Goal: Task Accomplishment & Management: Use online tool/utility

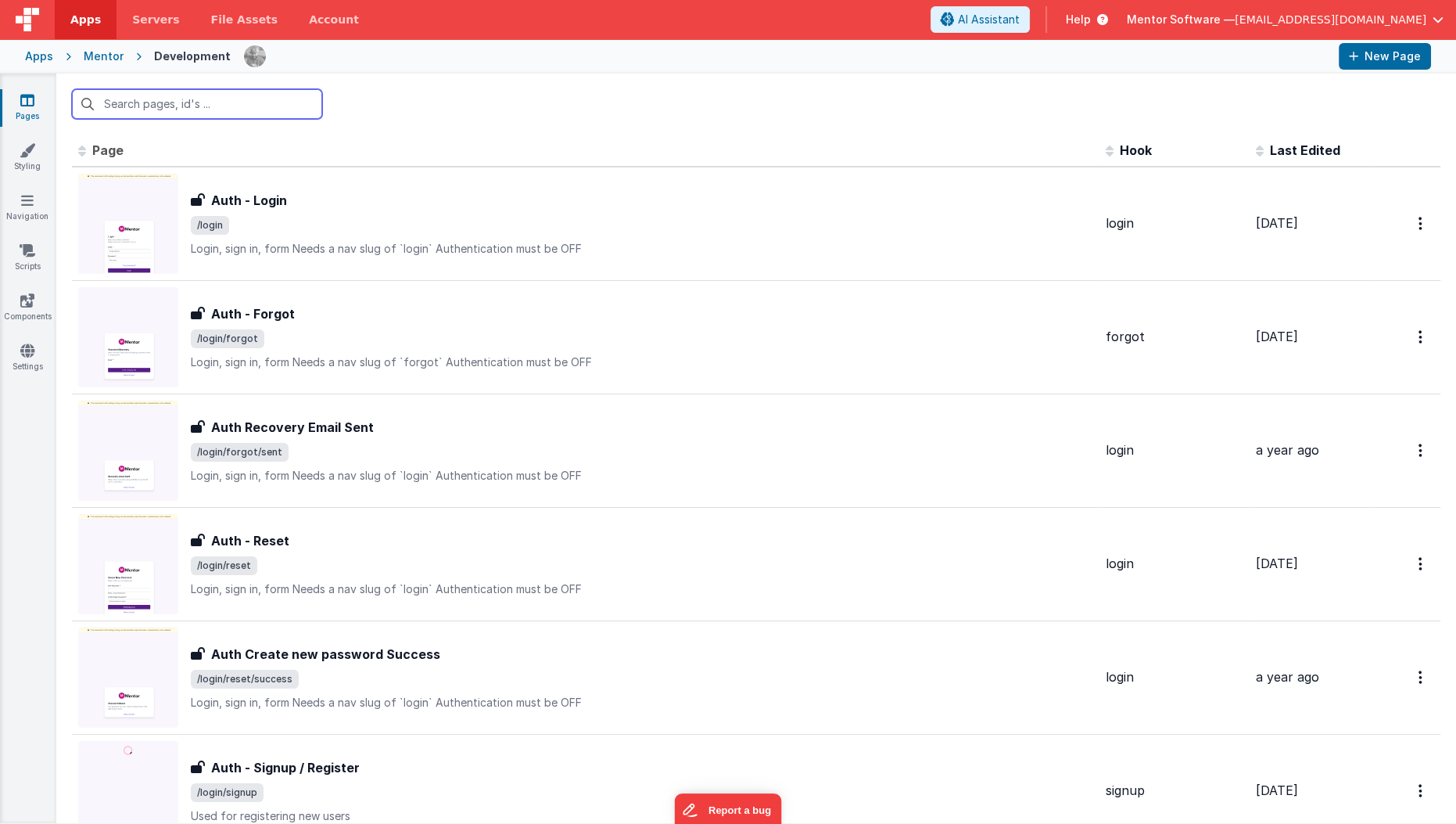
click at [241, 118] on input "text" at bounding box center [196, 104] width 250 height 30
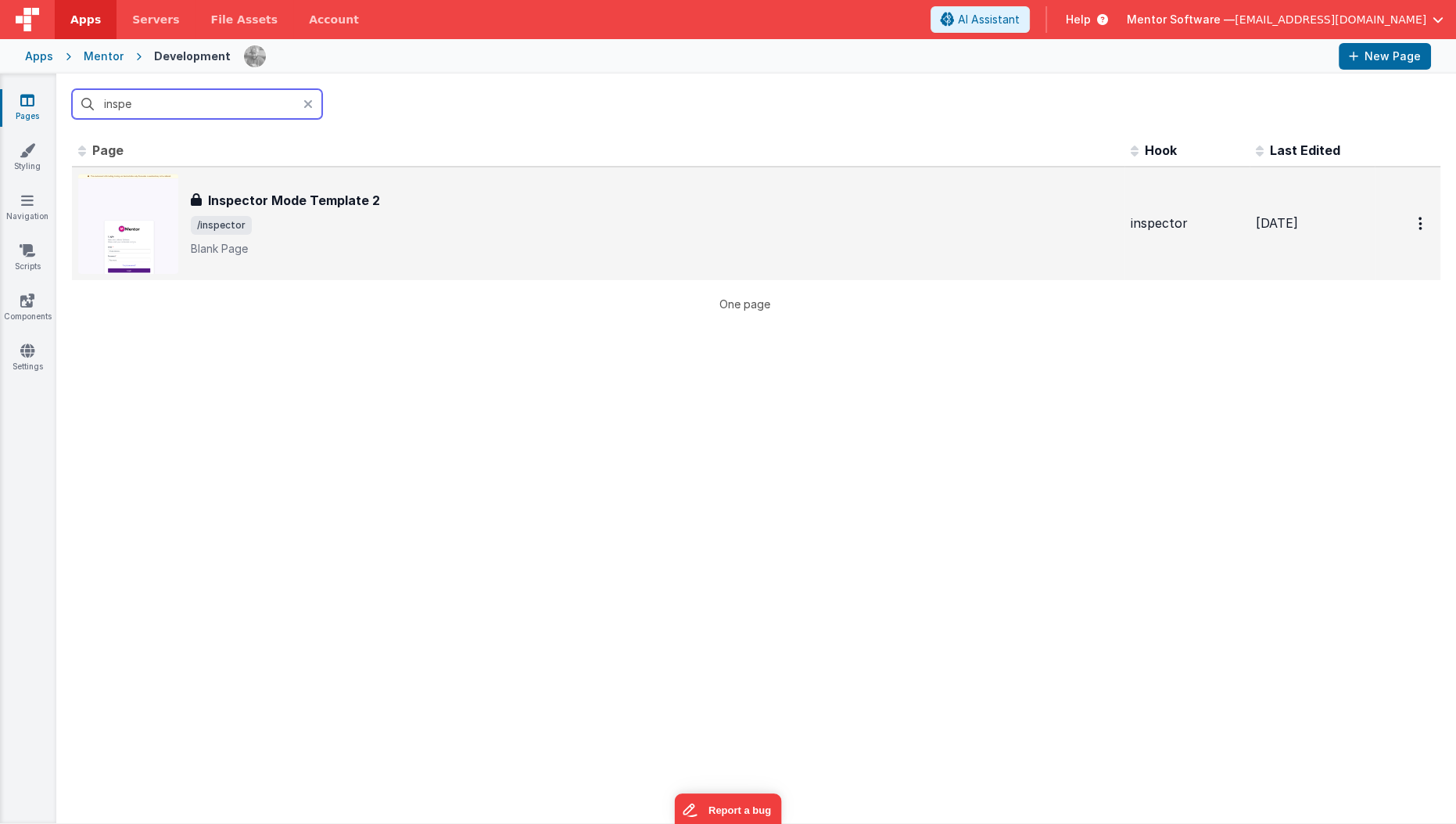
type input "inspe"
click at [264, 196] on h3 "Inspector Mode Template 2" at bounding box center [294, 200] width 172 height 19
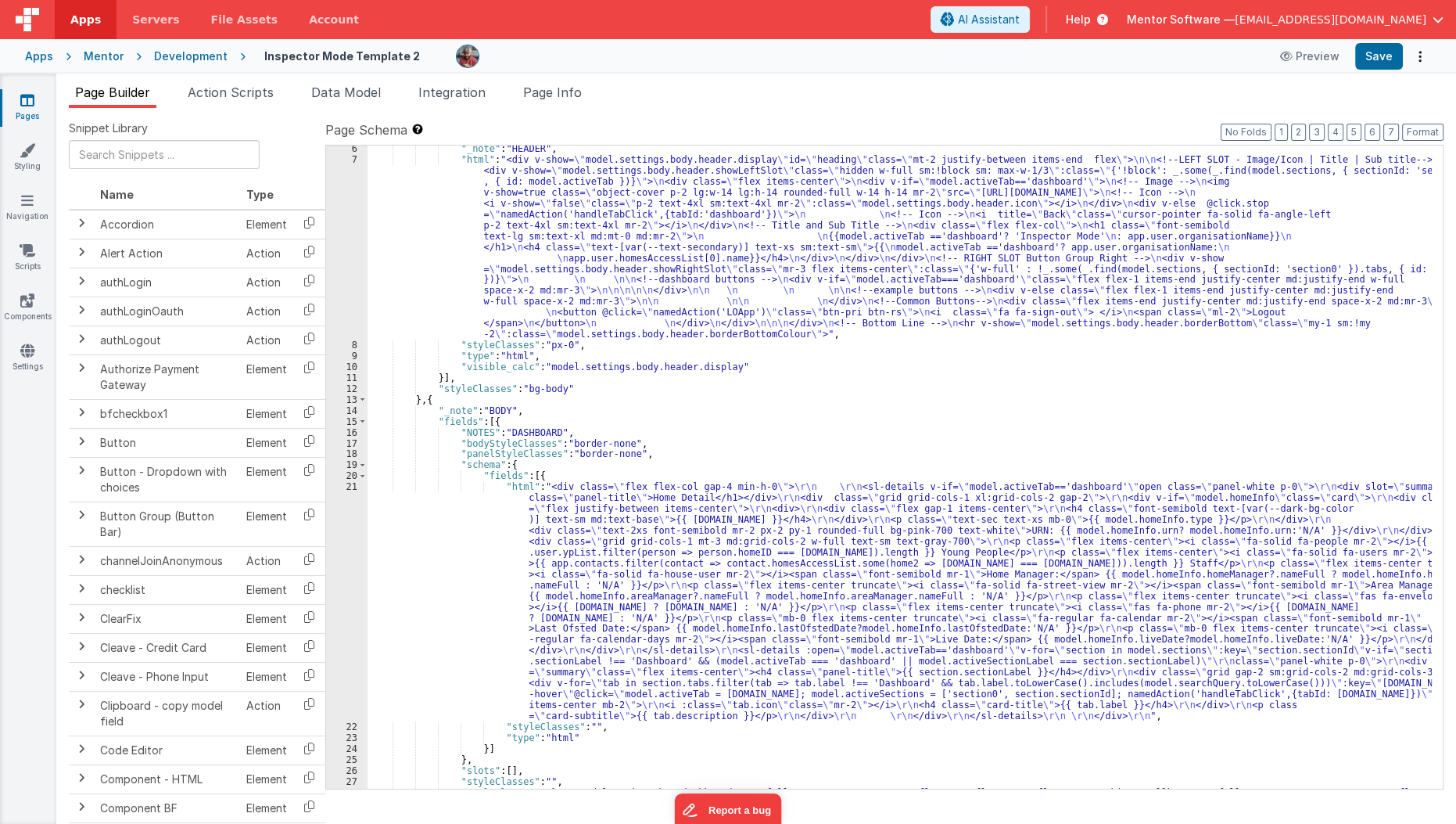
scroll to position [57, 0]
click at [377, 96] on span "Data Model" at bounding box center [346, 92] width 70 height 16
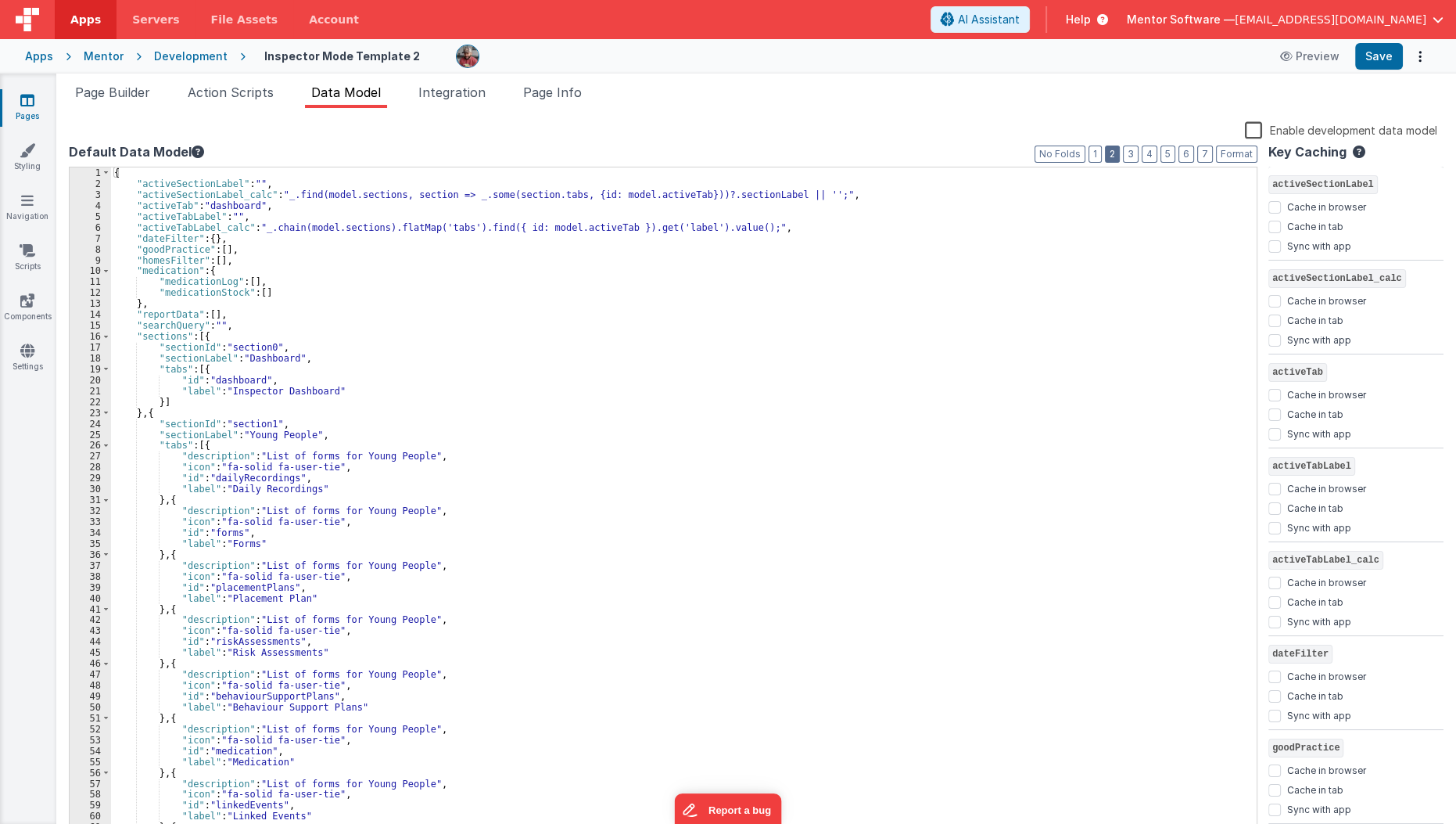
click at [1115, 158] on button "2" at bounding box center [1112, 153] width 15 height 17
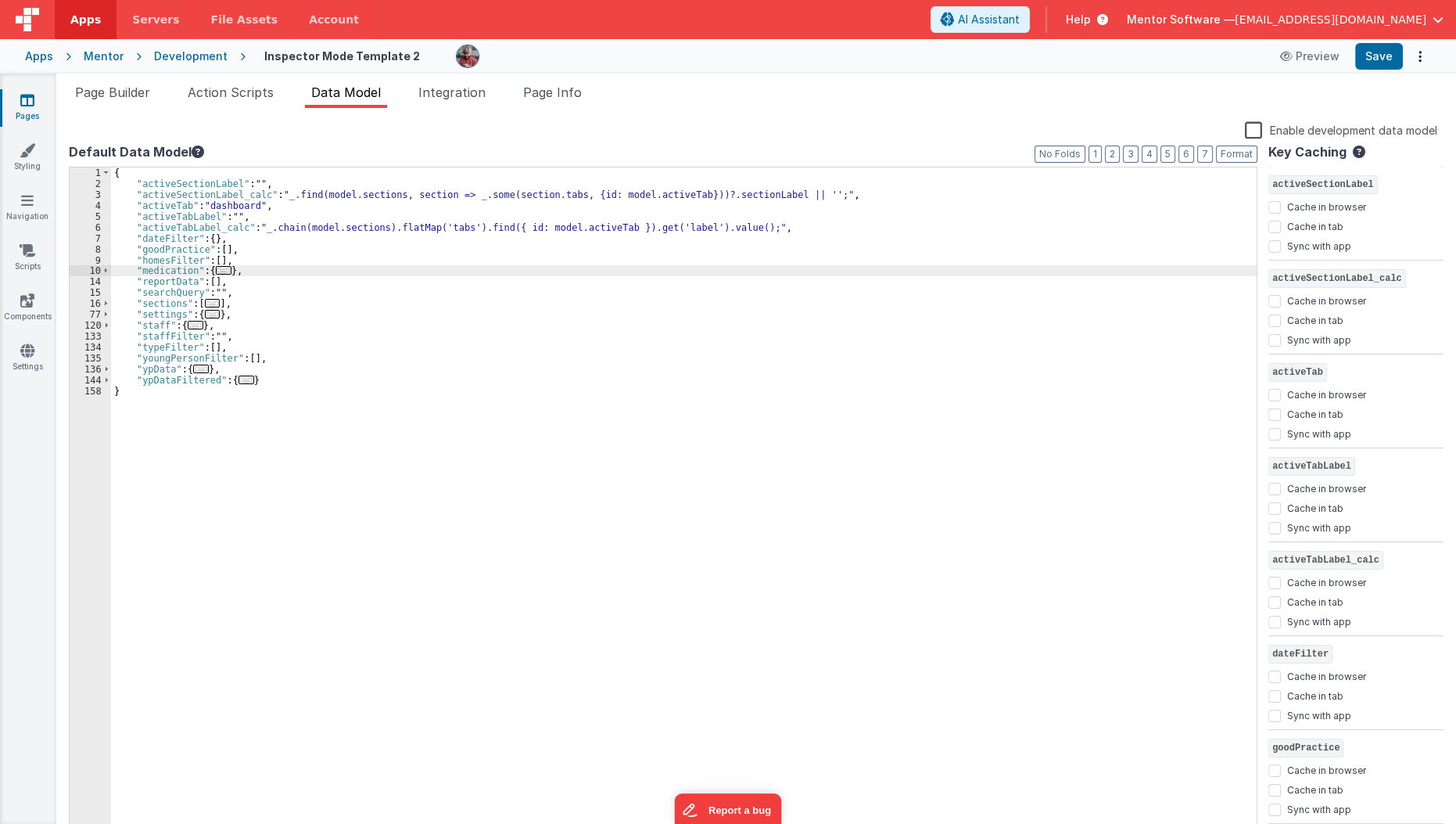
drag, startPoint x: 280, startPoint y: 273, endPoint x: 271, endPoint y: 272, distance: 9.1
click at [271, 272] on div "{ "activeSectionLabel" : "" , "activeSectionLabel_calc" : "_.find(model.section…" at bounding box center [685, 512] width 1146 height 691
click at [220, 269] on span "..." at bounding box center [224, 271] width 16 height 9
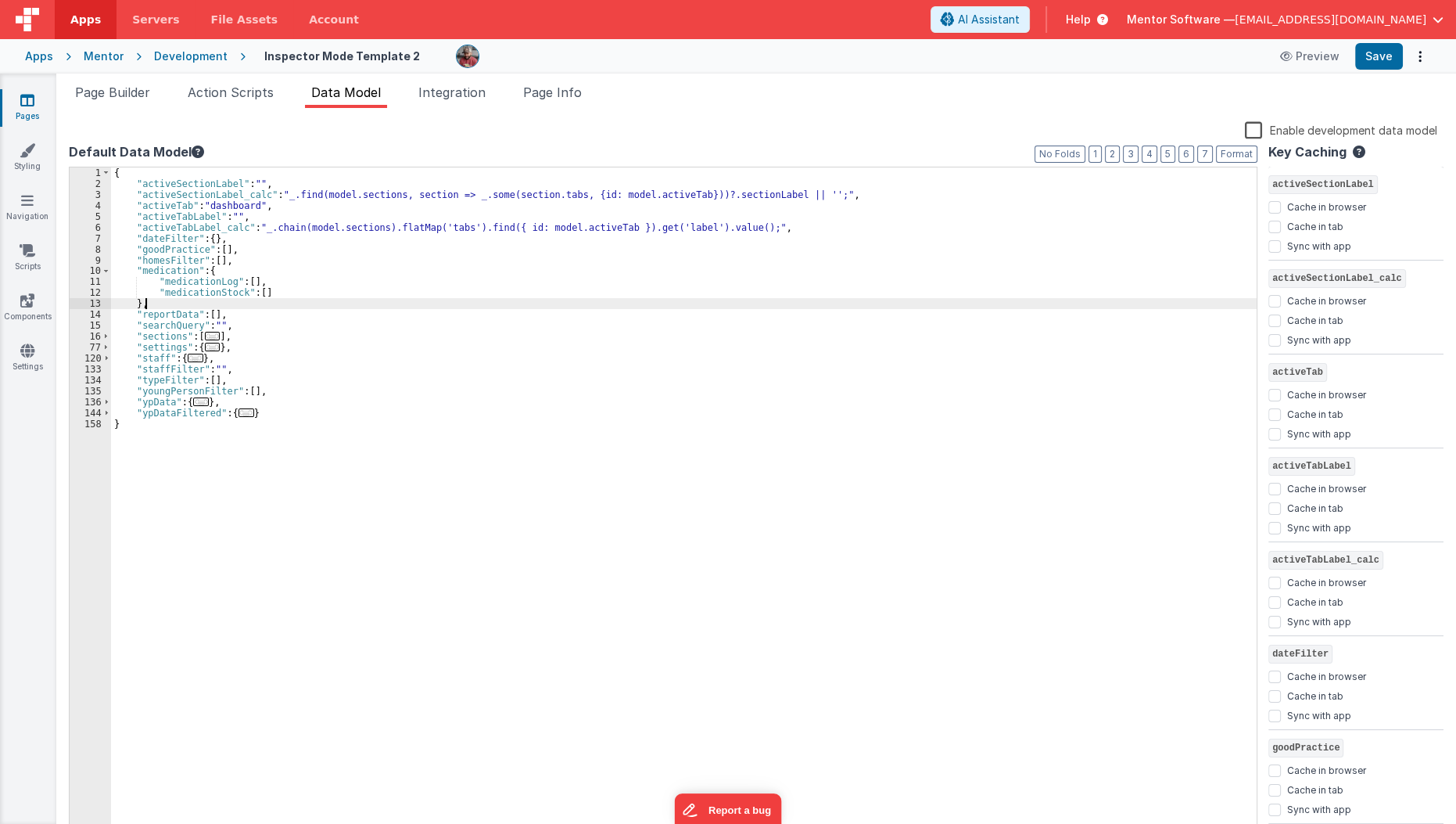
click at [198, 308] on div "{ "activeSectionLabel" : "" , "activeSectionLabel_calc" : "_.find(model.section…" at bounding box center [685, 512] width 1146 height 691
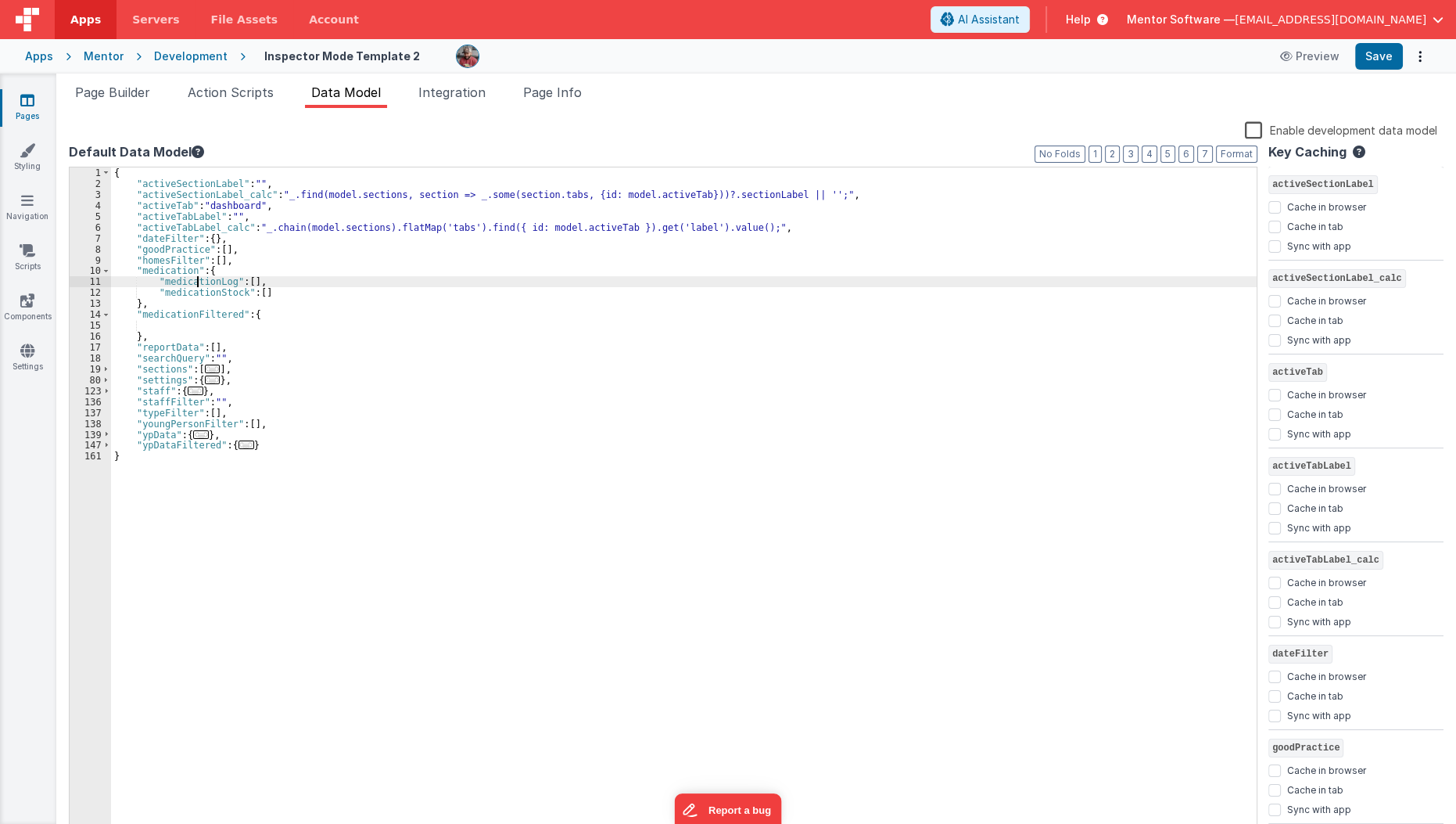
click at [194, 281] on div "{ "activeSectionLabel" : "" , "activeSectionLabel_calc" : "_.find(model.section…" at bounding box center [685, 512] width 1146 height 691
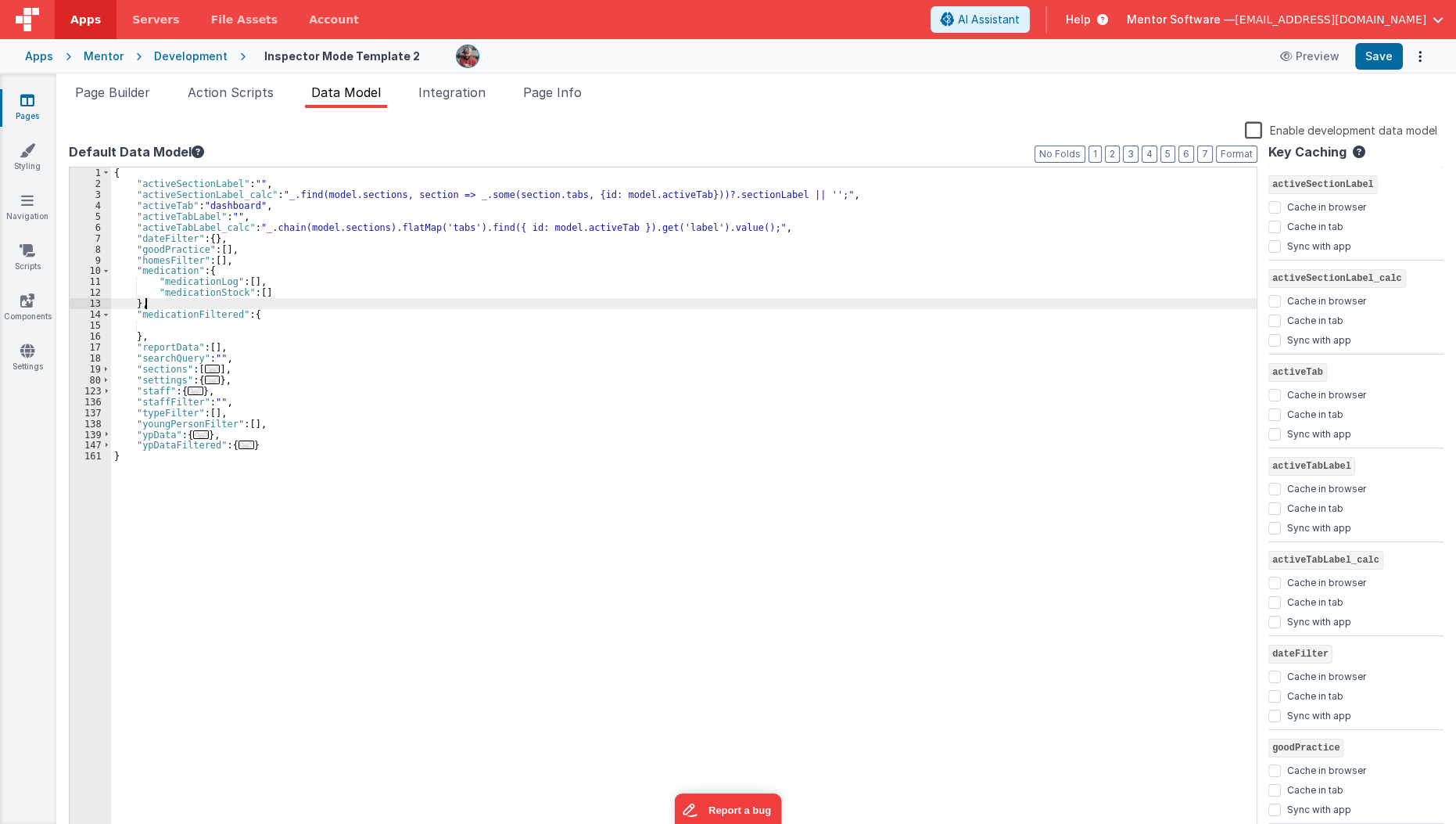
click at [197, 304] on div "{ "activeSectionLabel" : "" , "activeSectionLabel_calc" : "_.find(model.section…" at bounding box center [685, 512] width 1146 height 691
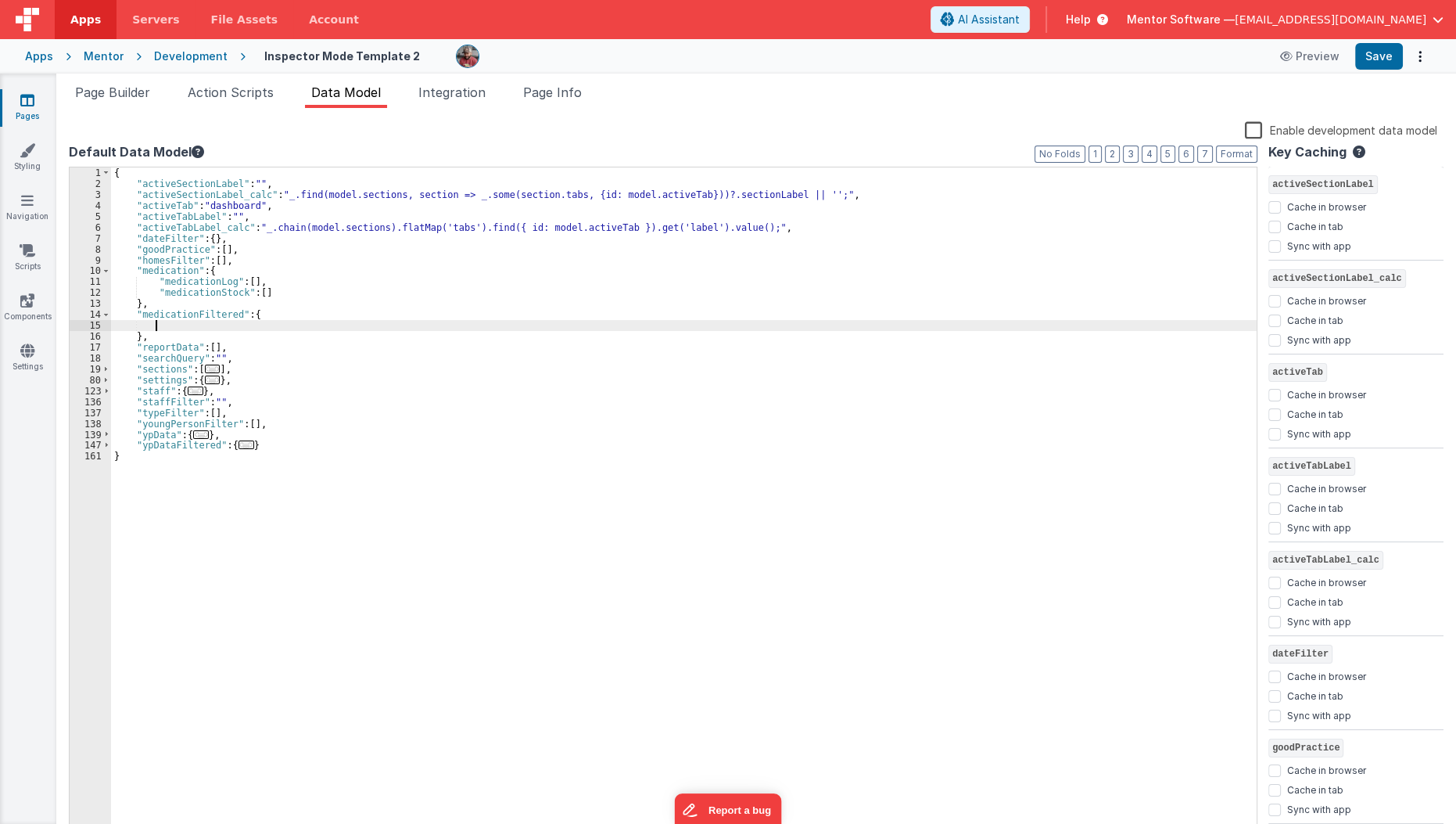
click at [192, 324] on div "{ "activeSectionLabel" : "" , "activeSectionLabel_calc" : "_.find(model.section…" at bounding box center [685, 512] width 1146 height 691
paste textarea
click at [226, 326] on div "{ "activeSectionLabel" : "" , "activeSectionLabel_calc" : "_.find(model.section…" at bounding box center [685, 512] width 1146 height 691
click at [257, 307] on div "{ "activeSectionLabel" : "" , "activeSectionLabel_calc" : "_.find(model.section…" at bounding box center [685, 512] width 1146 height 691
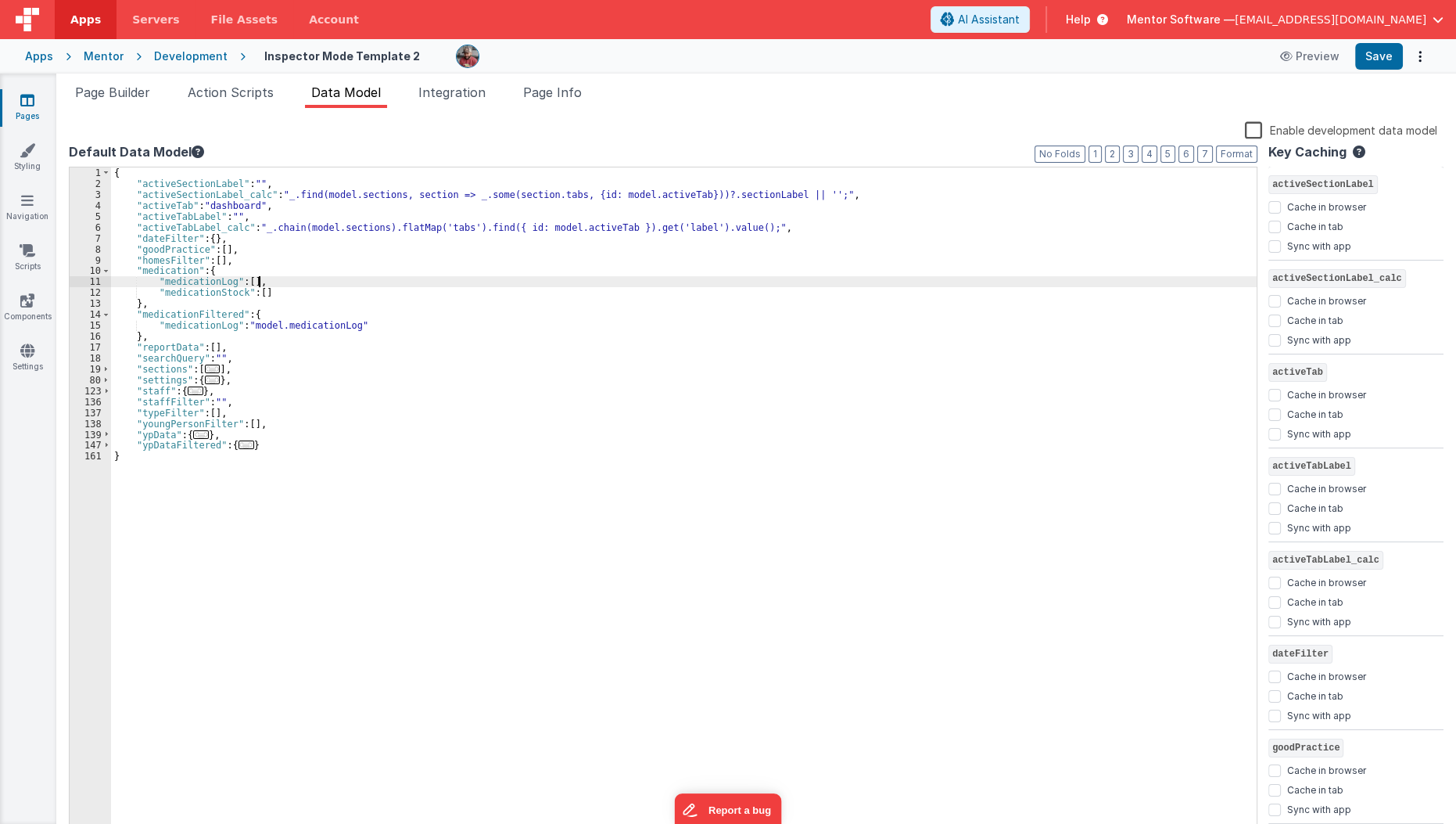
click at [272, 282] on div "{ "activeSectionLabel" : "" , "activeSectionLabel_calc" : "_.find(model.section…" at bounding box center [685, 512] width 1146 height 691
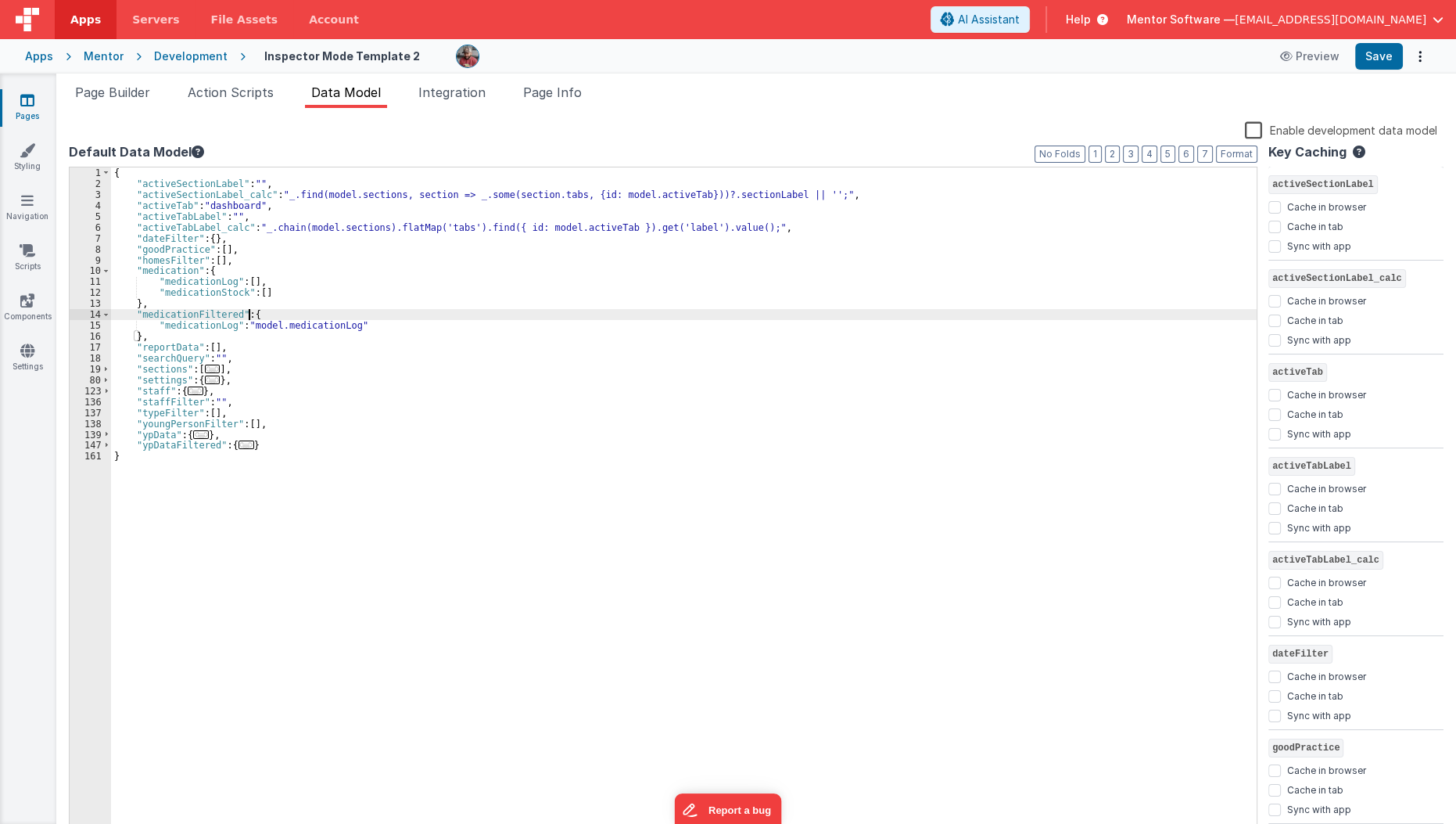
click at [275, 315] on div "{ "activeSectionLabel" : "" , "activeSectionLabel_calc" : "_.find(model.section…" at bounding box center [685, 512] width 1146 height 691
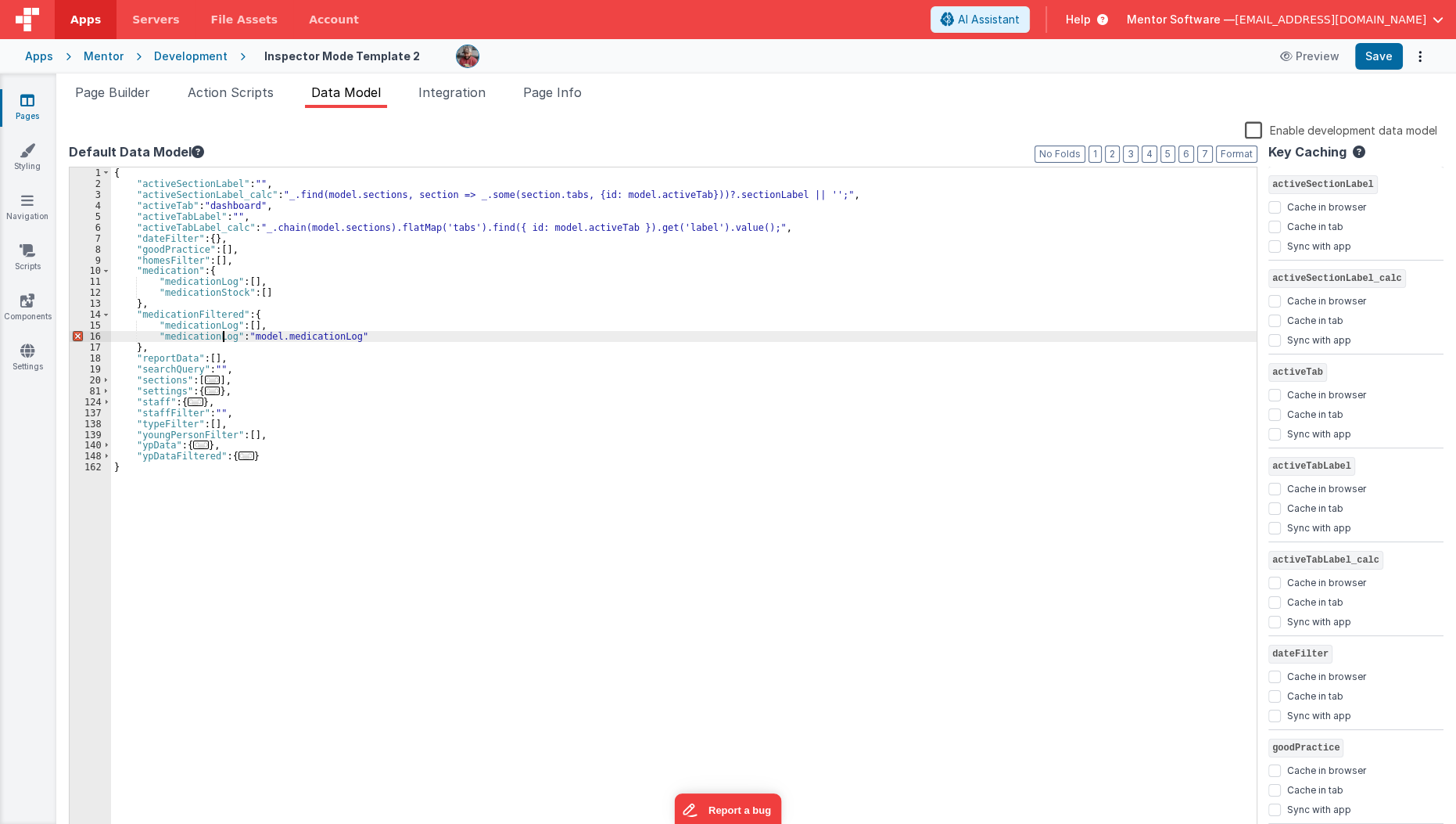
click at [225, 333] on div "{ "activeSectionLabel" : "" , "activeSectionLabel_calc" : "_.find(model.section…" at bounding box center [685, 512] width 1146 height 691
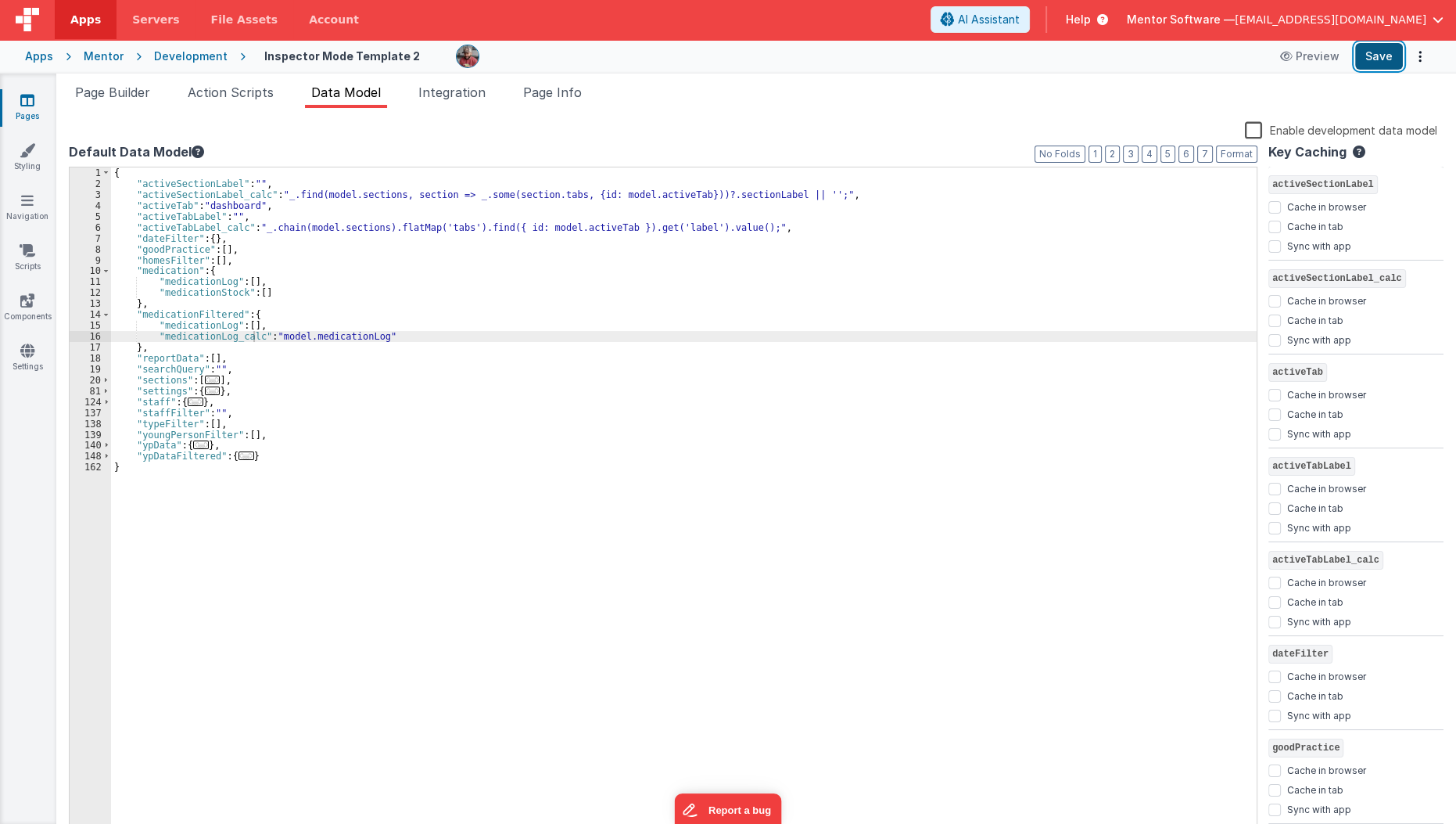
click at [1358, 65] on button "Save" at bounding box center [1379, 57] width 48 height 27
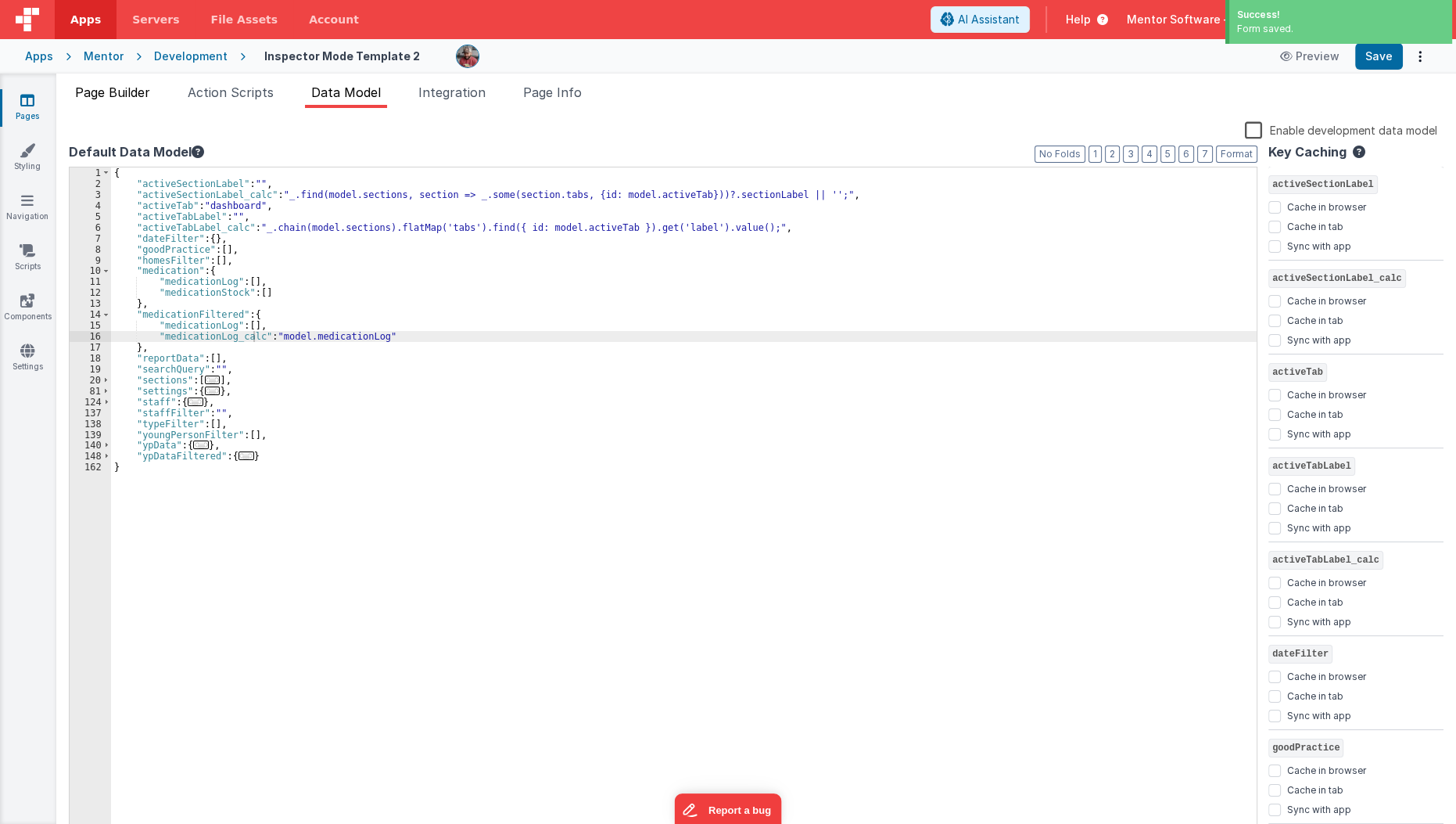
click at [119, 94] on span "Page Builder" at bounding box center [112, 92] width 75 height 16
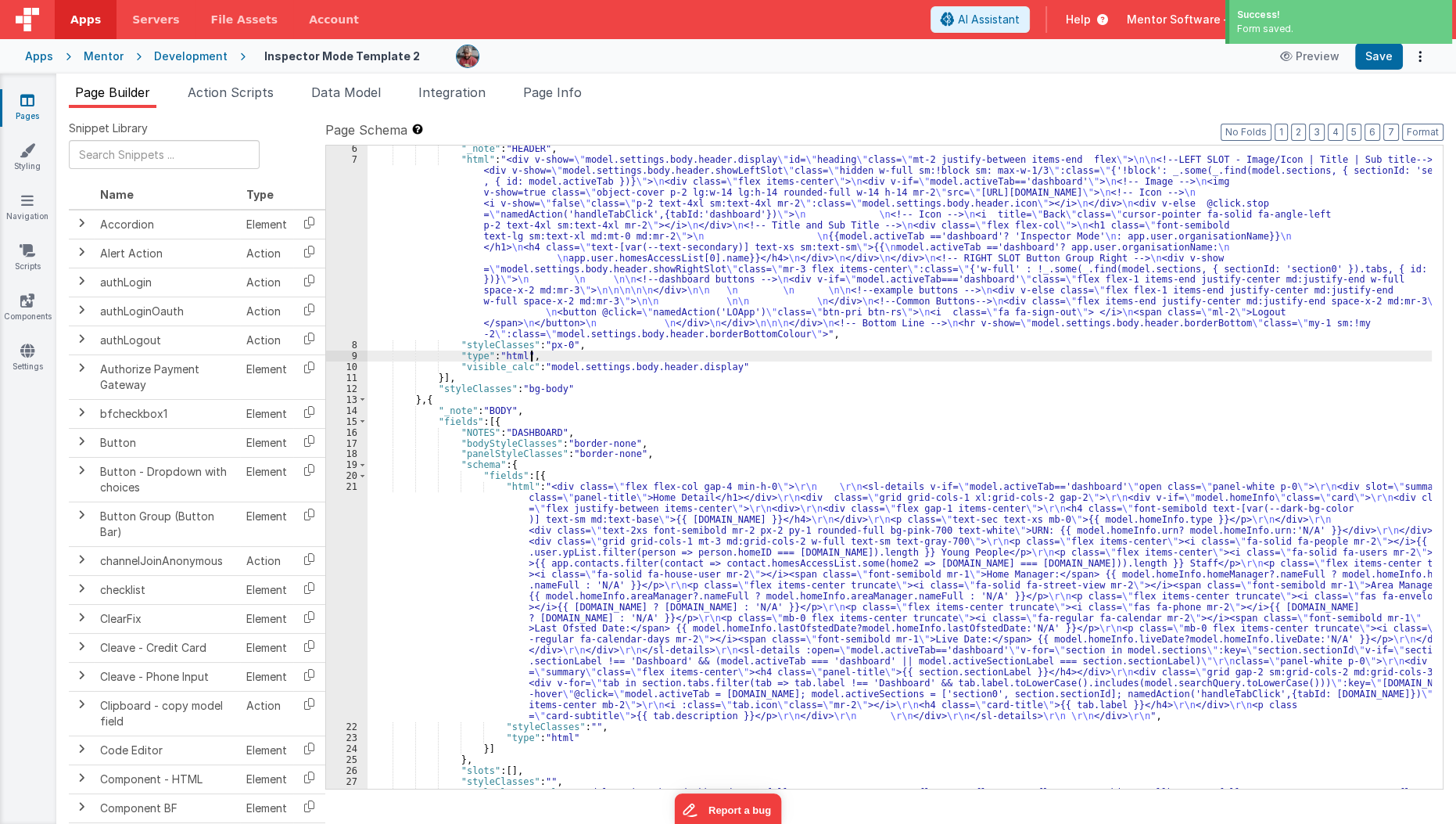
click at [612, 352] on div ""_note" : "HEADER" , "html" : "<div v-show= \" model.settings.body.header.displ…" at bounding box center [900, 481] width 1065 height 676
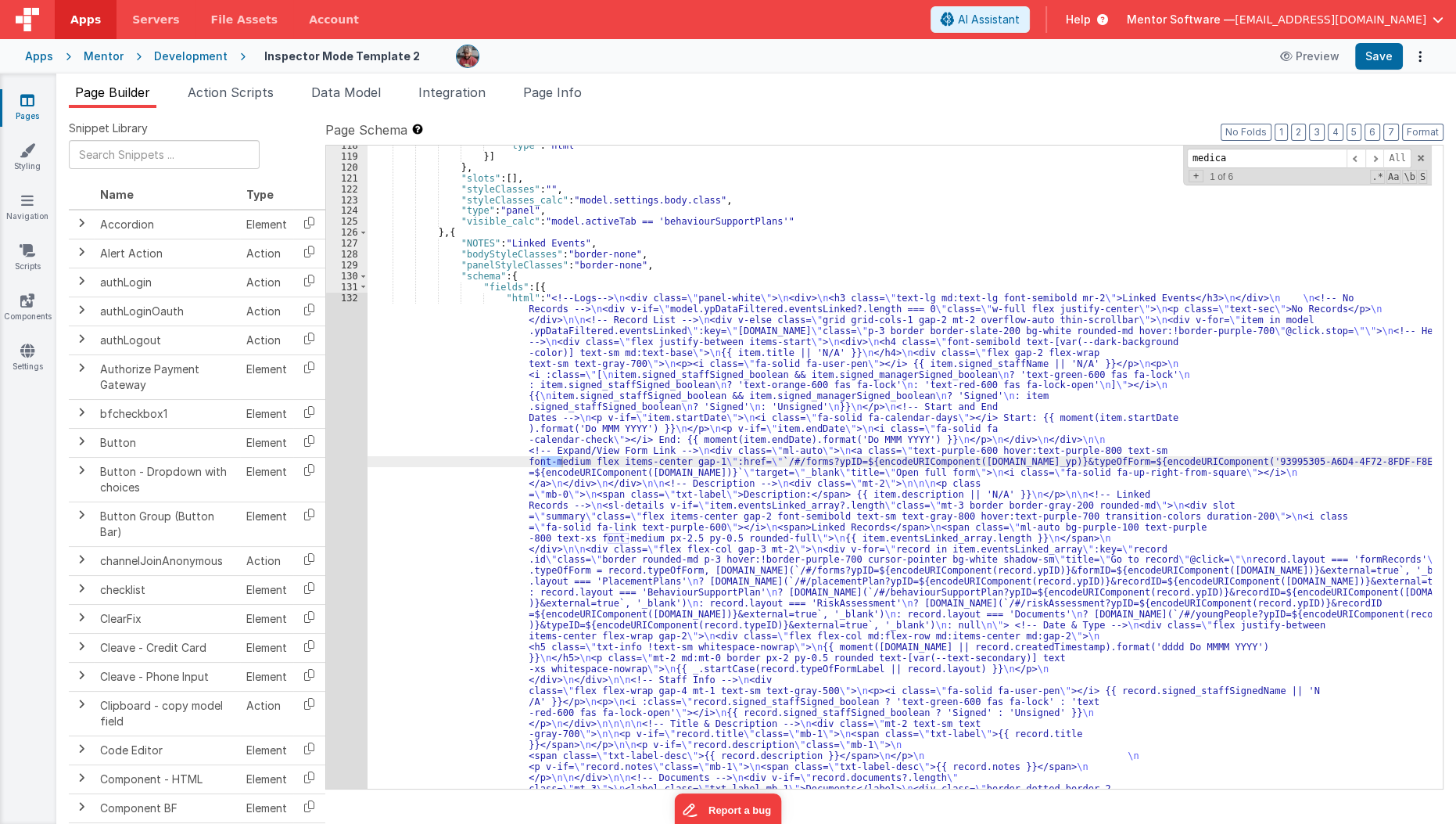
scroll to position [3124, 0]
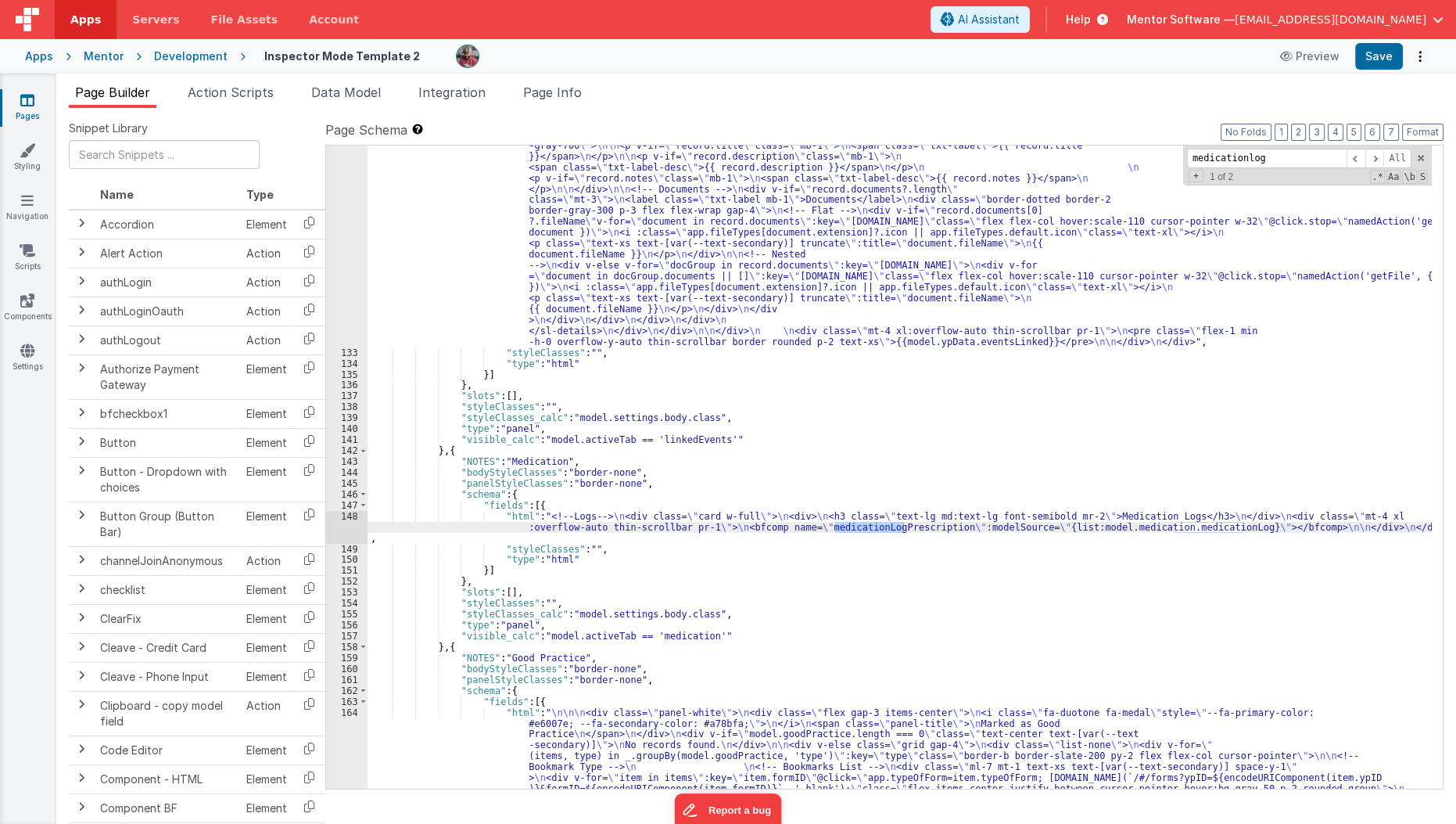
type input "medicationlog"
click at [529, 528] on div ""html" : "<!--Logs--> \n <div class= \" panel-white \" > \n <div> \n <h3 class=…" at bounding box center [900, 466] width 1065 height 1527
click at [348, 531] on div "148" at bounding box center [347, 527] width 42 height 33
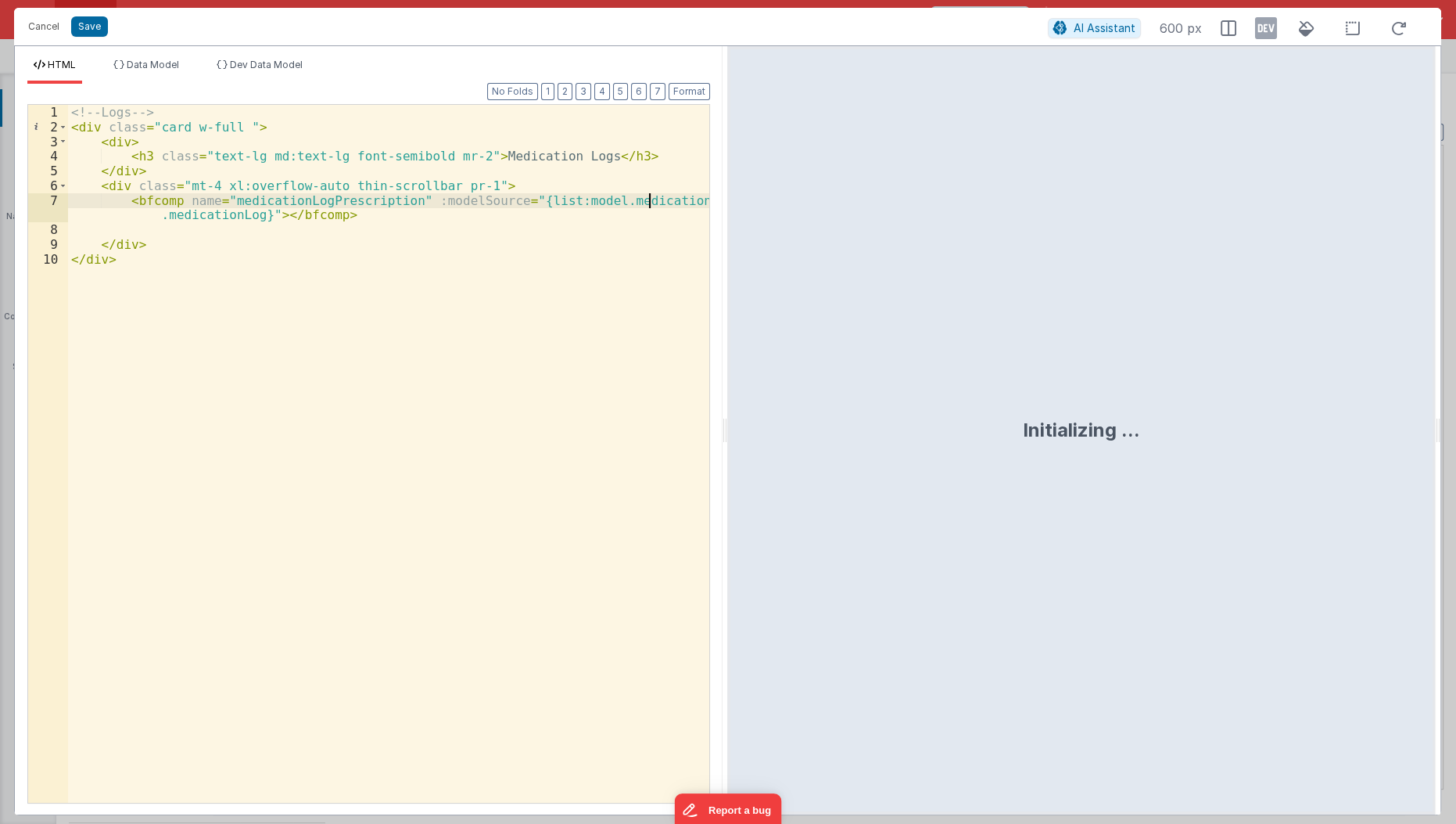
click at [651, 198] on div "<!-- Logs --> < div class = "card w-full " > < div > < h3 class = "text-lg md:t…" at bounding box center [389, 469] width 643 height 729
click at [81, 27] on button "Save" at bounding box center [89, 27] width 37 height 20
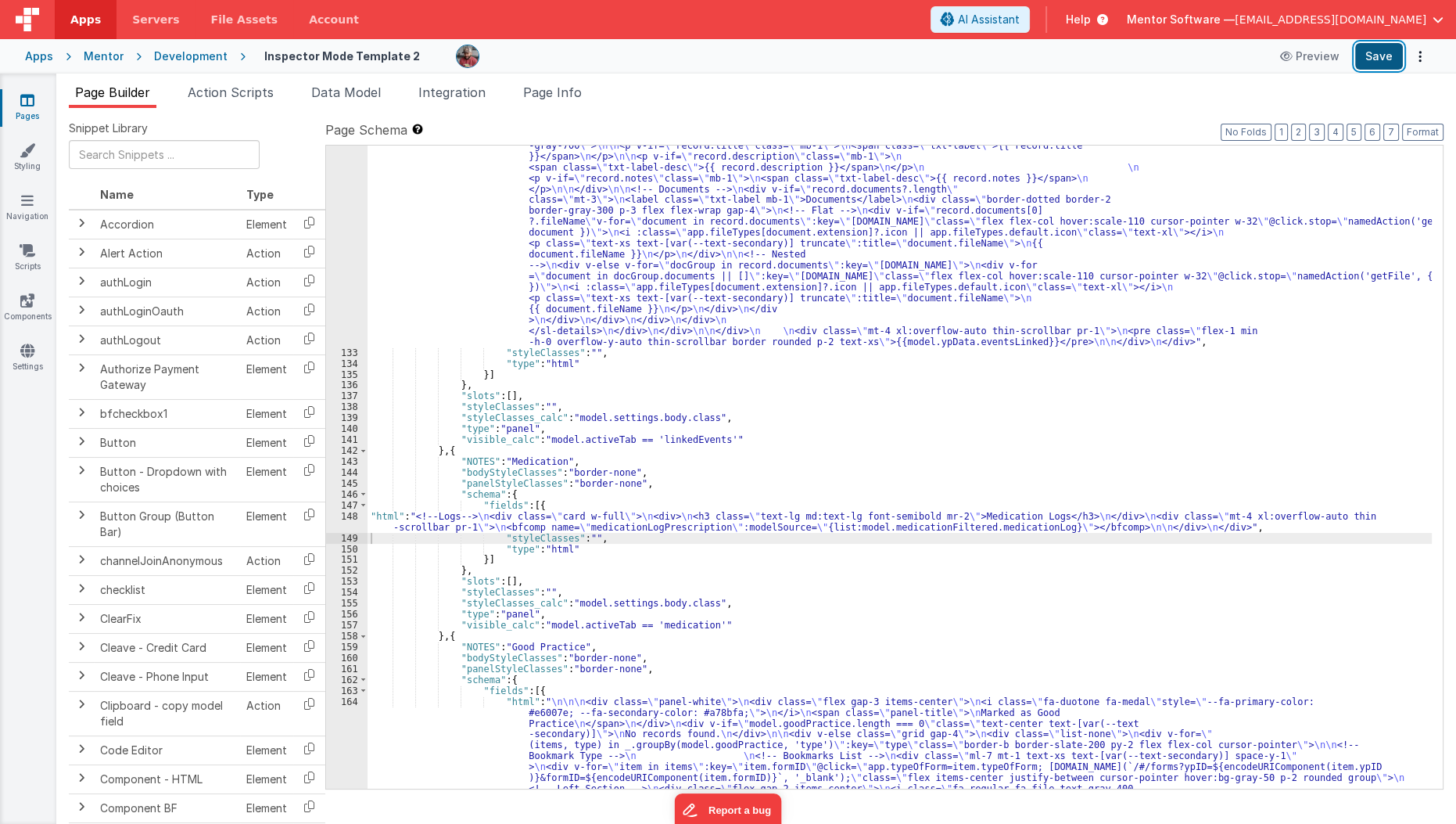
click at [1391, 51] on button "Save" at bounding box center [1379, 57] width 48 height 27
click at [341, 104] on li "Data Model" at bounding box center [346, 96] width 82 height 25
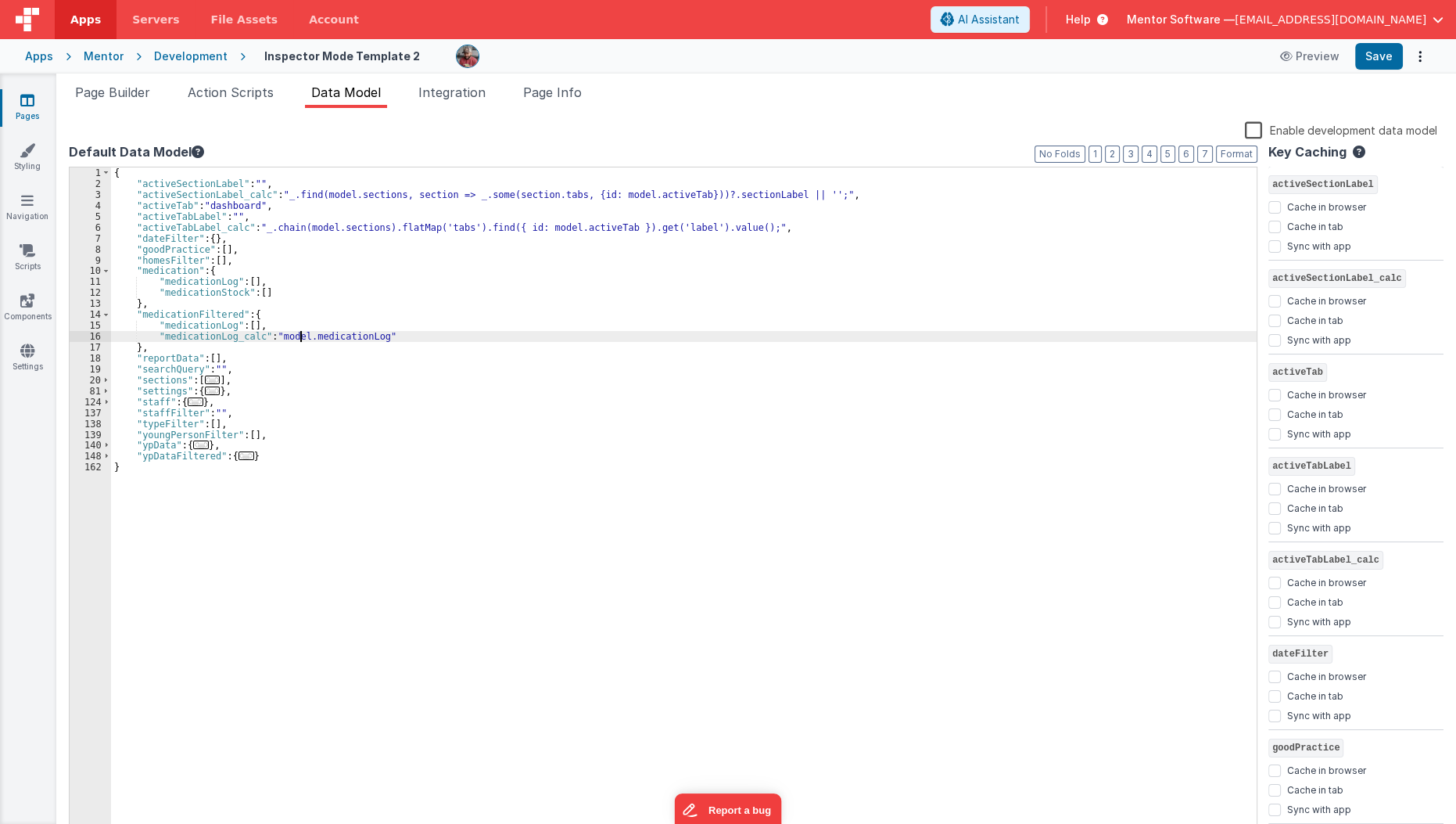
click at [302, 336] on div "{ "activeSectionLabel" : "" , "activeSectionLabel_calc" : "_.find(model.section…" at bounding box center [685, 512] width 1146 height 691
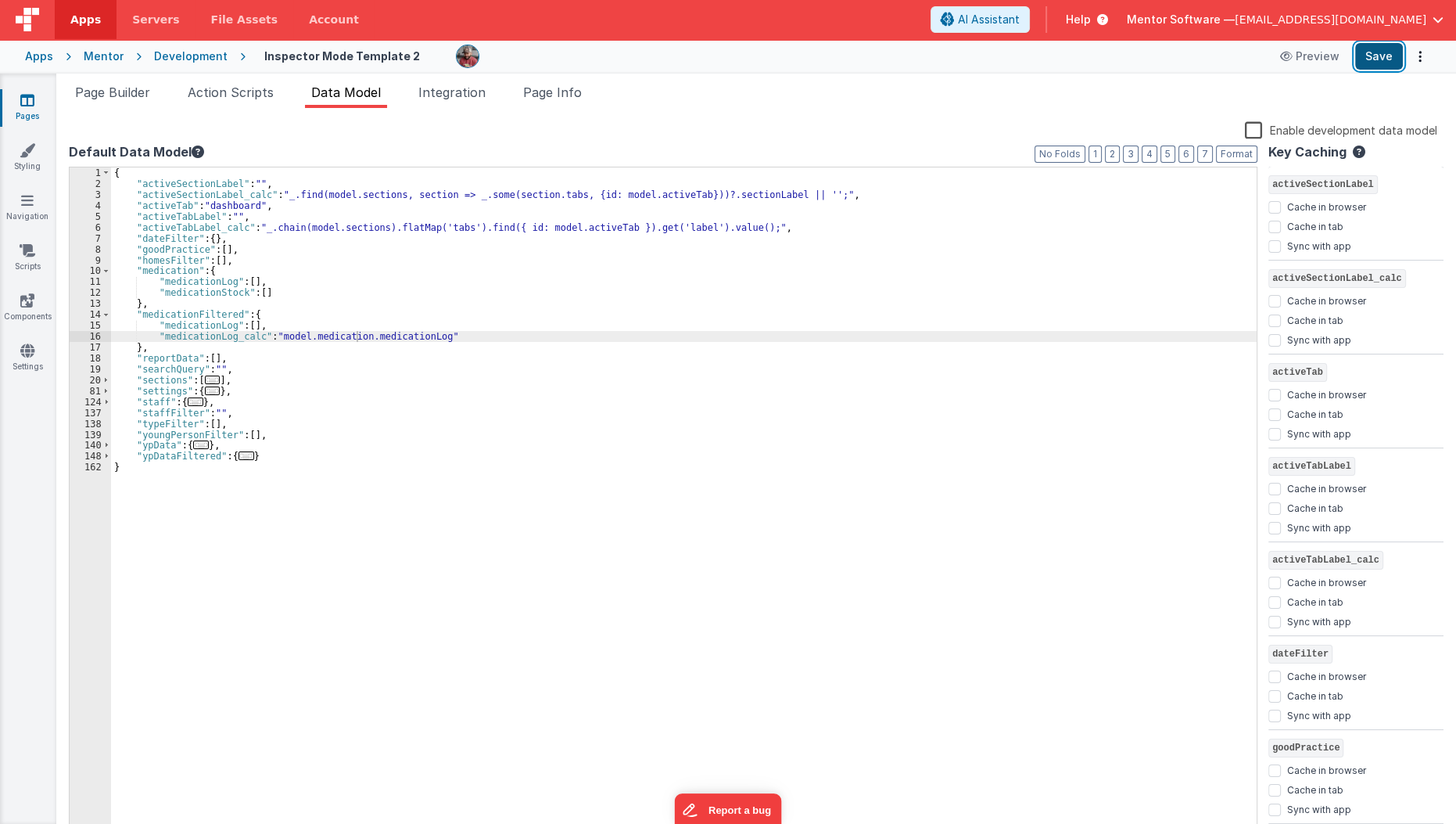
click at [1372, 61] on button "Save" at bounding box center [1379, 57] width 48 height 27
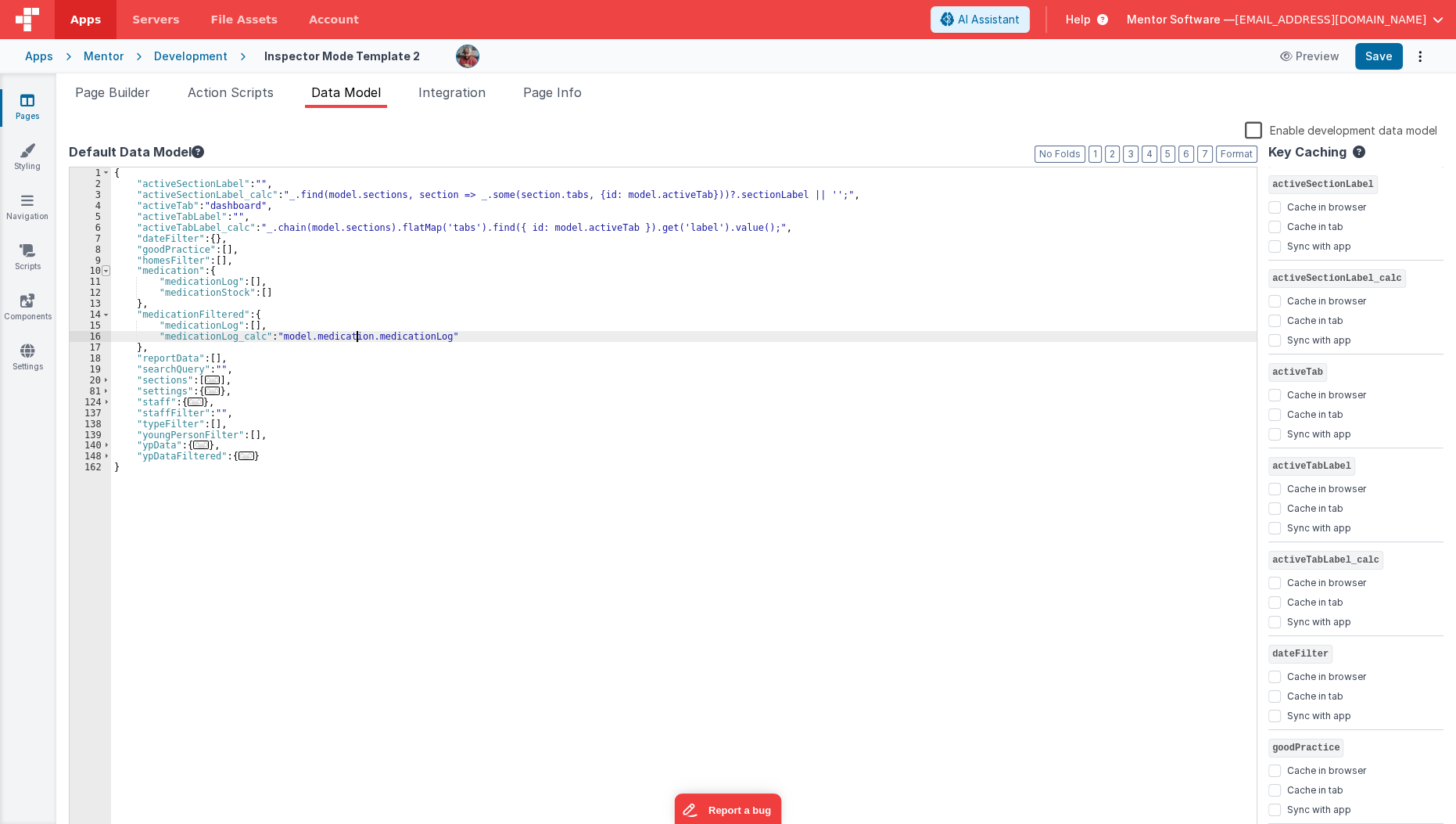
click at [105, 270] on span at bounding box center [106, 271] width 9 height 11
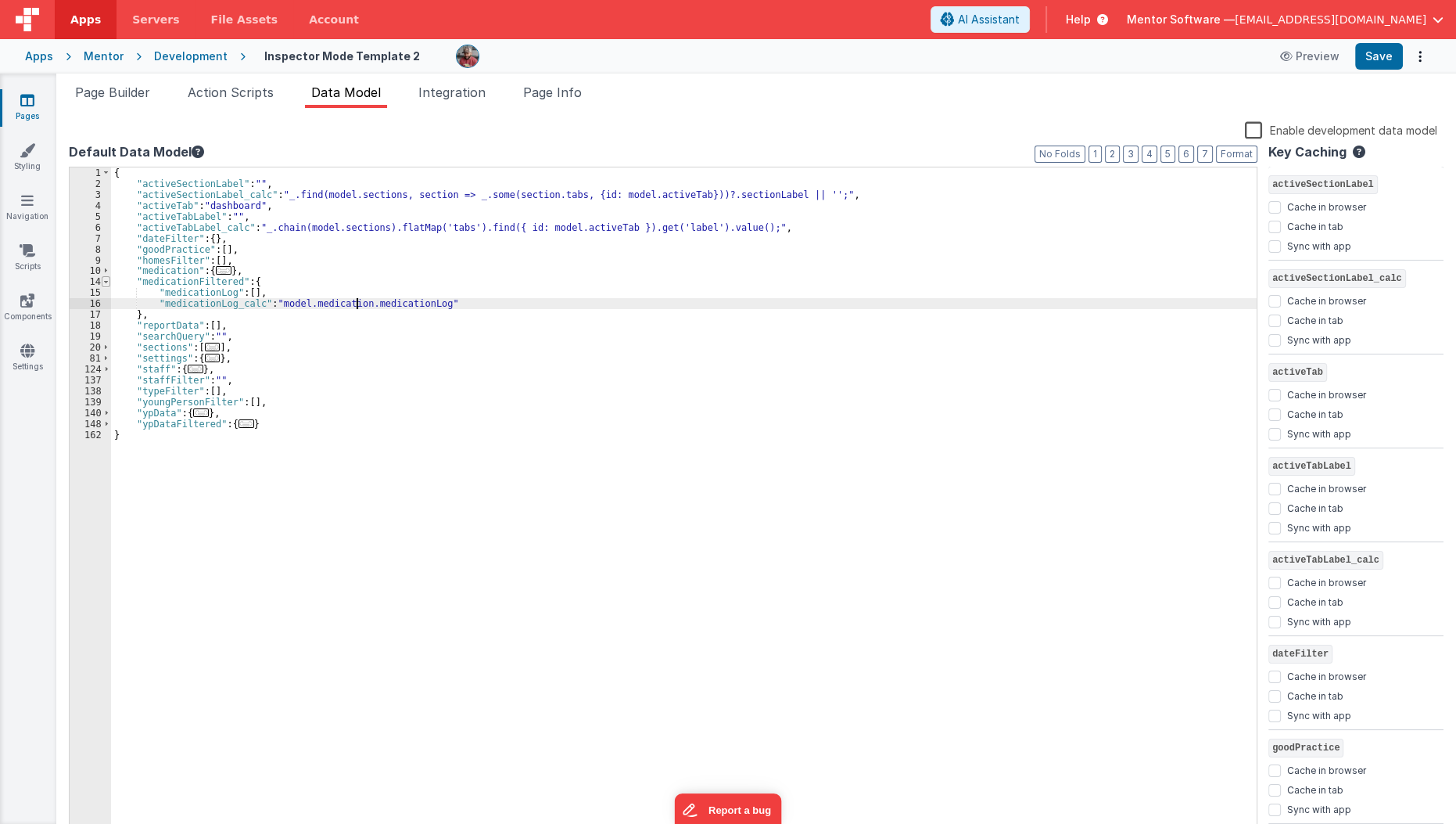
click at [103, 279] on span at bounding box center [106, 281] width 9 height 11
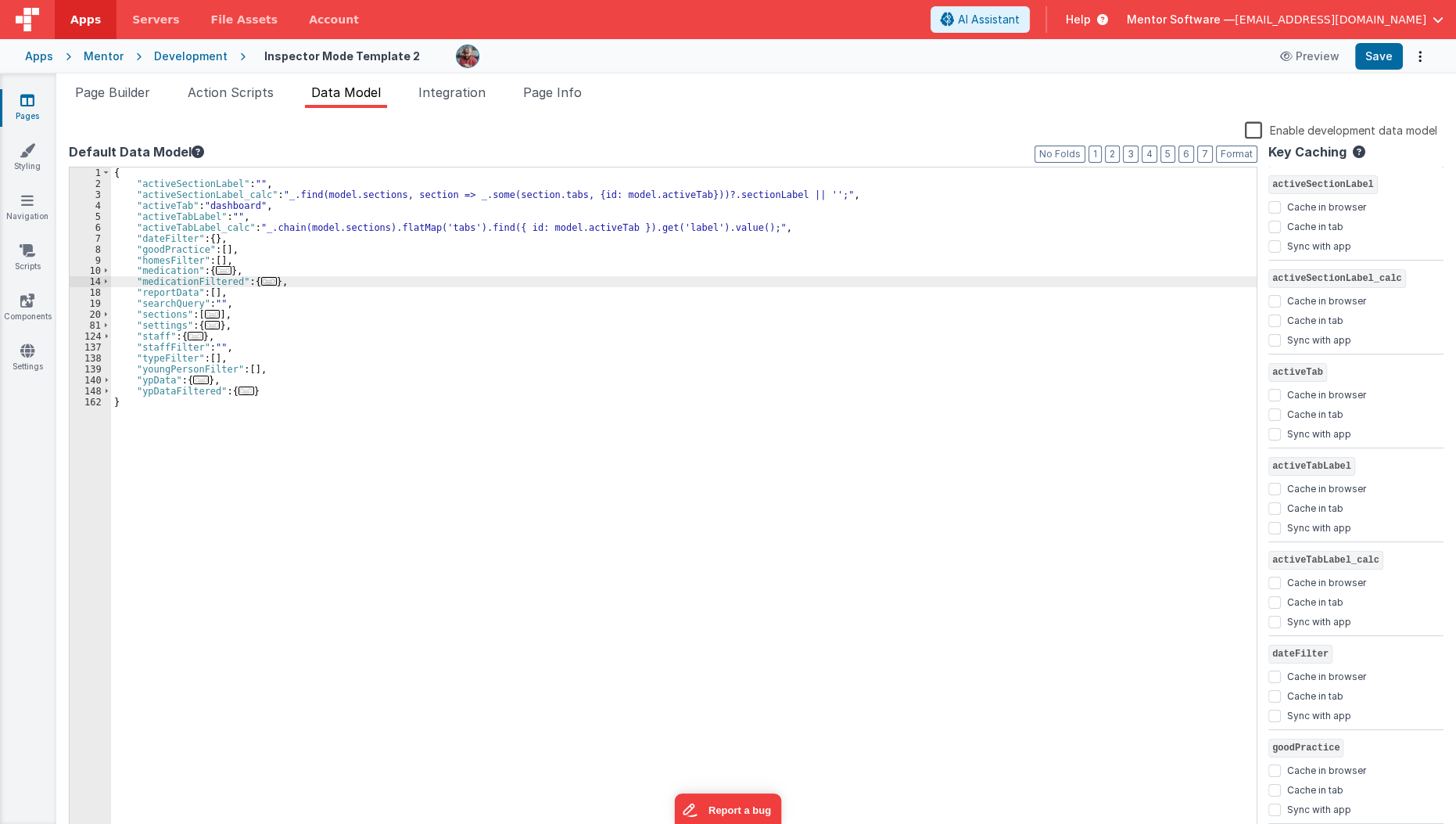
click at [285, 381] on div "{ "activeSectionLabel" : "" , "activeSectionLabel_calc" : "_.find(model.section…" at bounding box center [685, 512] width 1146 height 691
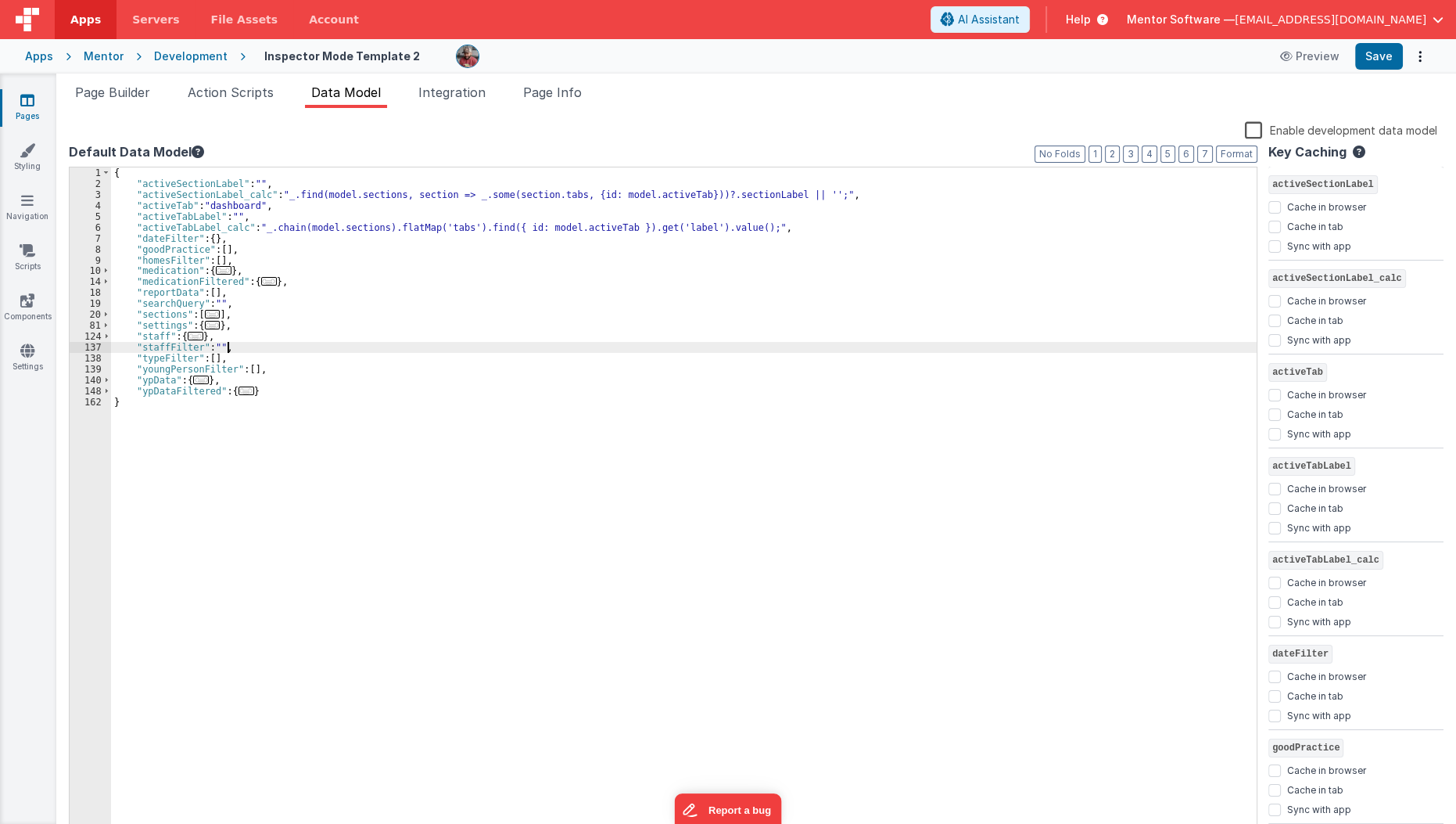
click at [273, 344] on div "{ "activeSectionLabel" : "" , "activeSectionLabel_calc" : "_.find(model.section…" at bounding box center [685, 512] width 1146 height 691
click at [282, 338] on div "{ "activeSectionLabel" : "" , "activeSectionLabel_calc" : "_.find(model.section…" at bounding box center [685, 512] width 1146 height 691
click at [195, 332] on span "..." at bounding box center [195, 336] width 16 height 9
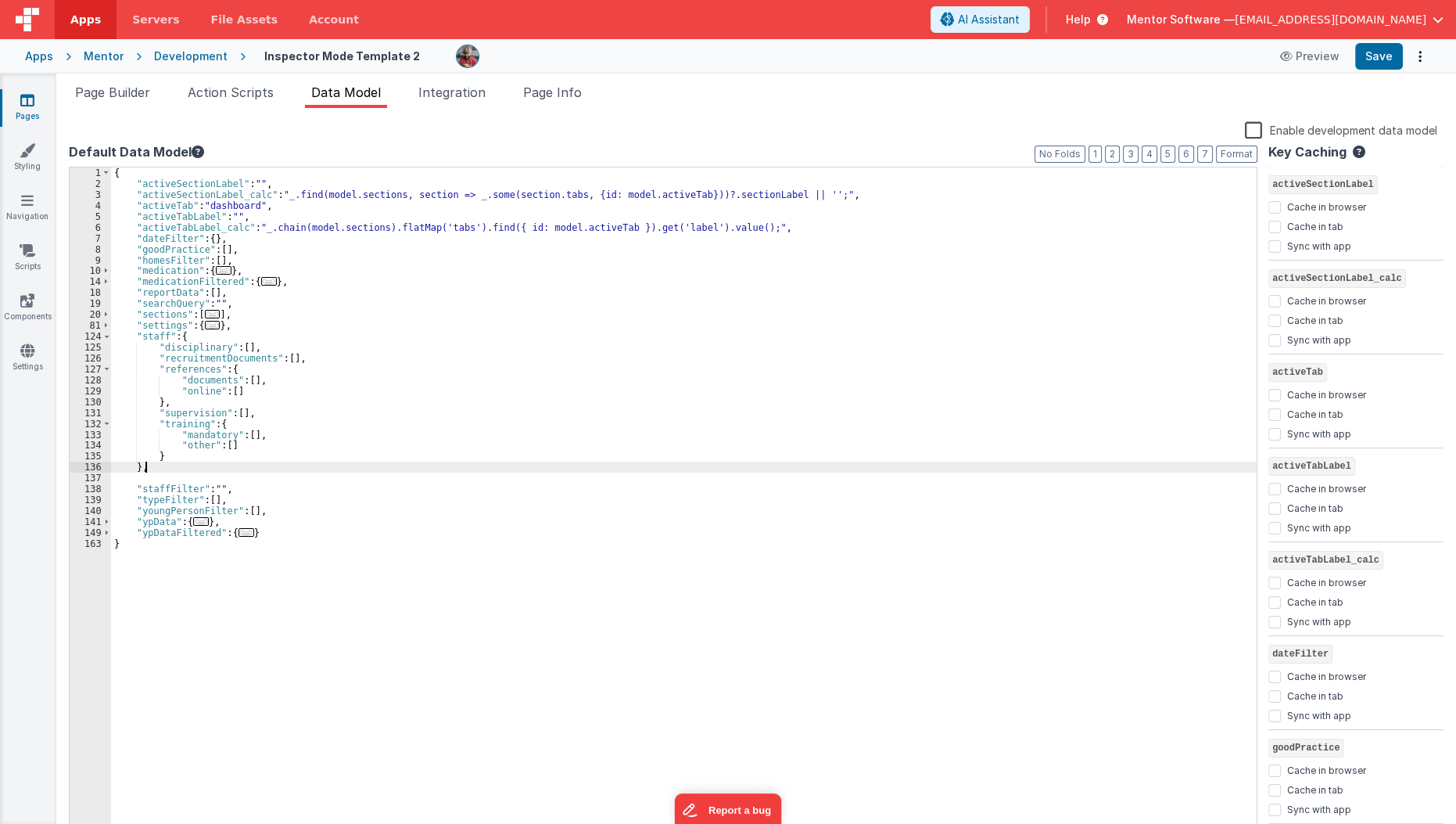
click at [157, 467] on div "{ "activeSectionLabel" : "" , "activeSectionLabel_calc" : "_.find(model.section…" at bounding box center [685, 512] width 1146 height 691
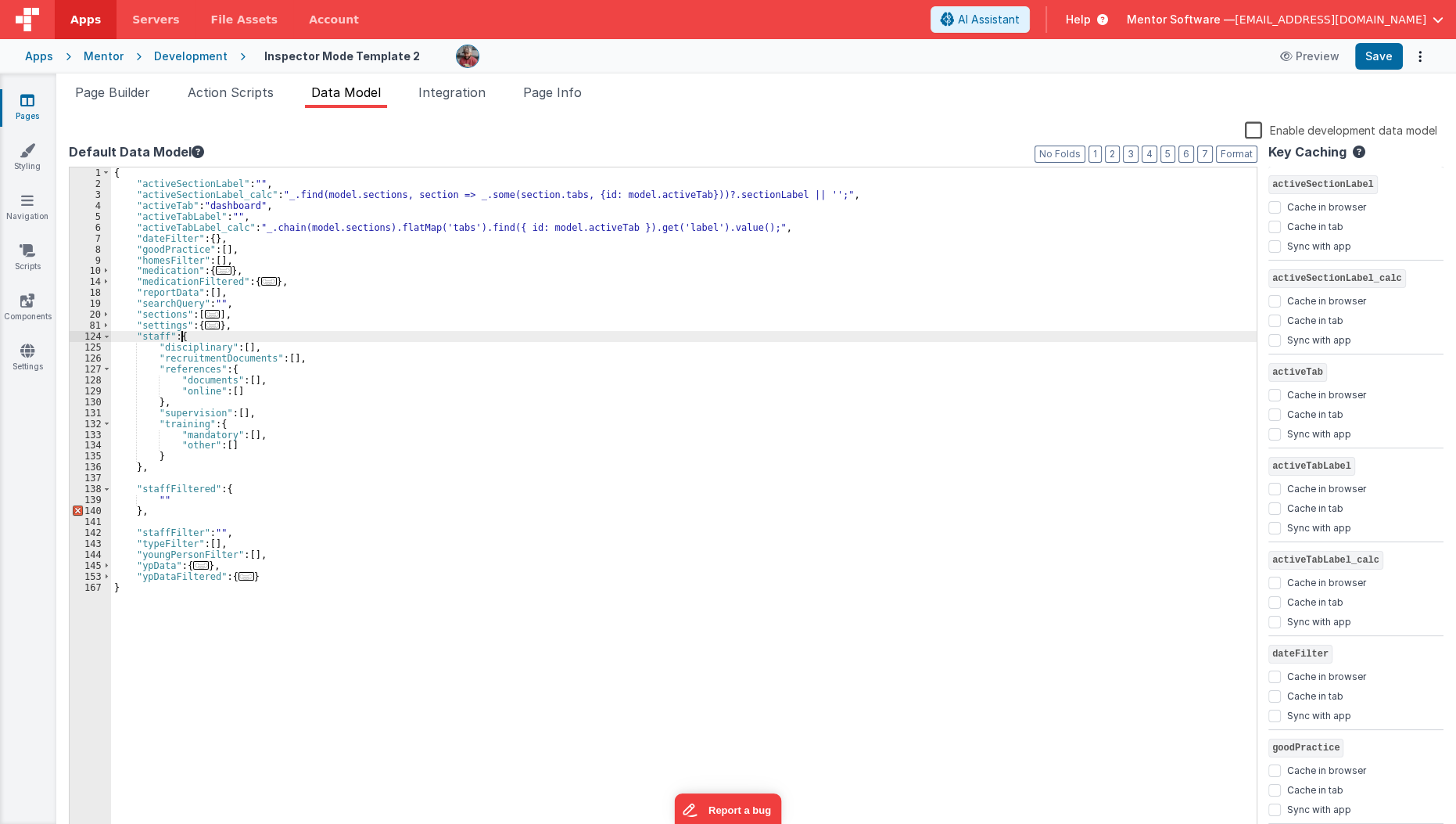
click at [182, 338] on div "{ "activeSectionLabel" : "" , "activeSectionLabel_calc" : "_.find(model.section…" at bounding box center [685, 512] width 1146 height 691
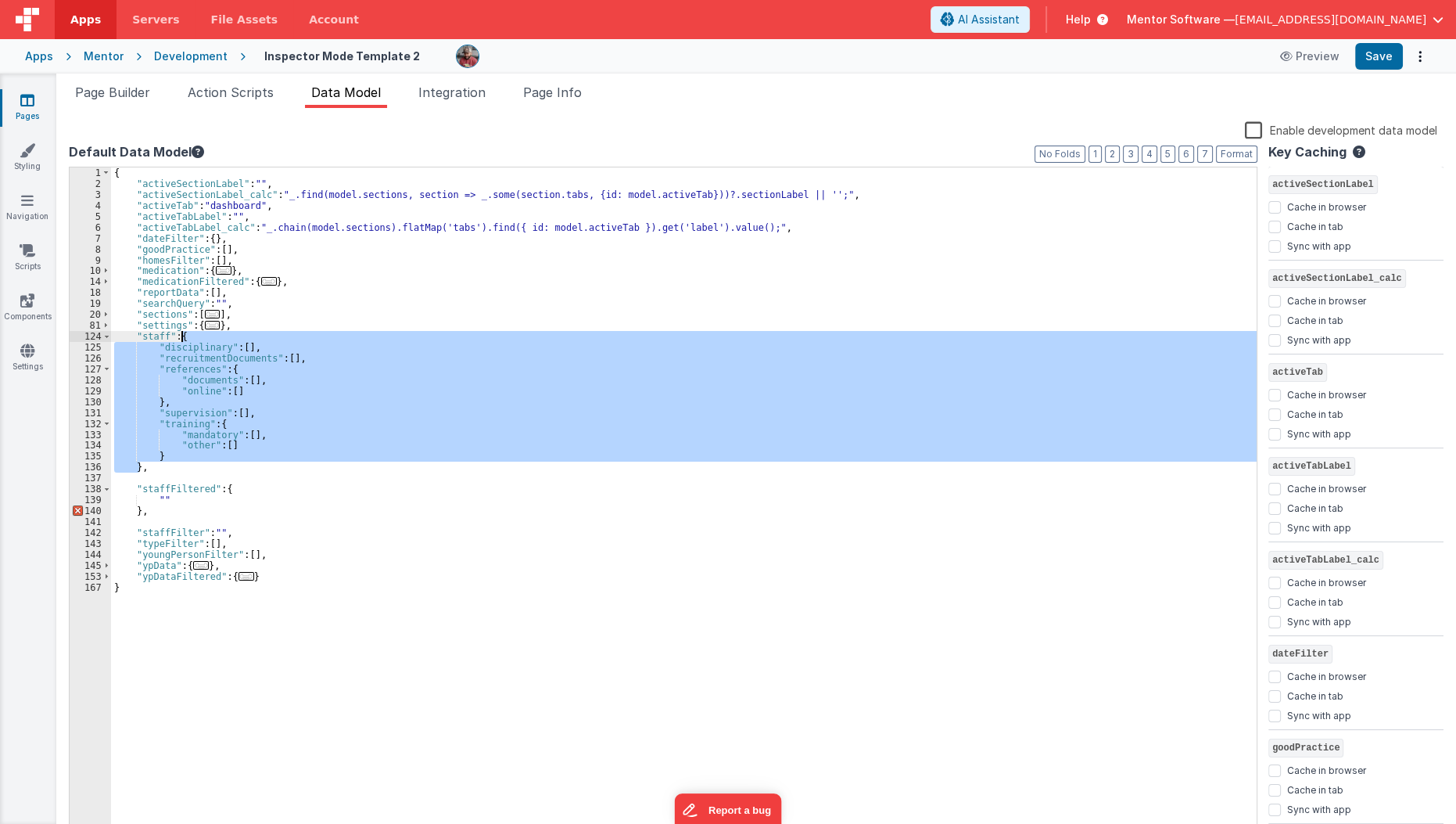
click at [182, 338] on div "{ "activeSectionLabel" : "" , "activeSectionLabel_calc" : "_.find(model.section…" at bounding box center [685, 512] width 1146 height 691
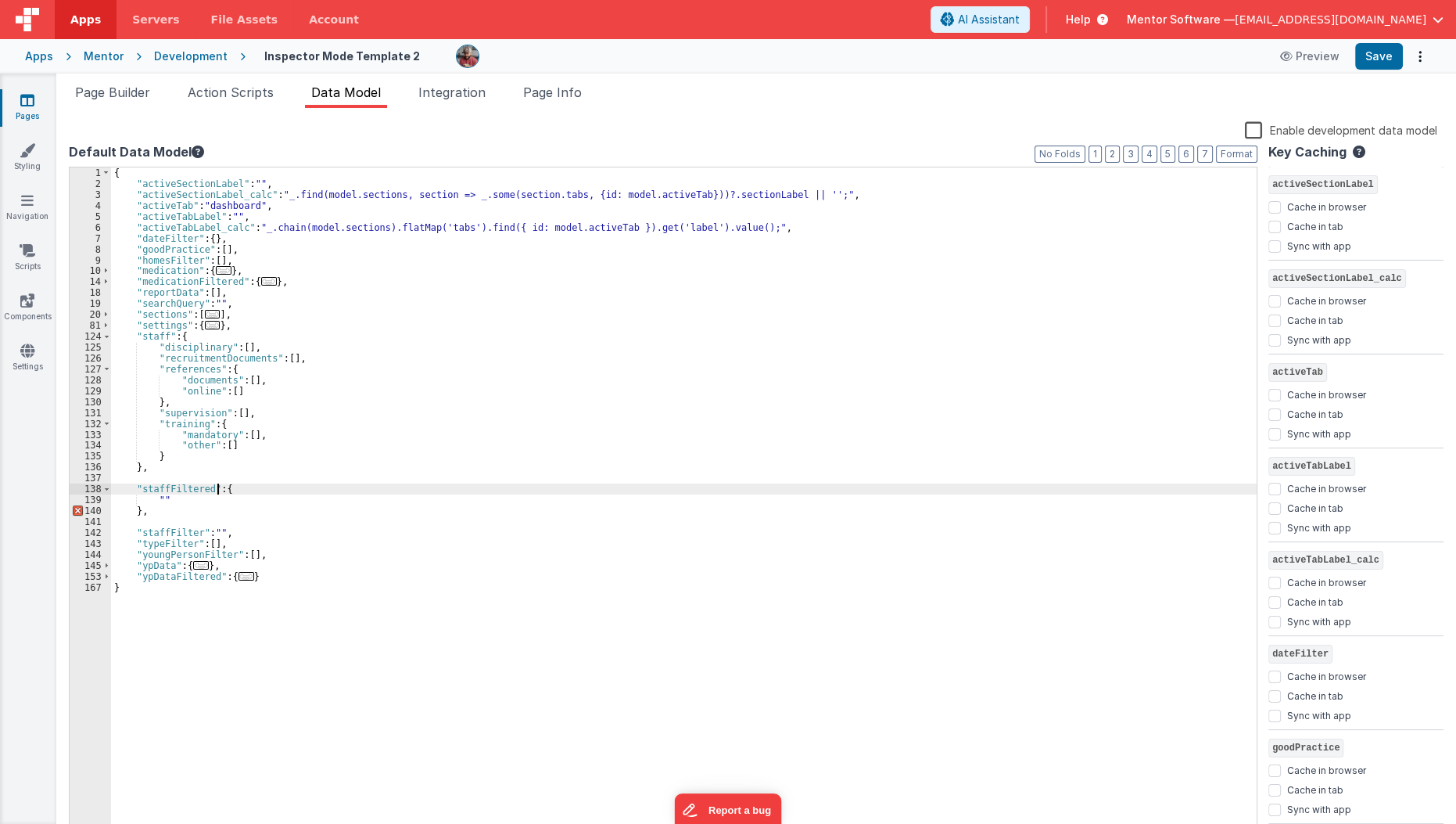
click at [216, 489] on div "{ "activeSectionLabel" : "" , "activeSectionLabel_calc" : "_.find(model.section…" at bounding box center [685, 512] width 1146 height 691
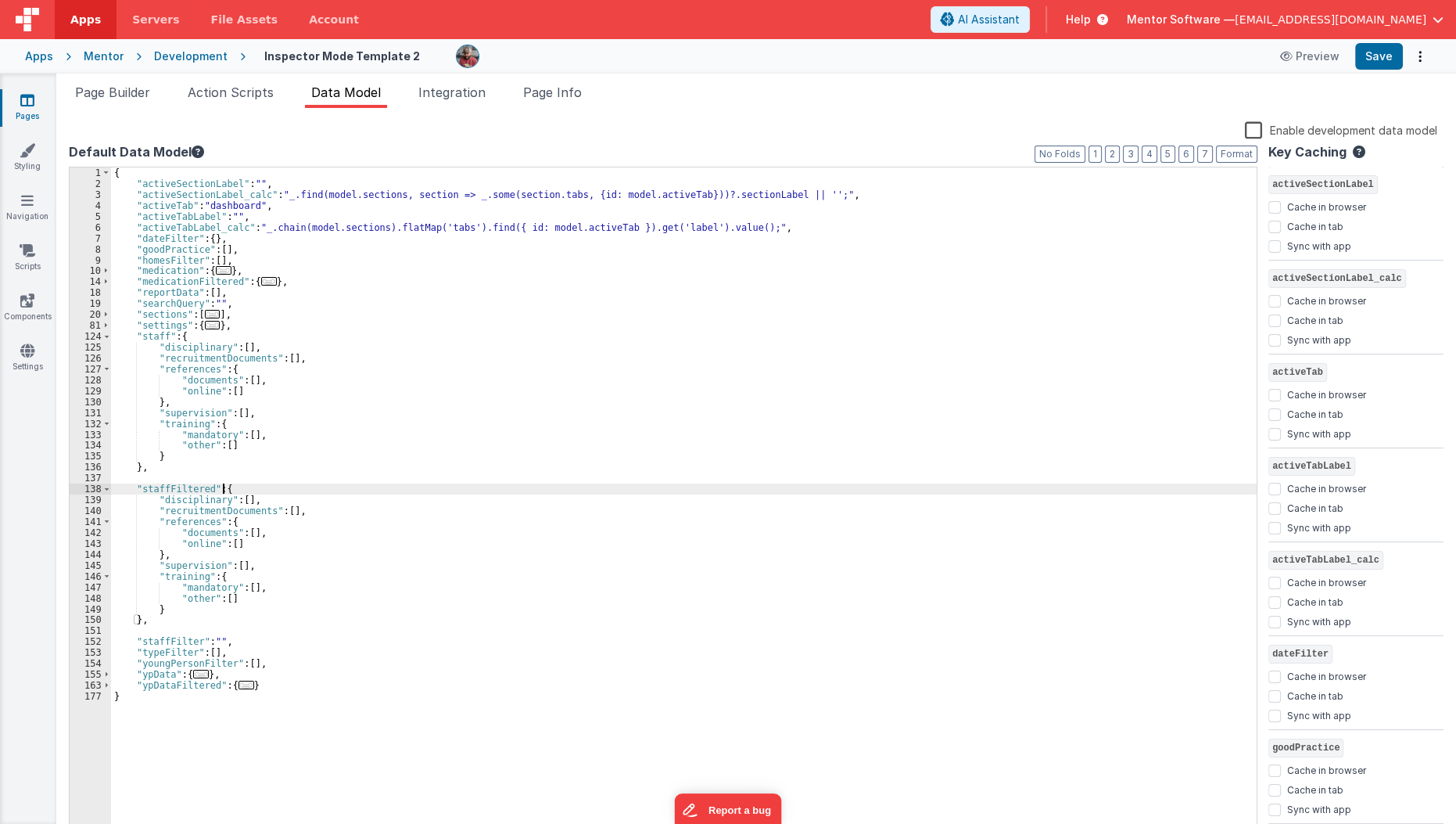
click at [326, 484] on div "{ "activeSectionLabel" : "" , "activeSectionLabel_calc" : "_.find(model.section…" at bounding box center [685, 512] width 1146 height 691
click at [325, 489] on div "{ "activeSectionLabel" : "" , "activeSectionLabel_calc" : "_.find(model.section…" at bounding box center [685, 512] width 1146 height 691
click at [323, 491] on div "{ "activeSectionLabel" : "" , "activeSectionLabel_calc" : "_.find(model.section…" at bounding box center [685, 512] width 1146 height 691
click at [320, 500] on div "{ "activeSectionLabel" : "" , "activeSectionLabel_calc" : "_.find(model.section…" at bounding box center [685, 512] width 1146 height 691
click at [211, 495] on div "{ "activeSectionLabel" : "" , "activeSectionLabel_calc" : "_.find(model.section…" at bounding box center [685, 512] width 1146 height 691
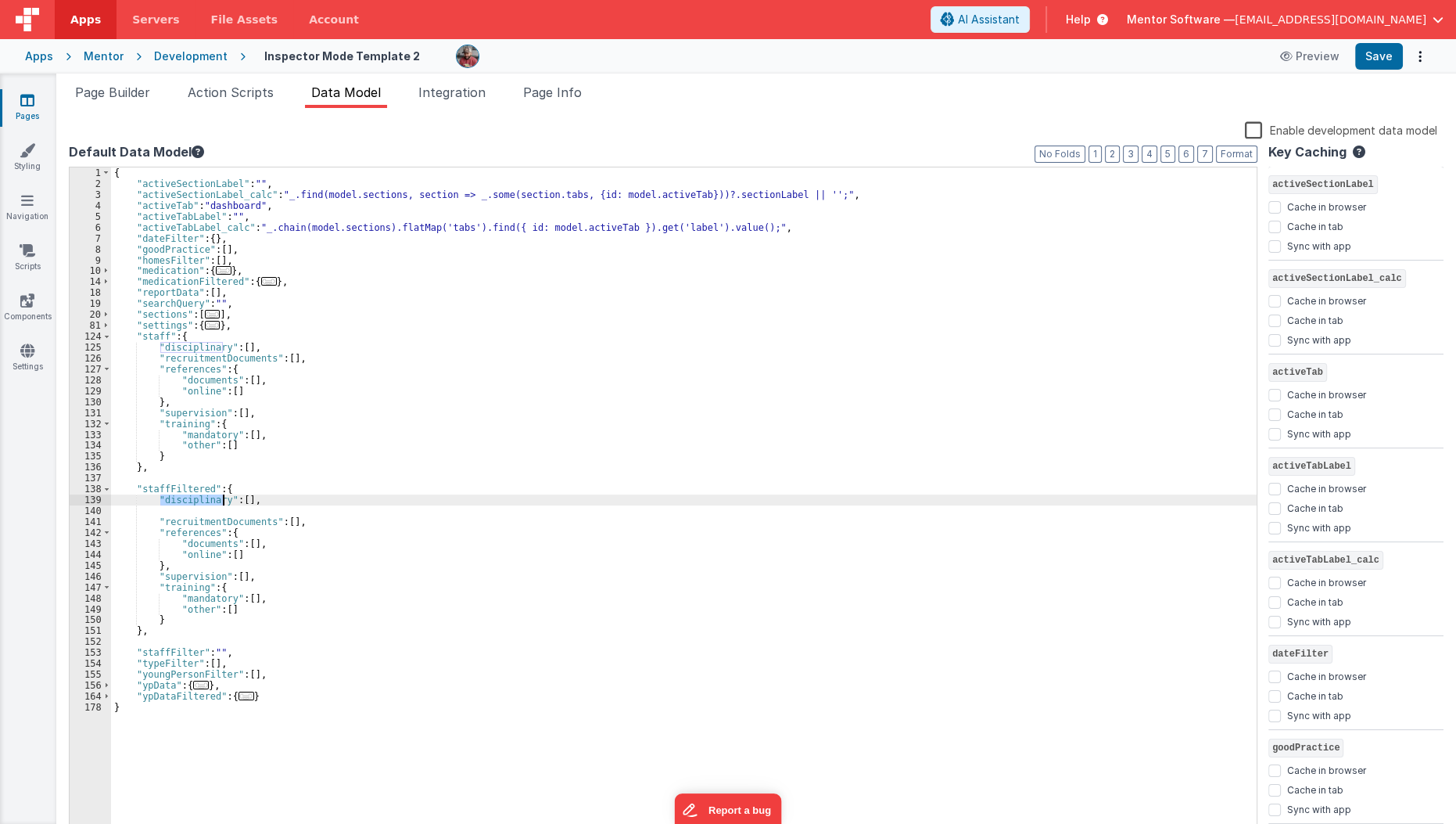
click at [211, 495] on div "{ "activeSectionLabel" : "" , "activeSectionLabel_calc" : "_.find(model.section…" at bounding box center [685, 512] width 1146 height 691
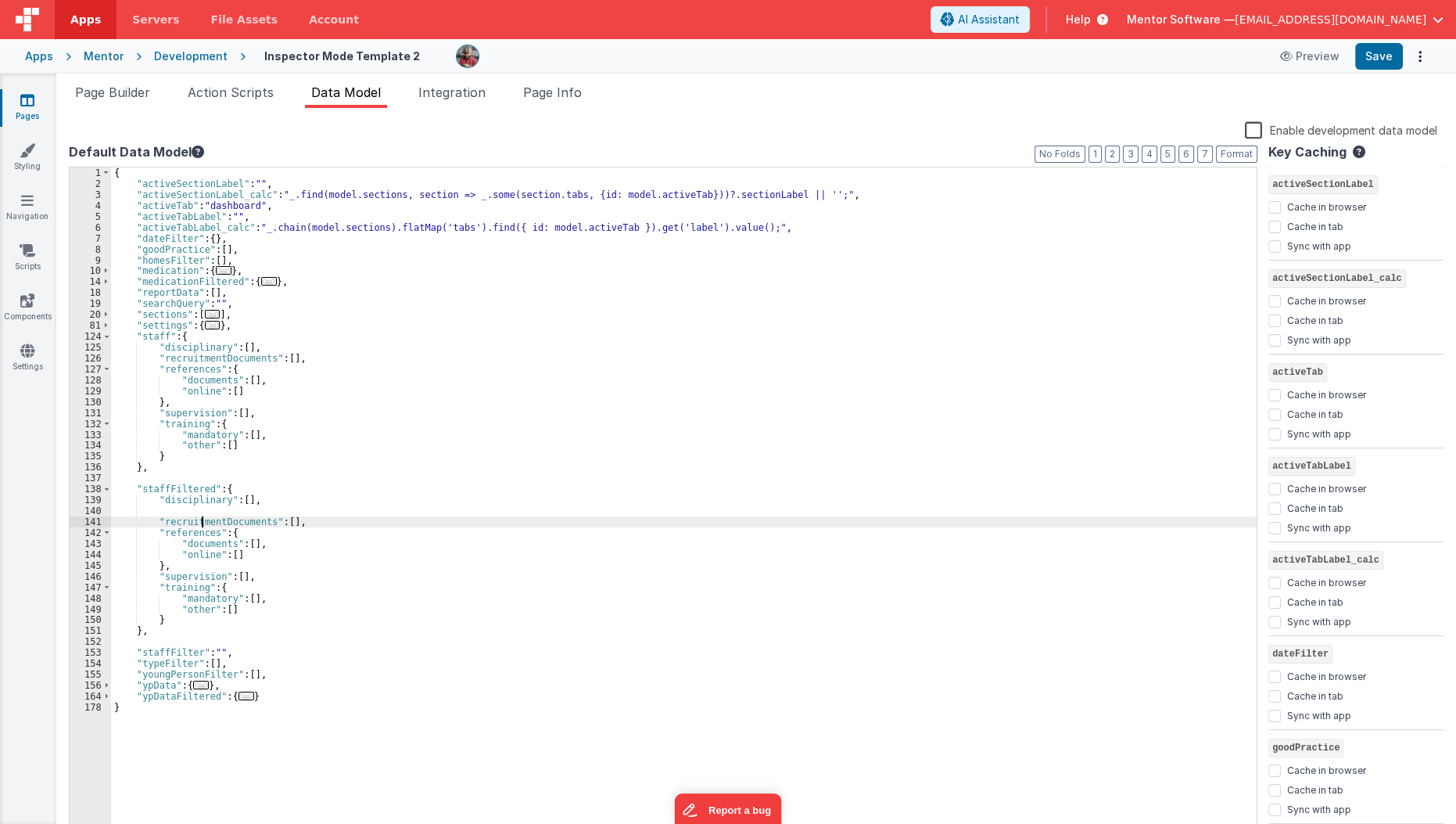
click at [203, 519] on div "{ "activeSectionLabel" : "" , "activeSectionLabel_calc" : "_.find(model.section…" at bounding box center [685, 512] width 1146 height 691
click at [205, 516] on div "{ "activeSectionLabel" : "" , "activeSectionLabel_calc" : "_.find(model.section…" at bounding box center [685, 512] width 1146 height 691
click at [210, 514] on div "{ "activeSectionLabel" : "" , "activeSectionLabel_calc" : "_.find(model.section…" at bounding box center [685, 512] width 1146 height 691
paste textarea
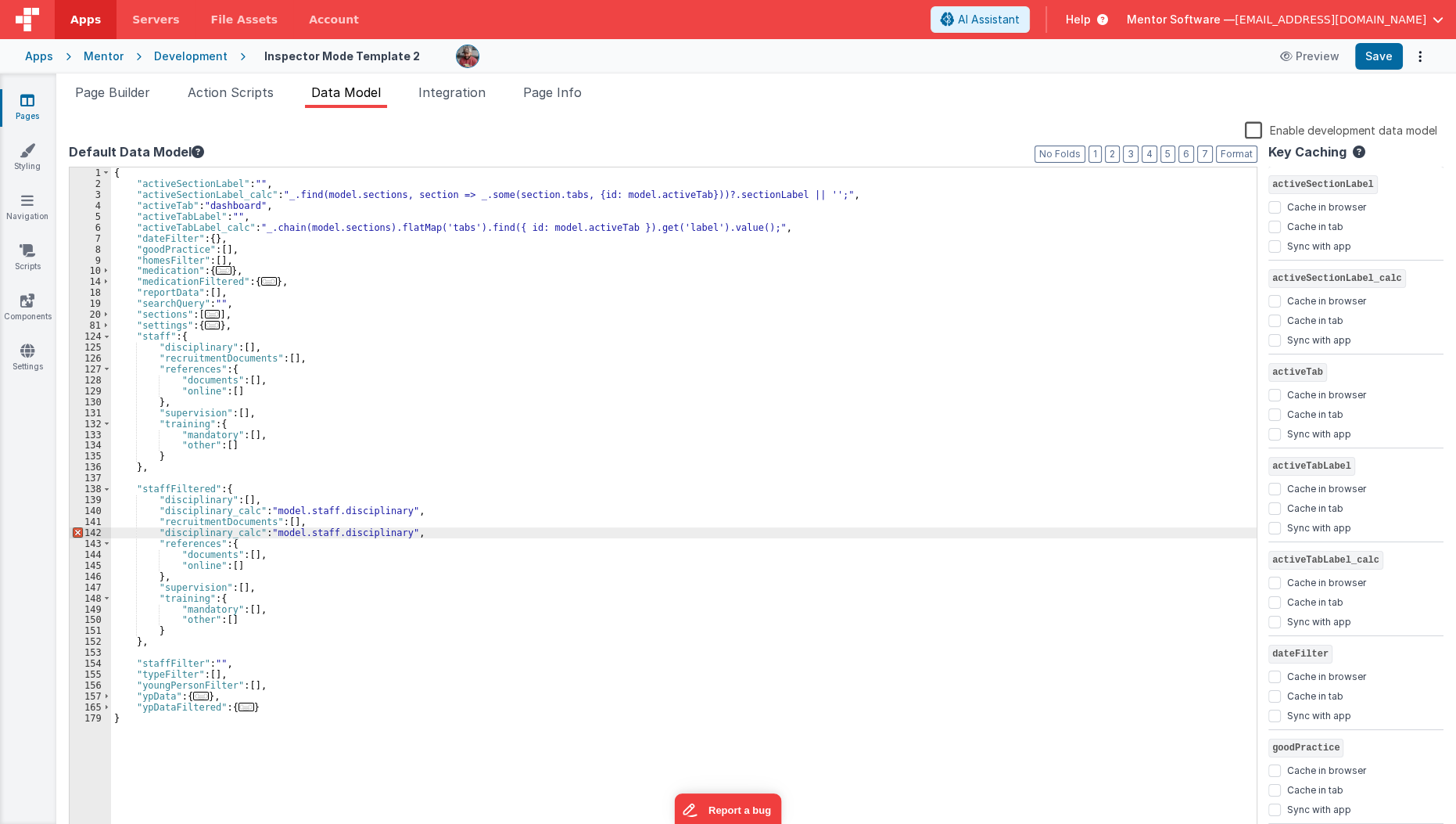
click at [198, 518] on div "{ "activeSectionLabel" : "" , "activeSectionLabel_calc" : "_.find(model.section…" at bounding box center [685, 512] width 1146 height 691
click at [194, 531] on div "{ "activeSectionLabel" : "" , "activeSectionLabel_calc" : "_.find(model.section…" at bounding box center [685, 512] width 1146 height 691
click at [194, 531] on div "{ "activeSectionLabel" : "" , "activeSectionLabel_calc" : "_.find(model.section…" at bounding box center [684, 502] width 1146 height 670
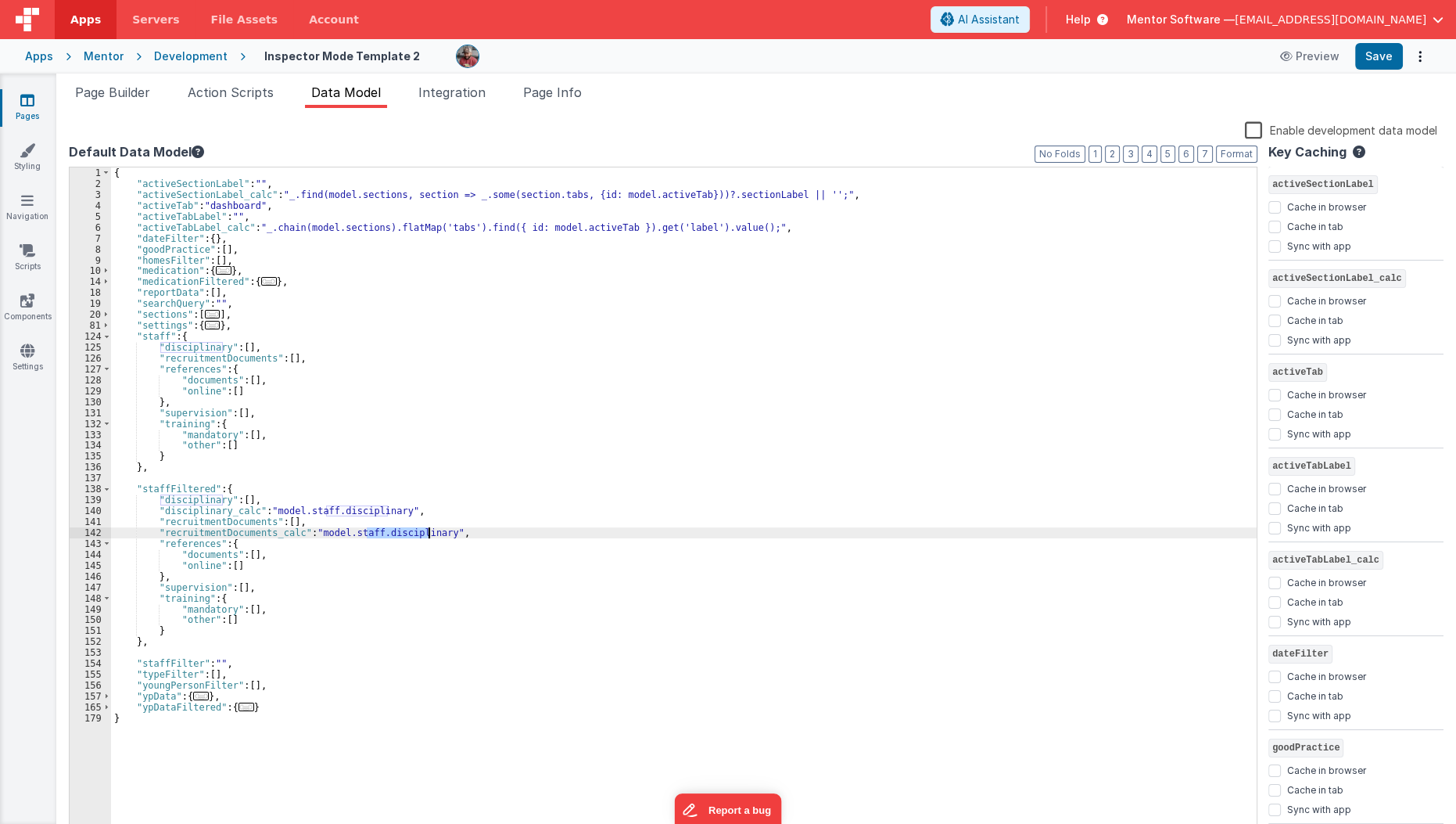
click at [194, 531] on div "{ "activeSectionLabel" : "" , "activeSectionLabel_calc" : "_.find(model.section…" at bounding box center [685, 512] width 1146 height 691
click at [194, 531] on div "{ "activeSectionLabel" : "" , "activeSectionLabel_calc" : "_.find(model.section…" at bounding box center [684, 502] width 1146 height 670
click at [194, 531] on div "{ "activeSectionLabel" : "" , "activeSectionLabel_calc" : "_.find(model.section…" at bounding box center [685, 512] width 1146 height 691
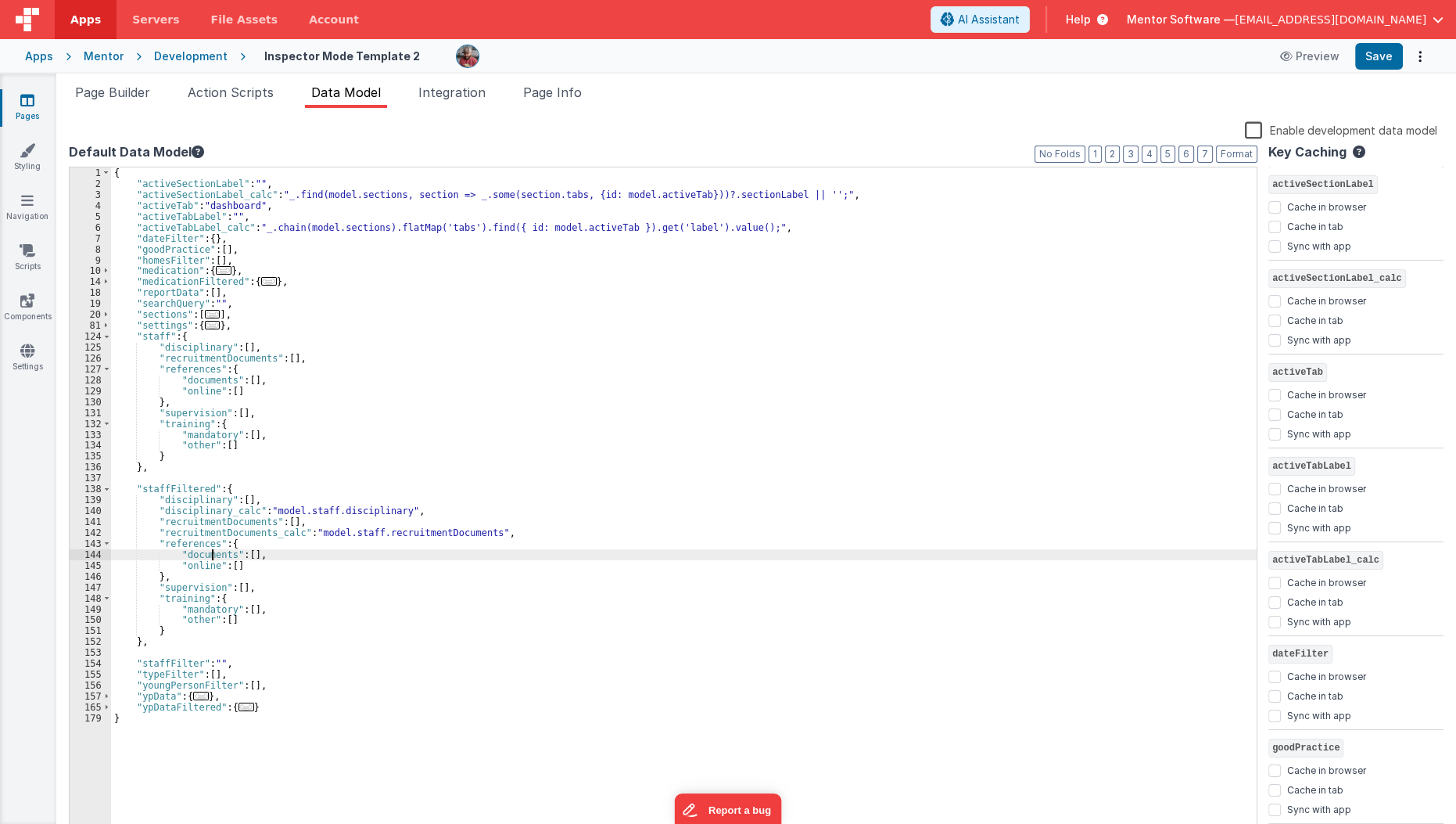
click at [211, 550] on div "{ "activeSectionLabel" : "" , "activeSectionLabel_calc" : "_.find(model.section…" at bounding box center [685, 512] width 1146 height 691
click at [272, 551] on div "{ "activeSectionLabel" : "" , "activeSectionLabel_calc" : "_.find(model.section…" at bounding box center [685, 512] width 1146 height 691
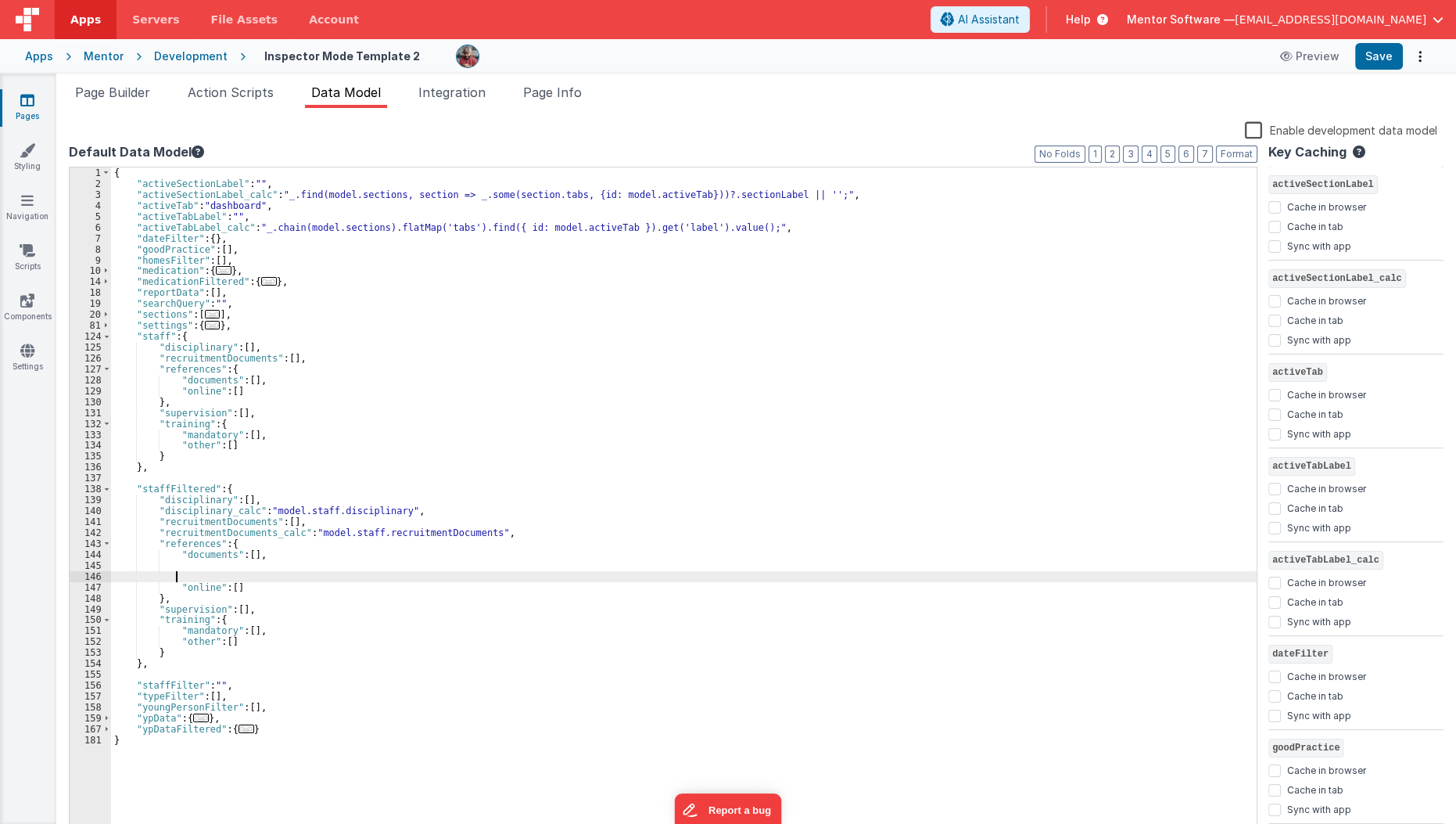
paste textarea
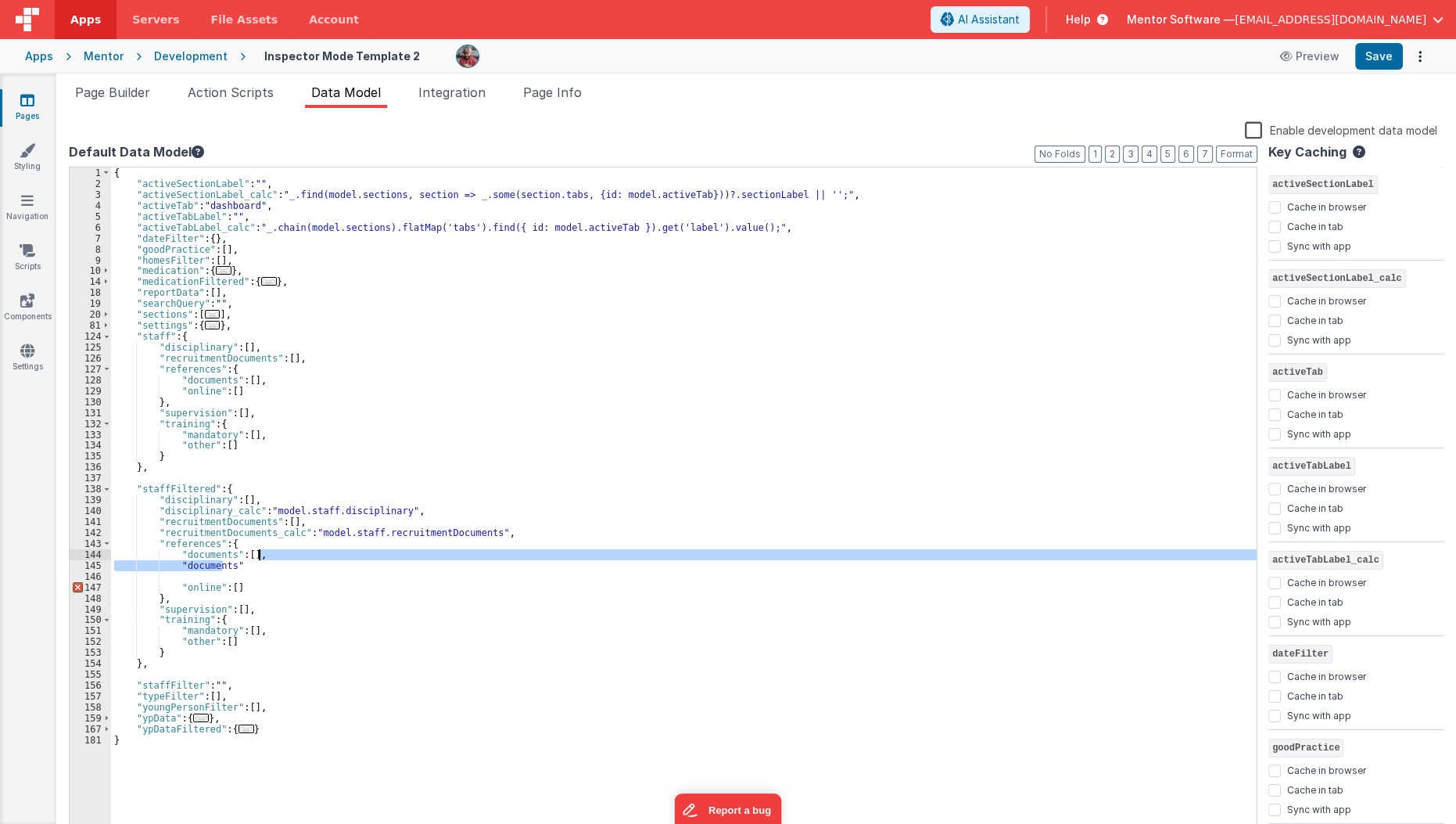
click at [272, 551] on div "{ "activeSectionLabel" : "" , "activeSectionLabel_calc" : "_.find(model.section…" at bounding box center [685, 512] width 1146 height 691
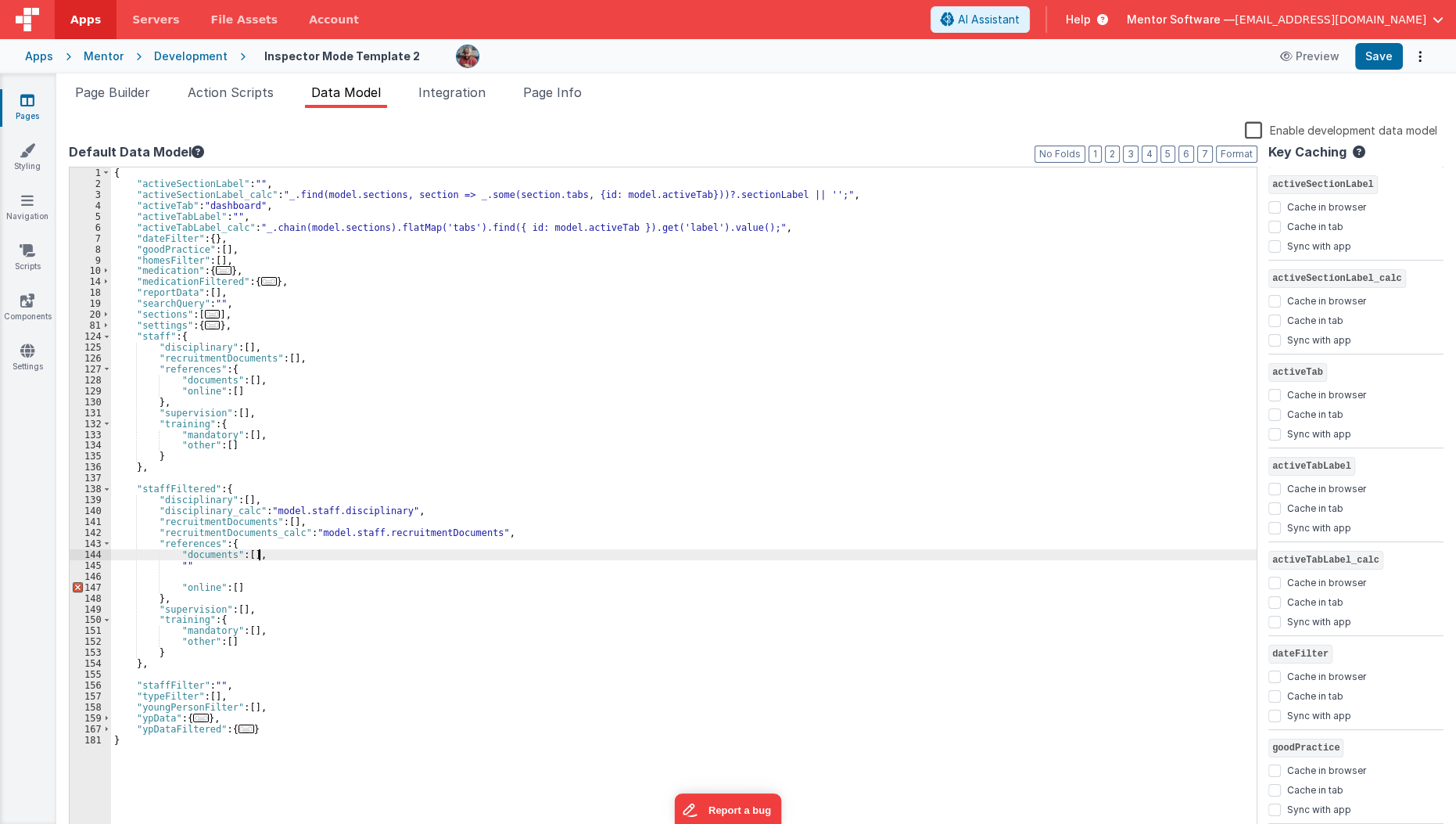
click at [272, 551] on div "{ "activeSectionLabel" : "" , "activeSectionLabel_calc" : "_.find(model.section…" at bounding box center [685, 512] width 1146 height 691
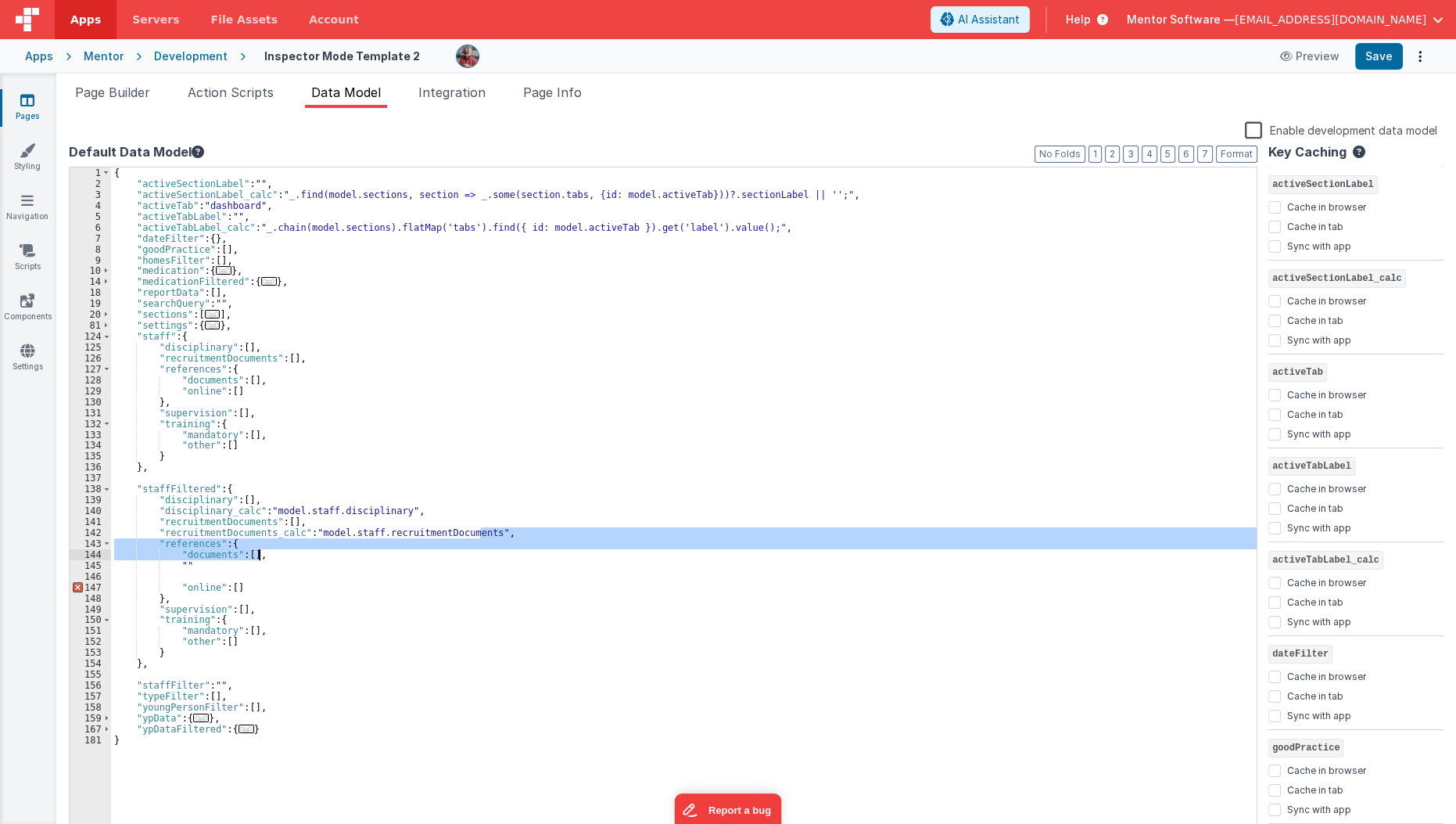
click at [272, 551] on div "{ "activeSectionLabel" : "" , "activeSectionLabel_calc" : "_.find(model.section…" at bounding box center [685, 512] width 1146 height 691
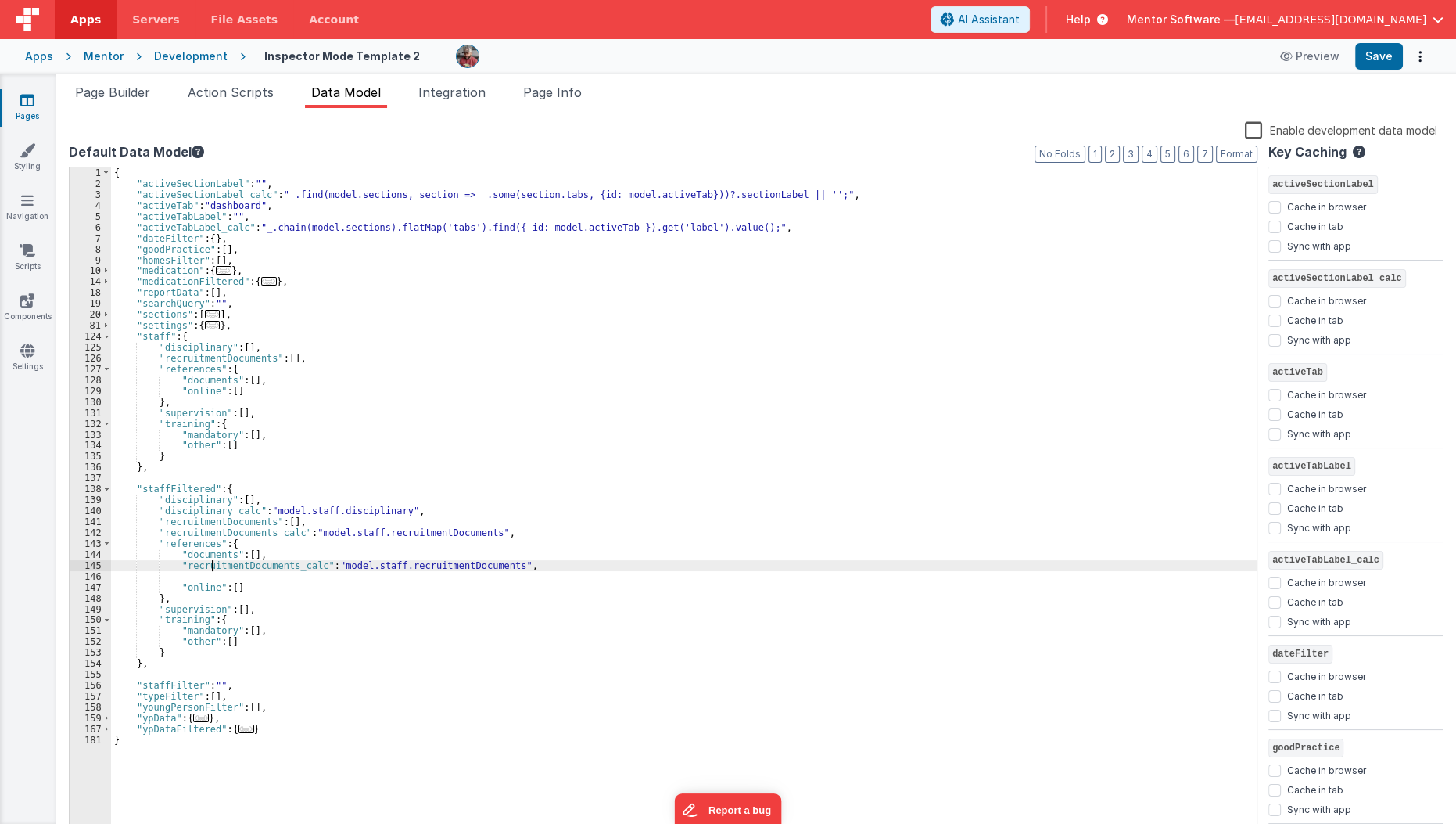
click at [211, 560] on div "{ "activeSectionLabel" : "" , "activeSectionLabel_calc" : "_.find(model.section…" at bounding box center [685, 512] width 1146 height 691
click at [335, 565] on div "{ "activeSectionLabel" : "" , "activeSectionLabel_calc" : "_.find(model.section…" at bounding box center [685, 512] width 1146 height 691
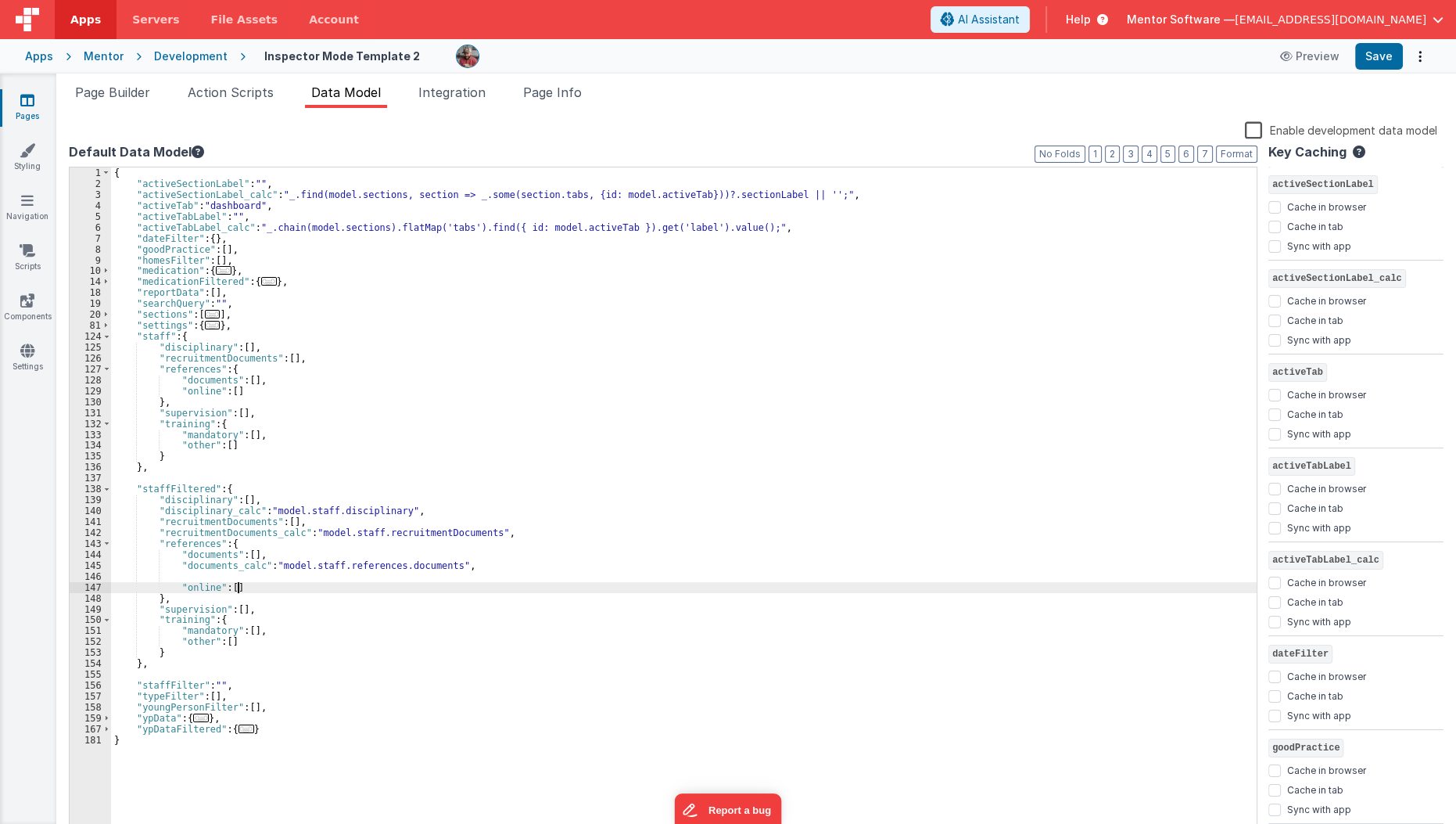
click at [329, 583] on div "{ "activeSectionLabel" : "" , "activeSectionLabel_calc" : "_.find(model.section…" at bounding box center [685, 512] width 1146 height 691
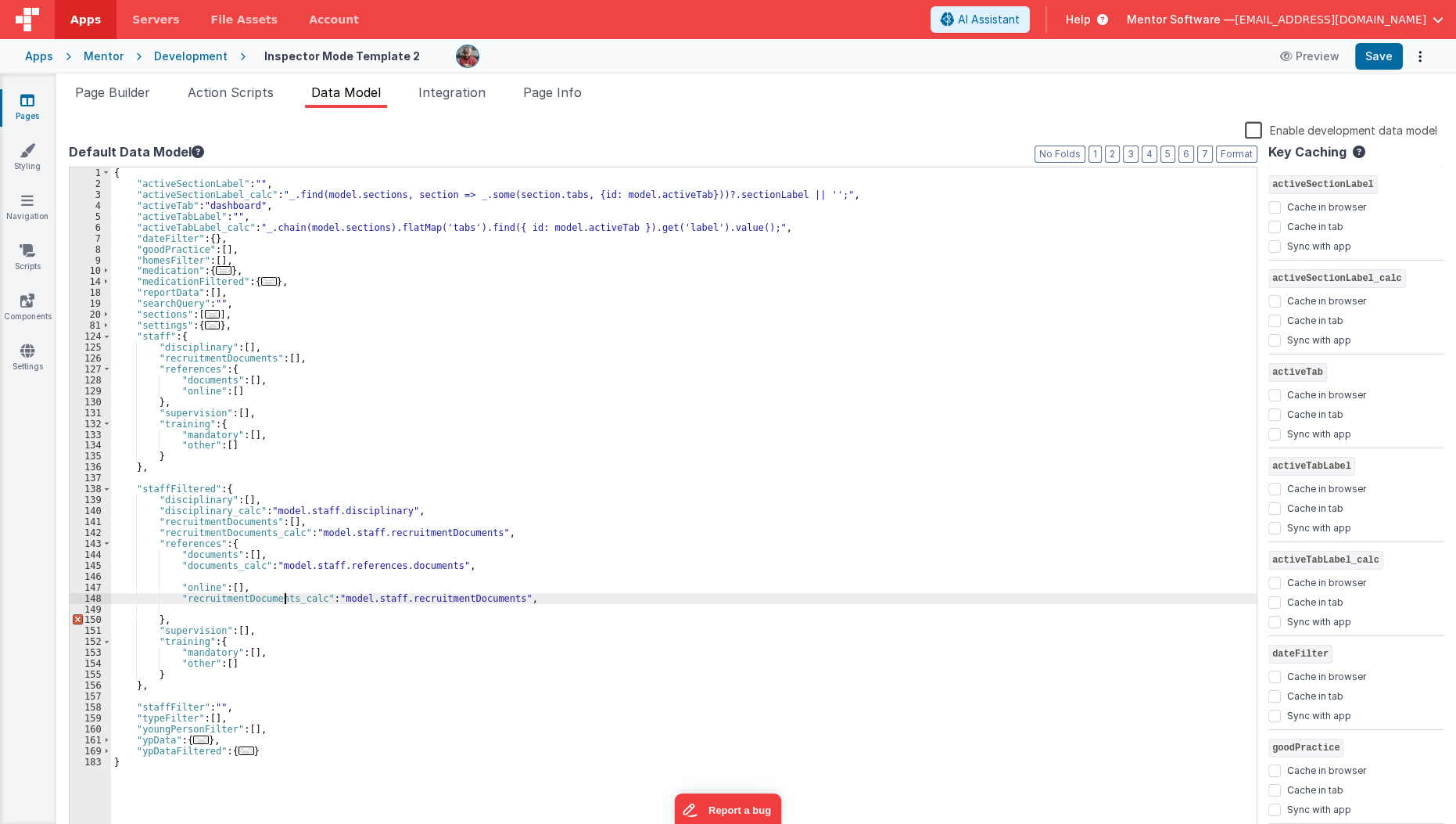
click at [283, 598] on div "{ "activeSectionLabel" : "" , "activeSectionLabel_calc" : "_.find(model.section…" at bounding box center [685, 512] width 1146 height 691
click at [345, 600] on div "{ "activeSectionLabel" : "" , "activeSectionLabel_calc" : "_.find(model.section…" at bounding box center [685, 512] width 1146 height 691
click at [354, 570] on div "{ "activeSectionLabel" : "" , "activeSectionLabel_calc" : "_.find(model.section…" at bounding box center [685, 512] width 1146 height 691
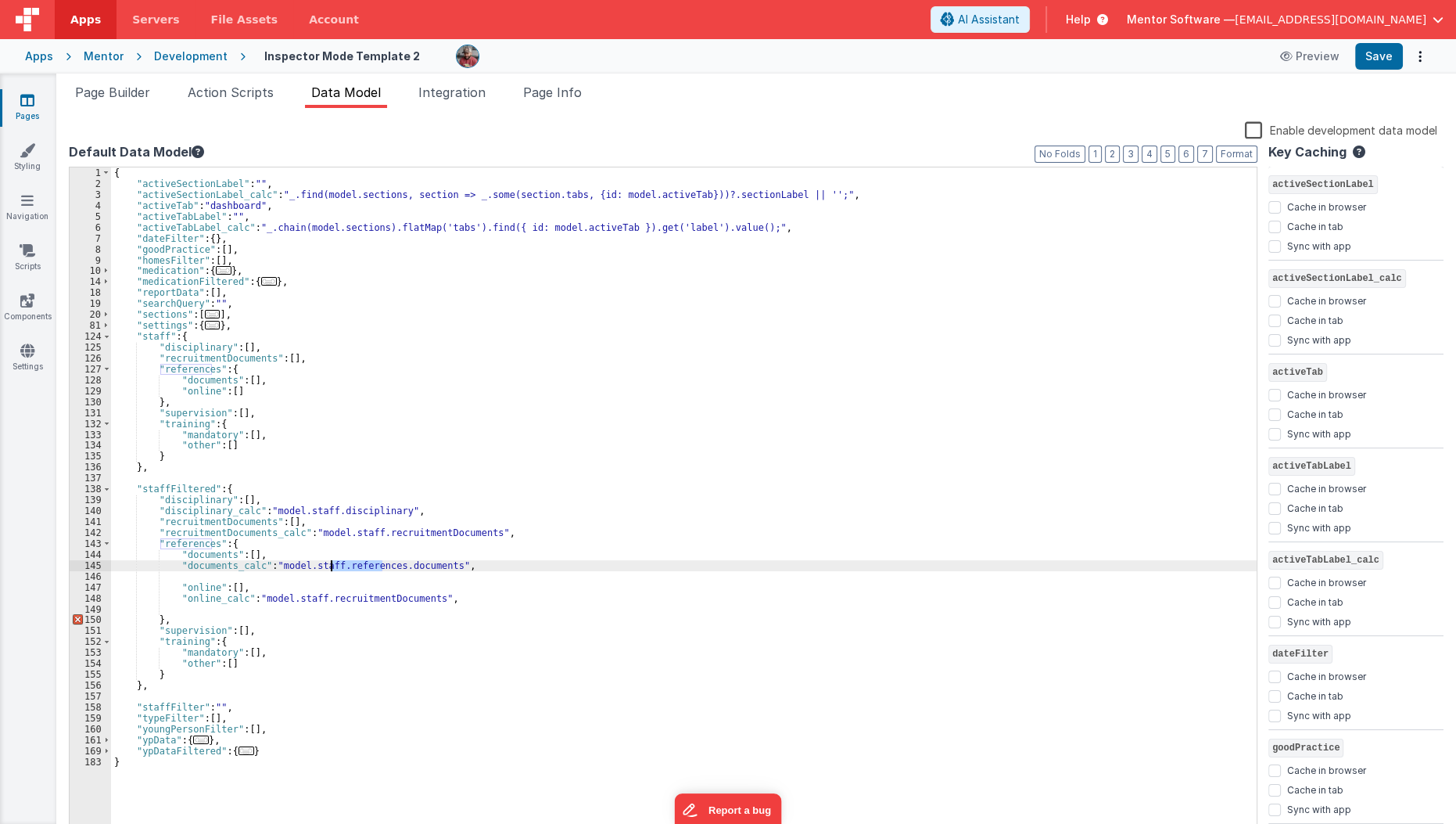
click at [354, 570] on div "{ "activeSectionLabel" : "" , "activeSectionLabel_calc" : "_.find(model.section…" at bounding box center [685, 512] width 1146 height 691
click at [351, 597] on div "{ "activeSectionLabel" : "" , "activeSectionLabel_calc" : "_.find(model.section…" at bounding box center [685, 512] width 1146 height 691
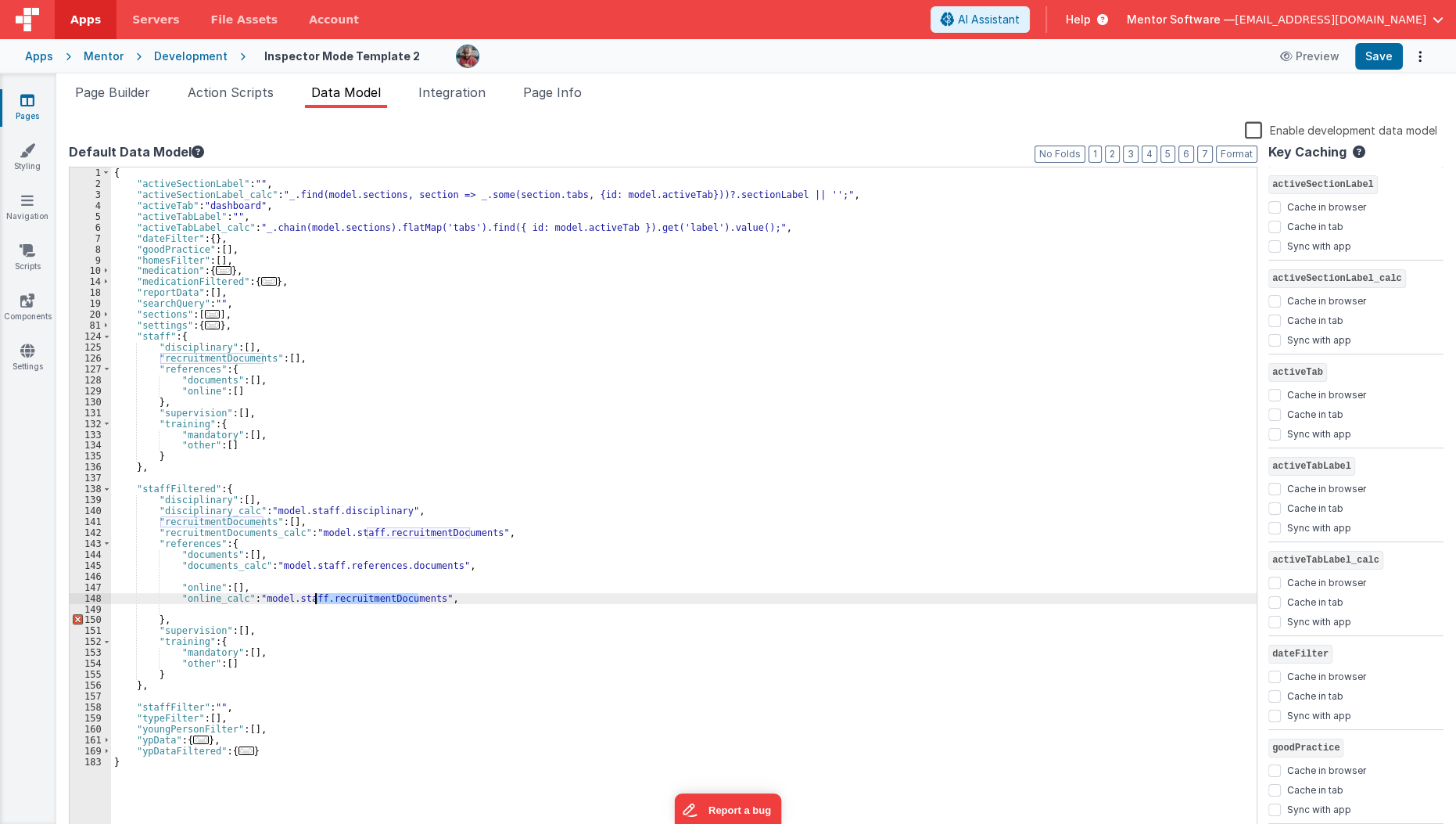
paste textarea
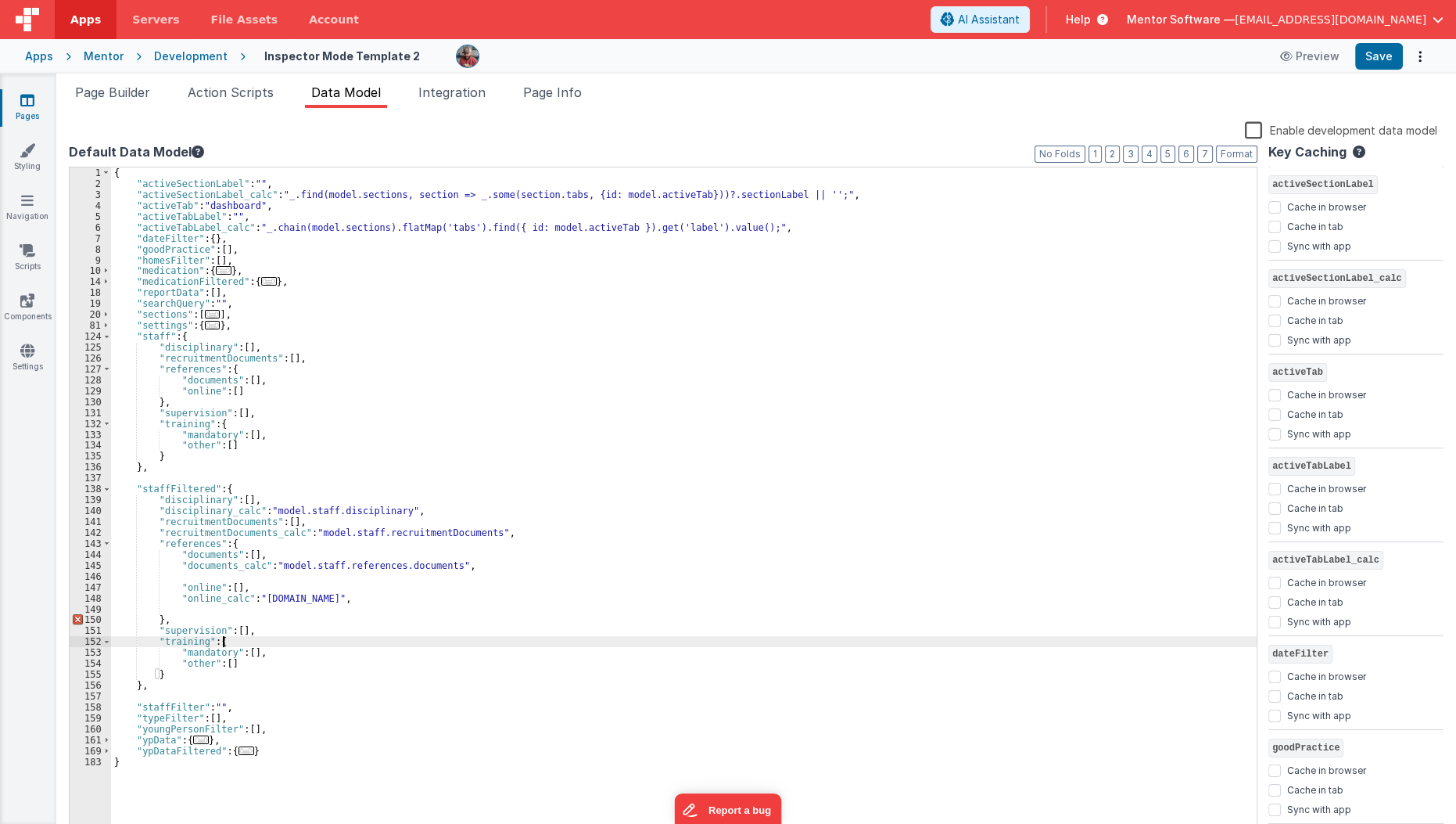
click at [347, 637] on div "{ "activeSectionLabel" : "" , "activeSectionLabel_calc" : "_.find(model.section…" at bounding box center [685, 512] width 1146 height 691
click at [456, 602] on div "{ "activeSectionLabel" : "" , "activeSectionLabel_calc" : "_.find(model.section…" at bounding box center [685, 512] width 1146 height 691
click at [285, 636] on div "{ "activeSectionLabel" : "" , "activeSectionLabel_calc" : "_.find(model.section…" at bounding box center [685, 512] width 1146 height 691
click at [269, 630] on div "{ "activeSectionLabel" : "" , "activeSectionLabel_calc" : "_.find(model.section…" at bounding box center [685, 512] width 1146 height 691
click at [154, 532] on div "{ "activeSectionLabel" : "" , "activeSectionLabel_calc" : "_.find(model.section…" at bounding box center [685, 512] width 1146 height 691
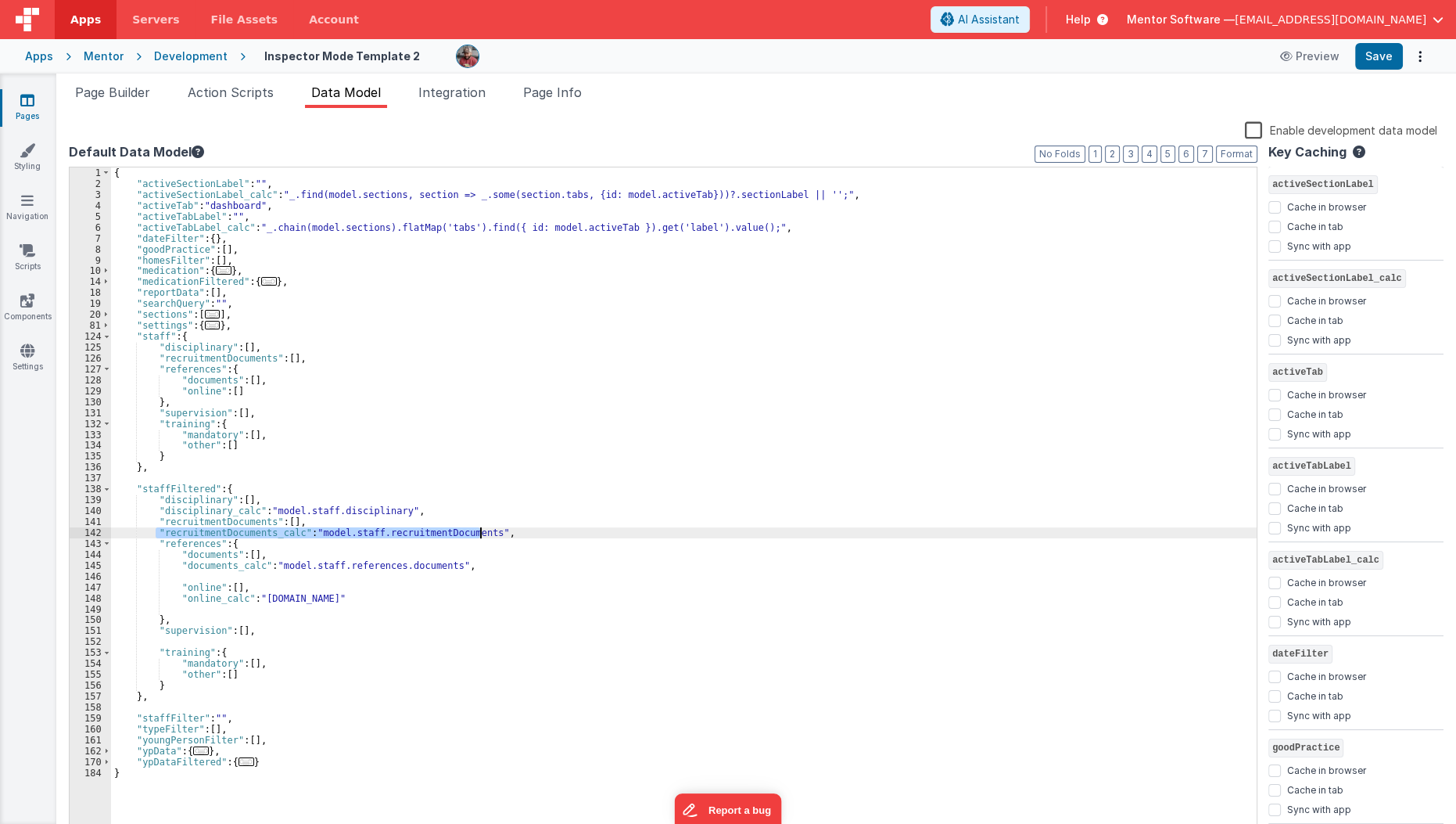
click at [154, 532] on div "{ "activeSectionLabel" : "" , "activeSectionLabel_calc" : "_.find(model.section…" at bounding box center [684, 502] width 1146 height 670
click at [177, 640] on div "{ "activeSectionLabel" : "" , "activeSectionLabel_calc" : "_.find(model.section…" at bounding box center [685, 512] width 1146 height 691
paste textarea
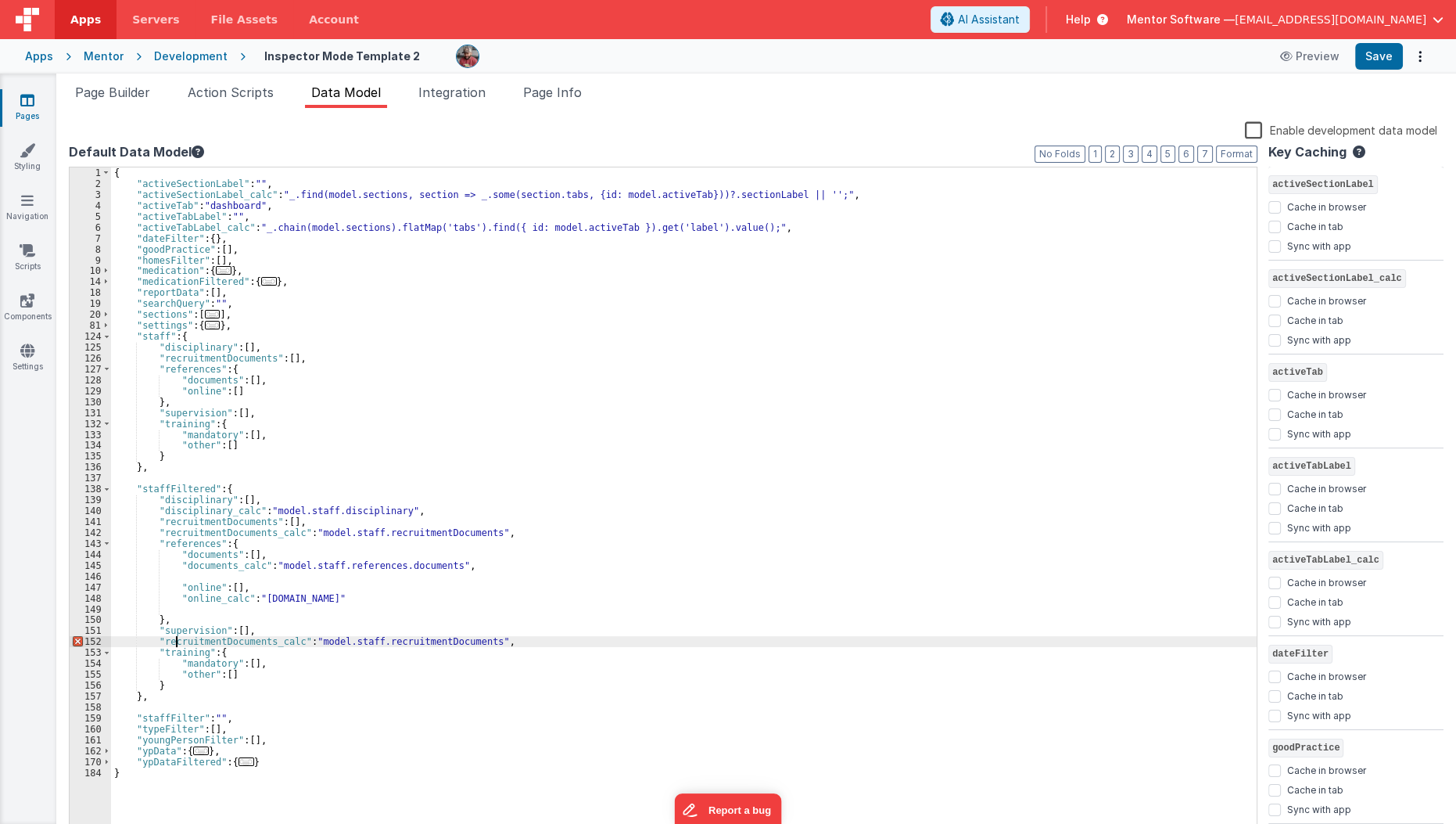
click at [177, 640] on div "{ "activeSectionLabel" : "" , "activeSectionLabel_calc" : "_.find(model.section…" at bounding box center [685, 512] width 1146 height 691
click at [286, 657] on div "{ "activeSectionLabel" : "" , "activeSectionLabel_calc" : "_.find(model.section…" at bounding box center [685, 512] width 1146 height 691
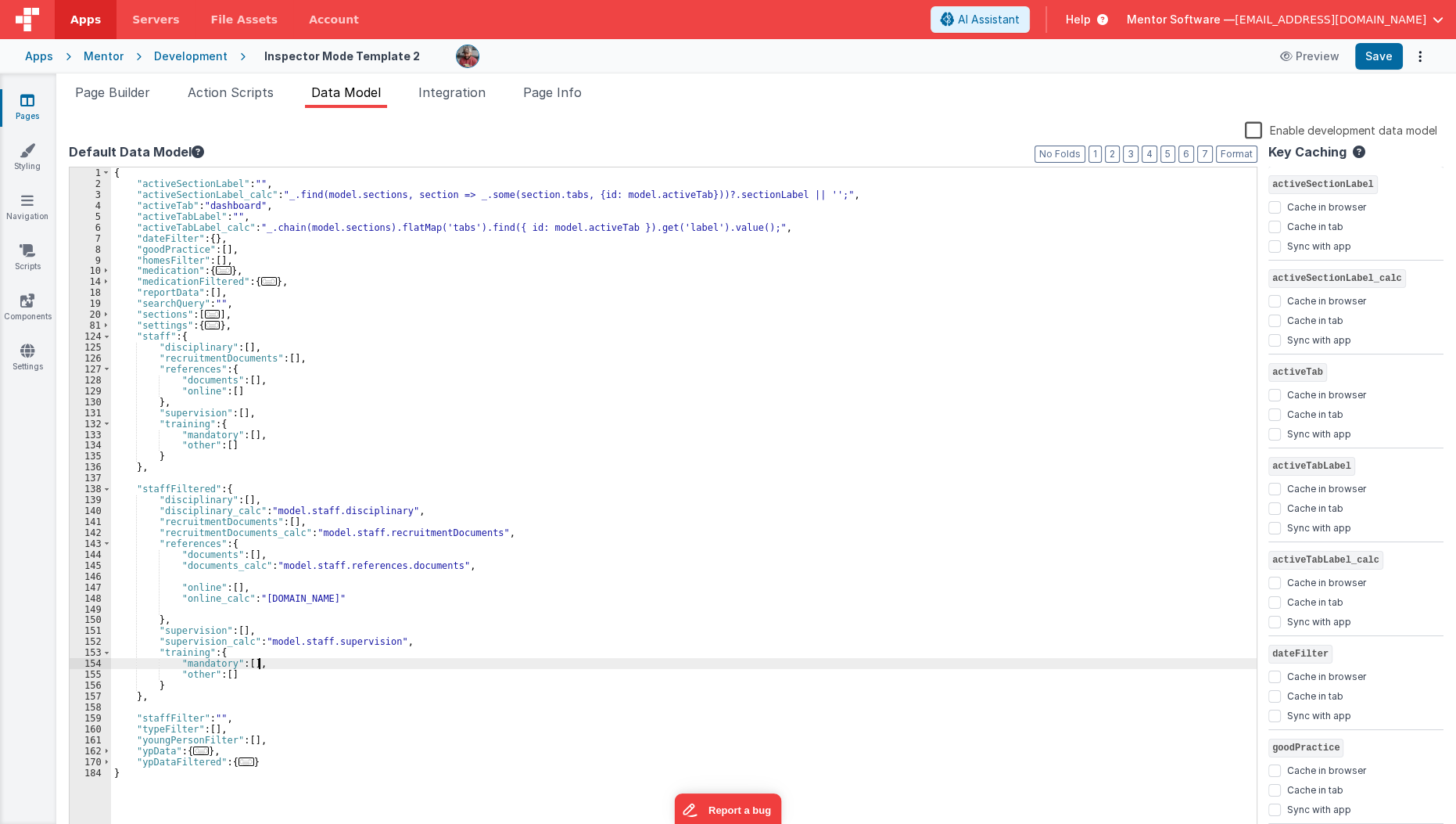
click at [285, 660] on div "{ "activeSectionLabel" : "" , "activeSectionLabel_calc" : "_.find(model.section…" at bounding box center [685, 512] width 1146 height 691
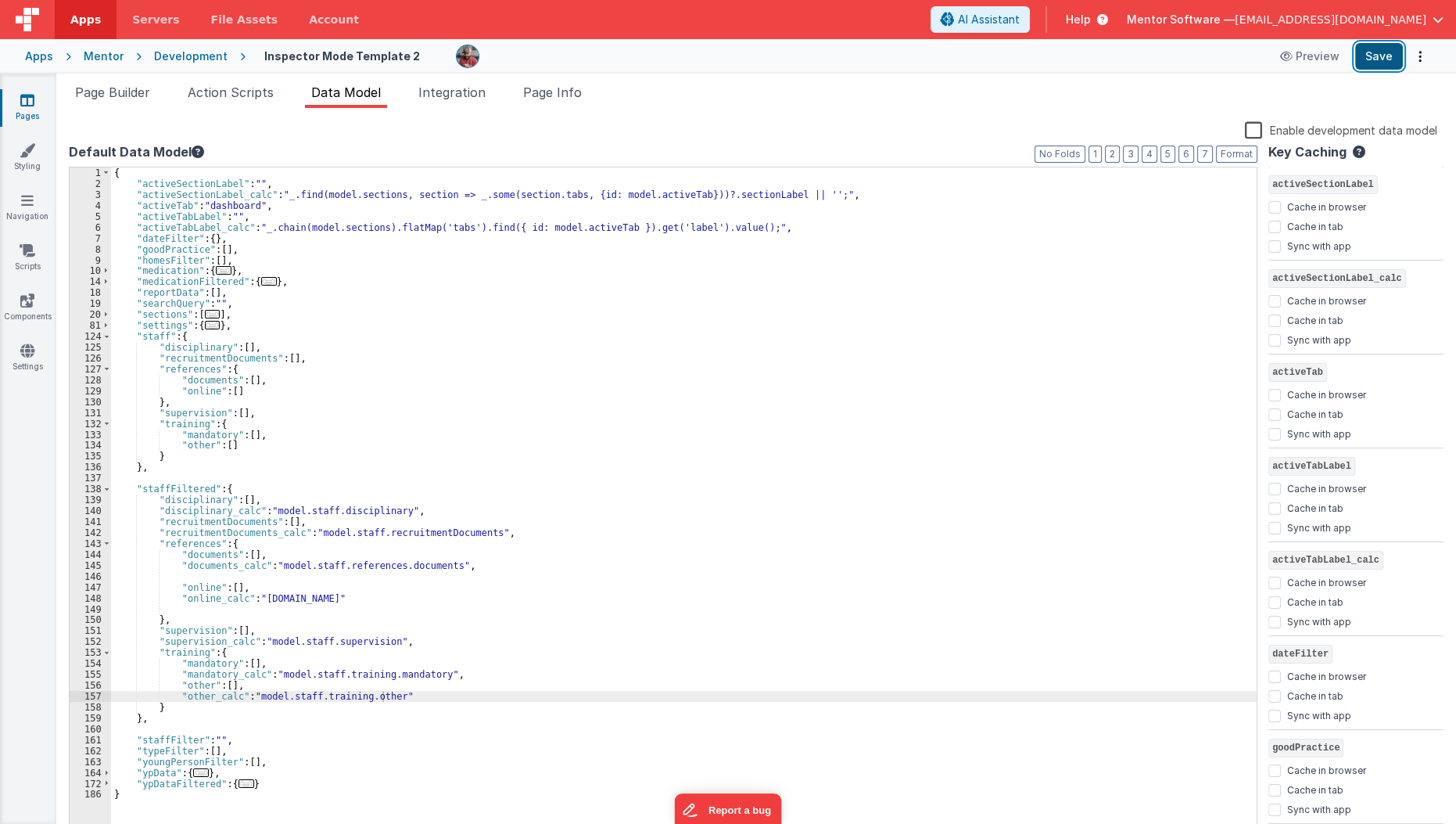
click at [1377, 63] on button "Save" at bounding box center [1379, 57] width 48 height 27
click at [139, 94] on span "Page Builder" at bounding box center [112, 92] width 75 height 16
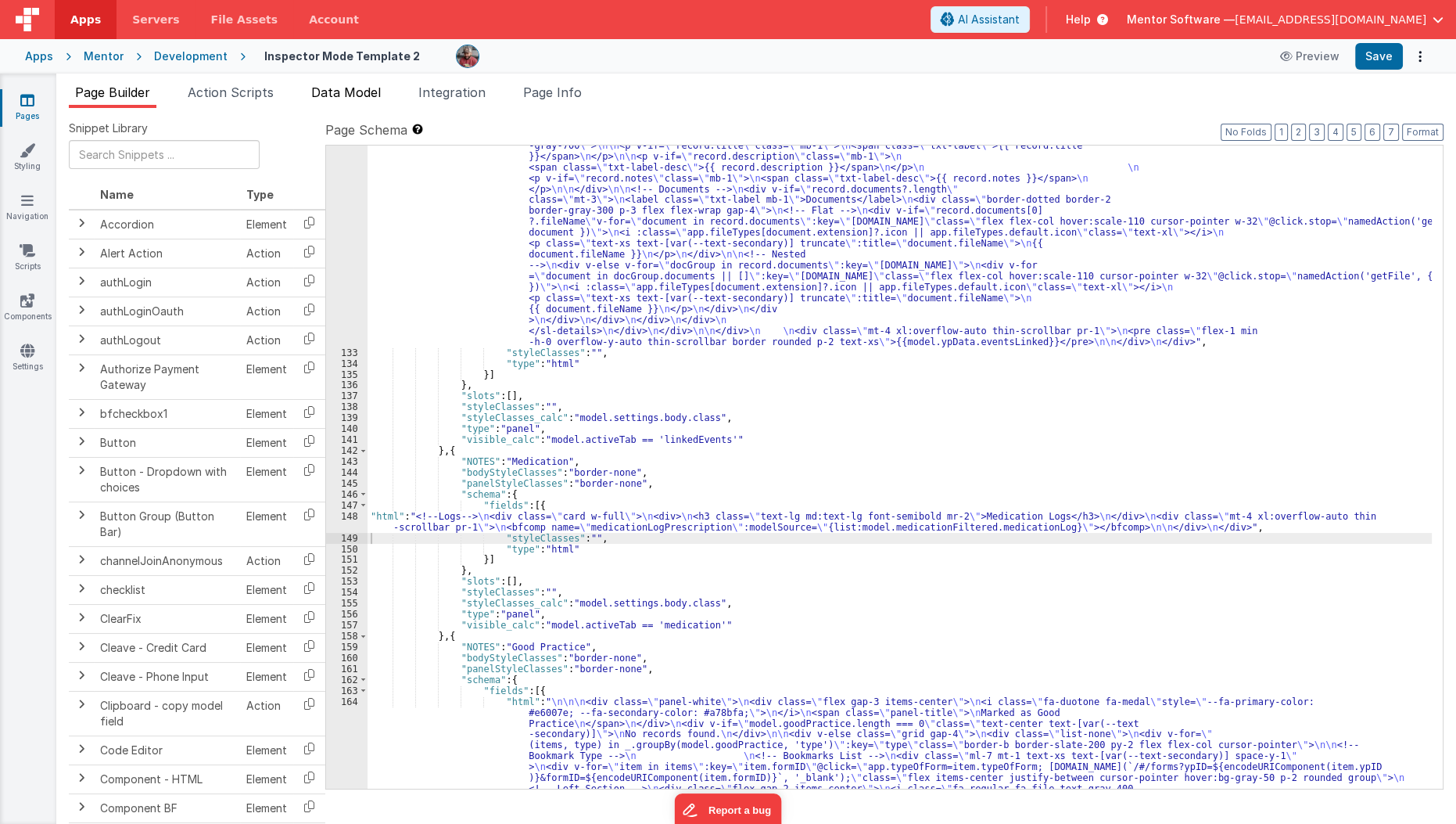
click at [331, 101] on li "Data Model" at bounding box center [346, 96] width 82 height 25
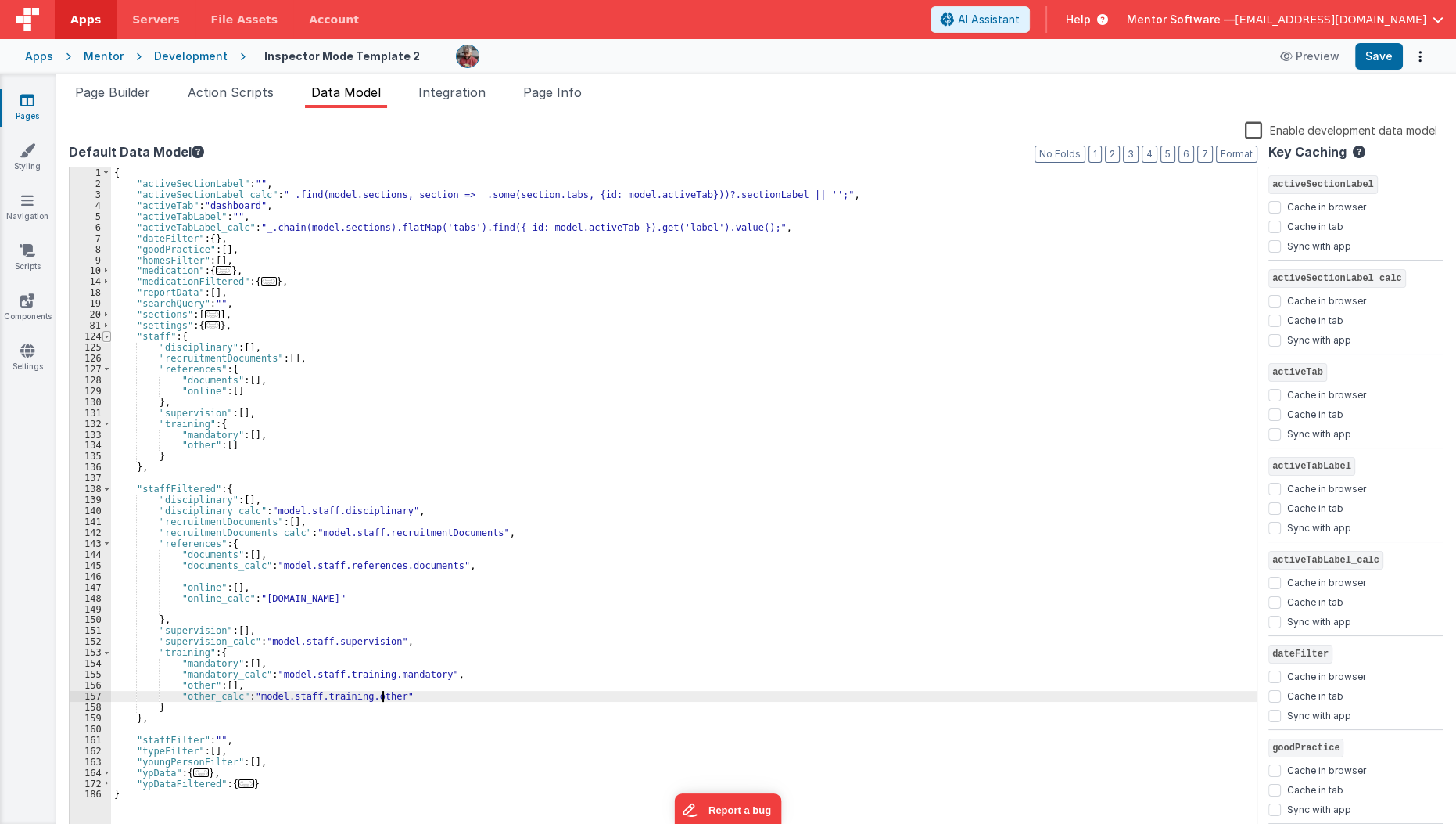
click at [107, 336] on span at bounding box center [107, 336] width 9 height 11
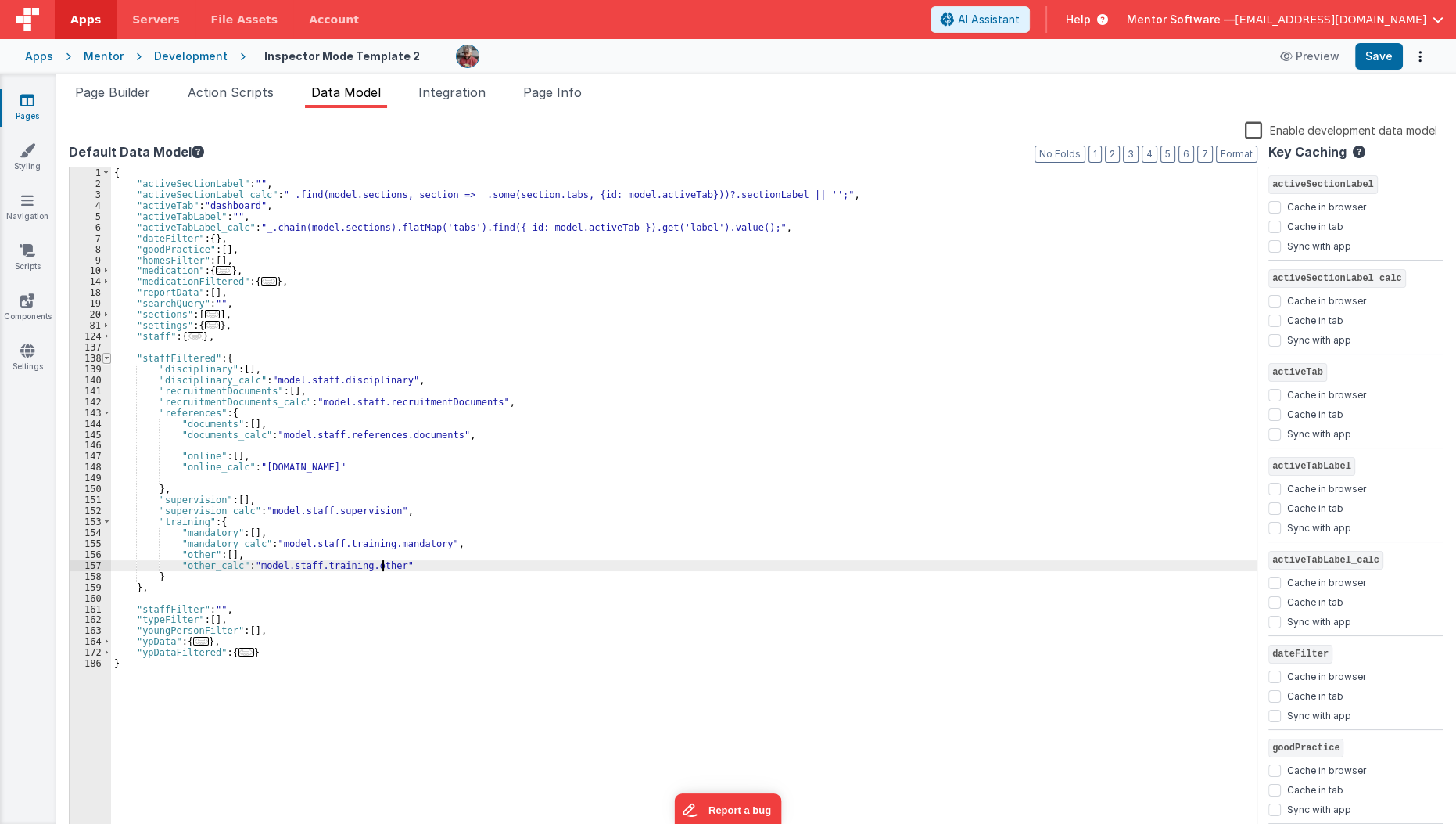
click at [108, 358] on span at bounding box center [107, 358] width 9 height 11
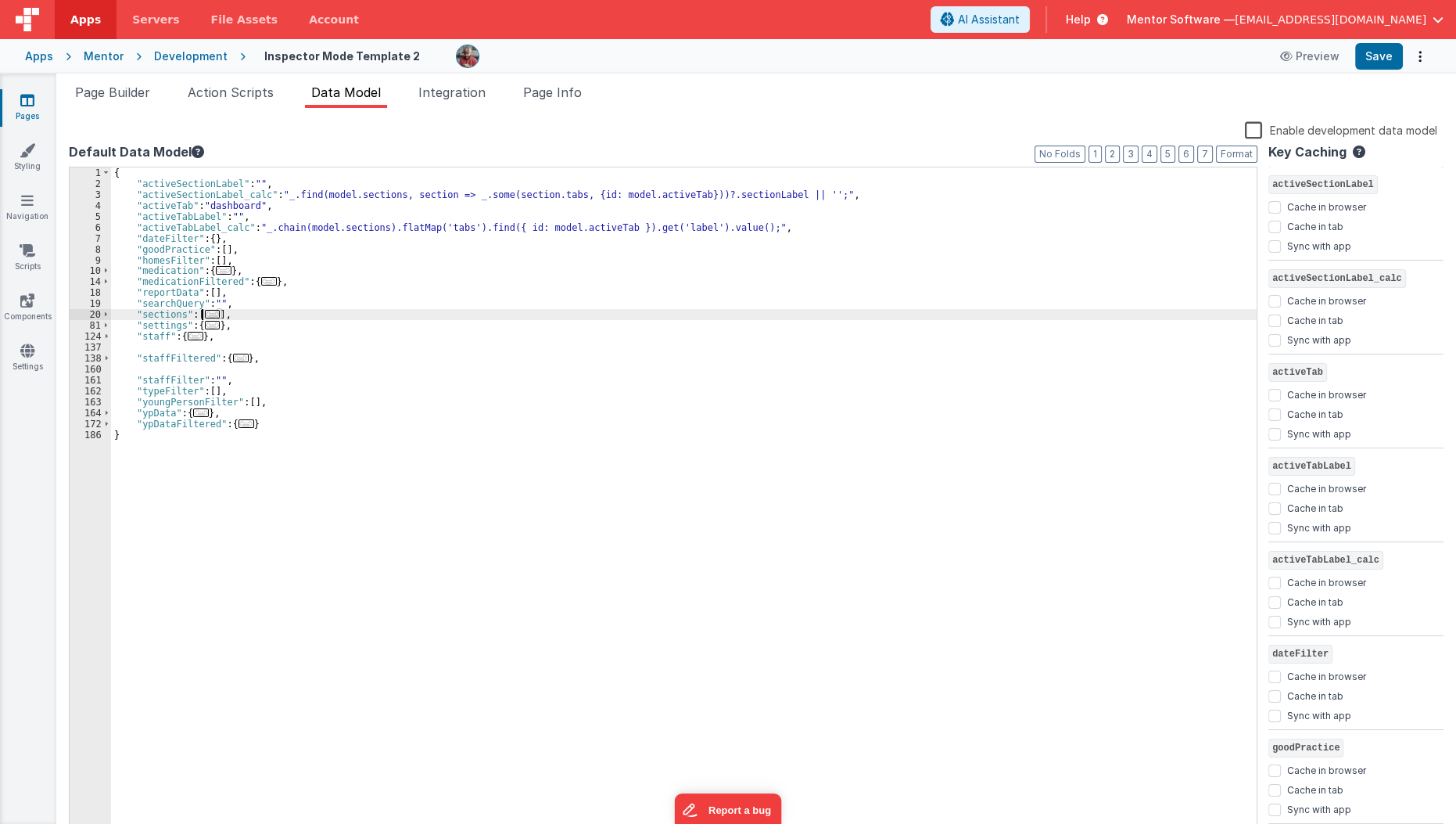
click at [212, 313] on span "..." at bounding box center [213, 314] width 16 height 9
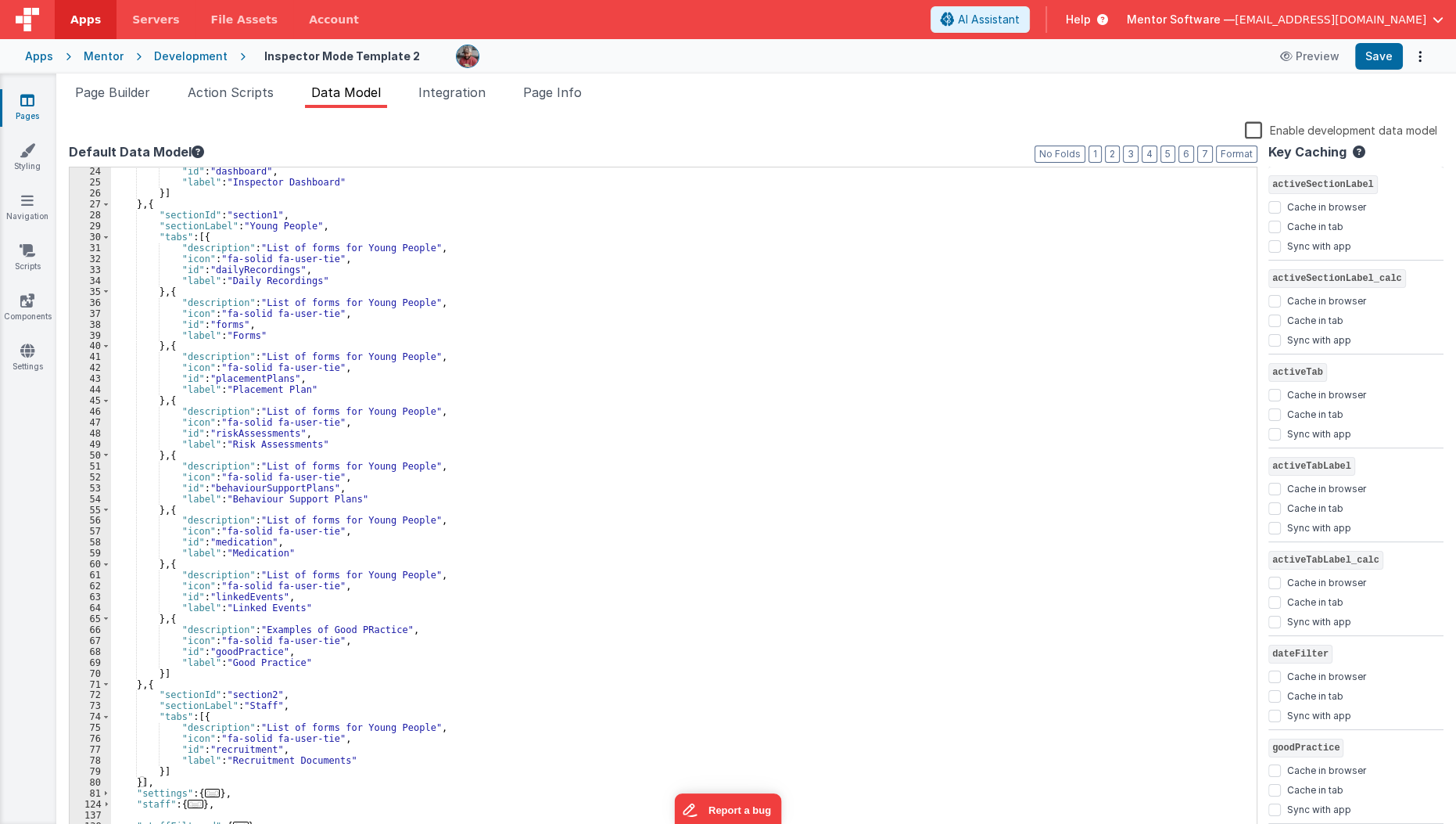
scroll to position [258, 0]
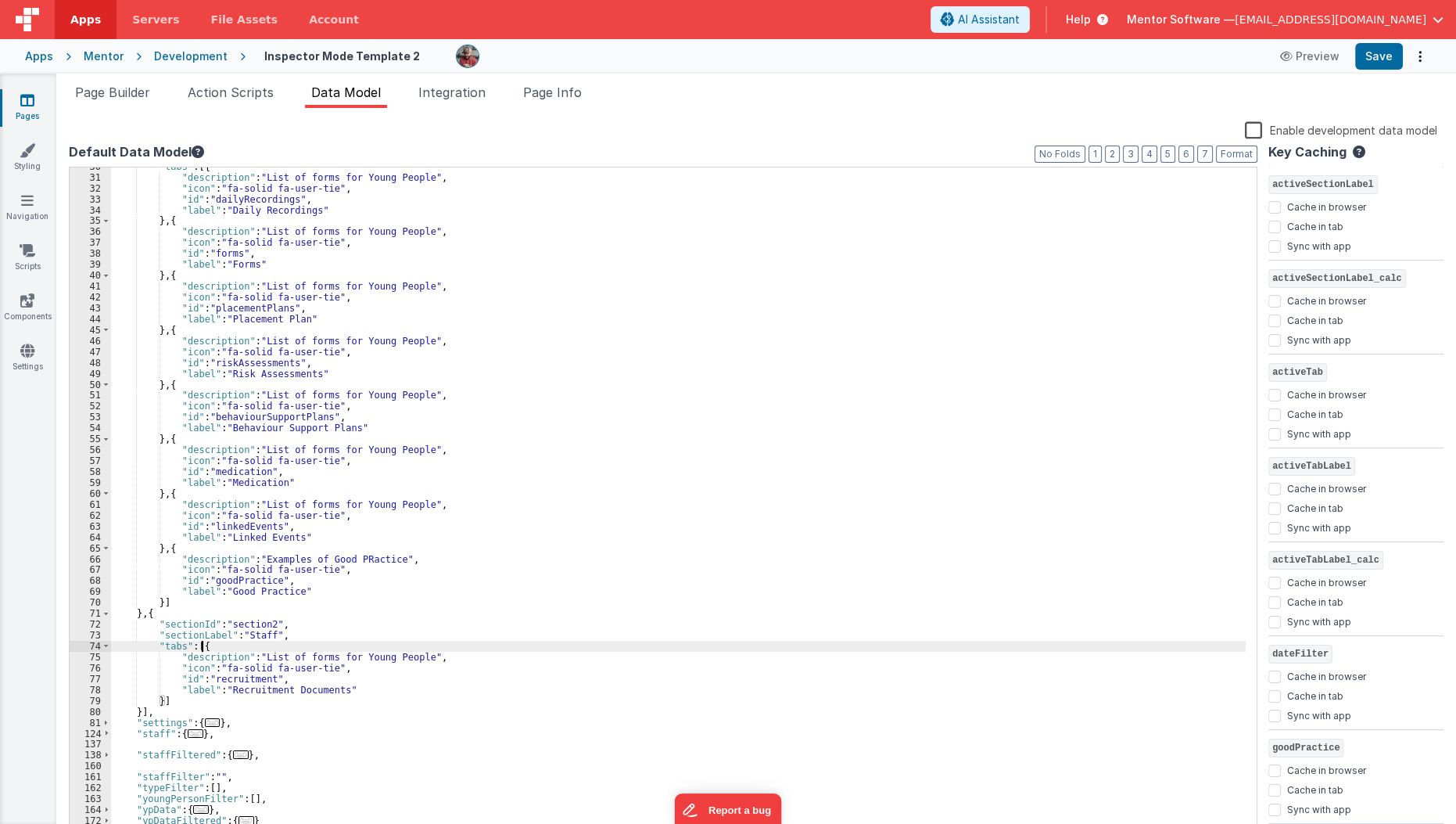
click at [203, 648] on div ""tabs" : [{ "description" : "List of forms for Young People" , "icon" : "fa-sol…" at bounding box center [678, 506] width 1135 height 691
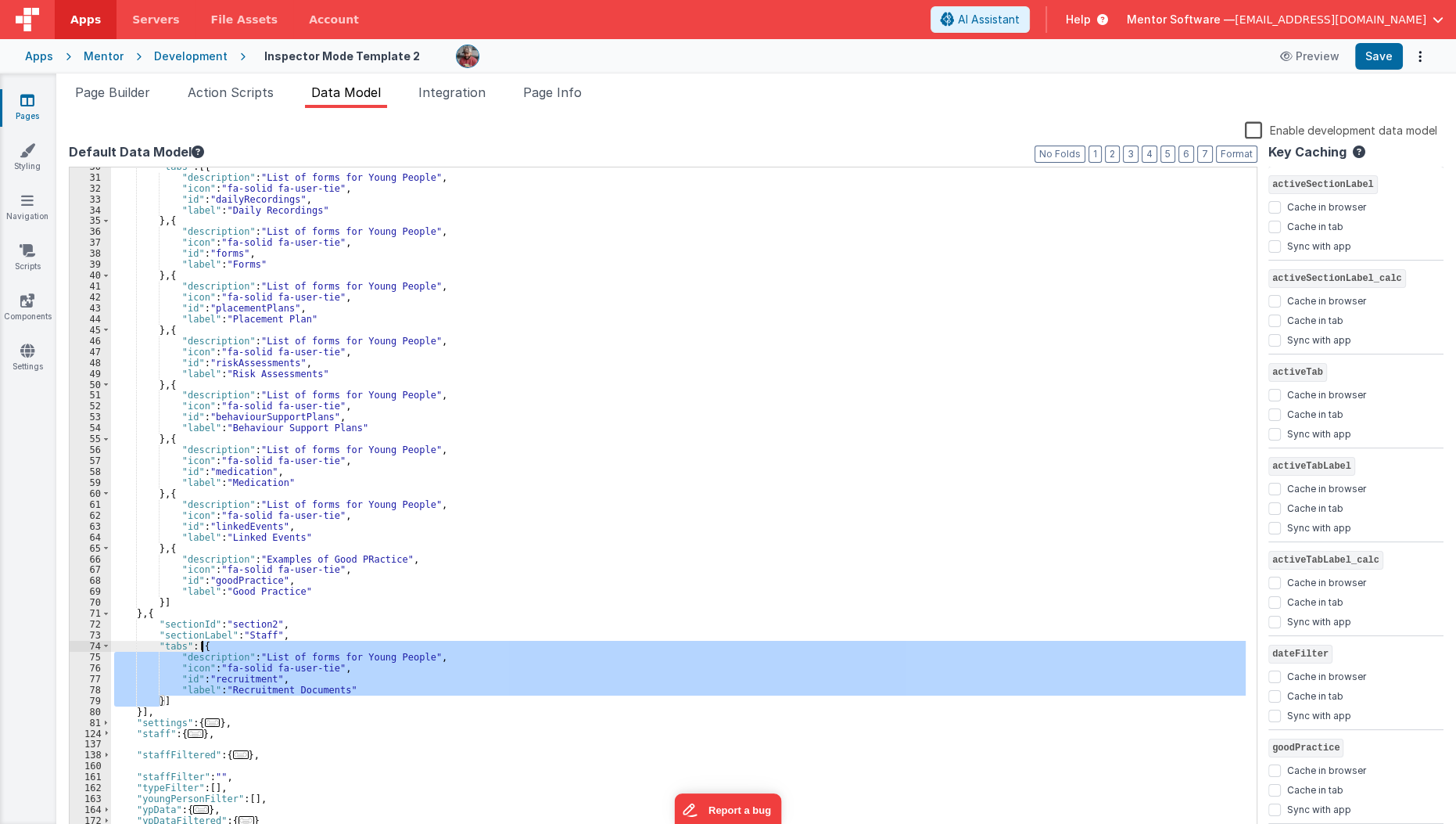
click at [158, 699] on div ""tabs" : [{ "description" : "List of forms for Young People" , "icon" : "fa-sol…" at bounding box center [678, 502] width 1135 height 670
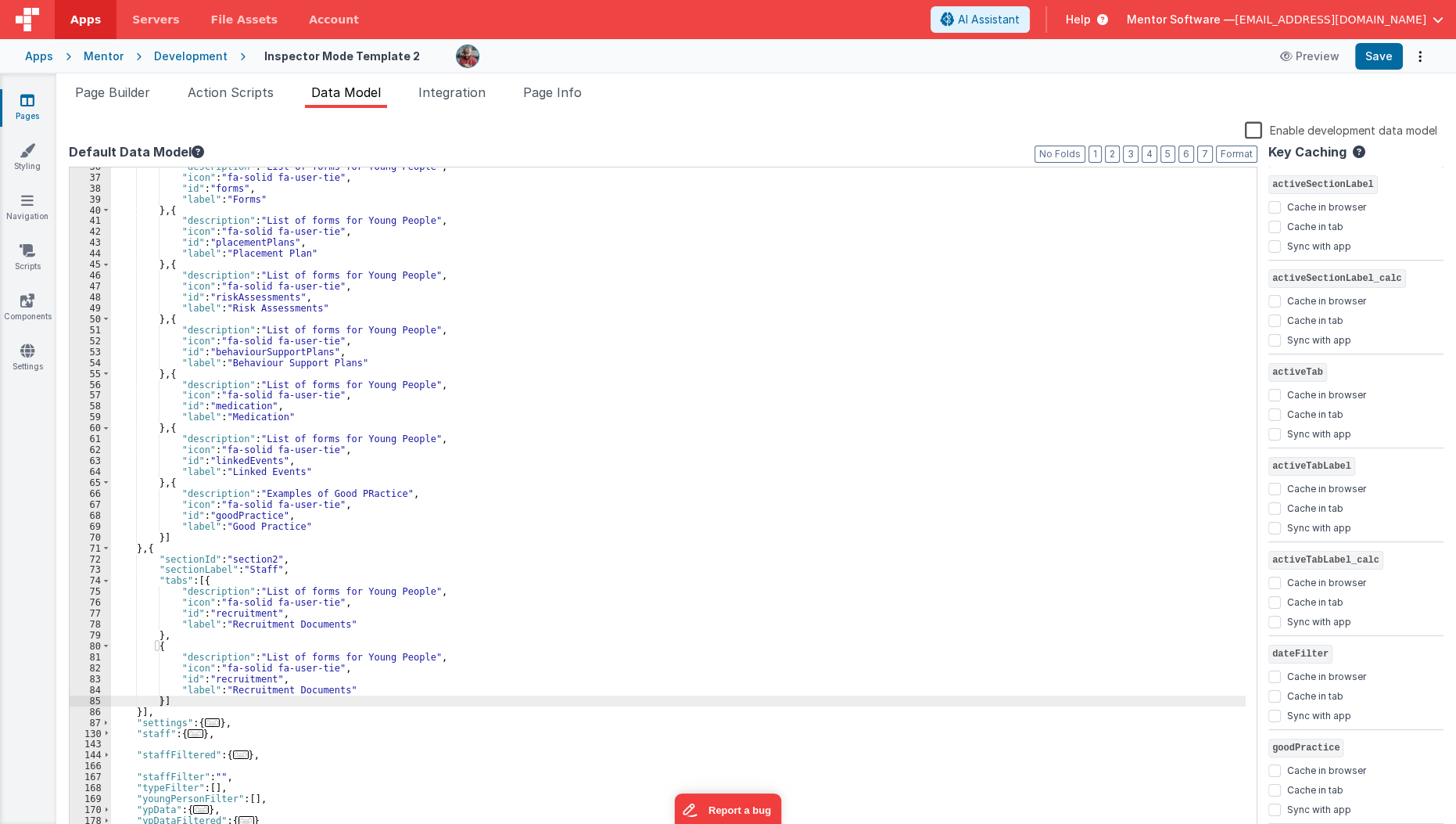
scroll to position [322, 0]
click at [371, 556] on div ""description" : "List of forms for Young People" , "icon" : "fa-solid fa-user-t…" at bounding box center [678, 506] width 1135 height 691
click at [205, 727] on span "..." at bounding box center [213, 722] width 16 height 9
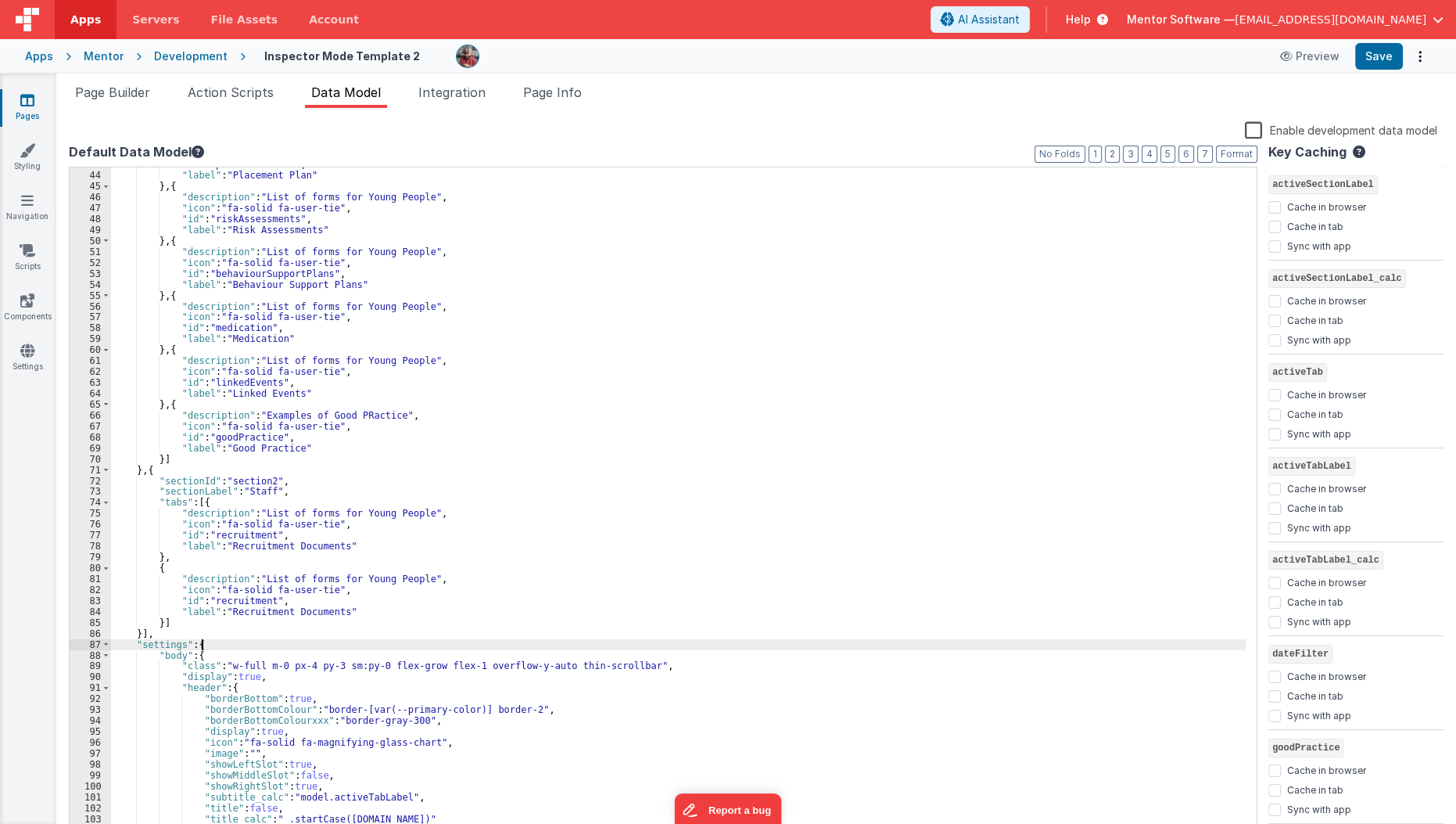
scroll to position [452, 0]
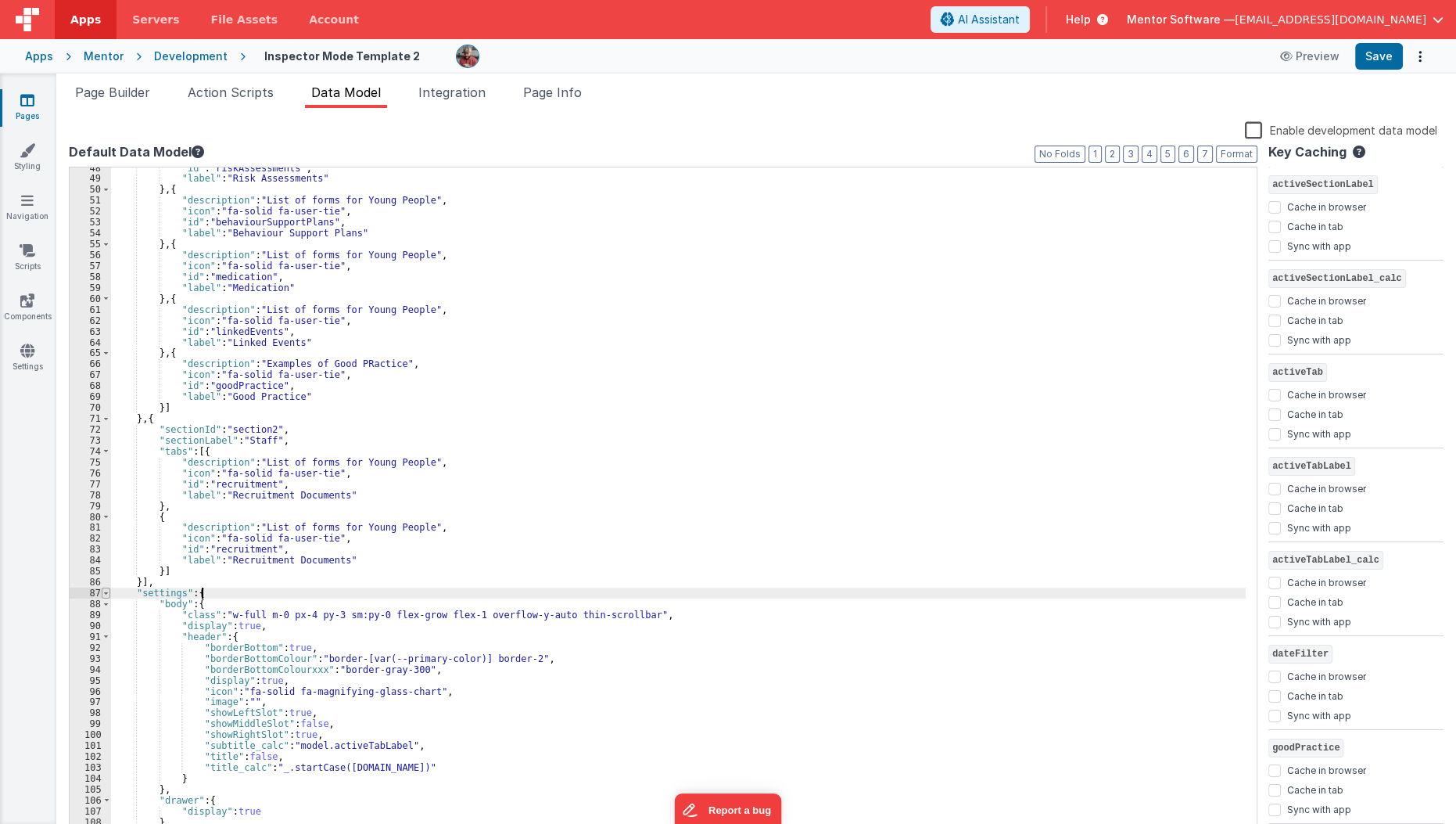
click at [103, 592] on span at bounding box center [106, 593] width 9 height 11
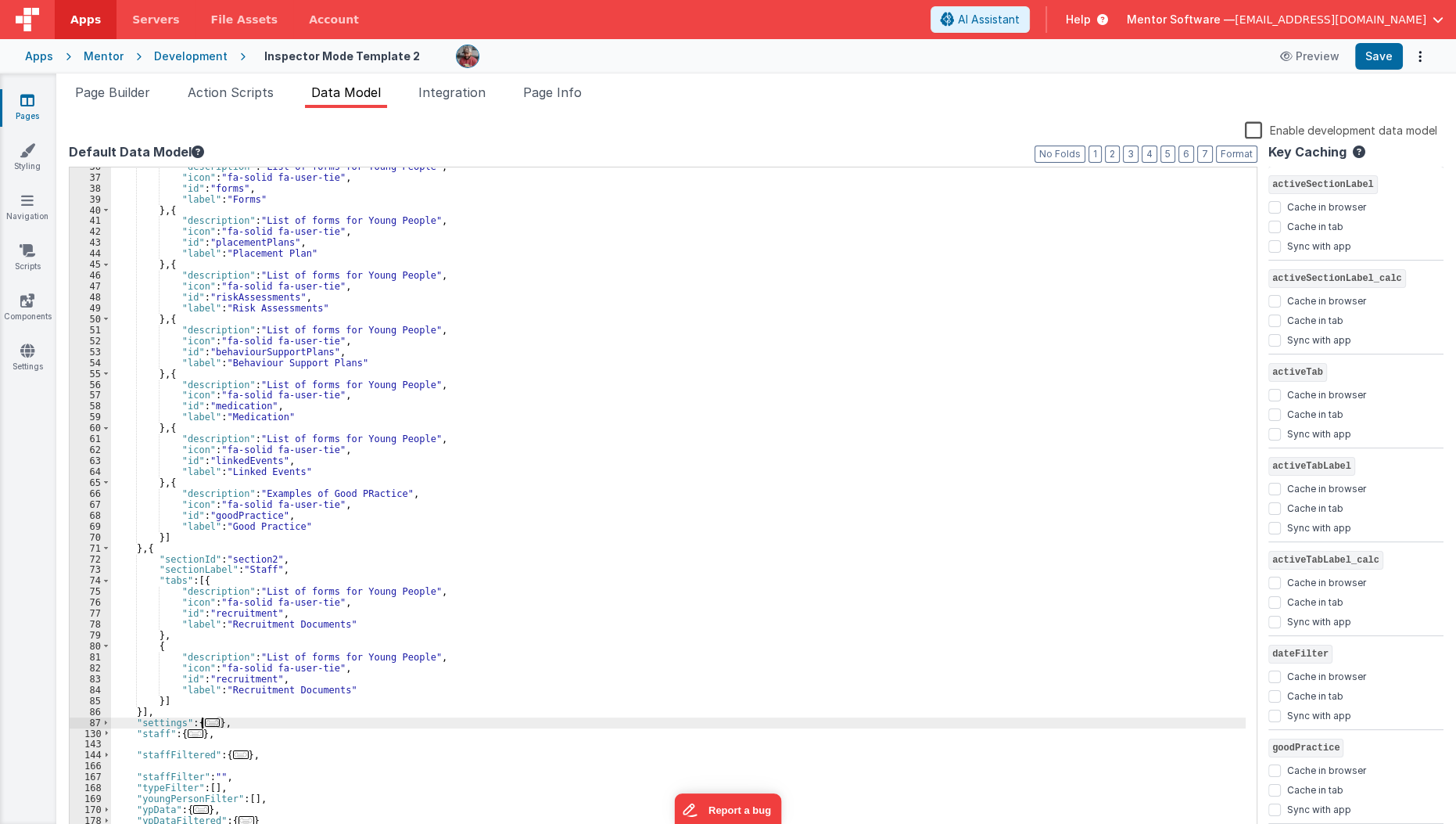
scroll to position [322, 0]
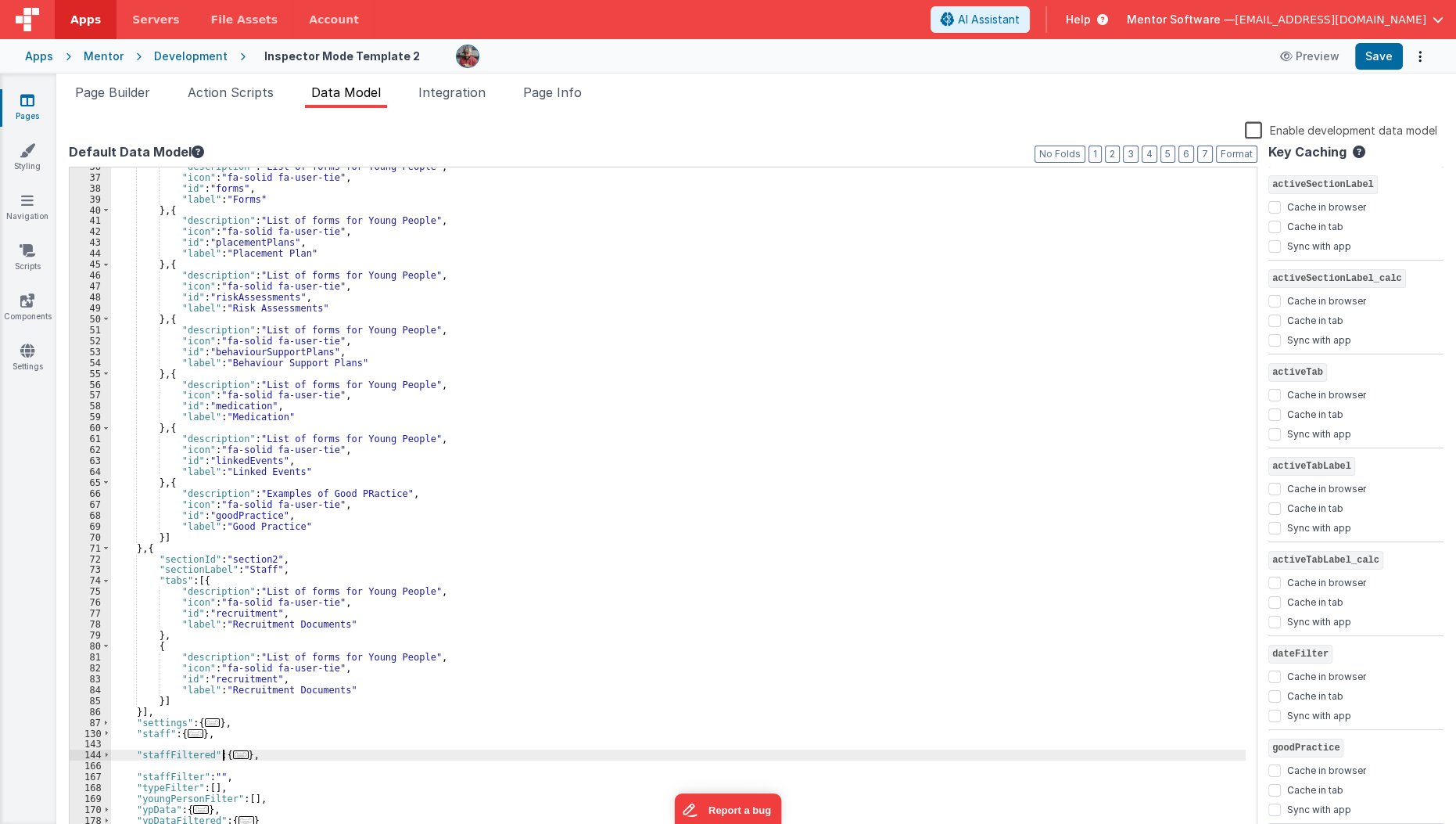
click at [233, 758] on span "..." at bounding box center [241, 755] width 16 height 9
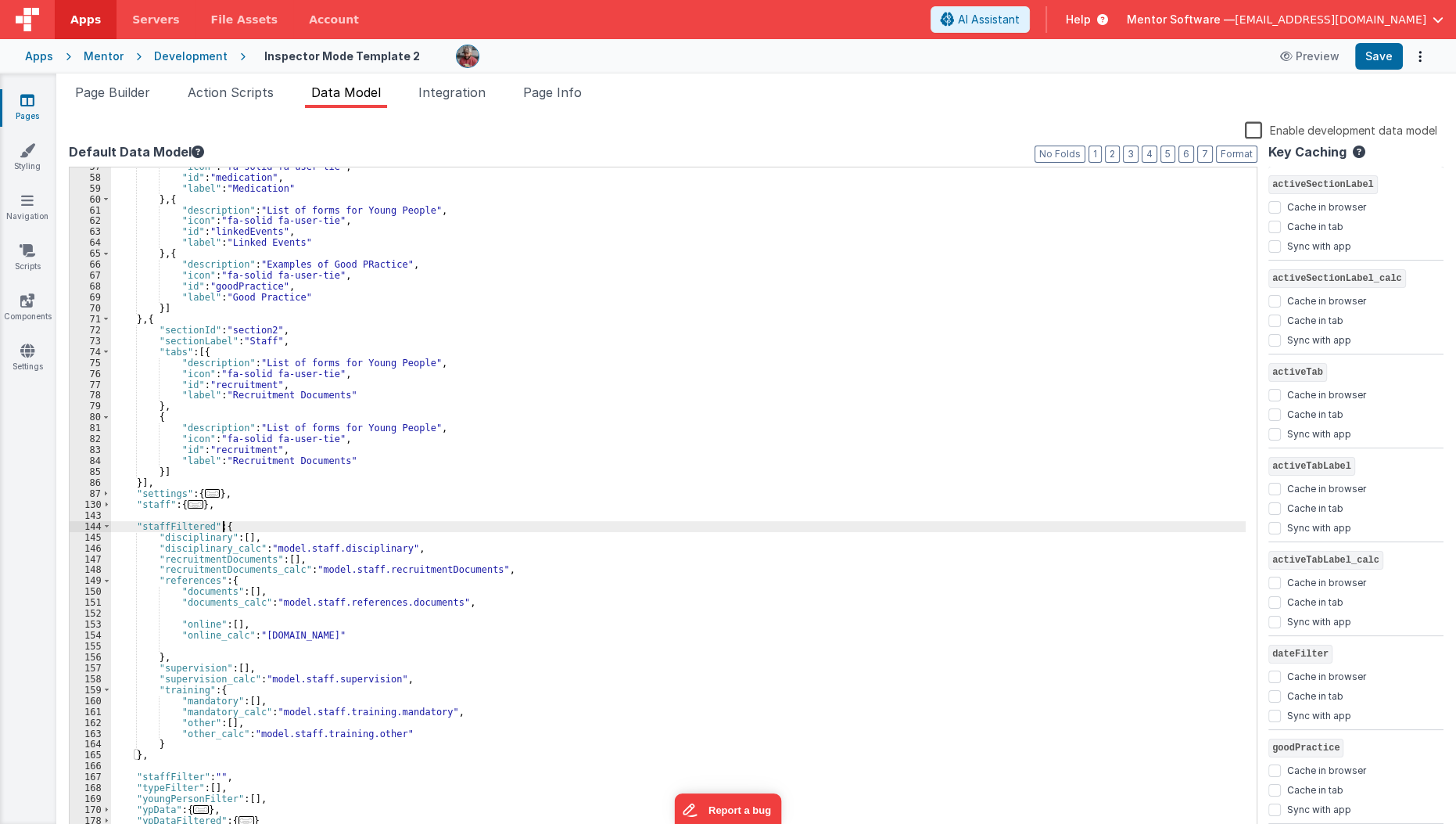
scroll to position [551, 0]
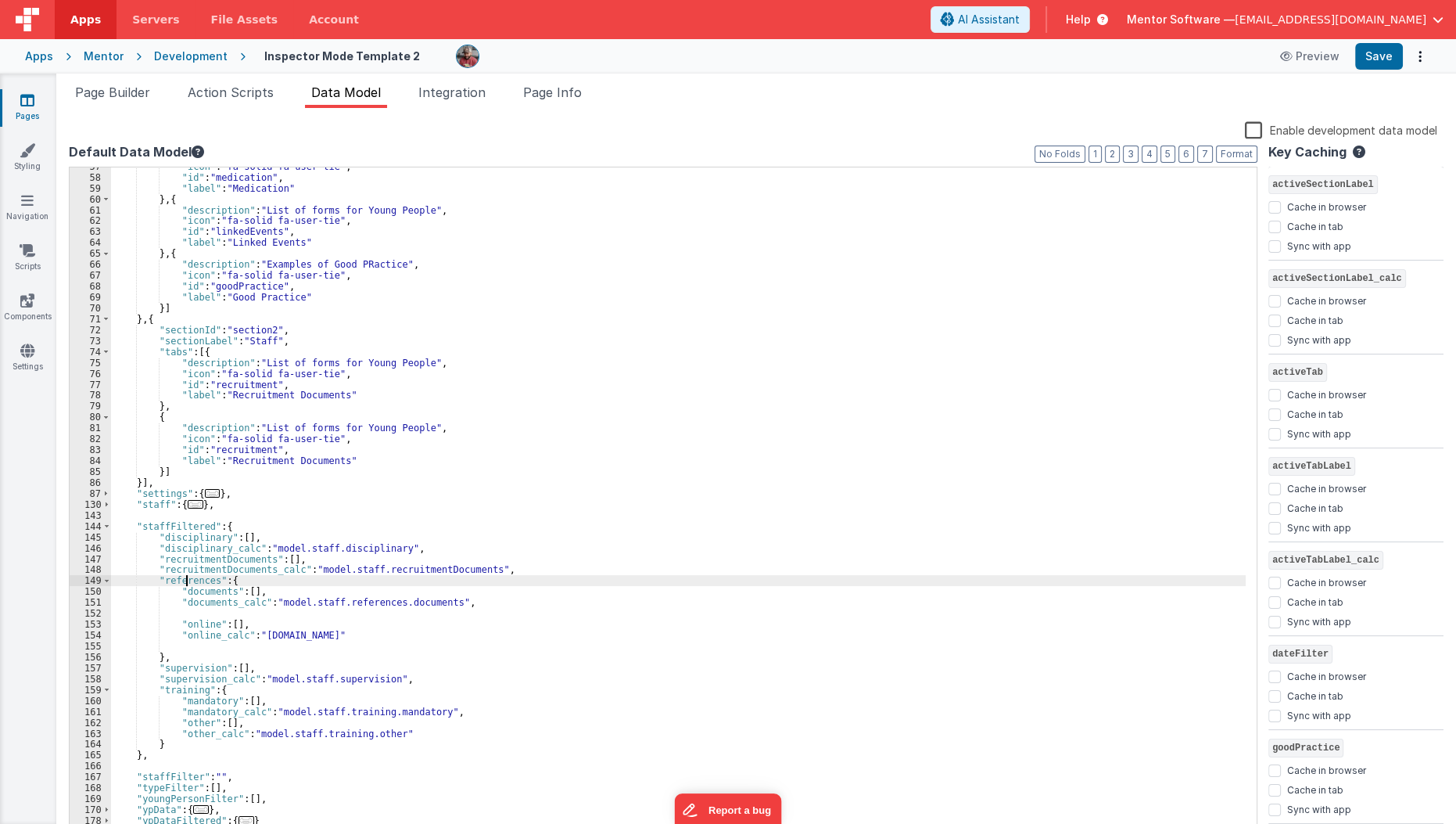
click at [187, 583] on div ""icon" : "fa-solid fa-user-tie" , "id" : "medication" , "label" : "Medication" …" at bounding box center [678, 506] width 1135 height 691
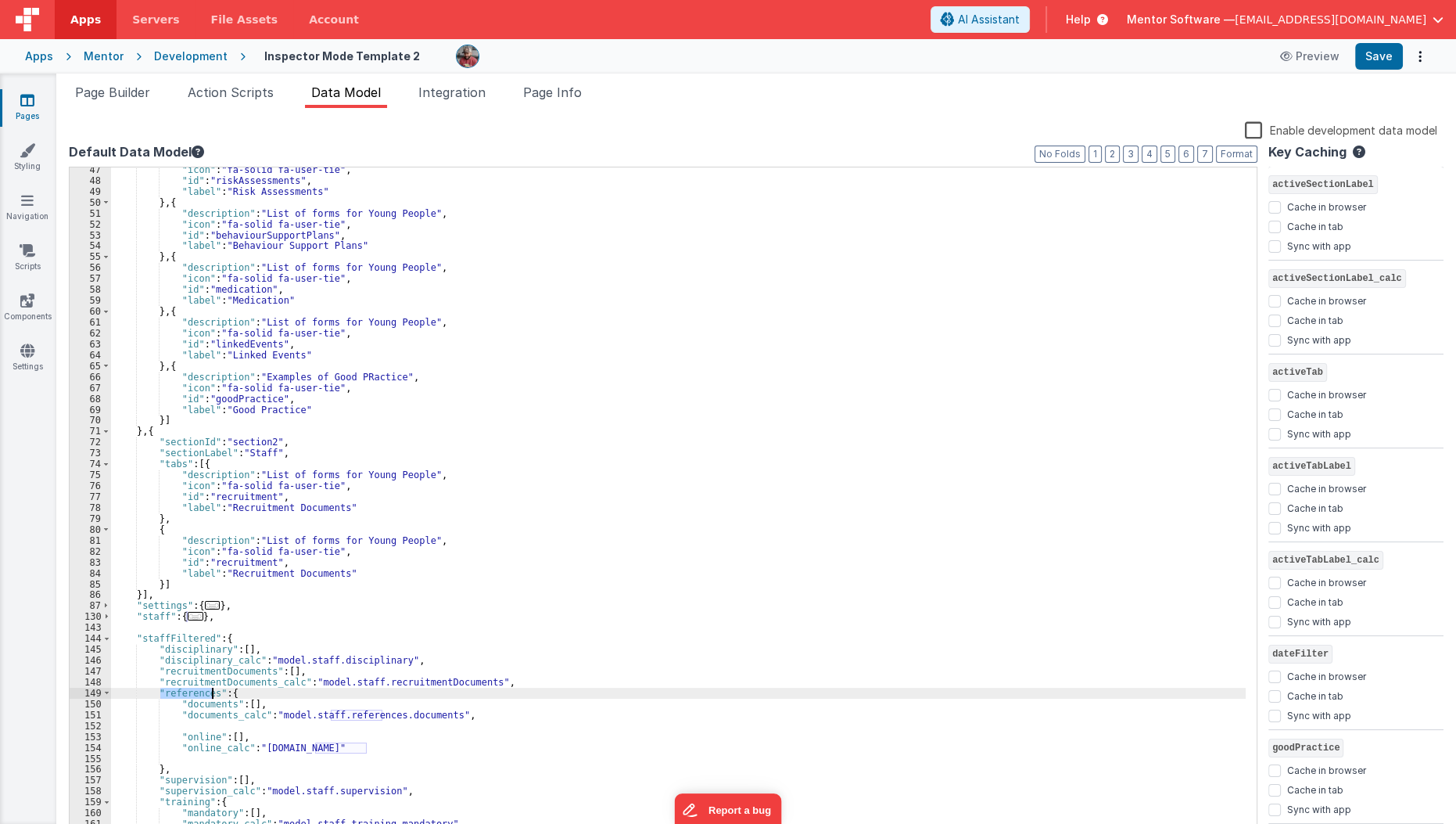
scroll to position [541, 0]
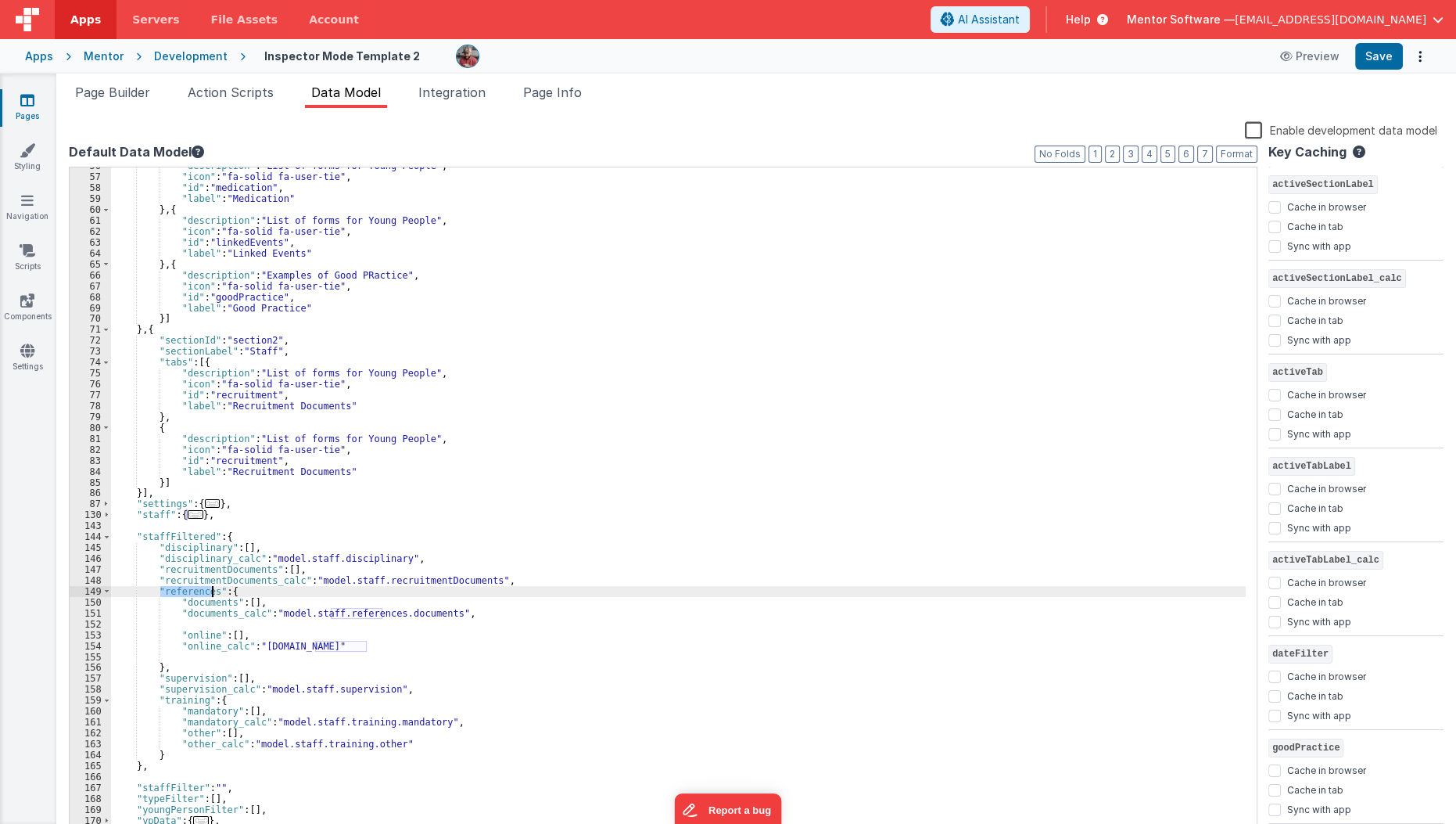
click at [259, 453] on div ""description" : "List of forms for Young People" , "icon" : "fa-solid fa-user-t…" at bounding box center [678, 505] width 1135 height 691
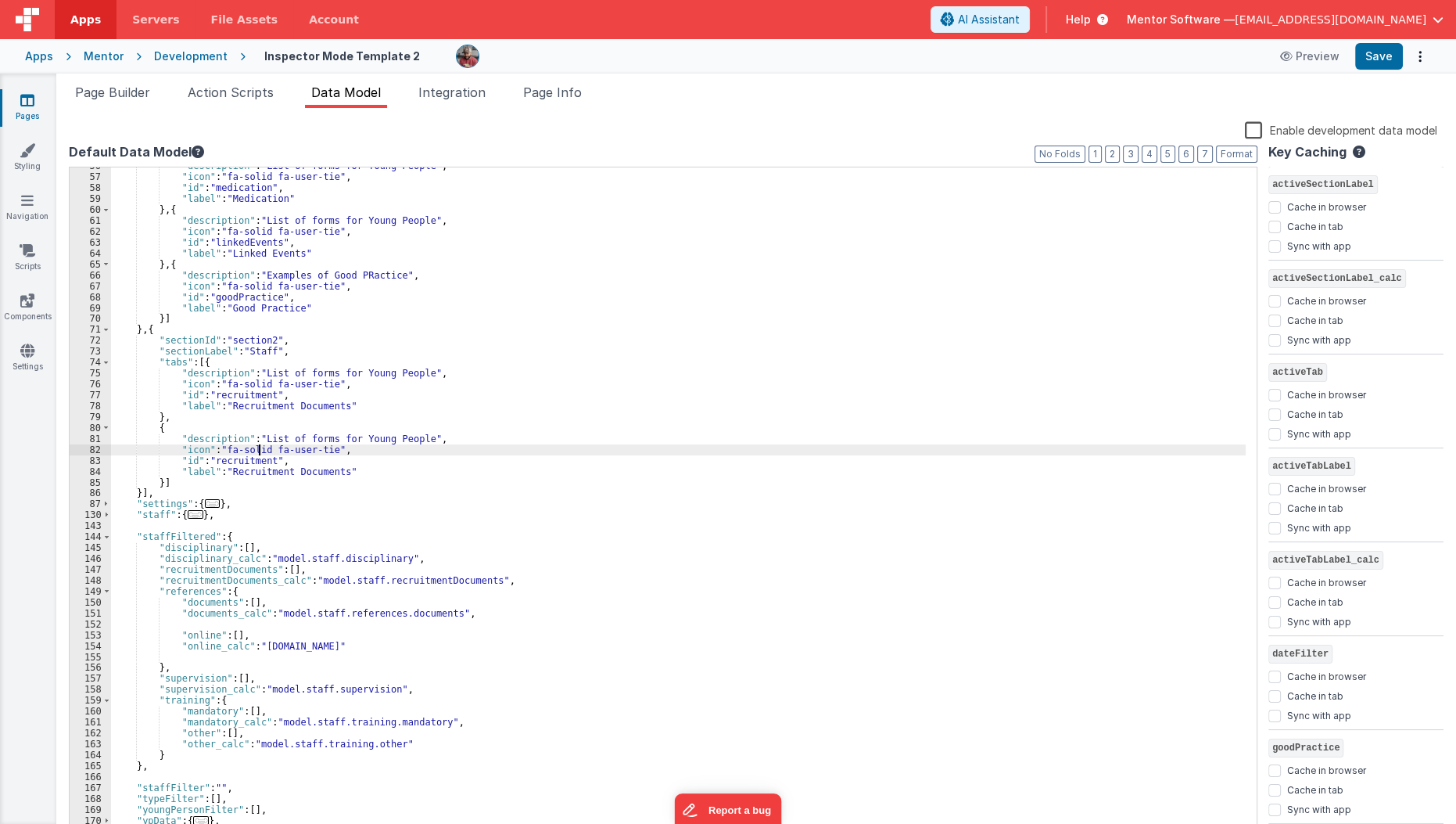
click at [259, 453] on div ""description" : "List of forms for Young People" , "icon" : "fa-solid fa-user-t…" at bounding box center [678, 505] width 1135 height 691
click at [249, 462] on div ""description" : "List of forms for Young People" , "icon" : "fa-solid fa-user-t…" at bounding box center [678, 505] width 1135 height 691
click at [234, 469] on div ""description" : "List of forms for Young People" , "icon" : "fa-solid fa-user-t…" at bounding box center [678, 505] width 1135 height 691
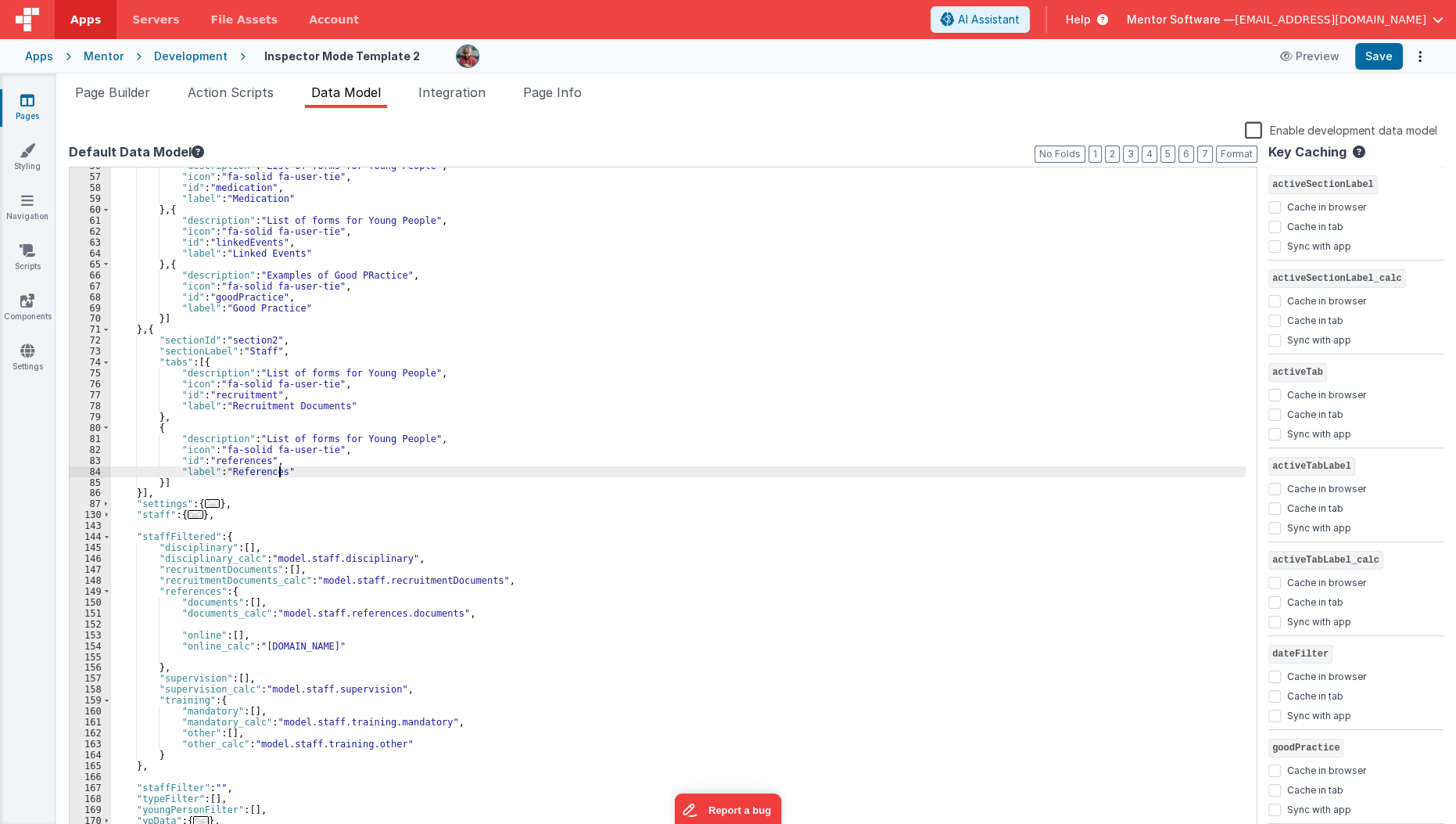
click at [155, 428] on div ""description" : "List of forms for Young People" , "icon" : "fa-solid fa-user-t…" at bounding box center [678, 505] width 1135 height 691
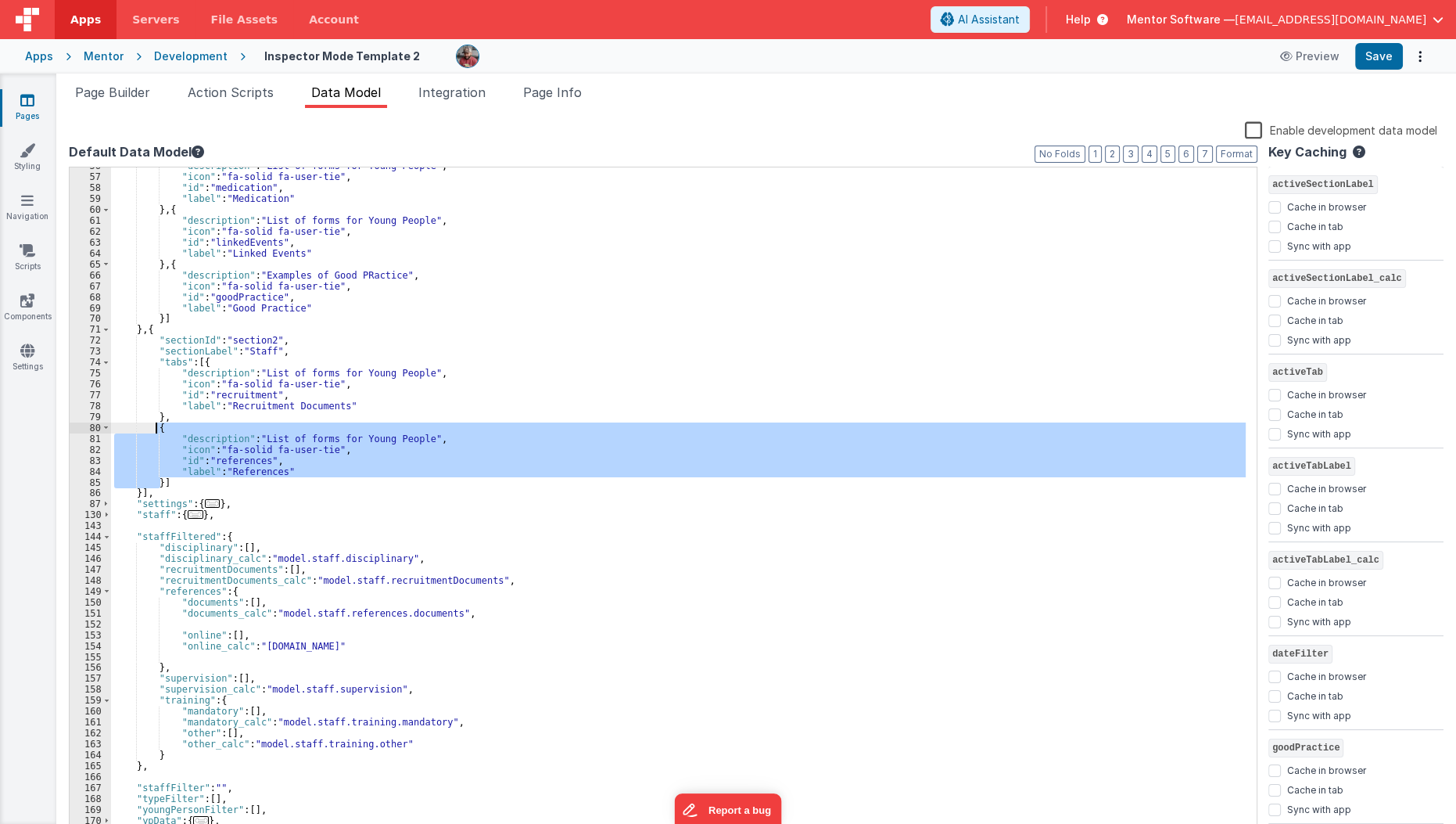
click at [155, 428] on div ""description" : "List of forms for Young People" , "icon" : "fa-solid fa-user-t…" at bounding box center [678, 505] width 1135 height 691
click at [159, 478] on div ""description" : "List of forms for Young People" , "icon" : "fa-solid fa-user-t…" at bounding box center [678, 502] width 1135 height 670
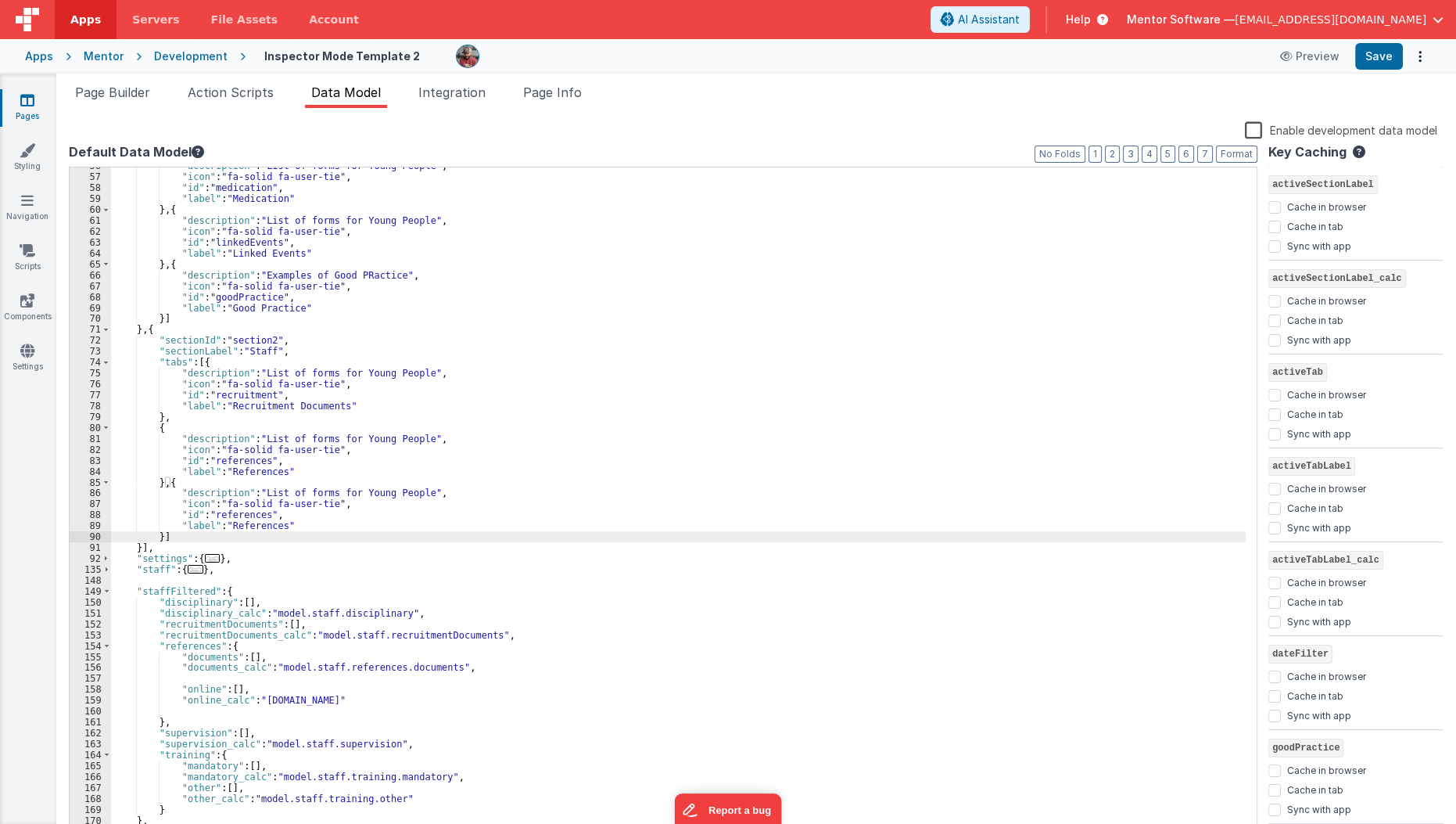
click at [235, 519] on div ""description" : "List of forms for Young People" , "icon" : "fa-solid fa-user-t…" at bounding box center [678, 505] width 1135 height 691
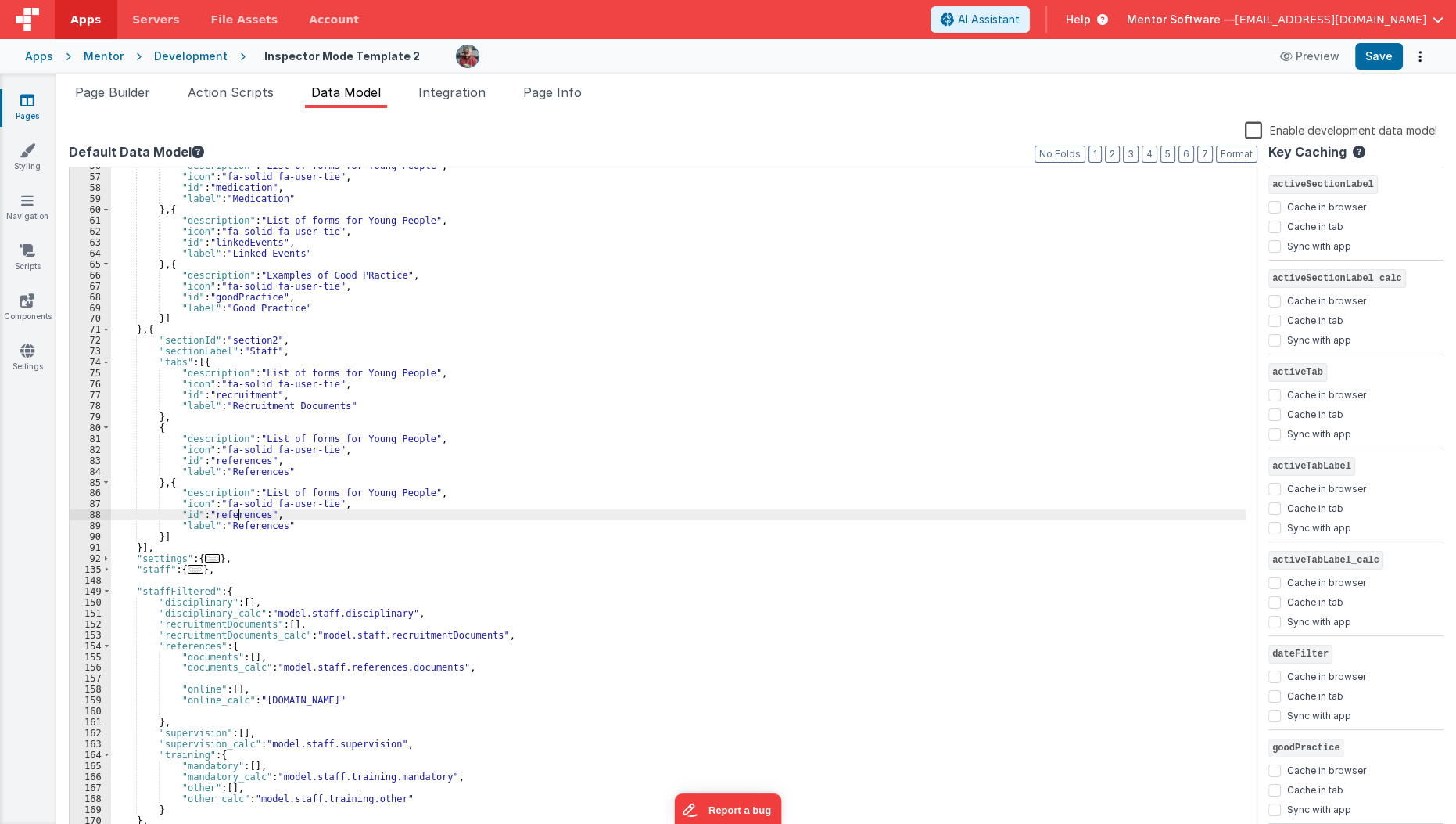
click at [235, 519] on div ""description" : "List of forms for Young People" , "icon" : "fa-solid fa-user-t…" at bounding box center [678, 505] width 1135 height 691
click at [257, 519] on div ""description" : "List of forms for Young People" , "icon" : "fa-solid fa-user-t…" at bounding box center [678, 505] width 1135 height 691
click at [256, 522] on div ""description" : "List of forms for Young People" , "icon" : "fa-solid fa-user-t…" at bounding box center [678, 505] width 1135 height 691
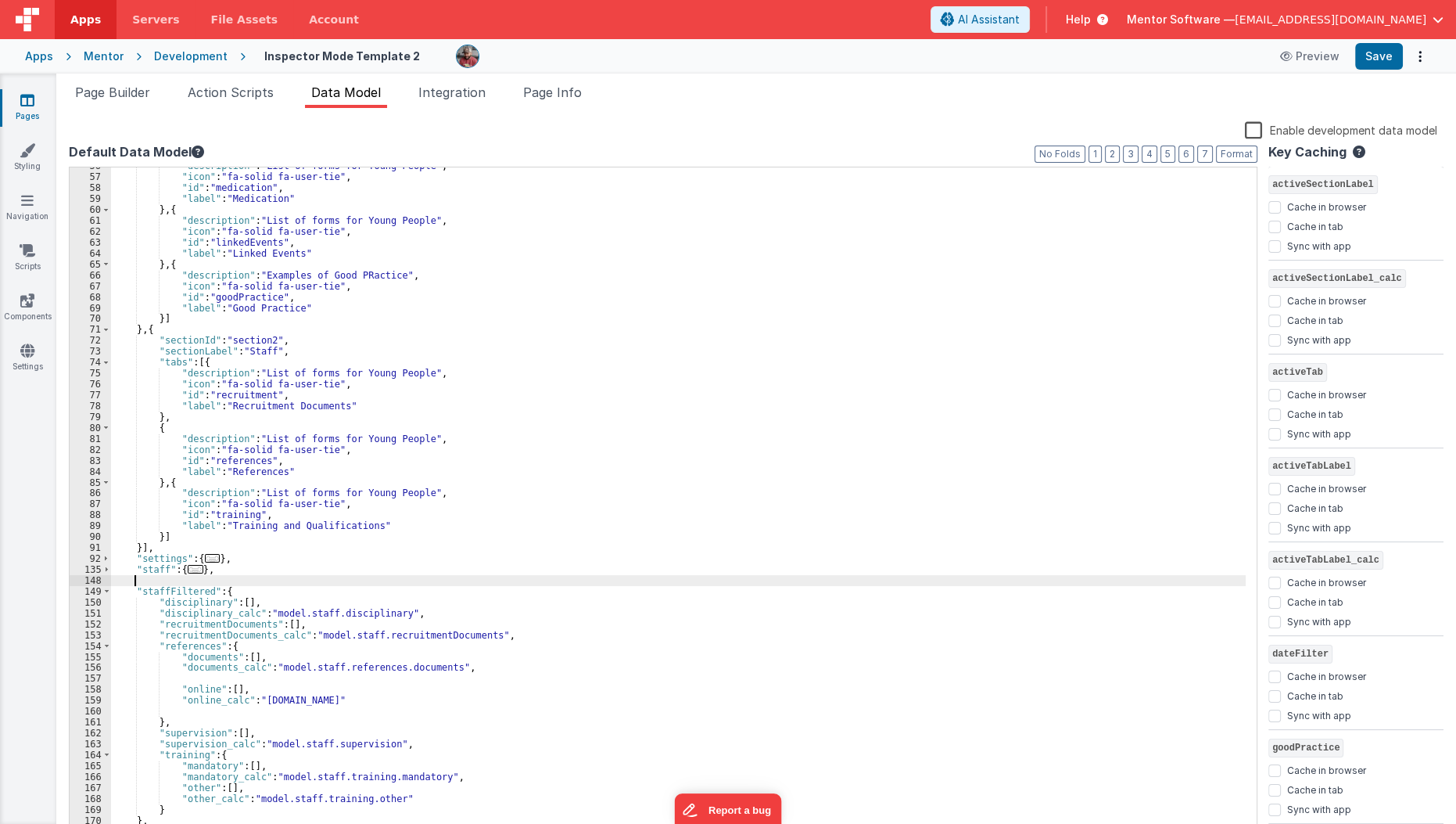
click at [239, 584] on div ""description" : "List of forms for Young People" , "icon" : "fa-solid fa-user-t…" at bounding box center [678, 505] width 1135 height 691
click at [161, 538] on div ""description" : "List of forms for Young People" , "icon" : "fa-solid fa-user-t…" at bounding box center [678, 505] width 1135 height 691
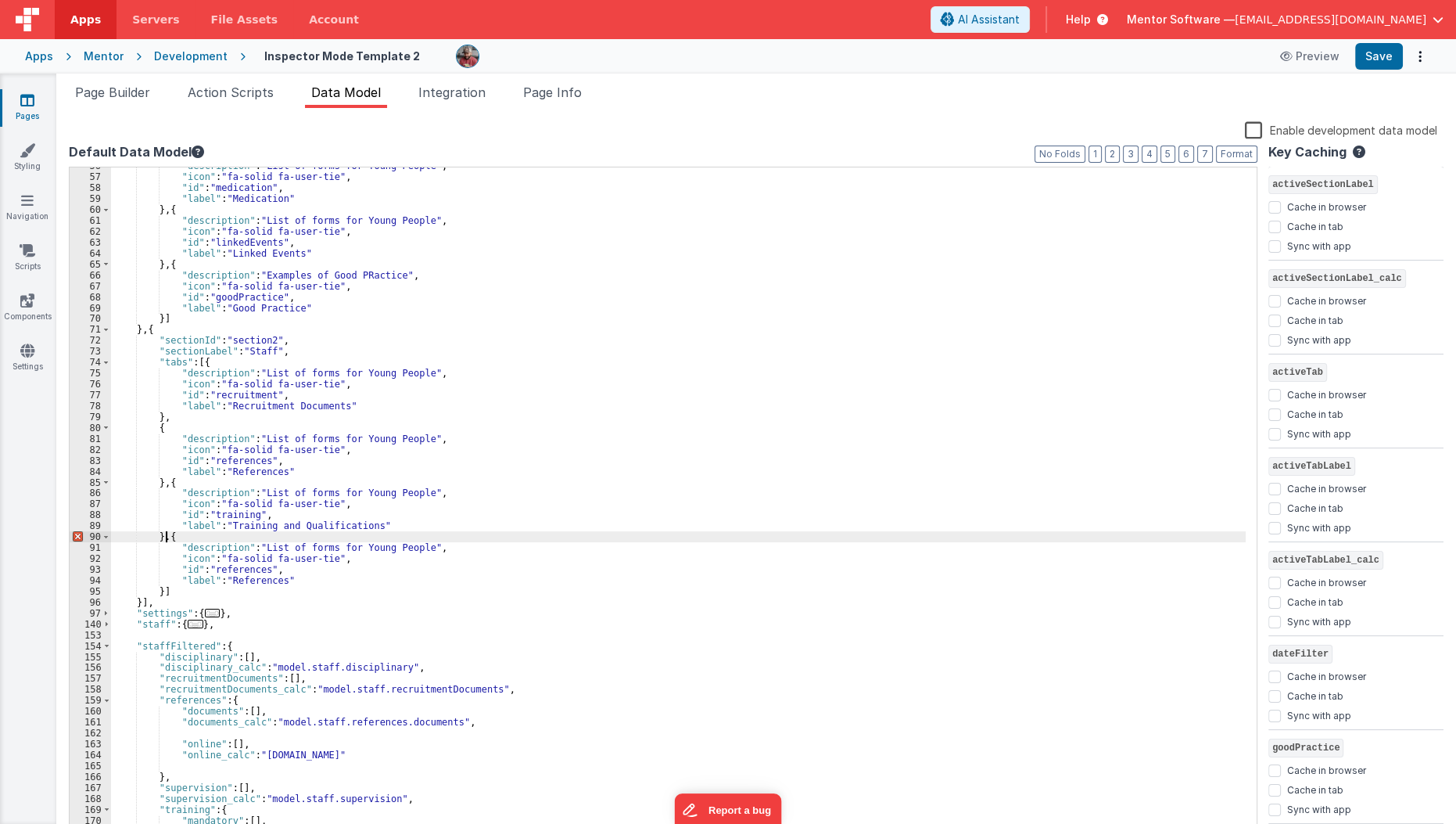
click at [166, 535] on div ""description" : "List of forms for Young People" , "icon" : "fa-solid fa-user-t…" at bounding box center [678, 505] width 1135 height 691
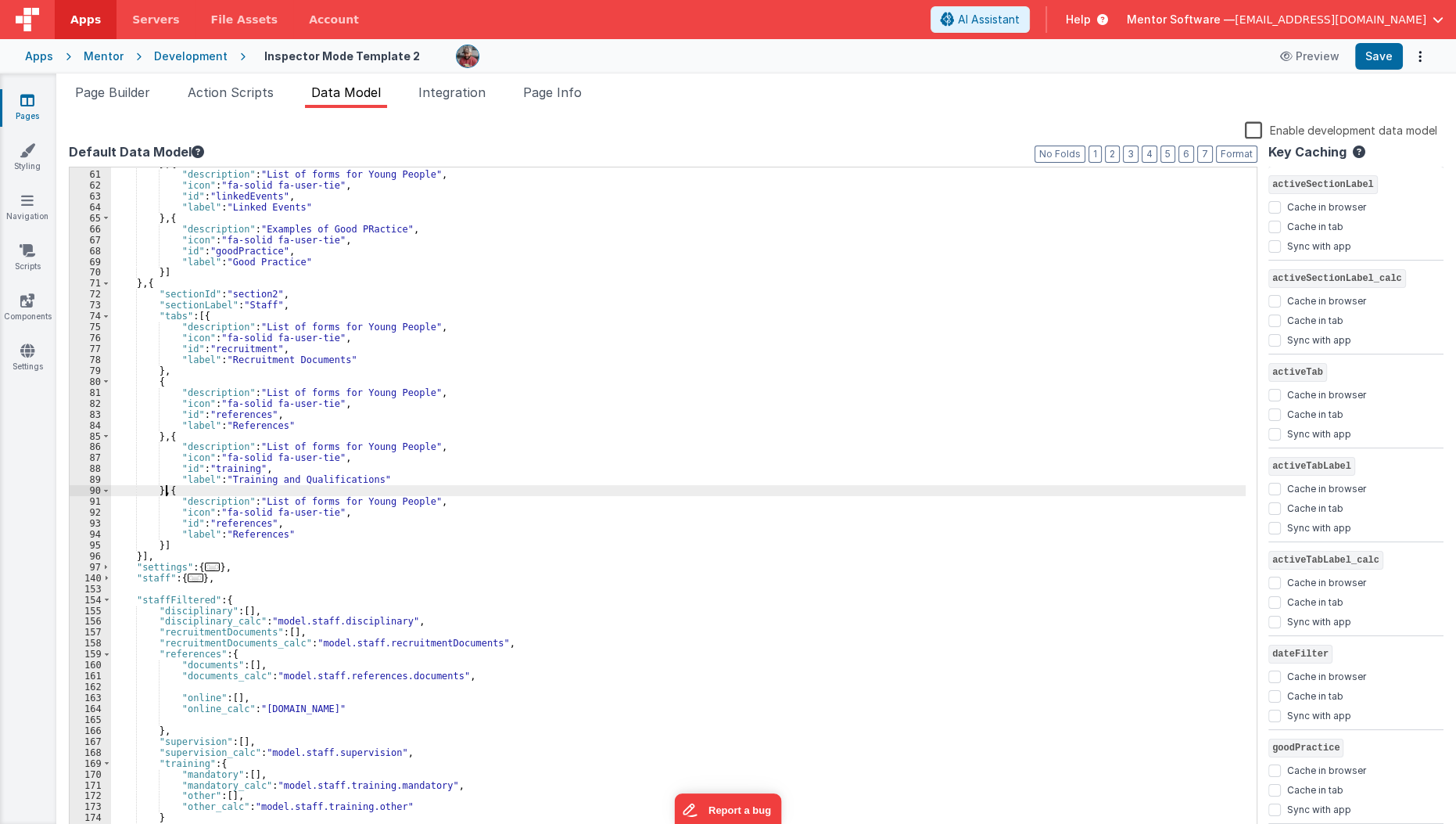
scroll to position [589, 0]
click at [238, 528] on div "} , { "description" : "List of forms for Young People" , "icon" : "fa-solid fa-…" at bounding box center [678, 502] width 1135 height 691
click at [238, 526] on div "} , { "description" : "List of forms for Young People" , "icon" : "fa-solid fa-…" at bounding box center [678, 502] width 1135 height 691
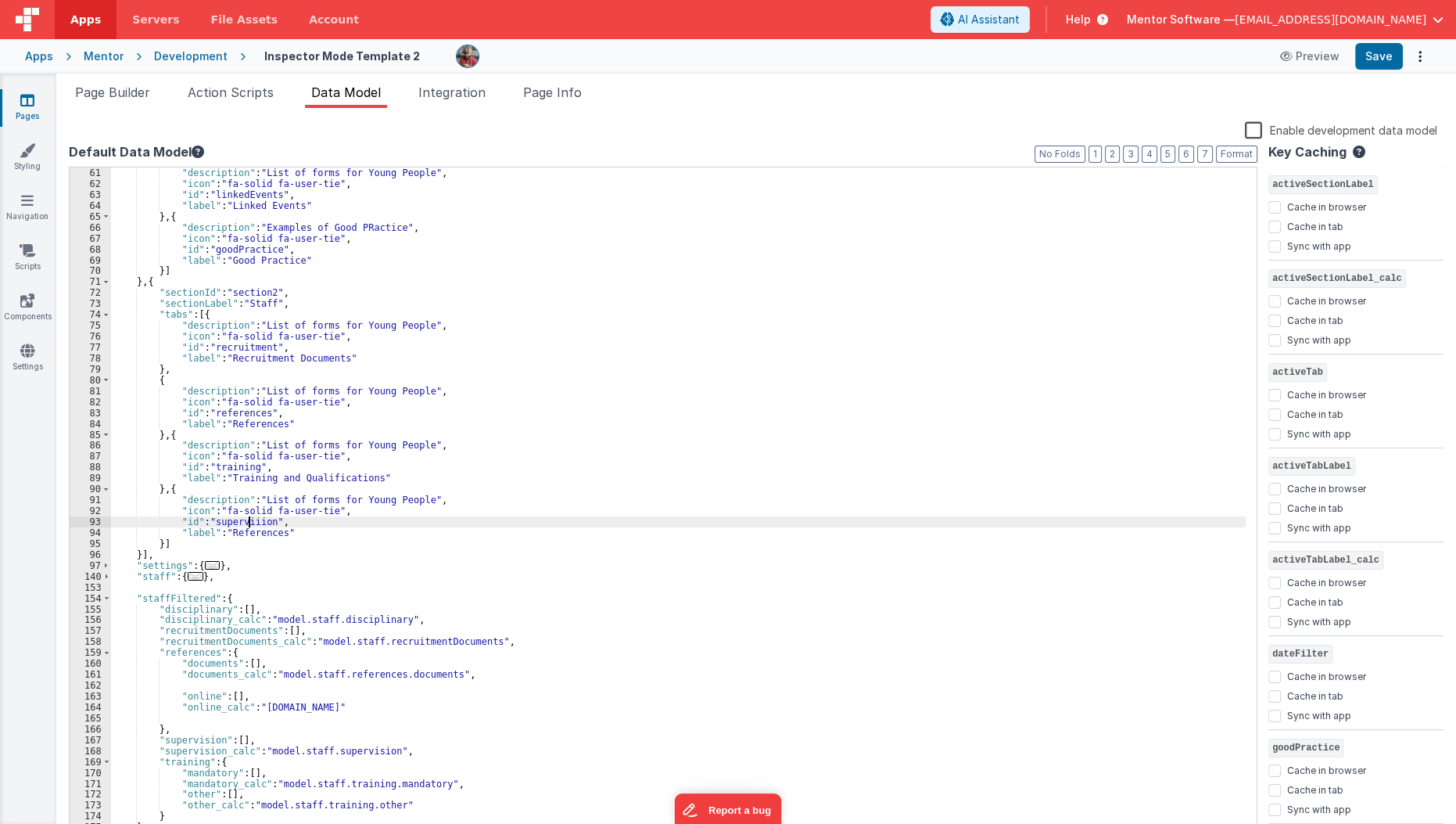
drag, startPoint x: 249, startPoint y: 521, endPoint x: 256, endPoint y: 621, distance: 100.2
click at [256, 621] on div "} , { "description" : "List of forms for Young People" , "icon" : "fa-solid fa-…" at bounding box center [678, 502] width 1135 height 691
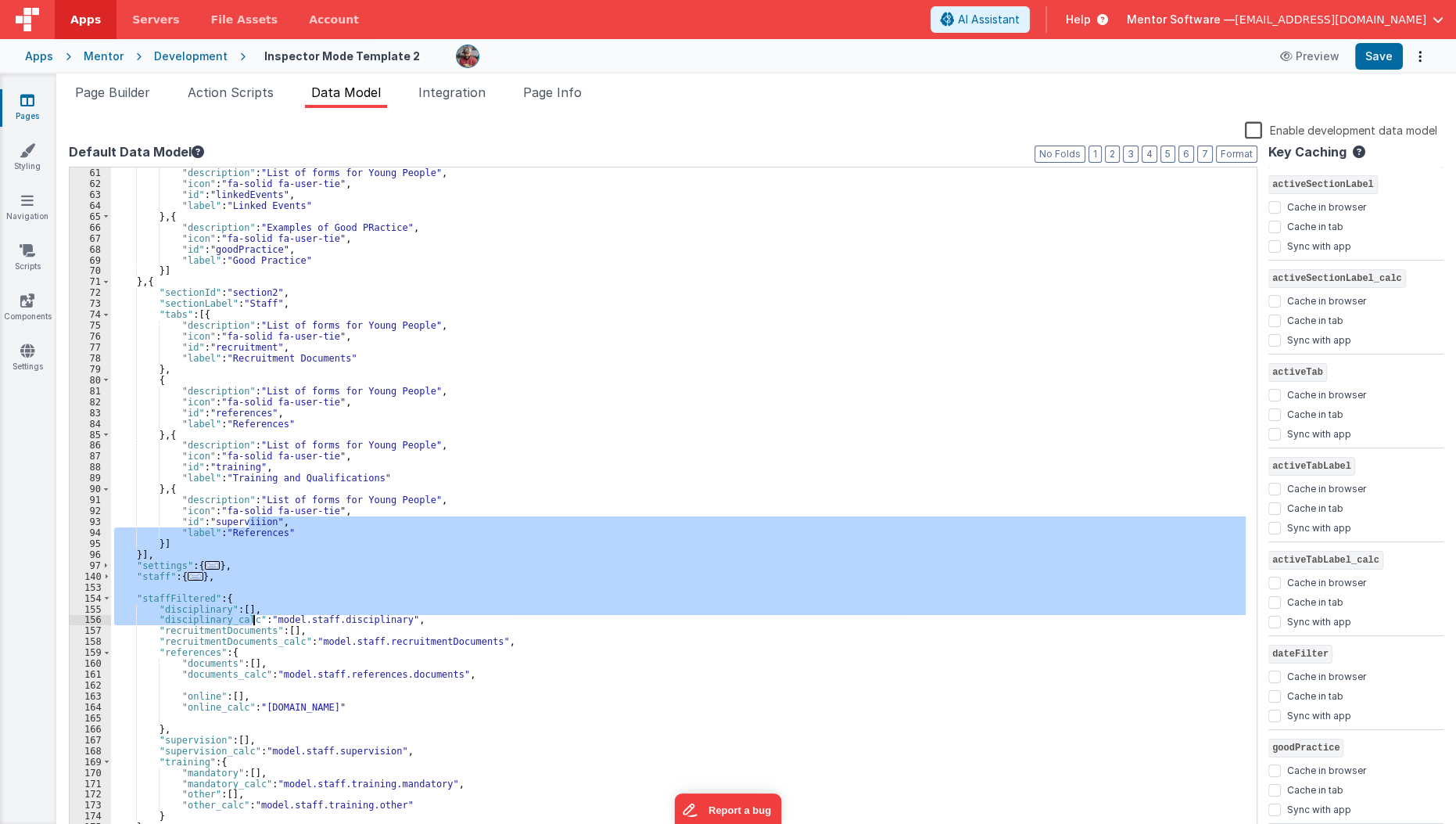
click at [252, 518] on div "} , { "description" : "List of forms for Young People" , "icon" : "fa-solid fa-…" at bounding box center [678, 502] width 1135 height 670
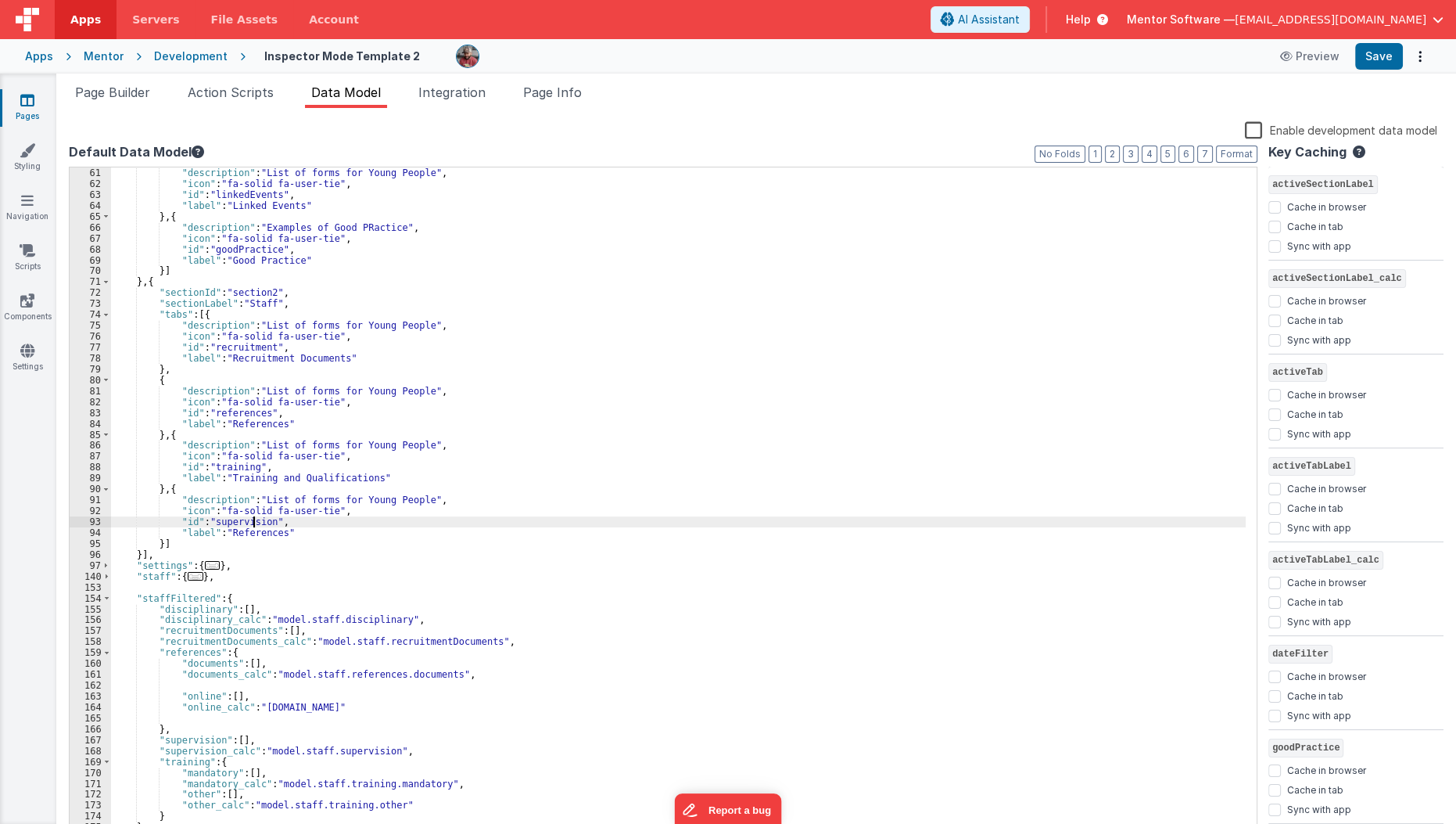
click at [259, 526] on div "} , { "description" : "List of forms for Young People" , "icon" : "fa-solid fa-…" at bounding box center [678, 502] width 1135 height 691
click at [257, 535] on div "} , { "description" : "List of forms for Young People" , "icon" : "fa-solid fa-…" at bounding box center [678, 502] width 1135 height 691
click at [160, 543] on div "} , { "description" : "List of forms for Young People" , "icon" : "fa-solid fa-…" at bounding box center [678, 502] width 1135 height 691
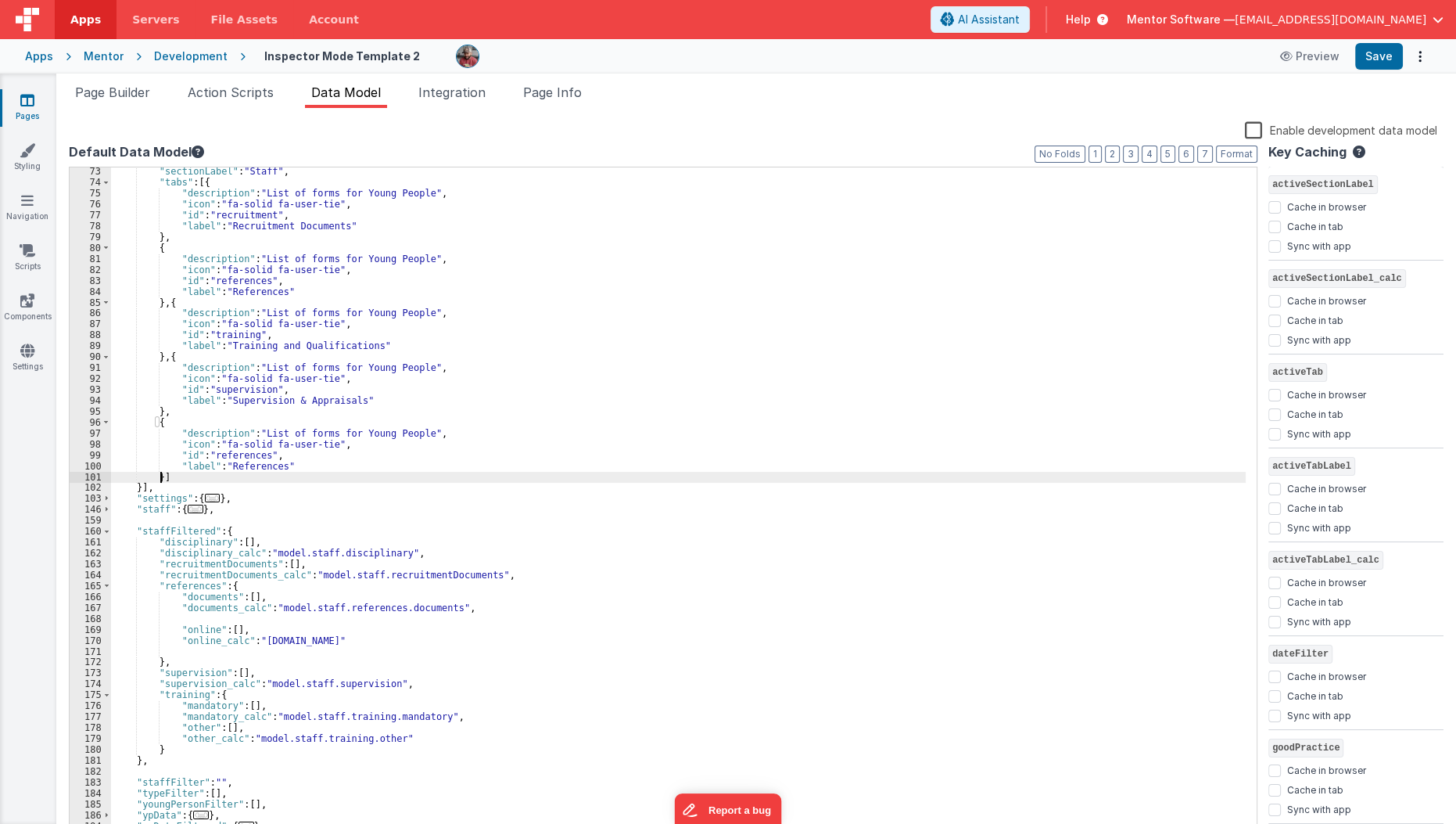
scroll to position [726, 0]
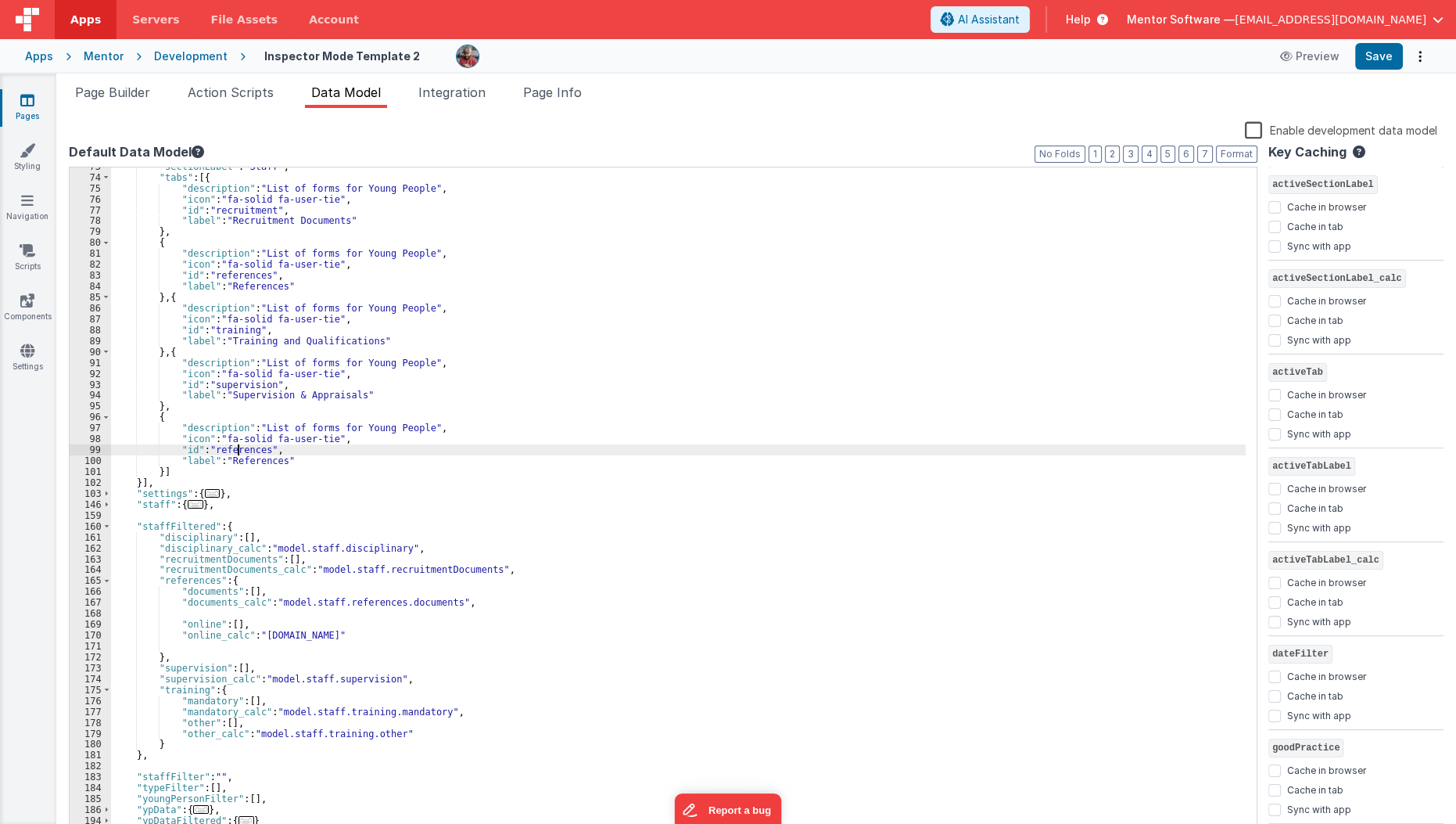
click at [236, 451] on div ""sectionLabel" : "Staff" , "tabs" : [{ "description" : "List of forms for Young…" at bounding box center [678, 506] width 1135 height 691
click at [253, 465] on div ""sectionLabel" : "Staff" , "tabs" : [{ "description" : "List of forms for Young…" at bounding box center [678, 506] width 1135 height 691
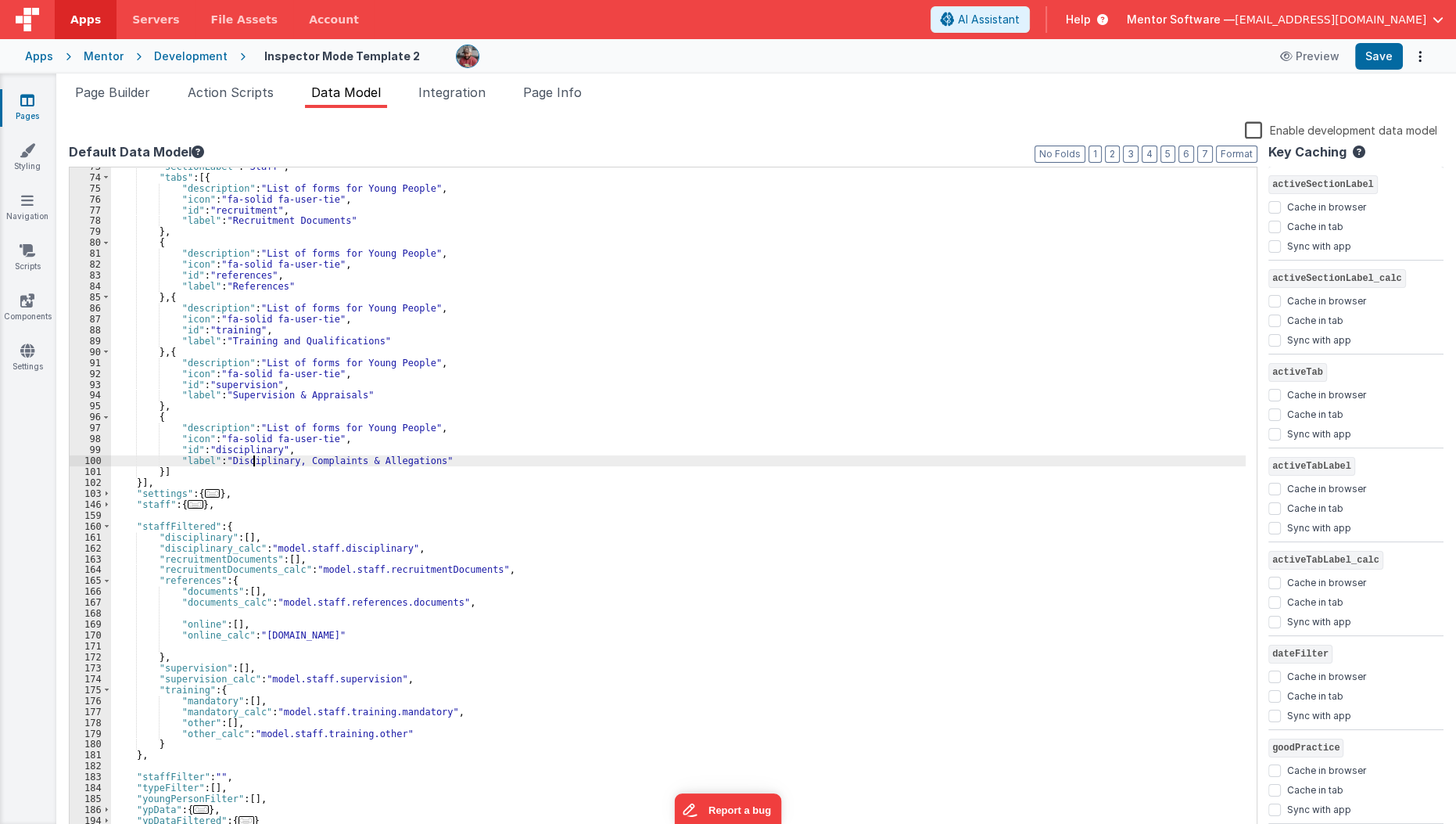
click at [253, 465] on div ""sectionLabel" : "Staff" , "tabs" : [{ "description" : "List of forms for Young…" at bounding box center [678, 506] width 1135 height 691
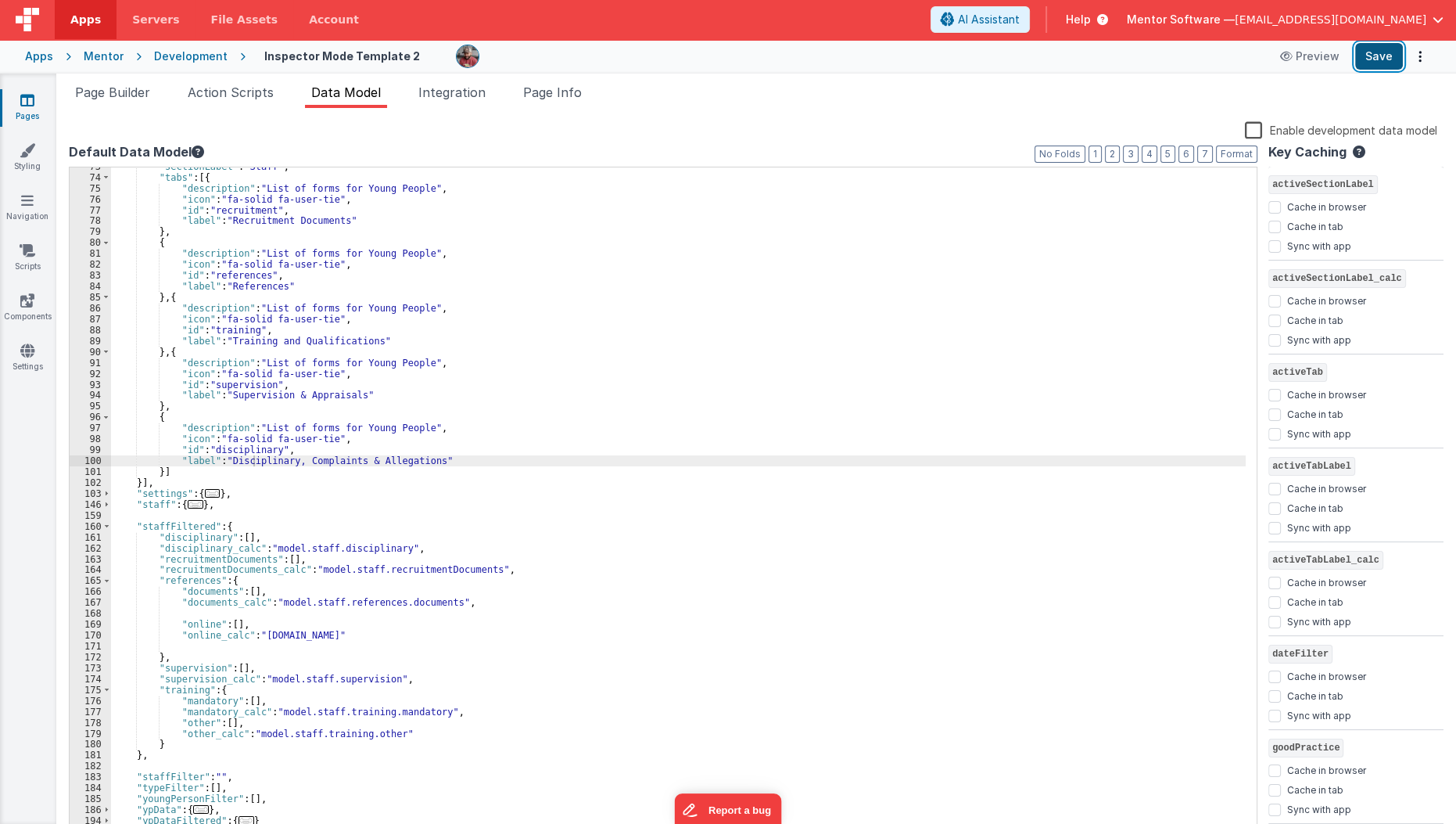
click at [1378, 64] on button "Save" at bounding box center [1379, 57] width 48 height 27
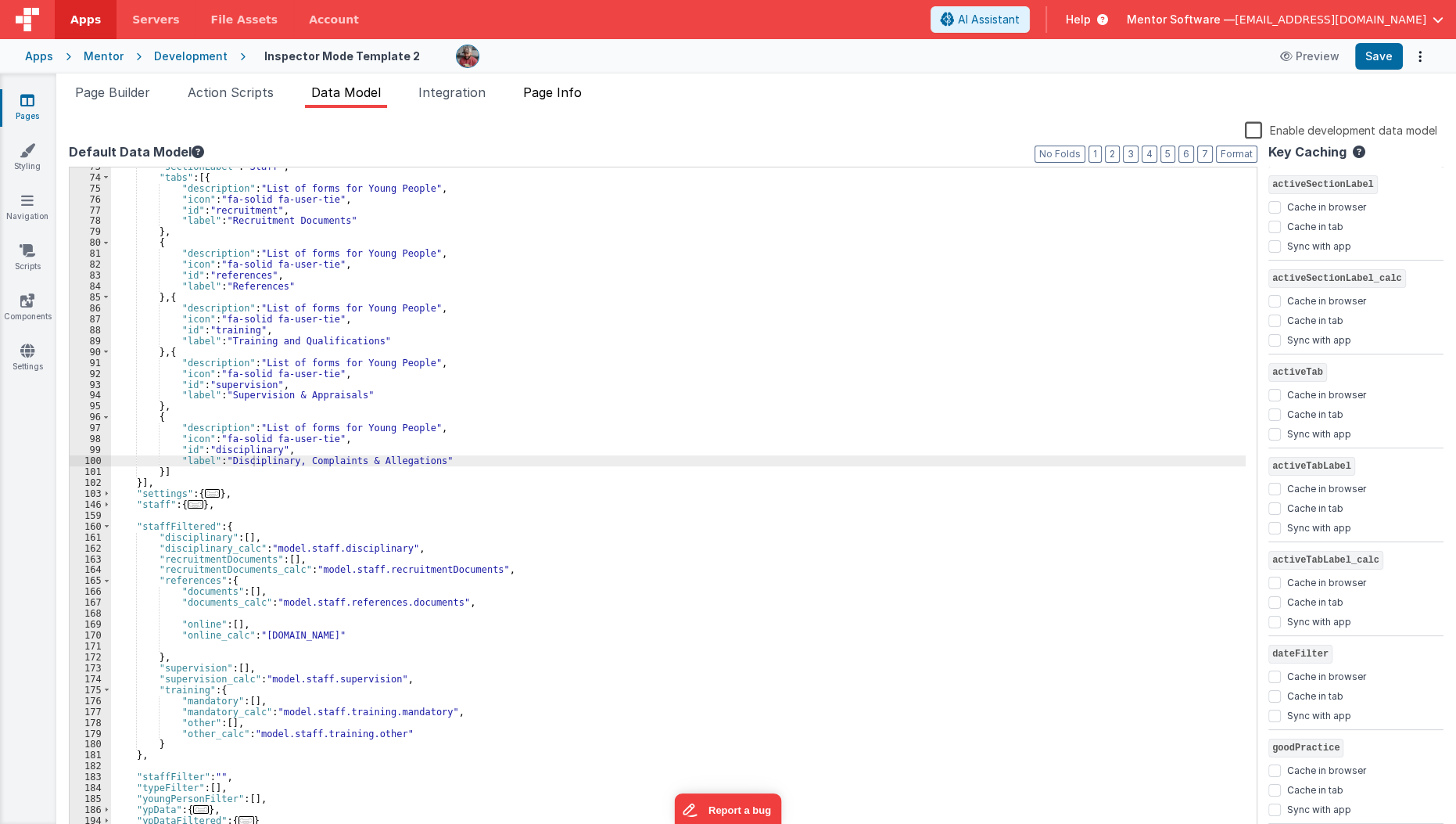
click at [553, 100] on li "Page Info" at bounding box center [552, 96] width 71 height 25
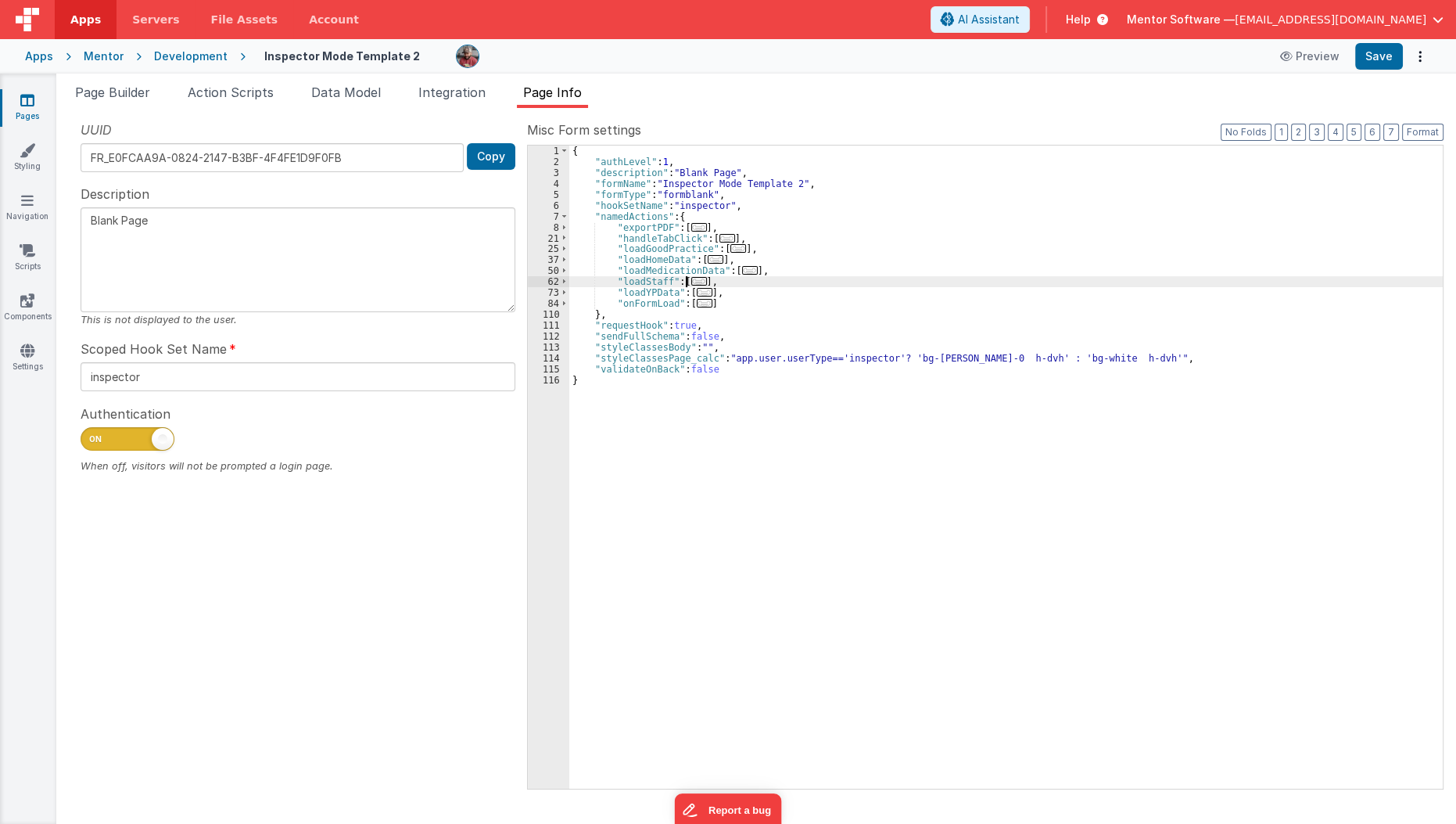
click at [695, 281] on span "..." at bounding box center [699, 281] width 16 height 9
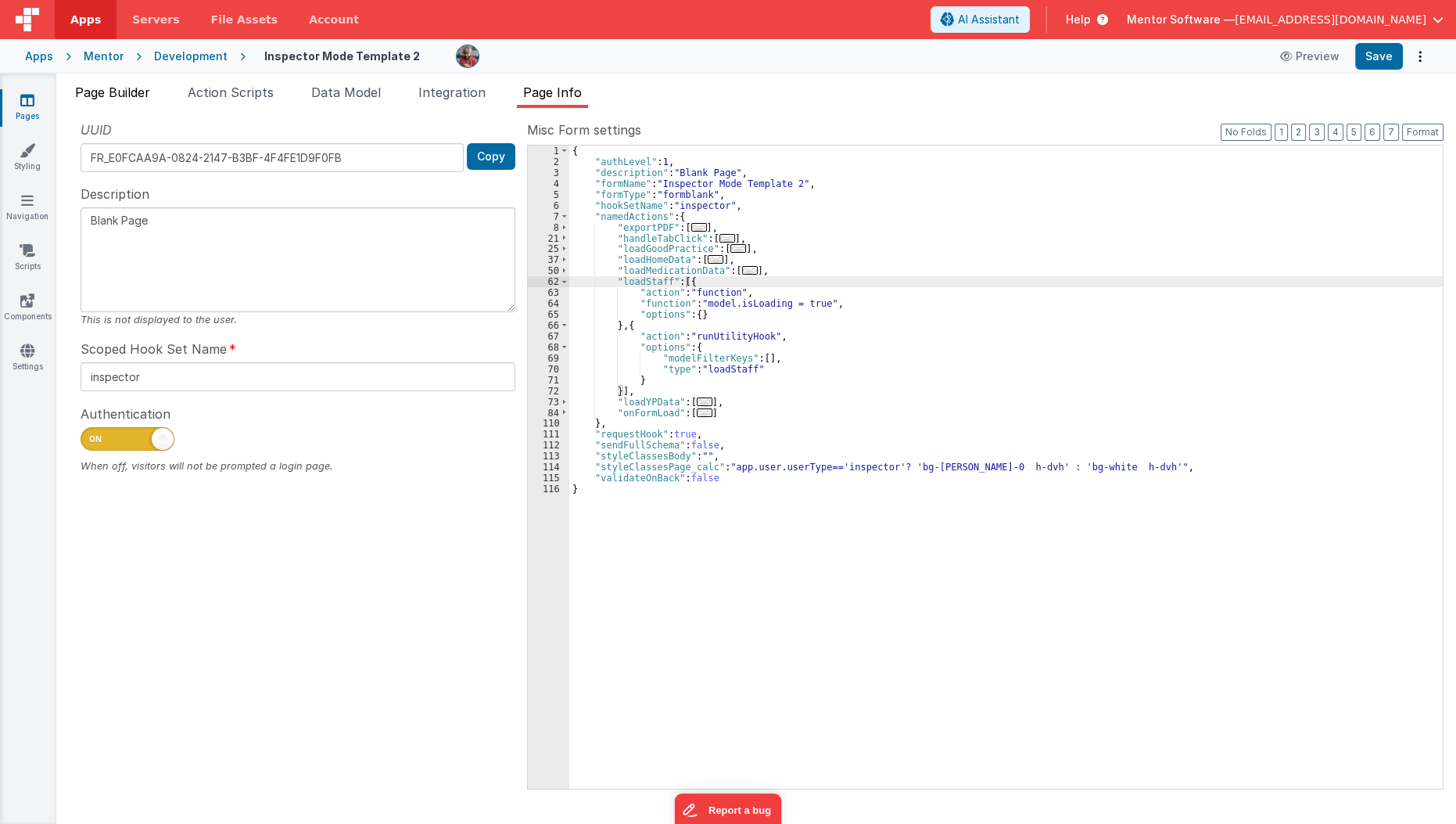
click at [109, 98] on span "Page Builder" at bounding box center [112, 92] width 75 height 16
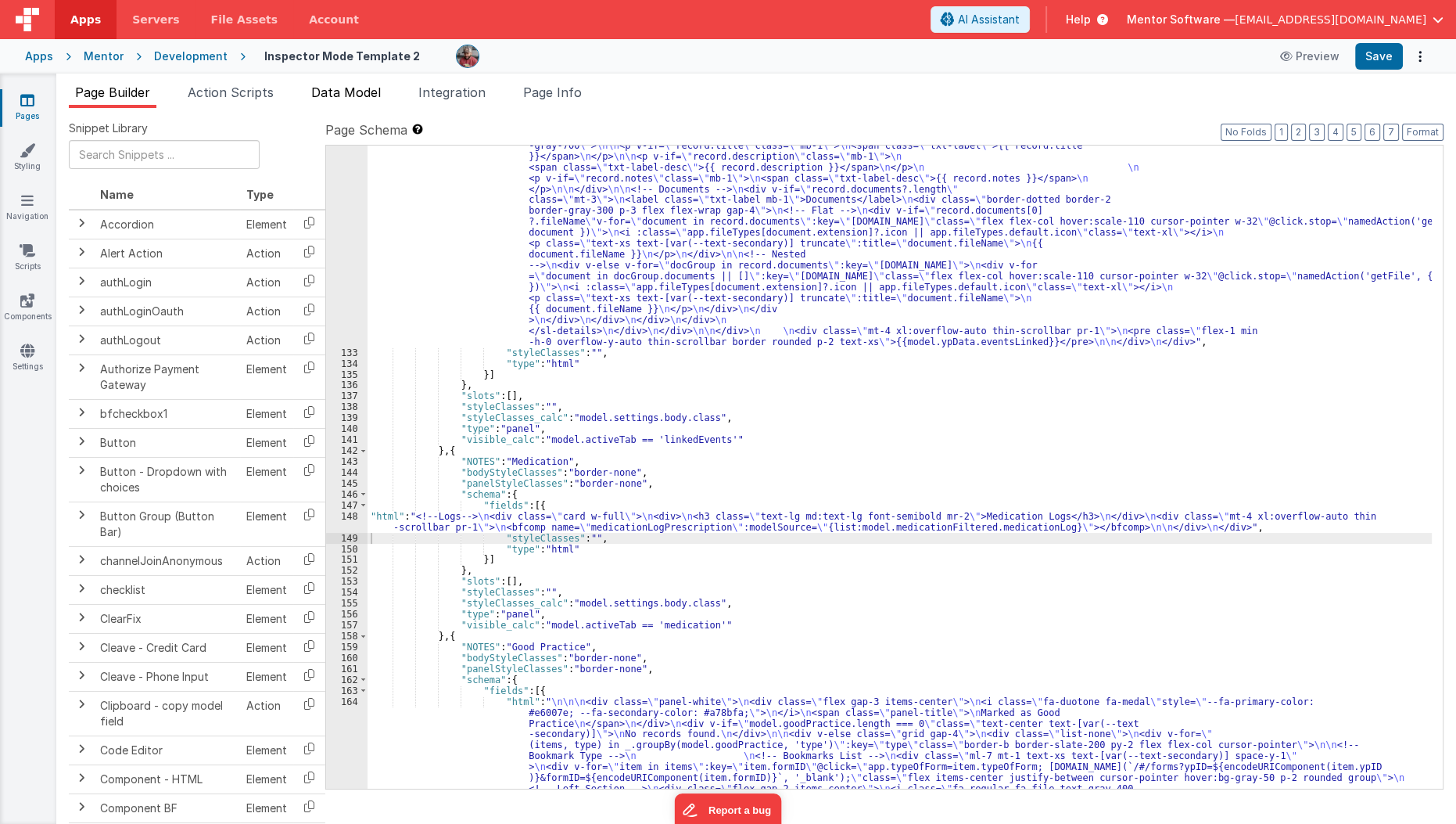
click at [333, 104] on li "Data Model" at bounding box center [346, 96] width 82 height 25
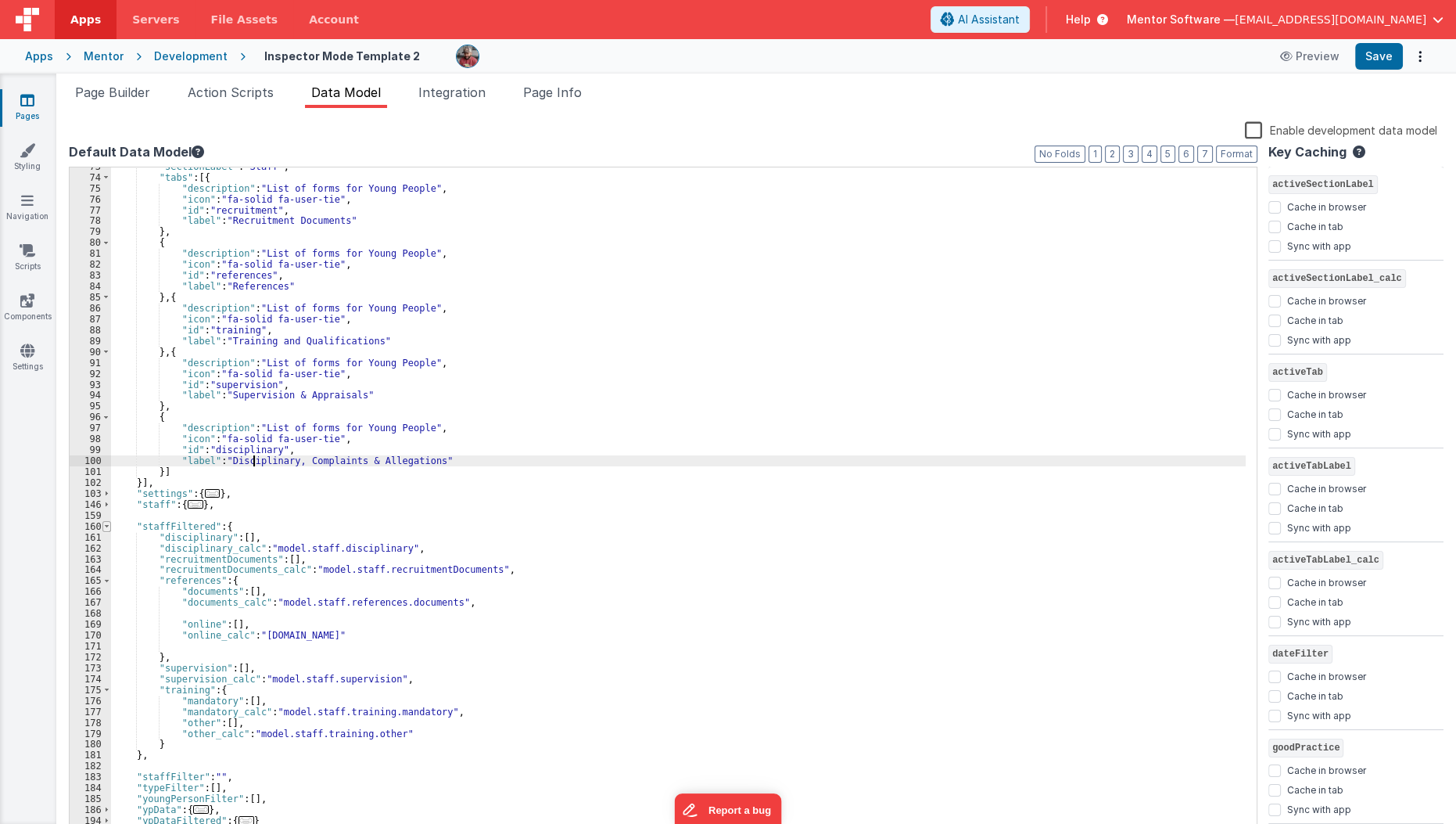
click at [107, 527] on span at bounding box center [107, 527] width 9 height 11
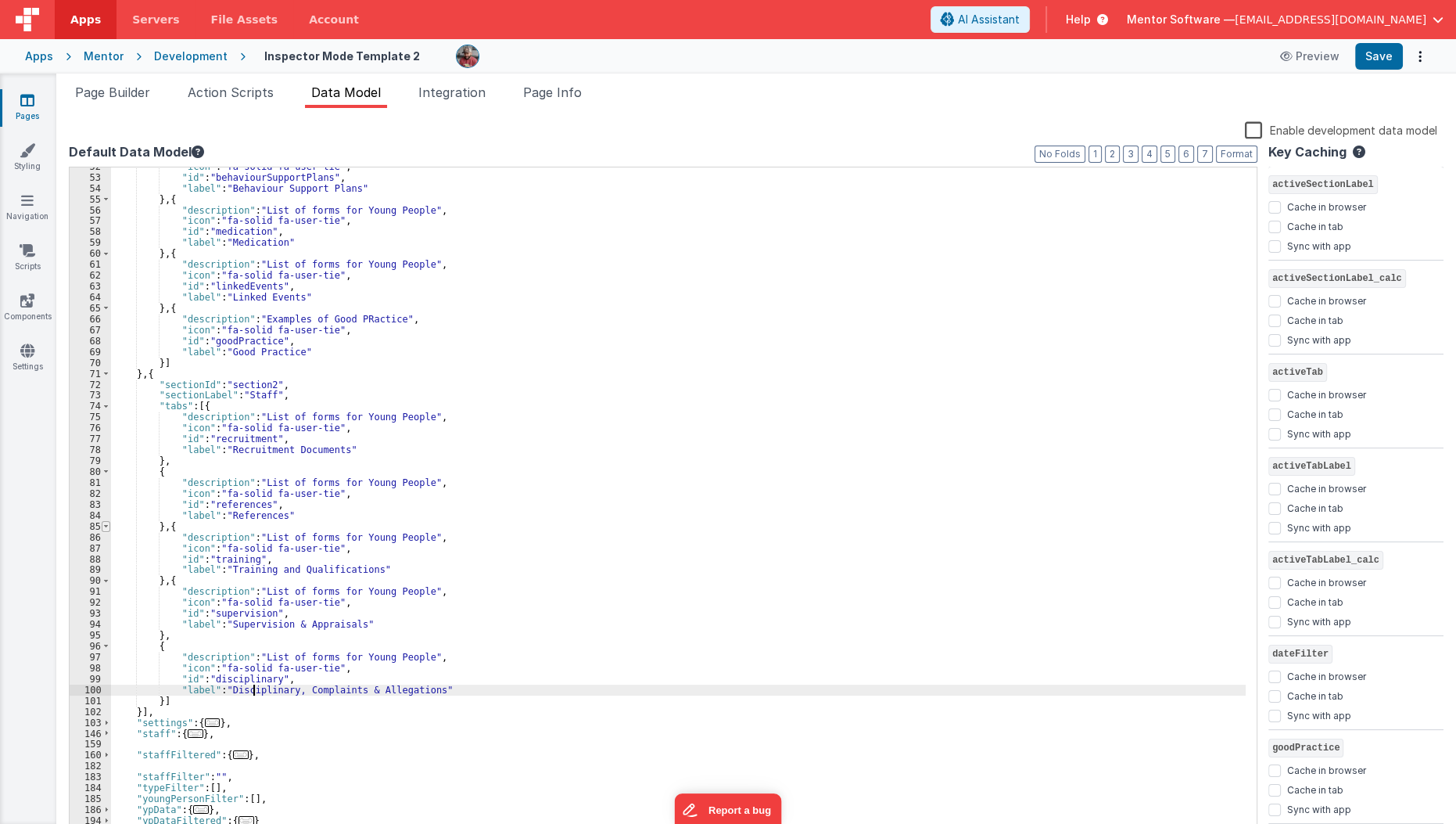
scroll to position [497, 0]
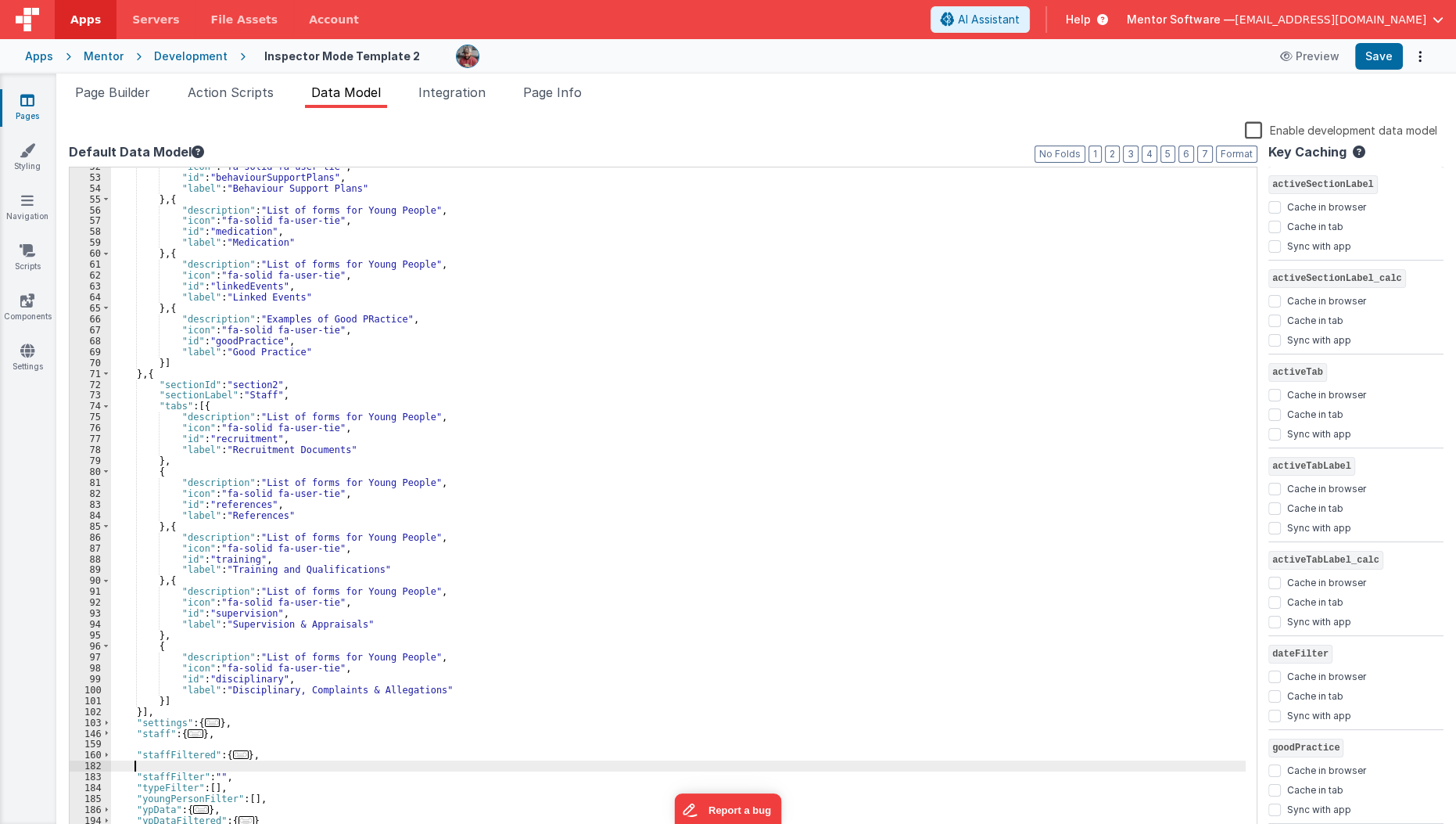
click at [132, 761] on div ""icon" : "fa-solid fa-user-tie" , "id" : "behaviourSupportPlans" , "label" : "B…" at bounding box center [678, 506] width 1135 height 691
click at [132, 759] on div ""icon" : "fa-solid fa-user-tie" , "id" : "behaviourSupportPlans" , "label" : "B…" at bounding box center [678, 506] width 1135 height 691
click at [1368, 58] on button "Save" at bounding box center [1379, 57] width 48 height 27
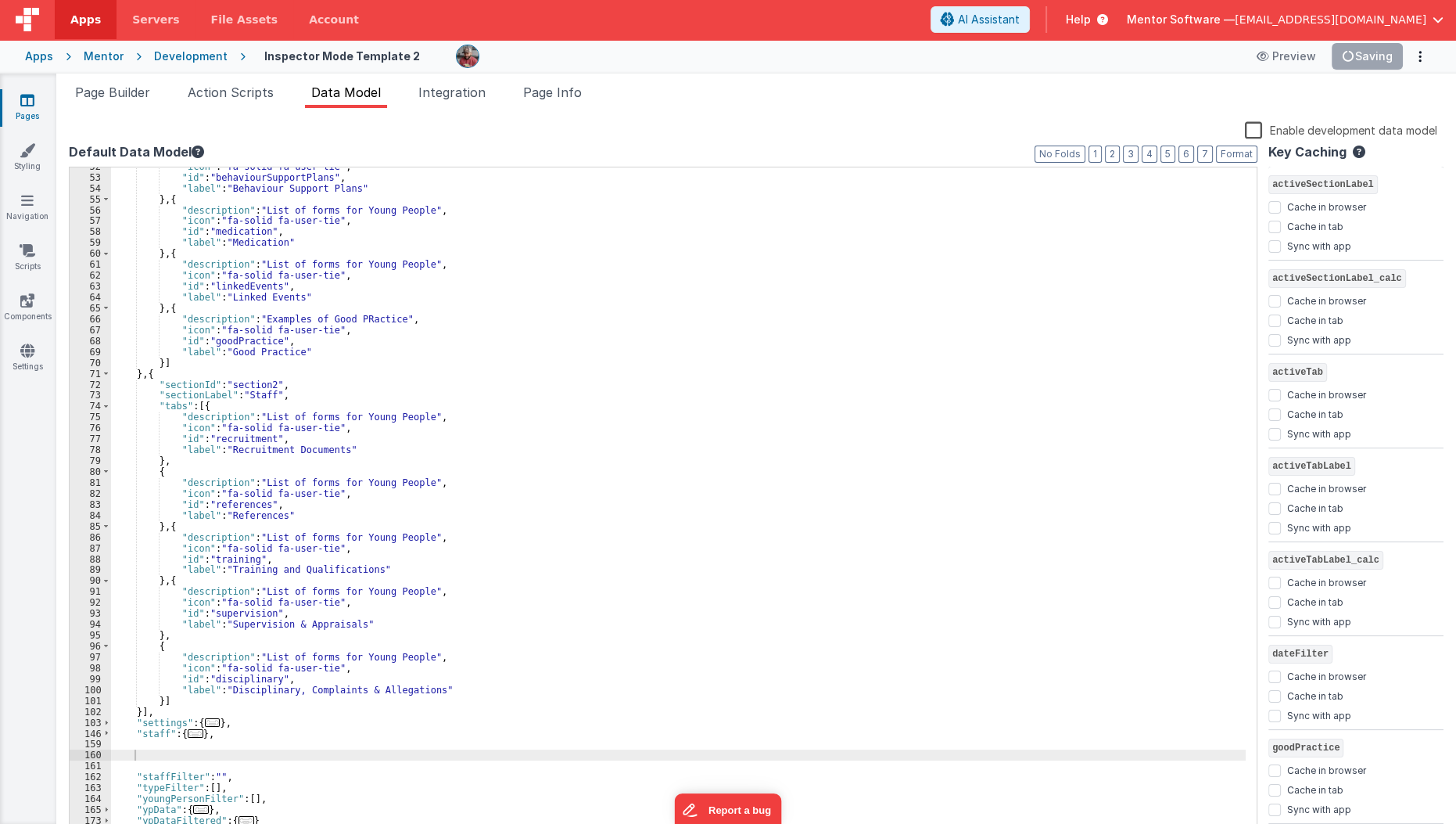
click at [1258, 132] on label "Enable development data model" at bounding box center [1340, 129] width 192 height 18
click at [0, 0] on input "Enable development data model" at bounding box center [0, 0] width 0 height 0
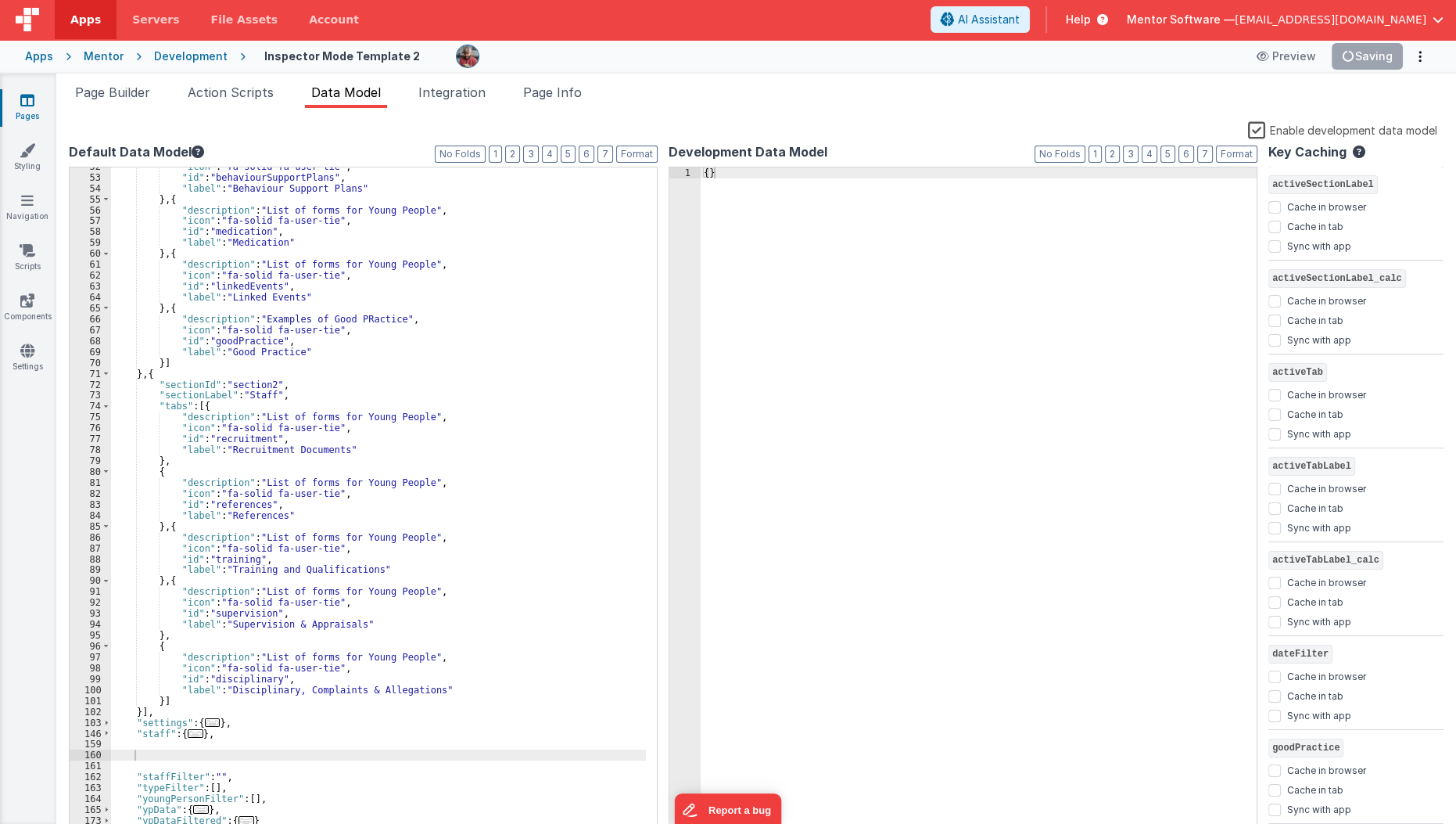
click at [1258, 132] on label "Enable development data model" at bounding box center [1343, 129] width 189 height 18
click at [0, 0] on input "Enable development data model" at bounding box center [0, 0] width 0 height 0
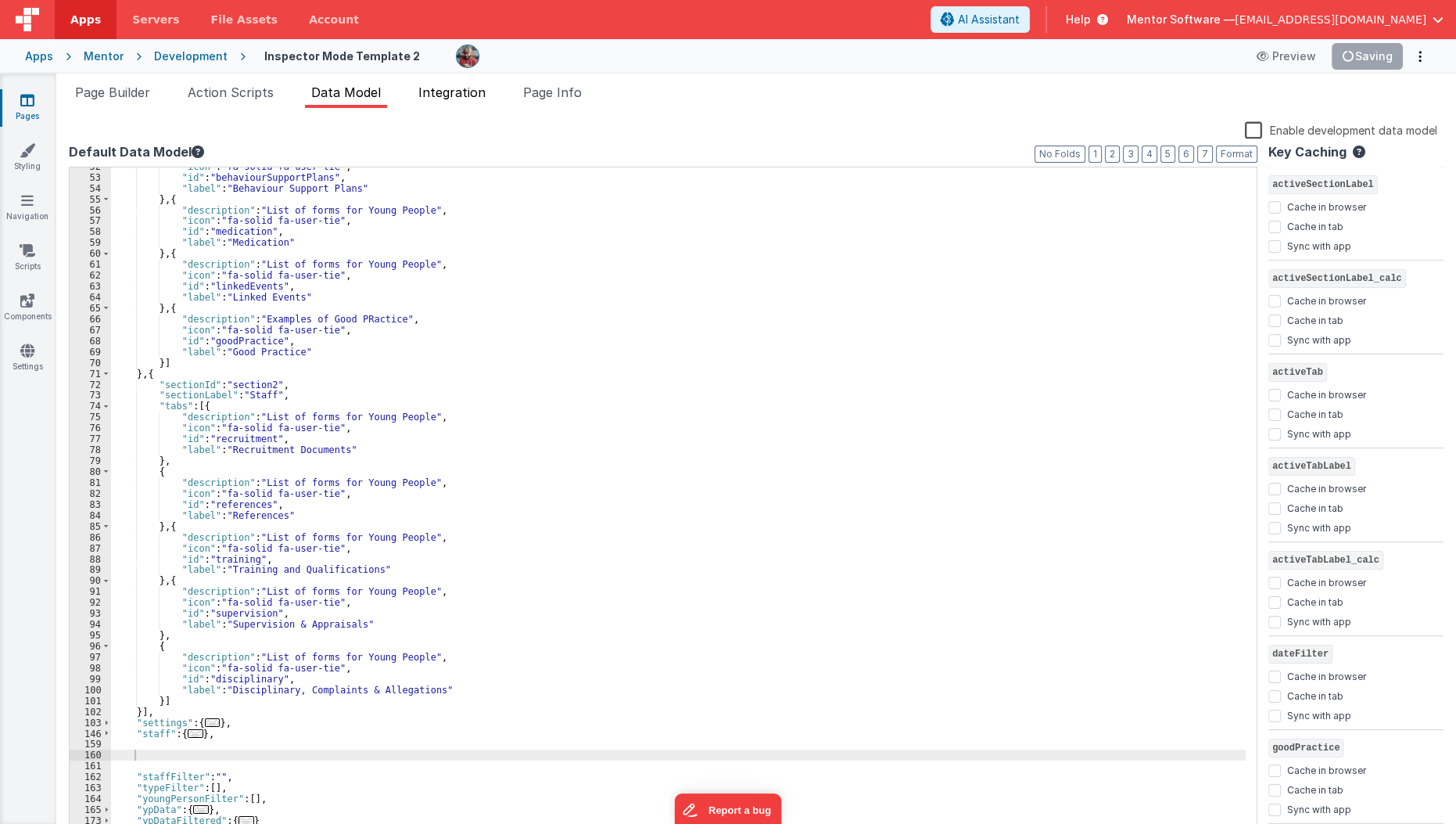
click at [463, 104] on li "Integration" at bounding box center [452, 96] width 80 height 25
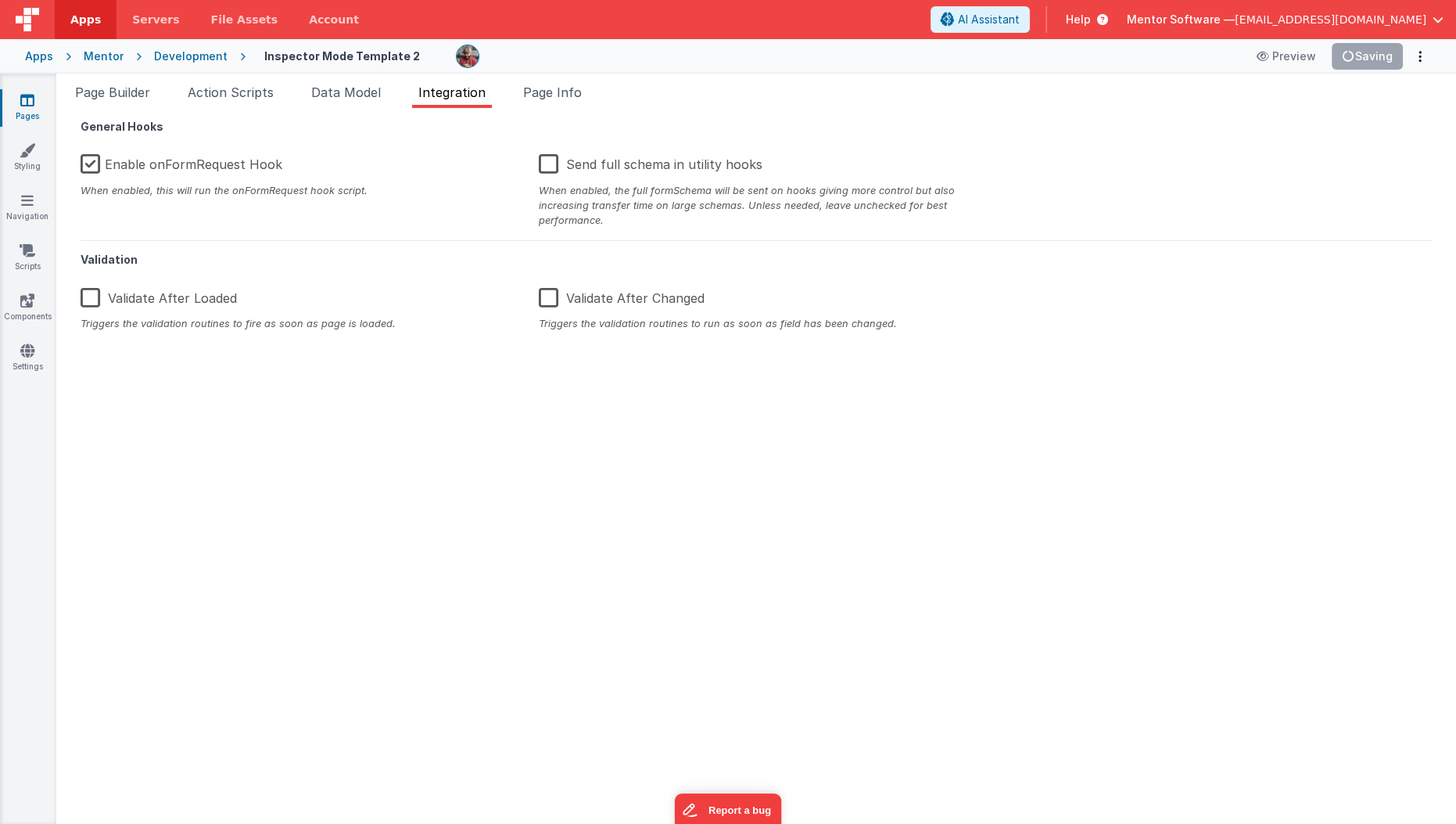
click at [1084, 583] on div "General Hooks Enable onFormRequest Hook When enabled, this will run the onFormR…" at bounding box center [756, 466] width 1375 height 691
click at [364, 97] on span "Data Model" at bounding box center [346, 92] width 70 height 16
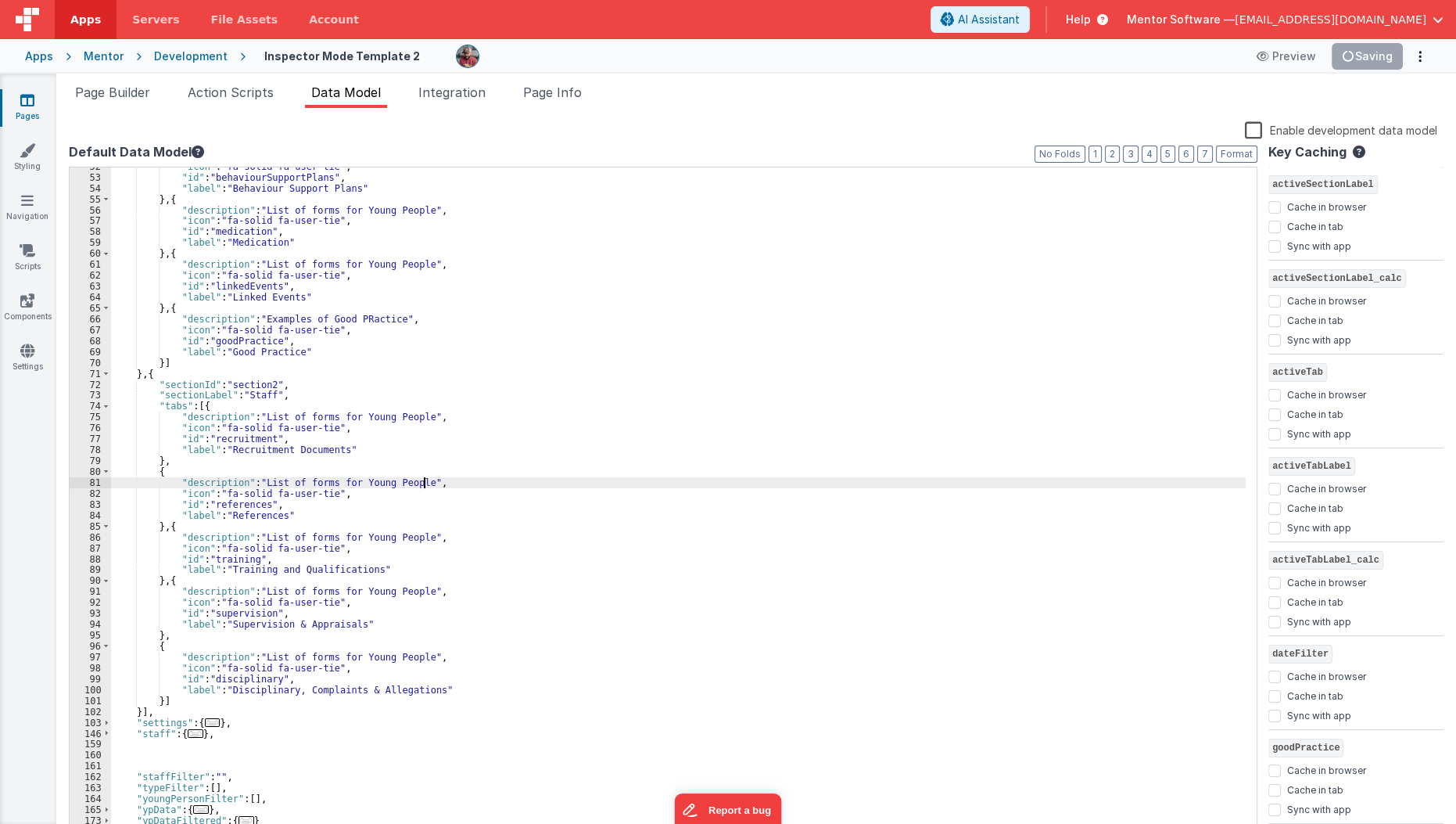
click at [448, 477] on div ""icon" : "fa-solid fa-user-tie" , "id" : "behaviourSupportPlans" , "label" : "B…" at bounding box center [678, 506] width 1135 height 691
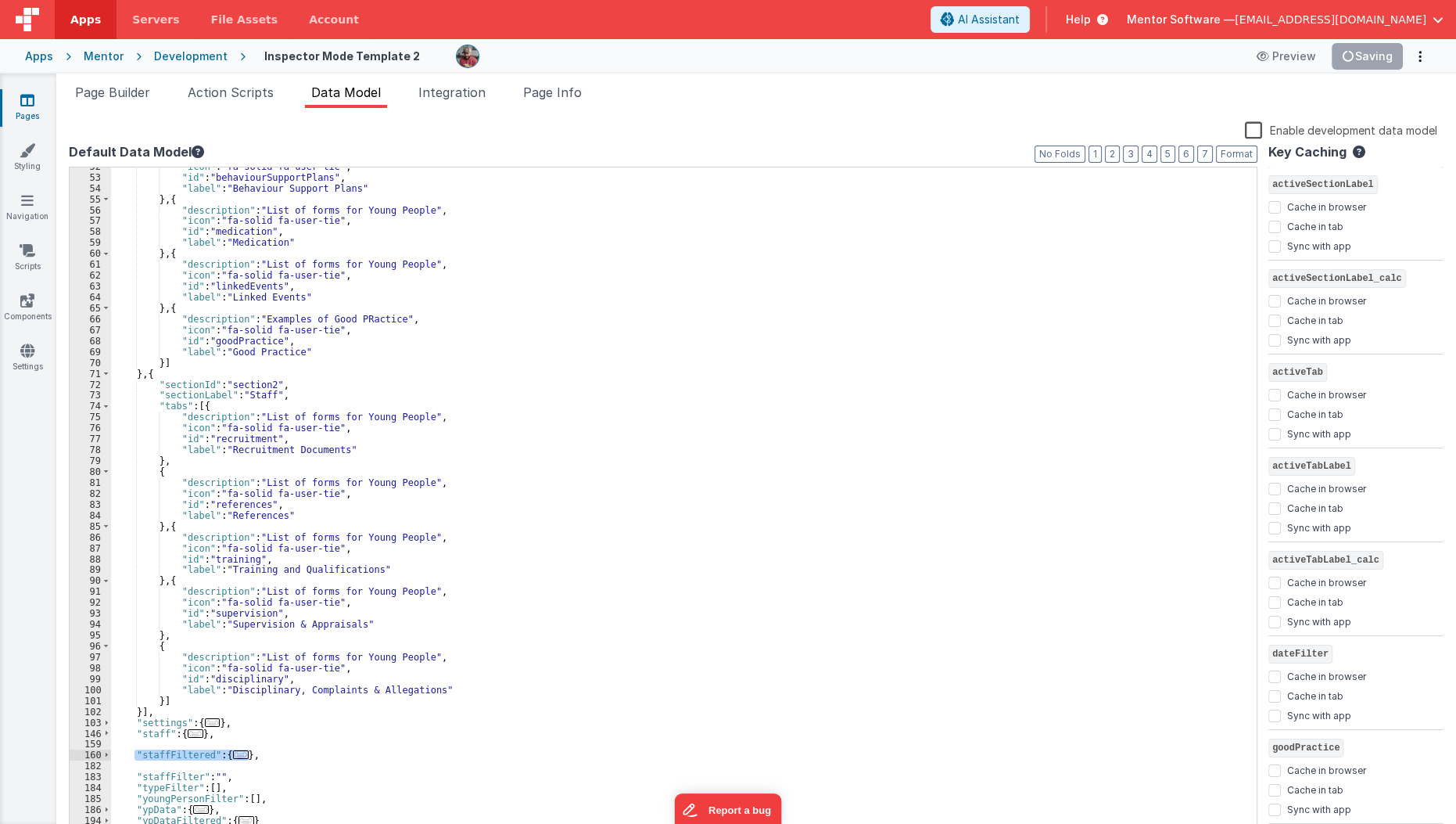
click at [1054, 467] on div ""icon" : "fa-solid fa-user-tie" , "id" : "behaviourSupportPlans" , "label" : "B…" at bounding box center [678, 506] width 1135 height 691
click at [1383, 58] on button "Save" at bounding box center [1379, 57] width 48 height 27
click at [609, 422] on div ""icon" : "fa-solid fa-user-tie" , "id" : "behaviourSupportPlans" , "label" : "B…" at bounding box center [678, 506] width 1135 height 691
click at [222, 735] on div ""icon" : "fa-solid fa-user-tie" , "id" : "behaviourSupportPlans" , "label" : "B…" at bounding box center [678, 506] width 1135 height 691
click at [265, 757] on div ""icon" : "fa-solid fa-user-tie" , "id" : "behaviourSupportPlans" , "label" : "B…" at bounding box center [678, 506] width 1135 height 691
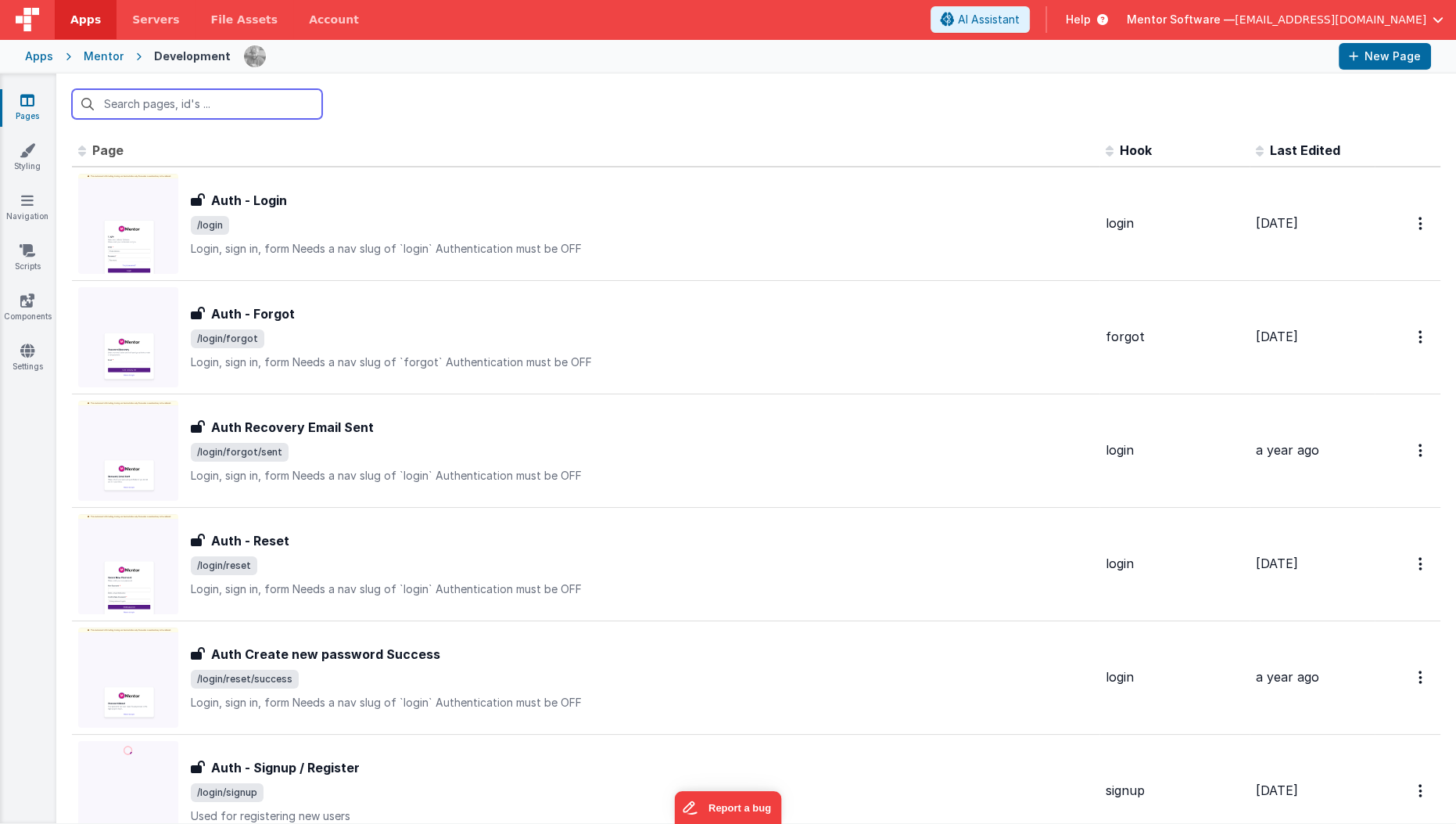
click at [134, 98] on input "text" at bounding box center [196, 104] width 250 height 30
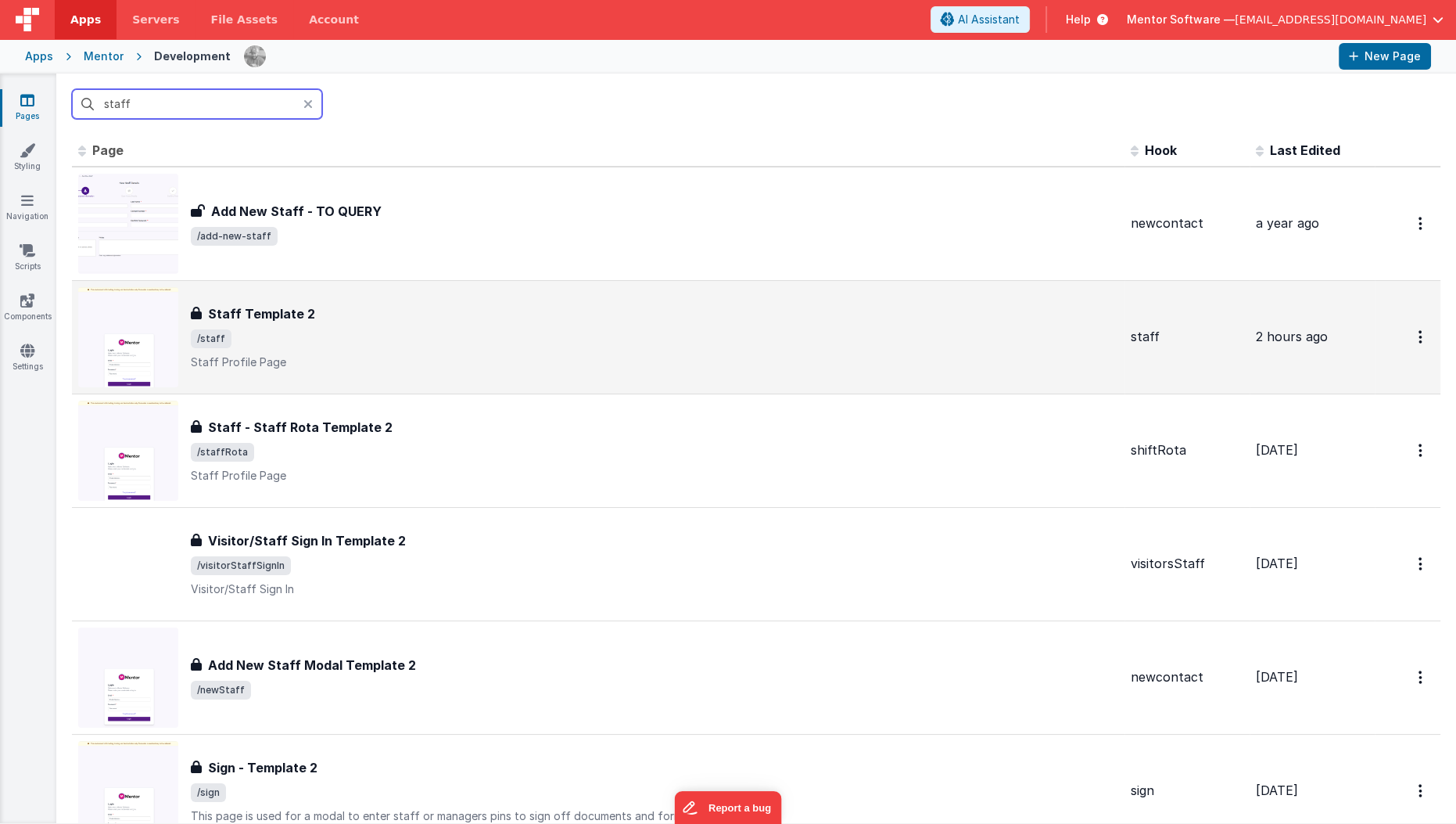
type input "staff"
click at [302, 312] on h3 "Staff Template 2" at bounding box center [261, 313] width 107 height 19
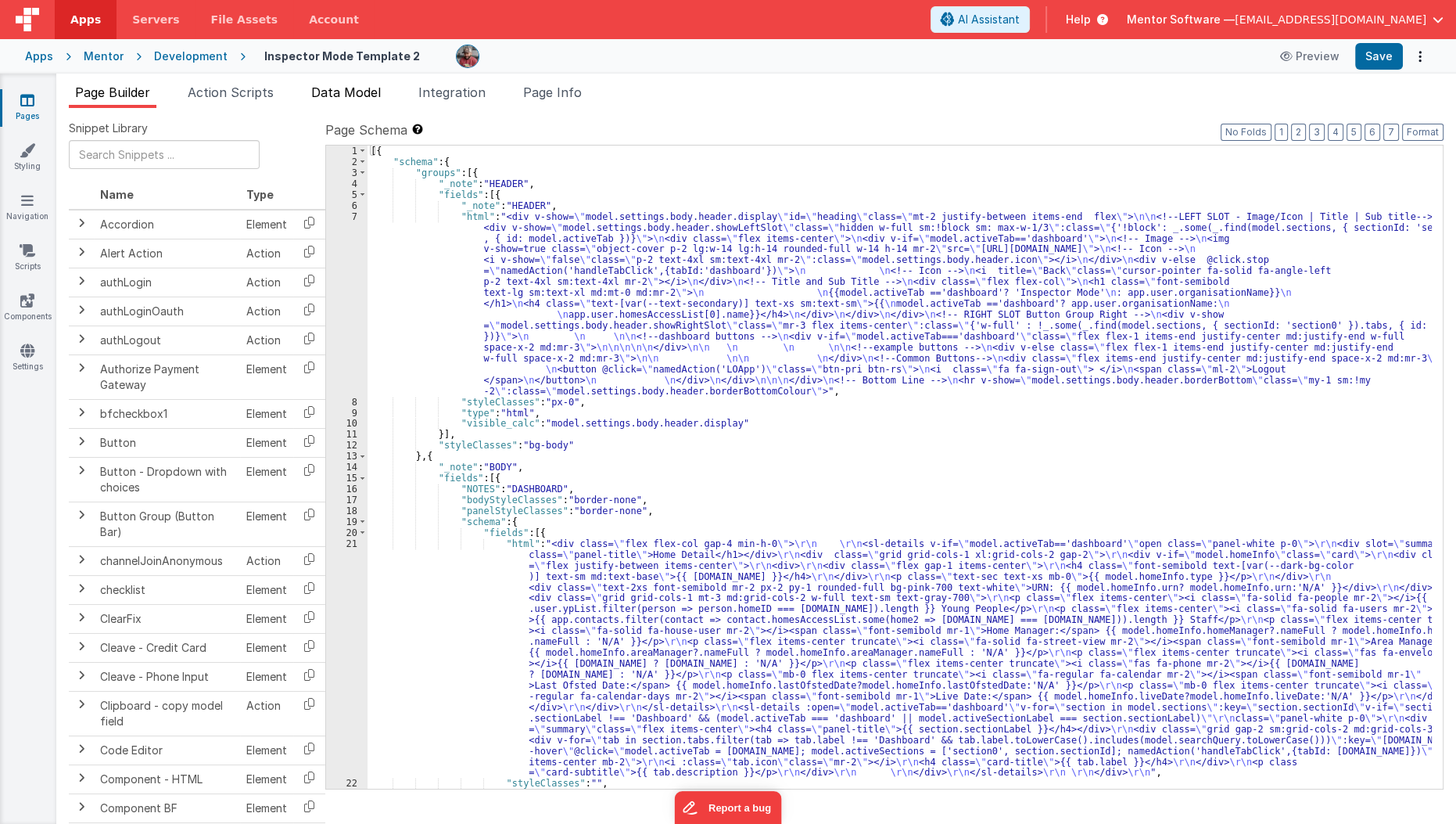
click at [329, 104] on li "Data Model" at bounding box center [346, 96] width 82 height 25
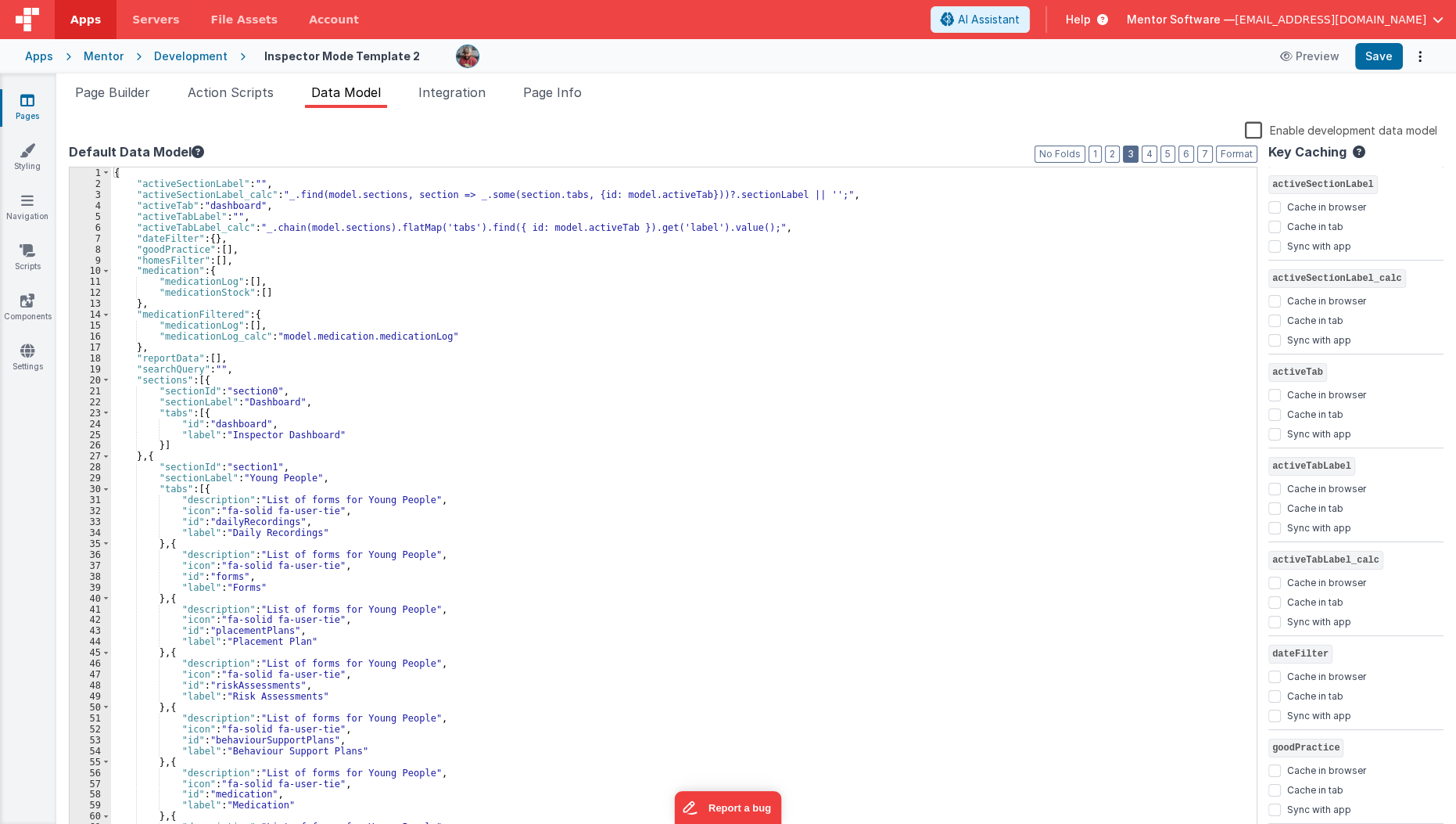
click at [1138, 156] on button "3" at bounding box center [1130, 153] width 16 height 17
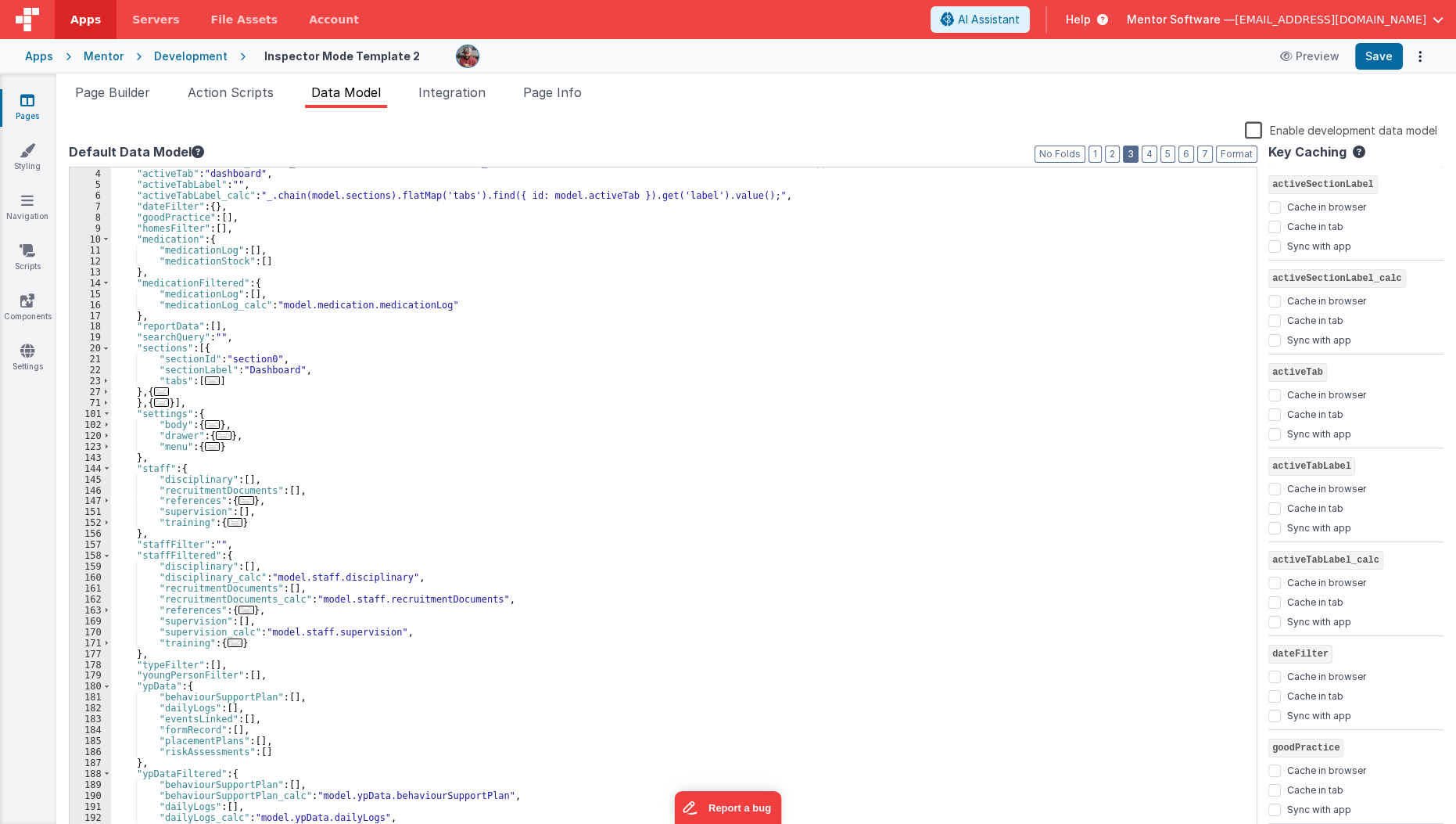
scroll to position [30, 0]
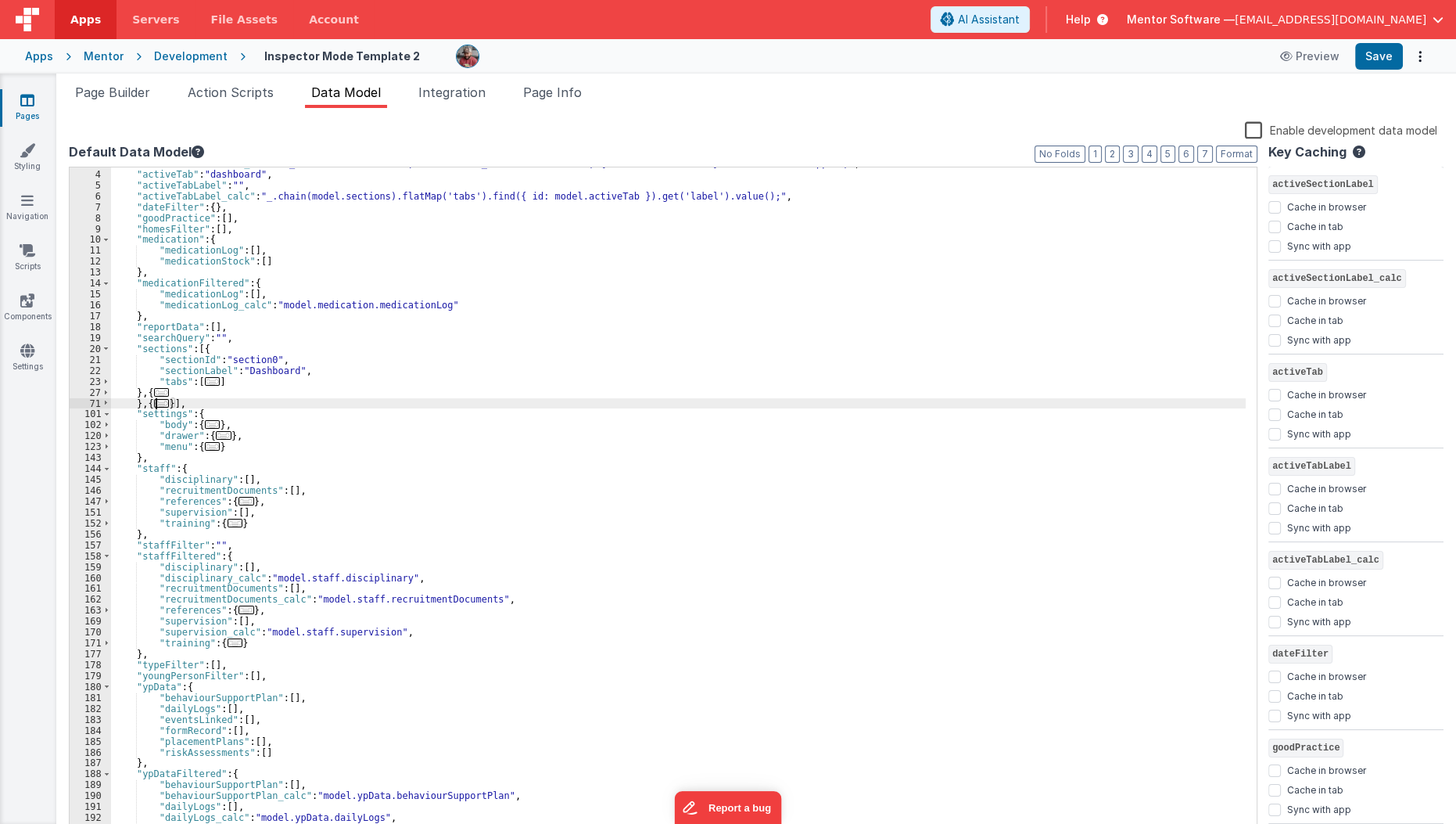
click at [165, 406] on span "..." at bounding box center [162, 404] width 16 height 9
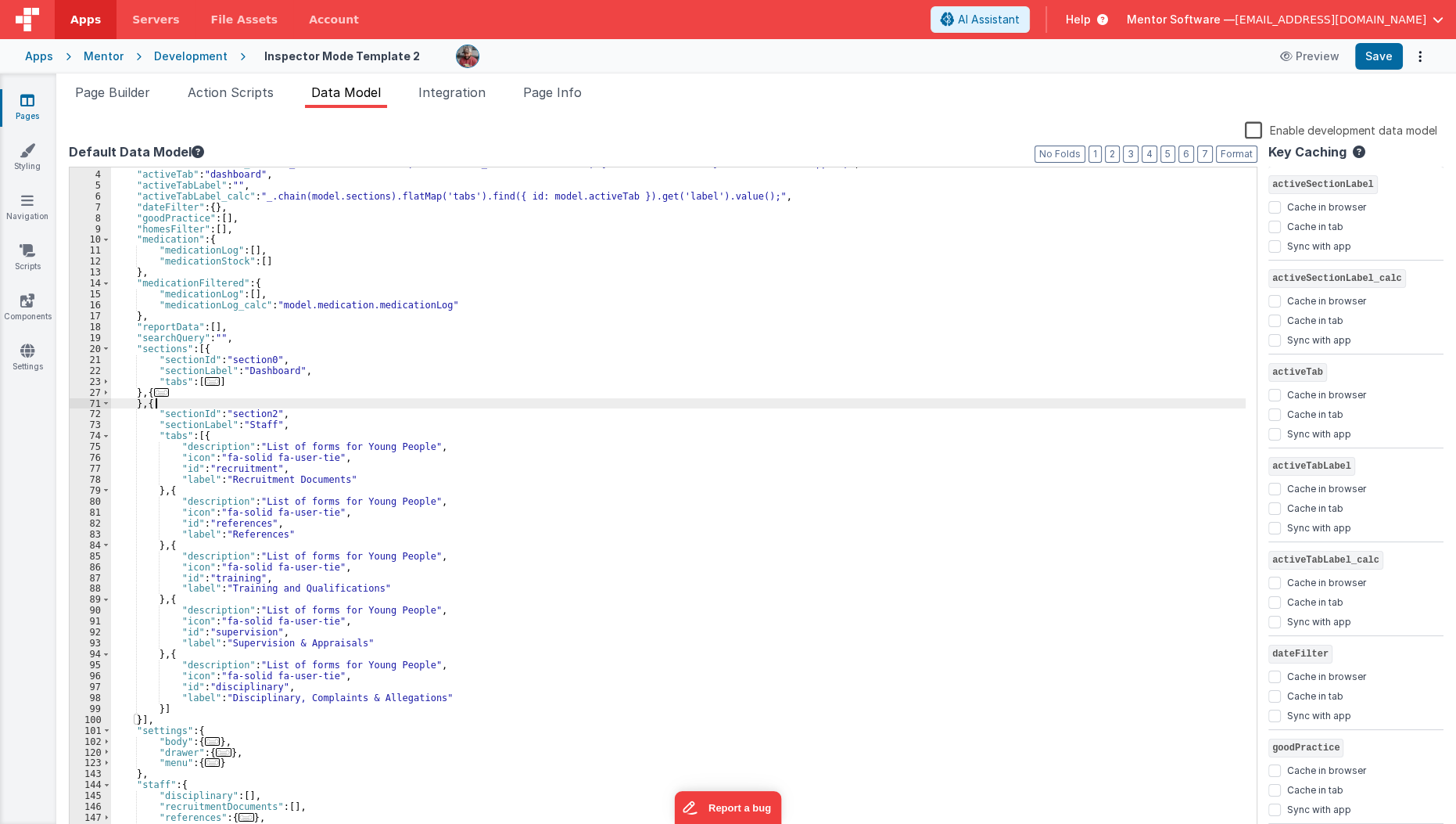
click at [151, 407] on div ""activeSectionLabel_calc" : "_.find(model.sections, section => _.some(section.t…" at bounding box center [678, 504] width 1135 height 691
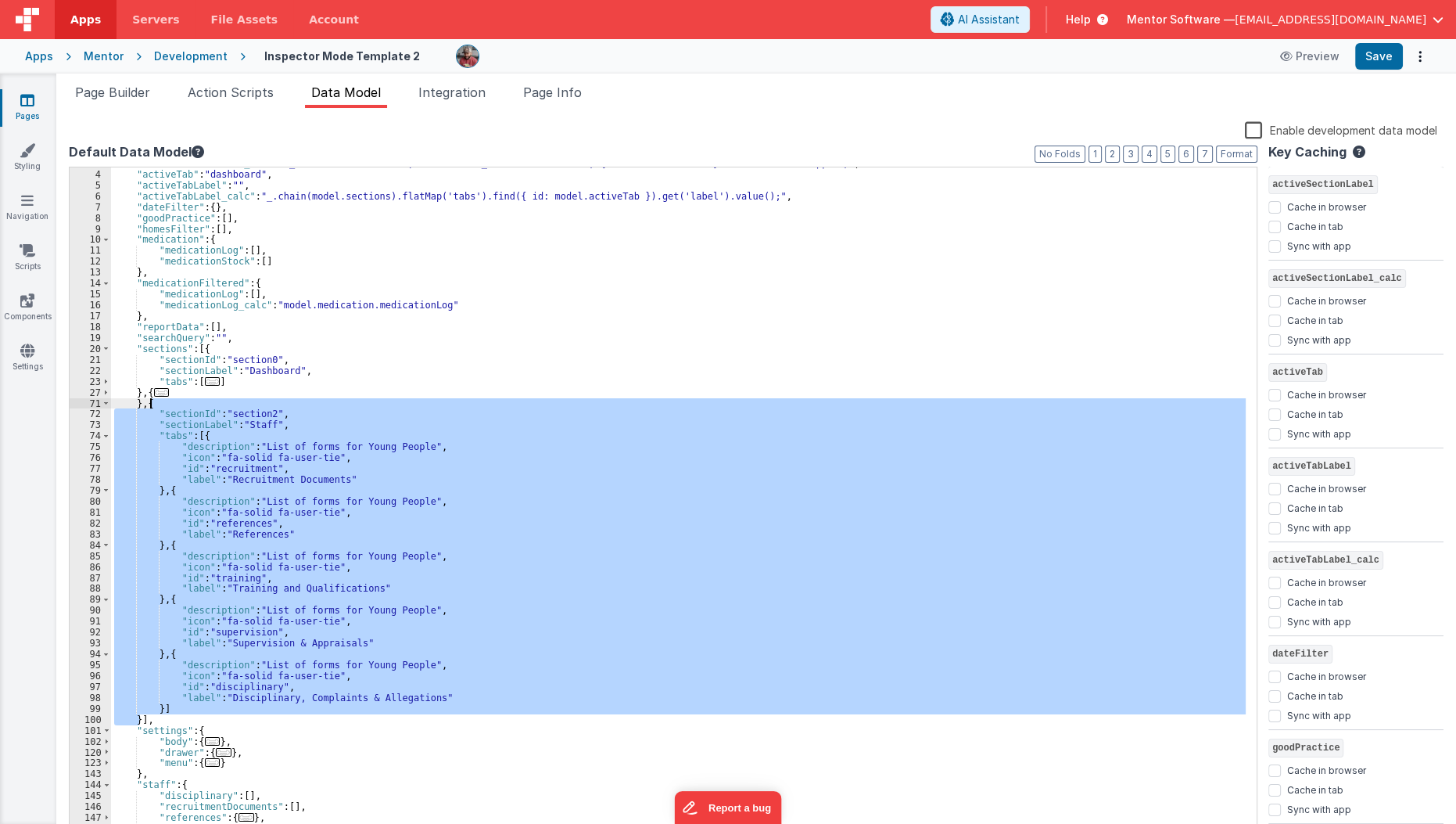
click at [151, 407] on div ""activeSectionLabel_calc" : "_.find(model.sections, section => _.some(section.t…" at bounding box center [678, 504] width 1135 height 691
click at [125, 101] on li "Page Builder" at bounding box center [112, 96] width 88 height 25
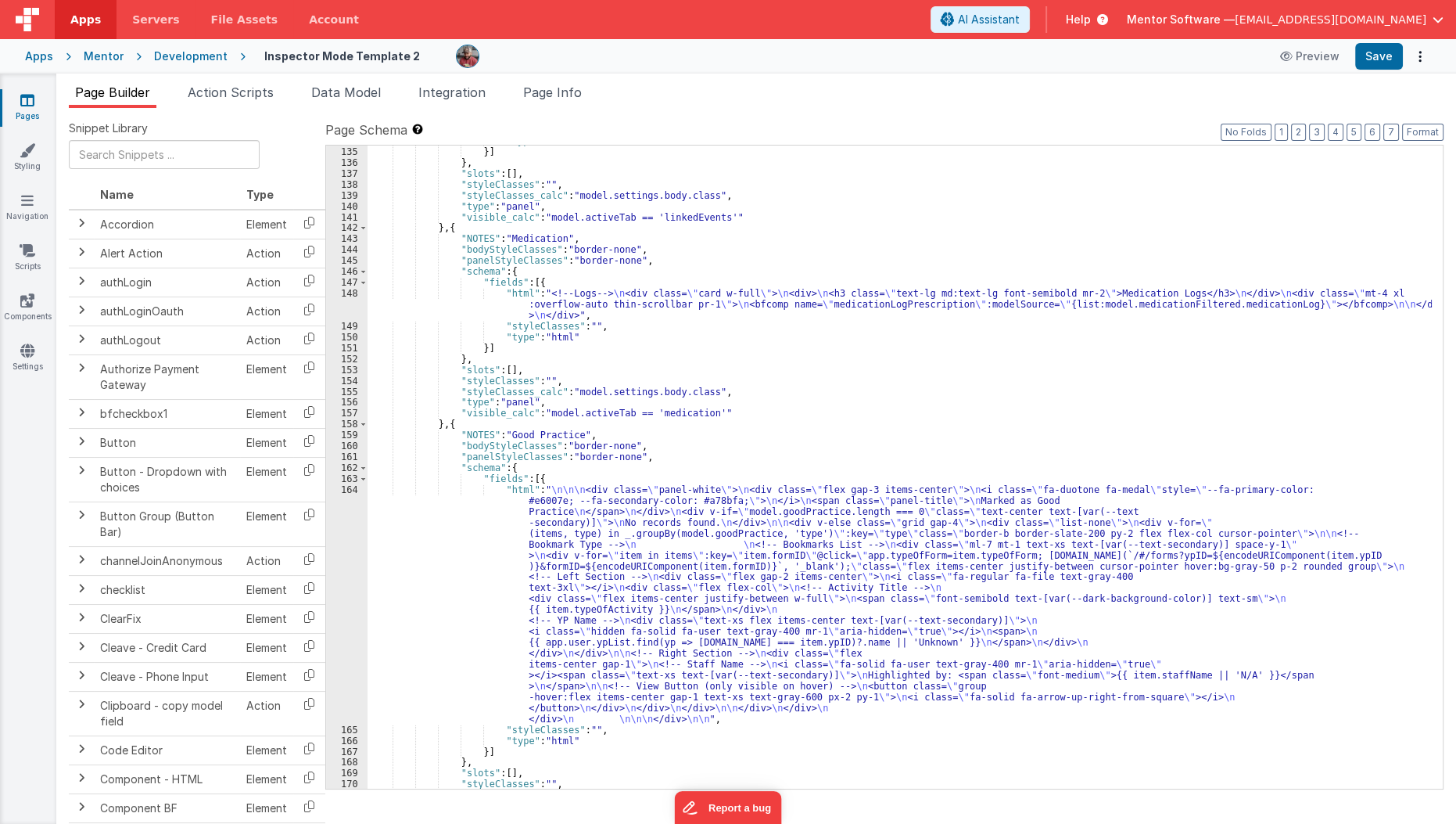
scroll to position [3347, 0]
click at [448, 227] on div ""type" : "html" }] } , "slots" : [ ] , "styleClasses" : "" , "styleClasses_calc…" at bounding box center [900, 467] width 1065 height 665
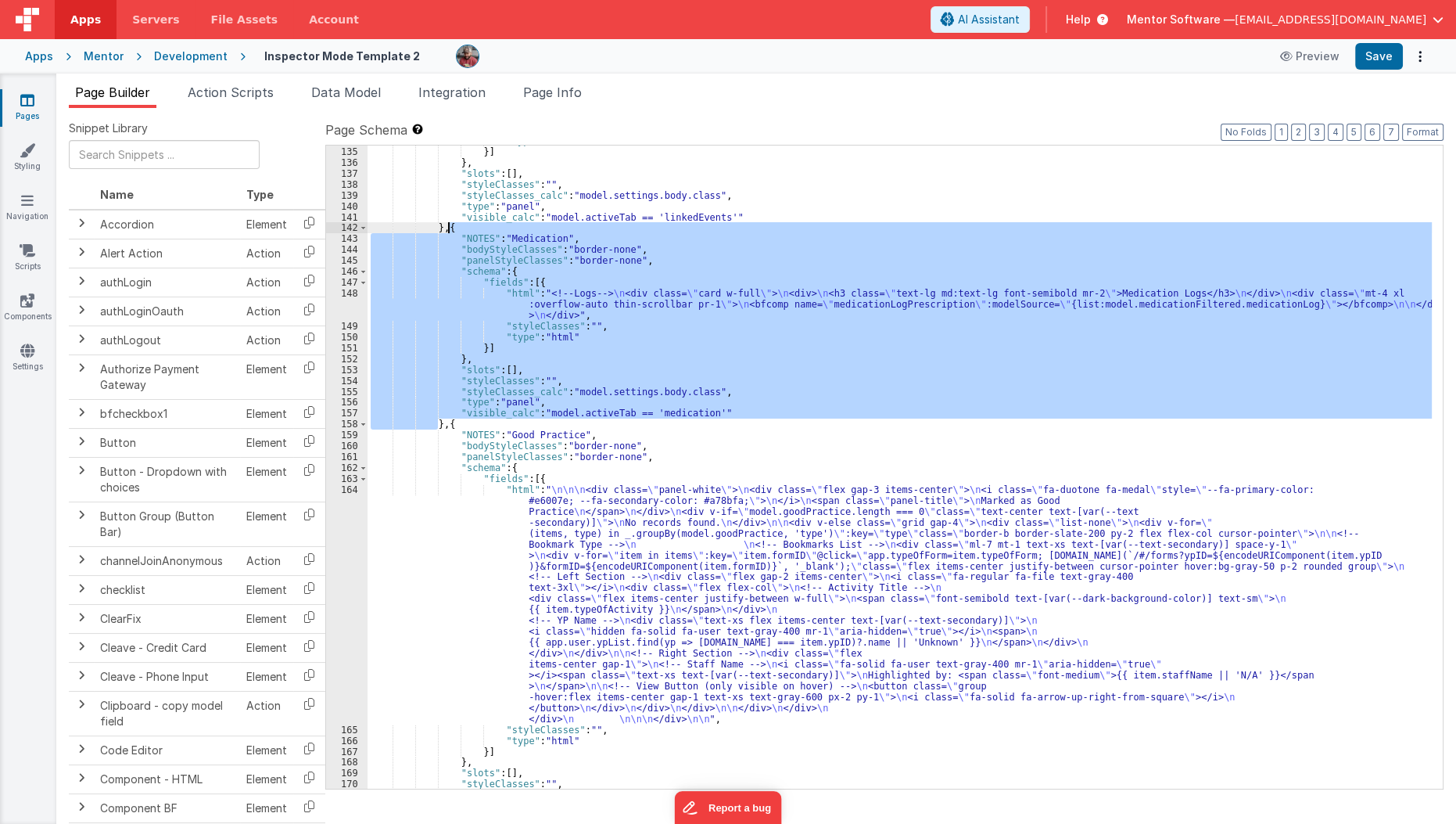
click at [448, 227] on div ""type" : "html" }] } , "slots" : [ ] , "styleClasses" : "" , "styleClasses_calc…" at bounding box center [900, 467] width 1065 height 665
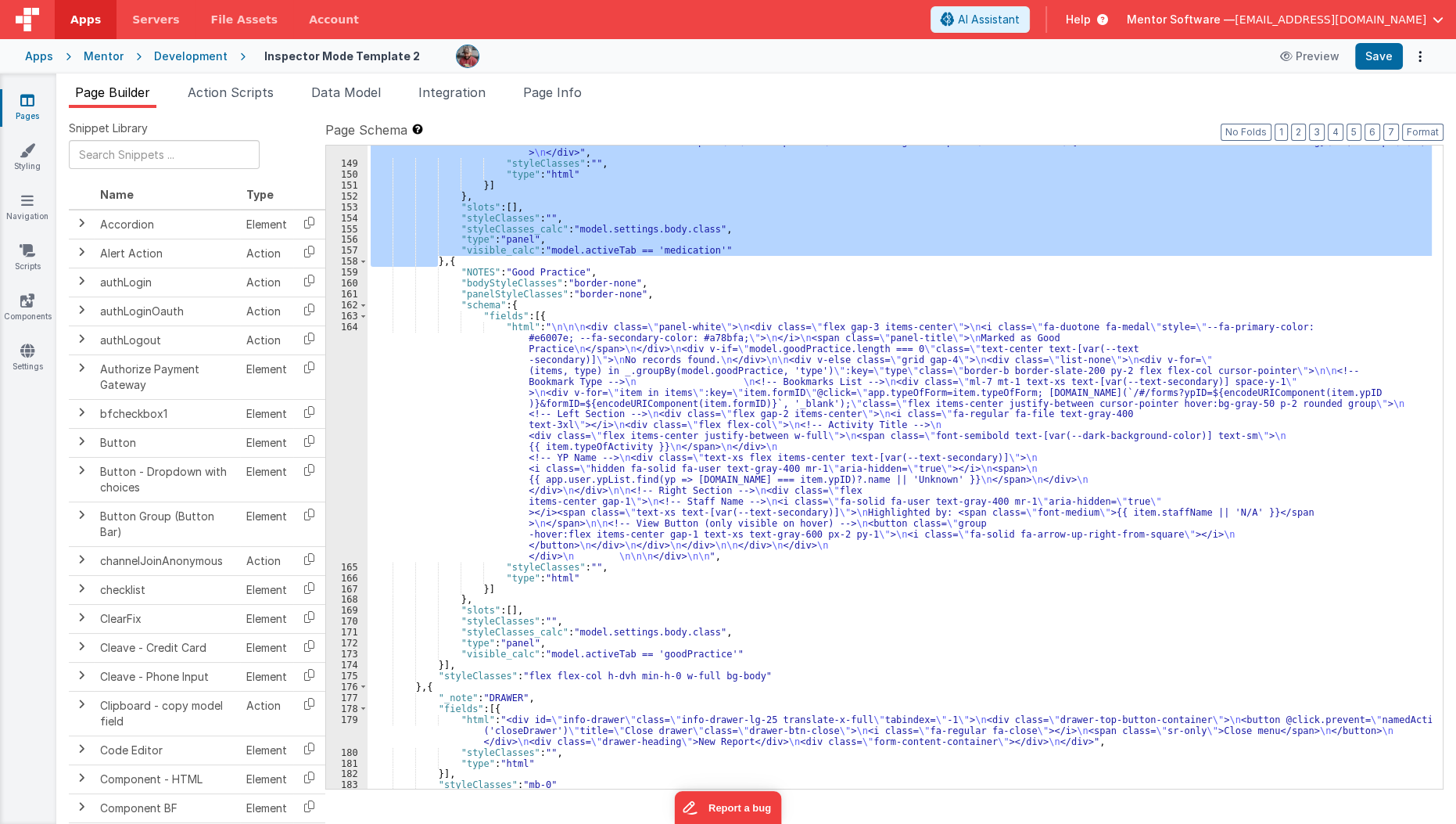
scroll to position [3544, 0]
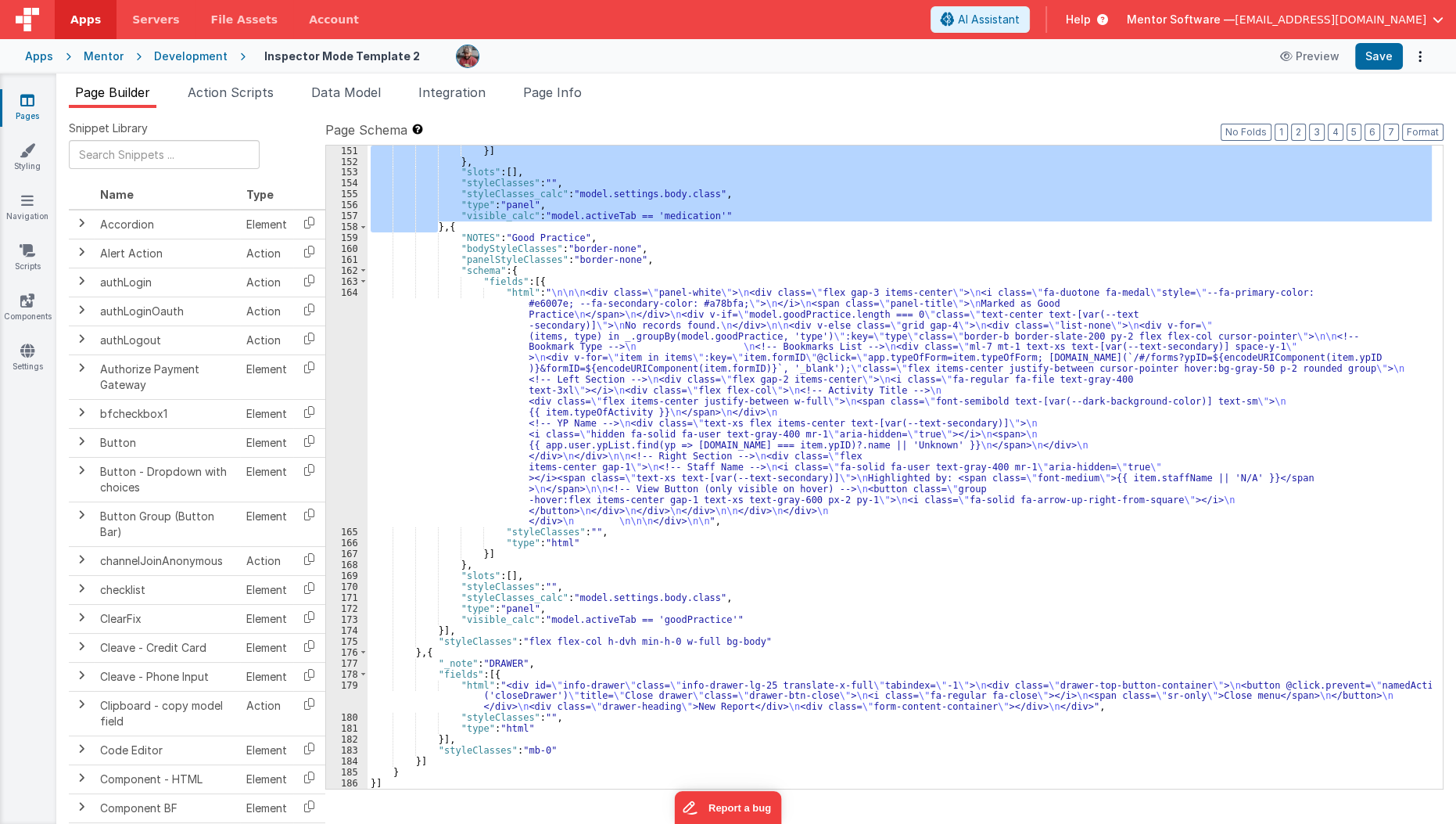
click at [448, 226] on div "}] } , "slots" : [ ] , "styleClasses" : "" , "styleClasses_calc" : "model.setti…" at bounding box center [900, 477] width 1065 height 665
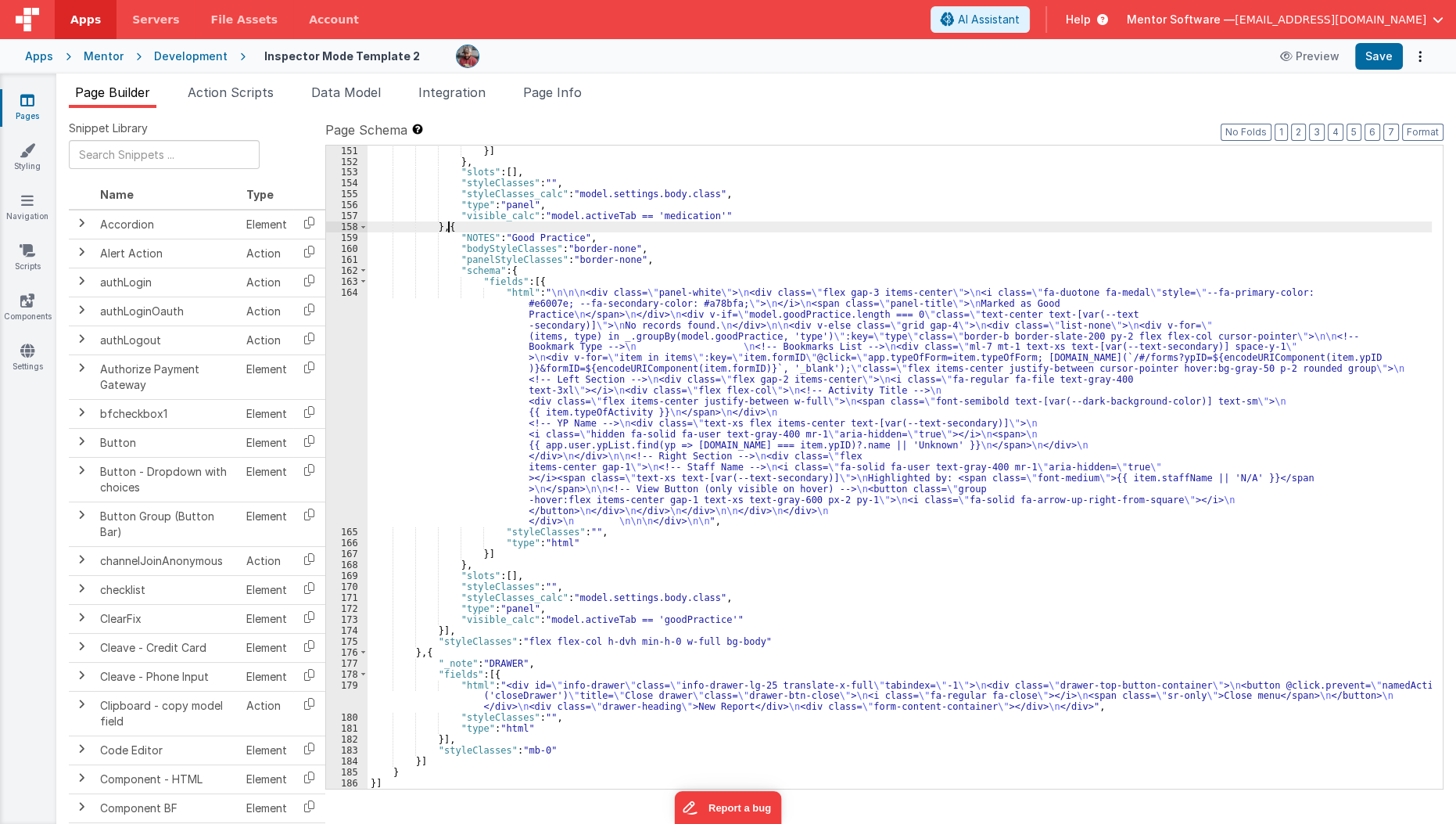
click at [448, 226] on div "}] } , "slots" : [ ] , "styleClasses" : "" , "styleClasses_calc" : "model.setti…" at bounding box center [900, 477] width 1065 height 665
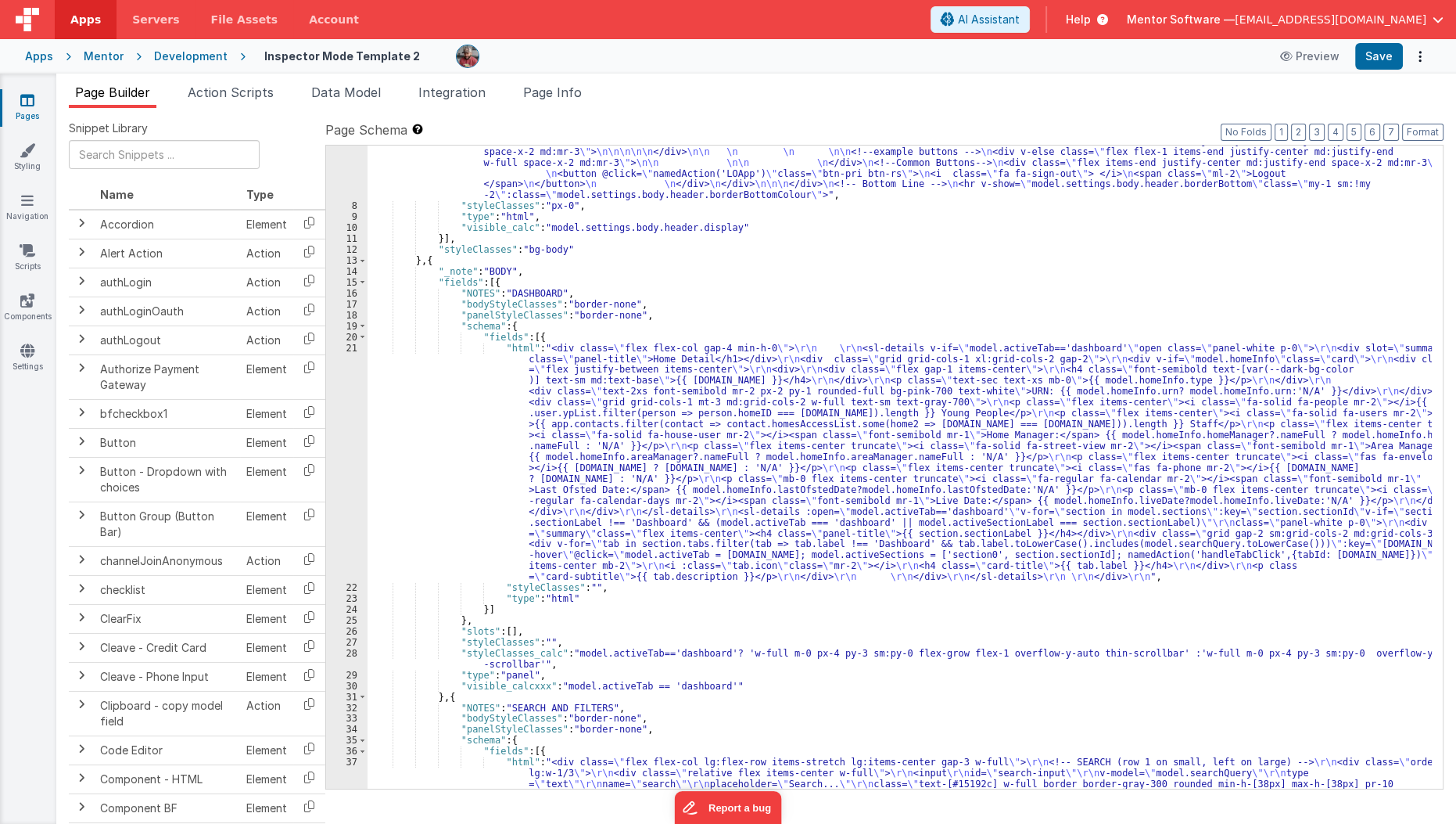
scroll to position [194, 0]
click at [427, 261] on div ""html" : "<div v-show= \" model.settings.body.header.display \" id= \" heading …" at bounding box center [900, 709] width 1065 height 1385
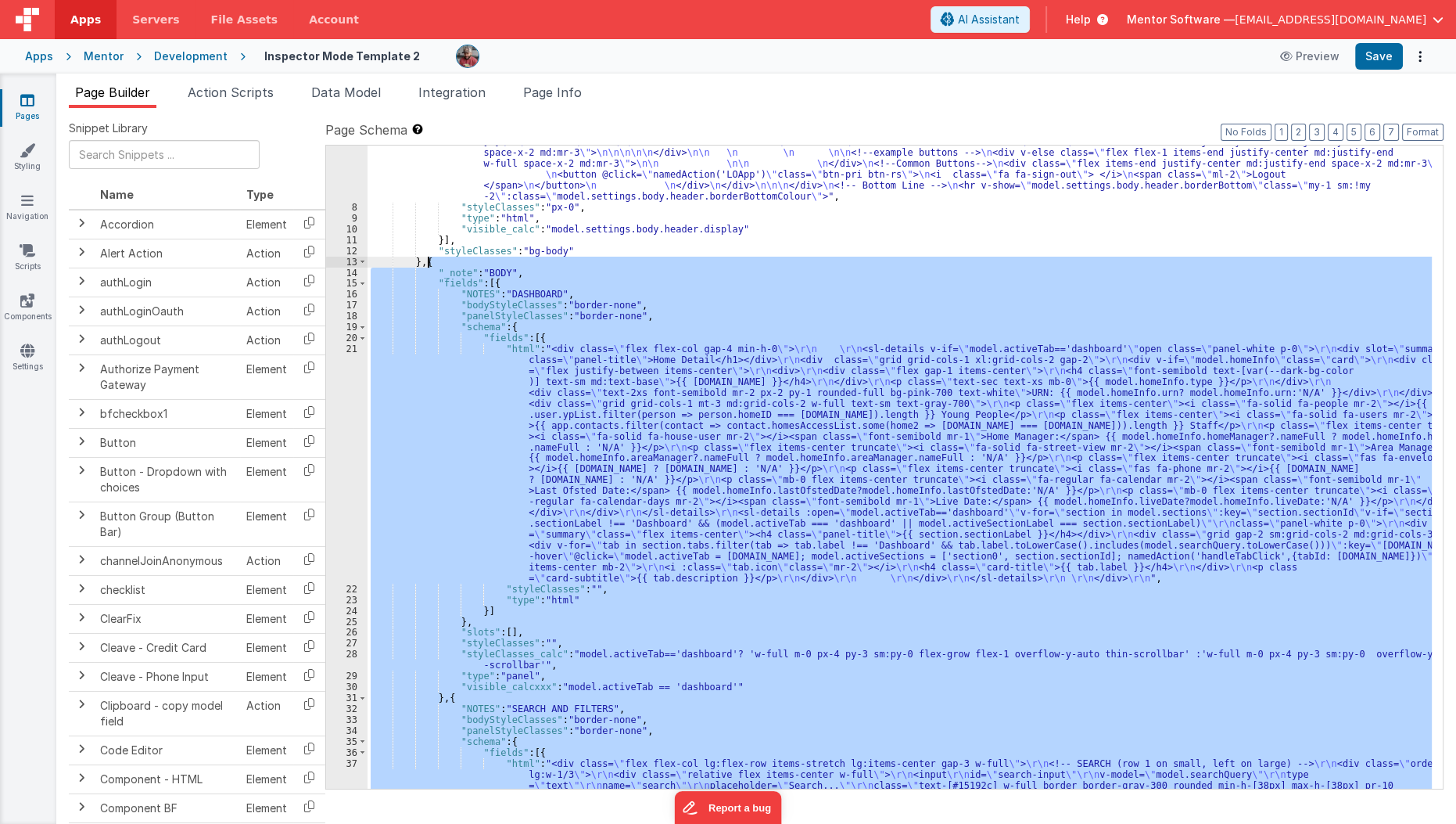
click at [427, 261] on div ""html" : "<div v-show= \" model.settings.body.header.display \" id= \" heading …" at bounding box center [900, 709] width 1065 height 1385
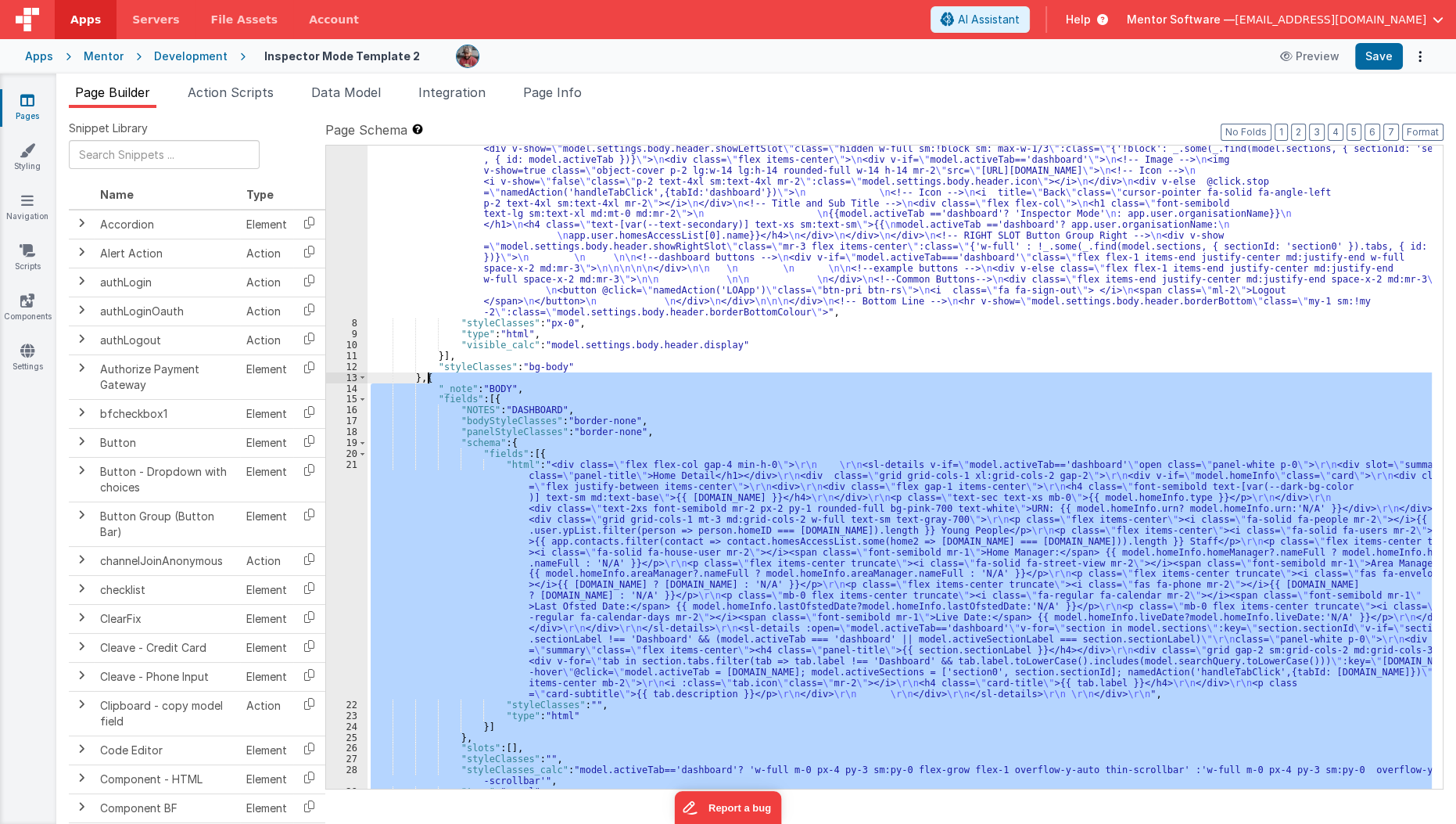
scroll to position [0, 0]
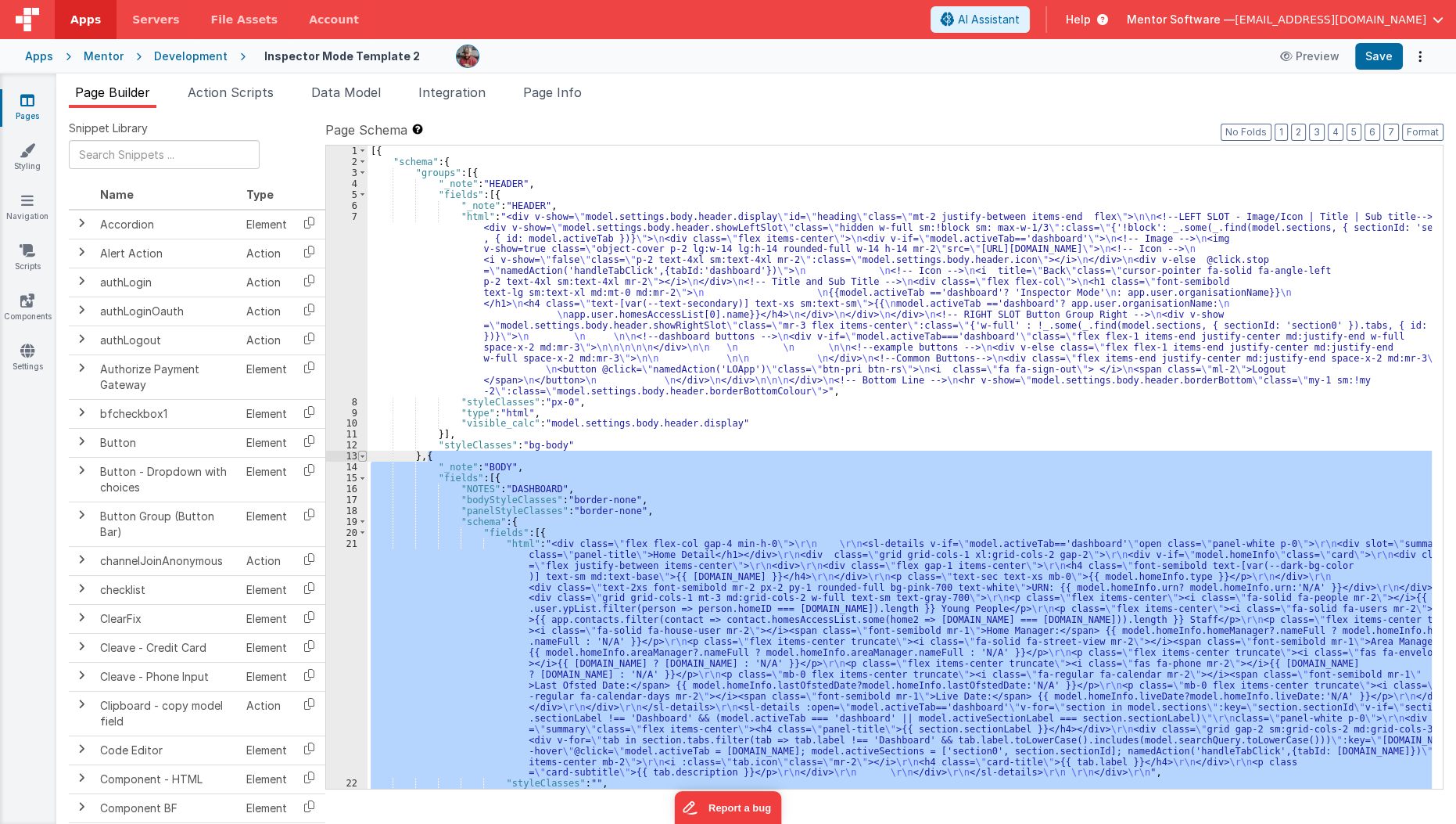
click at [359, 455] on span at bounding box center [363, 456] width 9 height 11
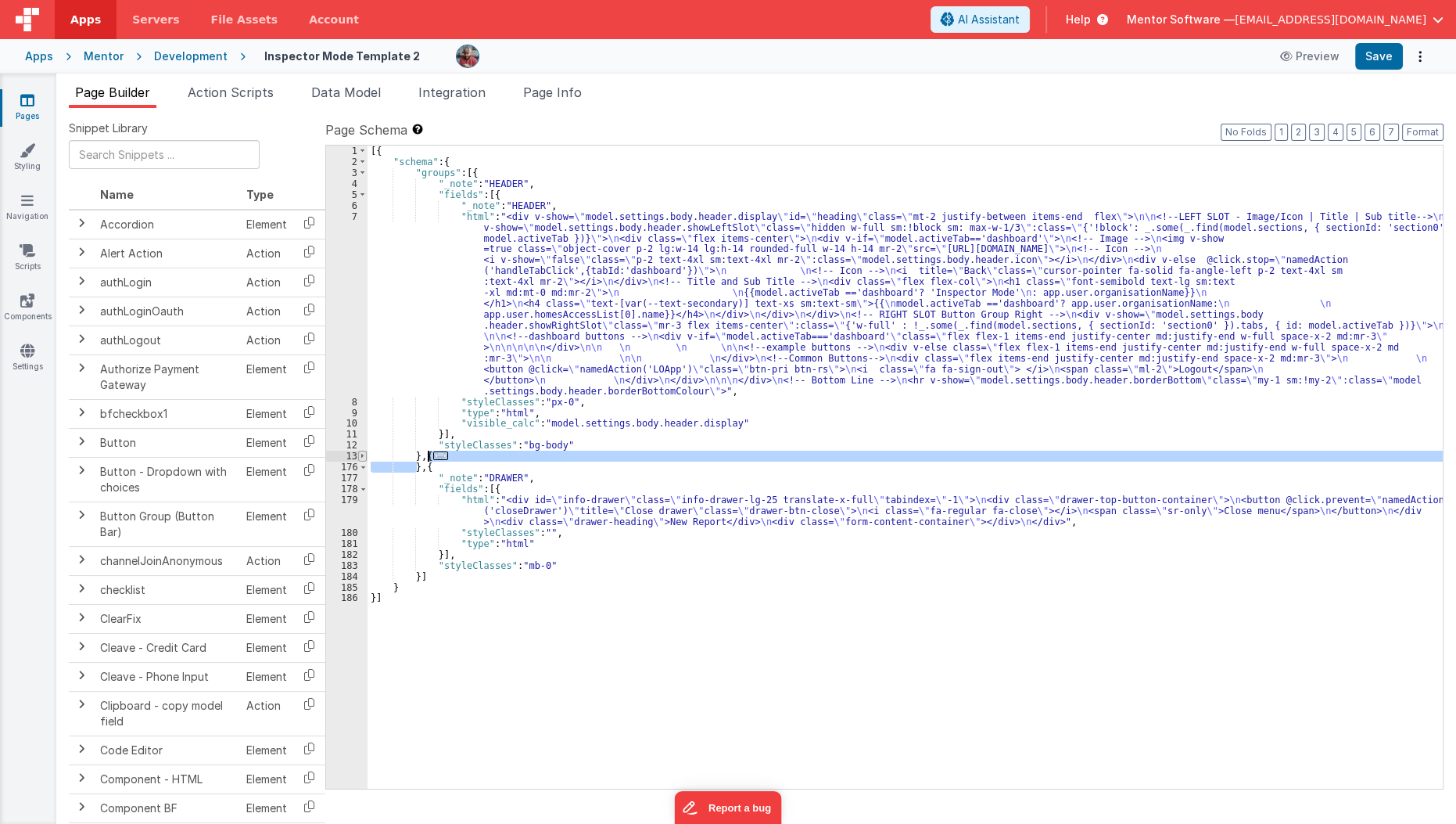
click at [359, 455] on span at bounding box center [363, 456] width 9 height 11
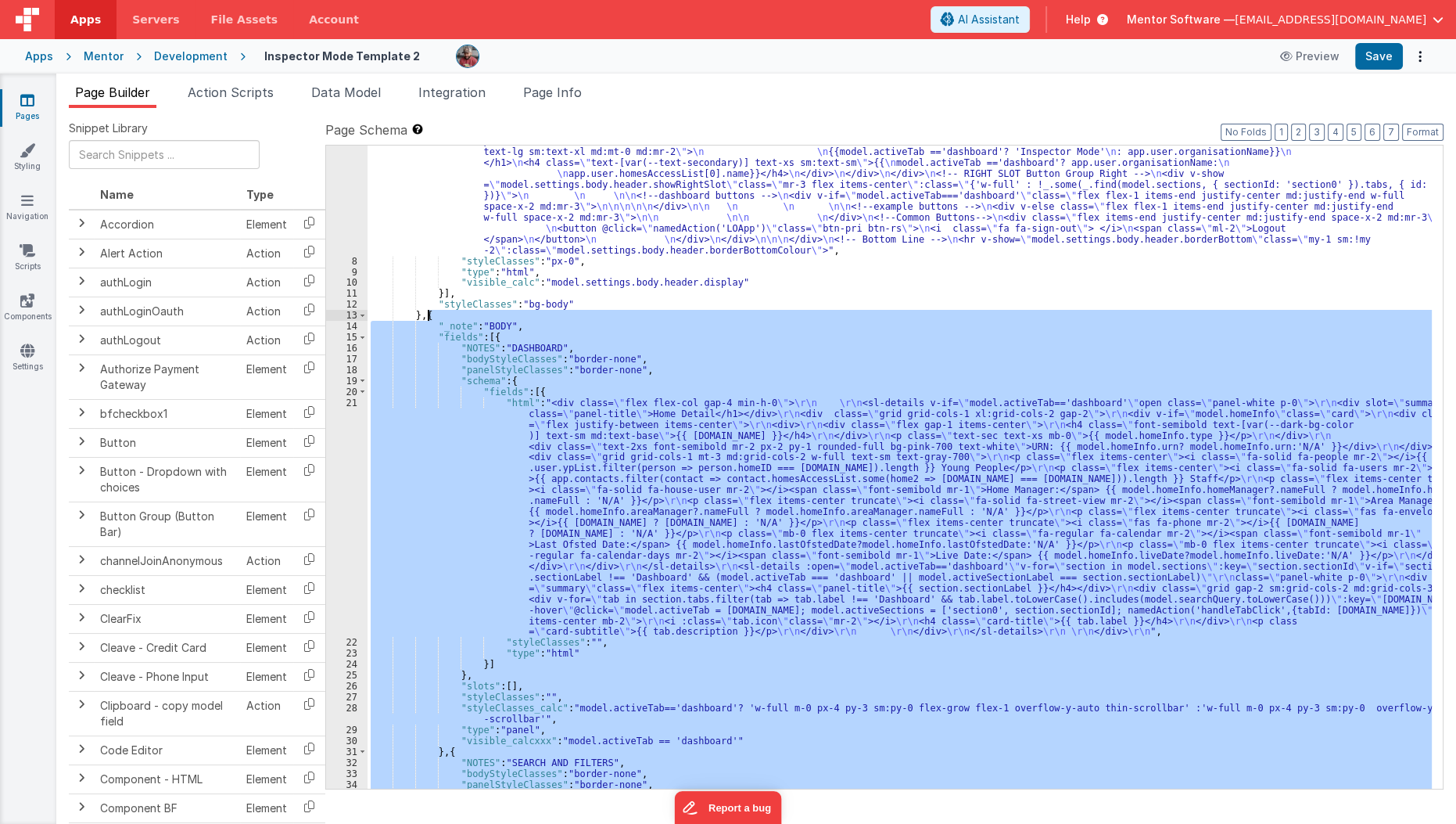
scroll to position [142, 0]
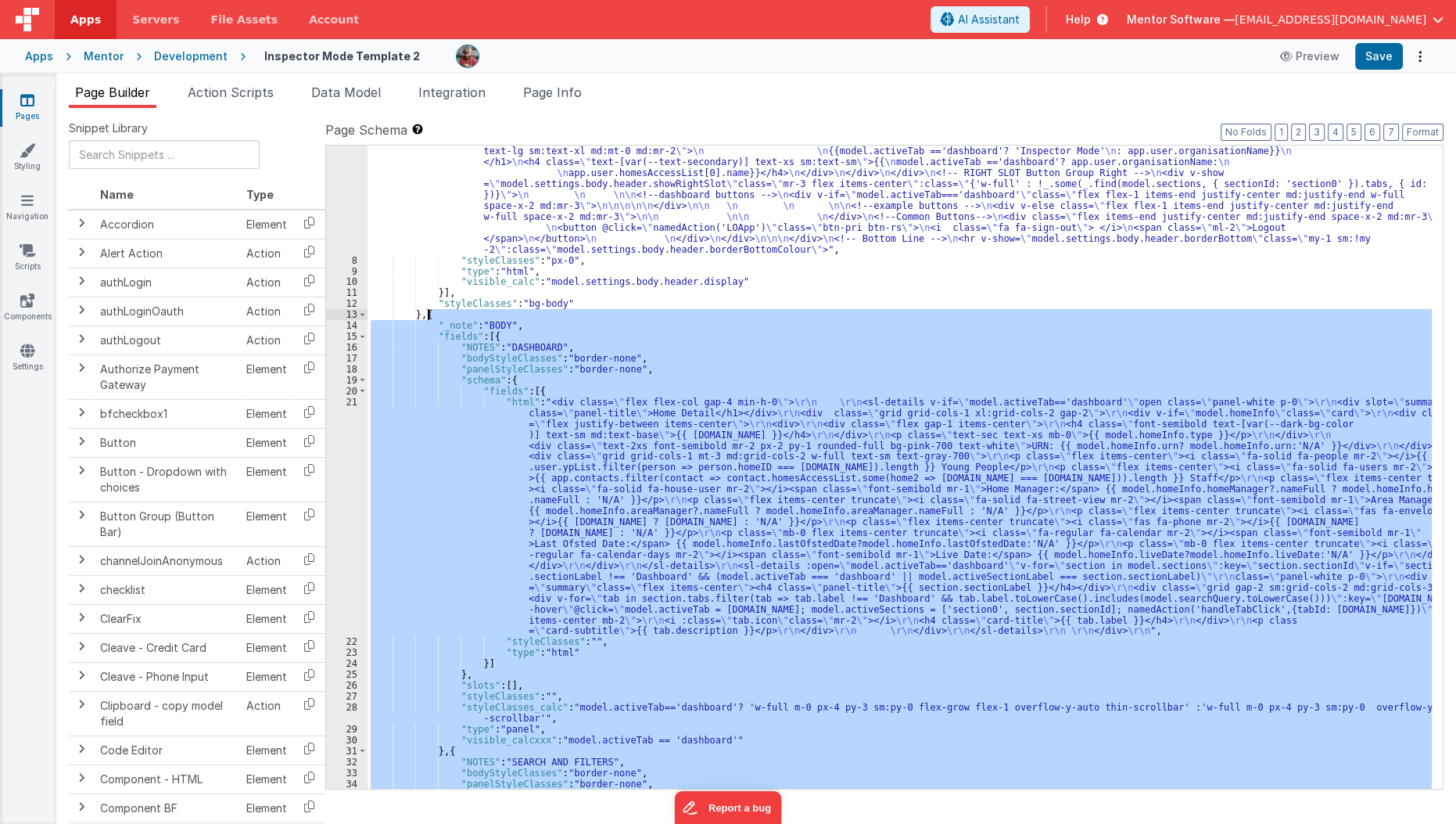
click at [455, 516] on div ""html" : "<div v-show= \" model.settings.body.header.display \" id= \" heading …" at bounding box center [899, 466] width 1064 height 643
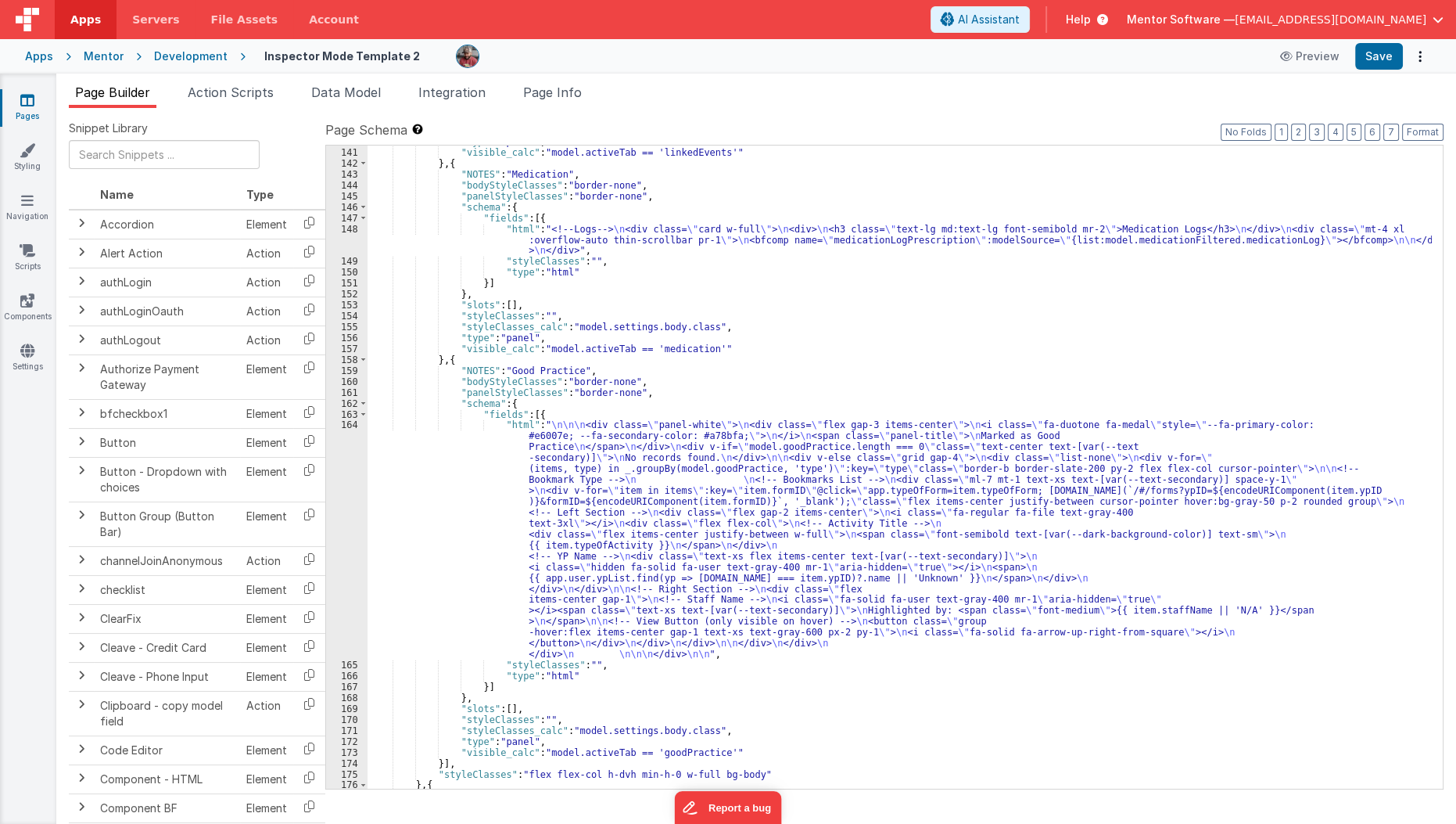
scroll to position [3335, 0]
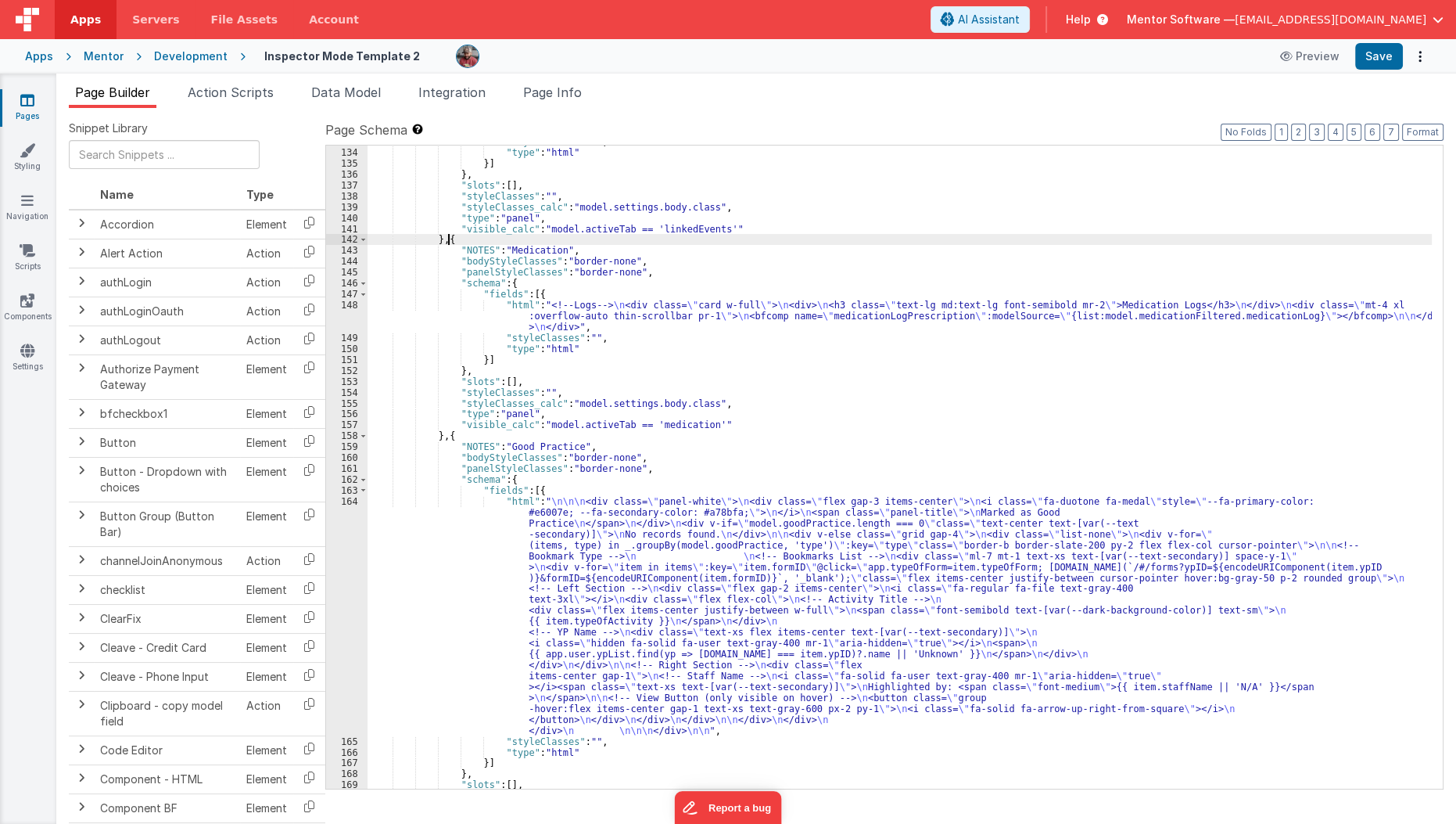
click at [448, 242] on div ""styleClasses" : "" , "type" : "html" }] } , "slots" : [ ] , "styleClasses" : "…" at bounding box center [900, 468] width 1065 height 665
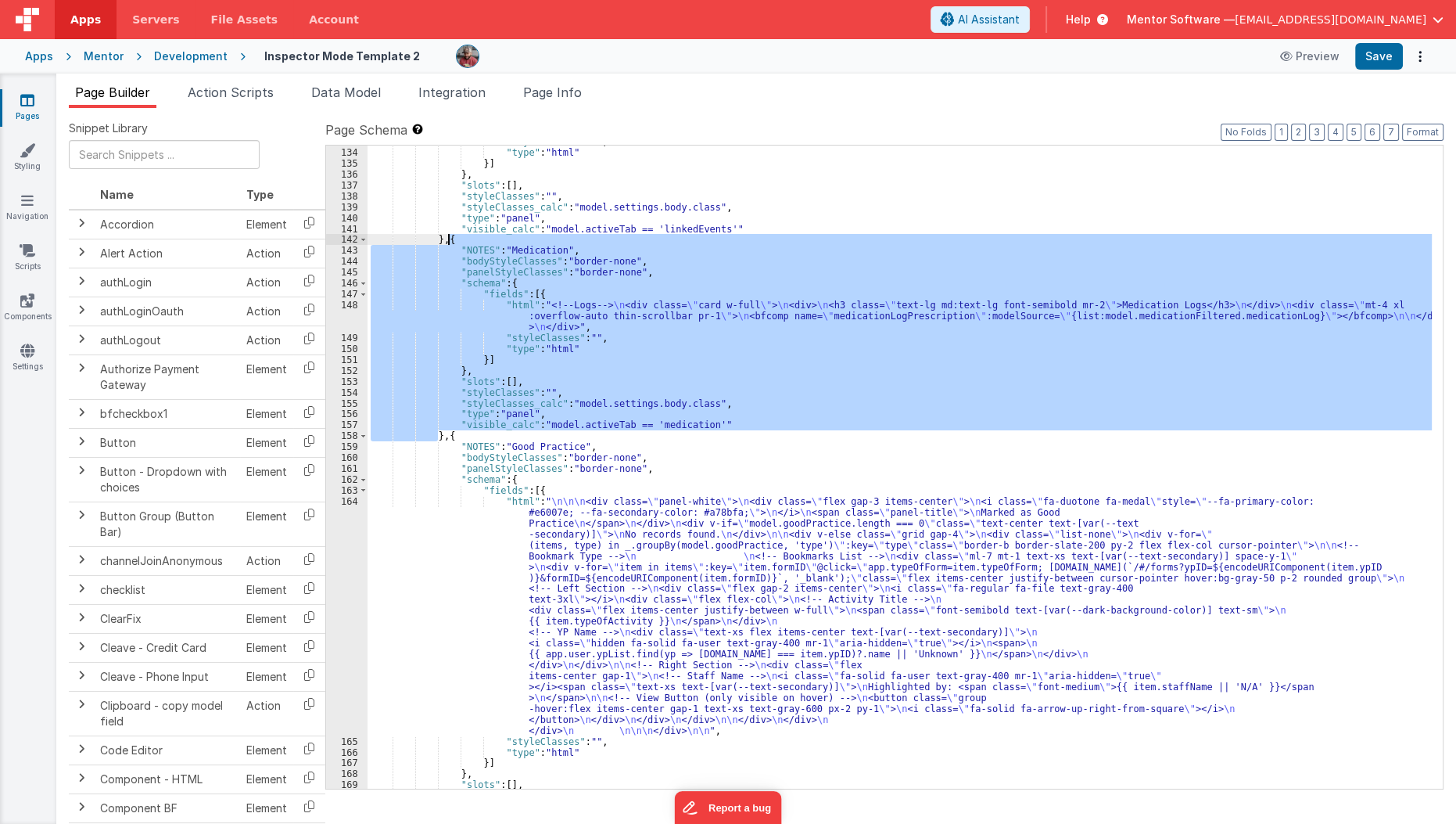
click at [448, 242] on div ""styleClasses" : "" , "type" : "html" }] } , "slots" : [ ] , "styleClasses" : "…" at bounding box center [900, 468] width 1065 height 665
click at [363, 480] on span at bounding box center [364, 480] width 9 height 11
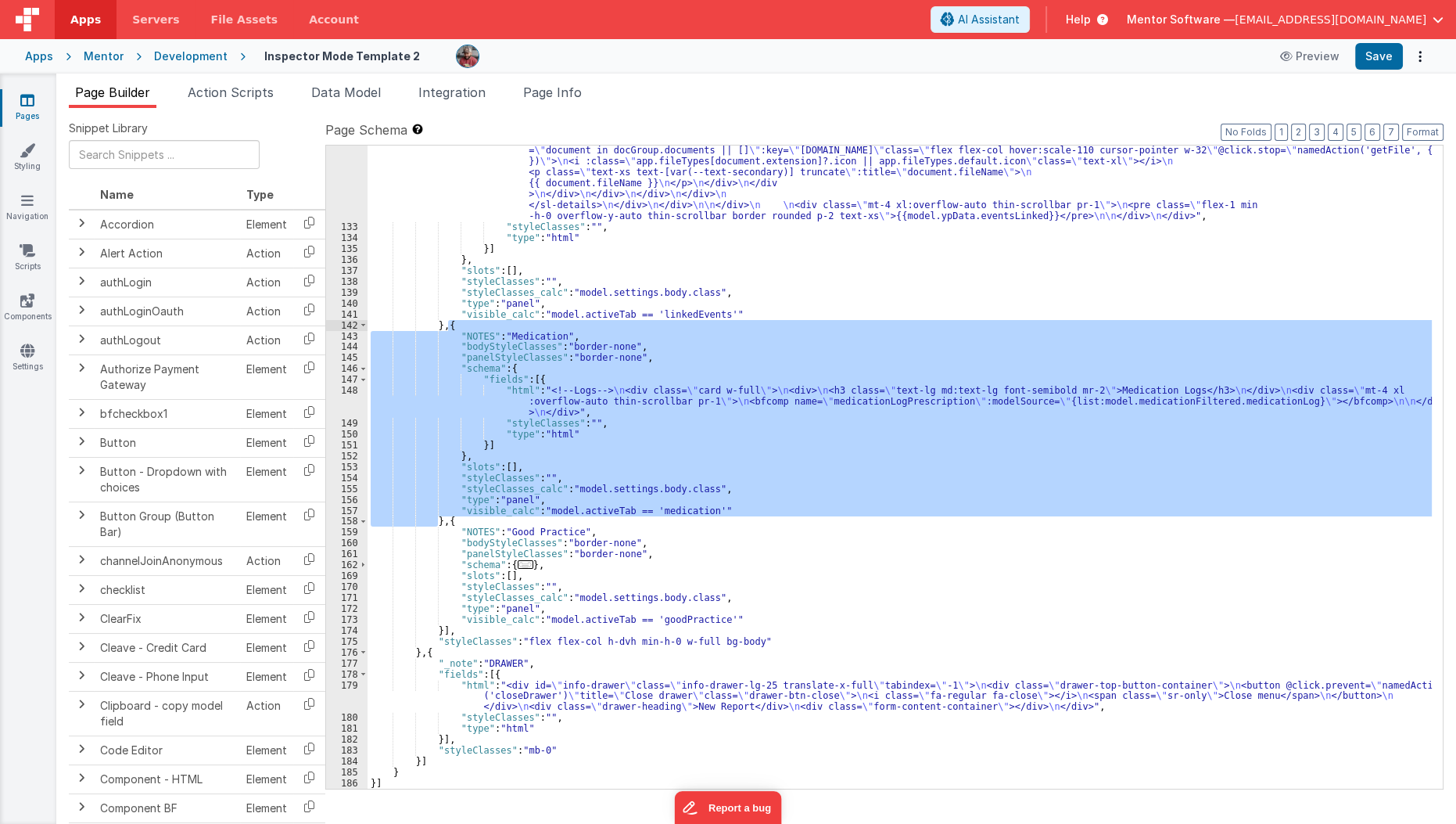
click at [437, 633] on div ""html" : "<!--Logs--> \n <div class= \" panel-white \" > \n <div> \n <h3 class=…" at bounding box center [900, 227] width 1065 height 1298
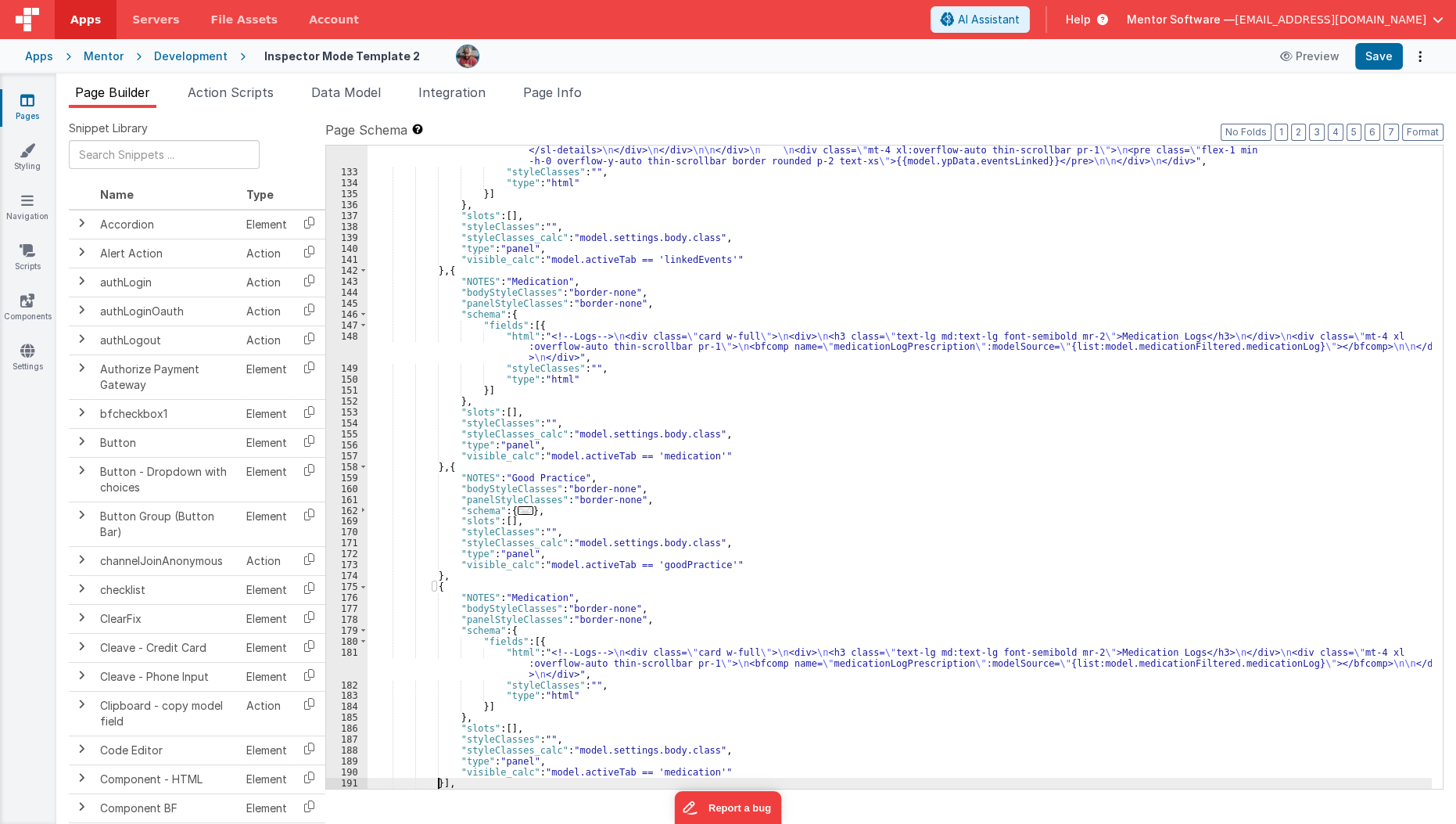
scroll to position [3305, 0]
click at [677, 772] on div ""html" : "<!--Logs--> \n <div class= \" panel-white \" > \n <div> \n <h3 class=…" at bounding box center [900, 173] width 1065 height 1298
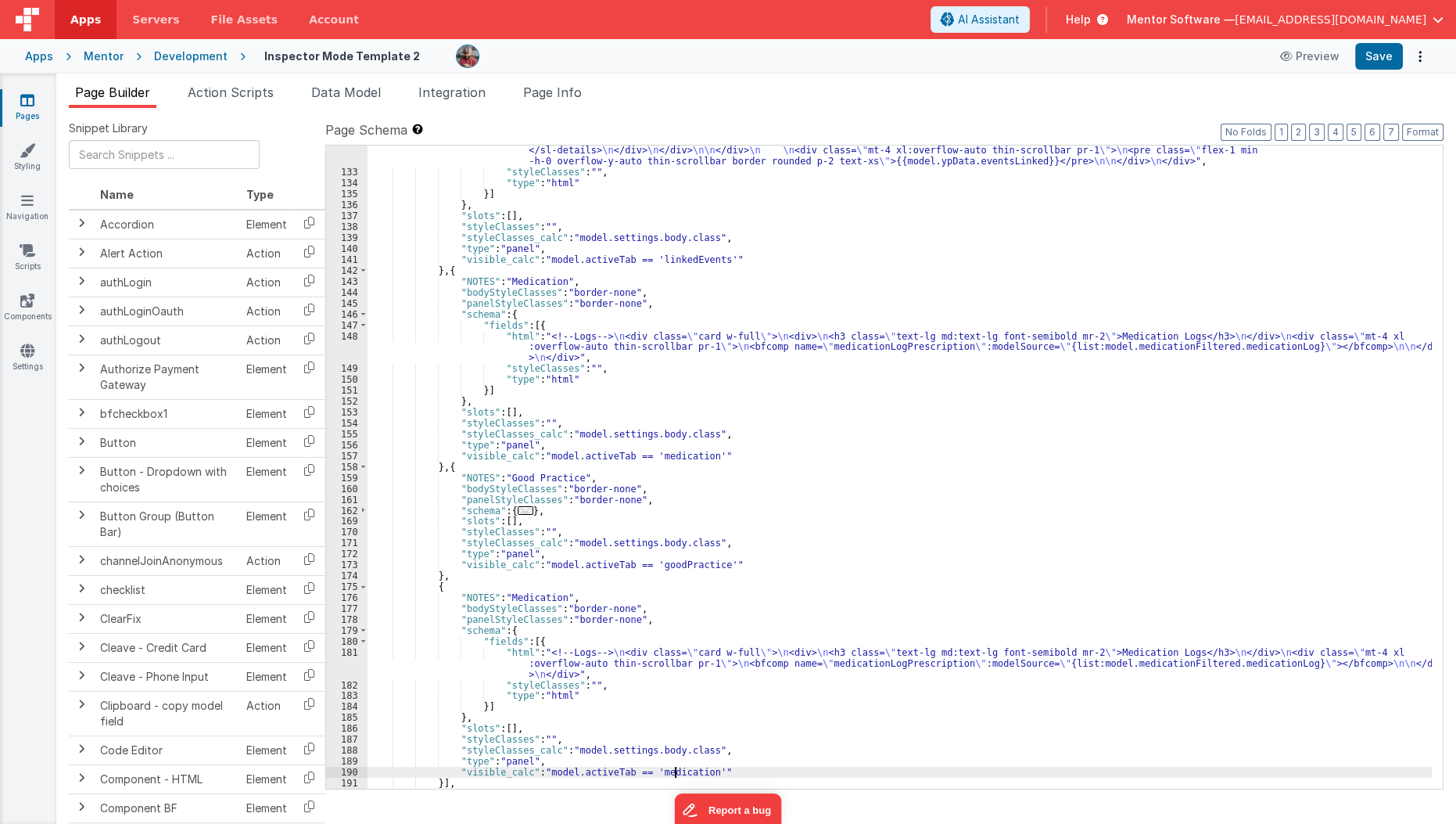
click at [677, 772] on div ""html" : "<!--Logs--> \n <div class= \" panel-white \" > \n <div> \n <h3 class=…" at bounding box center [900, 173] width 1065 height 1298
click at [676, 774] on div ""html" : "<!--Logs--> \n <div class= \" panel-white \" > \n <div> \n <h3 class=…" at bounding box center [899, 466] width 1064 height 643
click at [676, 774] on div ""html" : "<!--Logs--> \n <div class= \" panel-white \" > \n <div> \n <h3 class=…" at bounding box center [900, 173] width 1065 height 1298
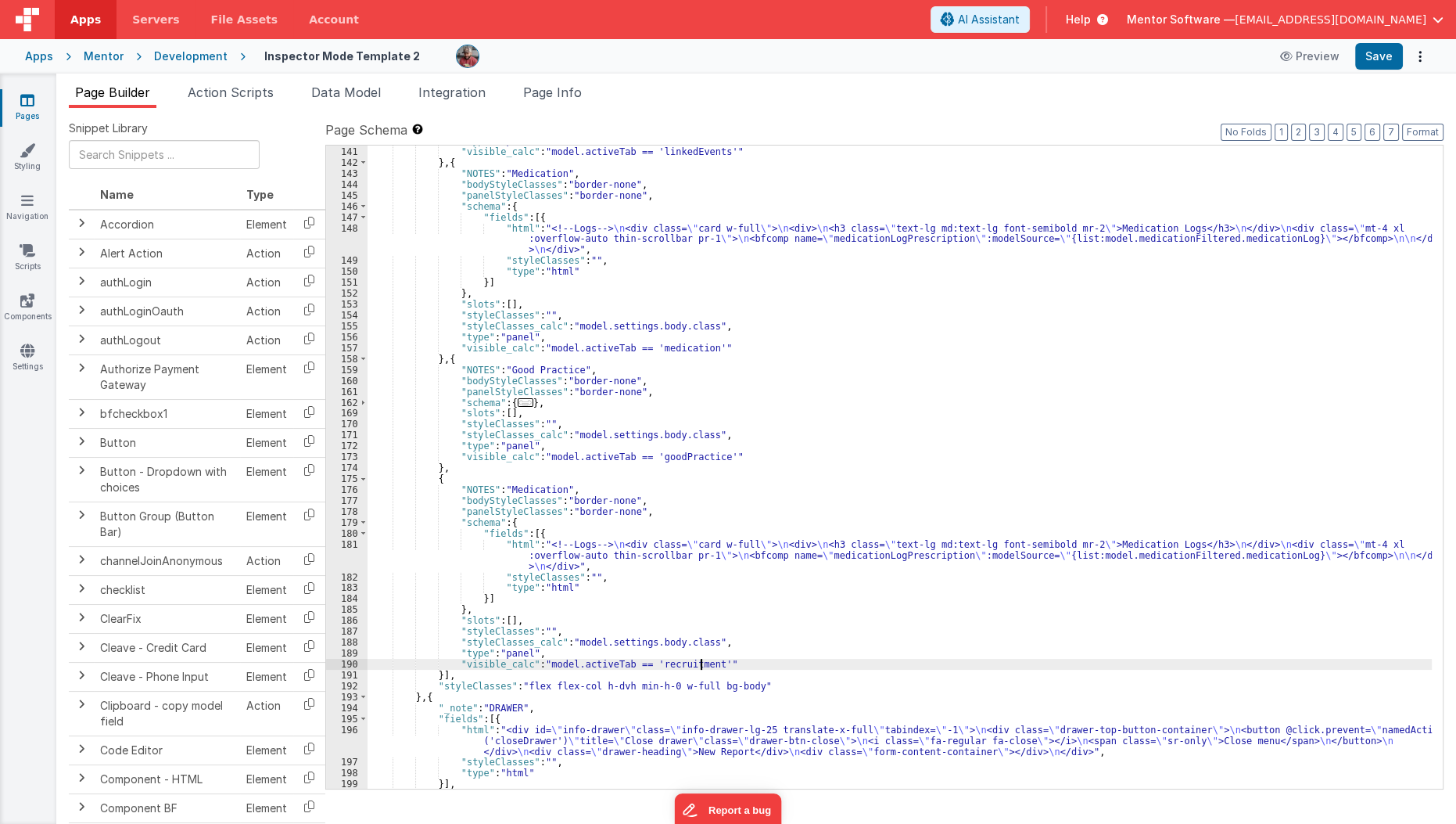
scroll to position [3438, 0]
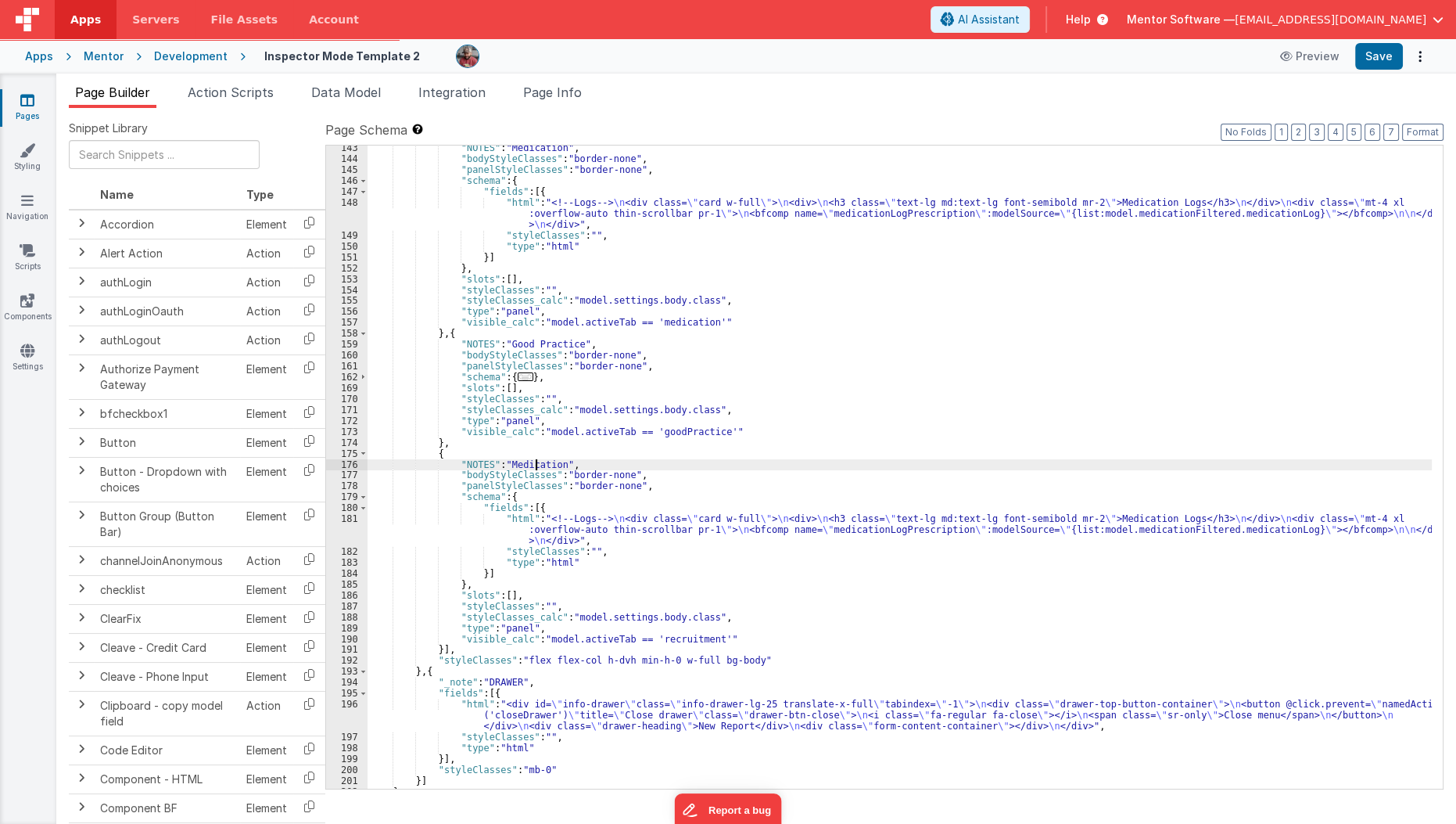
click at [536, 466] on div ""NOTES" : "Medication" , "bodyStyleClasses" : "border-none" , "panelStyleClasse…" at bounding box center [900, 474] width 1065 height 665
click at [431, 455] on div ""NOTES" : "Medication" , "bodyStyleClasses" : "border-none" , "panelStyleClasse…" at bounding box center [900, 474] width 1065 height 665
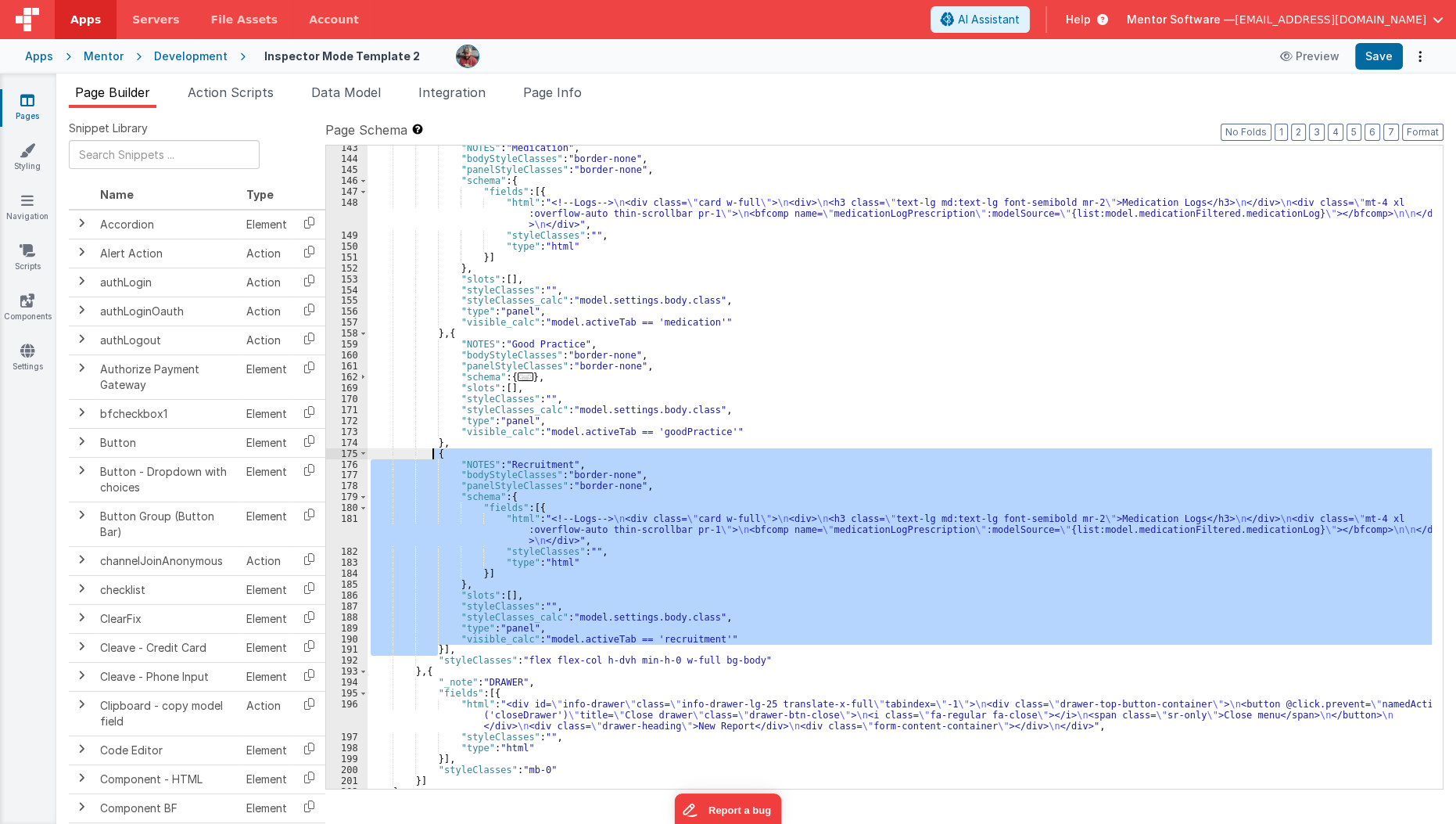
click at [431, 455] on div ""NOTES" : "Medication" , "bodyStyleClasses" : "border-none" , "panelStyleClasse…" at bounding box center [900, 474] width 1065 height 665
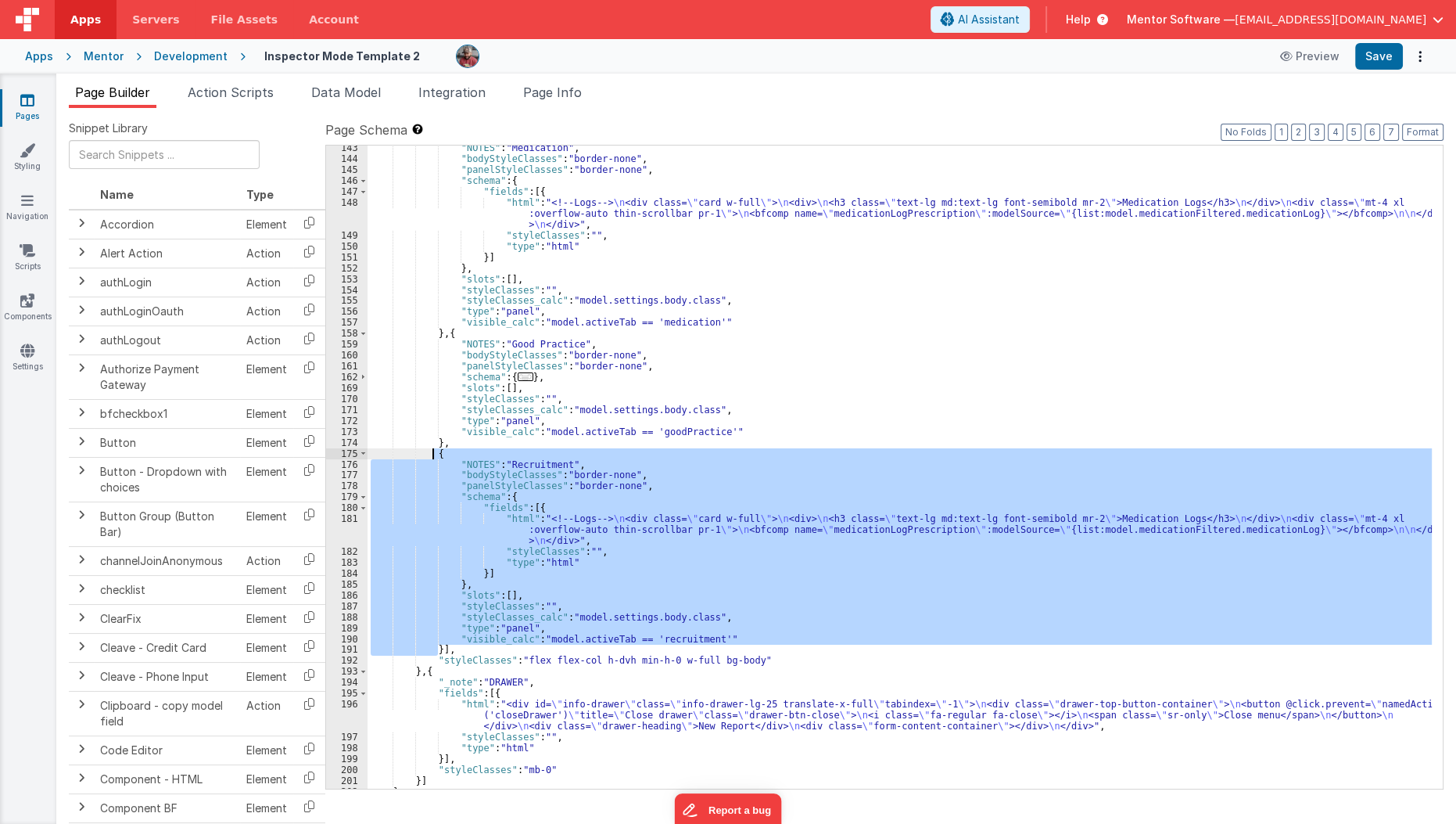
click at [439, 646] on div ""NOTES" : "Medication" , "bodyStyleClasses" : "border-none" , "panelStyleClasse…" at bounding box center [899, 466] width 1064 height 643
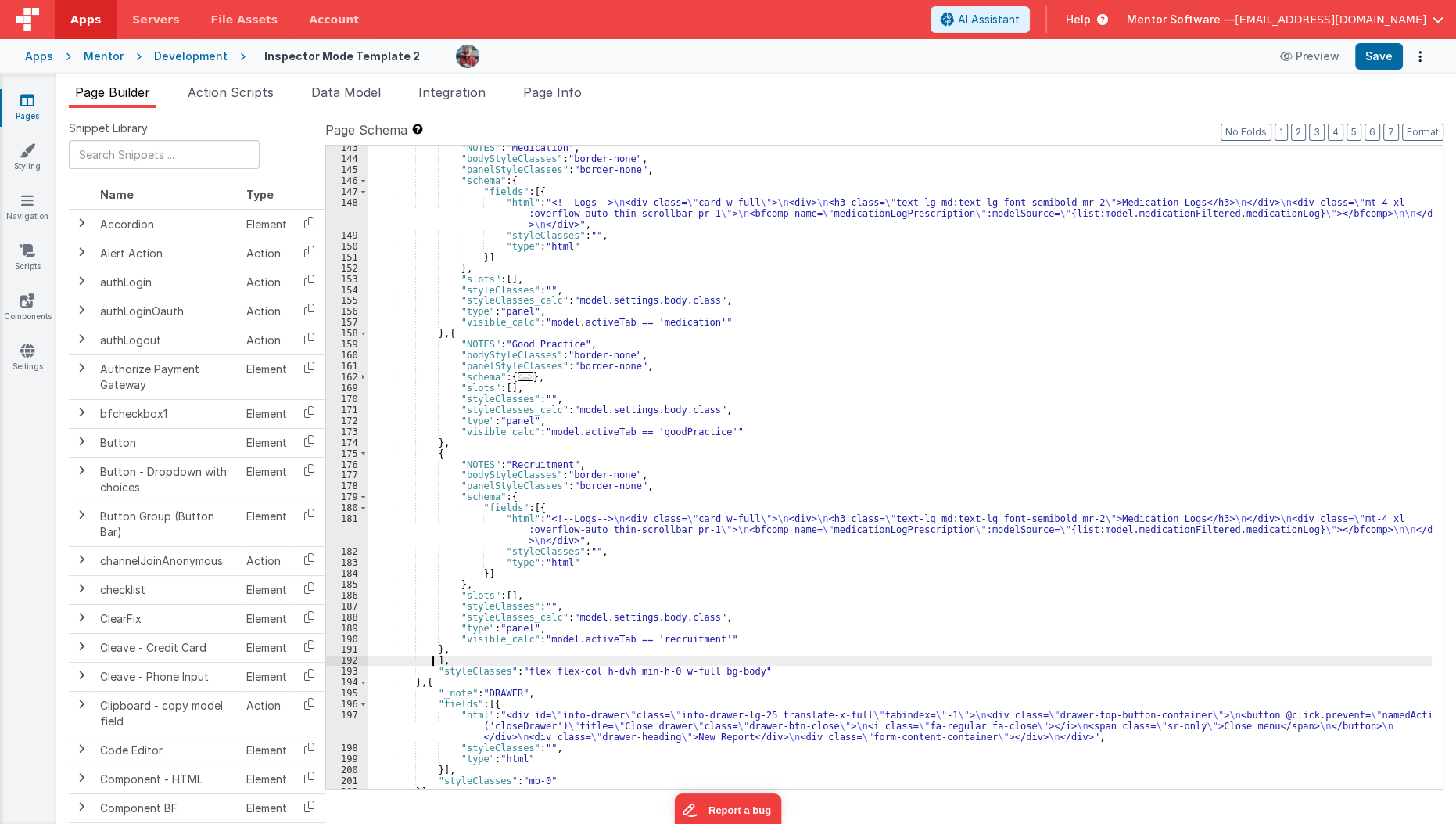
scroll to position [3512, 0]
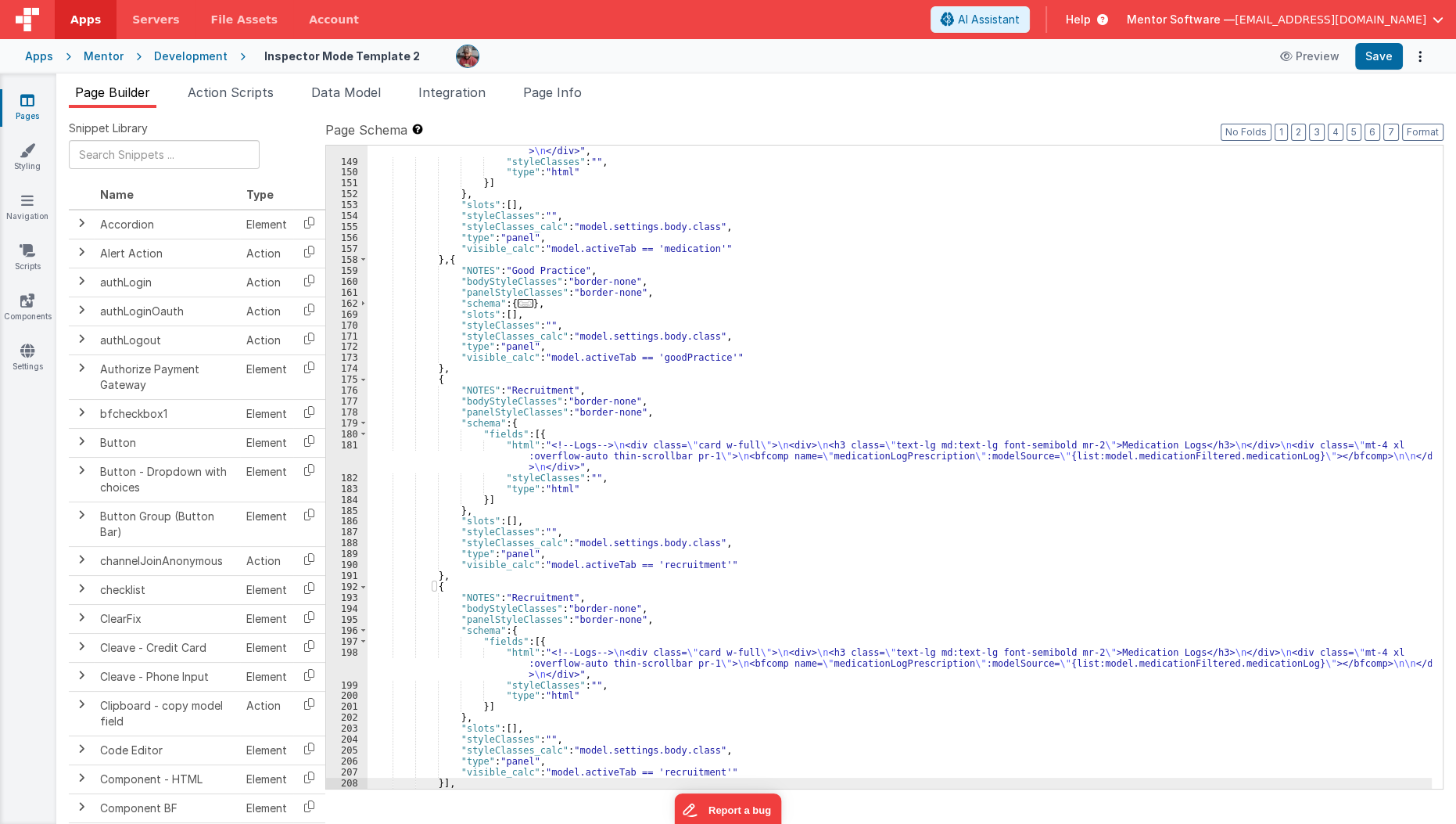
click at [529, 592] on div ""html" : "<!--Logs--> \n <div class= \" card w-full \" > \n <div> \n <h3 class=…" at bounding box center [900, 467] width 1065 height 687
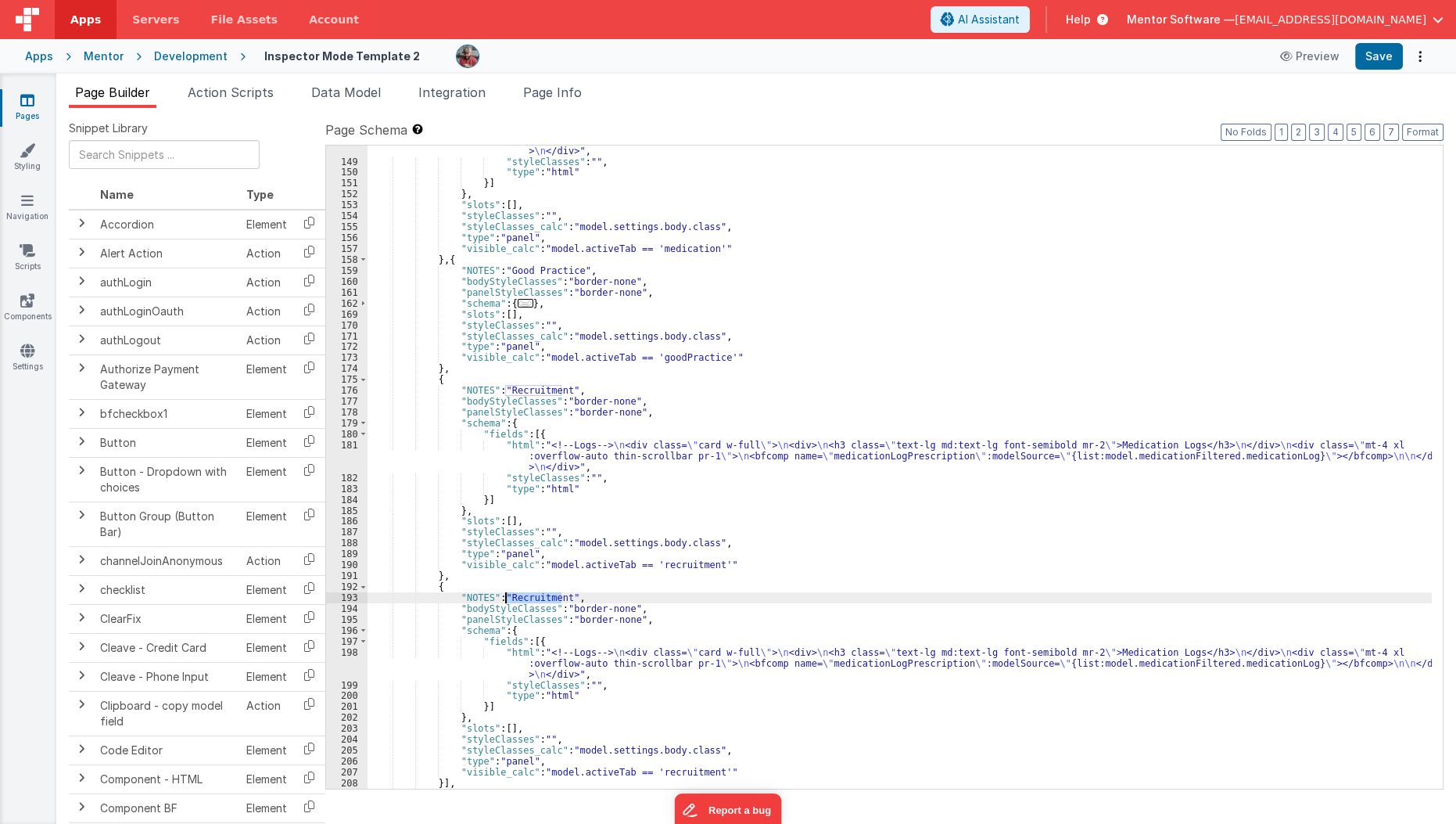
click at [529, 592] on div ""html" : "<!--Logs--> \n <div class= \" card w-full \" > \n <div> \n <h3 class=…" at bounding box center [900, 467] width 1065 height 687
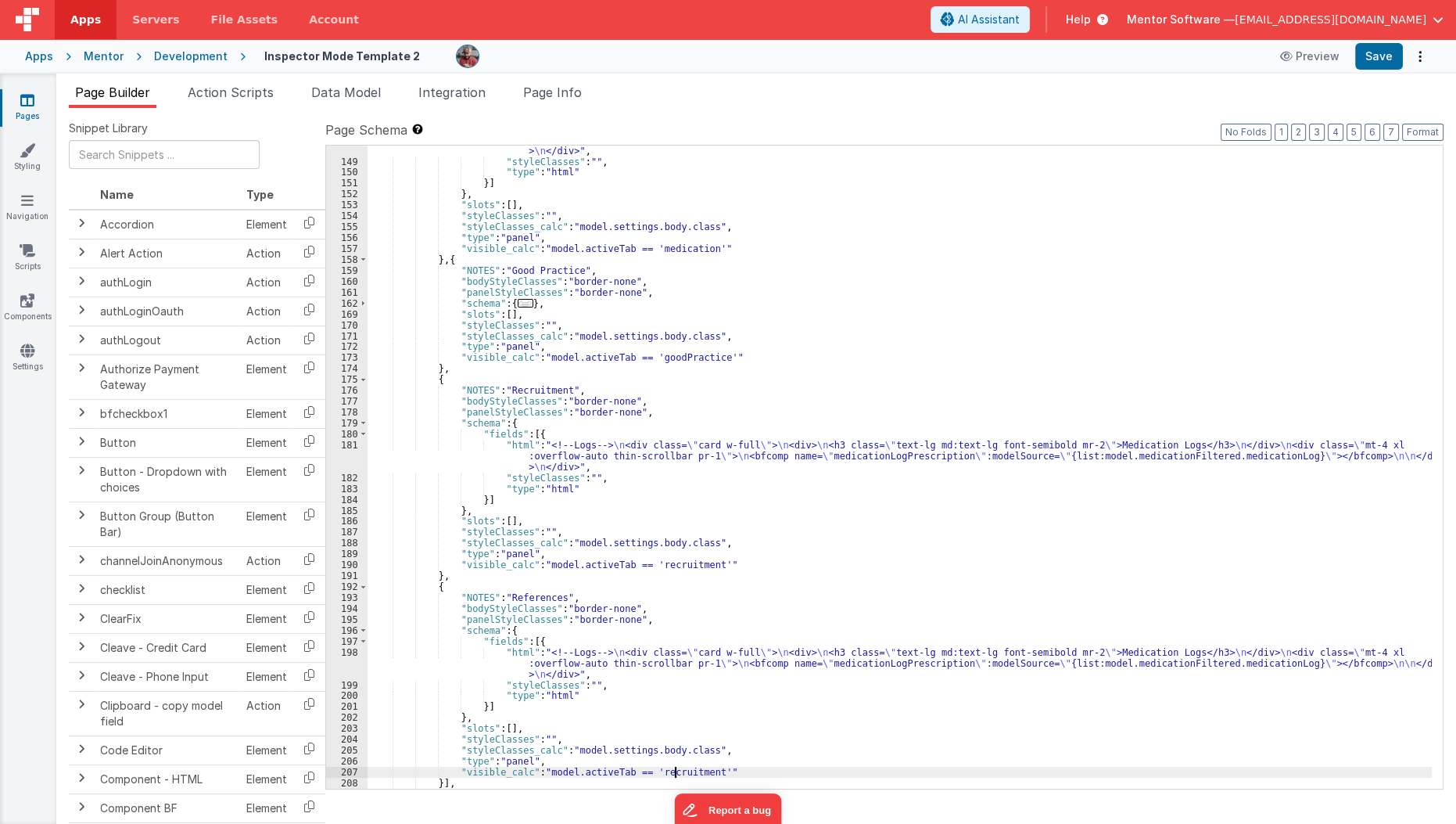
click at [672, 768] on div ""html" : "<!--Logs--> \n <div class= \" card w-full \" > \n <div> \n <h3 class=…" at bounding box center [900, 467] width 1065 height 687
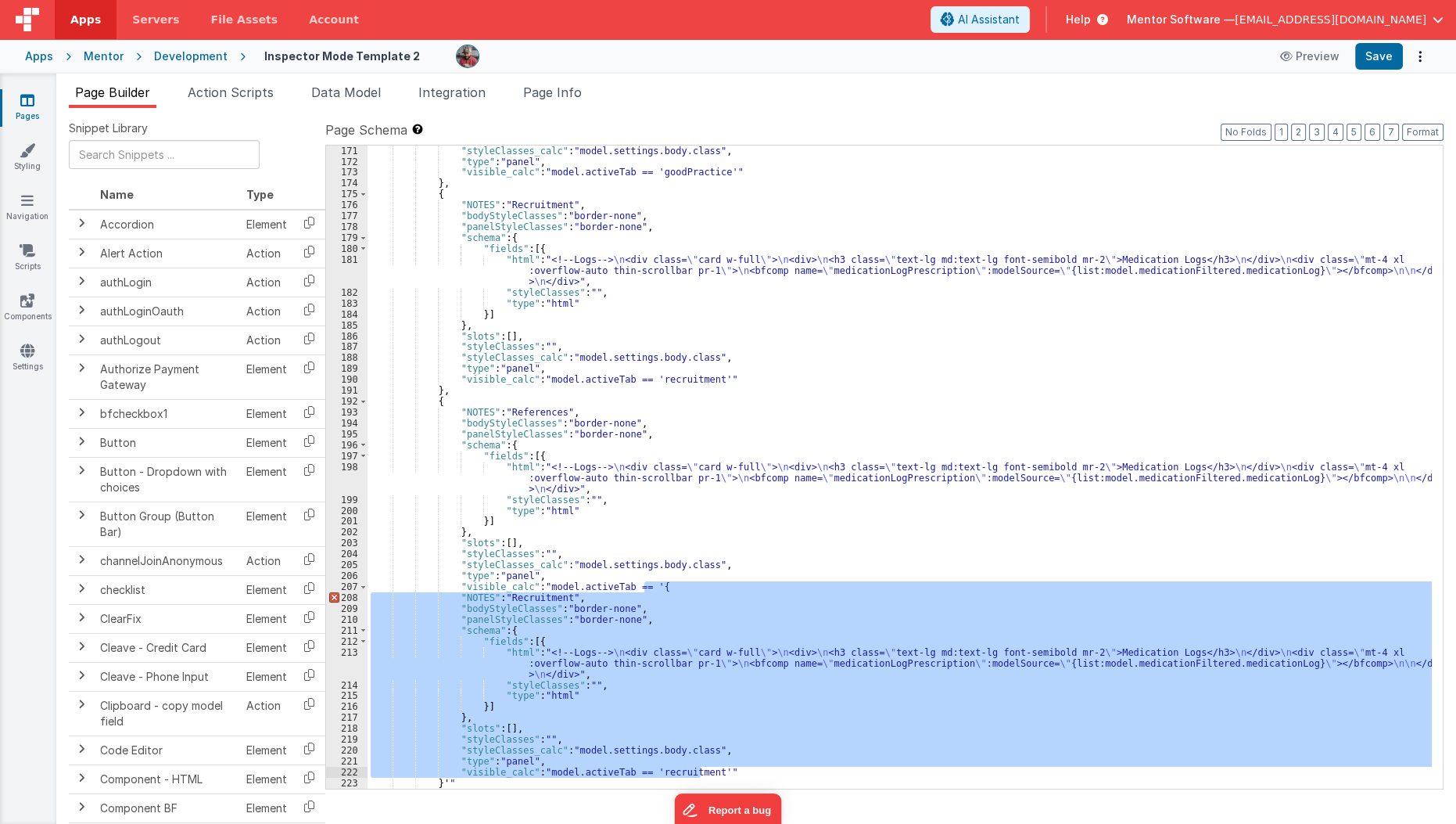
scroll to position [3664, 0]
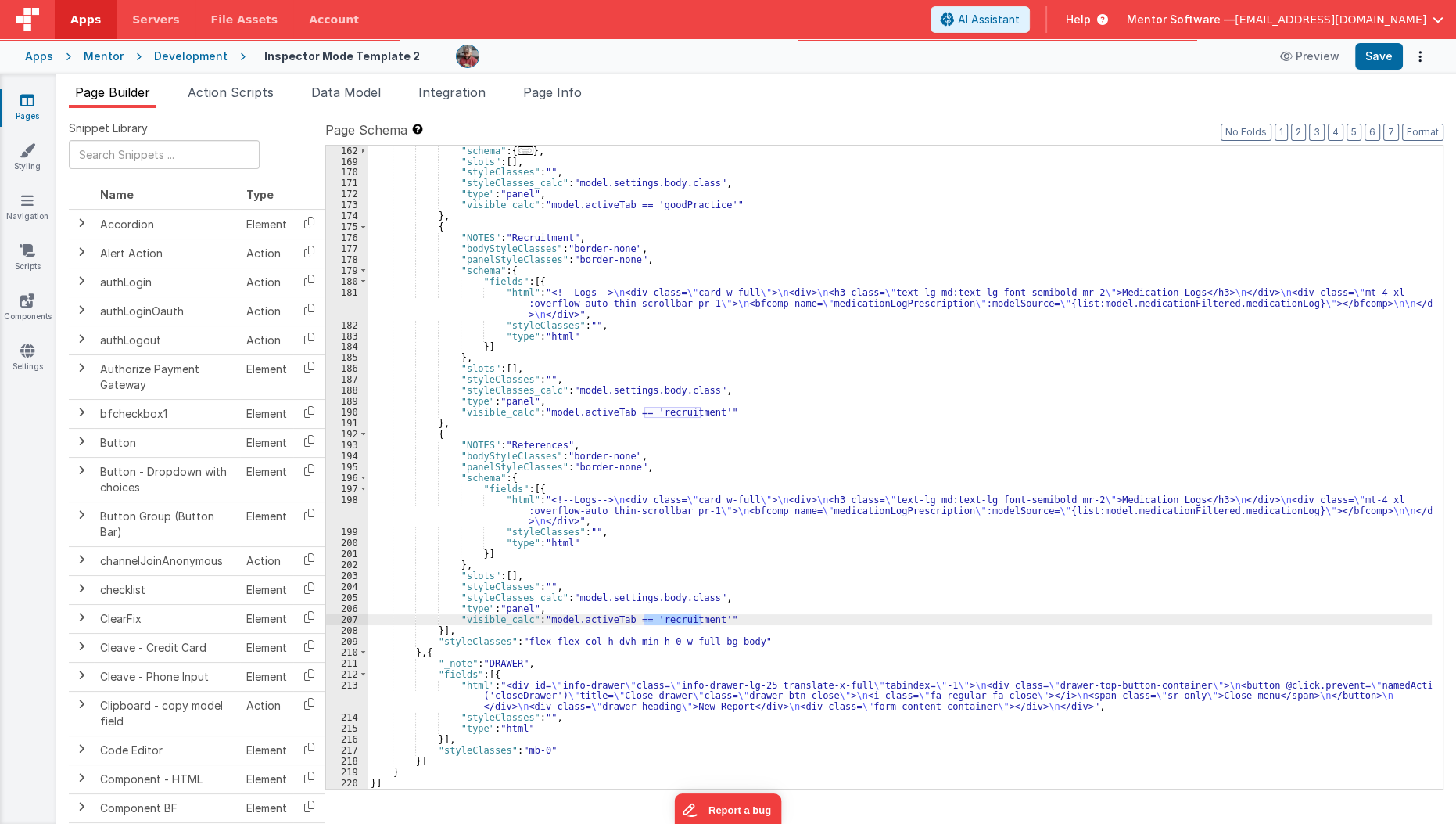
click at [657, 621] on div ""schema" : { ... } , "slots" : [ ] , "styleClasses" : "" , "styleClasses_calc" …" at bounding box center [899, 466] width 1064 height 643
click at [657, 621] on div ""schema" : { ... } , "slots" : [ ] , "styleClasses" : "" , "styleClasses_calc" …" at bounding box center [900, 477] width 1065 height 665
click at [671, 617] on div ""schema" : { ... } , "slots" : [ ] , "styleClasses" : "" , "styleClasses_calc" …" at bounding box center [899, 466] width 1064 height 643
click at [671, 617] on div ""schema" : { ... } , "slots" : [ ] , "styleClasses" : "" , "styleClasses_calc" …" at bounding box center [900, 477] width 1065 height 665
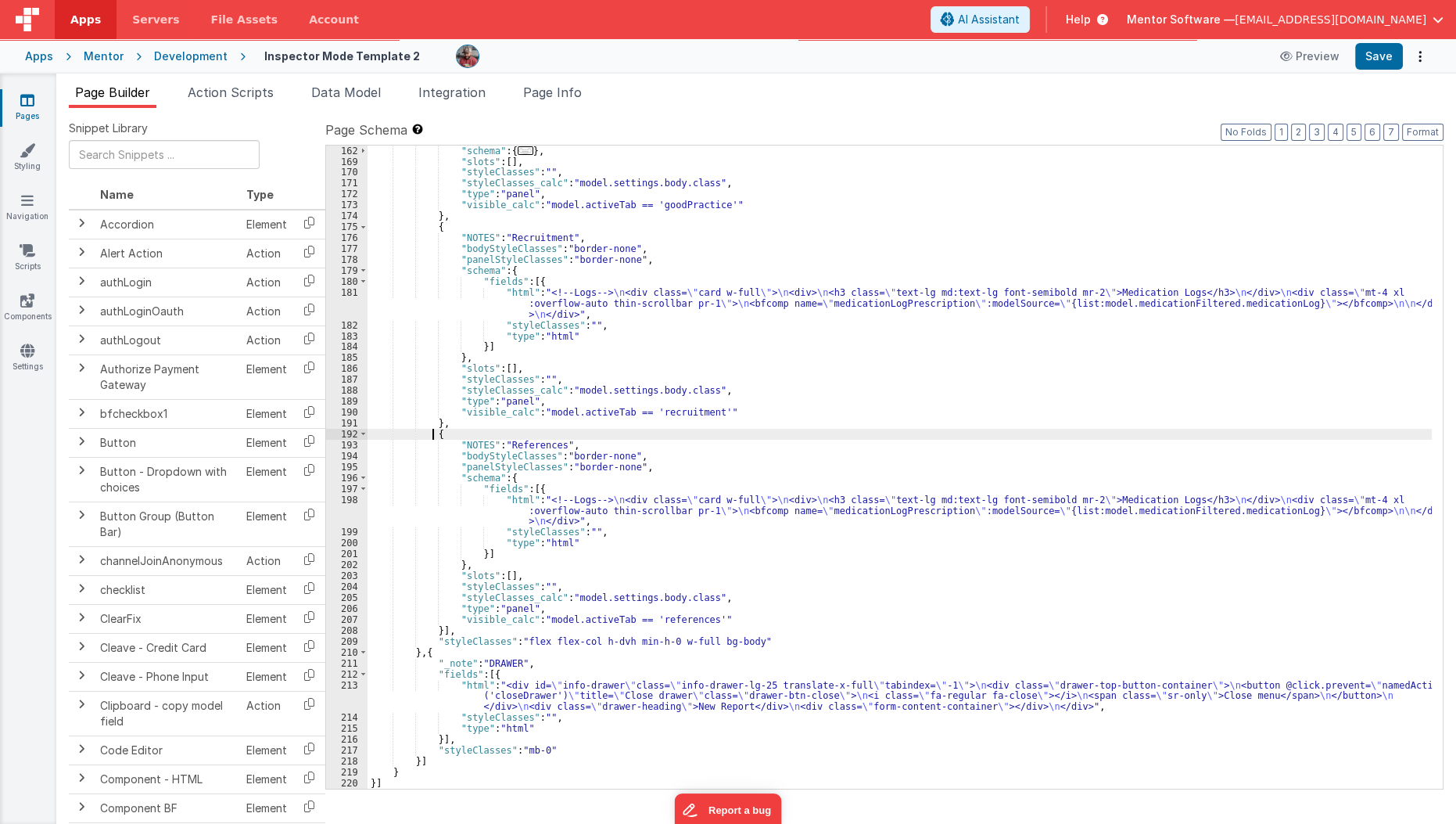
click at [433, 431] on div ""schema" : { ... } , "slots" : [ ] , "styleClasses" : "" , "styleClasses_calc" …" at bounding box center [900, 477] width 1065 height 665
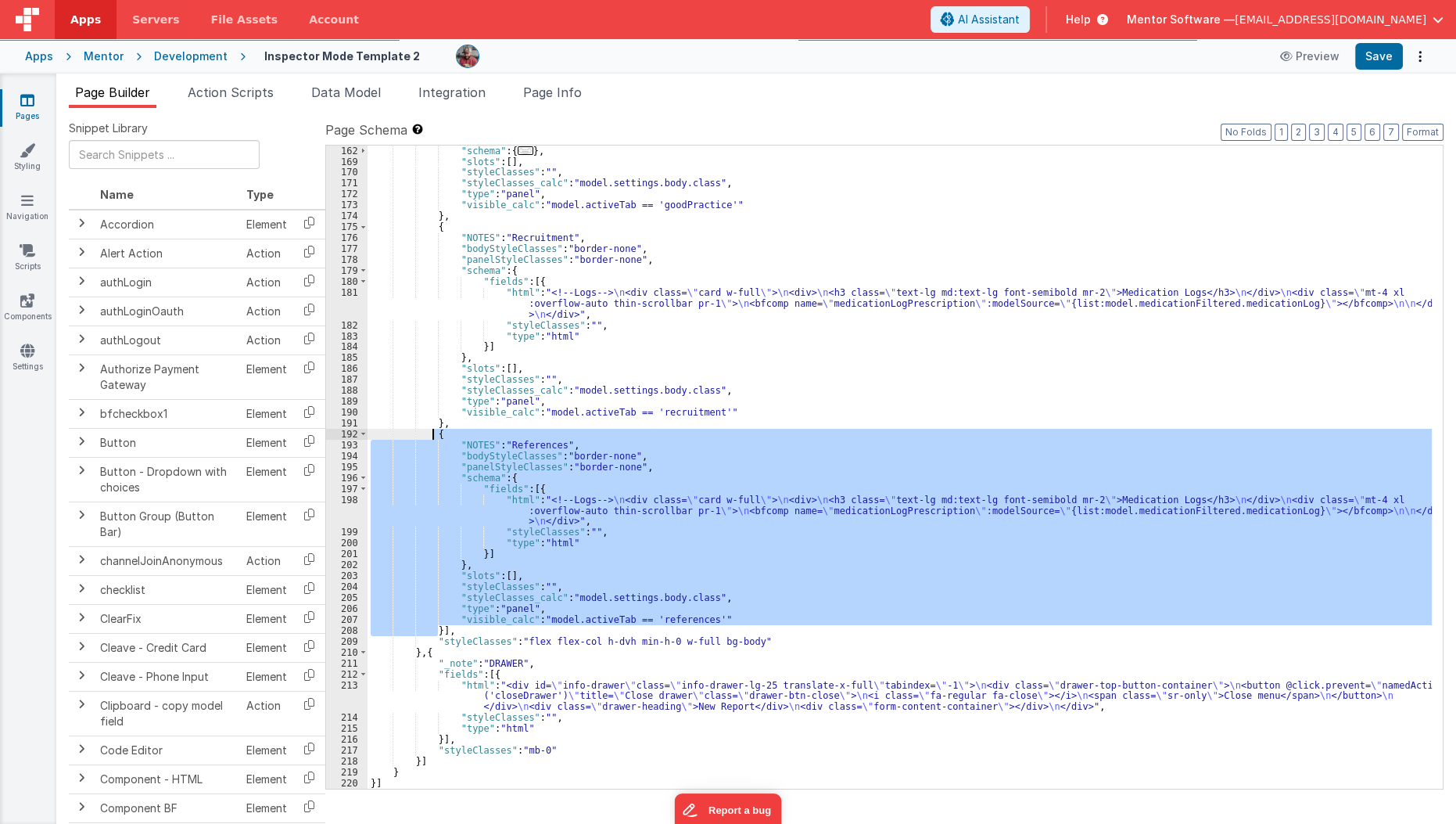
click at [433, 431] on div ""schema" : { ... } , "slots" : [ ] , "styleClasses" : "" , "styleClasses_calc" …" at bounding box center [900, 477] width 1065 height 665
click at [430, 623] on div ""schema" : { ... } , "slots" : [ ] , "styleClasses" : "" , "styleClasses_calc" …" at bounding box center [899, 466] width 1064 height 643
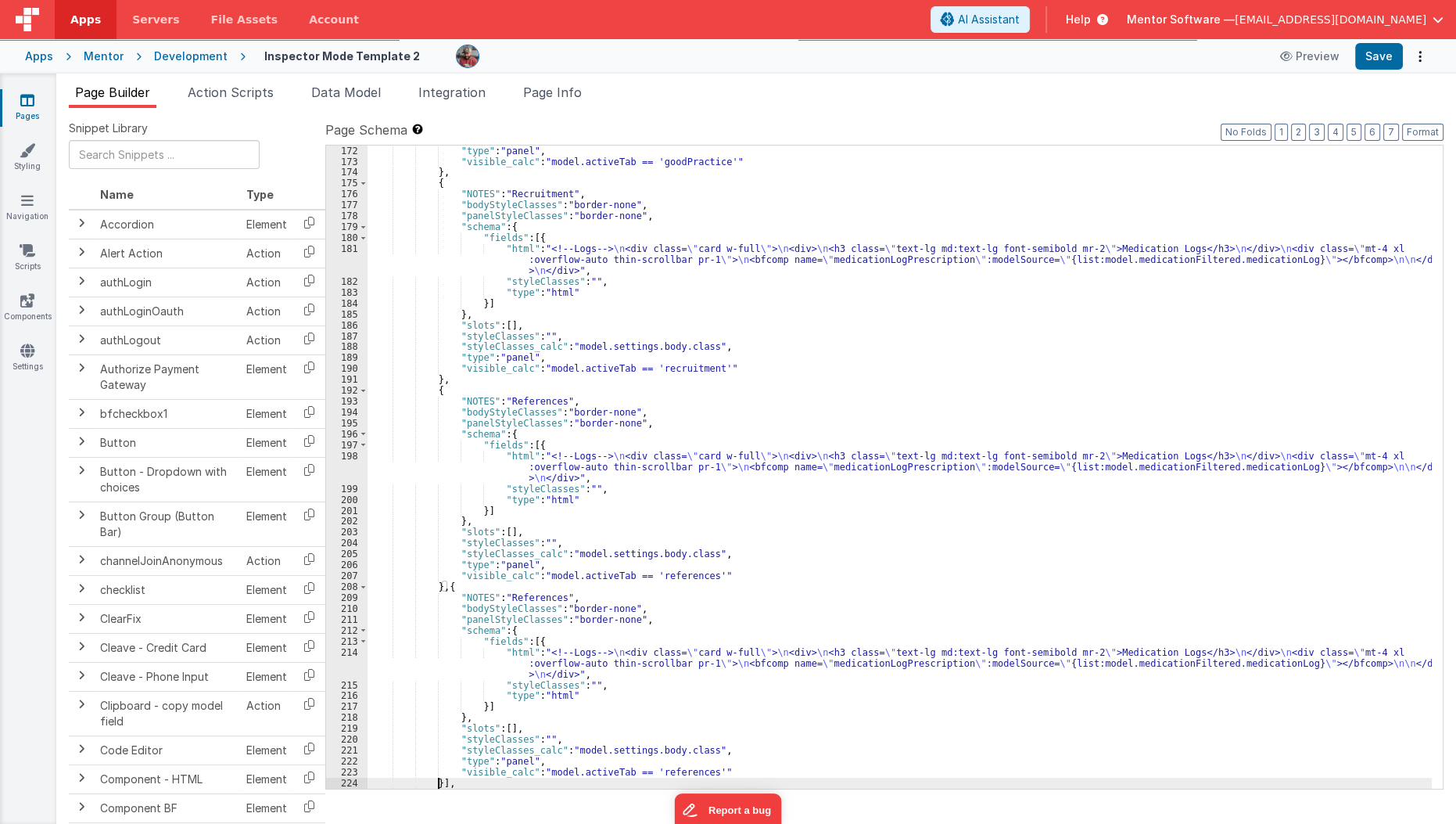
scroll to position [3708, 0]
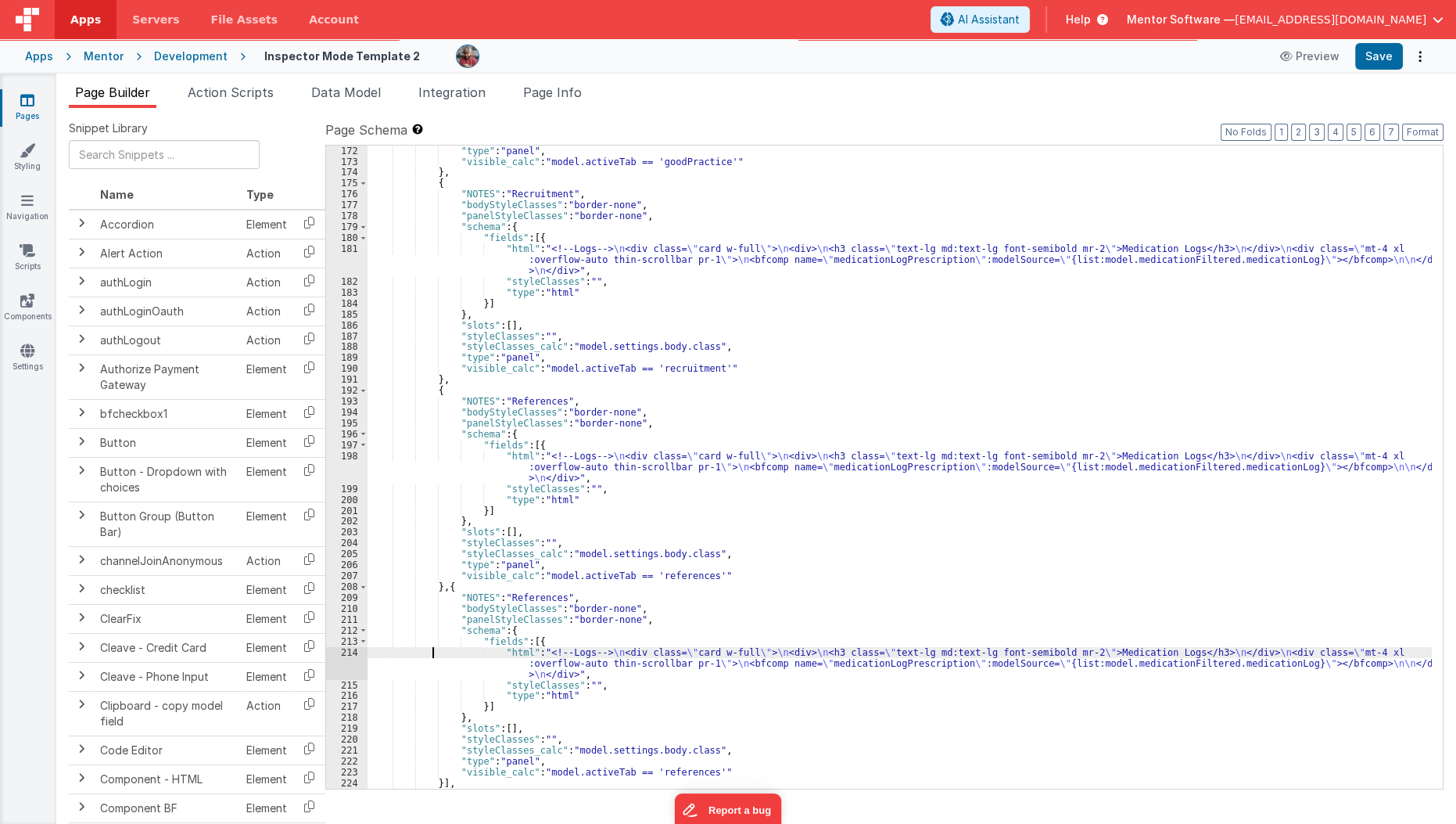
click at [434, 652] on div ""type" : "panel" , "visible_calc" : "model.activeTab == 'goodPractice'" } , { "…" at bounding box center [900, 477] width 1065 height 665
click at [540, 597] on div ""type" : "panel" , "visible_calc" : "model.activeTab == 'goodPractice'" } , { "…" at bounding box center [900, 477] width 1065 height 665
click at [675, 774] on div ""type" : "panel" , "visible_calc" : "model.activeTab == 'goodPractice'" } , { "…" at bounding box center [900, 477] width 1065 height 665
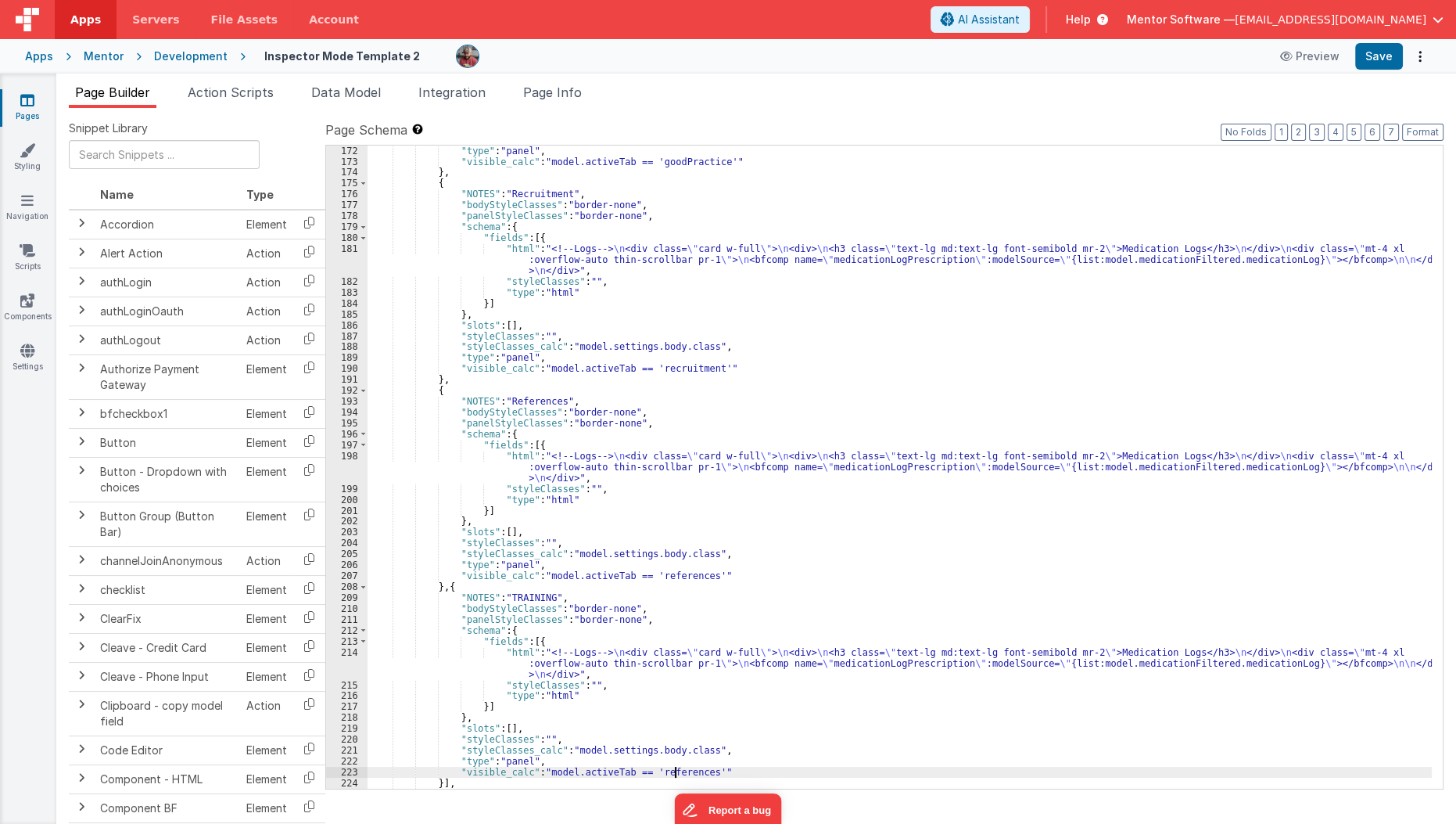
click at [675, 774] on div ""type" : "panel" , "visible_calc" : "model.activeTab == 'goodPractice'" } , { "…" at bounding box center [900, 477] width 1065 height 665
click at [1366, 64] on button "Save" at bounding box center [1379, 57] width 48 height 27
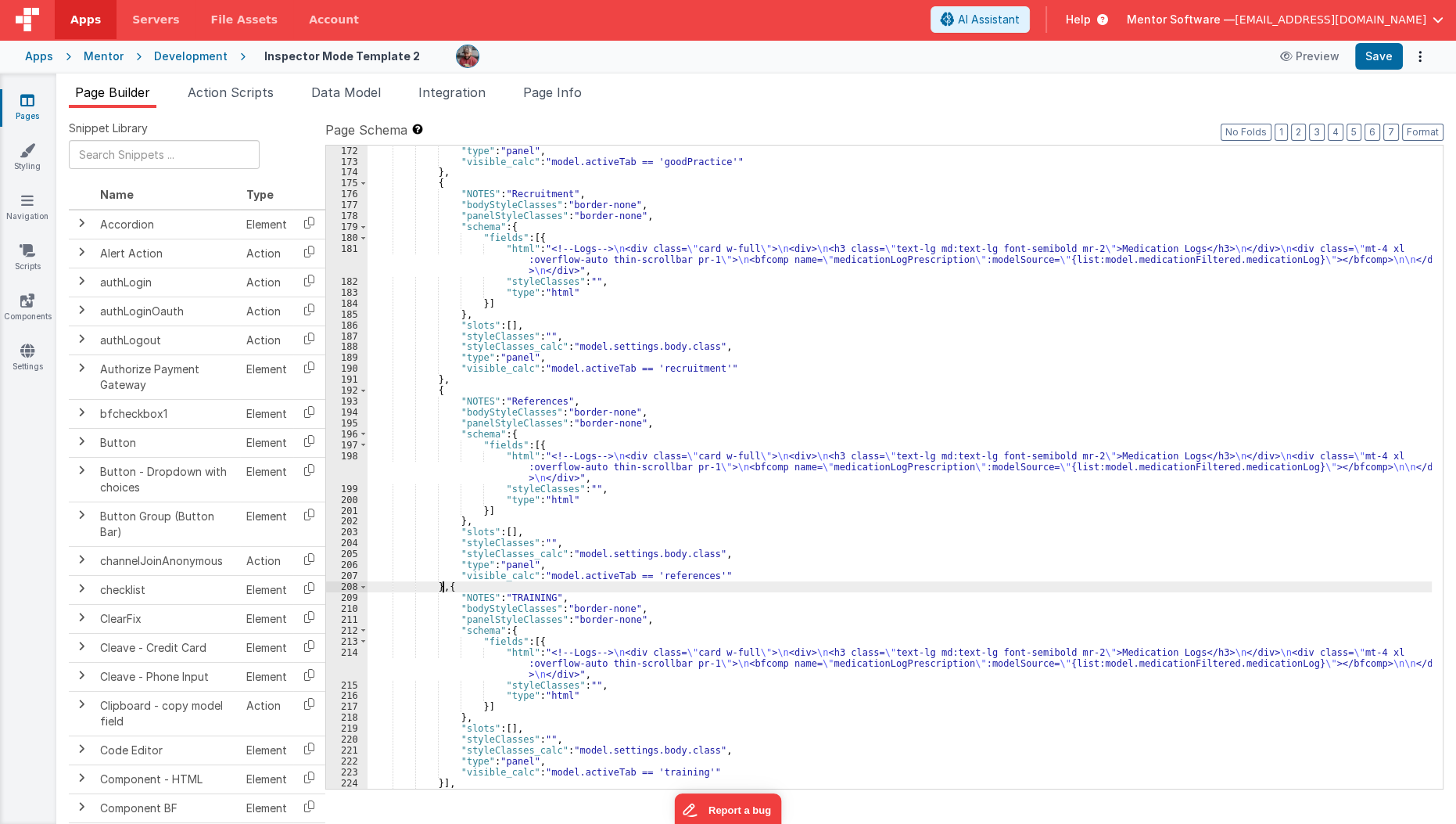
click at [442, 589] on div ""type" : "panel" , "visible_calc" : "model.activeTab == 'goodPractice'" } , { "…" at bounding box center [900, 477] width 1065 height 665
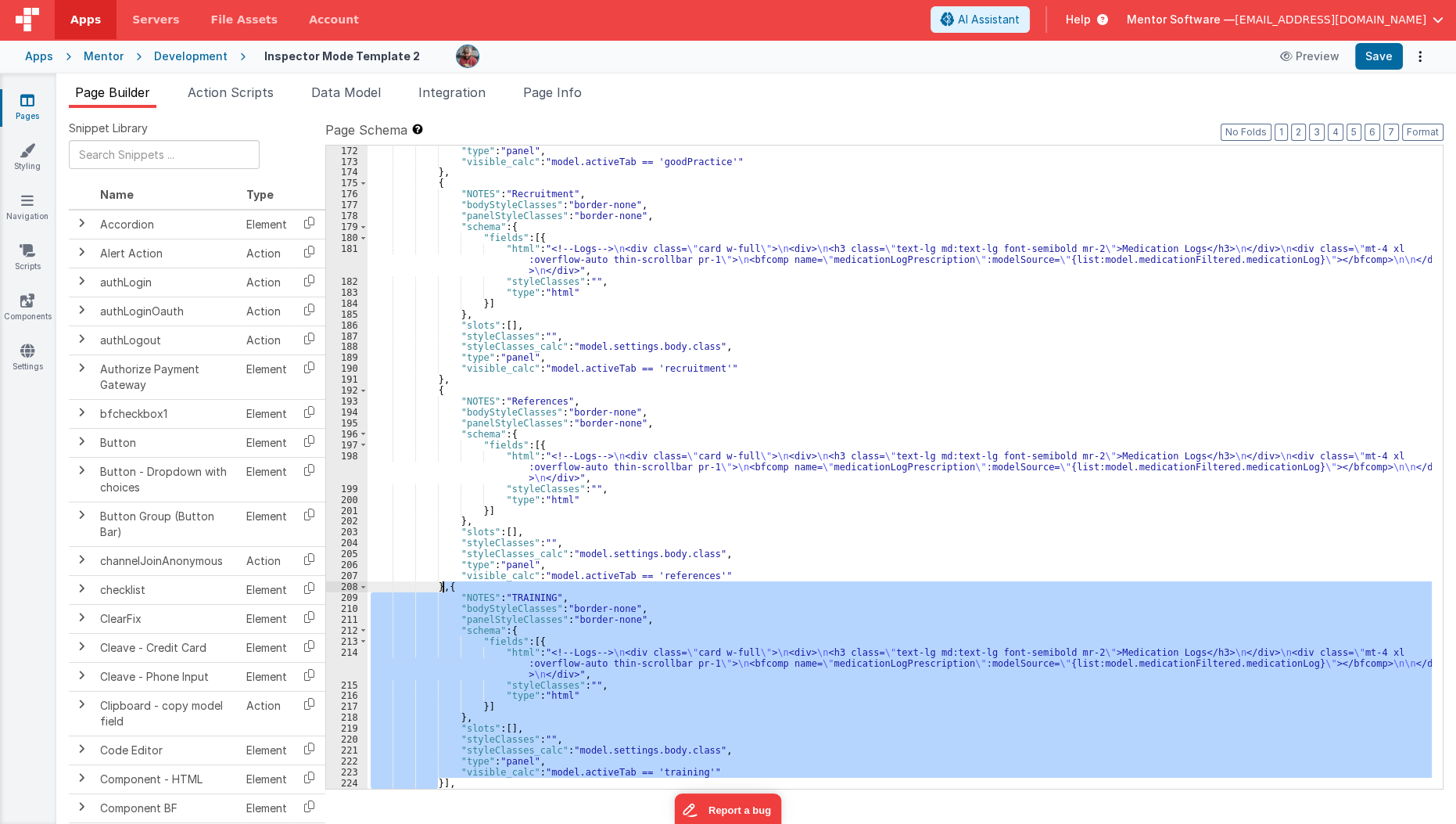
click at [442, 589] on div ""type" : "panel" , "visible_calc" : "model.activeTab == 'goodPractice'" } , { "…" at bounding box center [900, 477] width 1065 height 665
click at [437, 780] on div ""type" : "panel" , "visible_calc" : "model.activeTab == 'goodPractice'" } , { "…" at bounding box center [899, 466] width 1064 height 643
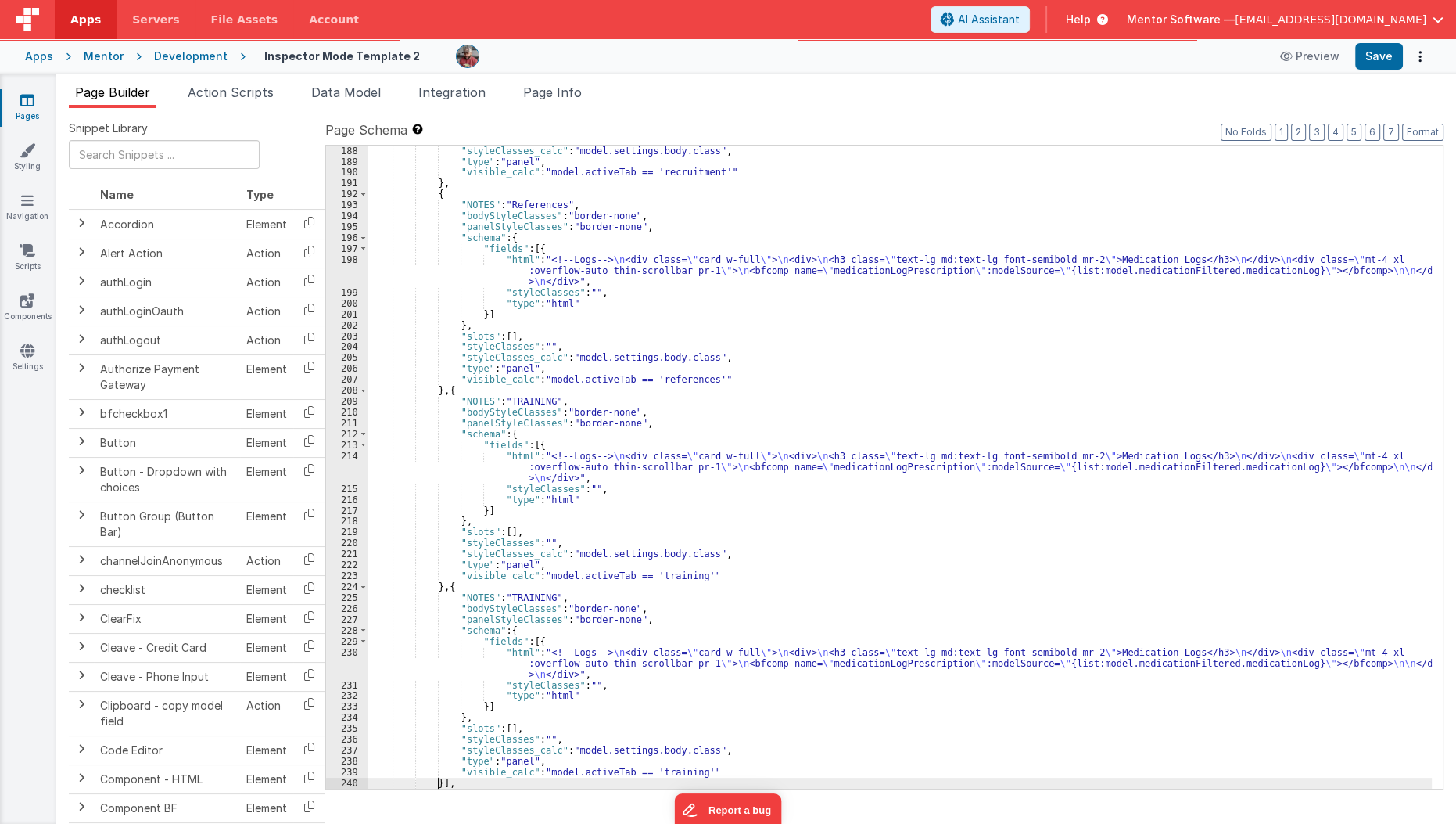
scroll to position [3904, 0]
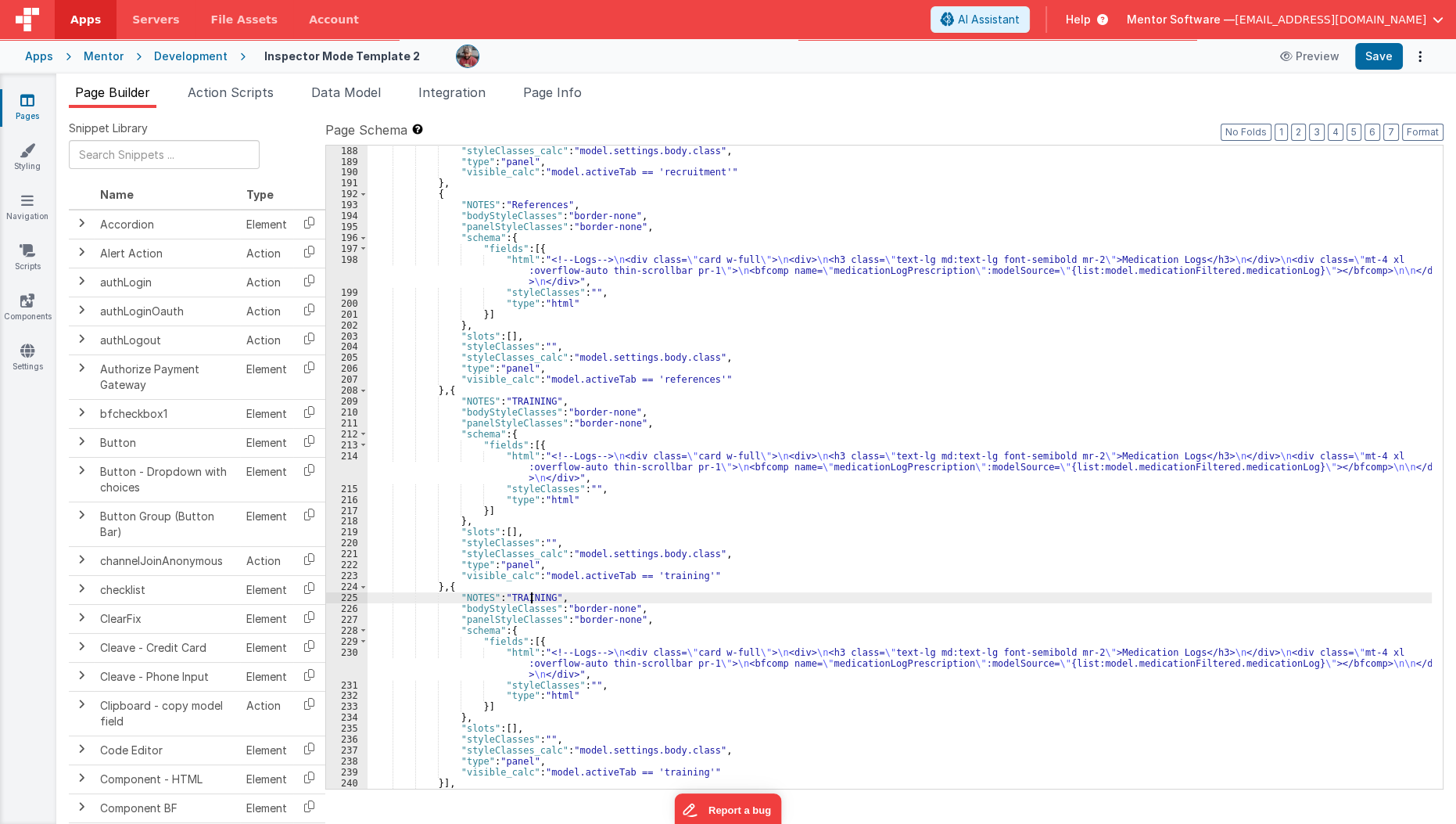
click at [531, 595] on div ""styleClasses_calc" : "model.settings.body.class" , "type" : "panel" , "visible…" at bounding box center [900, 477] width 1065 height 665
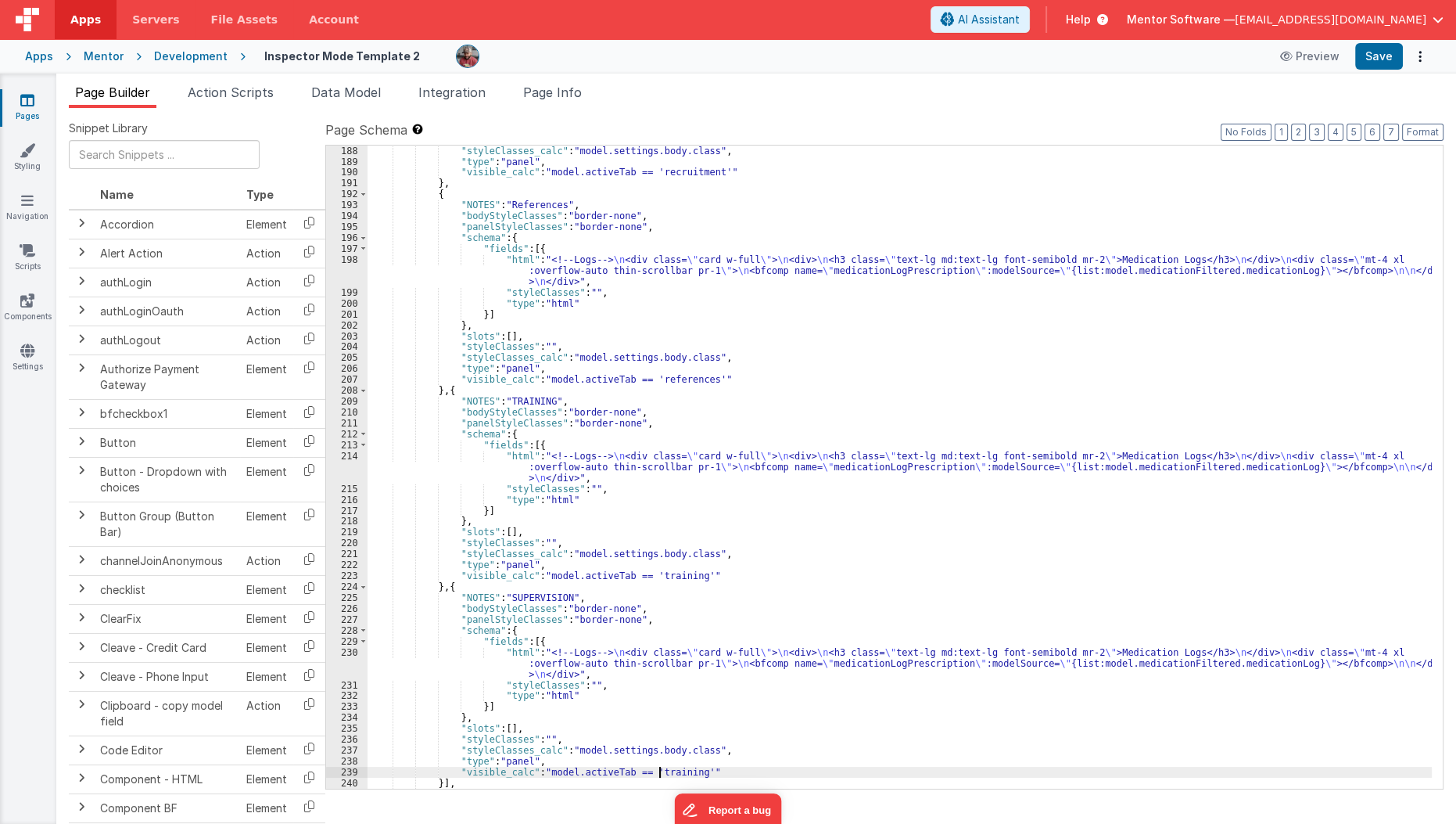
click at [658, 769] on div ""styleClasses_calc" : "model.settings.body.class" , "type" : "panel" , "visible…" at bounding box center [900, 477] width 1065 height 665
click at [675, 775] on div ""styleClasses_calc" : "model.settings.body.class" , "type" : "panel" , "visible…" at bounding box center [899, 466] width 1064 height 643
click at [675, 775] on div ""styleClasses_calc" : "model.settings.body.class" , "type" : "panel" , "visible…" at bounding box center [900, 477] width 1065 height 665
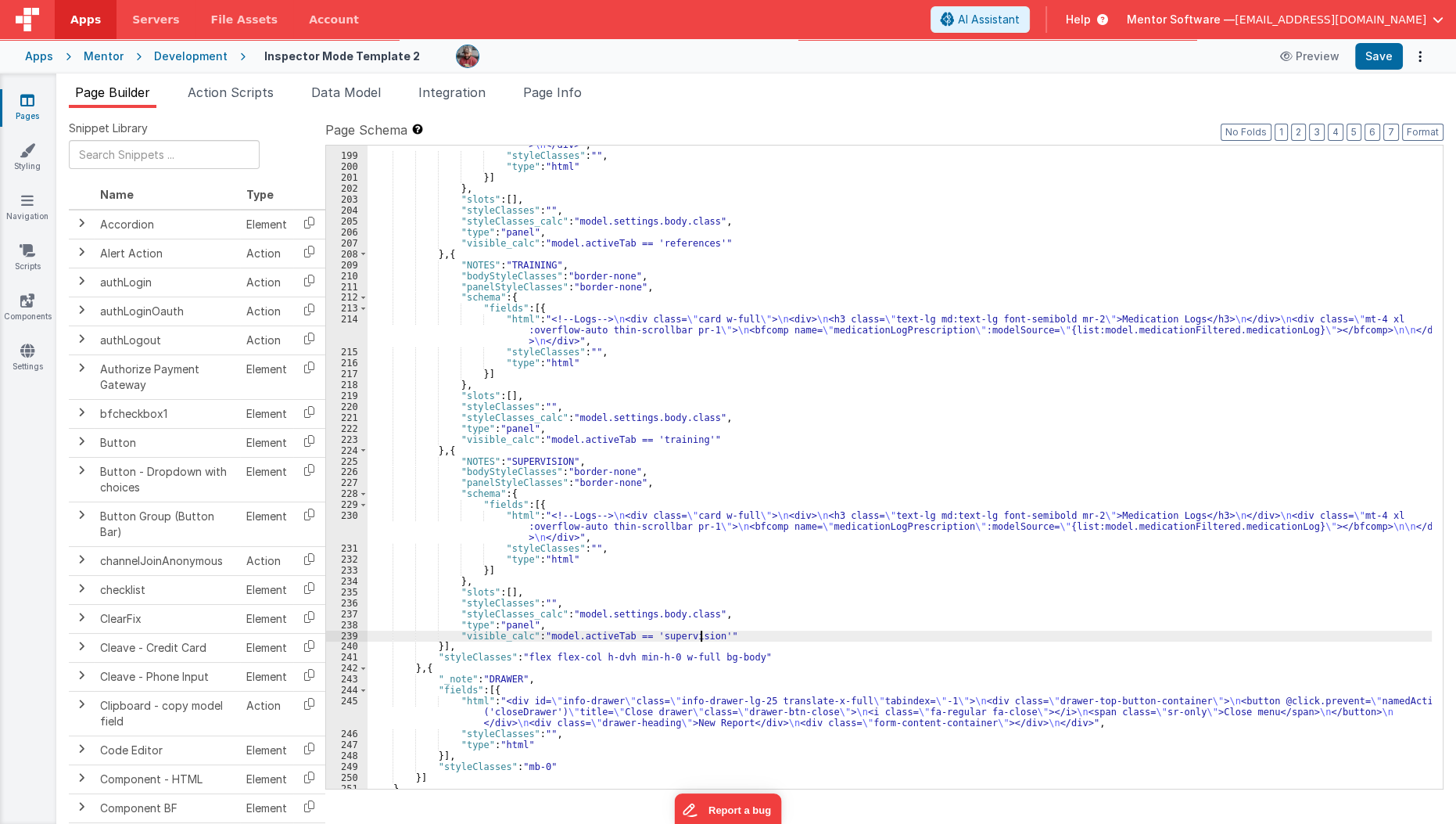
scroll to position [4041, 0]
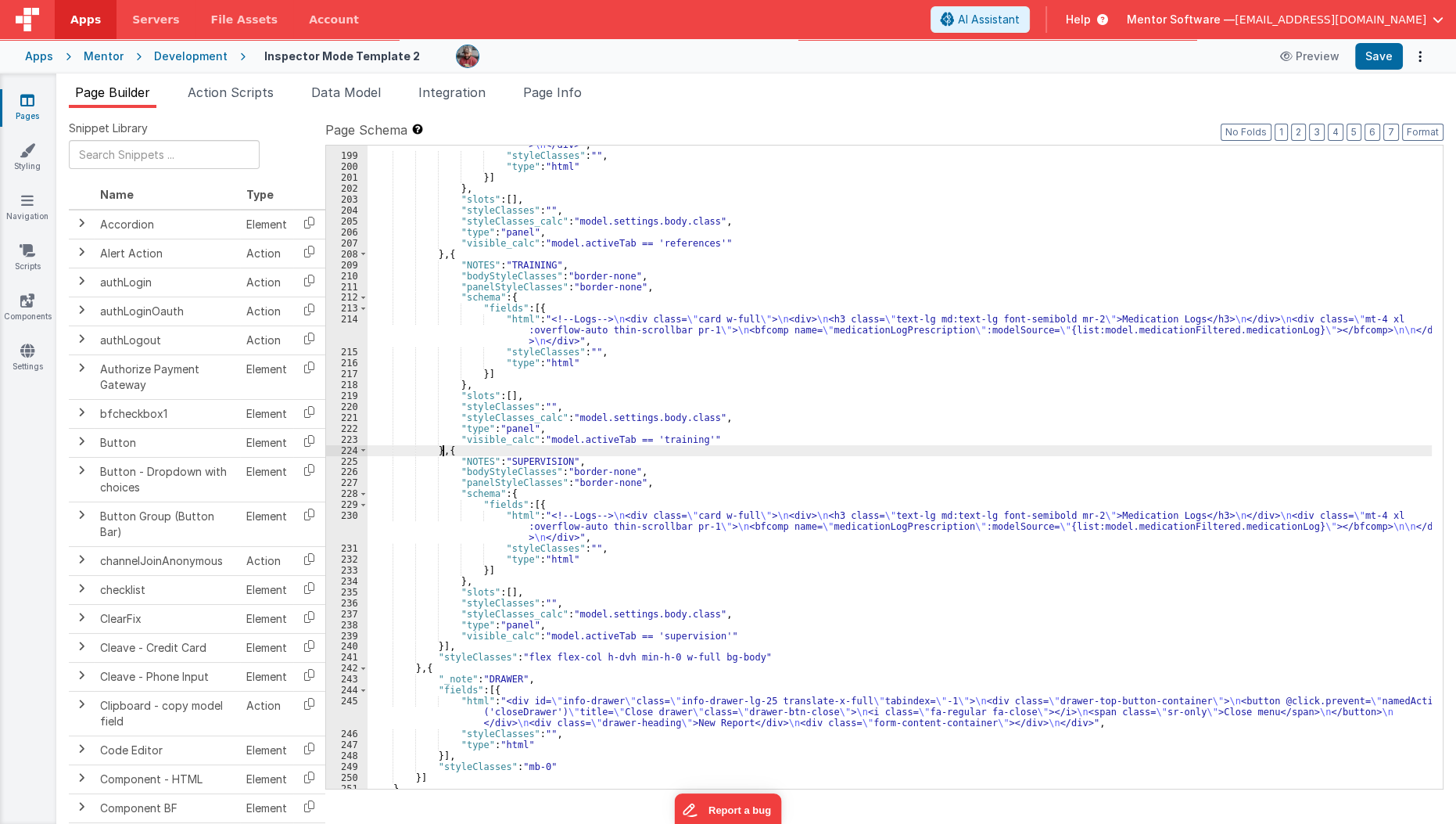
click at [442, 451] on div ""html" : "<!--Logs--> \n <div class= \" card w-full \" > \n <div> \n <h3 class=…" at bounding box center [900, 461] width 1065 height 687
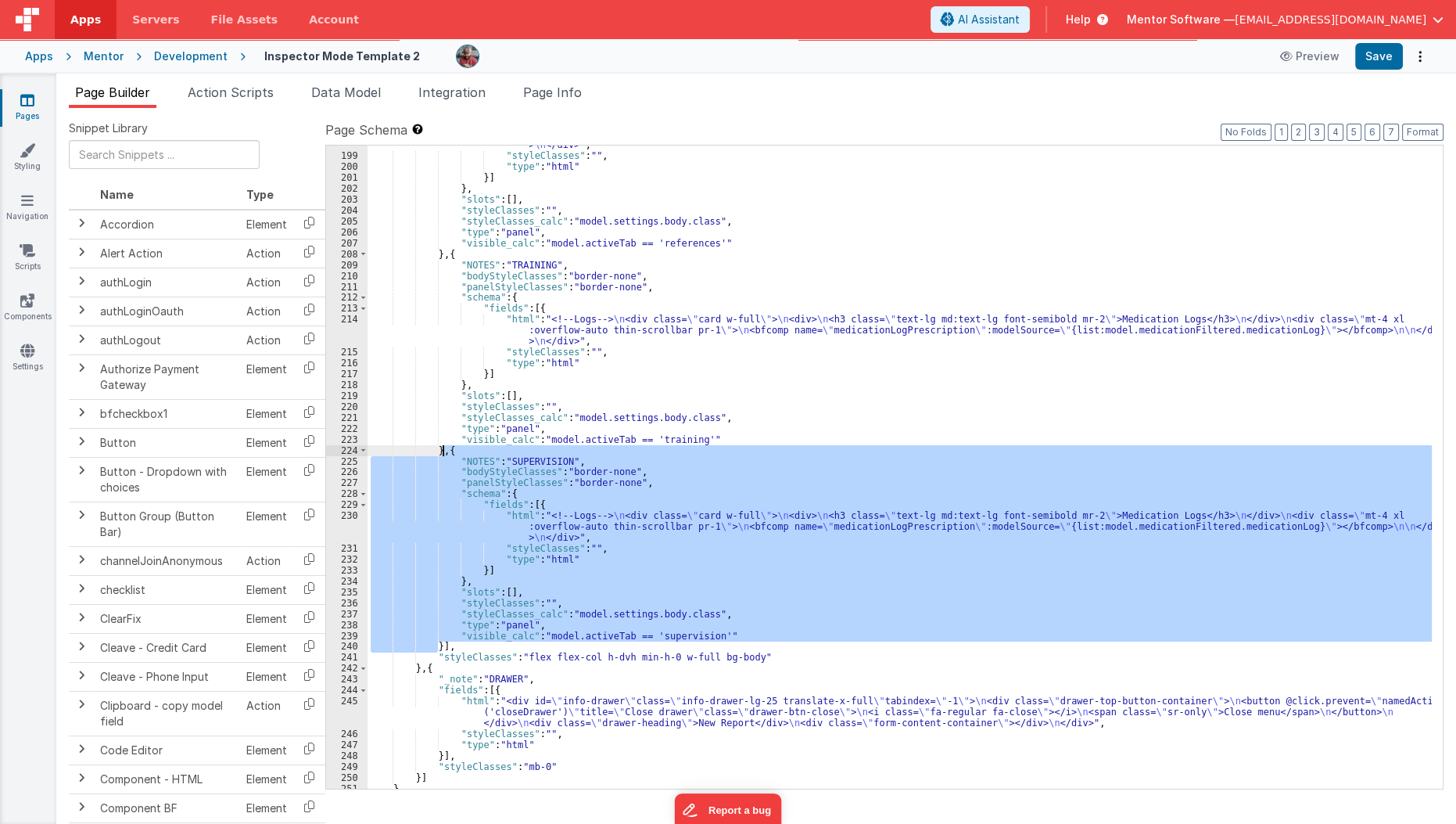
click at [442, 451] on div ""html" : "<!--Logs--> \n <div class= \" card w-full \" > \n <div> \n <h3 class=…" at bounding box center [900, 461] width 1065 height 687
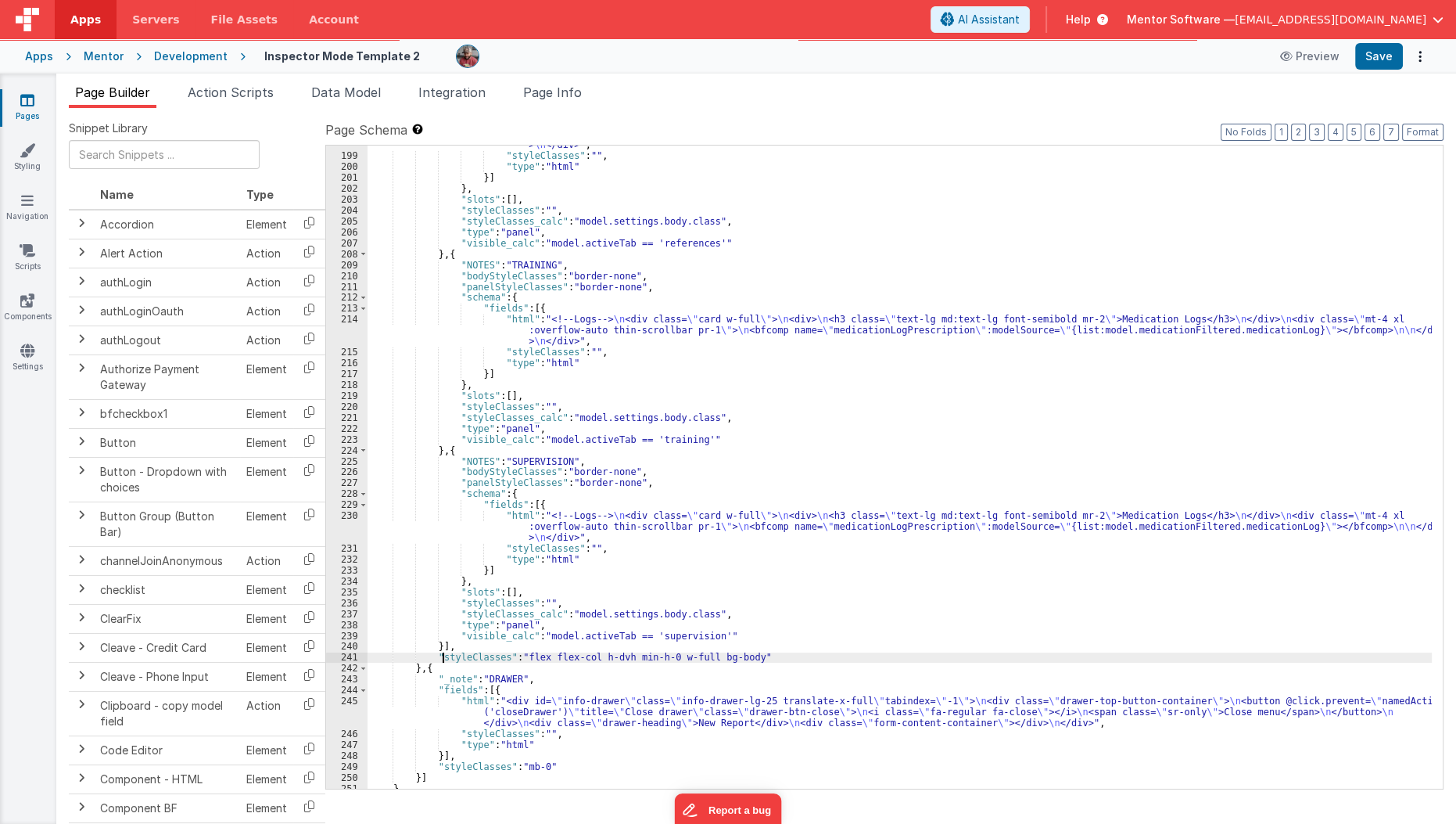
click at [445, 658] on div ""html" : "<!--Logs--> \n <div class= \" card w-full \" > \n <div> \n <h3 class=…" at bounding box center [900, 461] width 1065 height 687
click at [441, 651] on div ""html" : "<!--Logs--> \n <div class= \" card w-full \" > \n <div> \n <h3 class=…" at bounding box center [900, 461] width 1065 height 687
click at [439, 646] on div ""html" : "<!--Logs--> \n <div class= \" card w-full \" > \n <div> \n <h3 class=…" at bounding box center [900, 461] width 1065 height 687
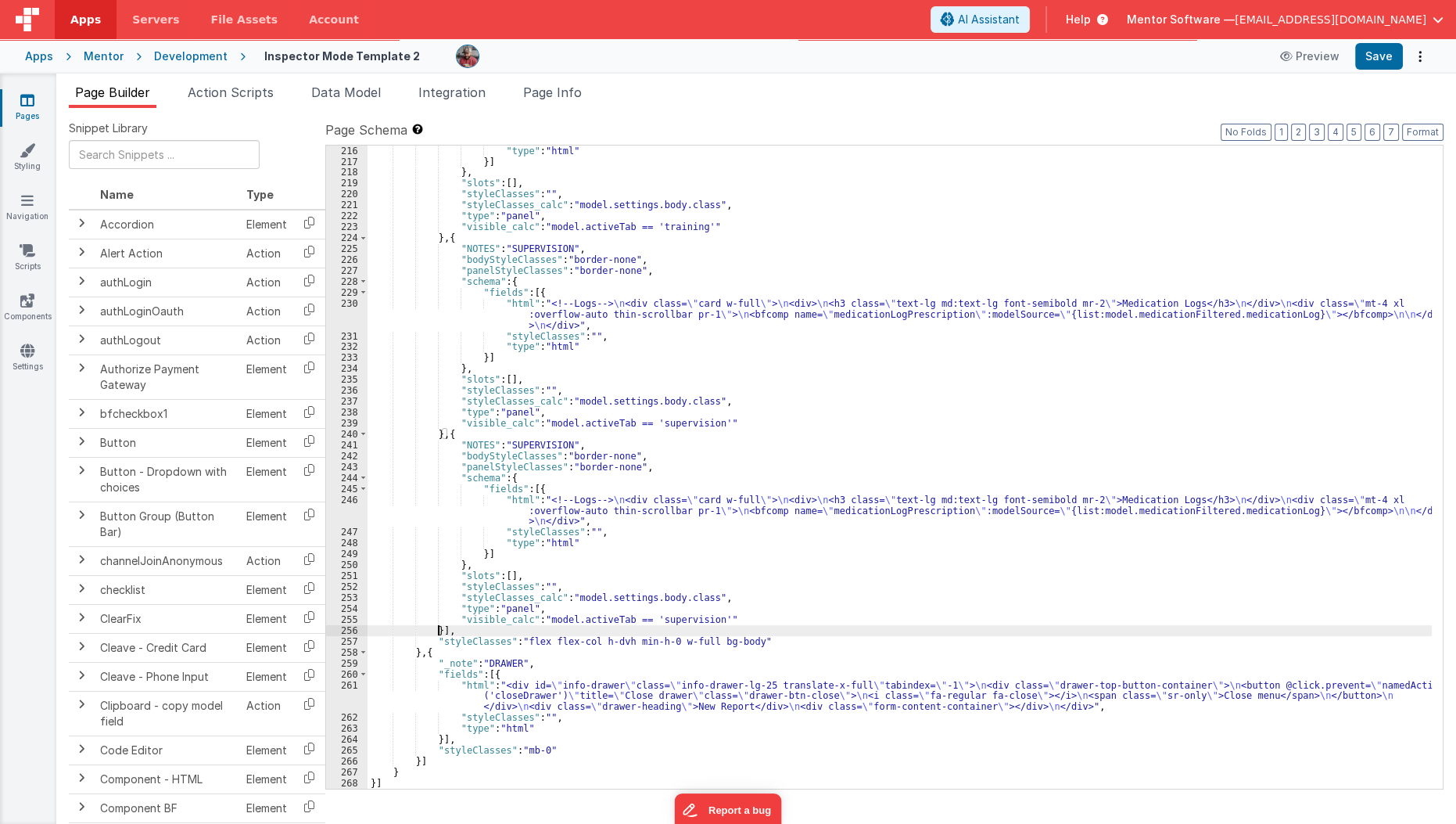
scroll to position [4253, 0]
click at [678, 621] on div ""type" : "html" }] } , "slots" : [ ] , "styleClasses" : "" , "styleClasses_calc…" at bounding box center [900, 477] width 1065 height 665
click at [534, 444] on div ""type" : "html" }] } , "slots" : [ ] , "styleClasses" : "" , "styleClasses_calc…" at bounding box center [900, 477] width 1065 height 665
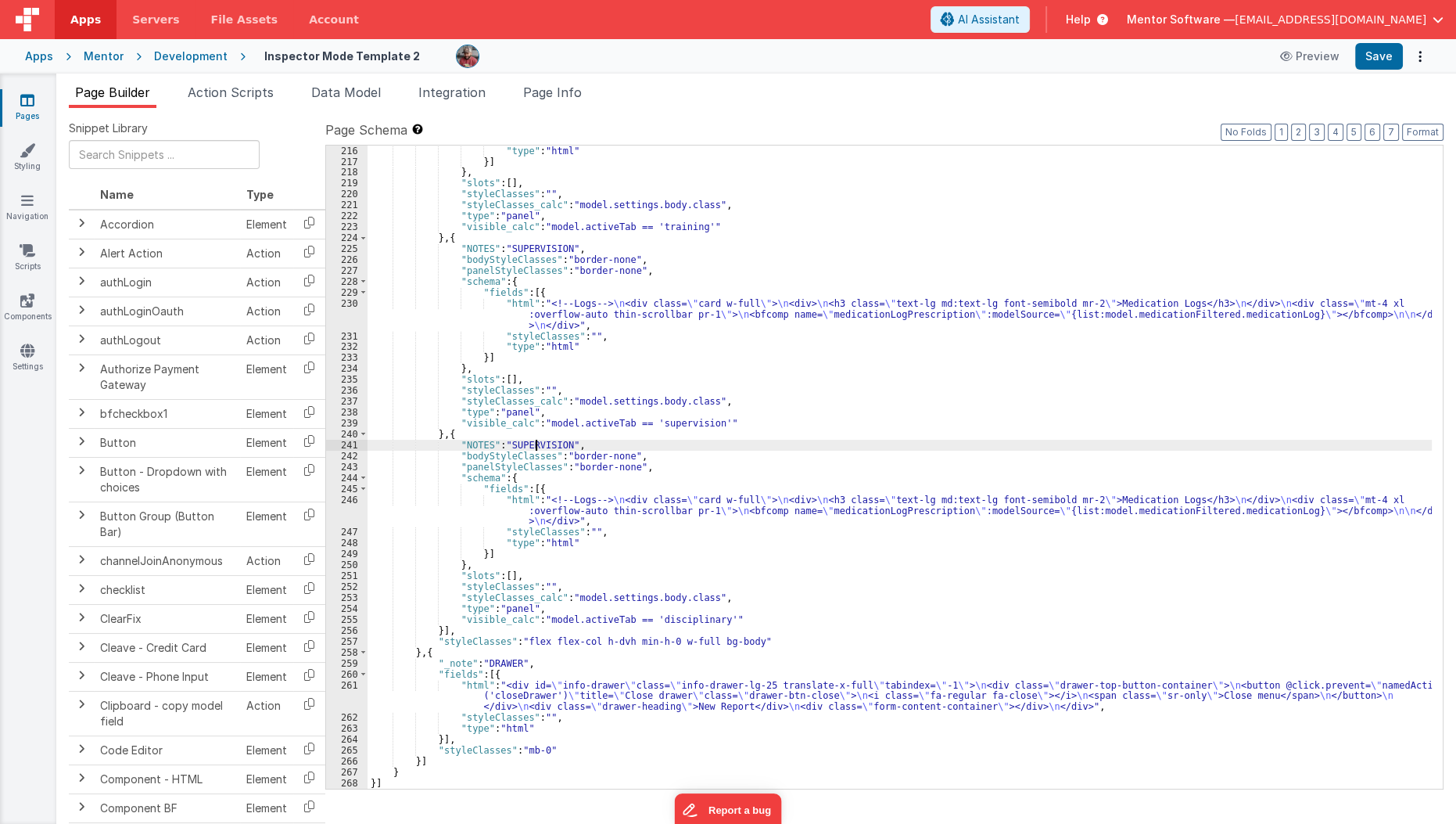
click at [534, 444] on div ""type" : "html" }] } , "slots" : [ ] , "styleClasses" : "" , "styleClasses_calc…" at bounding box center [900, 477] width 1065 height 665
click at [1395, 60] on button "Save" at bounding box center [1379, 57] width 48 height 27
click at [352, 84] on span "Data Model" at bounding box center [346, 92] width 70 height 16
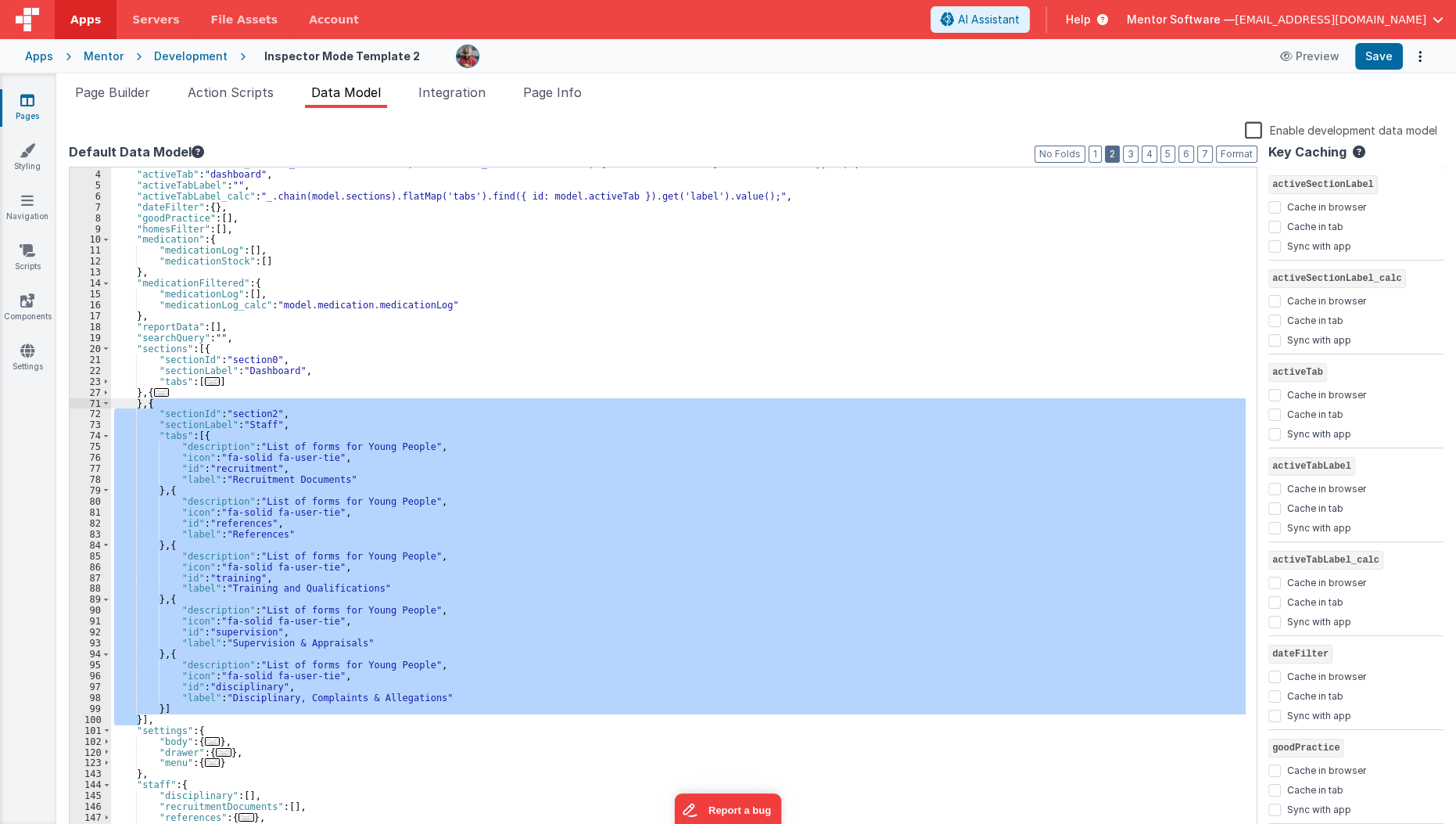
click at [1120, 150] on button "2" at bounding box center [1112, 153] width 15 height 17
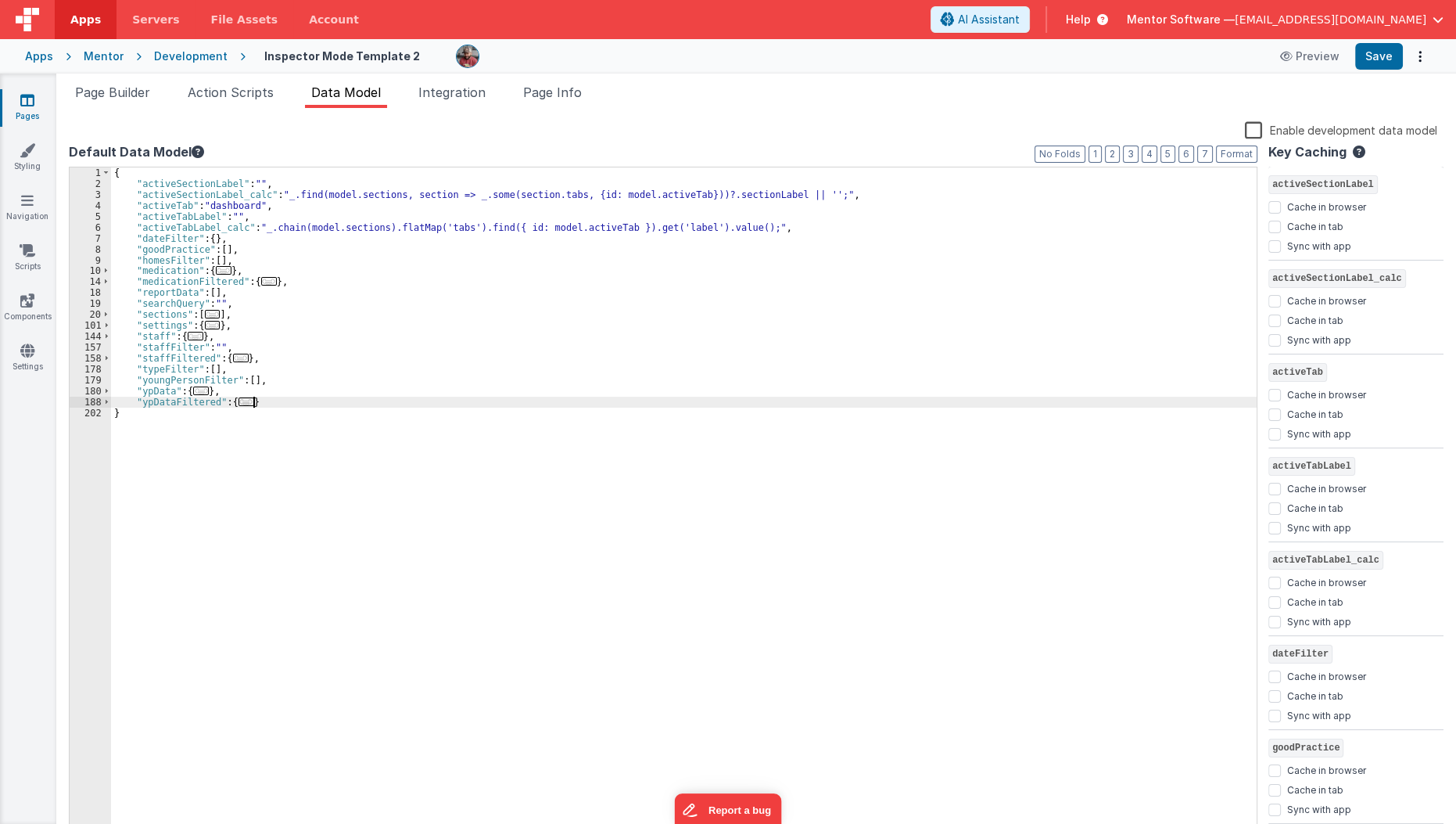
click at [459, 404] on div "{ "activeSectionLabel" : "" , "activeSectionLabel_calc" : "_.find(model.section…" at bounding box center [685, 512] width 1146 height 691
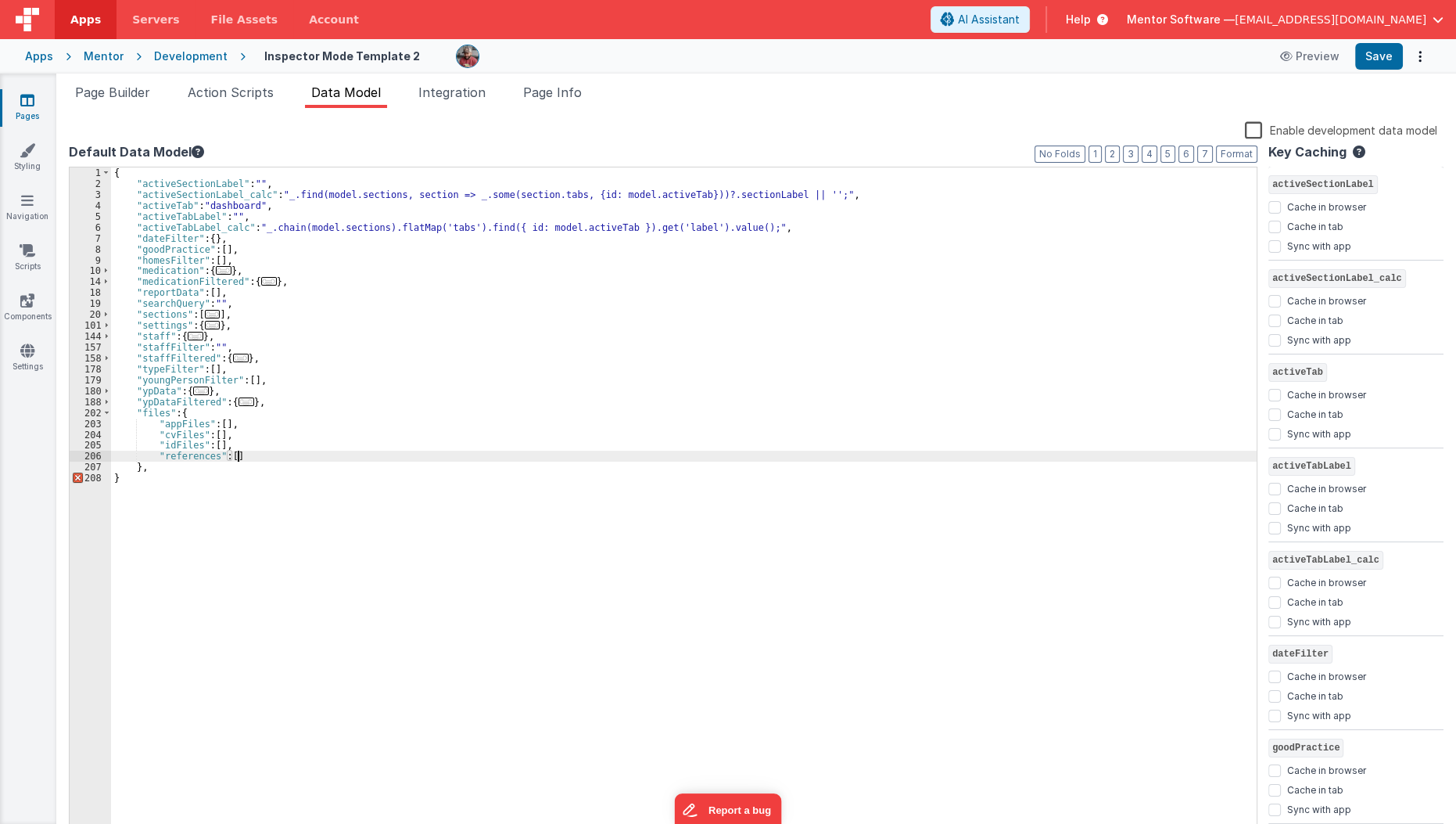
click at [273, 460] on div "{ "activeSectionLabel" : "" , "activeSectionLabel_calc" : "_.find(model.section…" at bounding box center [685, 512] width 1146 height 691
click at [273, 462] on div "{ "activeSectionLabel" : "" , "activeSectionLabel_calc" : "_.find(model.section…" at bounding box center [685, 512] width 1146 height 691
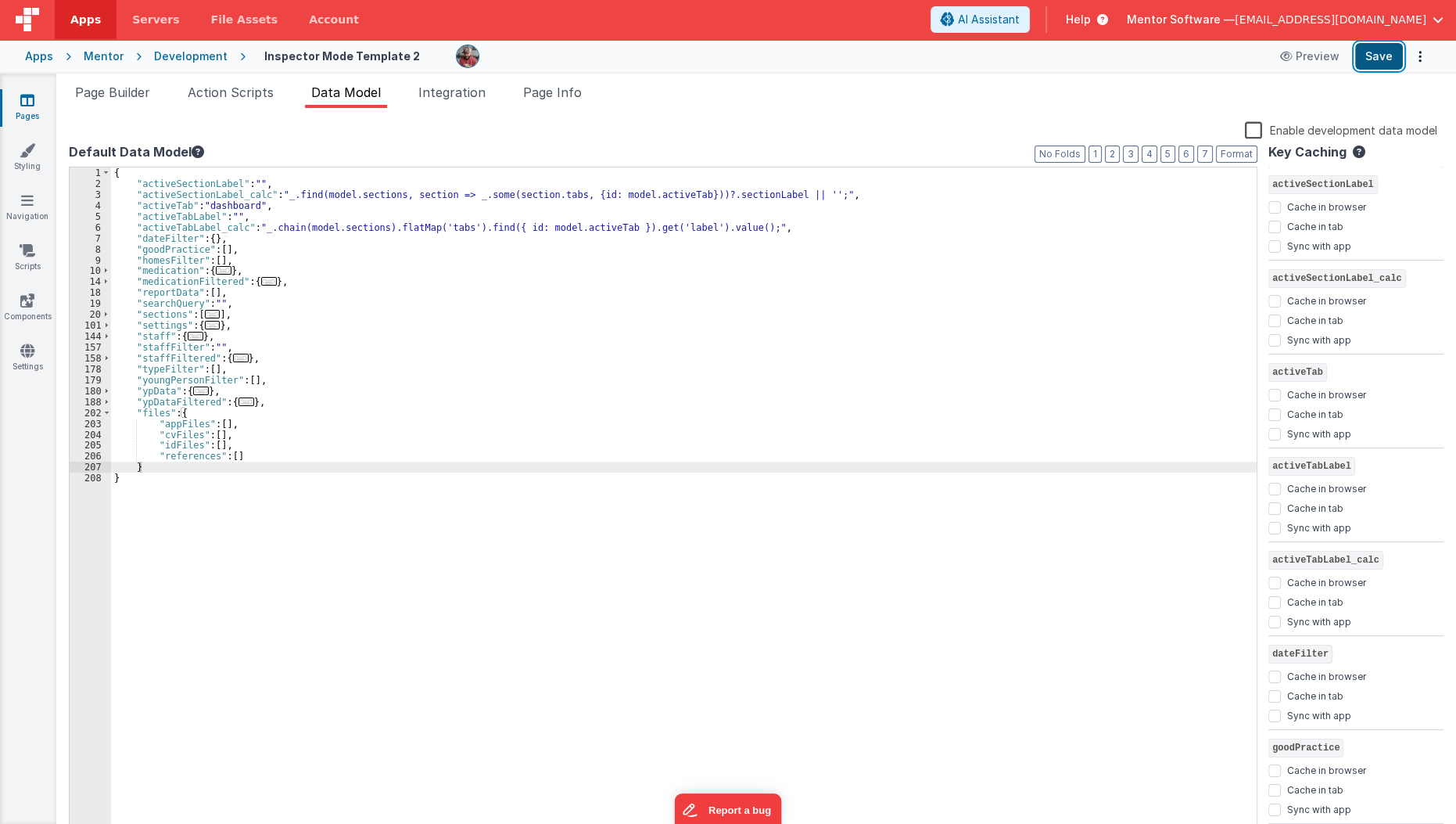
click at [1388, 57] on button "Save" at bounding box center [1379, 57] width 48 height 27
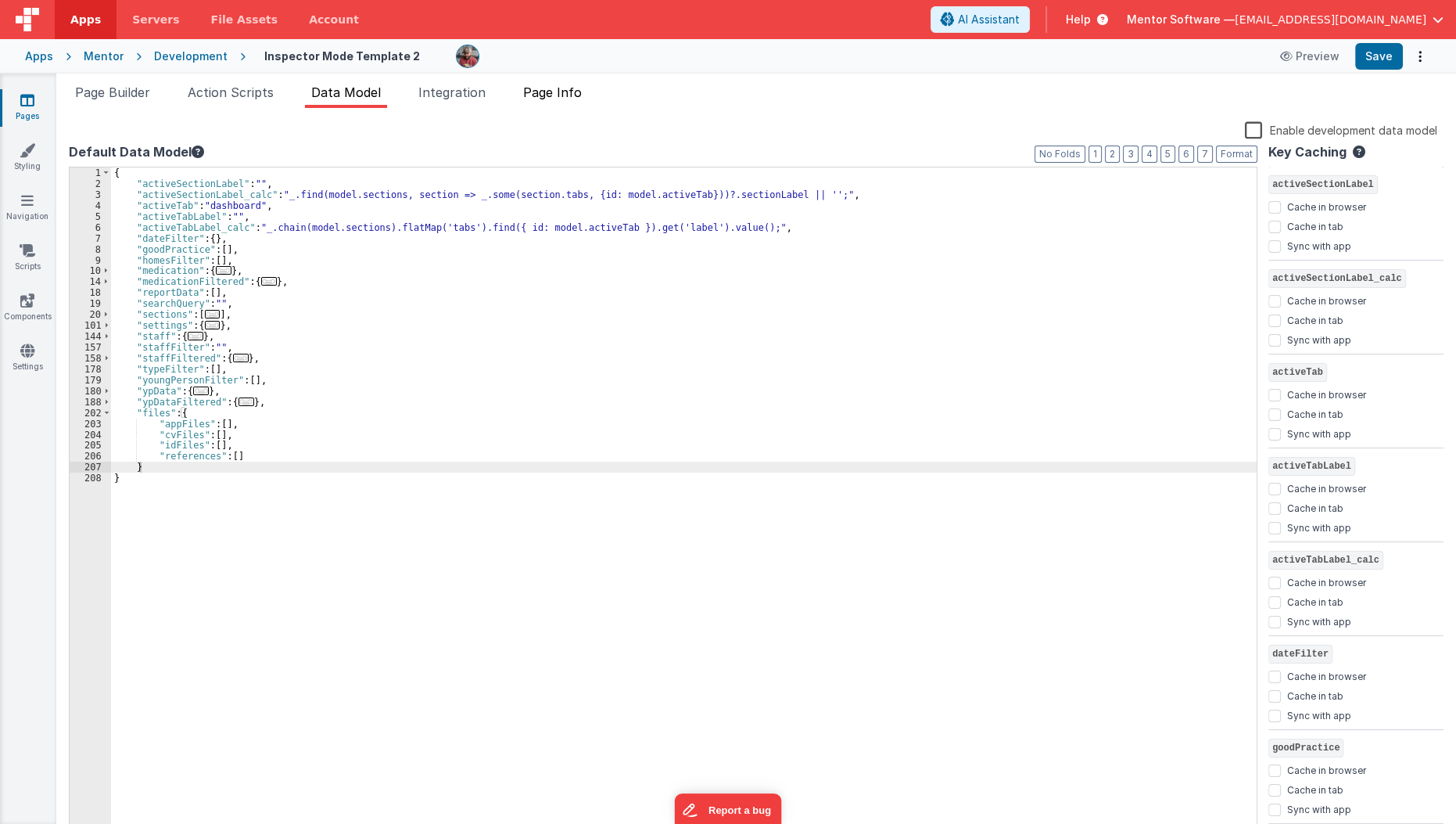
click at [551, 83] on li "Page Info" at bounding box center [552, 96] width 71 height 25
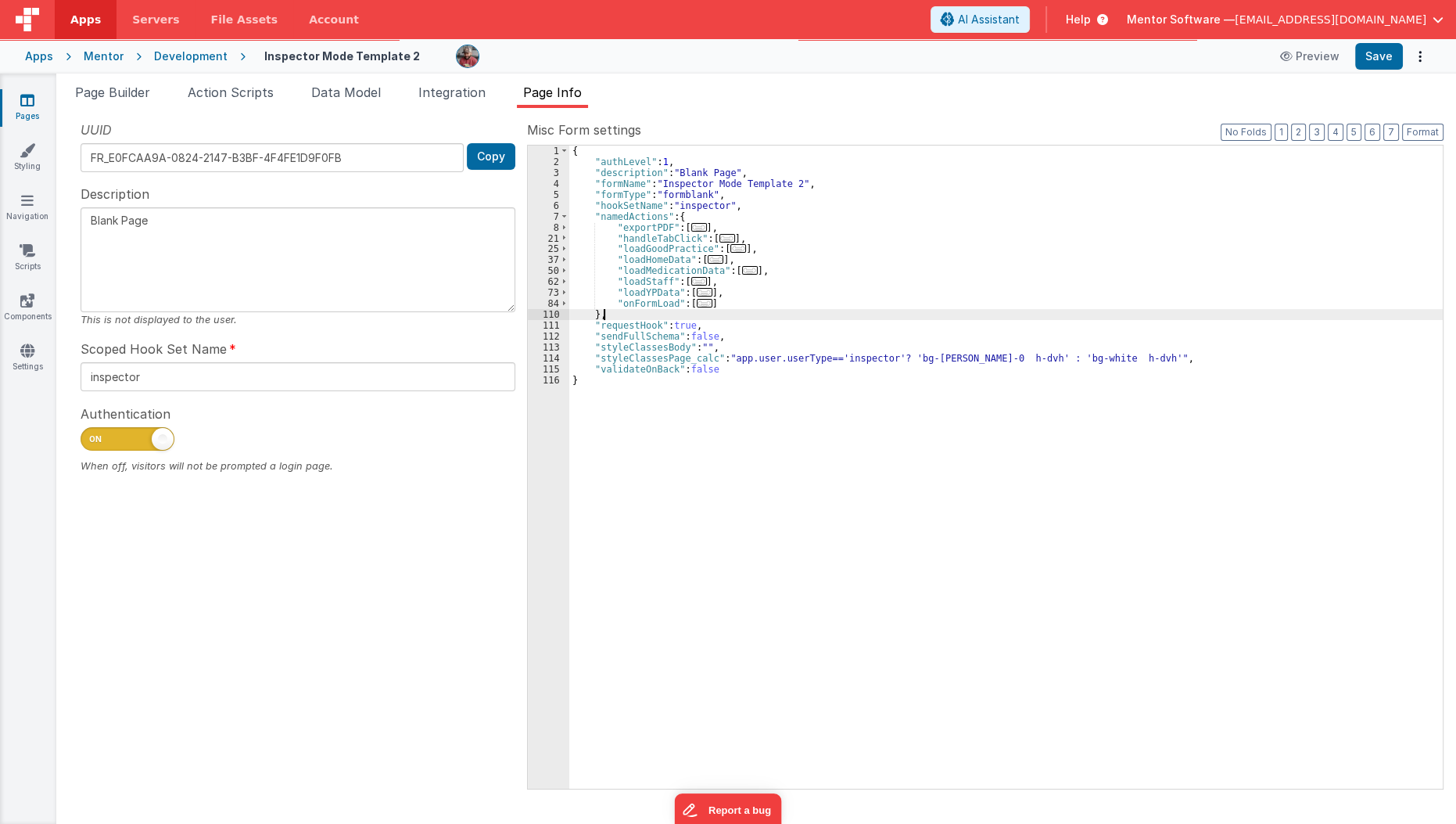
click at [755, 311] on div "{ "authLevel" : 1 , "description" : "Blank Page" , "formName" : "Inspector Mode…" at bounding box center [1007, 477] width 874 height 665
click at [755, 294] on div "{ "authLevel" : 1 , "description" : "Blank Page" , "formName" : "Inspector Mode…" at bounding box center [1007, 477] width 874 height 665
click at [755, 300] on div "{ "authLevel" : 1 , "description" : "Blank Page" , "formName" : "Inspector Mode…" at bounding box center [1007, 477] width 874 height 665
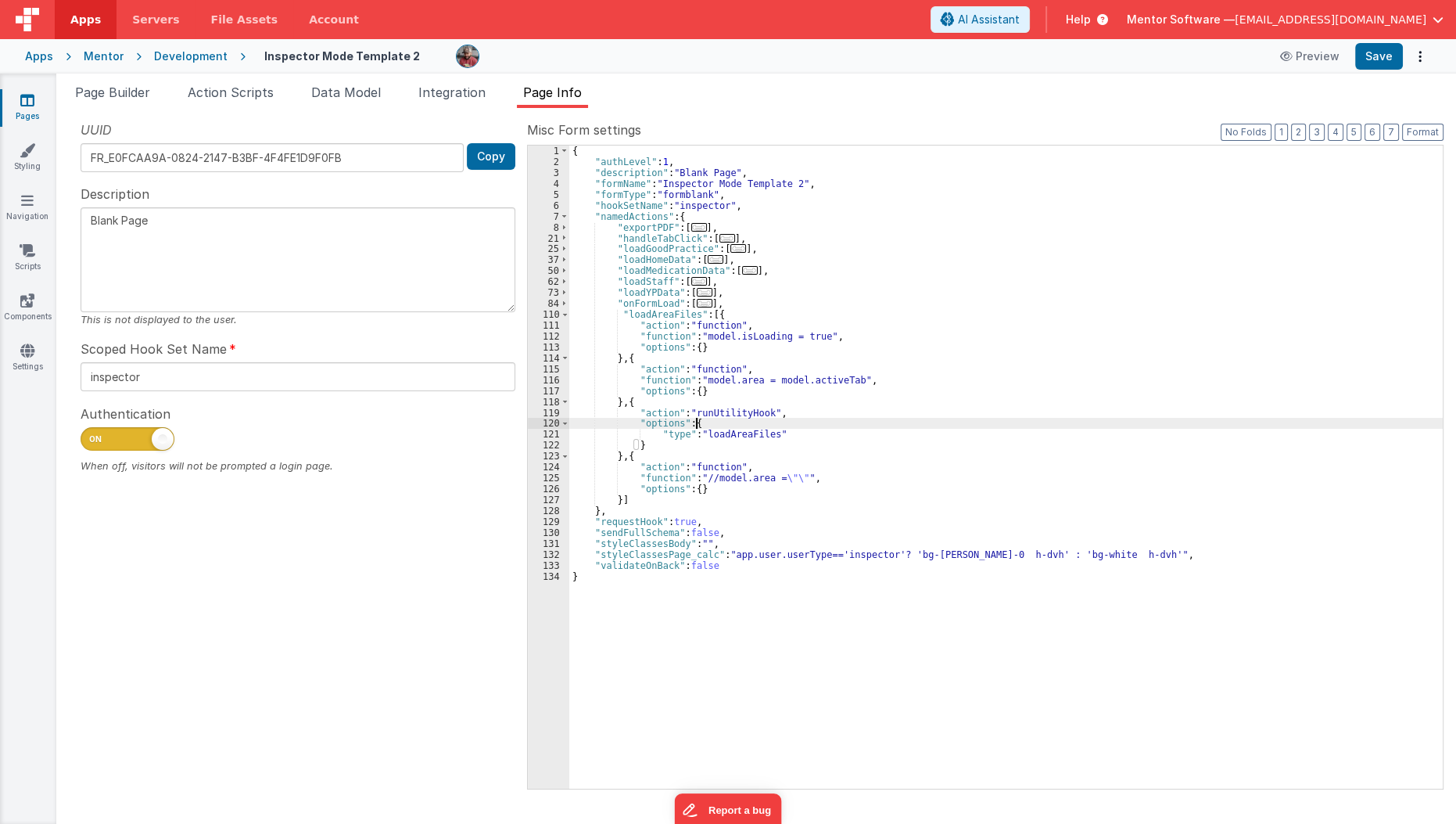
click at [738, 423] on div "{ "authLevel" : 1 , "description" : "Blank Page" , "formName" : "Inspector Mode…" at bounding box center [1007, 477] width 874 height 665
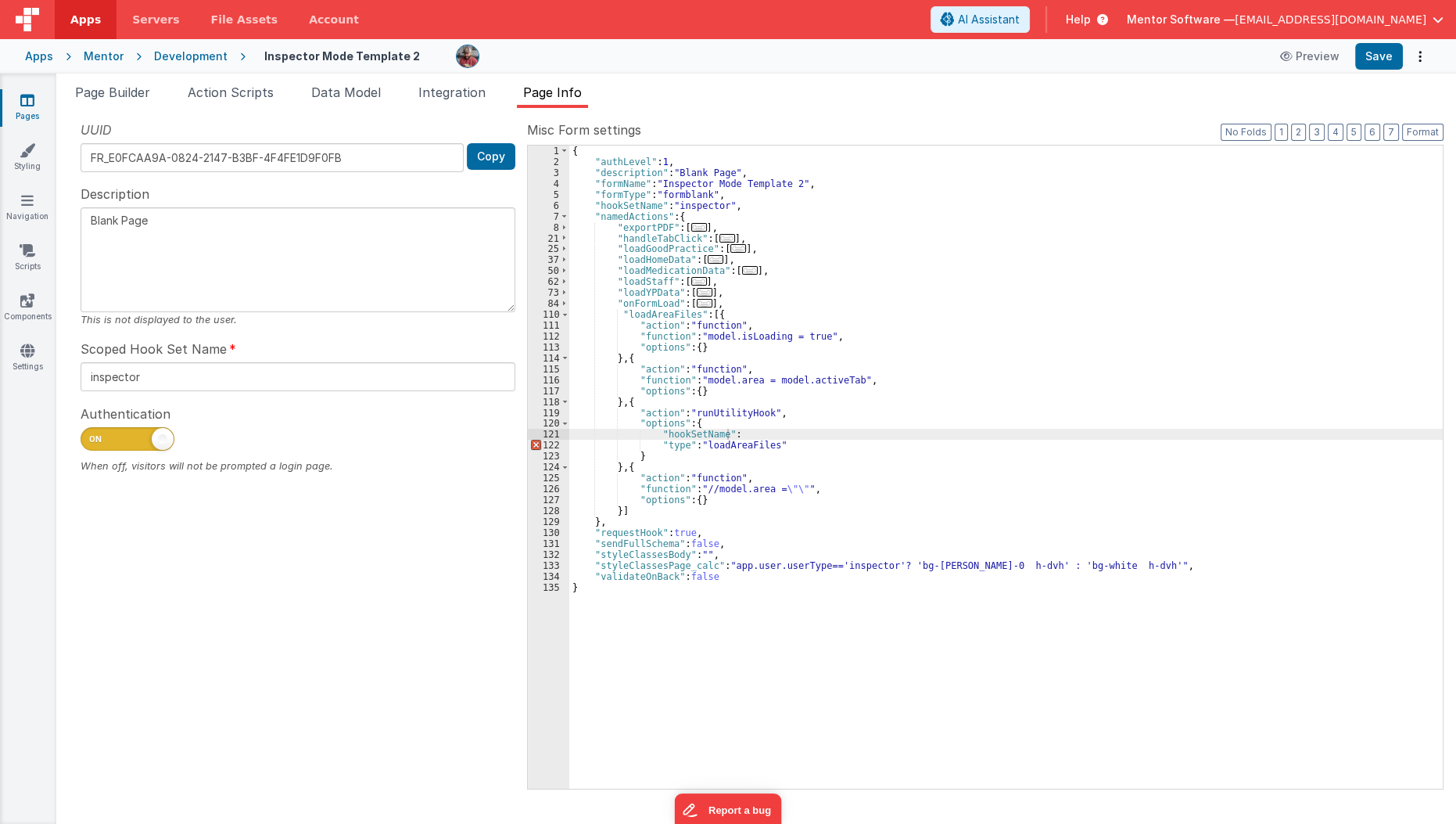
click at [1091, 23] on span "Help" at bounding box center [1078, 19] width 25 height 16
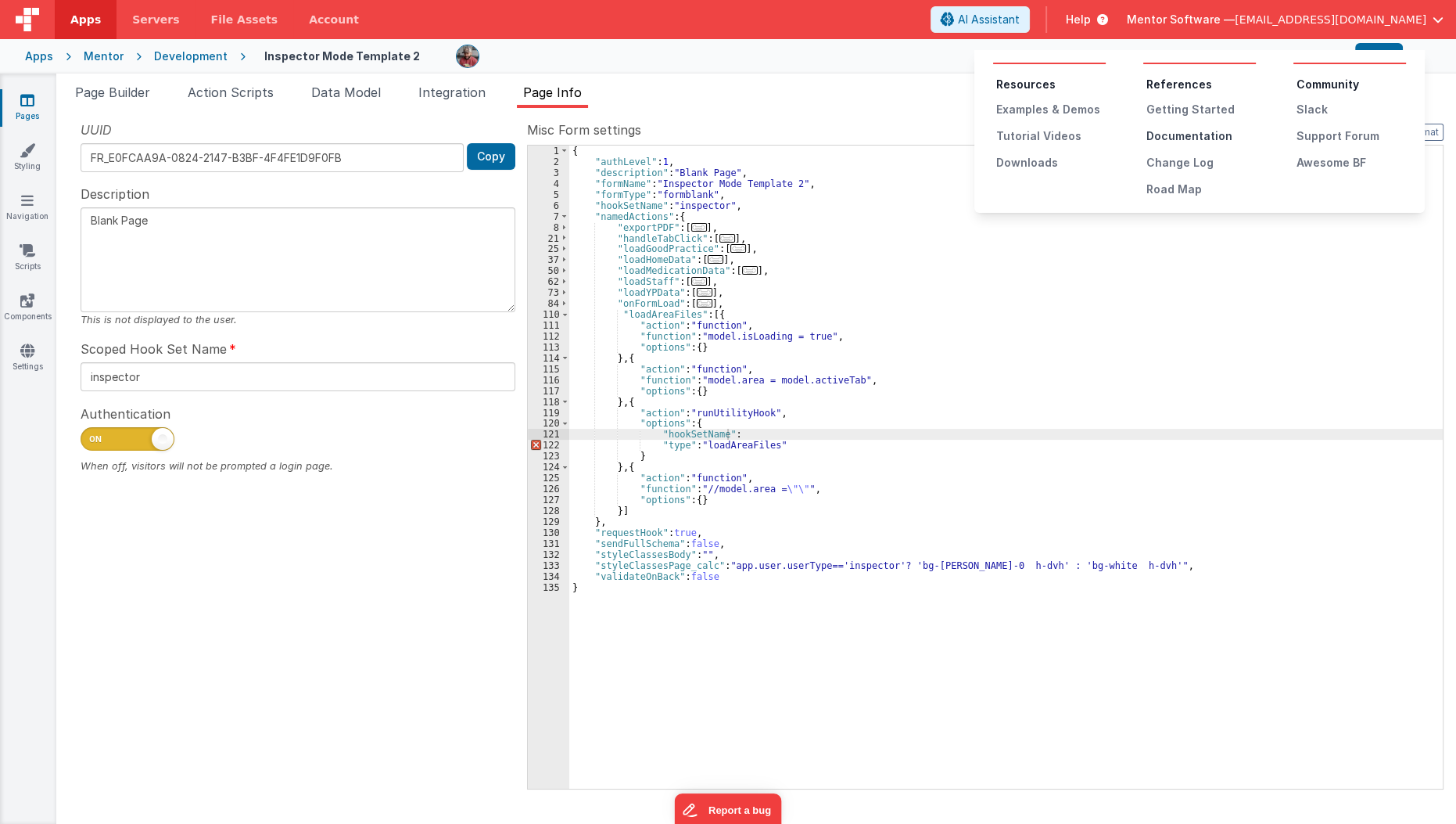
click at [1155, 139] on div "Documentation" at bounding box center [1201, 136] width 110 height 16
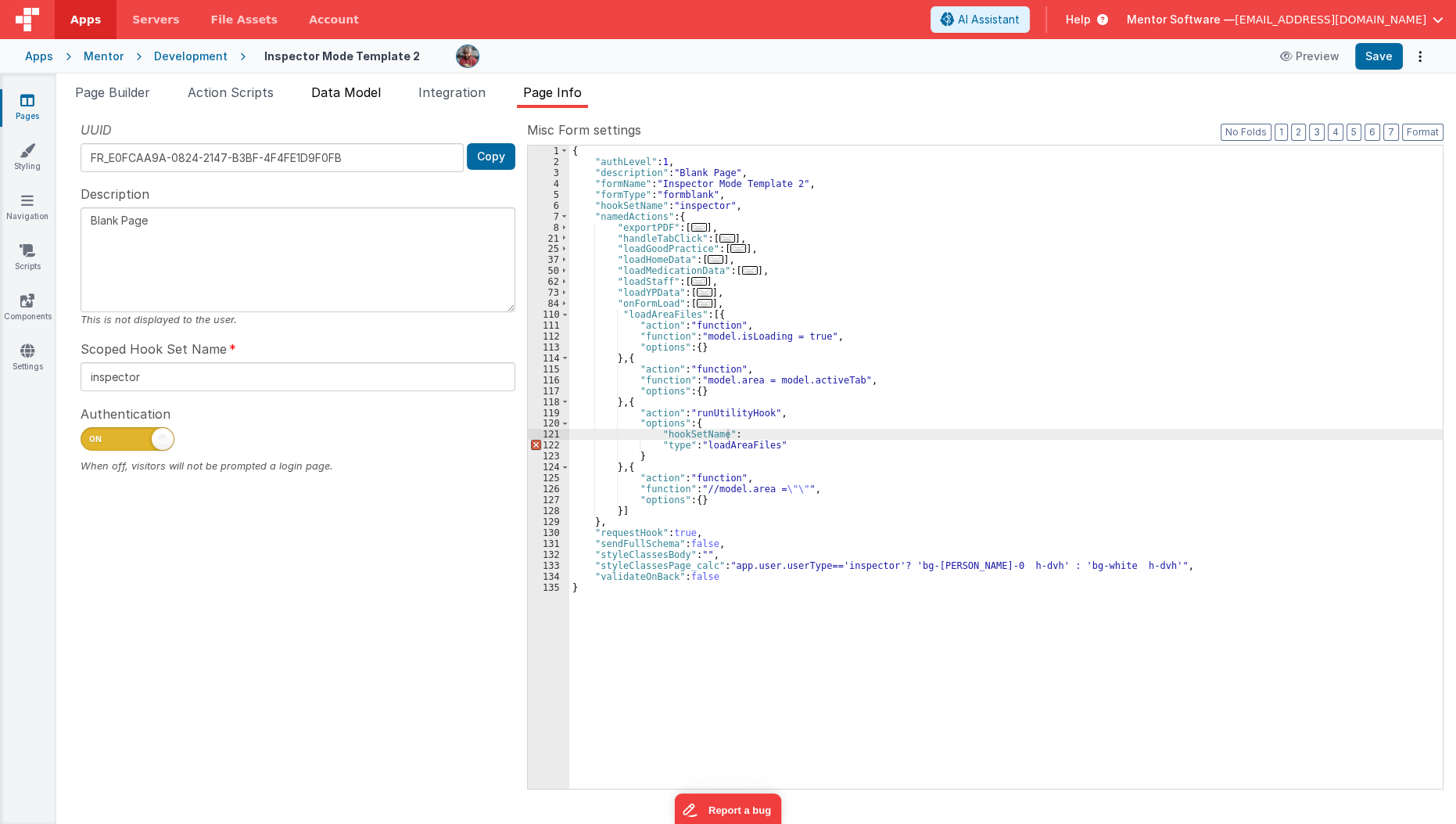
click at [370, 89] on span "Data Model" at bounding box center [346, 92] width 70 height 16
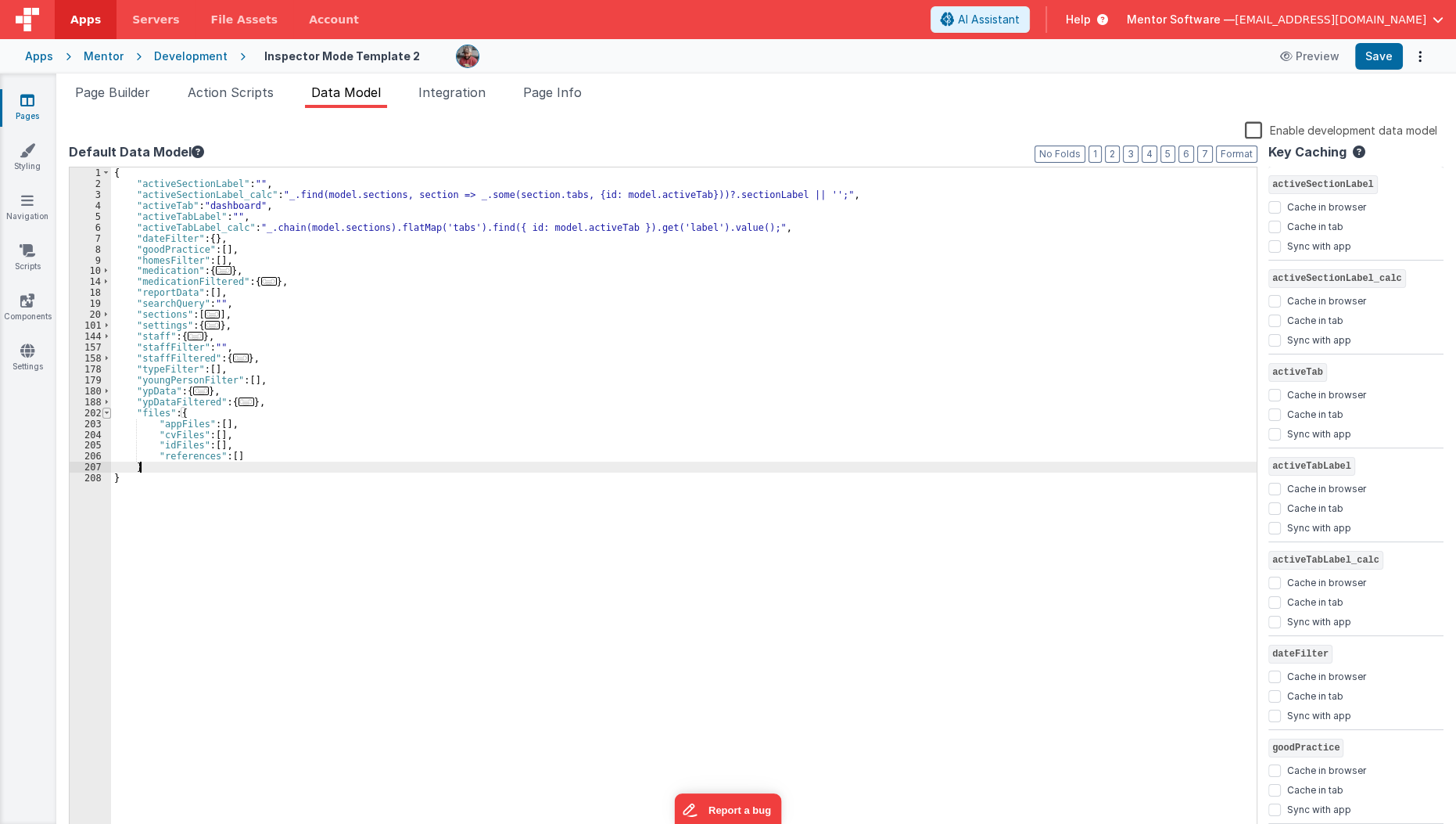
click at [104, 417] on span at bounding box center [107, 413] width 9 height 11
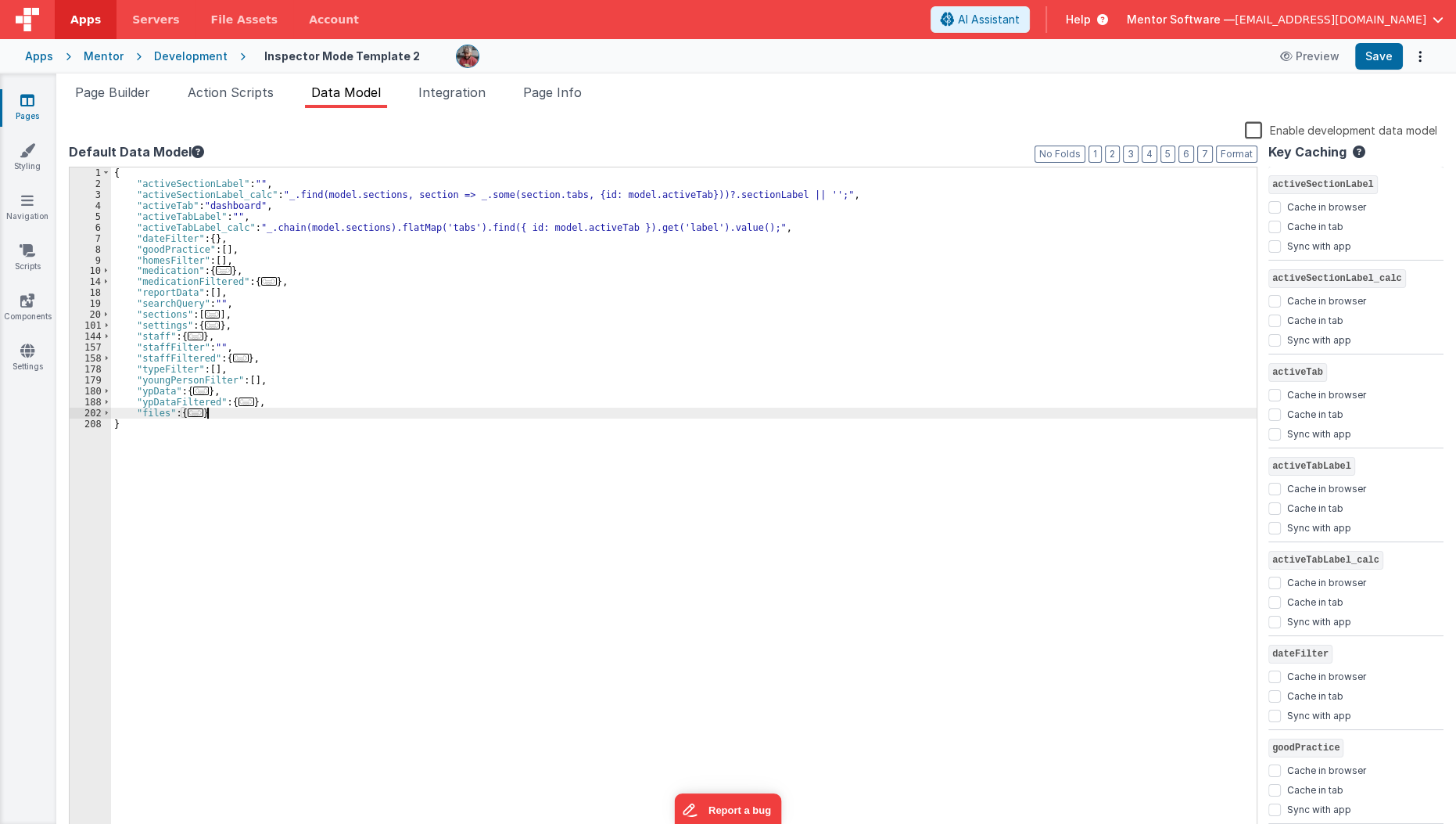
click at [215, 413] on div "{ "activeSectionLabel" : "" , "activeSectionLabel_calc" : "_.find(model.section…" at bounding box center [685, 512] width 1146 height 691
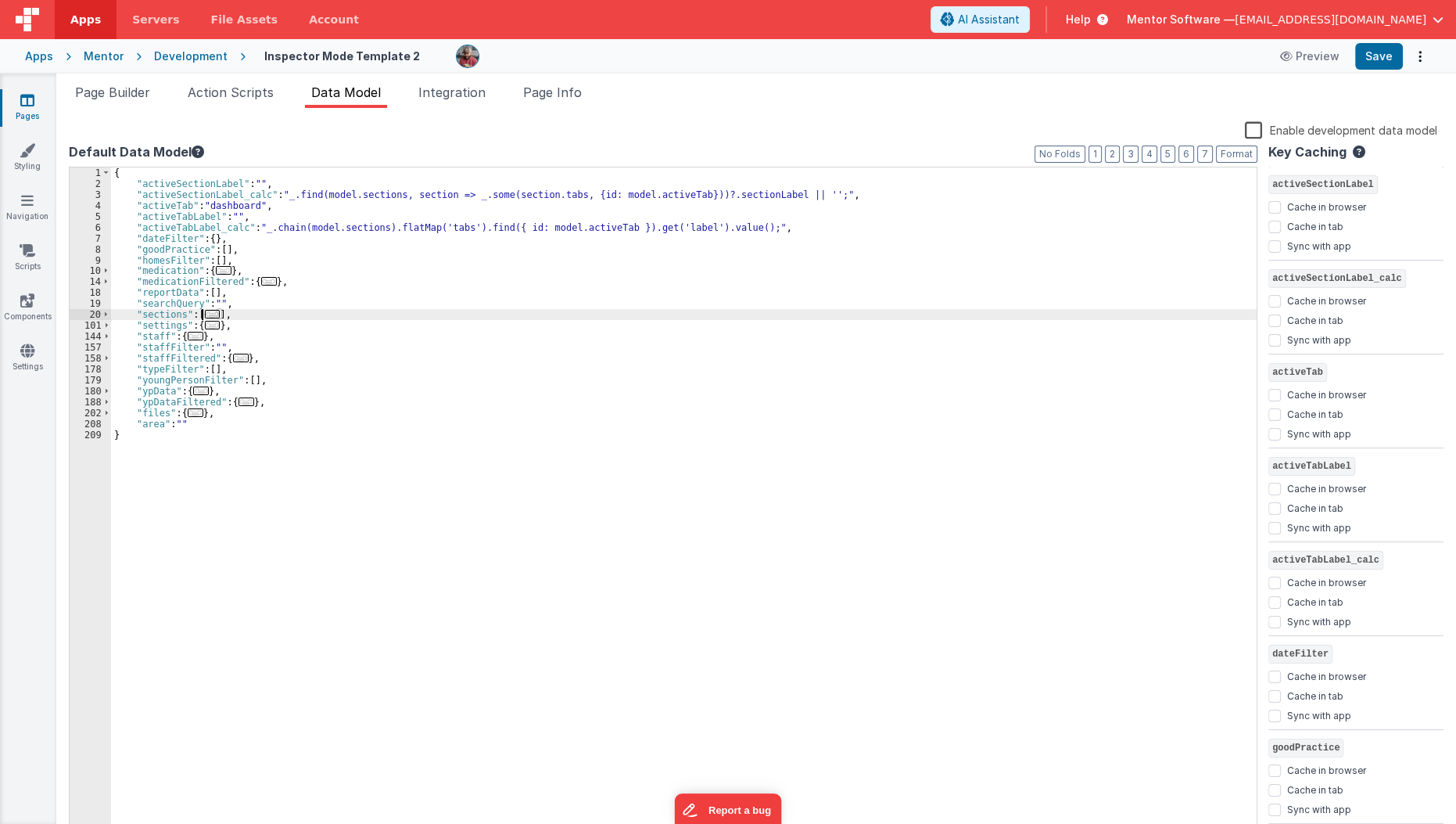
click at [213, 311] on span "..." at bounding box center [213, 314] width 16 height 9
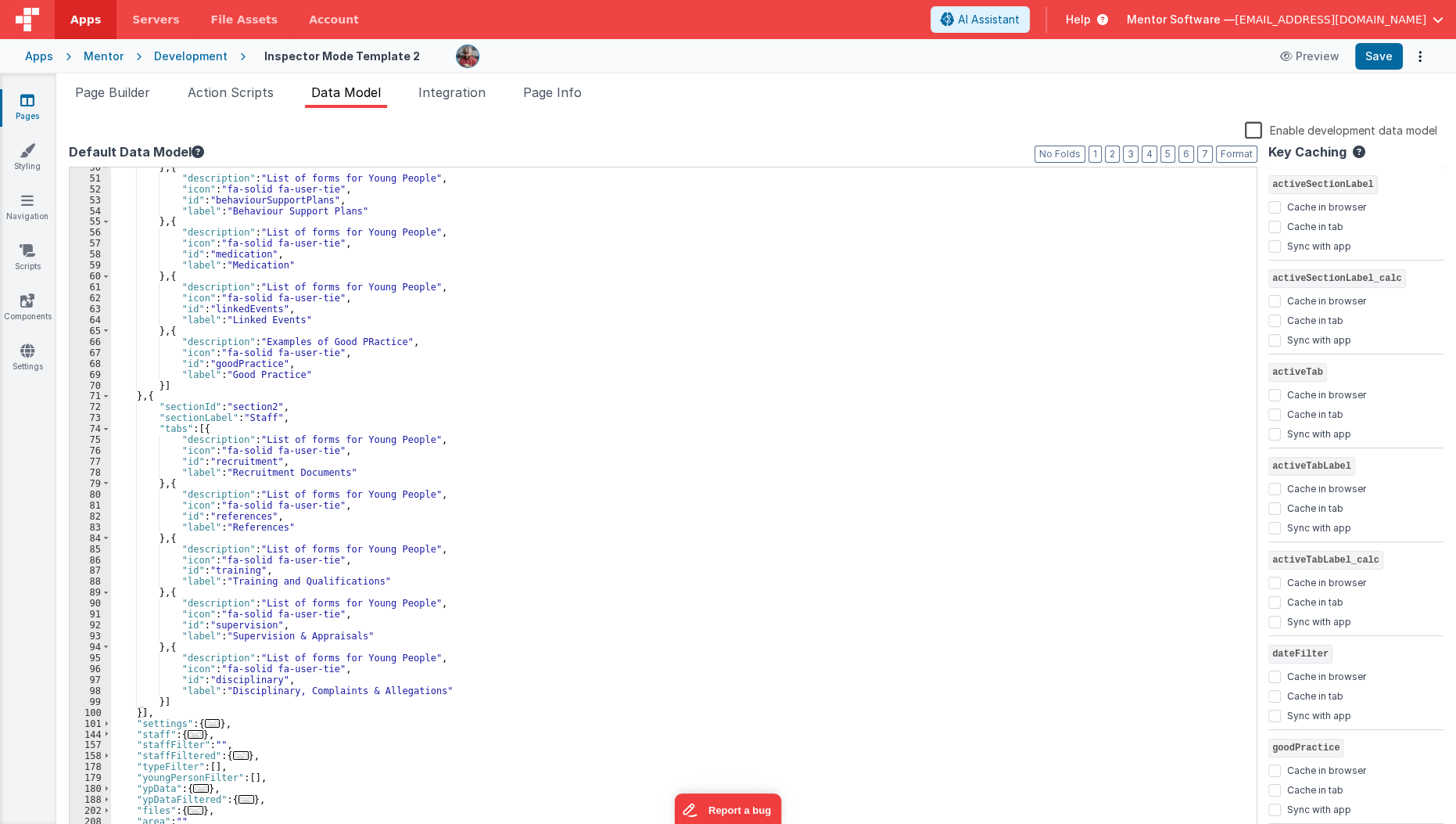
scroll to position [474, 0]
click at [249, 458] on div "} , { "description" : "List of forms for Young People" , "icon" : "fa-solid fa-…" at bounding box center [678, 507] width 1135 height 691
click at [142, 91] on span "Page Builder" at bounding box center [112, 92] width 75 height 16
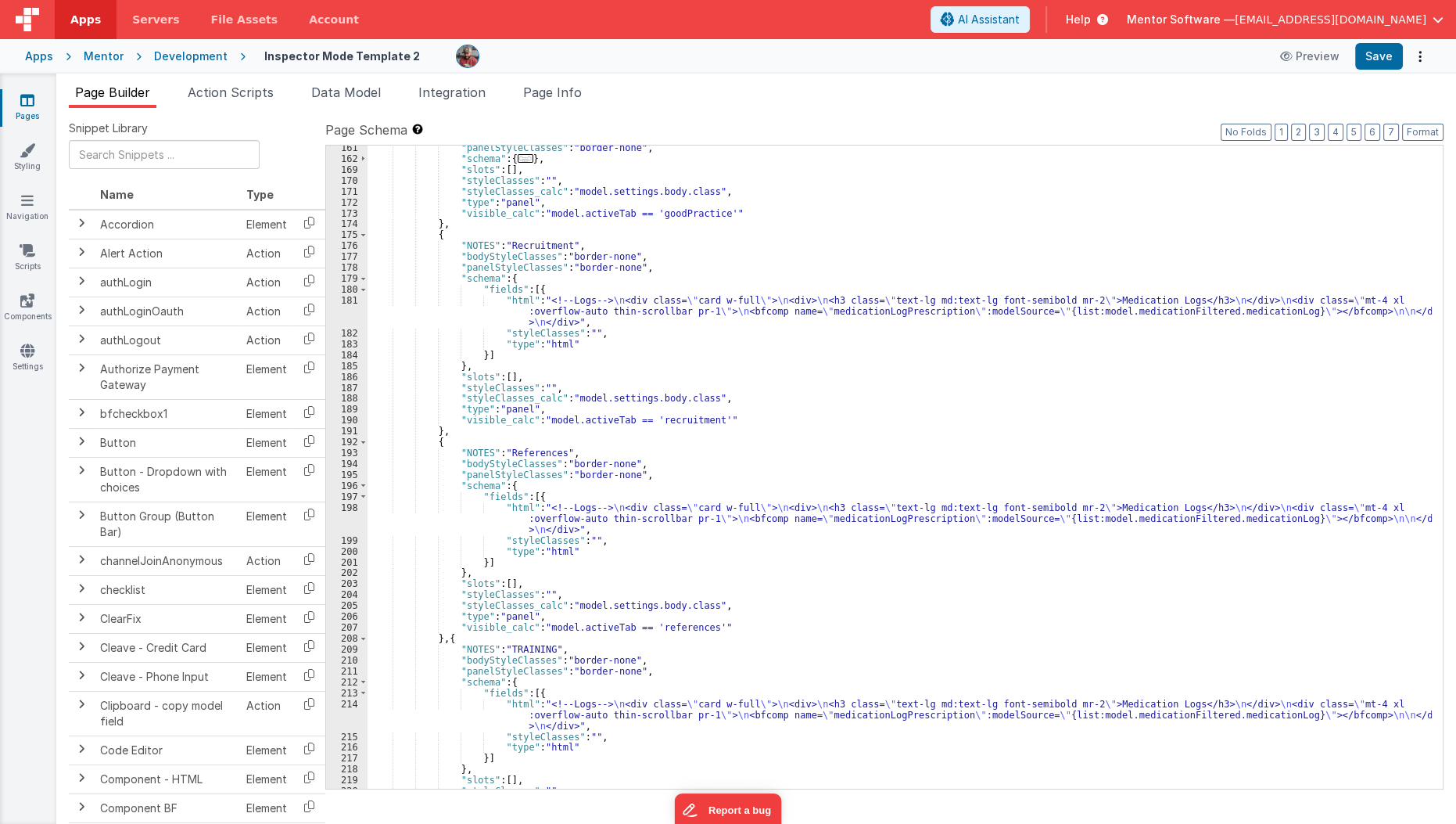
scroll to position [3656, 0]
click at [670, 420] on div ""panelStyleClasses" : "border-none" , "schema" : { ... } , "slots" : [ ] , "sty…" at bounding box center [900, 474] width 1065 height 665
click at [331, 86] on span "Data Model" at bounding box center [346, 92] width 70 height 16
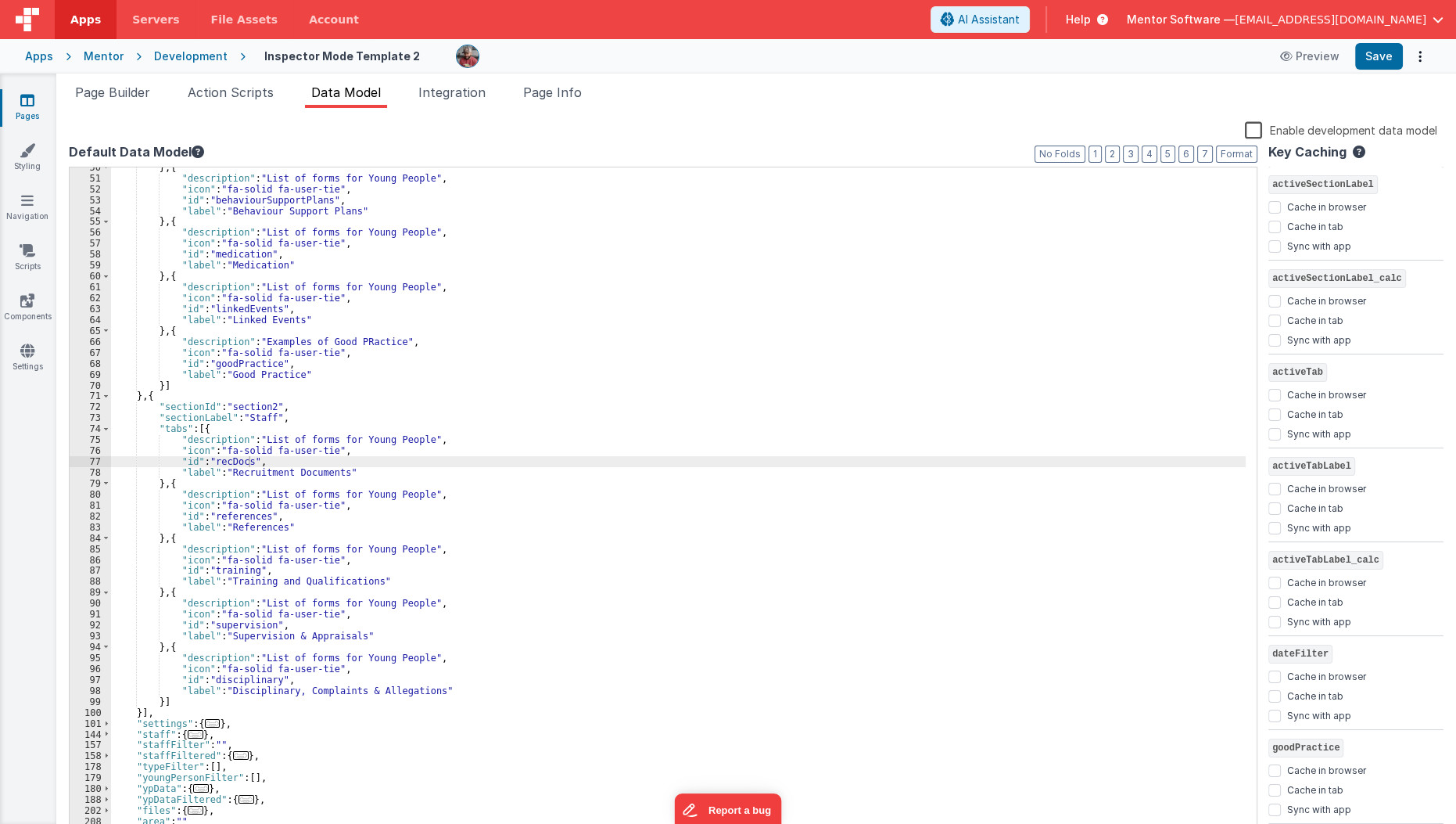
click at [172, 487] on div "} , { "description" : "List of forms for Young People" , "icon" : "fa-solid fa-…" at bounding box center [678, 507] width 1135 height 691
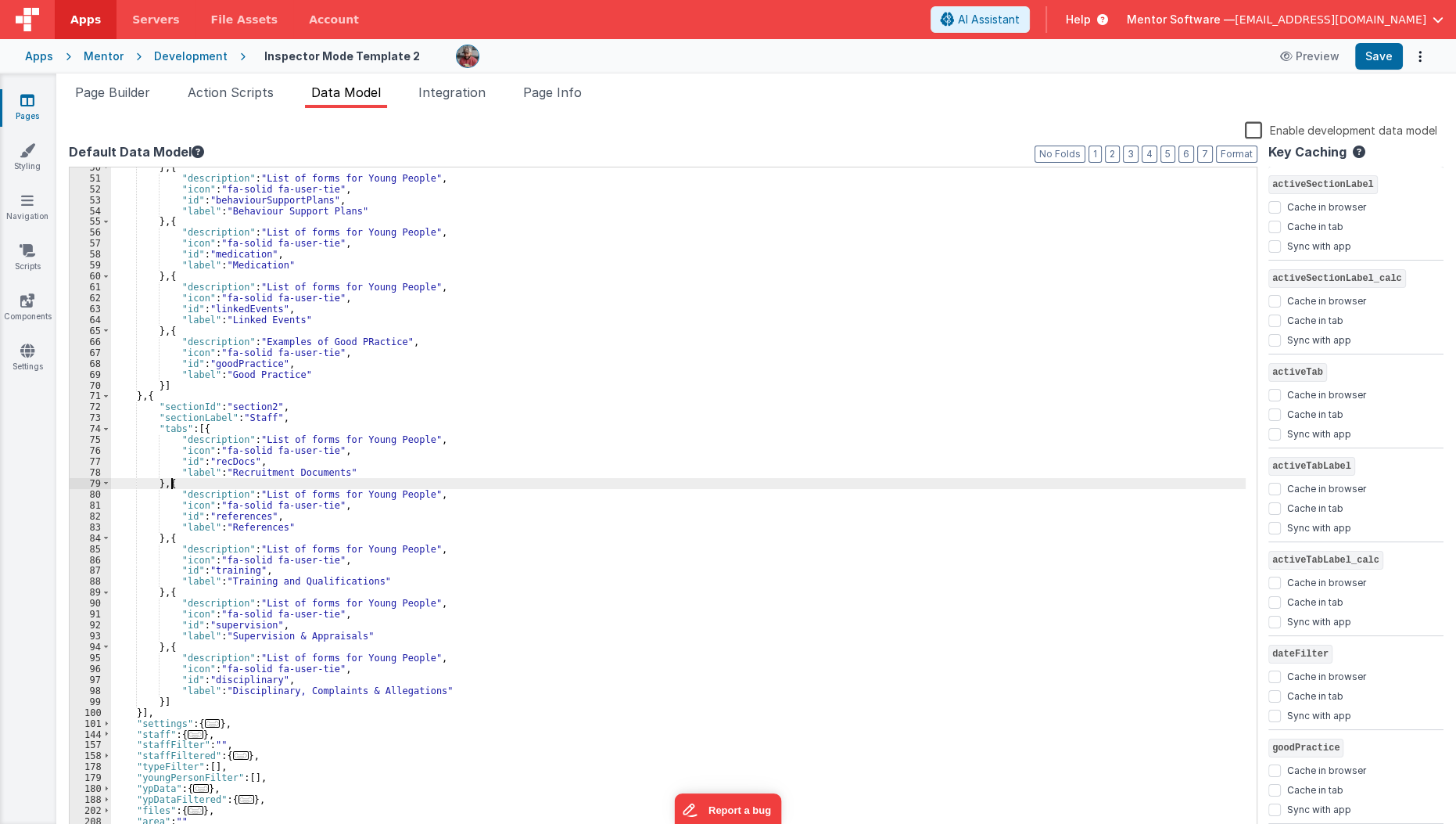
click at [172, 487] on div "} , { "description" : "List of forms for Young People" , "icon" : "fa-solid fa-…" at bounding box center [678, 507] width 1135 height 691
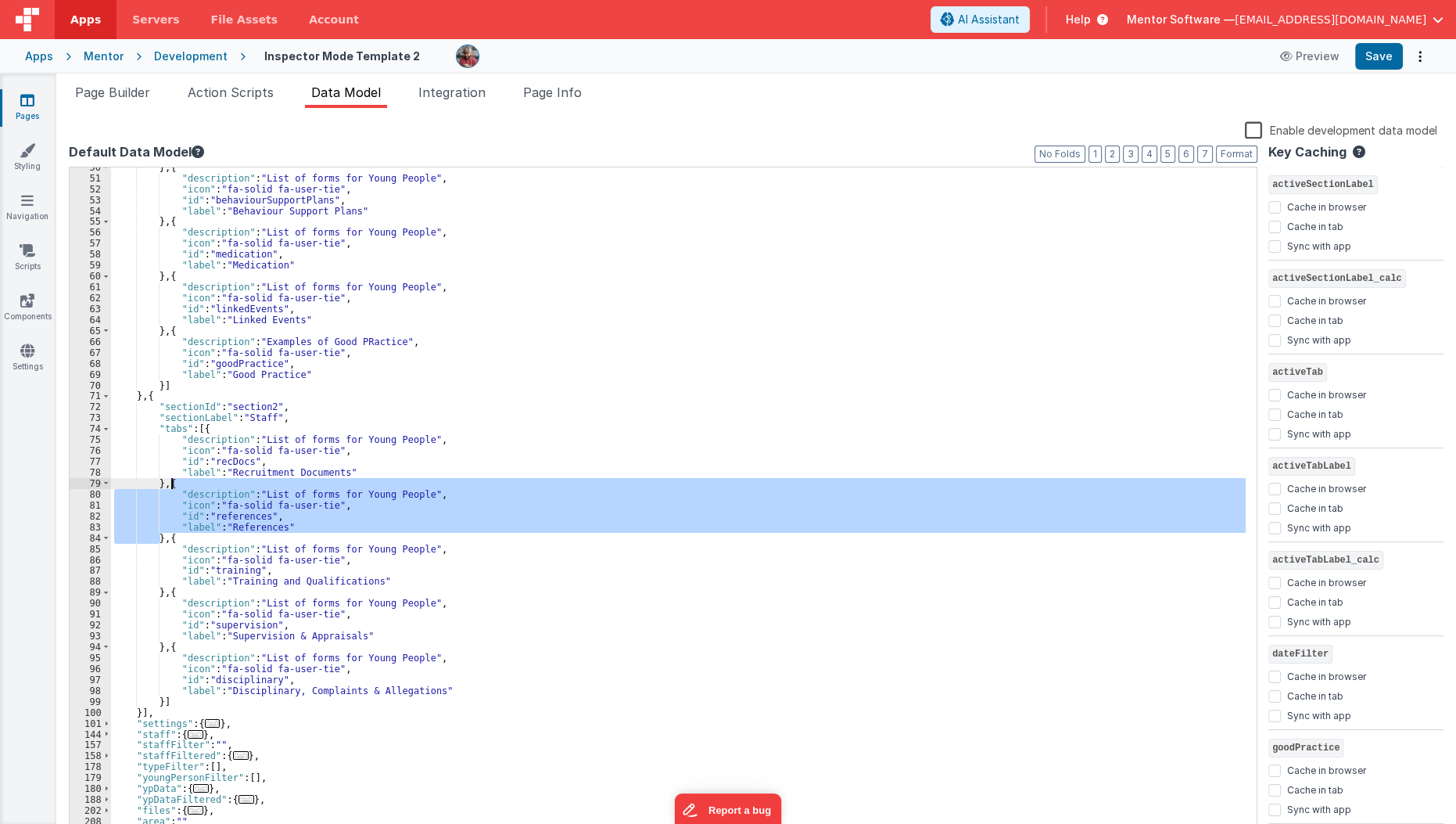
click at [172, 485] on div "} , { "description" : "List of forms for Young People" , "icon" : "fa-solid fa-…" at bounding box center [678, 502] width 1135 height 670
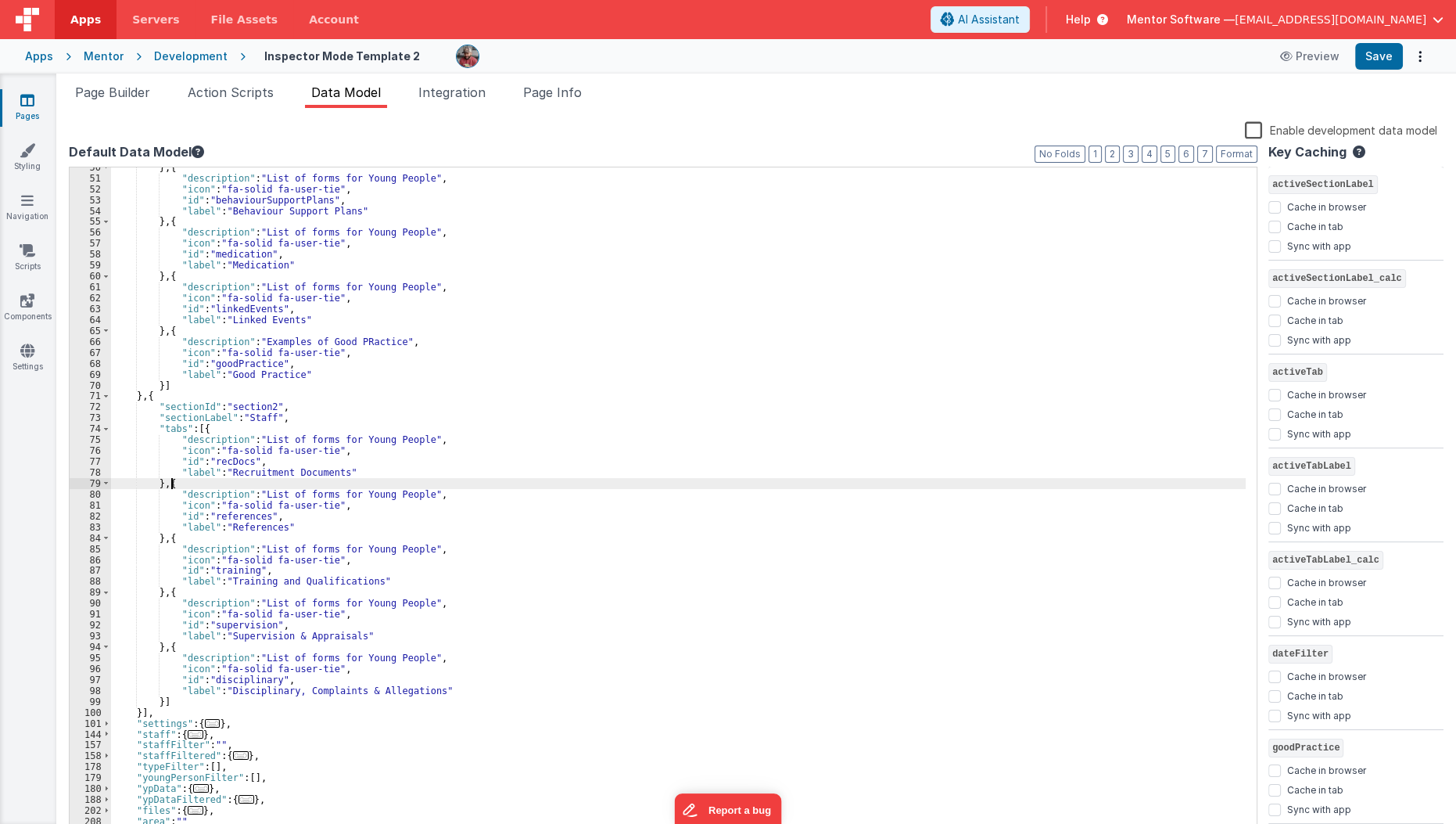
paste textarea
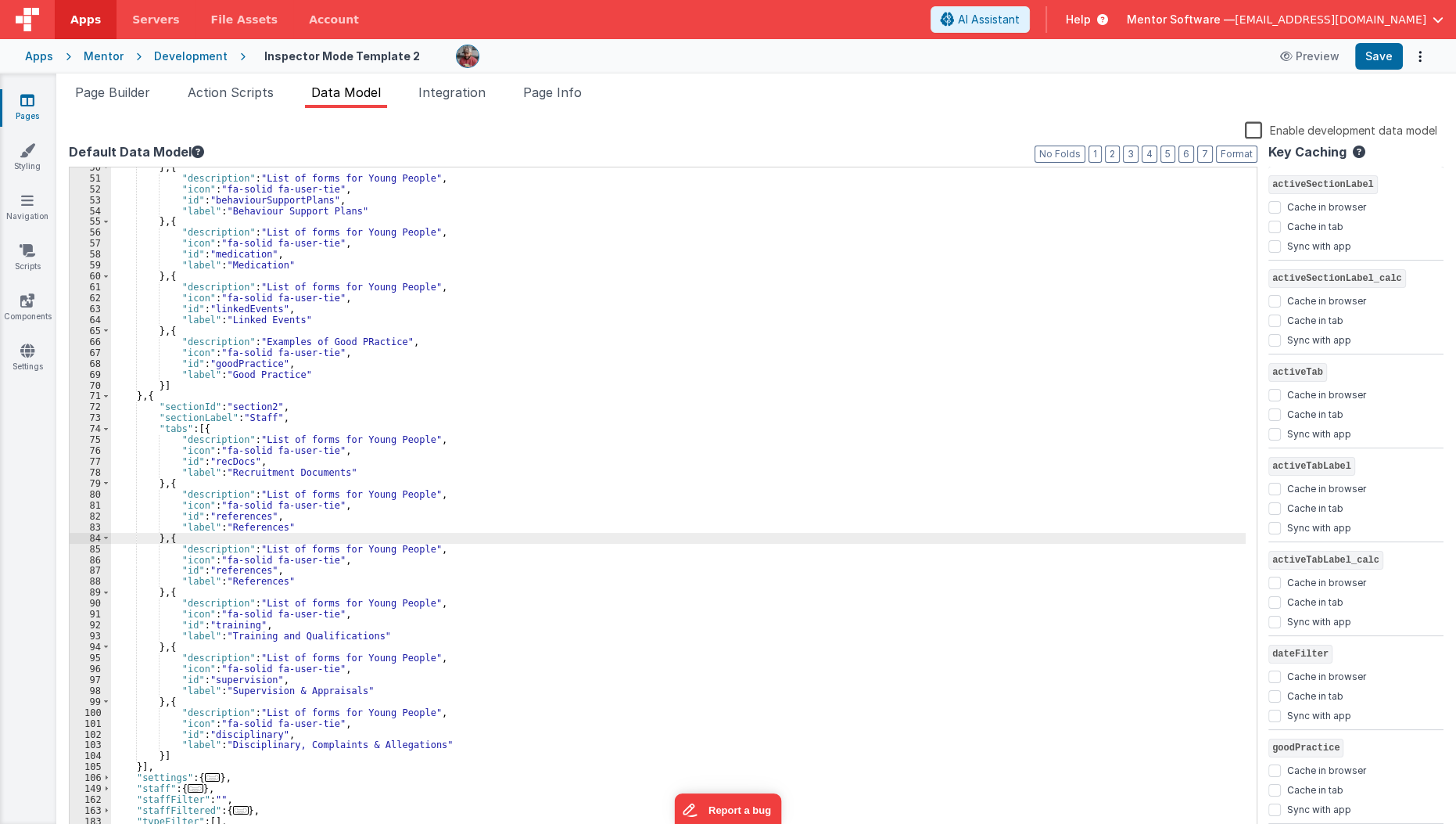
click at [243, 520] on div "} , { "description" : "List of forms for Young People" , "icon" : "fa-solid fa-…" at bounding box center [678, 507] width 1135 height 691
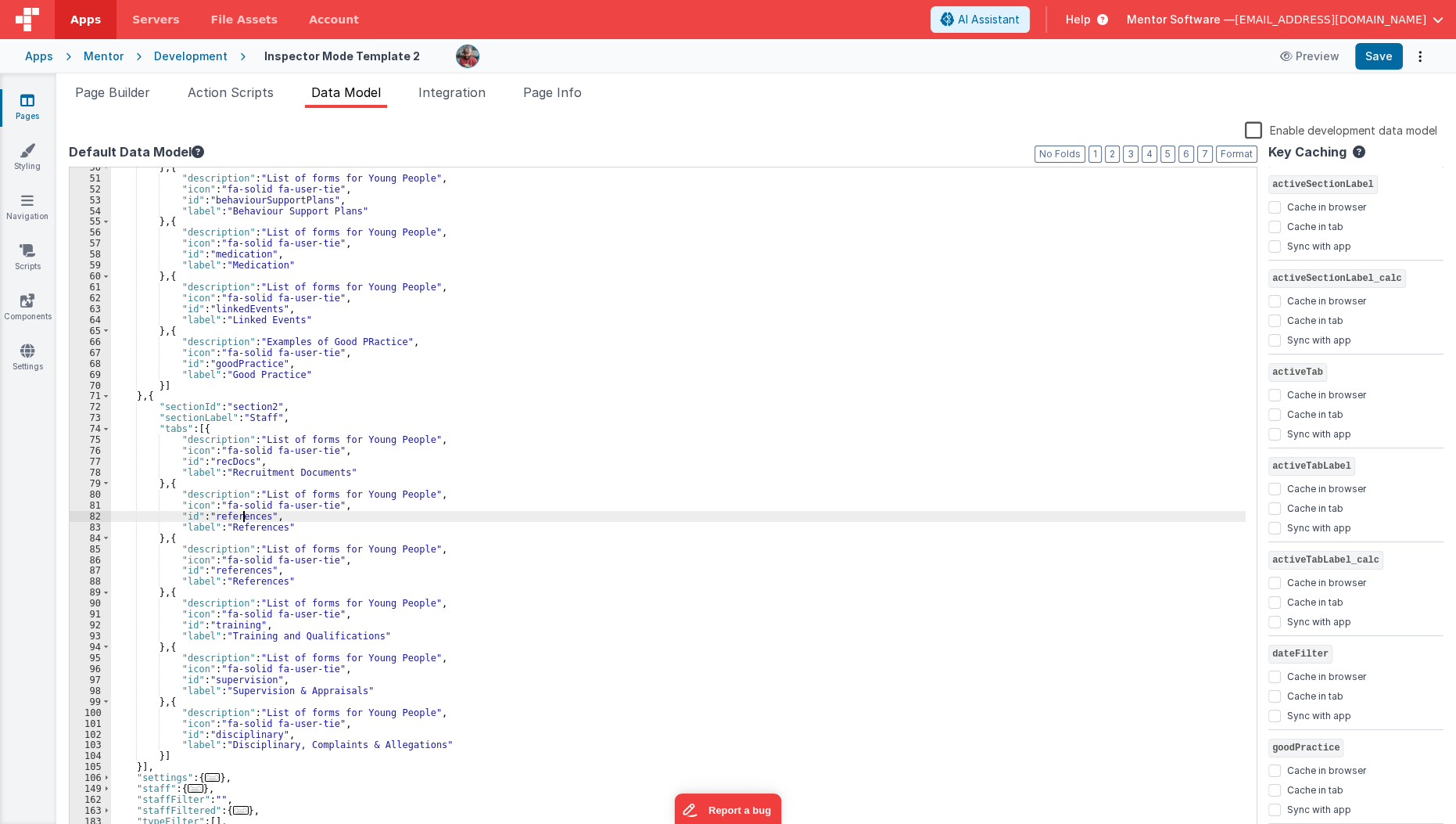
click at [243, 520] on div "} , { "description" : "List of forms for Young People" , "icon" : "fa-solid fa-…" at bounding box center [678, 507] width 1135 height 691
click at [245, 526] on div "} , { "description" : "List of forms for Young People" , "icon" : "fa-solid fa-…" at bounding box center [678, 507] width 1135 height 691
click at [115, 96] on span "Page Builder" at bounding box center [112, 92] width 75 height 16
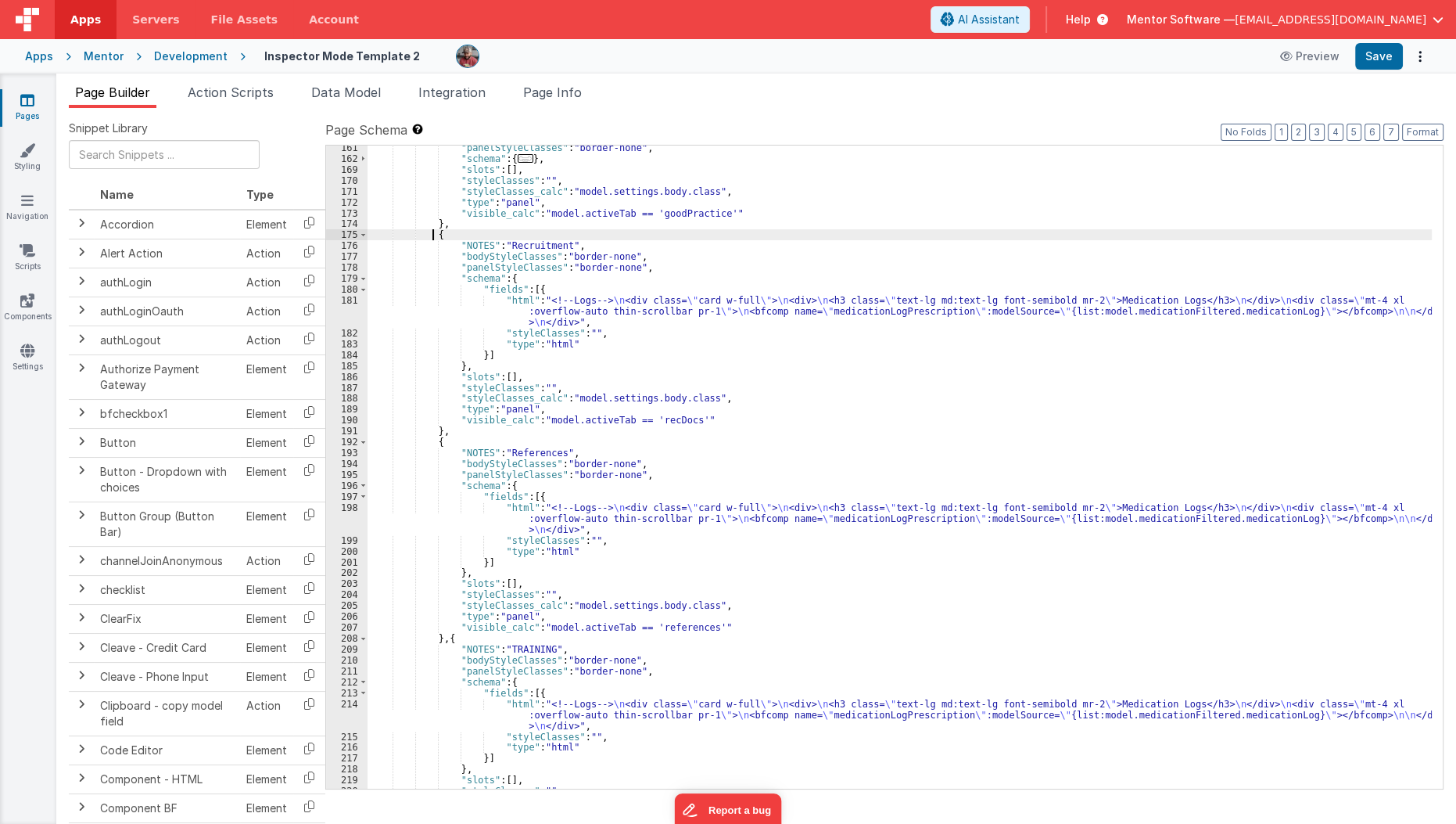
click at [432, 232] on div ""panelStyleClasses" : "border-none" , "schema" : { ... } , "slots" : [ ] , "sty…" at bounding box center [900, 474] width 1065 height 665
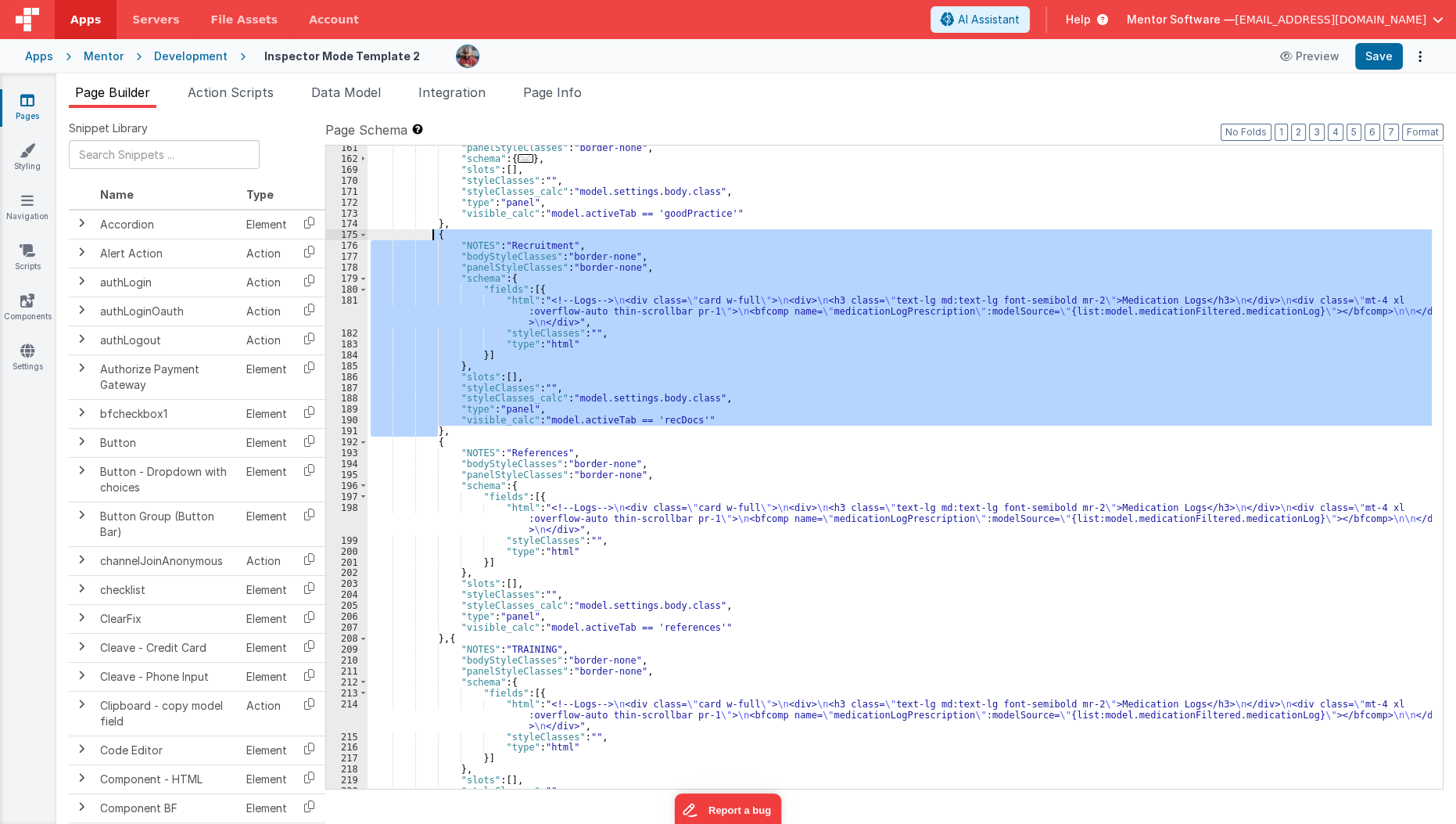
click at [432, 232] on div ""panelStyleClasses" : "border-none" , "schema" : { ... } , "slots" : [ ] , "sty…" at bounding box center [900, 474] width 1065 height 665
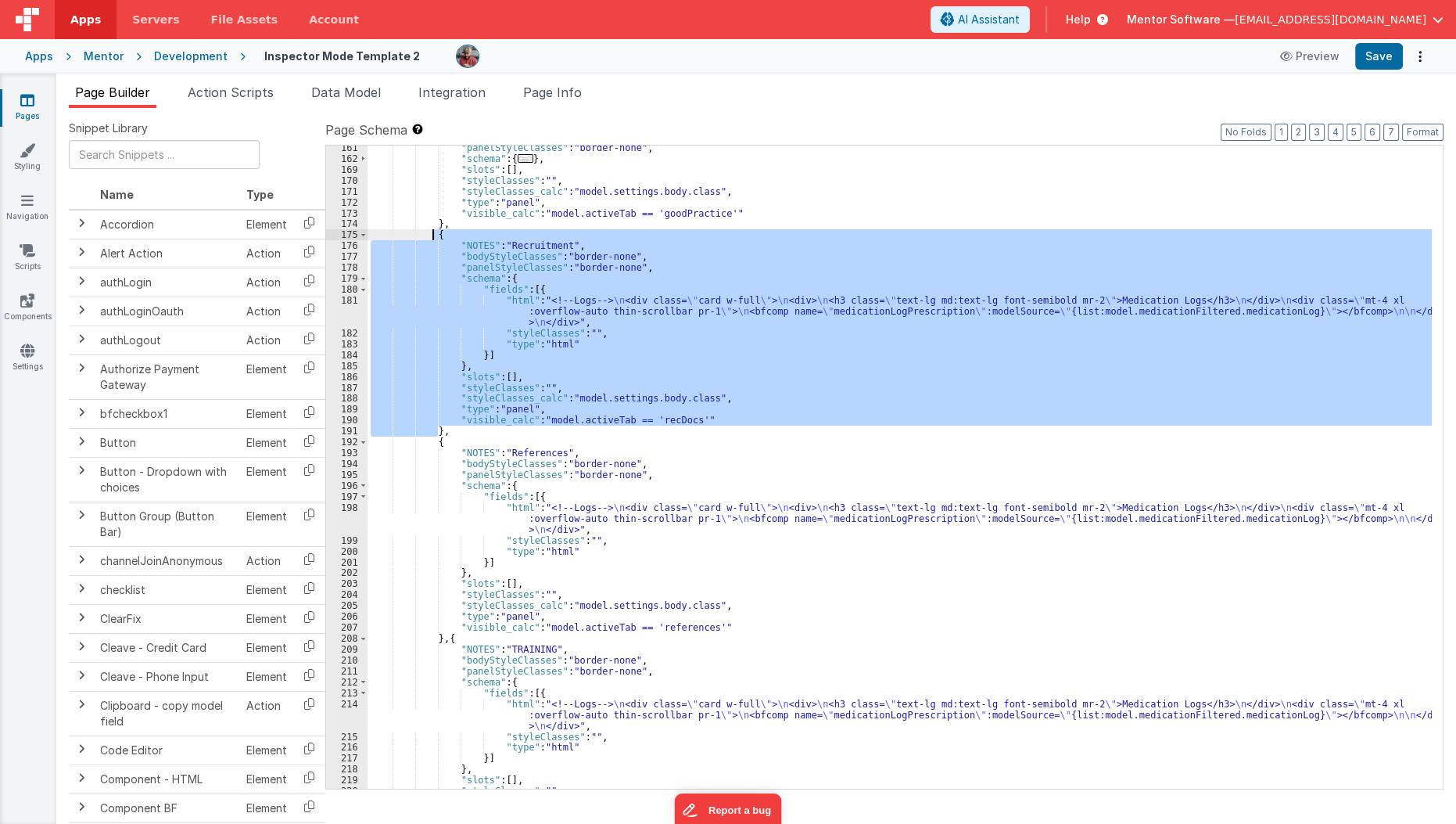
click at [465, 423] on div ""panelStyleClasses" : "border-none" , "schema" : { ... } , "slots" : [ ] , "sty…" at bounding box center [899, 466] width 1064 height 643
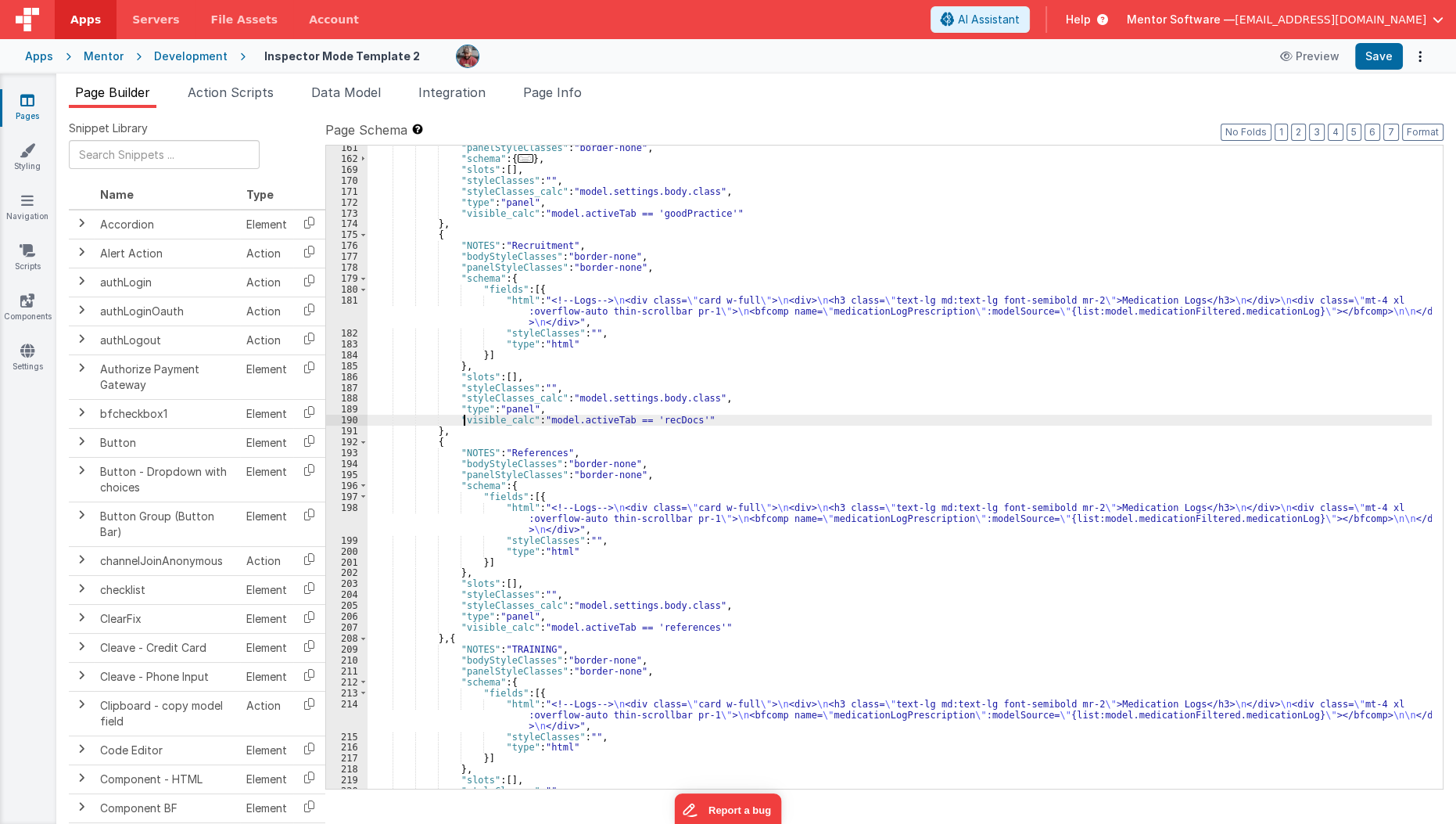
click at [464, 433] on div ""panelStyleClasses" : "border-none" , "schema" : { ... } , "slots" : [ ] , "sty…" at bounding box center [900, 474] width 1065 height 665
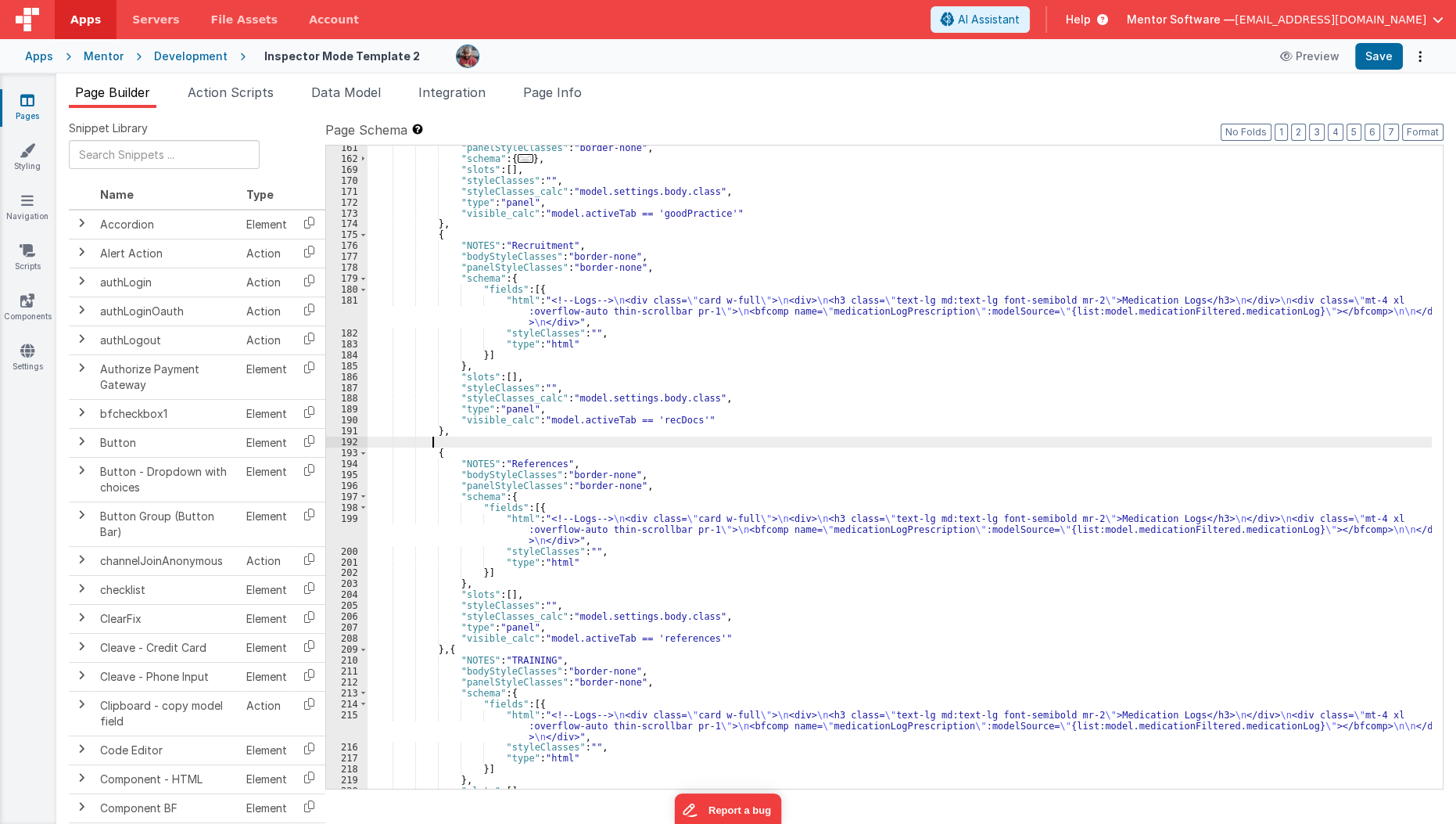
paste textarea
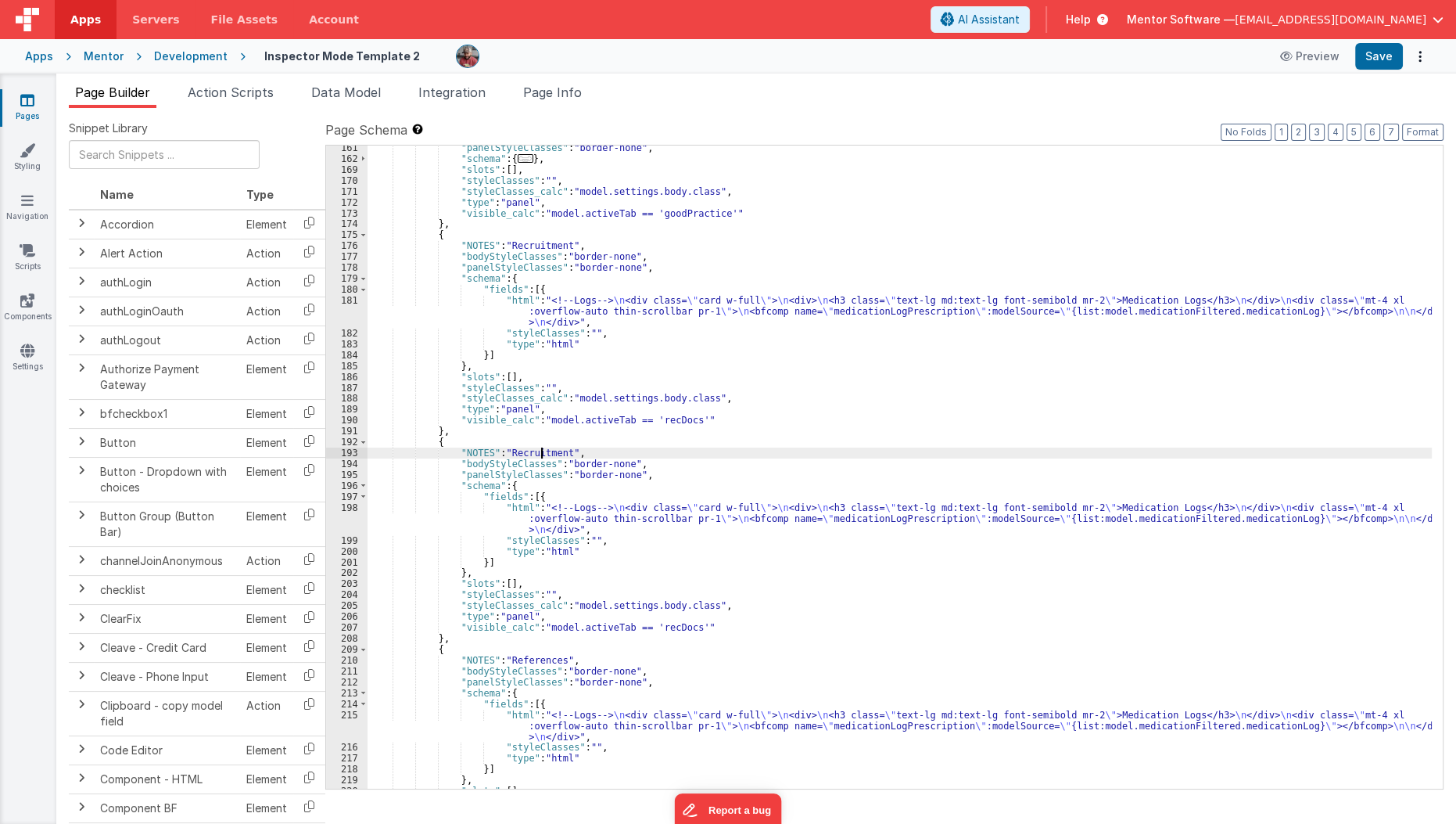
click at [539, 453] on div ""panelStyleClasses" : "border-none" , "schema" : { ... } , "slots" : [ ] , "sty…" at bounding box center [900, 474] width 1065 height 665
click at [662, 634] on div ""panelStyleClasses" : "border-none" , "schema" : { ... } , "slots" : [ ] , "sty…" at bounding box center [900, 474] width 1065 height 665
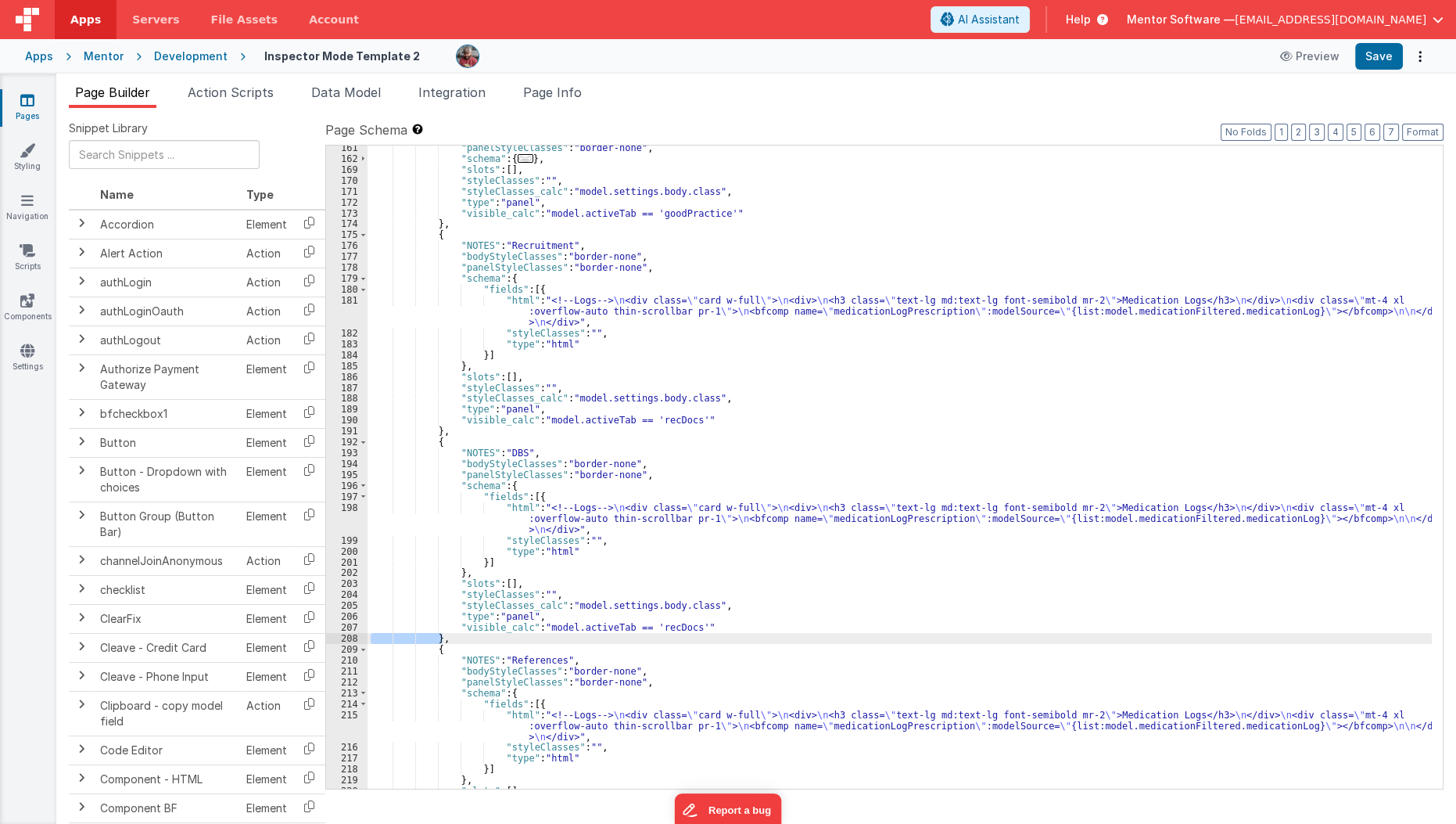
click at [666, 623] on div ""panelStyleClasses" : "border-none" , "schema" : { ... } , "slots" : [ ] , "sty…" at bounding box center [900, 474] width 1065 height 665
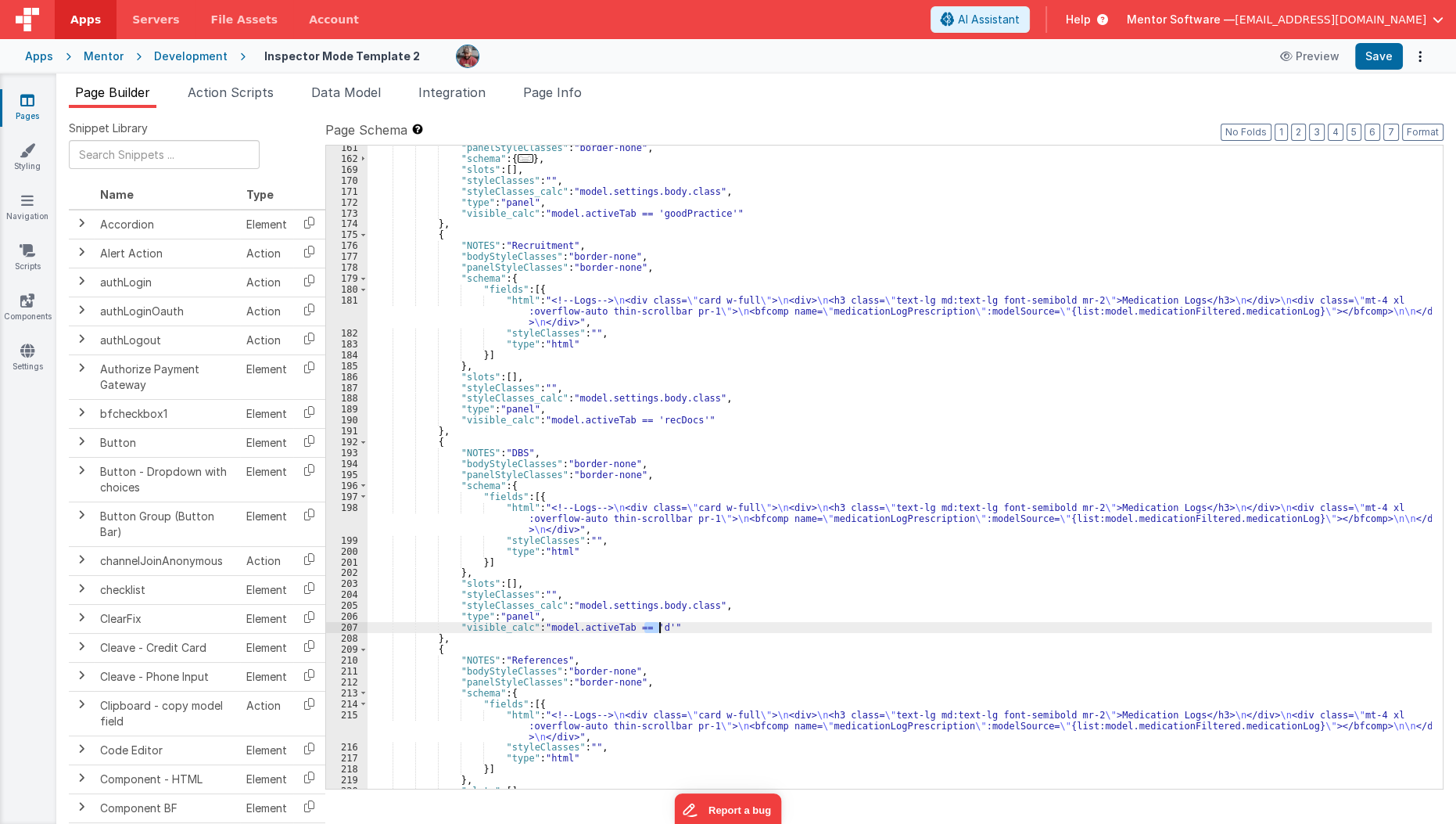
click at [657, 623] on div ""panelStyleClasses" : "border-none" , "schema" : { ... } , "slots" : [ ] , "sty…" at bounding box center [899, 466] width 1064 height 643
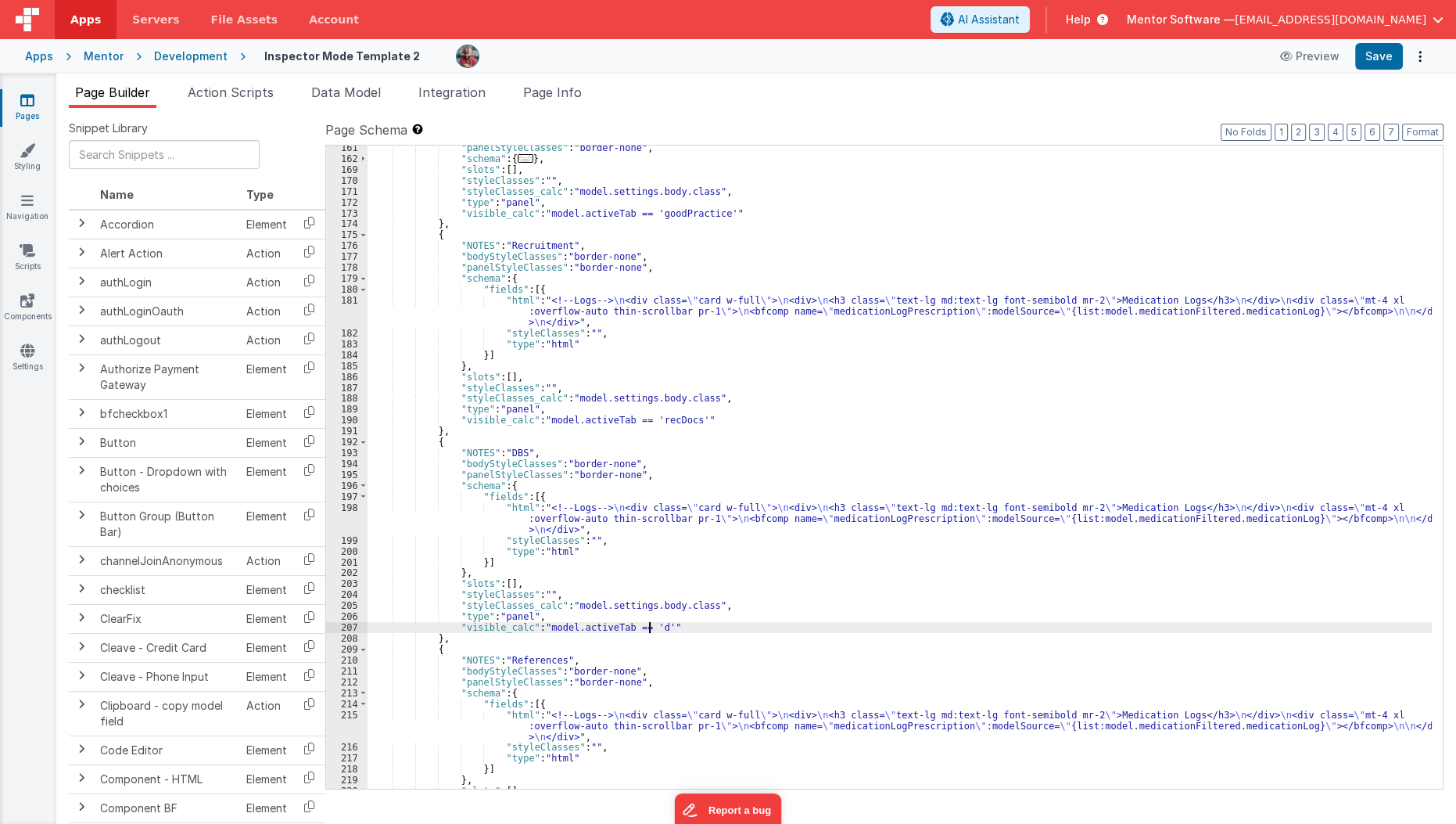
click at [648, 628] on div ""panelStyleClasses" : "border-none" , "schema" : { ... } , "slots" : [ ] , "sty…" at bounding box center [900, 474] width 1065 height 665
click at [1368, 50] on button "Save" at bounding box center [1379, 57] width 48 height 27
click at [576, 110] on div "Snippet Library Name Type Accordion Element Alert Action Action authLogin Actio…" at bounding box center [756, 478] width 1399 height 741
click at [578, 83] on li "Page Info" at bounding box center [552, 96] width 71 height 25
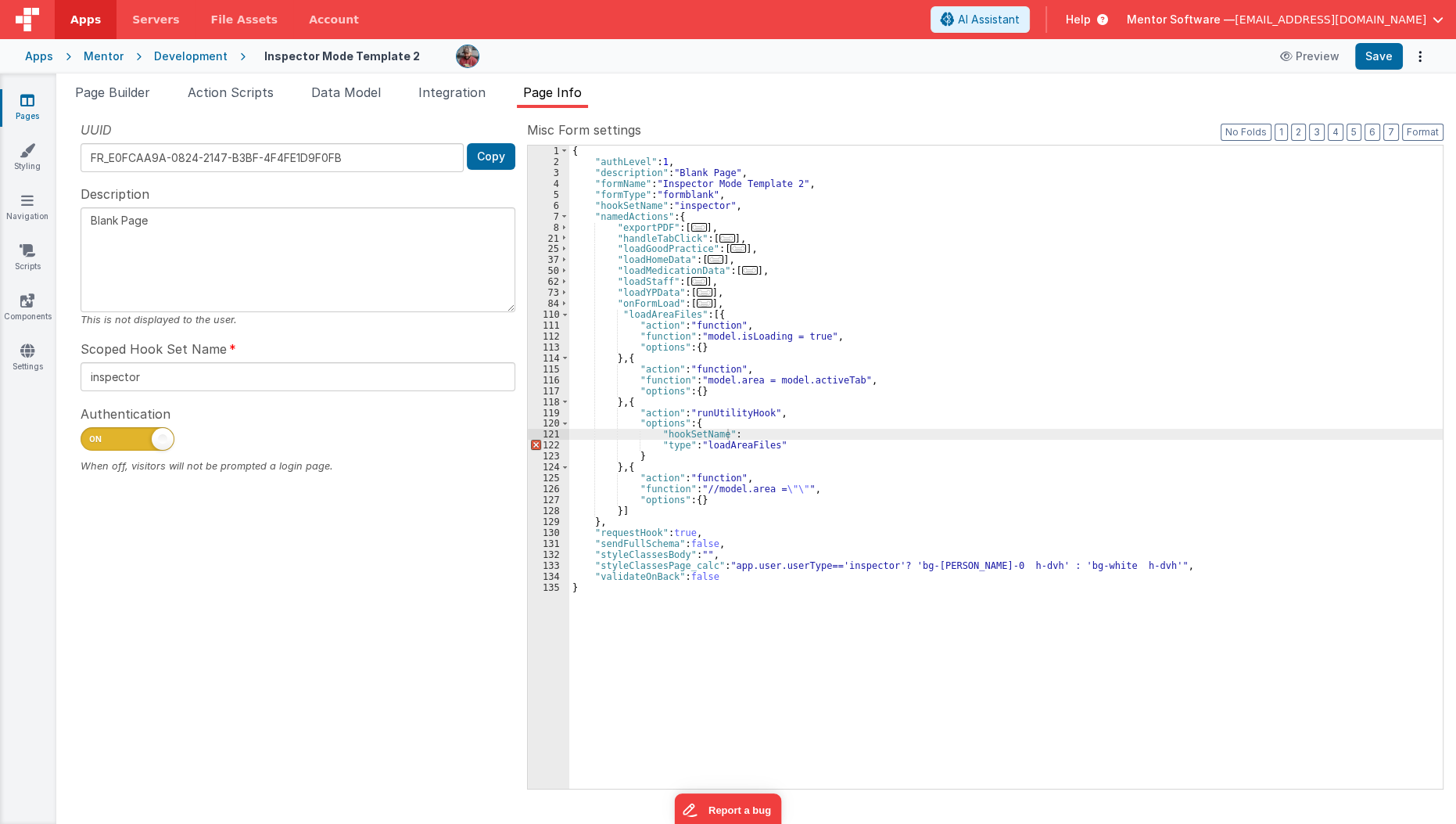
click at [747, 435] on div "{ "authLevel" : 1 , "description" : "Blank Page" , "formName" : "Inspector Mode…" at bounding box center [1007, 477] width 874 height 665
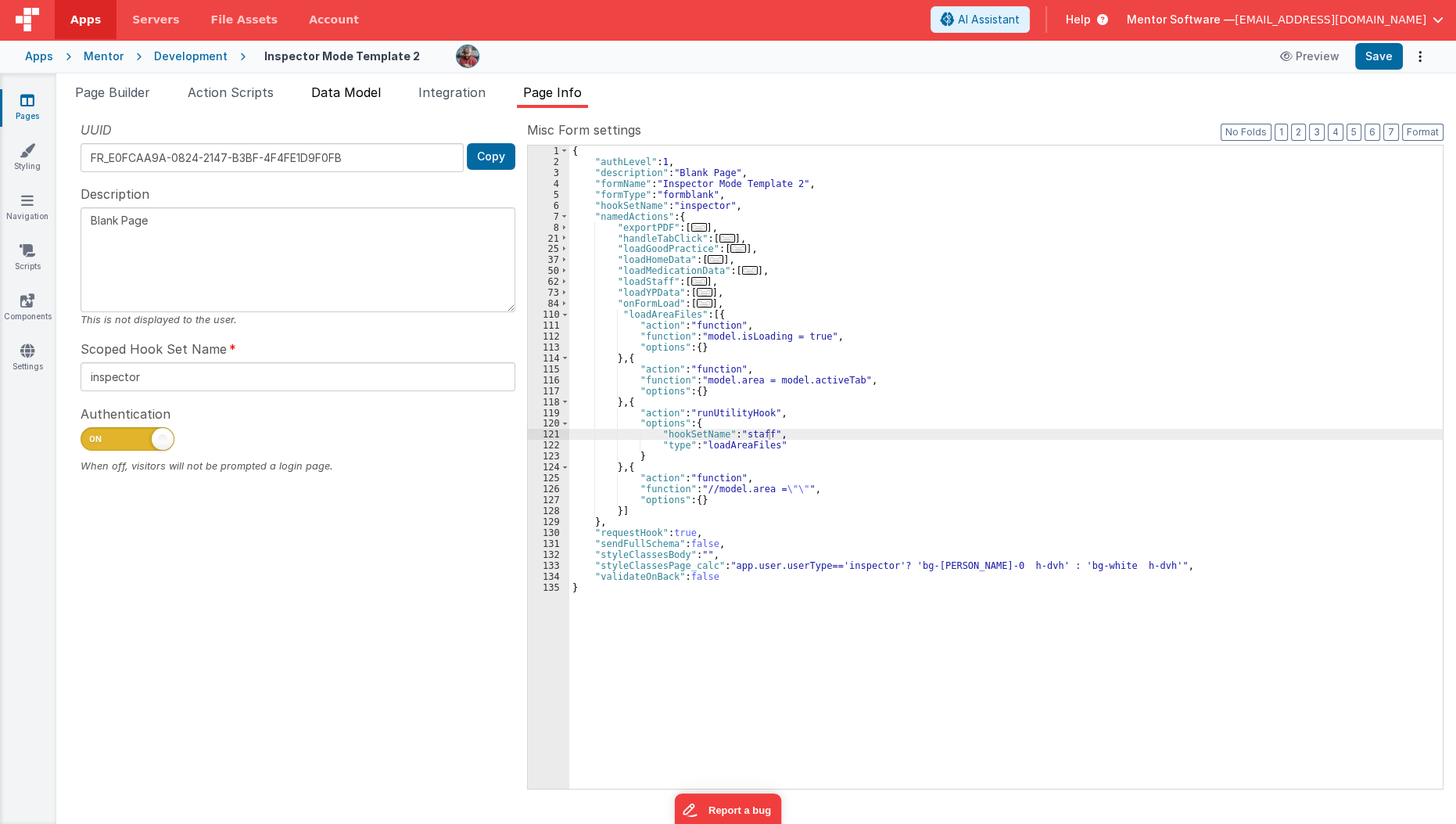
click at [328, 89] on span "Data Model" at bounding box center [346, 92] width 70 height 16
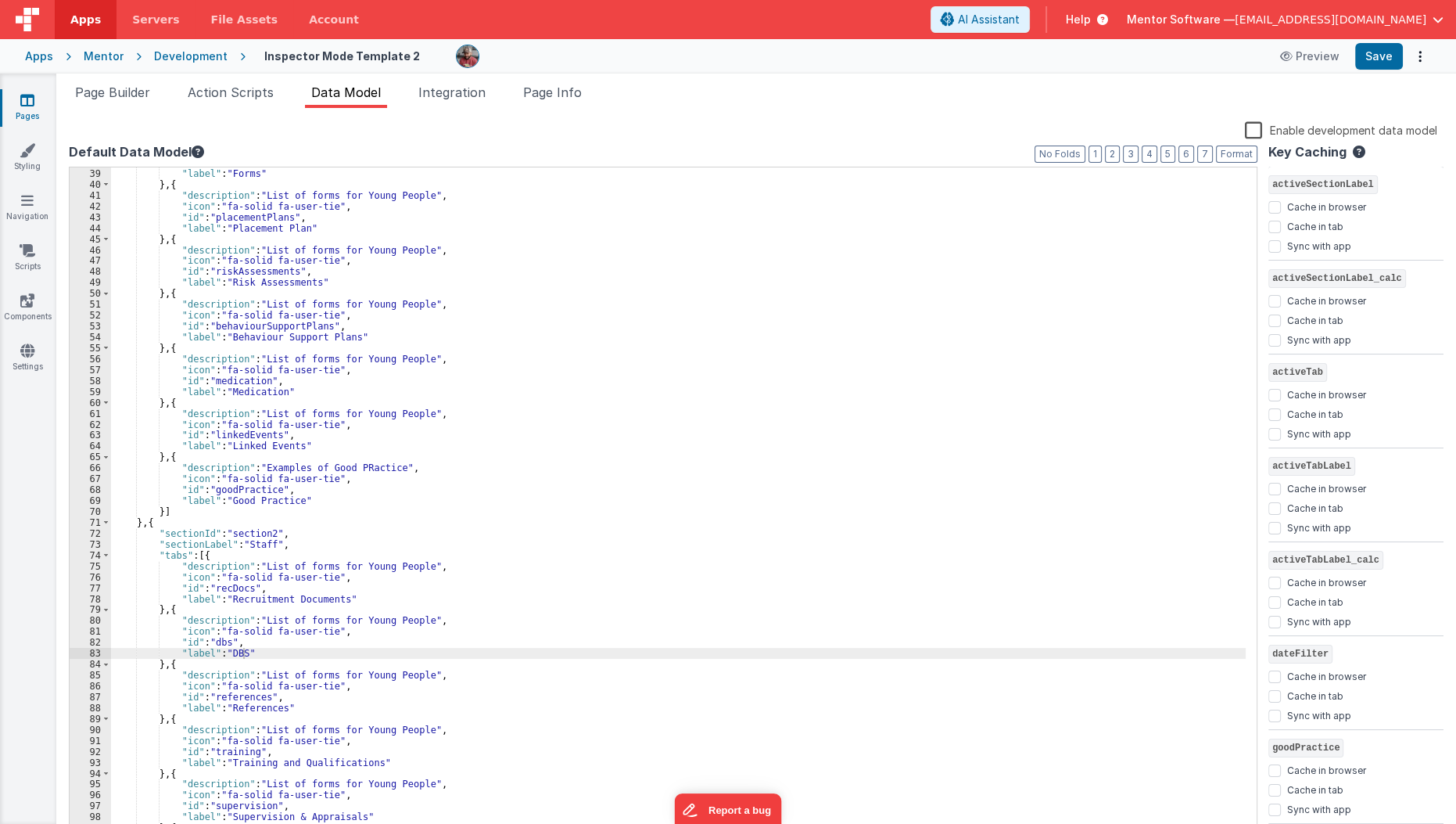
scroll to position [347, 0]
click at [1118, 151] on button "2" at bounding box center [1112, 153] width 15 height 17
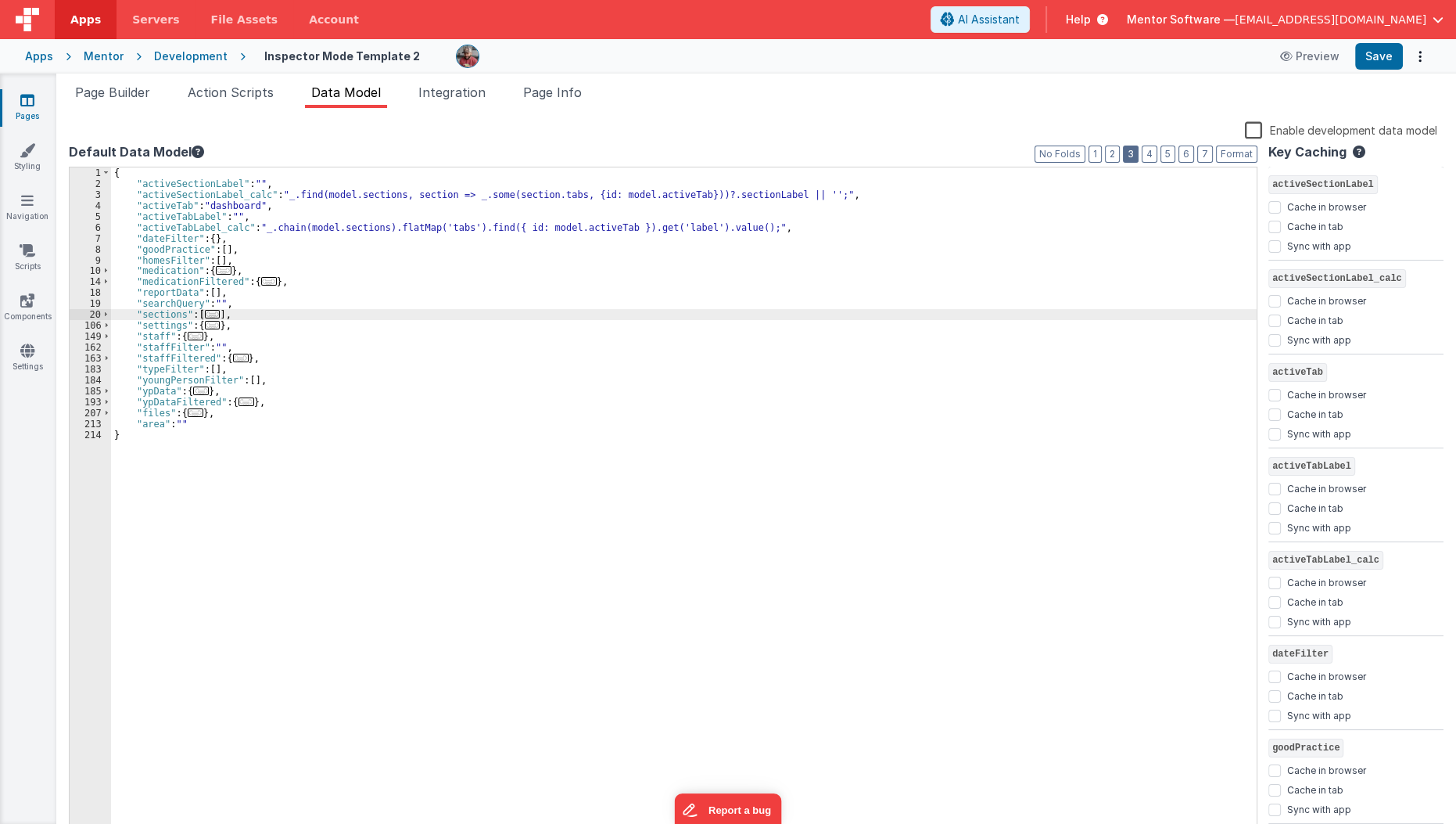
click at [1132, 158] on button "3" at bounding box center [1130, 153] width 16 height 17
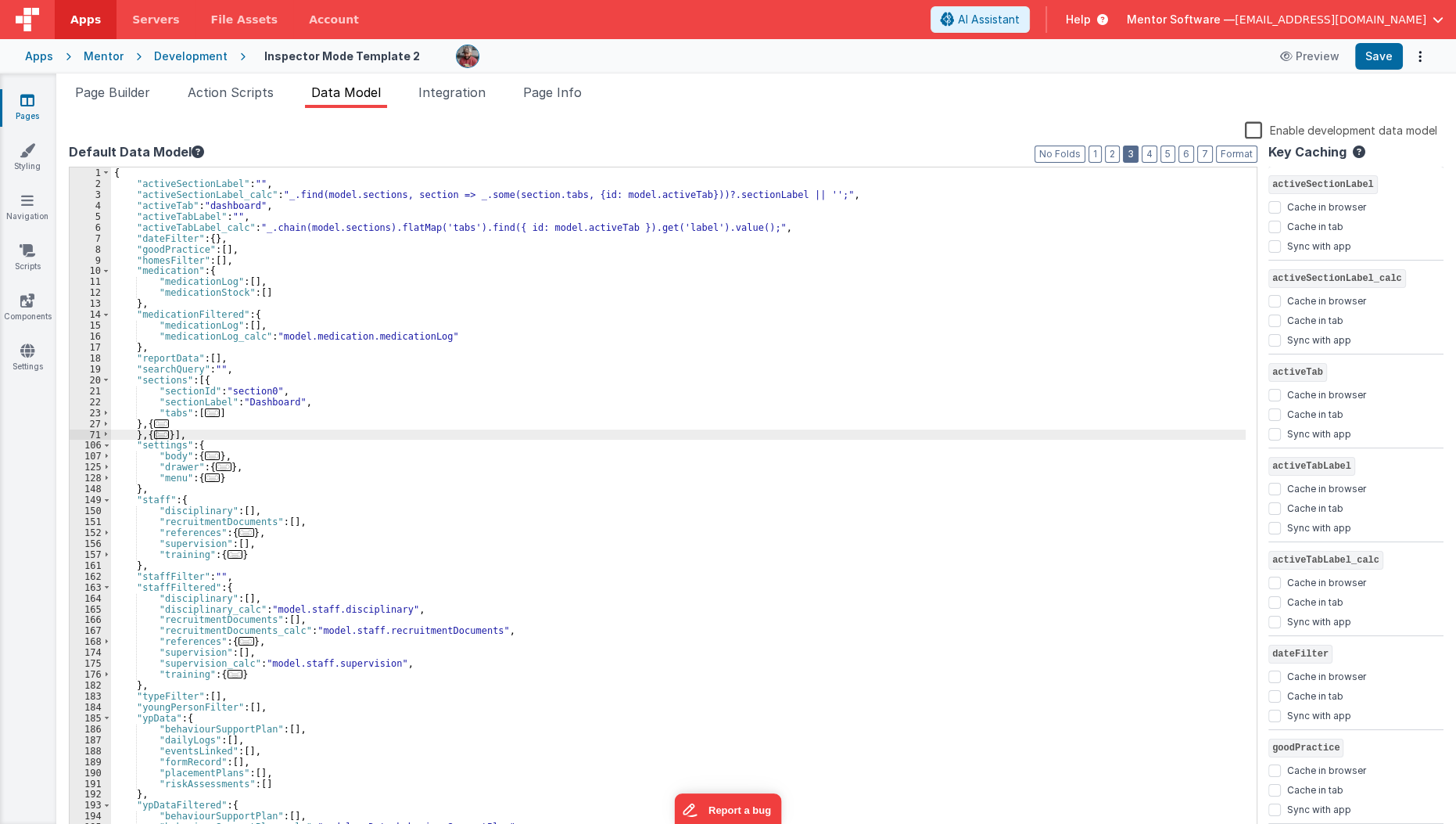
scroll to position [203, 0]
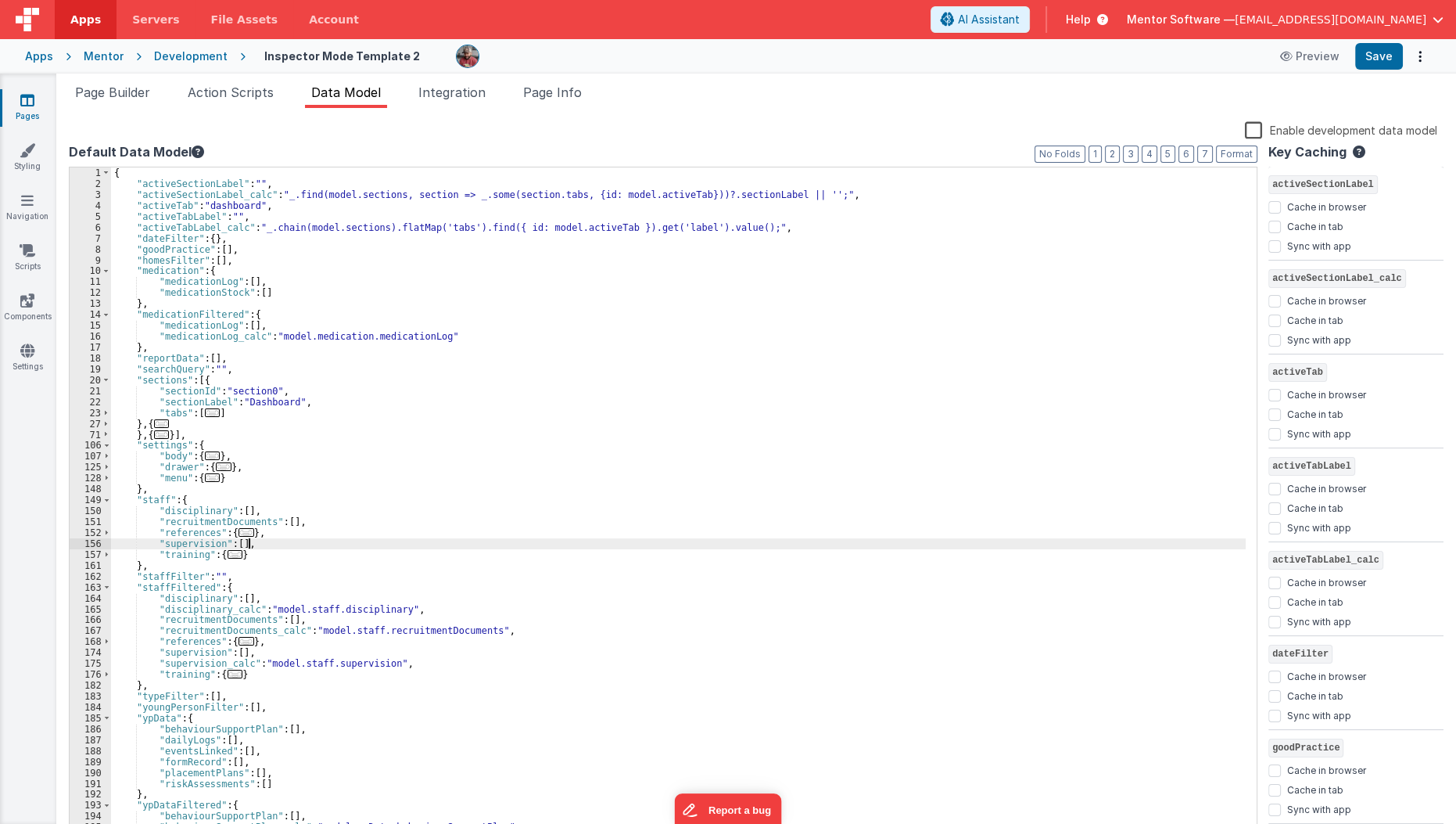
click at [463, 548] on div "{ "activeSectionLabel" : "" , "activeSectionLabel_calc" : "_.find(model.section…" at bounding box center [678, 512] width 1135 height 691
click at [425, 563] on div "{ "activeSectionLabel" : "" , "activeSectionLabel_calc" : "_.find(model.section…" at bounding box center [678, 512] width 1135 height 691
click at [425, 562] on div "{ "activeSectionLabel" : "" , "activeSectionLabel_calc" : "_.find(model.section…" at bounding box center [678, 512] width 1135 height 691
click at [427, 558] on div "{ "activeSectionLabel" : "" , "activeSectionLabel_calc" : "_.find(model.section…" at bounding box center [678, 512] width 1135 height 691
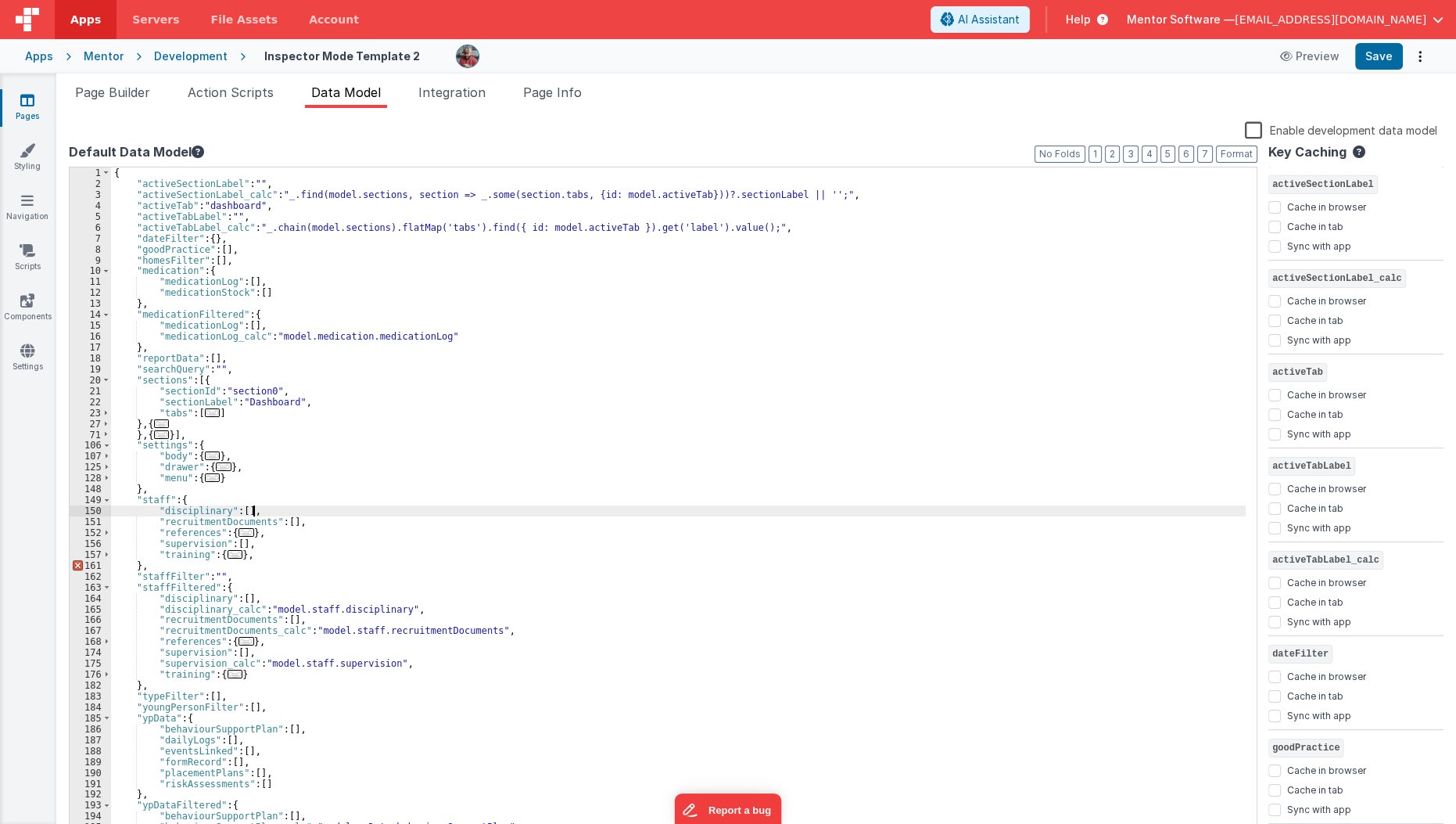
click at [315, 514] on div "{ "activeSectionLabel" : "" , "activeSectionLabel_calc" : "_.find(model.section…" at bounding box center [678, 512] width 1135 height 691
click at [318, 517] on div "{ "activeSectionLabel" : "" , "activeSectionLabel_calc" : "_.find(model.section…" at bounding box center [678, 512] width 1135 height 691
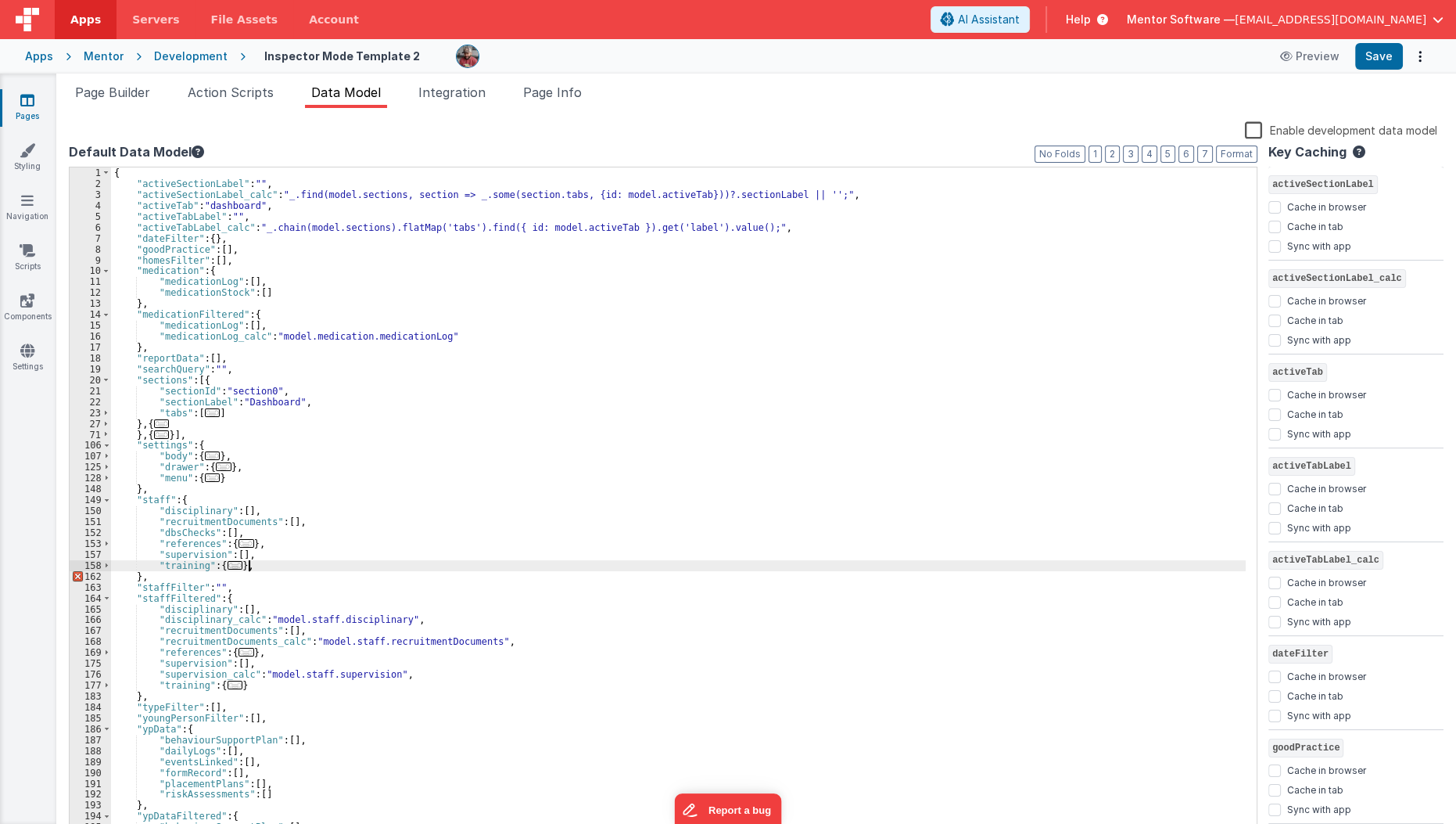
click at [287, 563] on div "{ "activeSectionLabel" : "" , "activeSectionLabel_calc" : "_.find(model.section…" at bounding box center [678, 512] width 1135 height 691
click at [258, 685] on div "{ "activeSectionLabel" : "" , "activeSectionLabel_calc" : "_.find(model.section…" at bounding box center [678, 512] width 1135 height 691
click at [513, 643] on div "{ "activeSectionLabel" : "" , "activeSectionLabel_calc" : "_.find(model.section…" at bounding box center [678, 512] width 1135 height 691
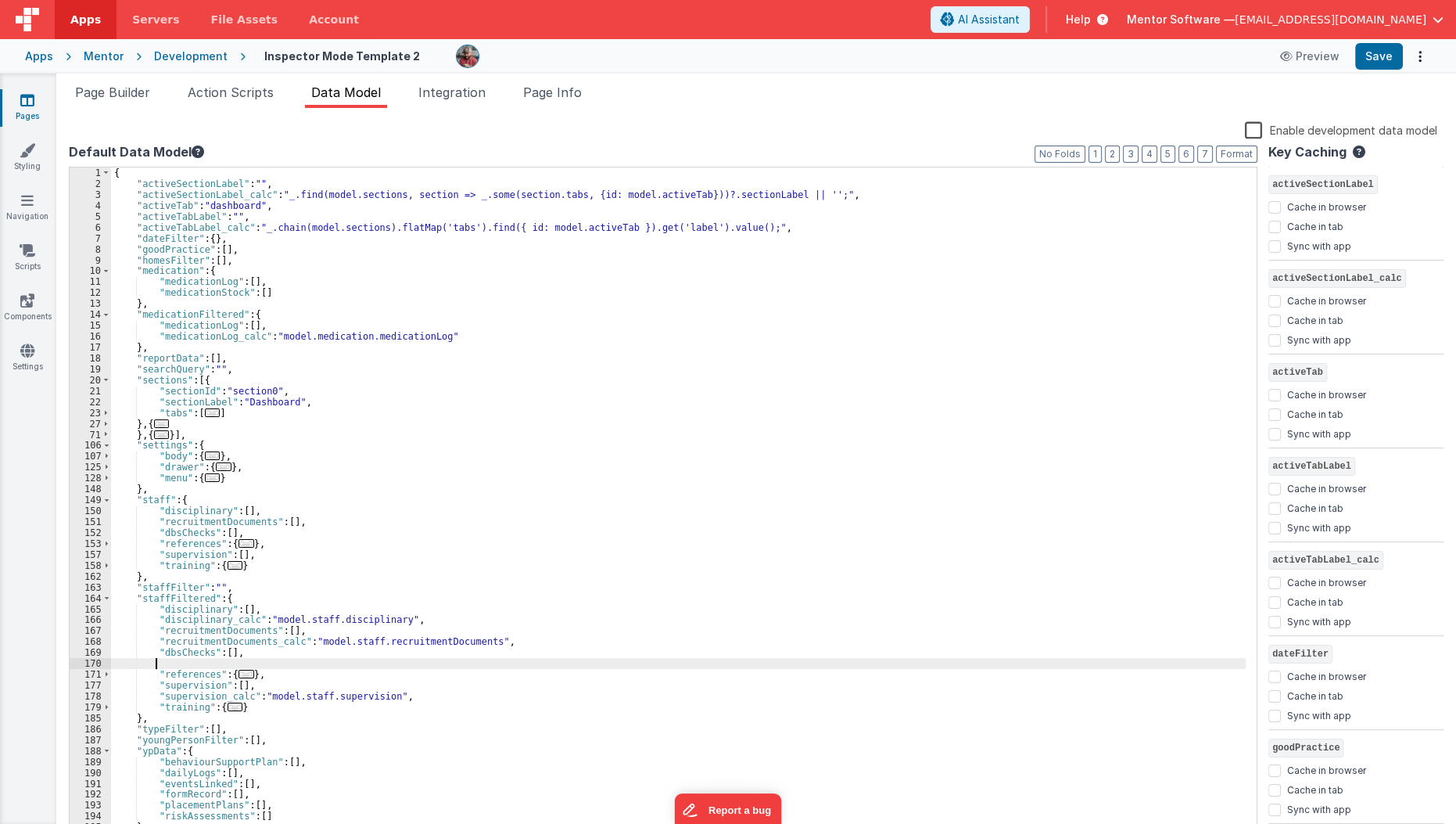
paste textarea
click at [513, 643] on div "{ "activeSectionLabel" : "" , "activeSectionLabel_calc" : "_.find(model.section…" at bounding box center [678, 512] width 1135 height 691
click at [1395, 50] on button "Save" at bounding box center [1379, 57] width 48 height 27
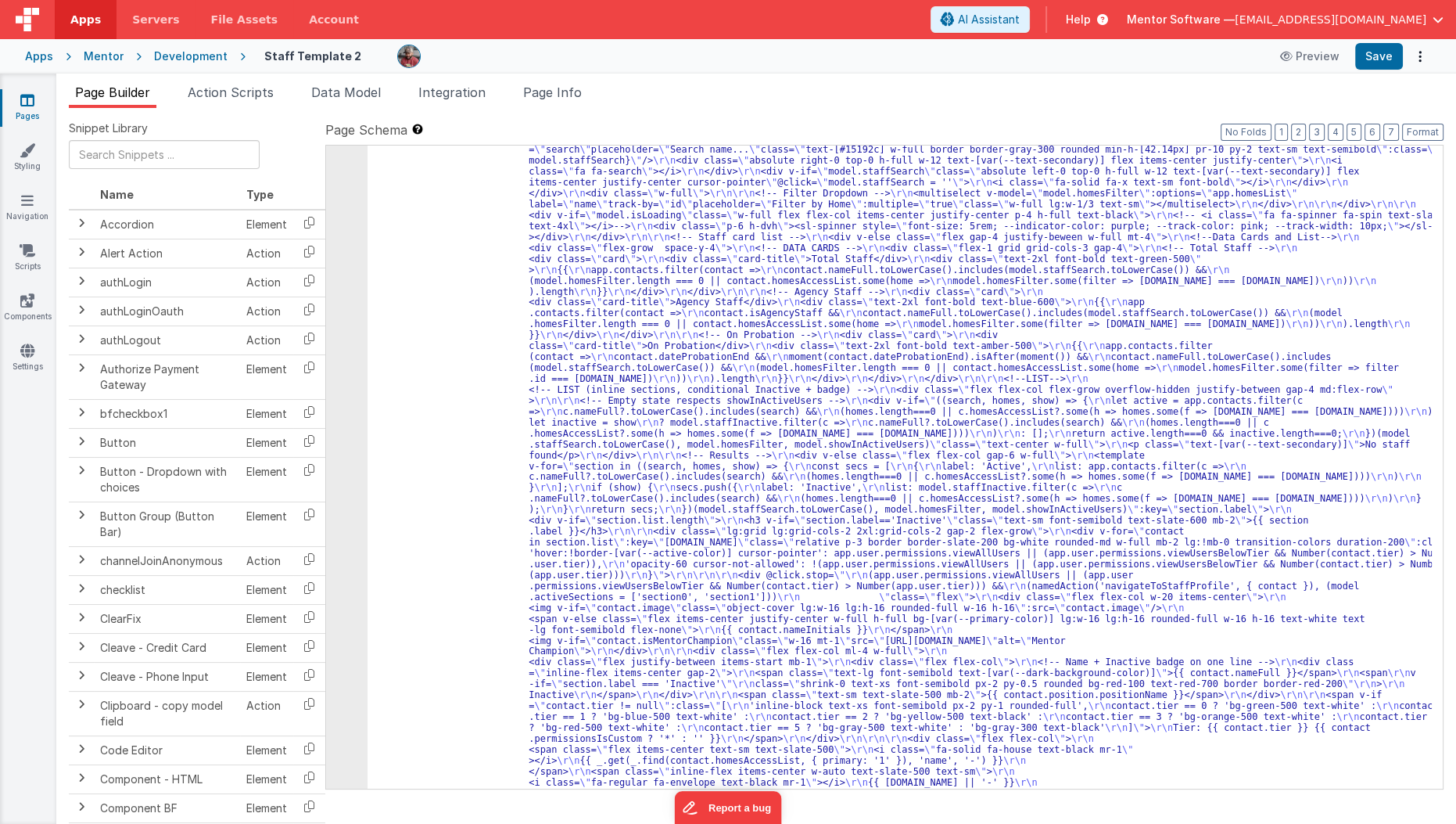
scroll to position [1673, 0]
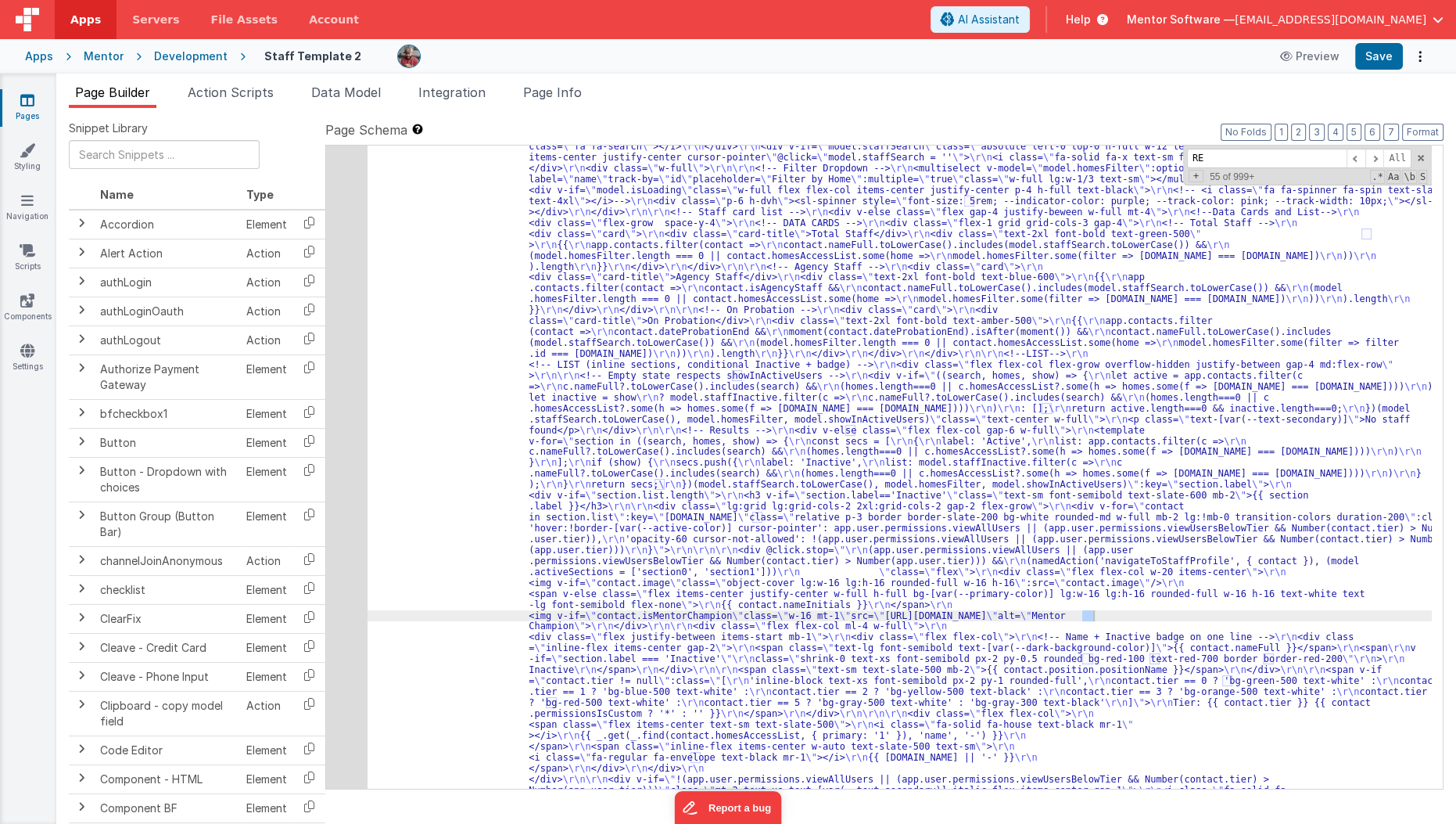
type input "R"
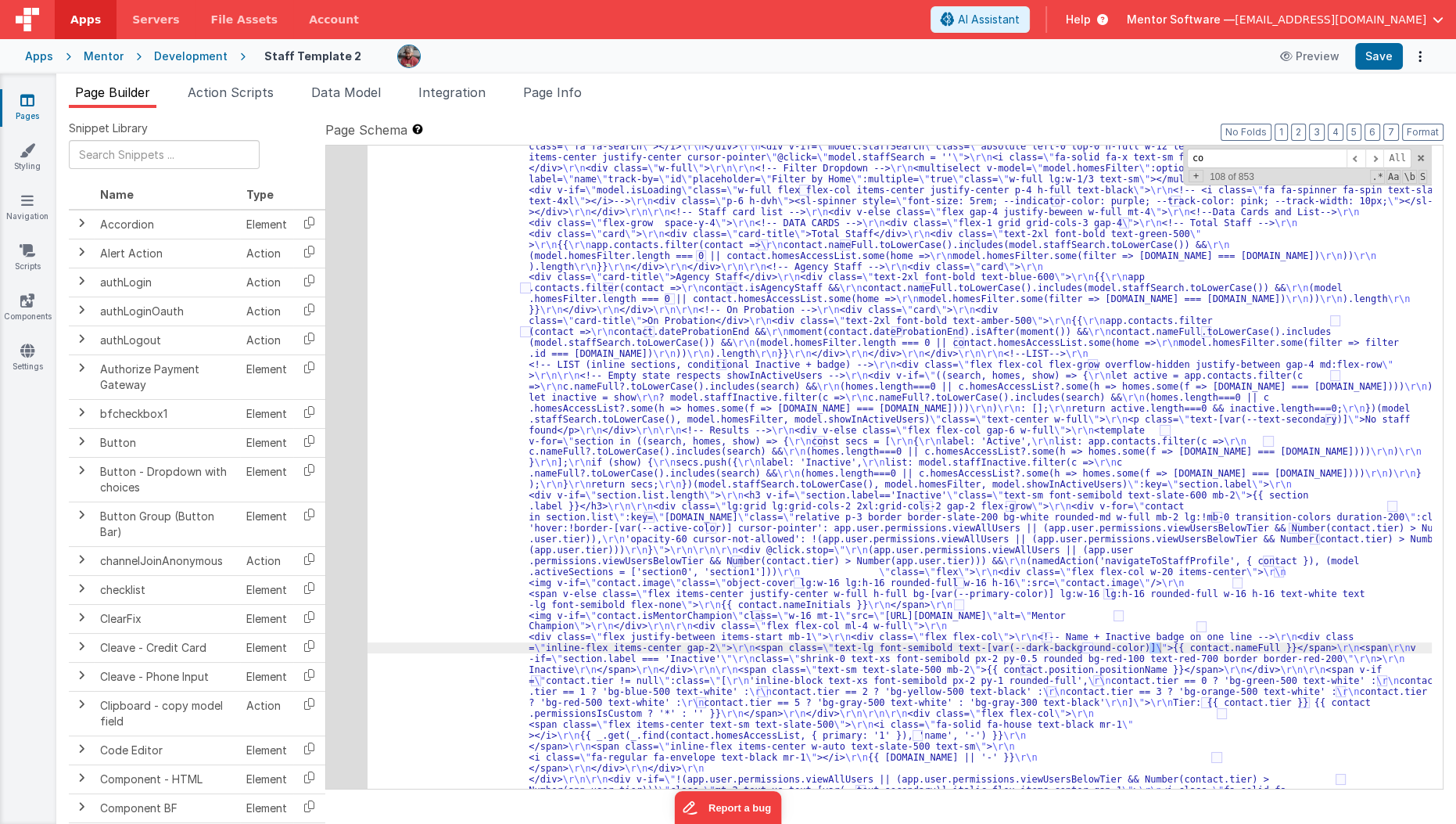
type input "c"
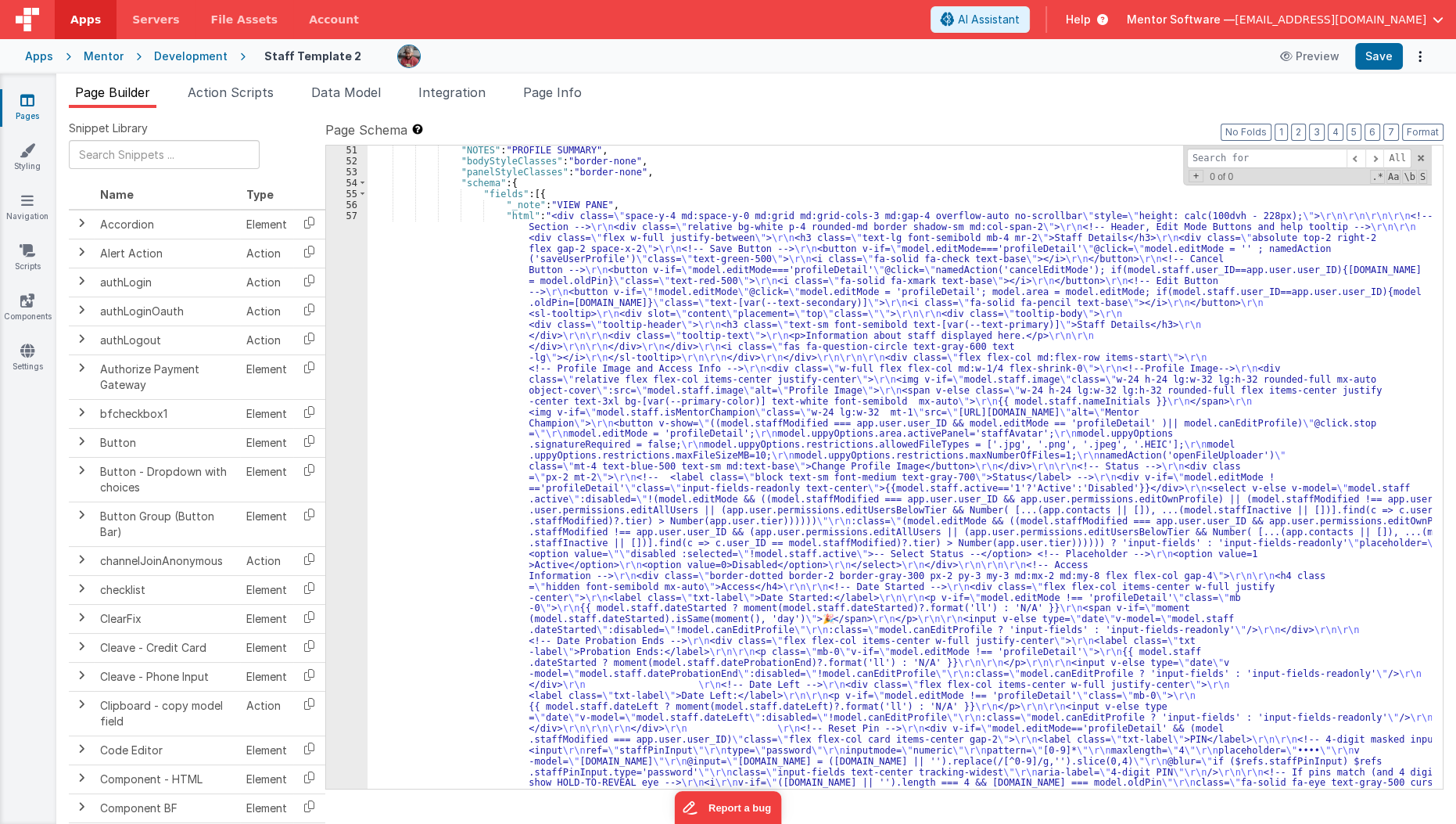
scroll to position [3228, 0]
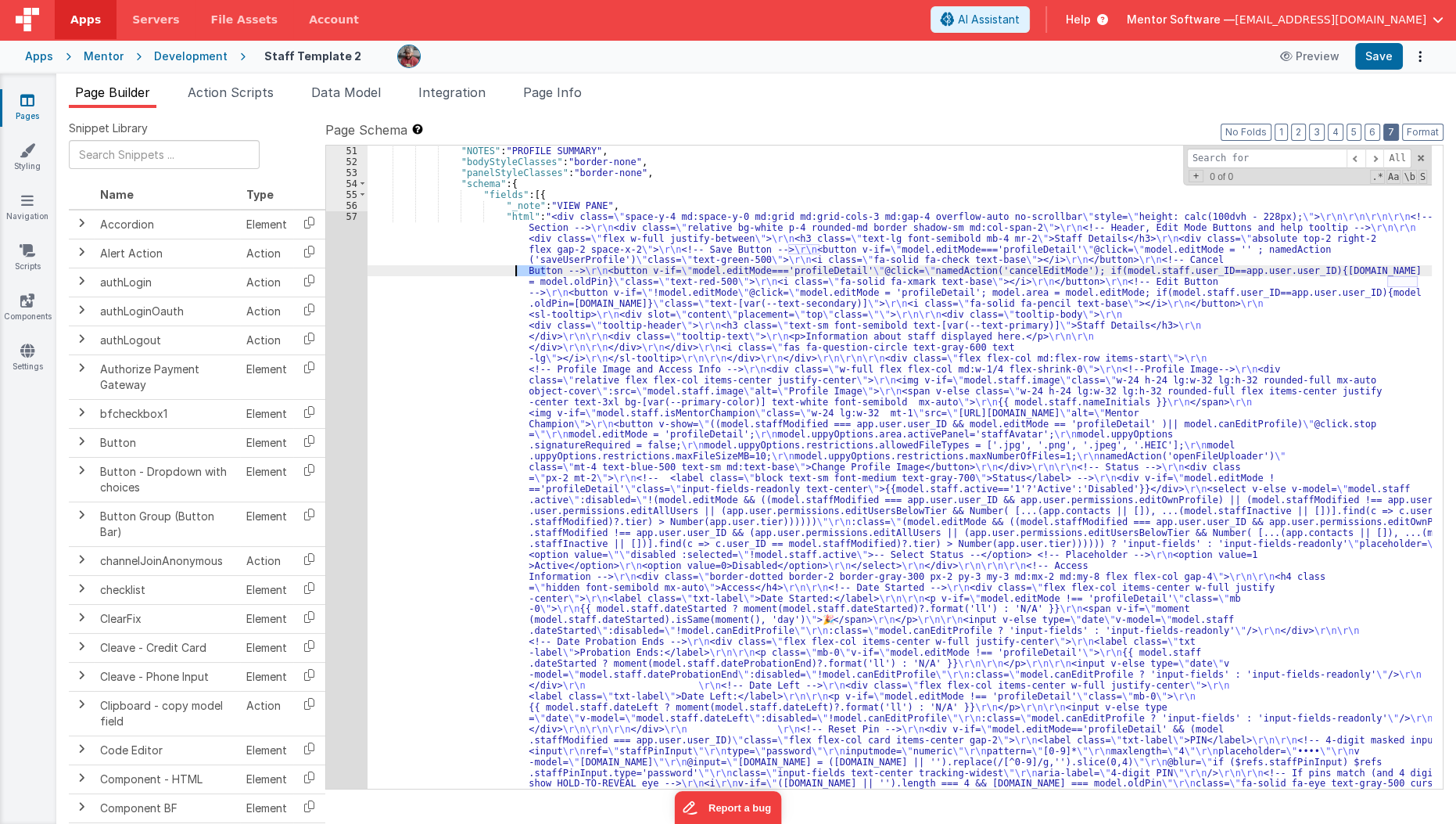
click at [1397, 129] on button "7" at bounding box center [1391, 132] width 16 height 17
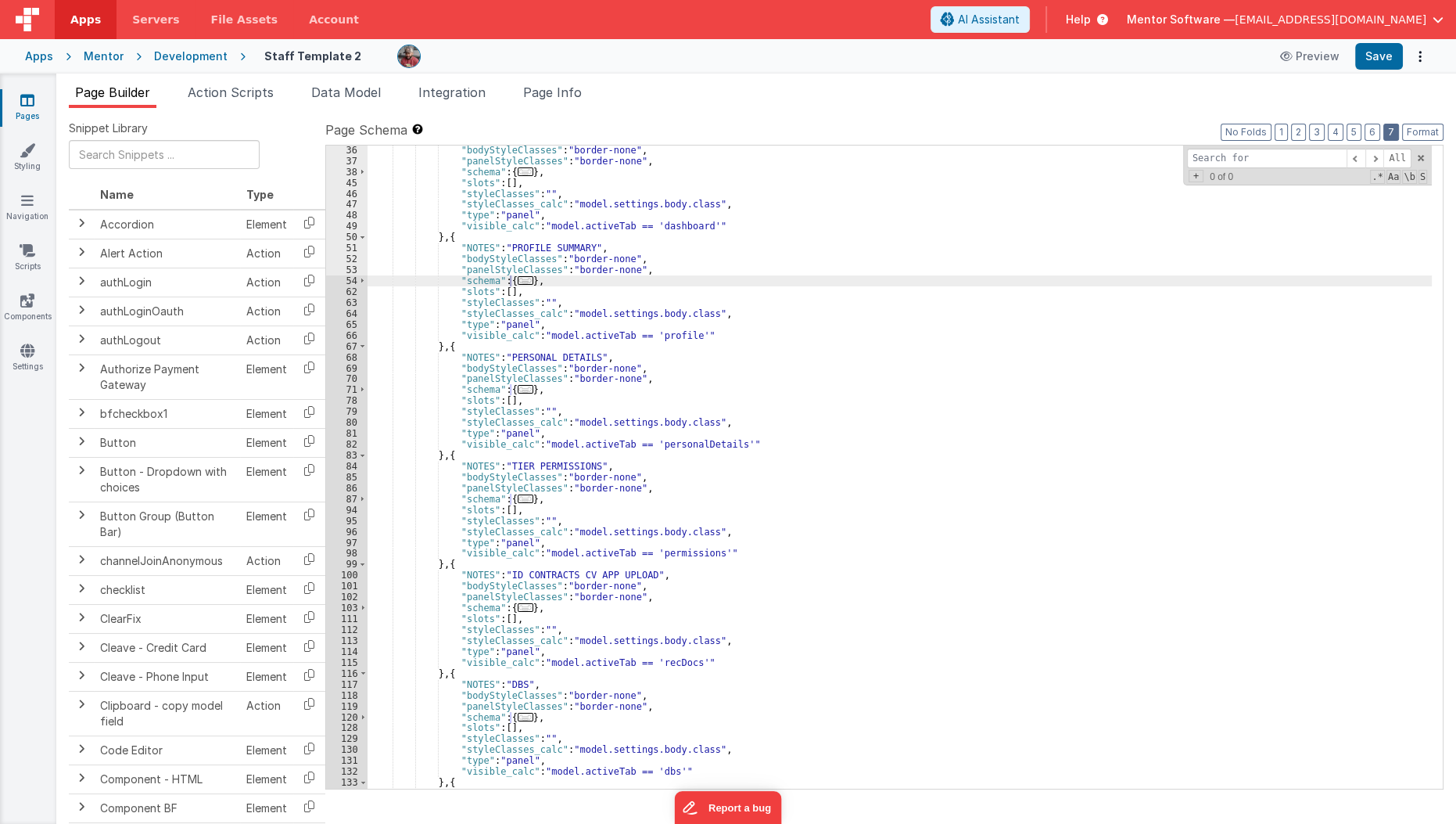
scroll to position [1646, 0]
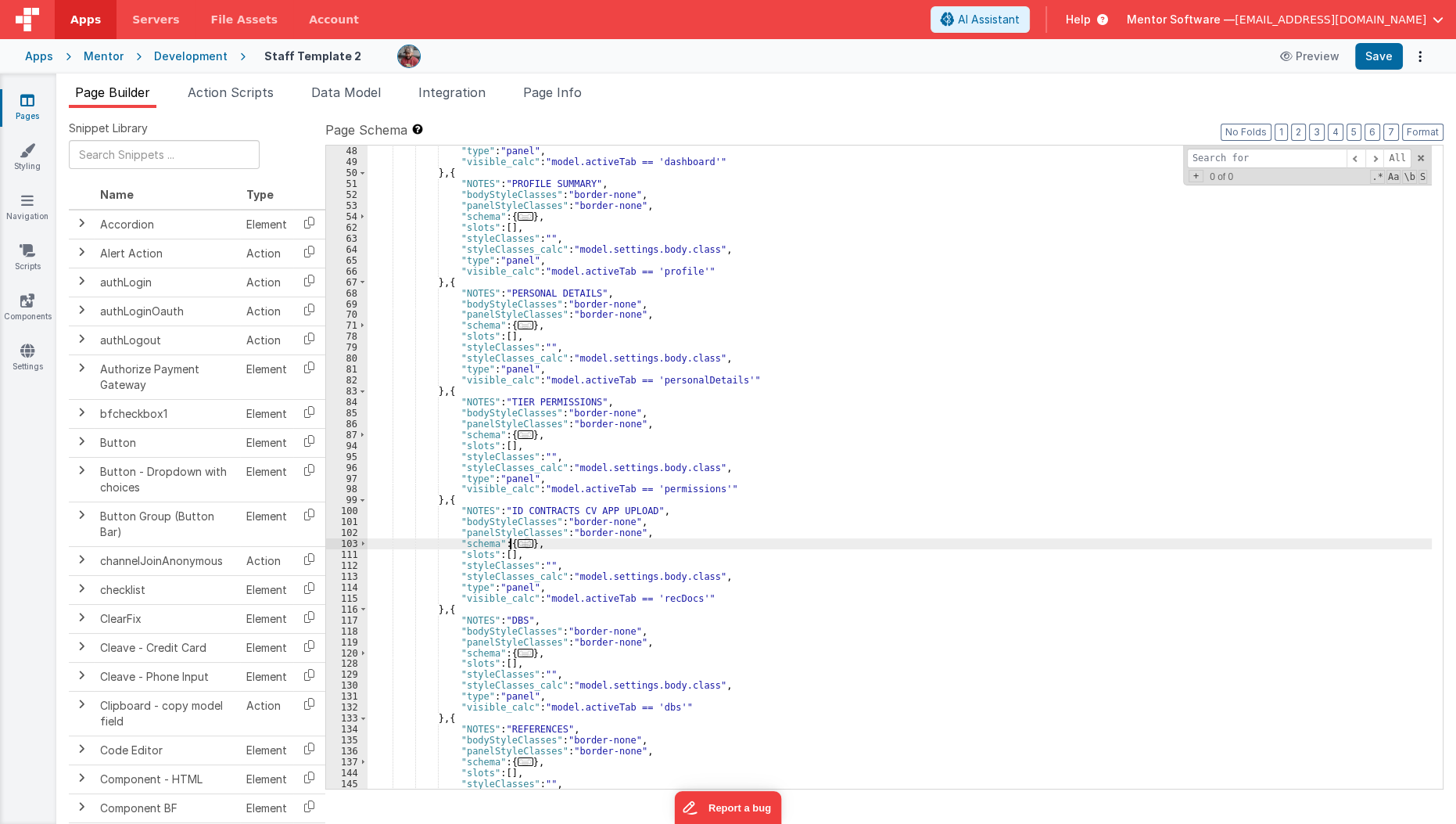
click at [517, 539] on span "..." at bounding box center [525, 543] width 16 height 9
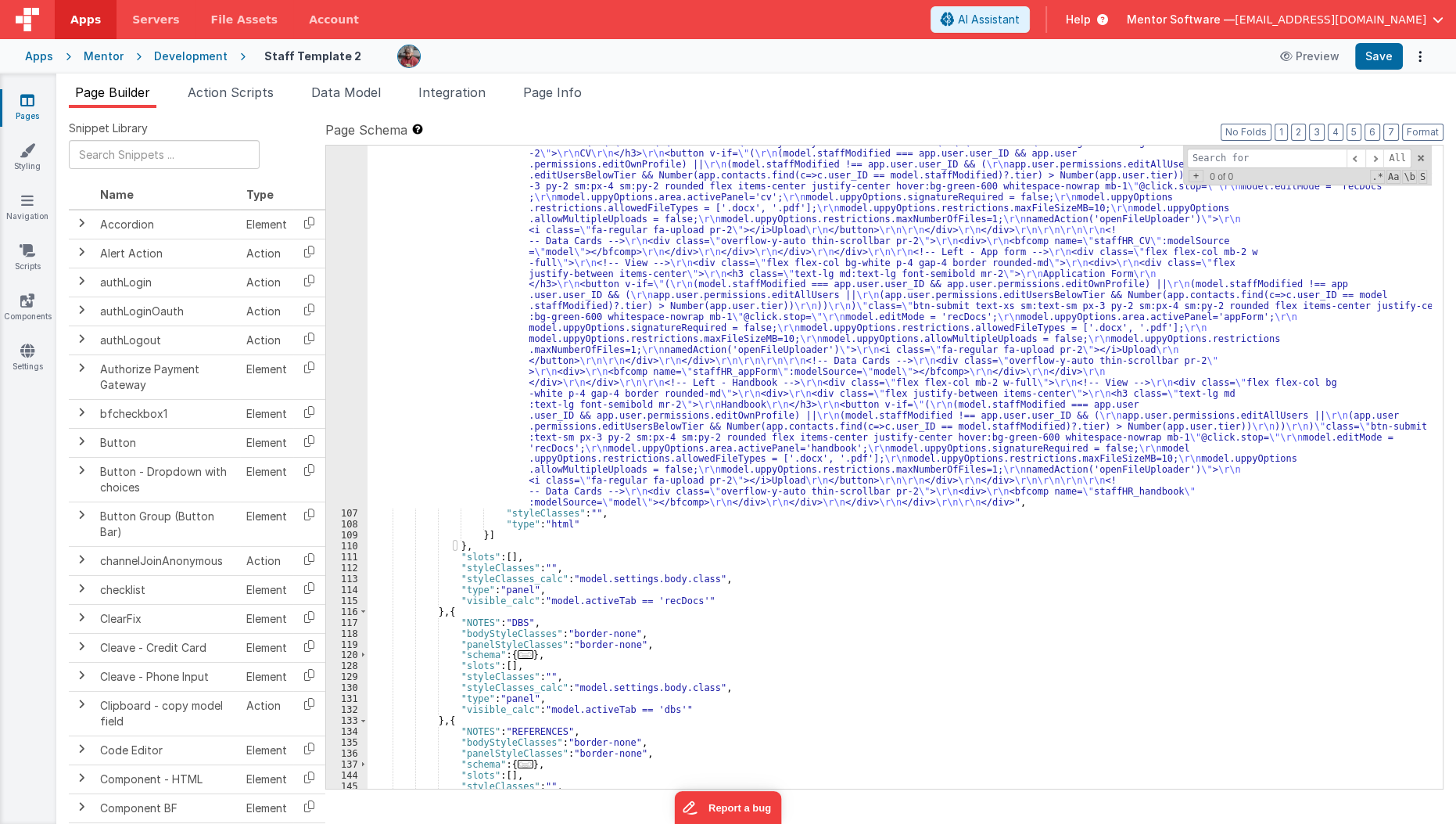
scroll to position [2473, 0]
click at [459, 464] on div ""html" : "<div class= \" flex flex-col w-full mb-5 lg:flex-col view-content \" …" at bounding box center [900, 454] width 1065 height 1418
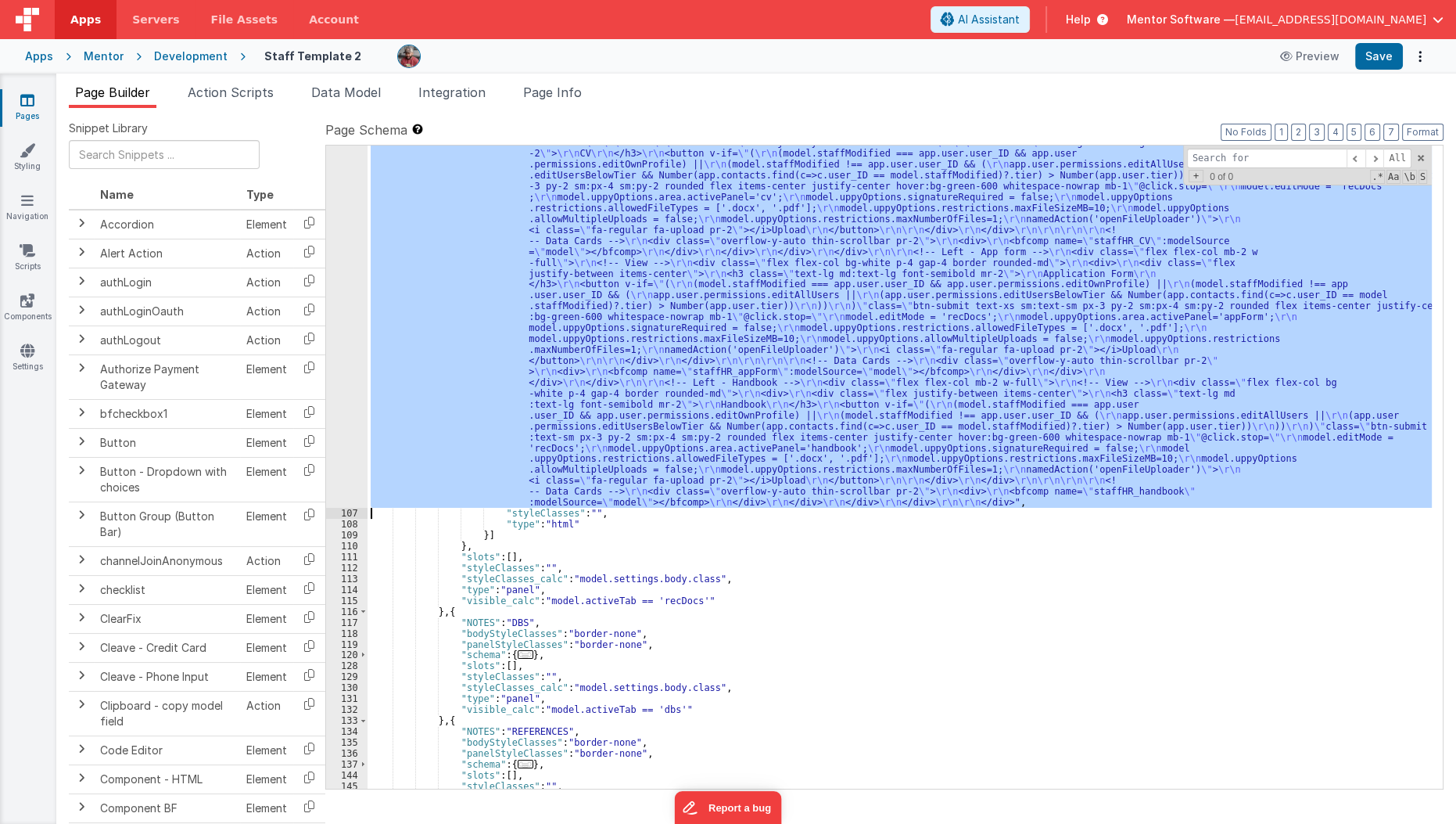
click at [342, 462] on div "106" at bounding box center [347, 127] width 42 height 764
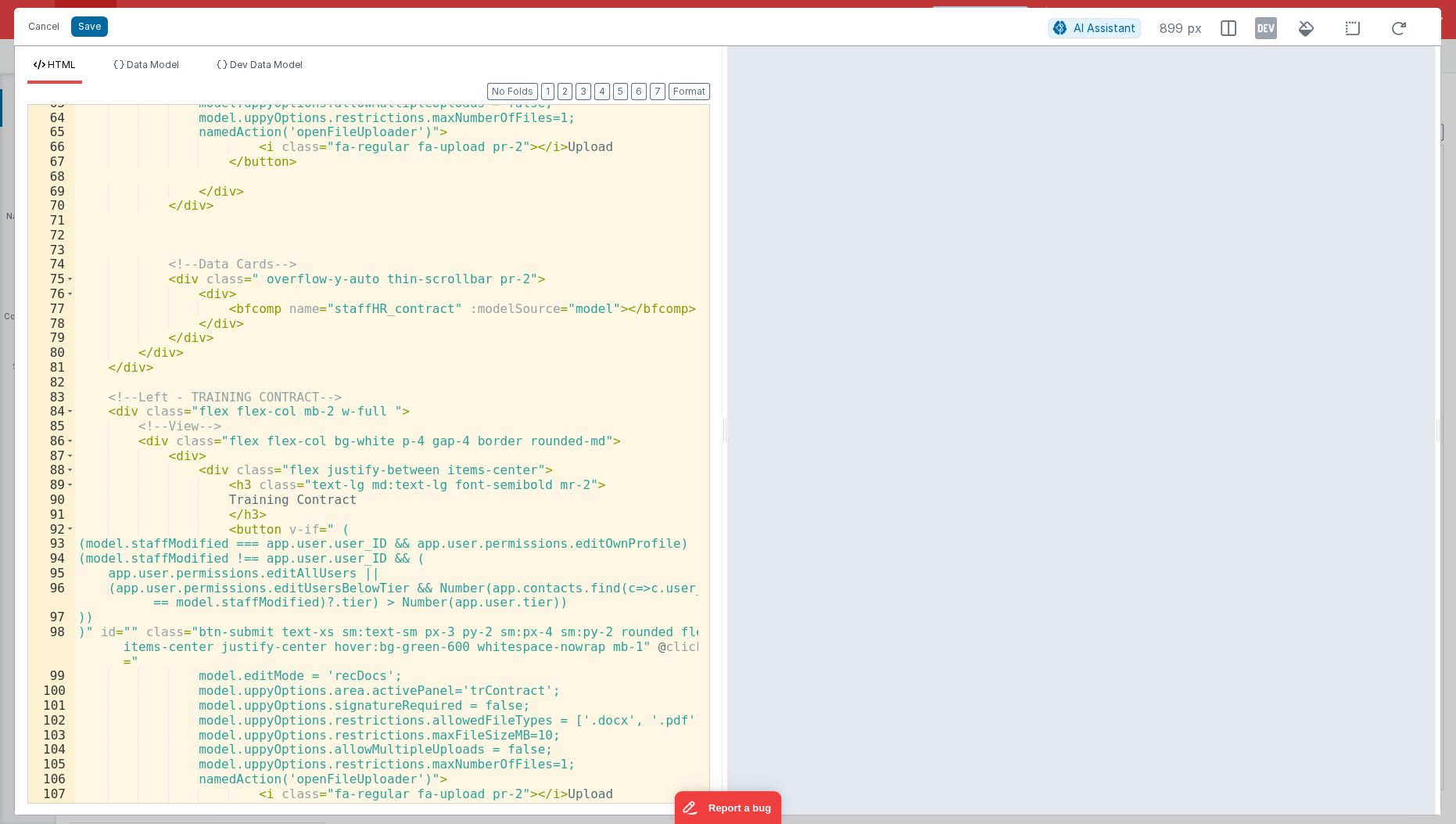
scroll to position [3137, 0]
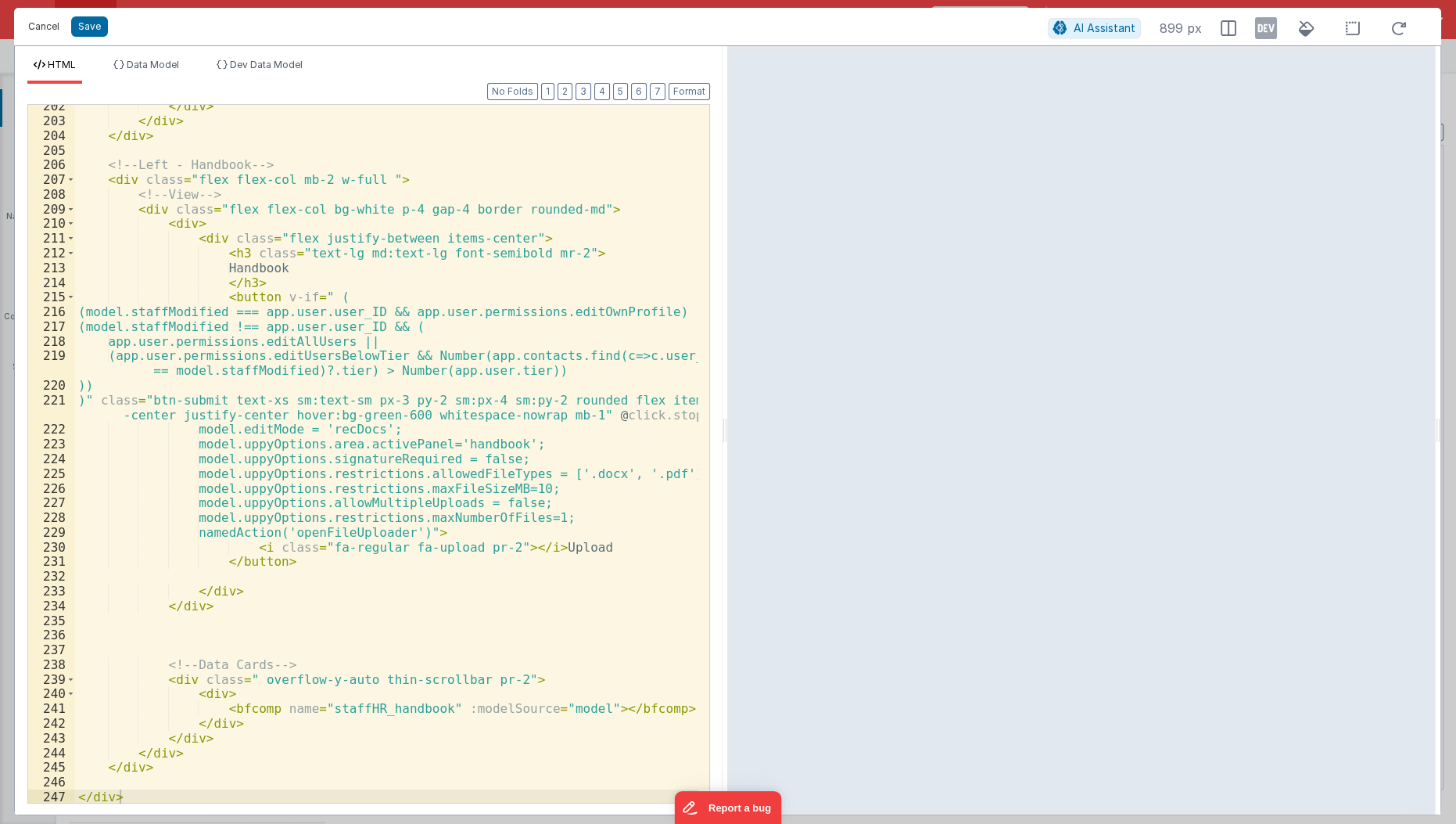
click at [48, 26] on button "Cancel" at bounding box center [43, 27] width 47 height 22
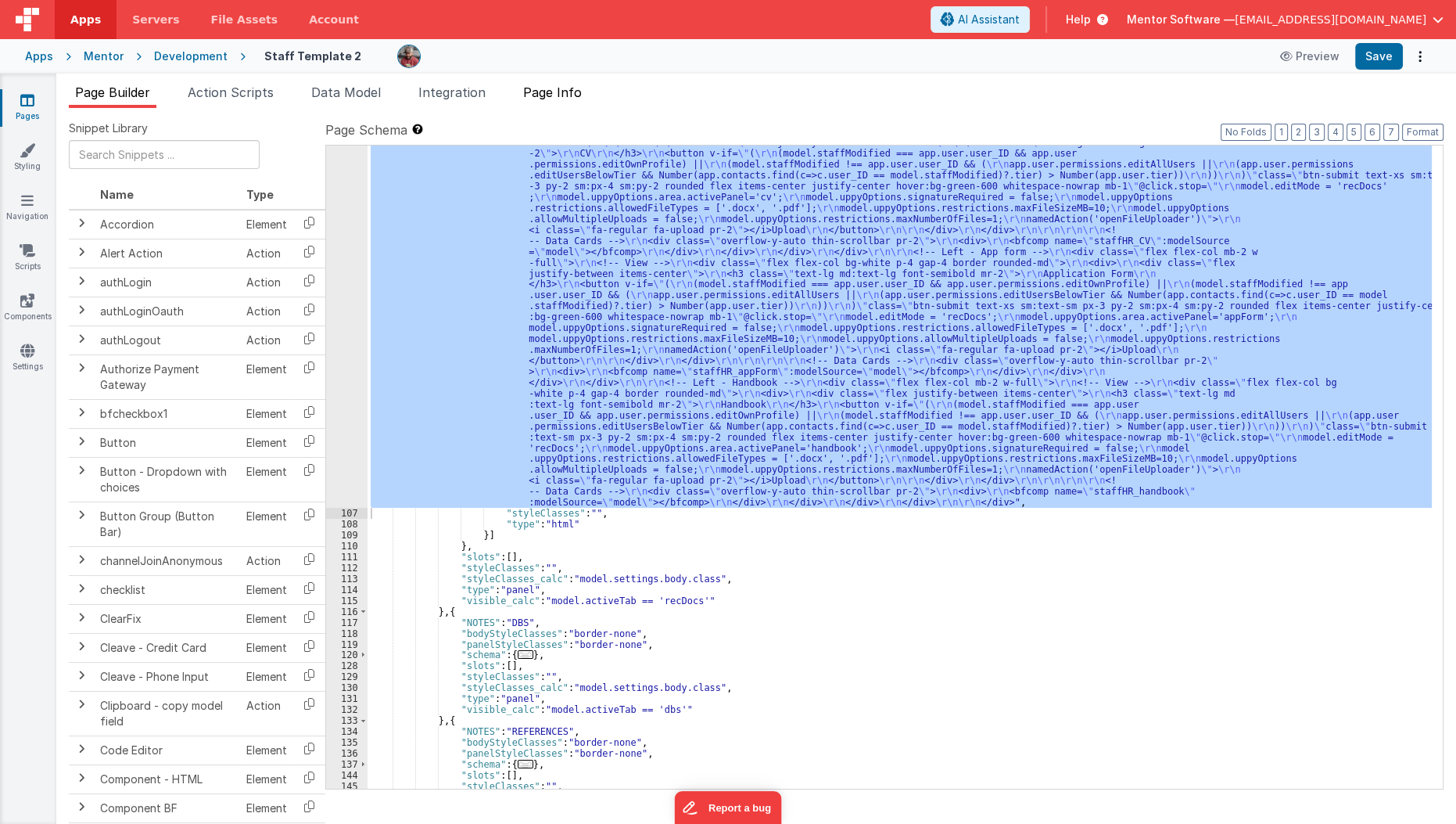
click at [524, 93] on li "Page Info" at bounding box center [552, 96] width 71 height 25
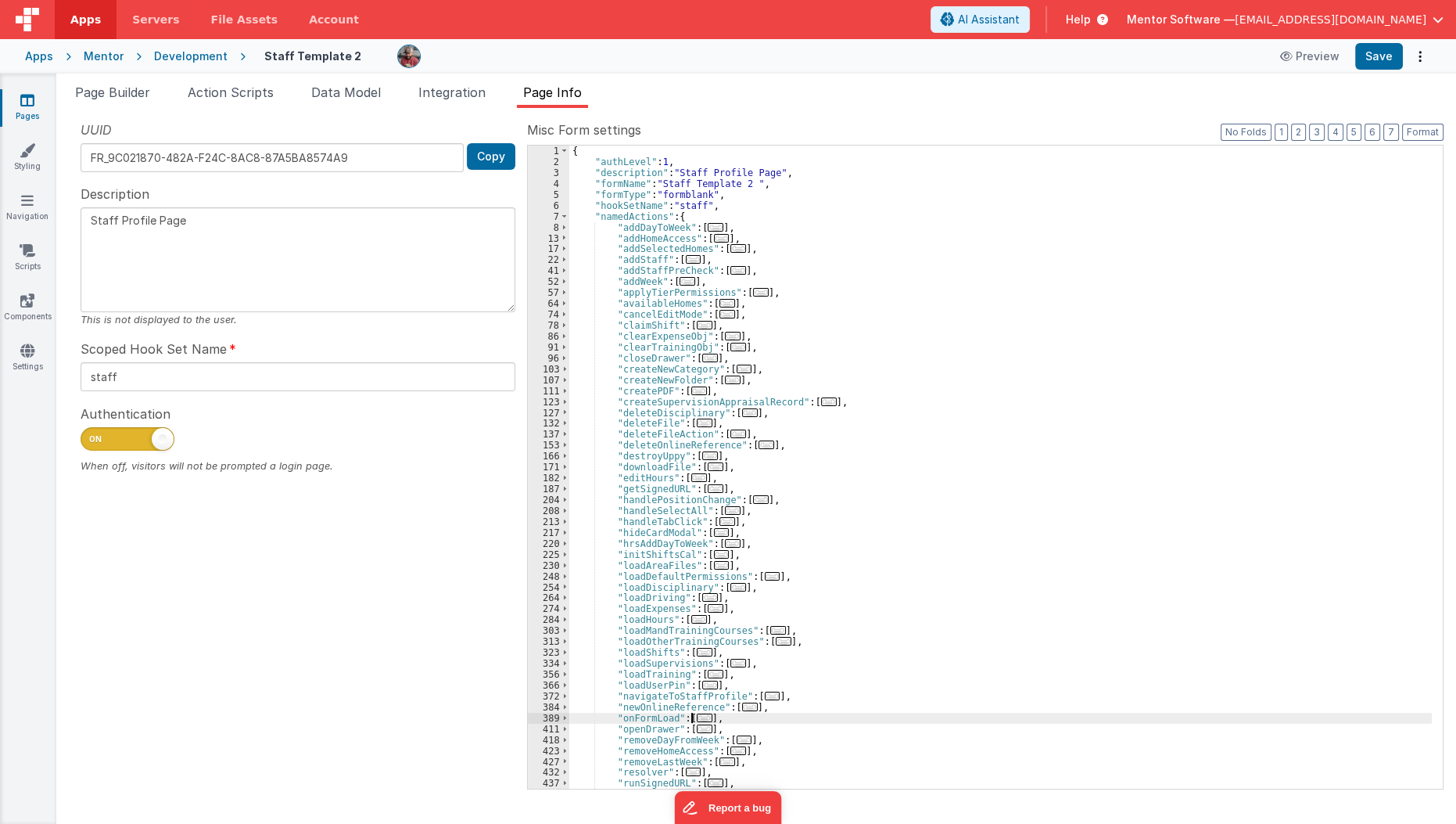
click at [697, 713] on span "..." at bounding box center [705, 718] width 16 height 9
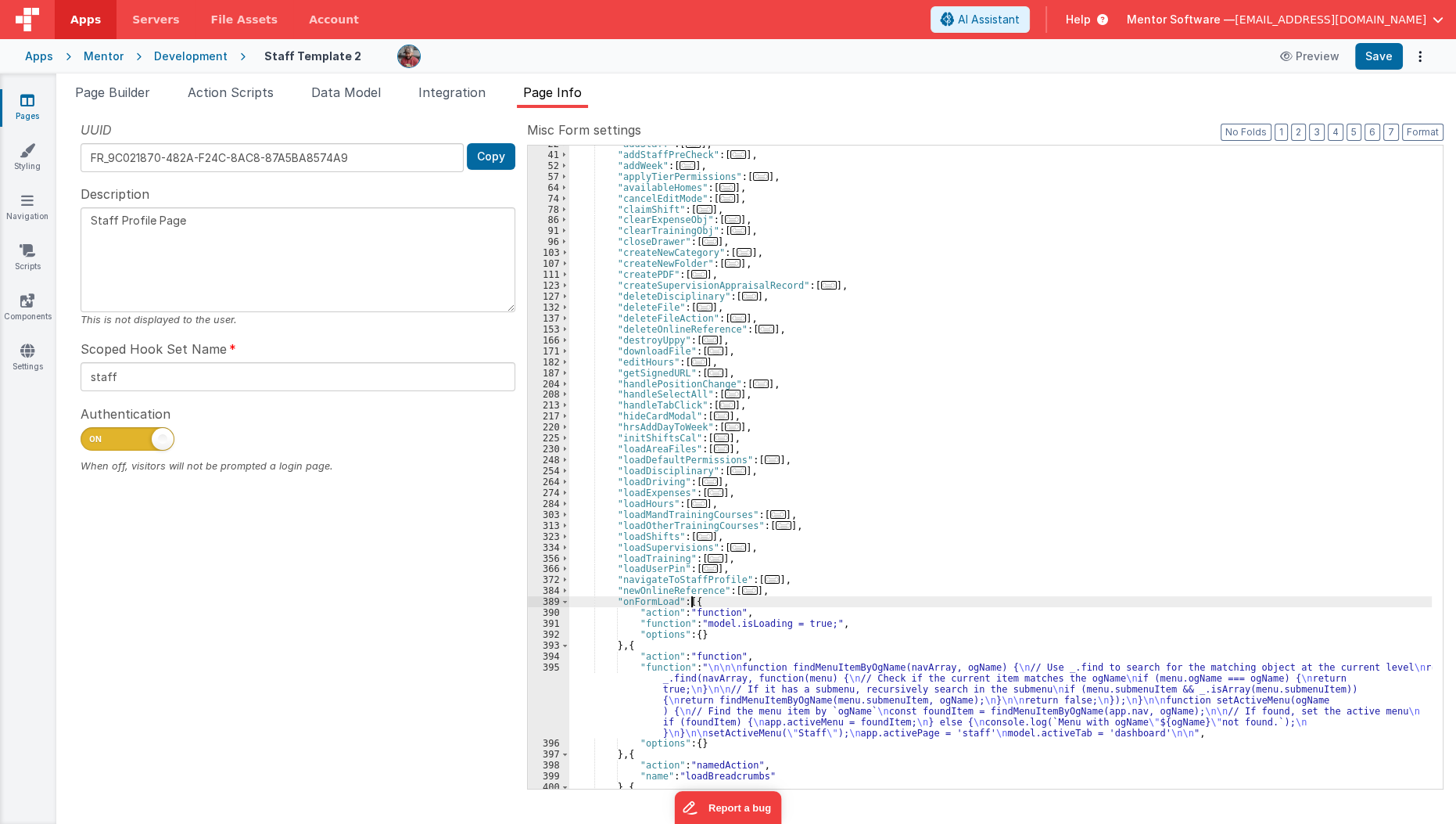
scroll to position [208, 0]
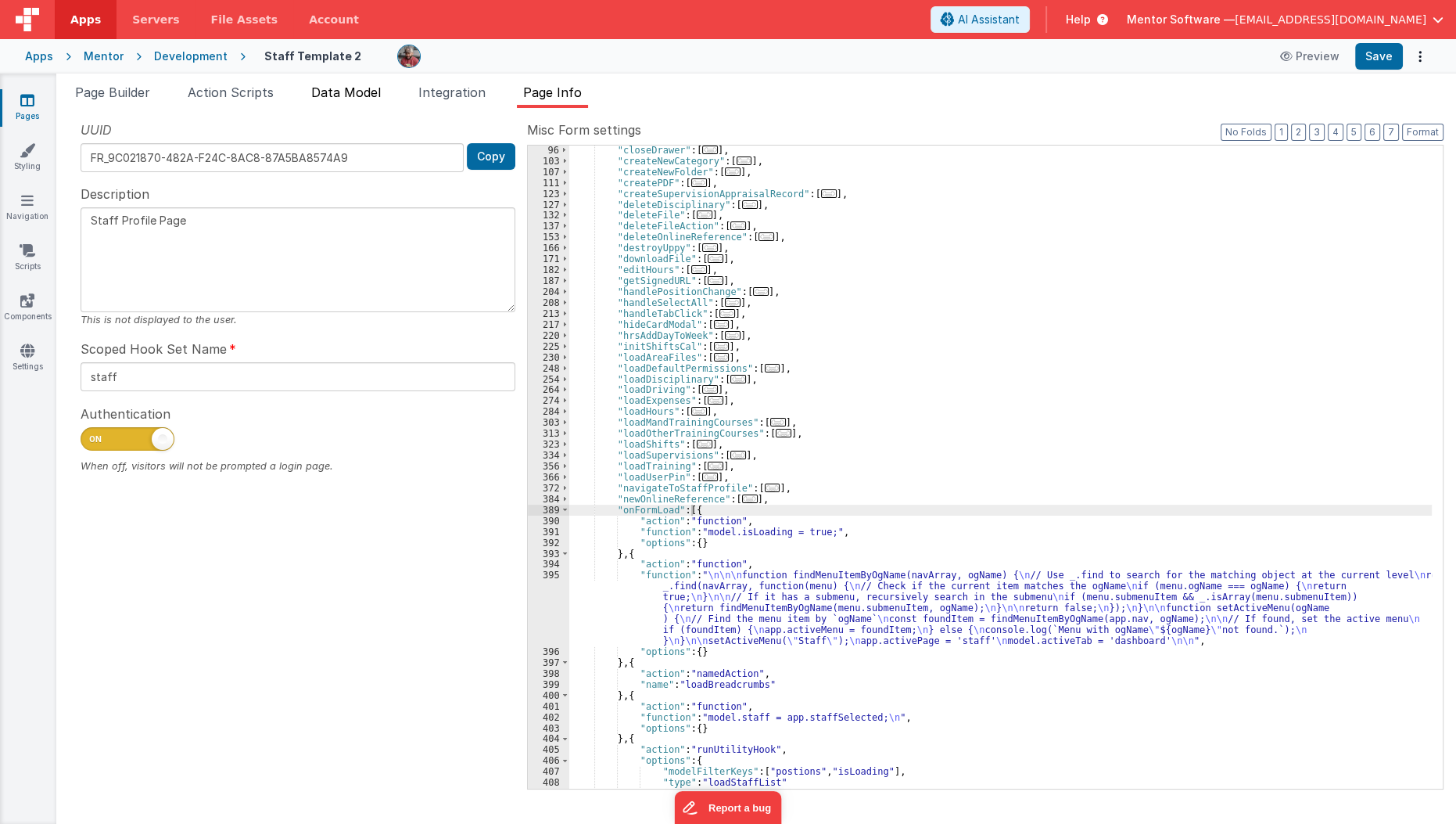
click at [330, 96] on span "Data Model" at bounding box center [346, 92] width 70 height 16
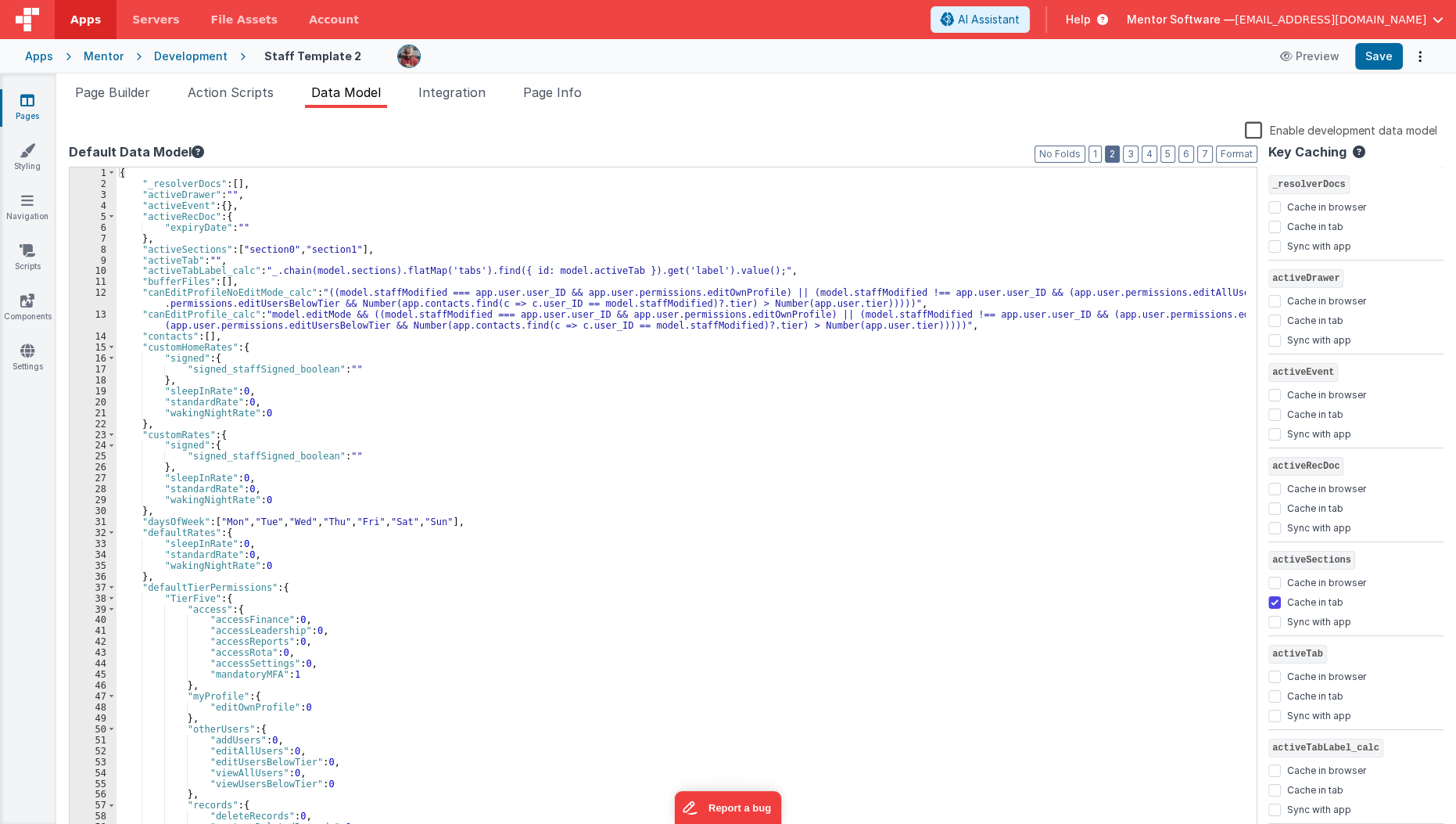
click at [1119, 157] on button "2" at bounding box center [1112, 153] width 15 height 17
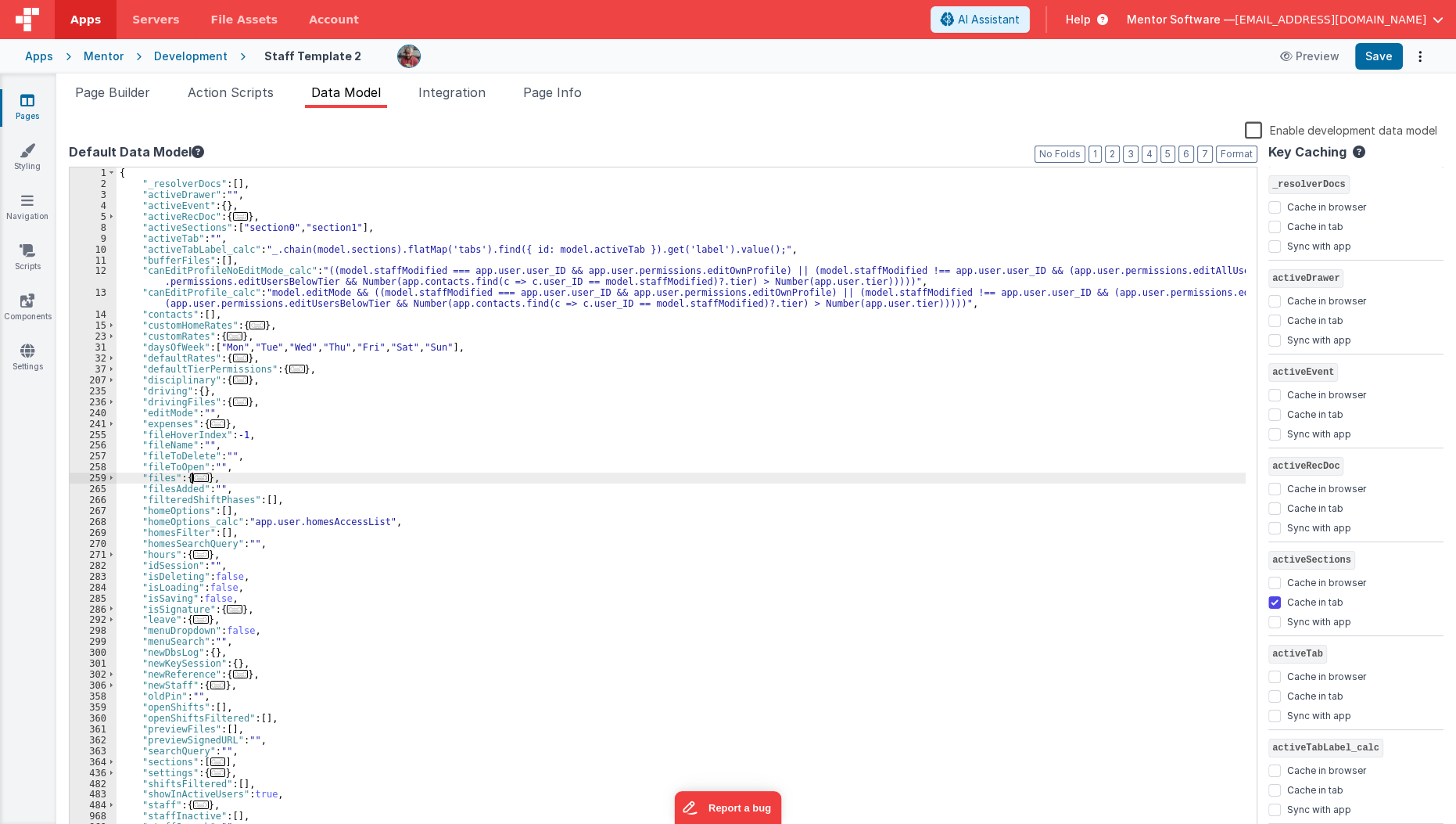
click at [197, 477] on span "..." at bounding box center [201, 478] width 16 height 9
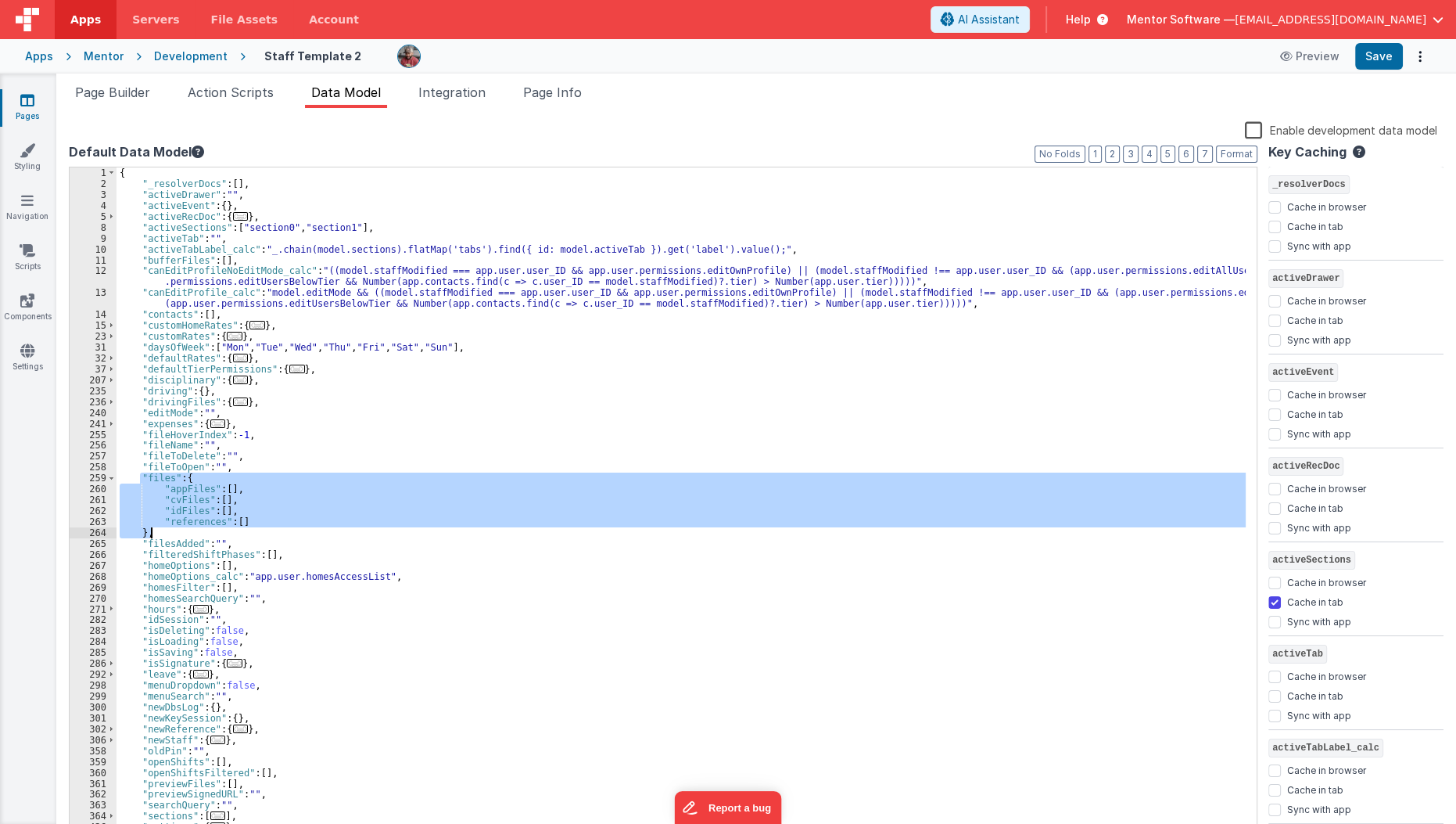
drag, startPoint x: 139, startPoint y: 477, endPoint x: 149, endPoint y: 529, distance: 53.0
click at [149, 529] on div "{ "_resolverDocs" : [ ] , "activeDrawer" : "" , "activeEvent" : { } , "activeRe…" at bounding box center [681, 512] width 1130 height 691
click at [573, 89] on span "Page Info" at bounding box center [552, 92] width 58 height 16
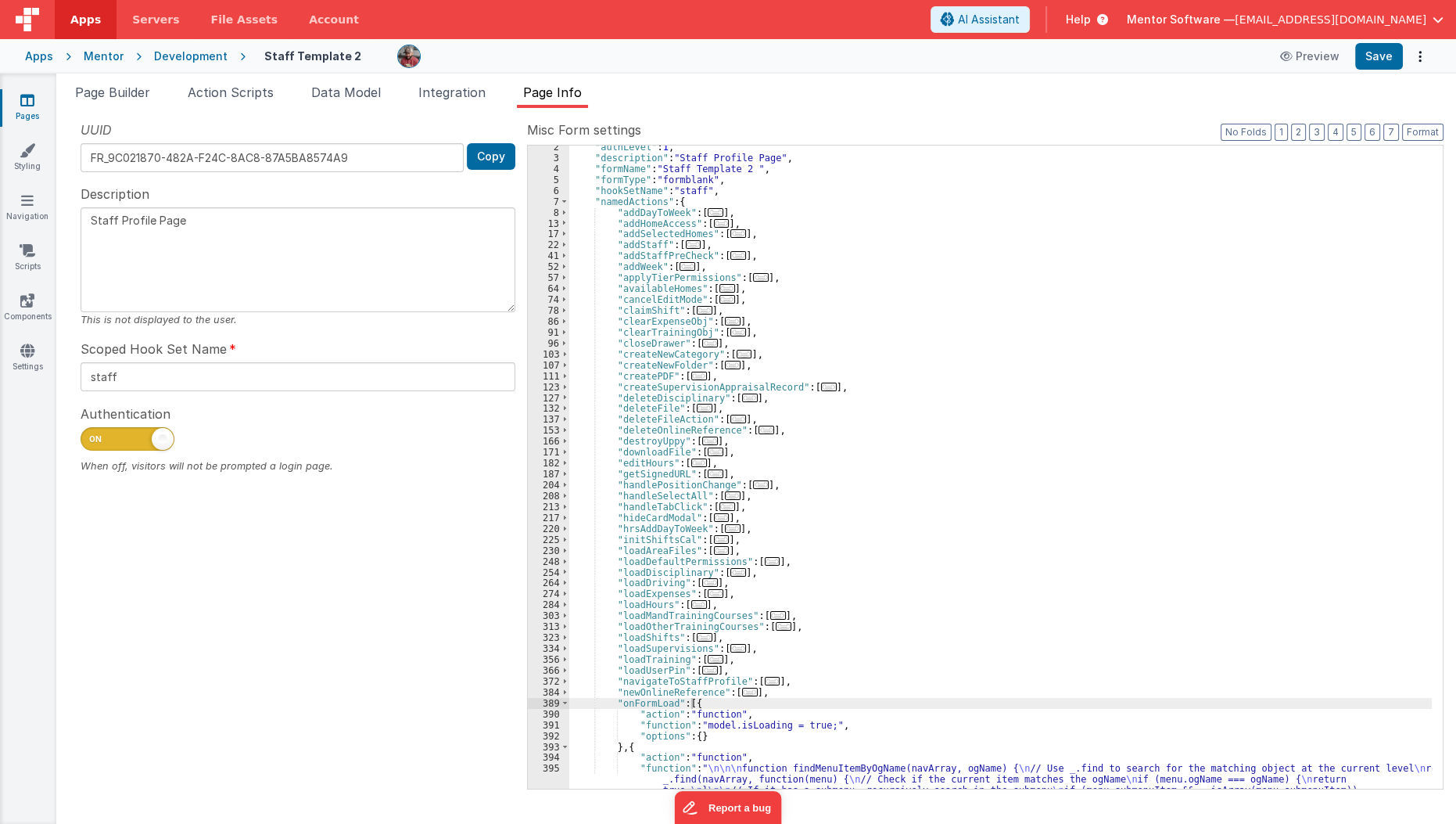
scroll to position [14, 0]
click at [723, 507] on span "..." at bounding box center [727, 506] width 16 height 9
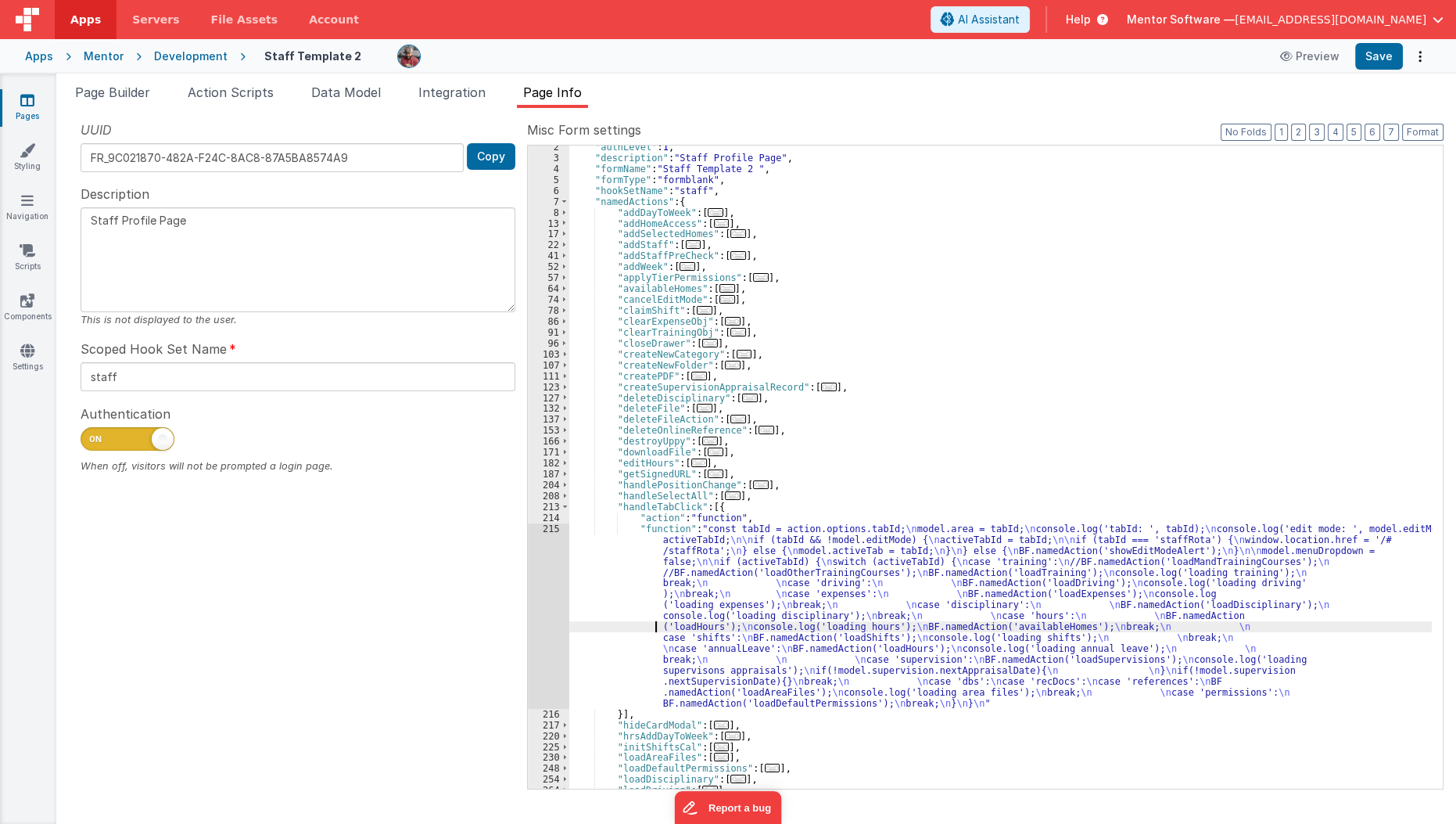
click at [594, 627] on div ""authLevel" : 1 , "description" : "Staff Profile Page" , "formName" : "Staff Te…" at bounding box center [1001, 474] width 863 height 665
click at [541, 622] on div "215" at bounding box center [548, 615] width 42 height 185
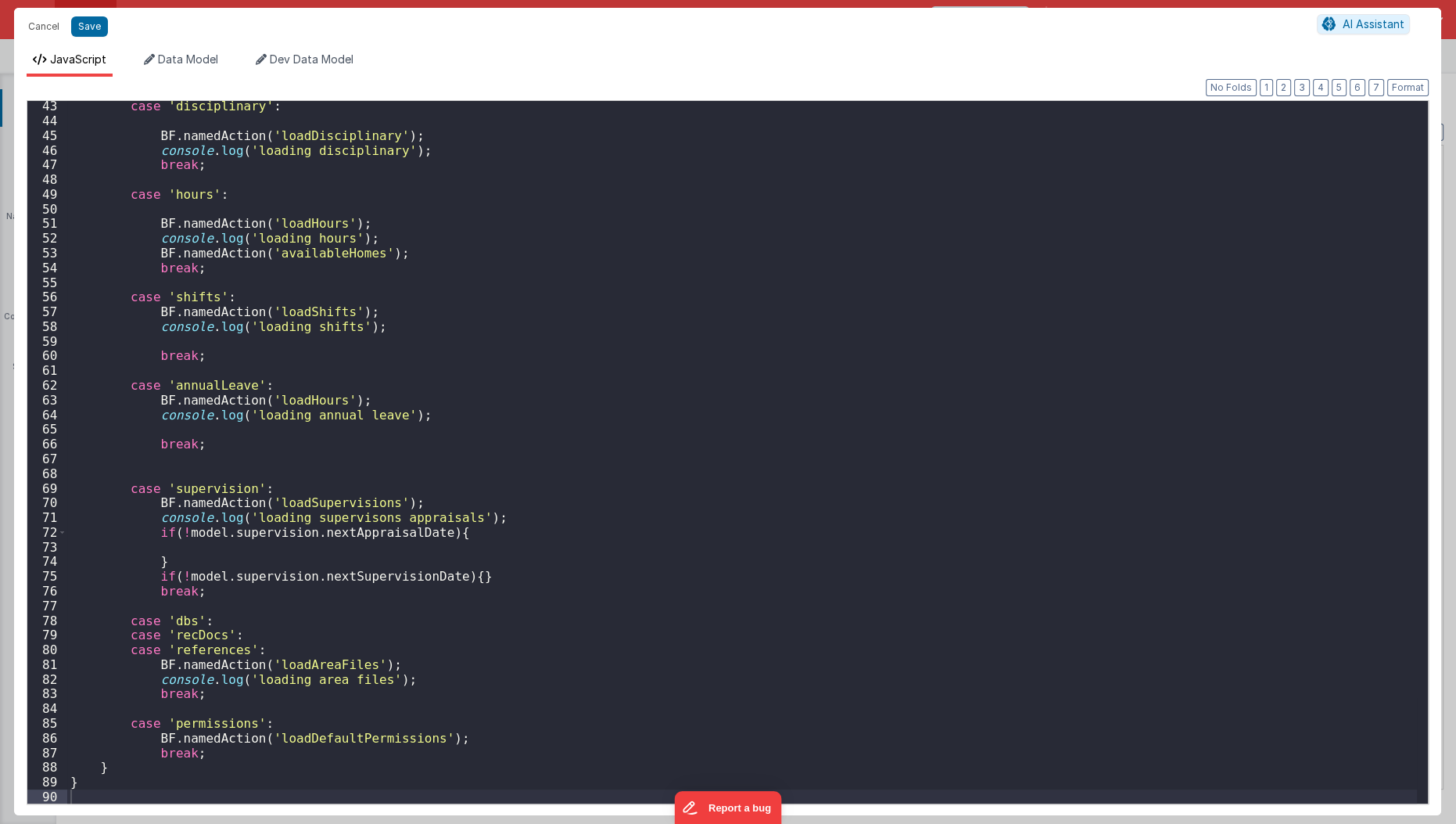
scroll to position [620, 0]
click at [38, 32] on button "Cancel" at bounding box center [43, 27] width 47 height 22
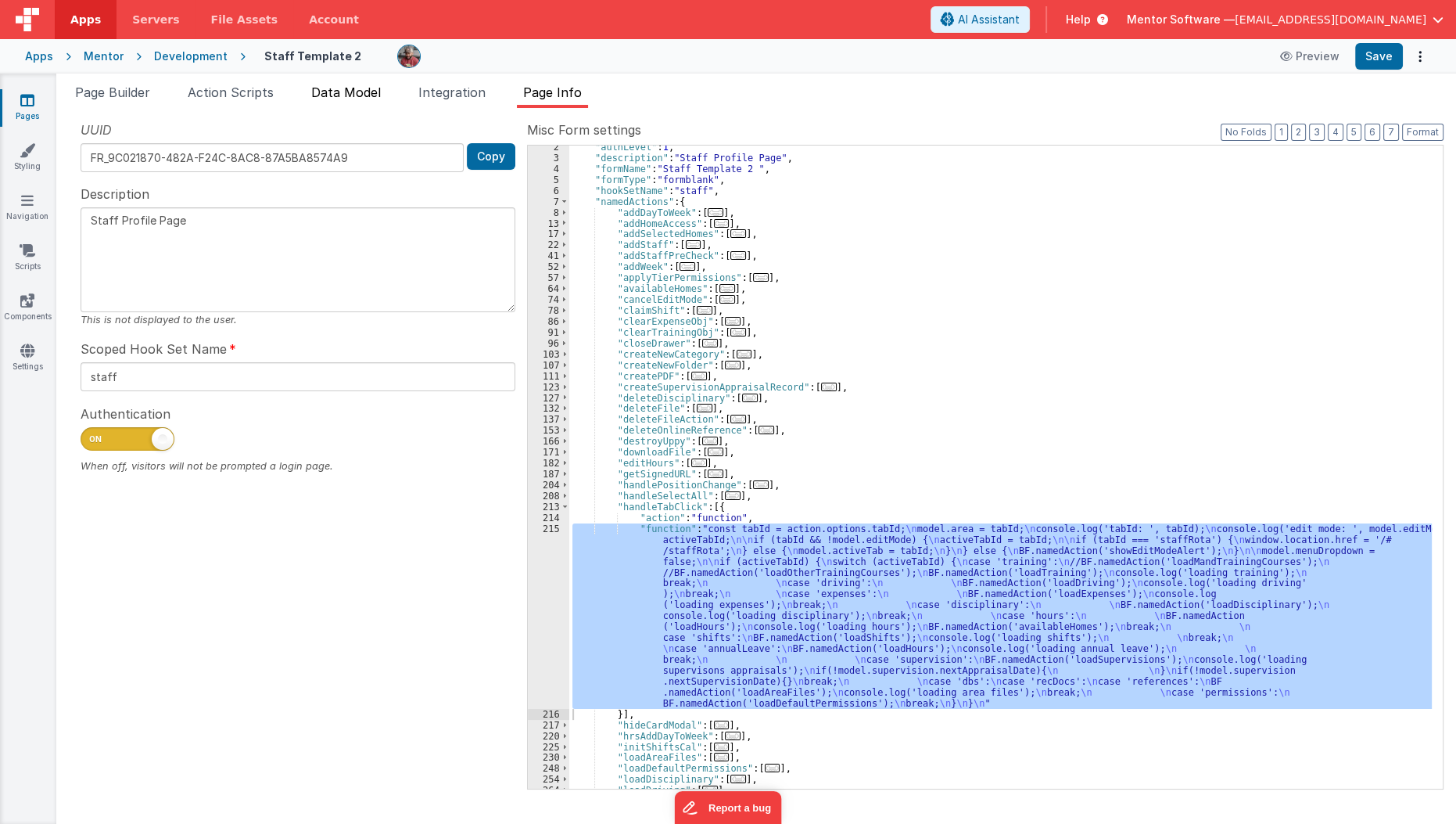
click at [349, 95] on span "Data Model" at bounding box center [346, 92] width 70 height 16
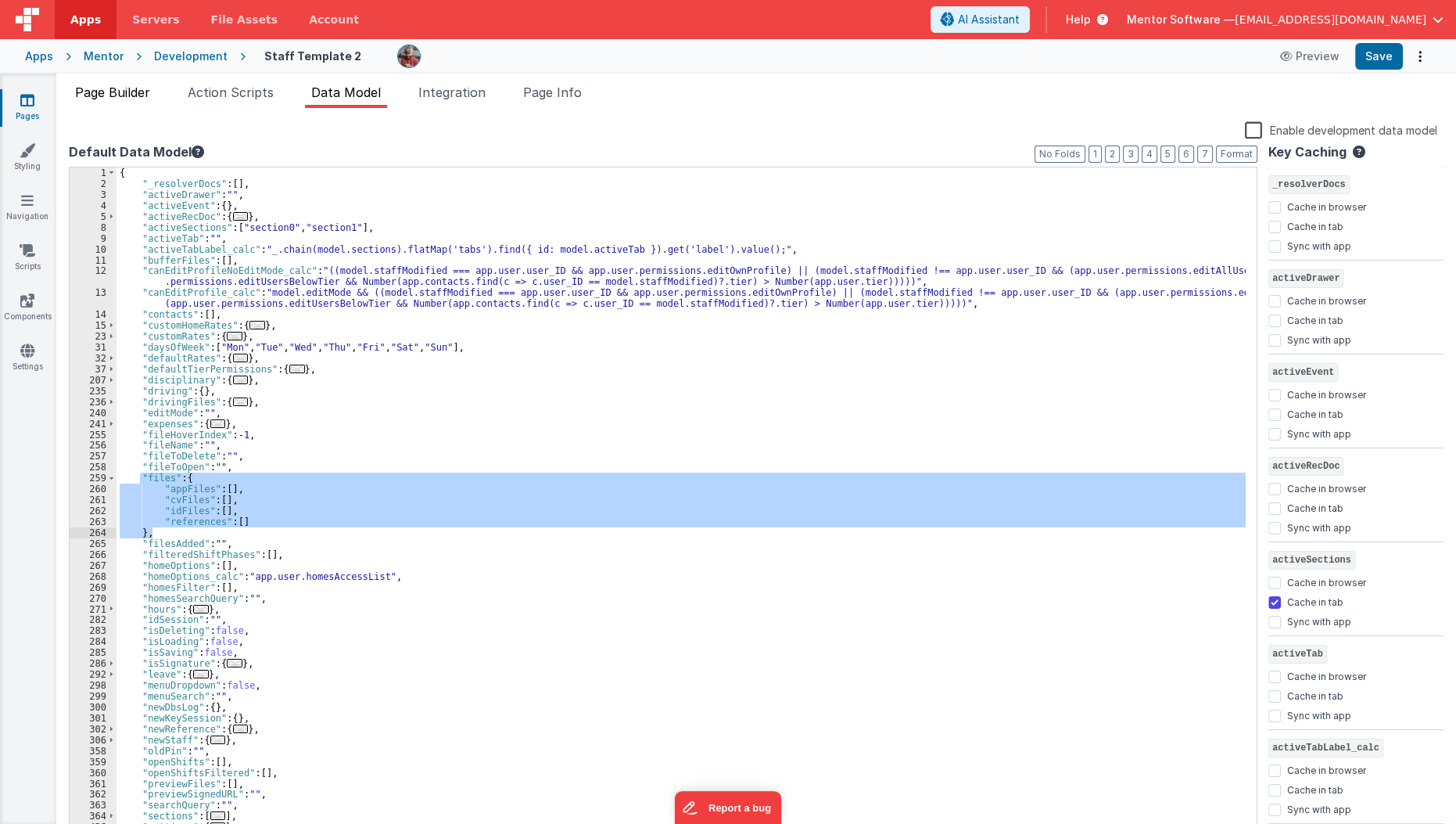
click at [97, 94] on span "Page Builder" at bounding box center [112, 92] width 75 height 16
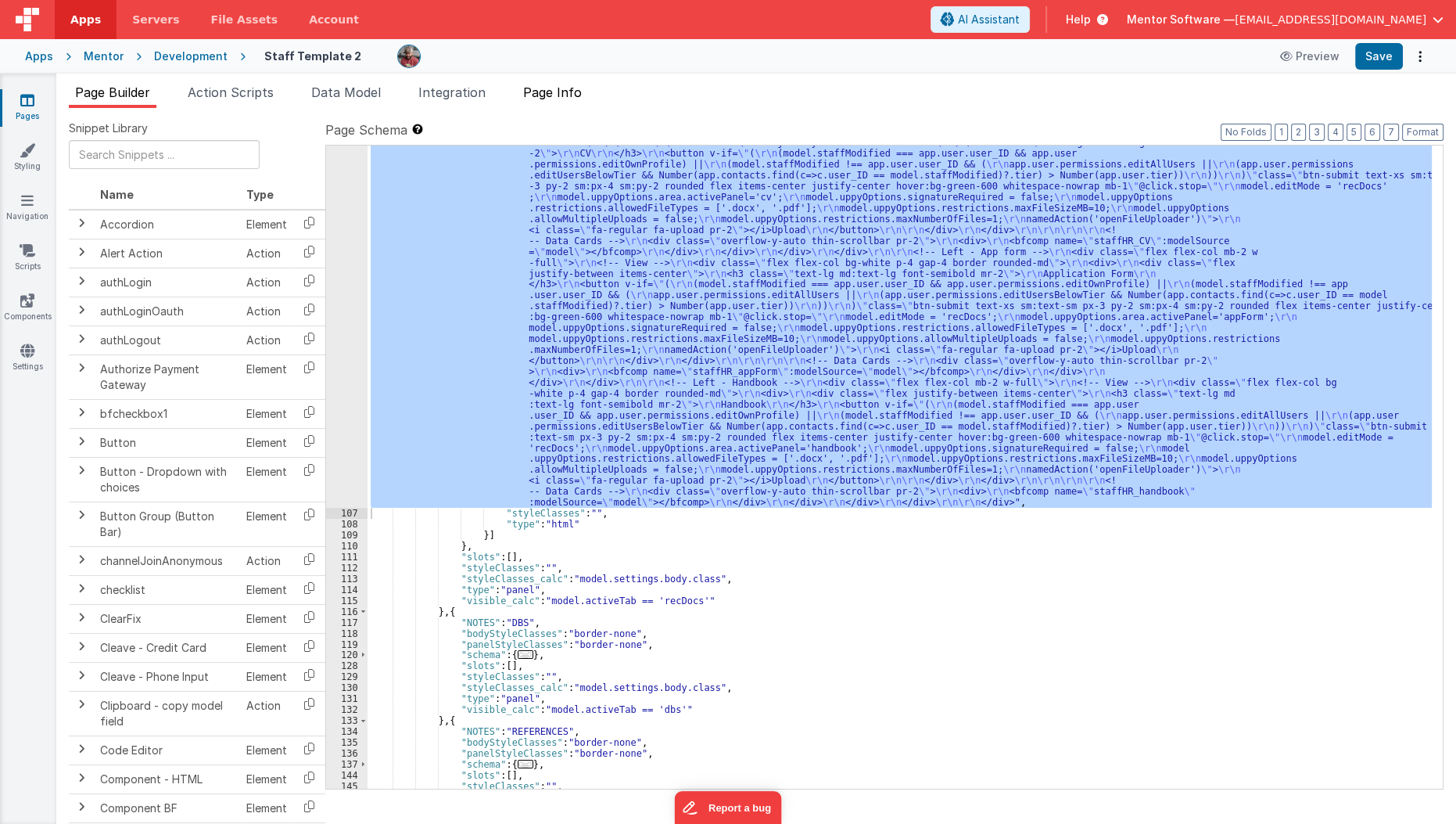
click at [578, 98] on span "Page Info" at bounding box center [552, 92] width 58 height 16
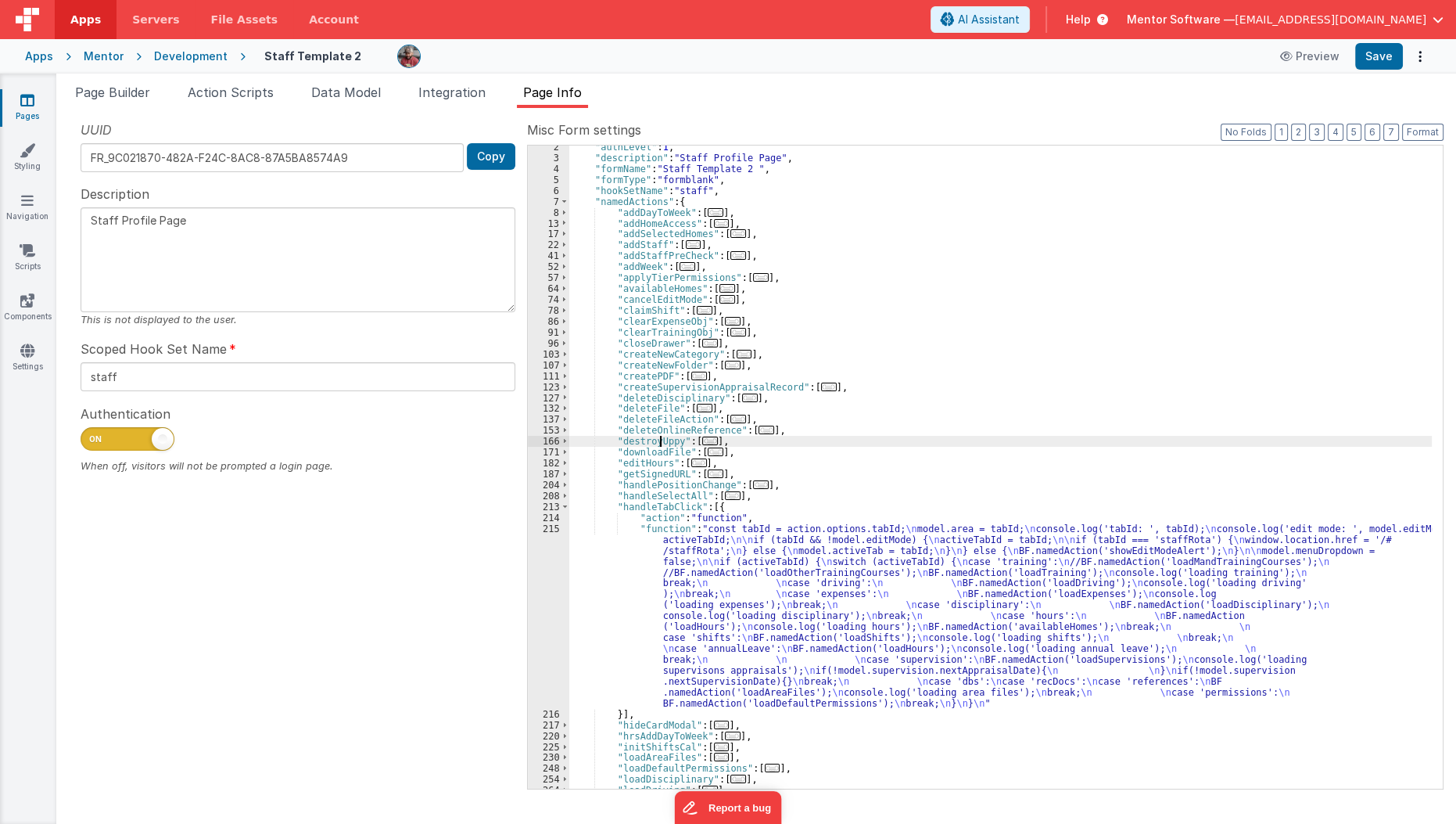
click at [659, 436] on div ""authLevel" : 1 , "description" : "Staff Profile Page" , "formName" : "Staff Te…" at bounding box center [1001, 474] width 863 height 665
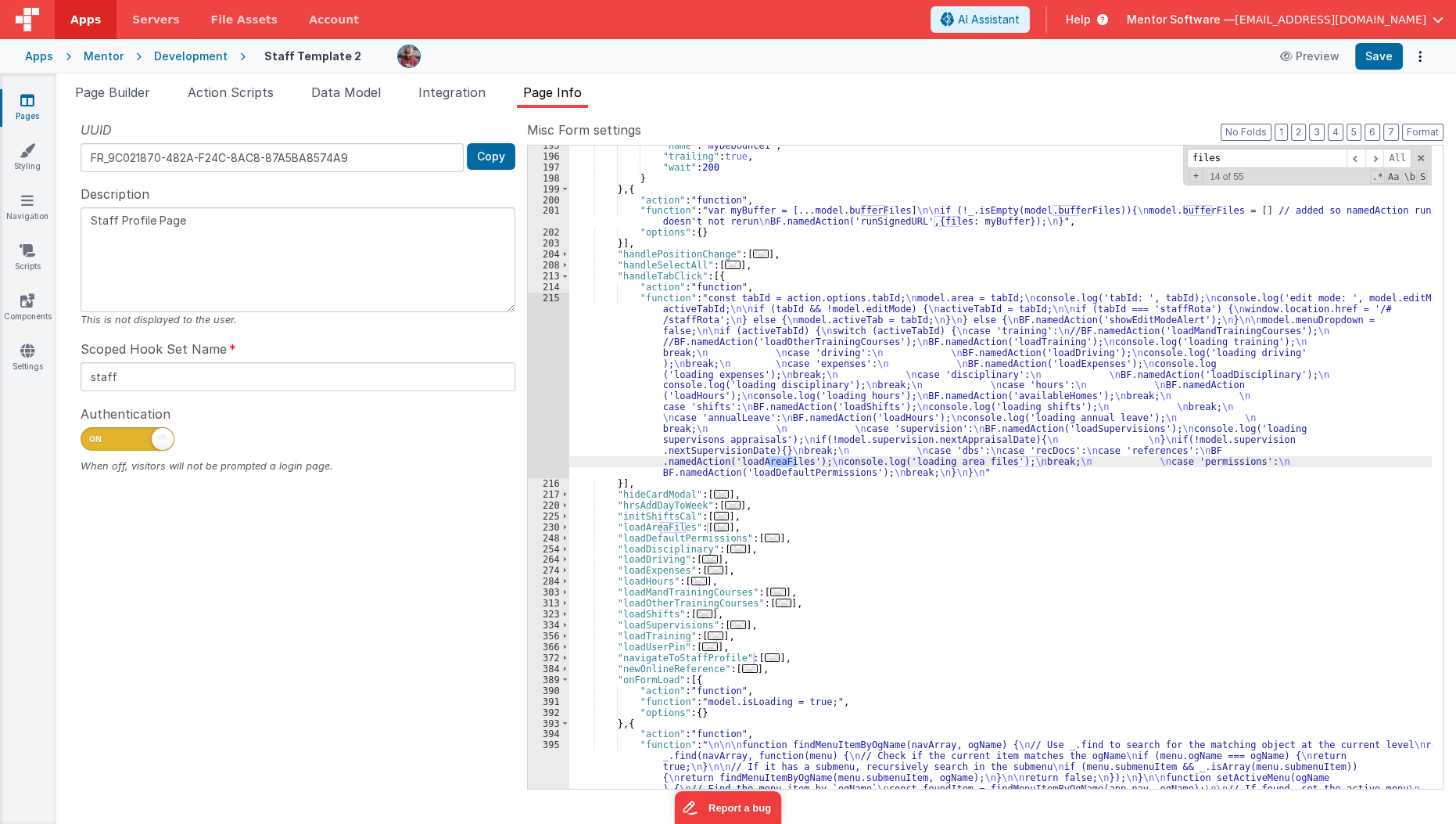
scroll to position [507, 0]
type input "files"
click at [628, 349] on div ""name" : "myDebounce1" , "trailing" : true , "wait" : 200 } } , { "action" : "f…" at bounding box center [1001, 505] width 863 height 731
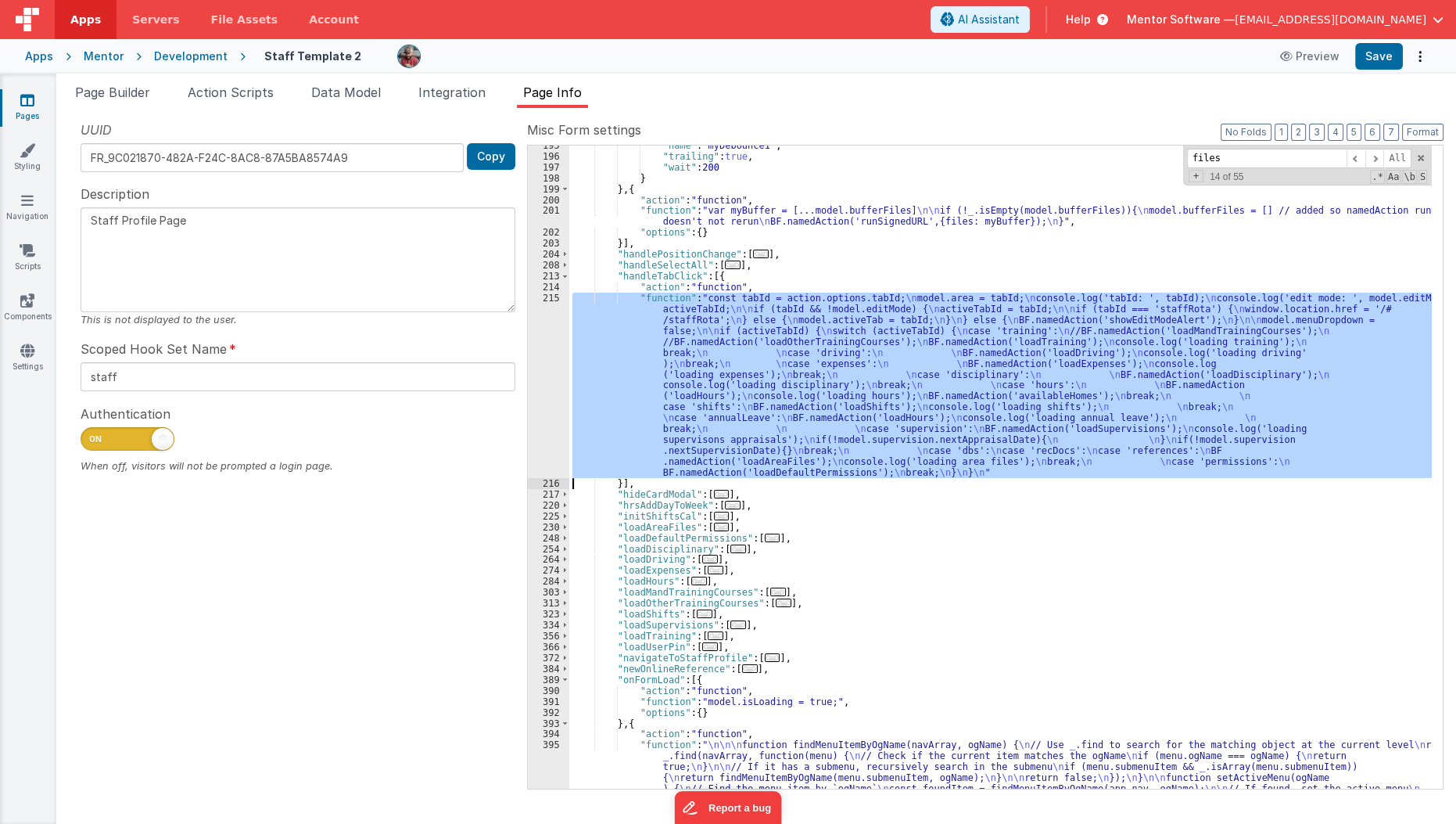
click at [555, 390] on div "215" at bounding box center [548, 385] width 42 height 185
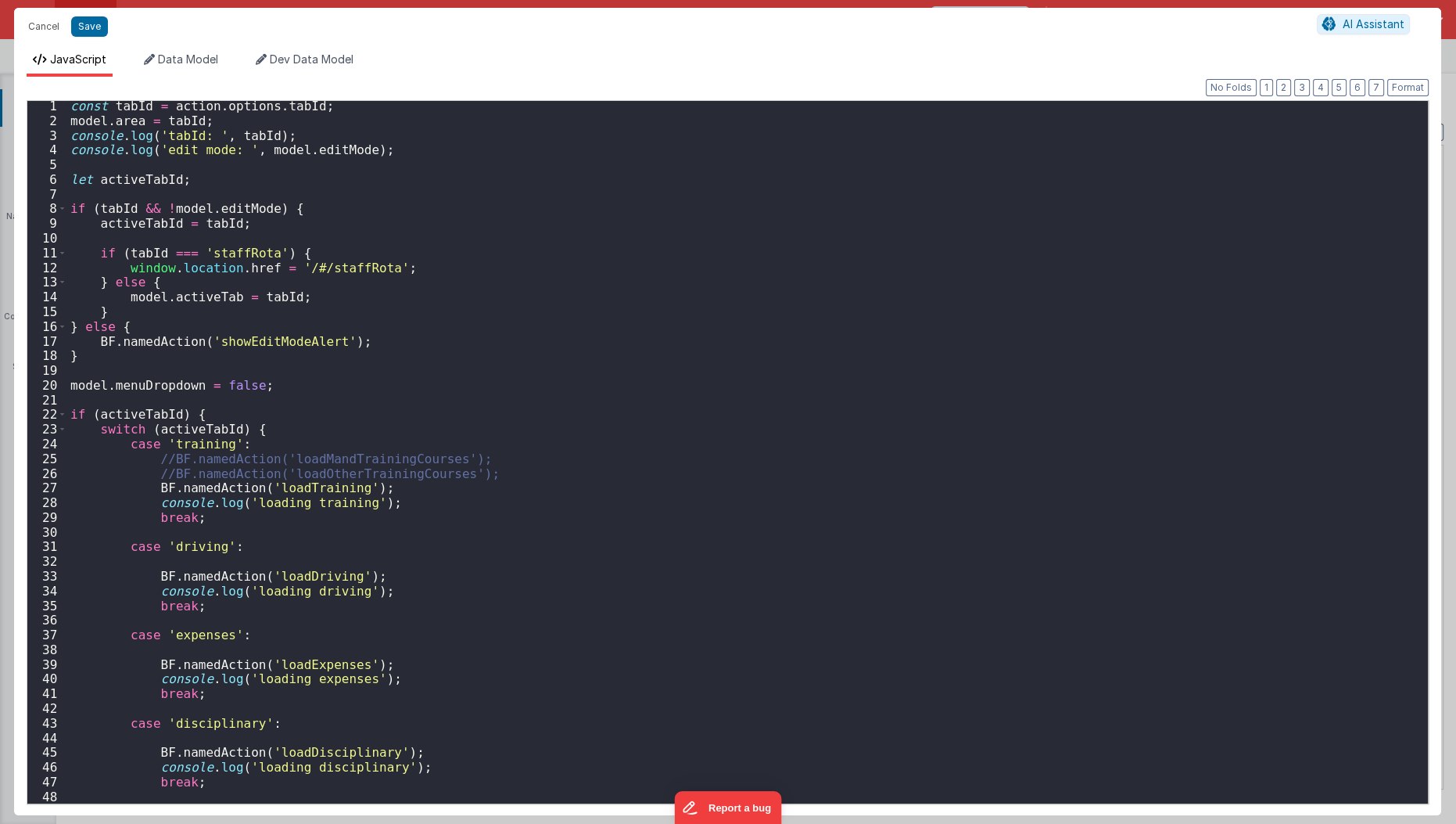
scroll to position [4, 0]
click at [555, 390] on div "const tabId = action . options . tabId ; model . area = tabId ; console . log (…" at bounding box center [742, 464] width 1351 height 733
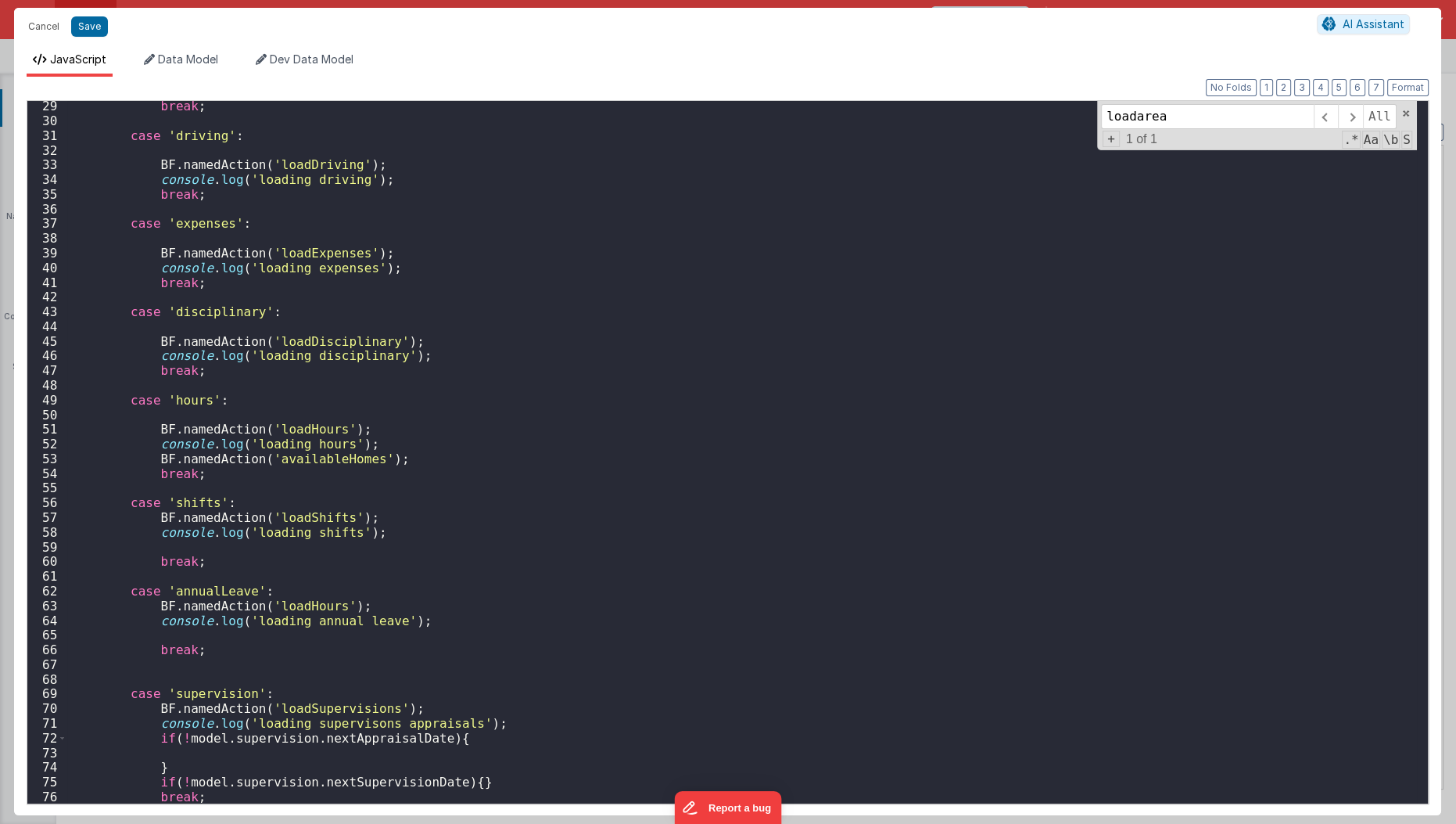
scroll to position [300, 0]
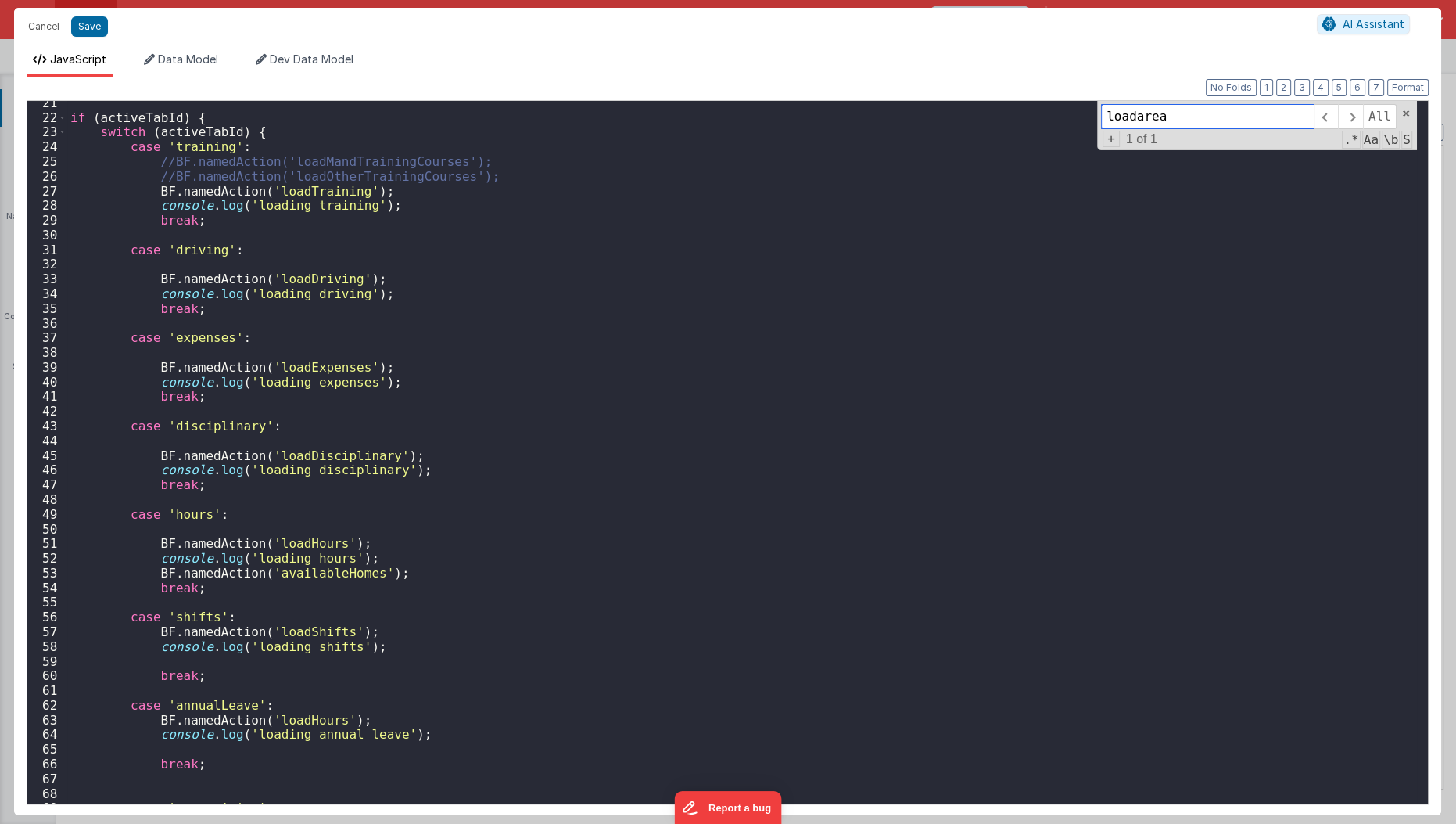
click at [1192, 102] on div "loadarea All Replace All + 1 of 1 .* Aa \b S" at bounding box center [1257, 126] width 320 height 50
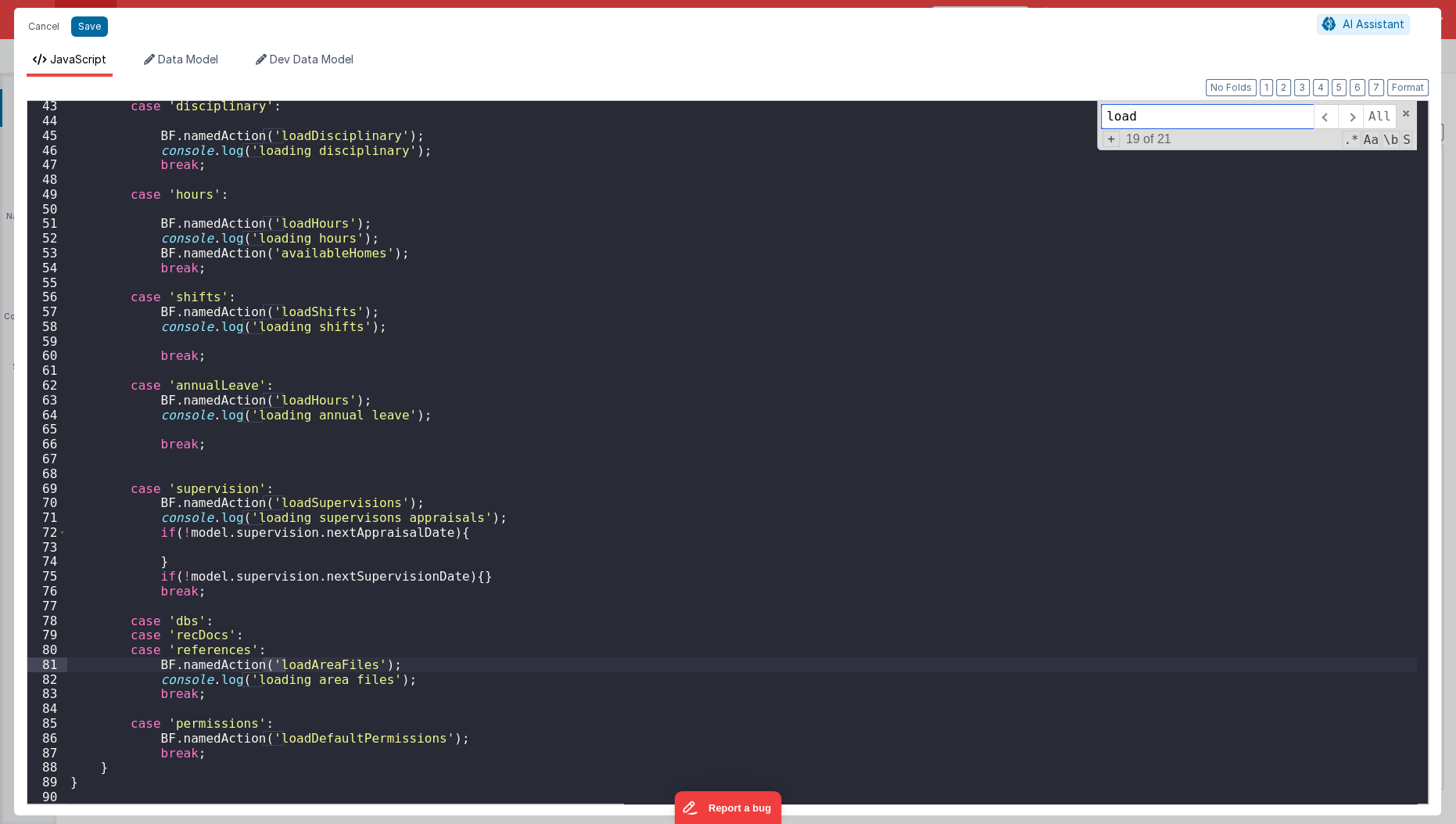
scroll to position [620, 0]
type input "loadareafiles"
click at [33, 29] on button "Cancel" at bounding box center [43, 27] width 47 height 22
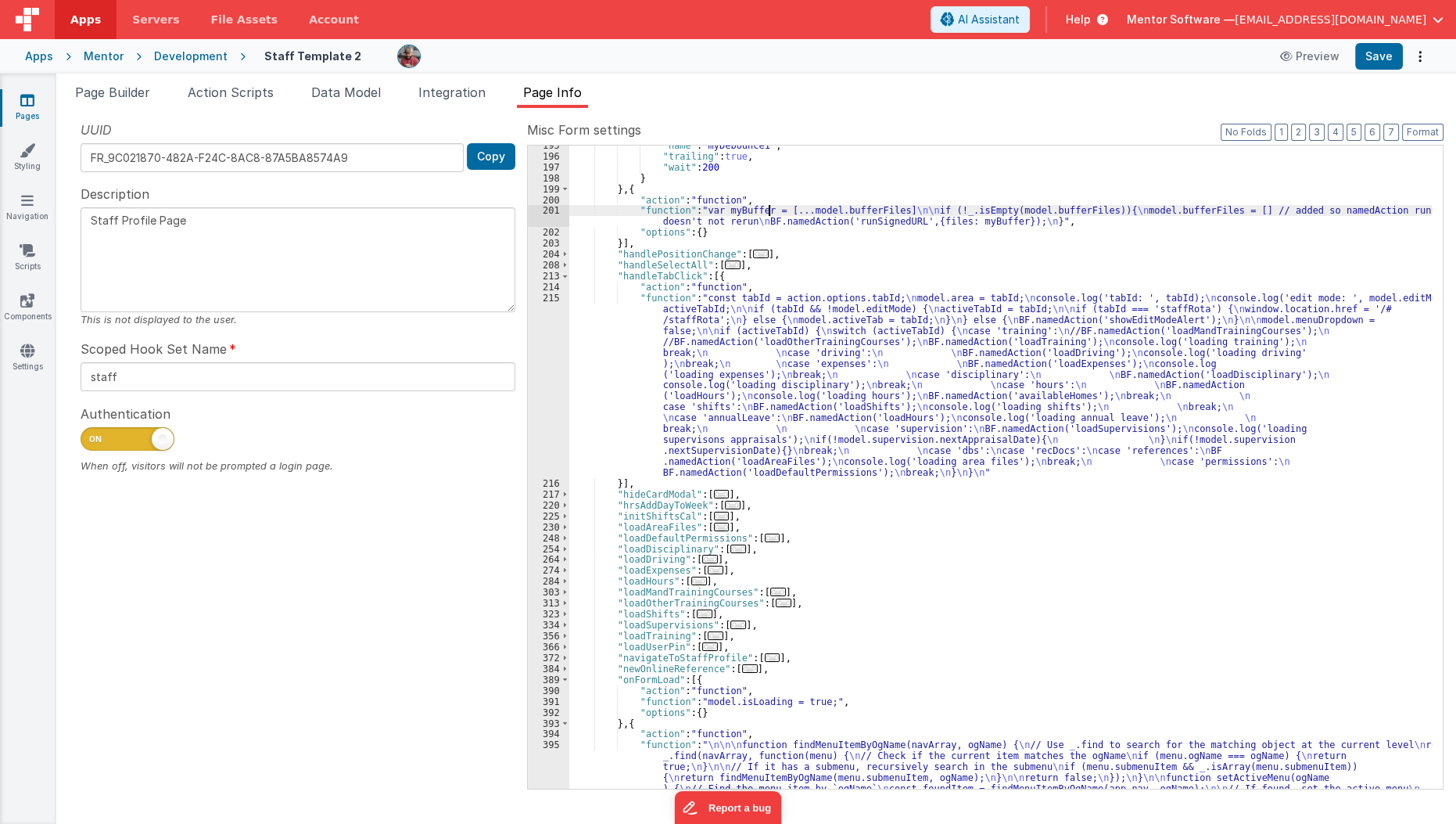
click at [765, 213] on div ""name" : "myDebounce1" , "trailing" : true , "wait" : 200 } } , { "action" : "f…" at bounding box center [1001, 505] width 863 height 731
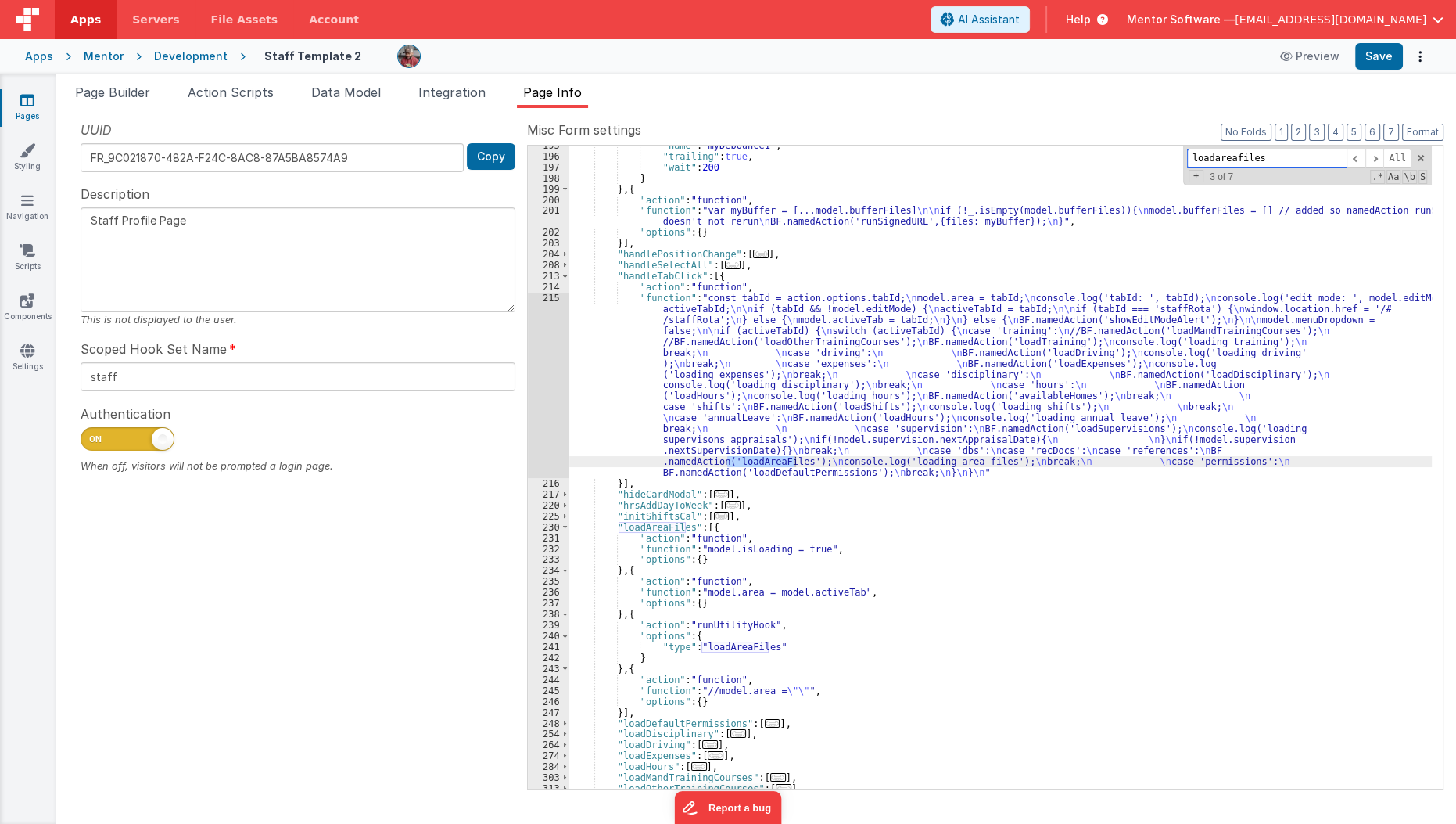
scroll to position [878, 0]
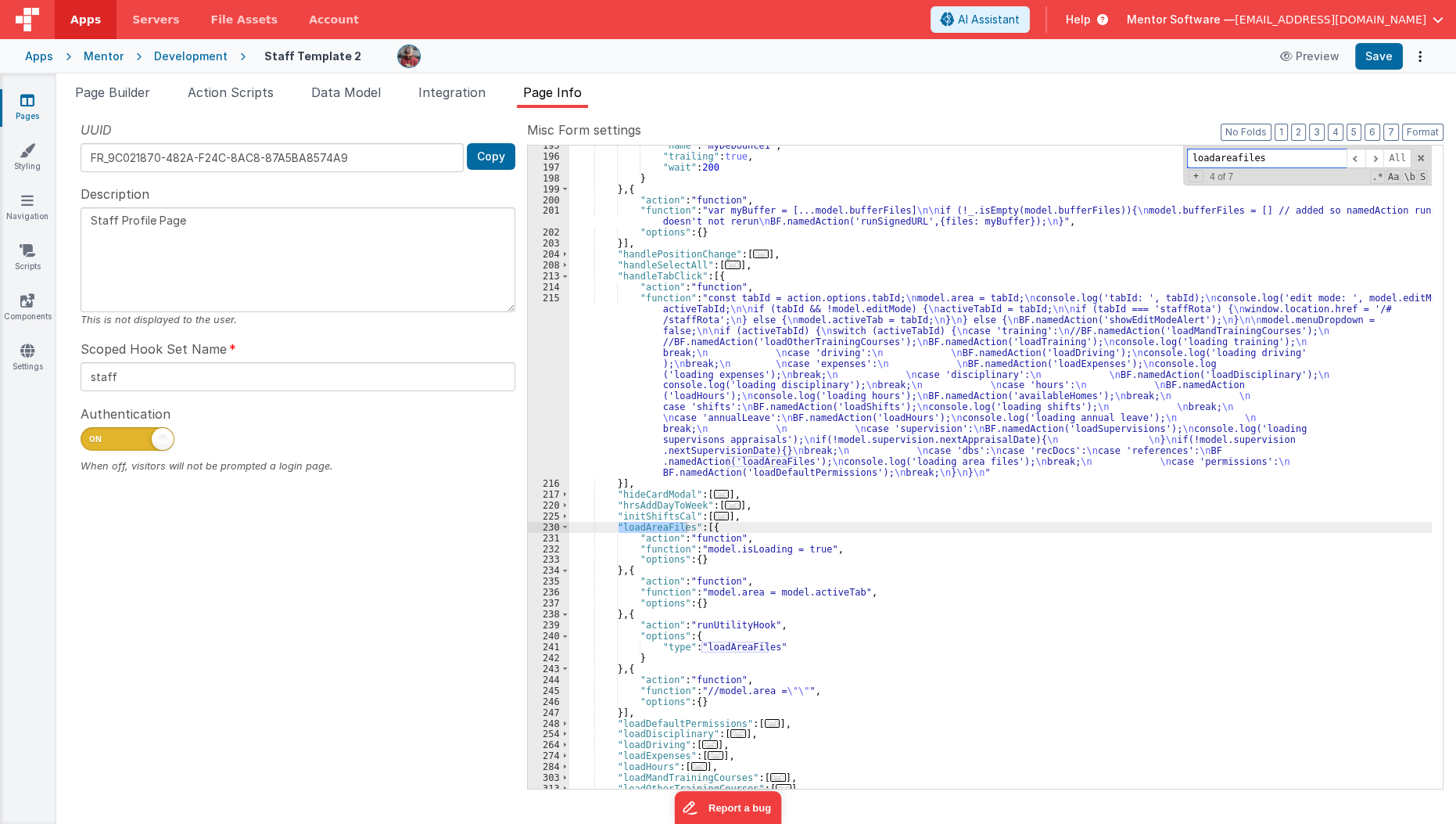
type input "loadareafiles"
click at [701, 528] on div ""name" : "myDebounce1" , "trailing" : true , "wait" : 200 } } , { "action" : "f…" at bounding box center [1001, 472] width 863 height 665
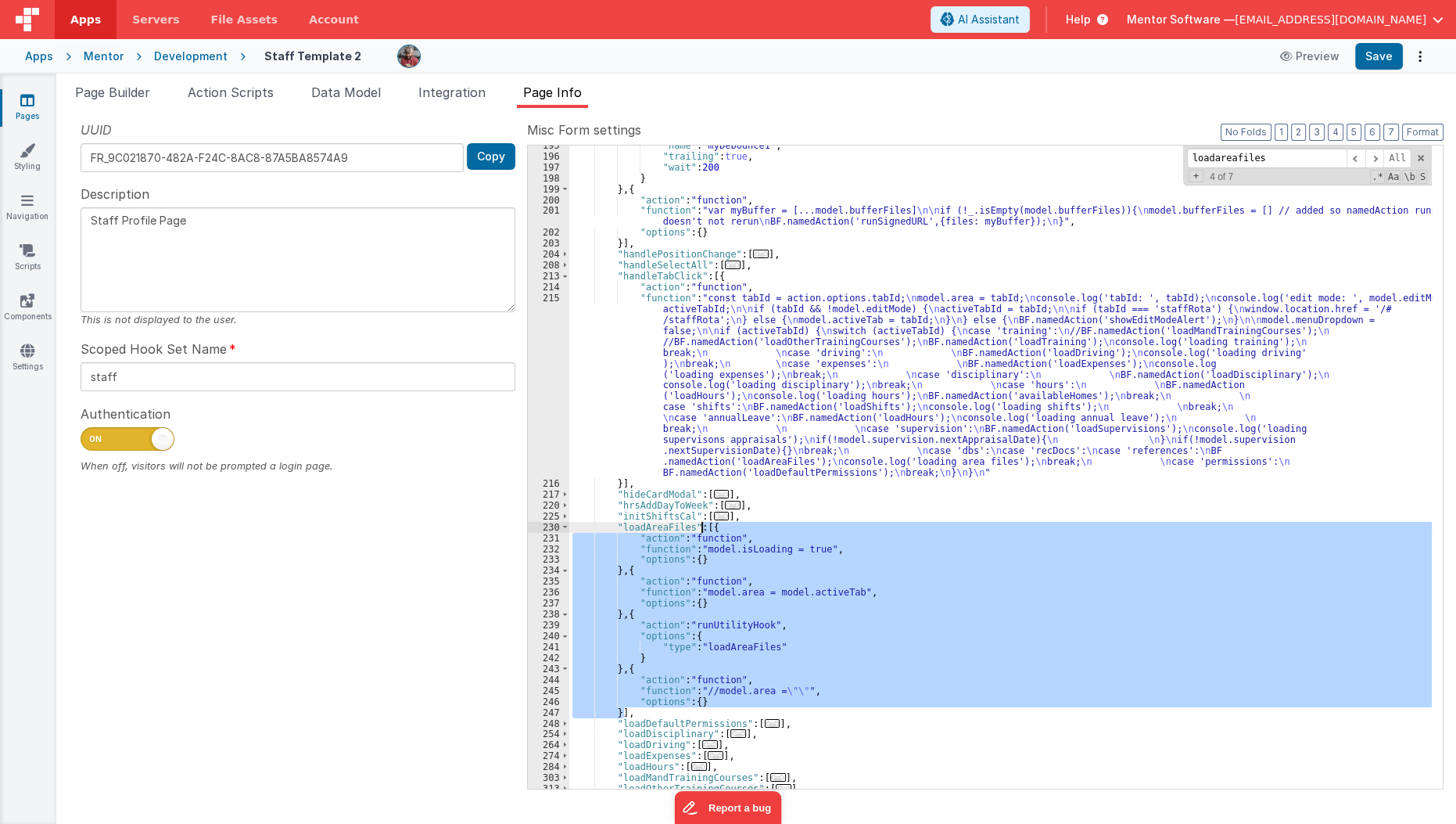
click at [711, 529] on div ""name" : "myDebounce1" , "trailing" : true , "wait" : 200 } } , { "action" : "f…" at bounding box center [1000, 466] width 862 height 643
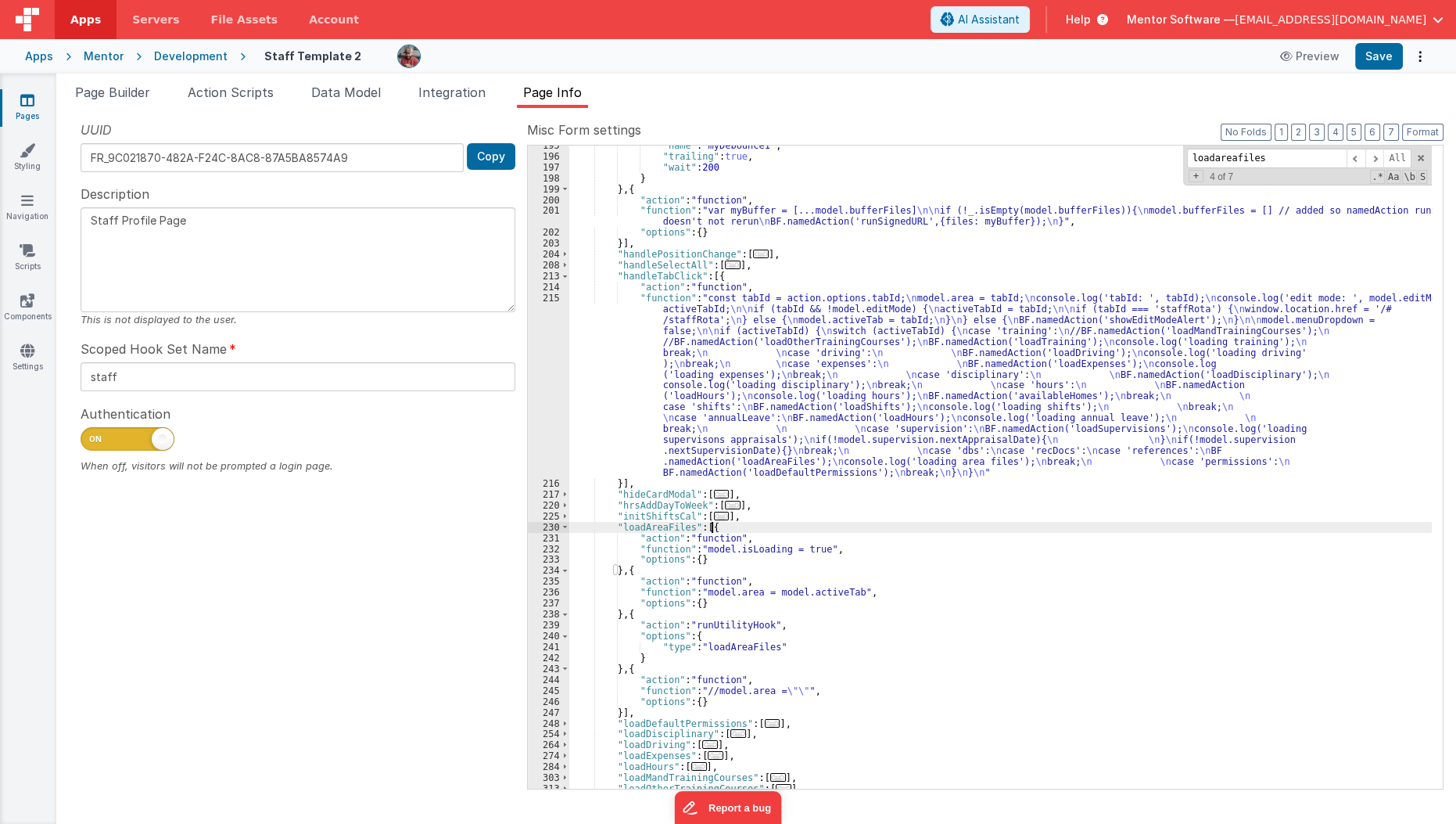
click at [617, 529] on div ""name" : "myDebounce1" , "trailing" : true , "wait" : 200 } } , { "action" : "f…" at bounding box center [1001, 472] width 863 height 665
click at [563, 527] on span at bounding box center [565, 528] width 9 height 11
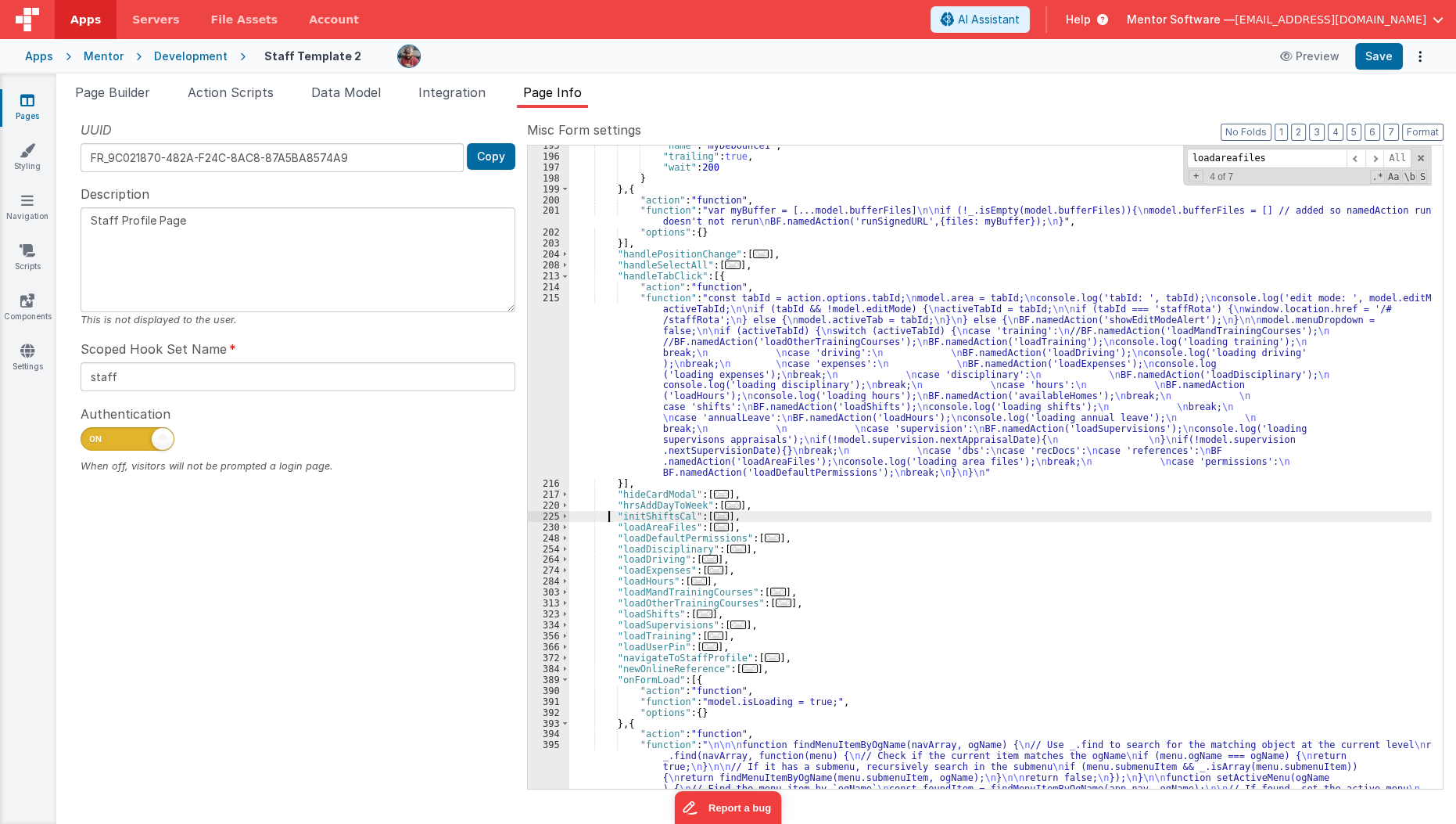
click at [607, 520] on div ""name" : "myDebounce1" , "trailing" : true , "wait" : 200 } } , { "action" : "f…" at bounding box center [1001, 505] width 863 height 731
click at [609, 523] on div ""name" : "myDebounce1" , "trailing" : true , "wait" : 200 } } , { "action" : "f…" at bounding box center [1001, 505] width 863 height 731
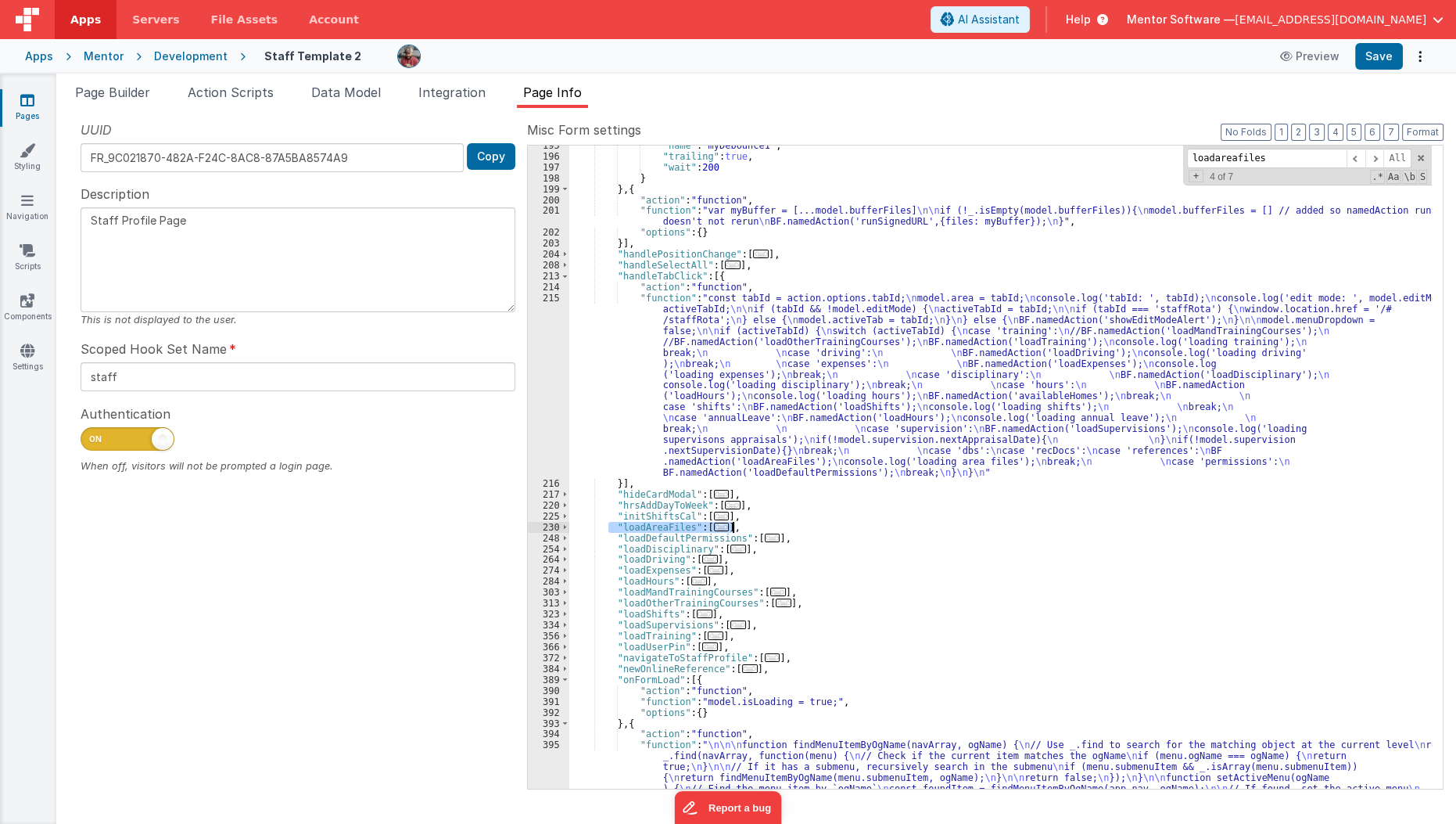
click at [707, 529] on div ""name" : "myDebounce1" , "trailing" : true , "wait" : 200 } } , { "action" : "f…" at bounding box center [1000, 466] width 862 height 643
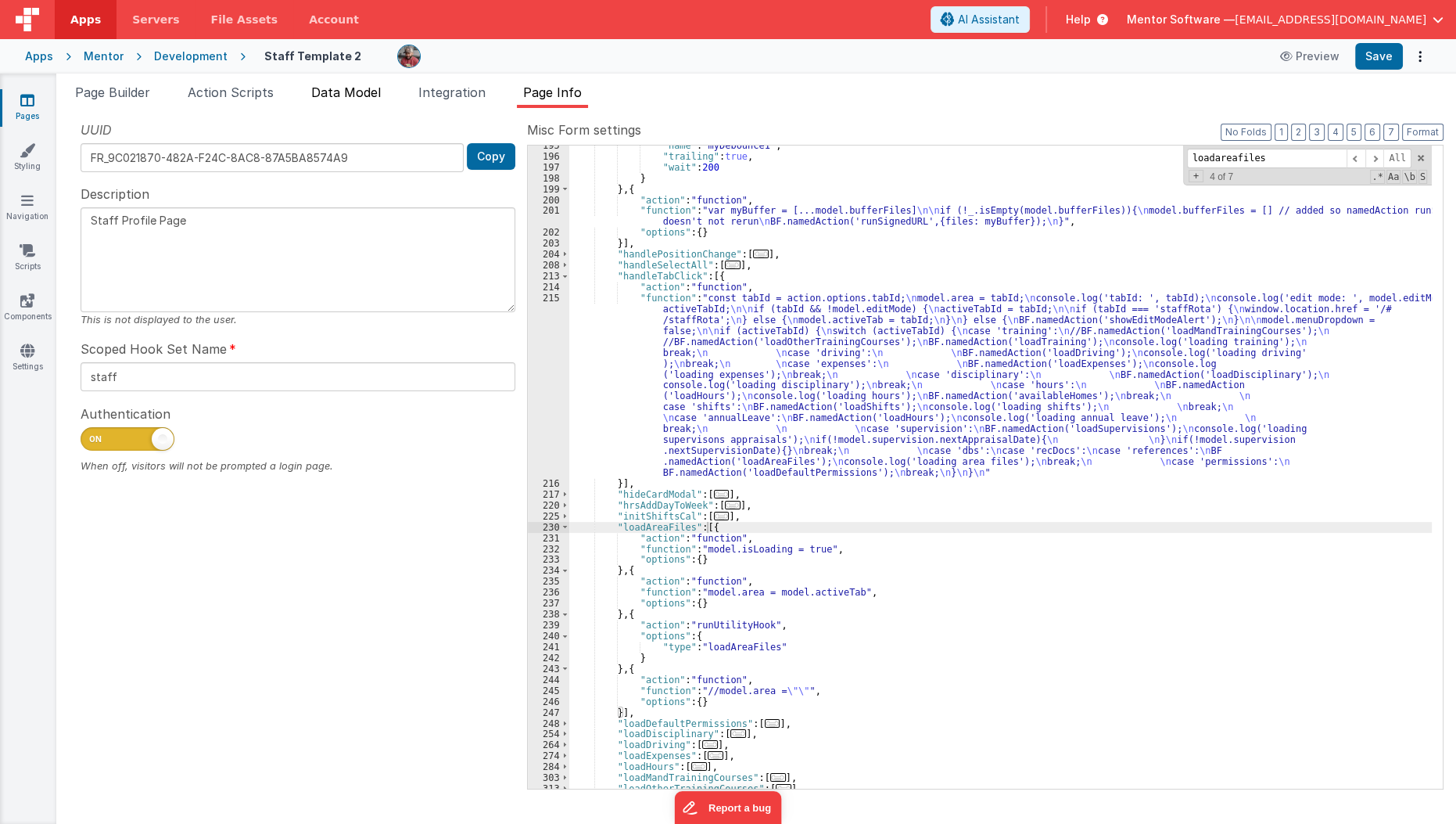
click at [372, 93] on span "Data Model" at bounding box center [346, 92] width 70 height 16
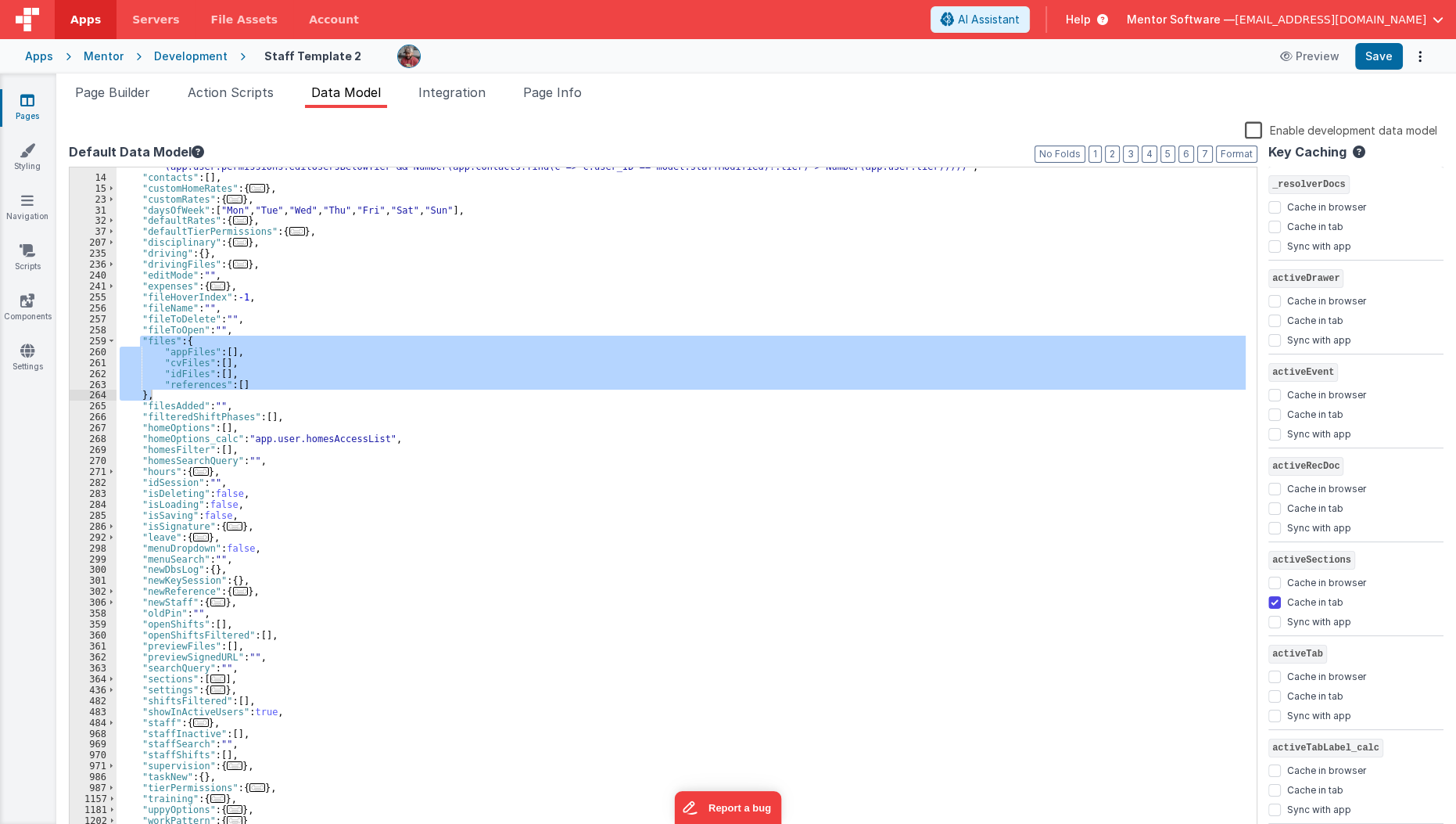
scroll to position [137, 0]
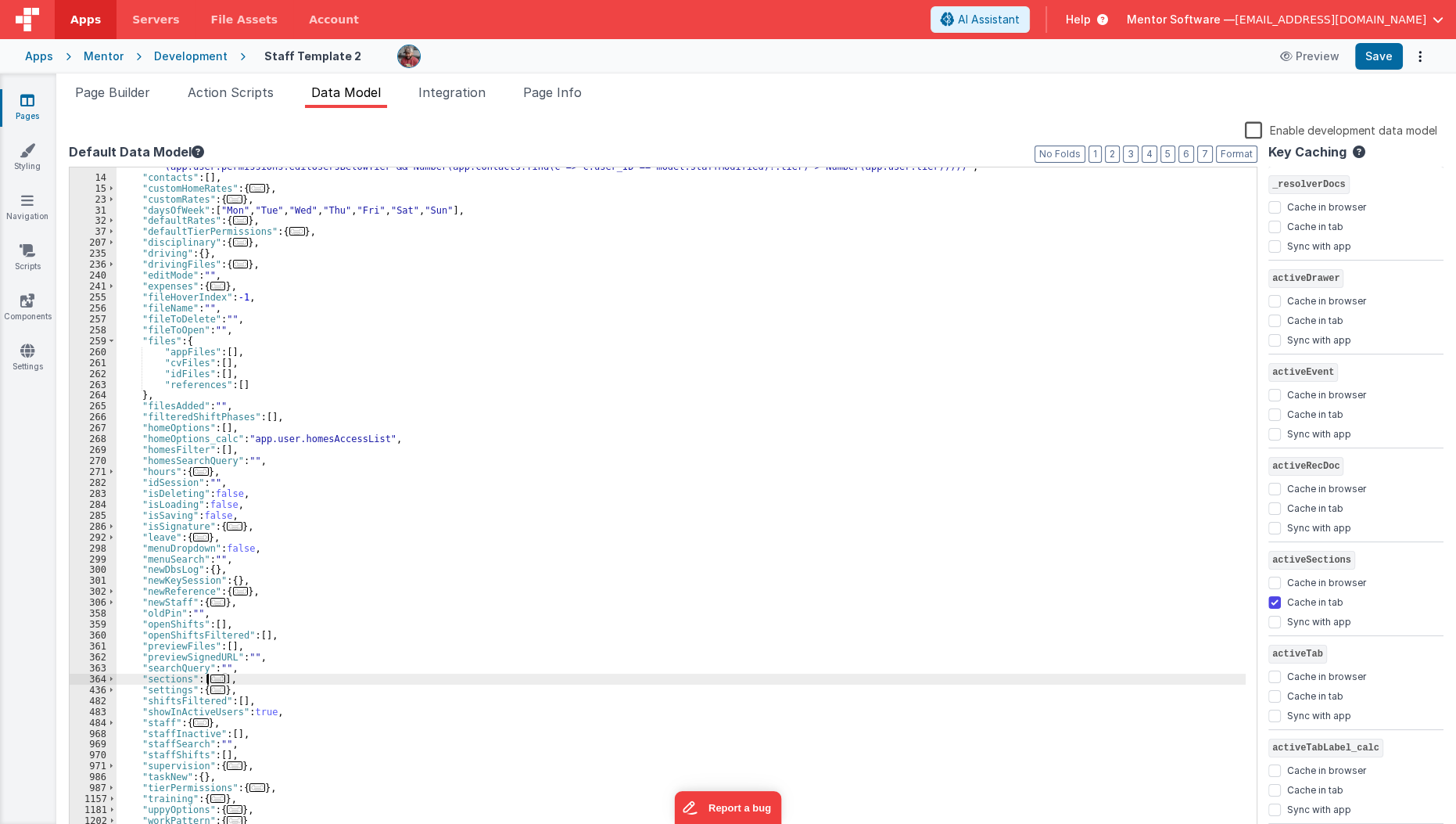
click at [211, 679] on span "..." at bounding box center [218, 679] width 16 height 9
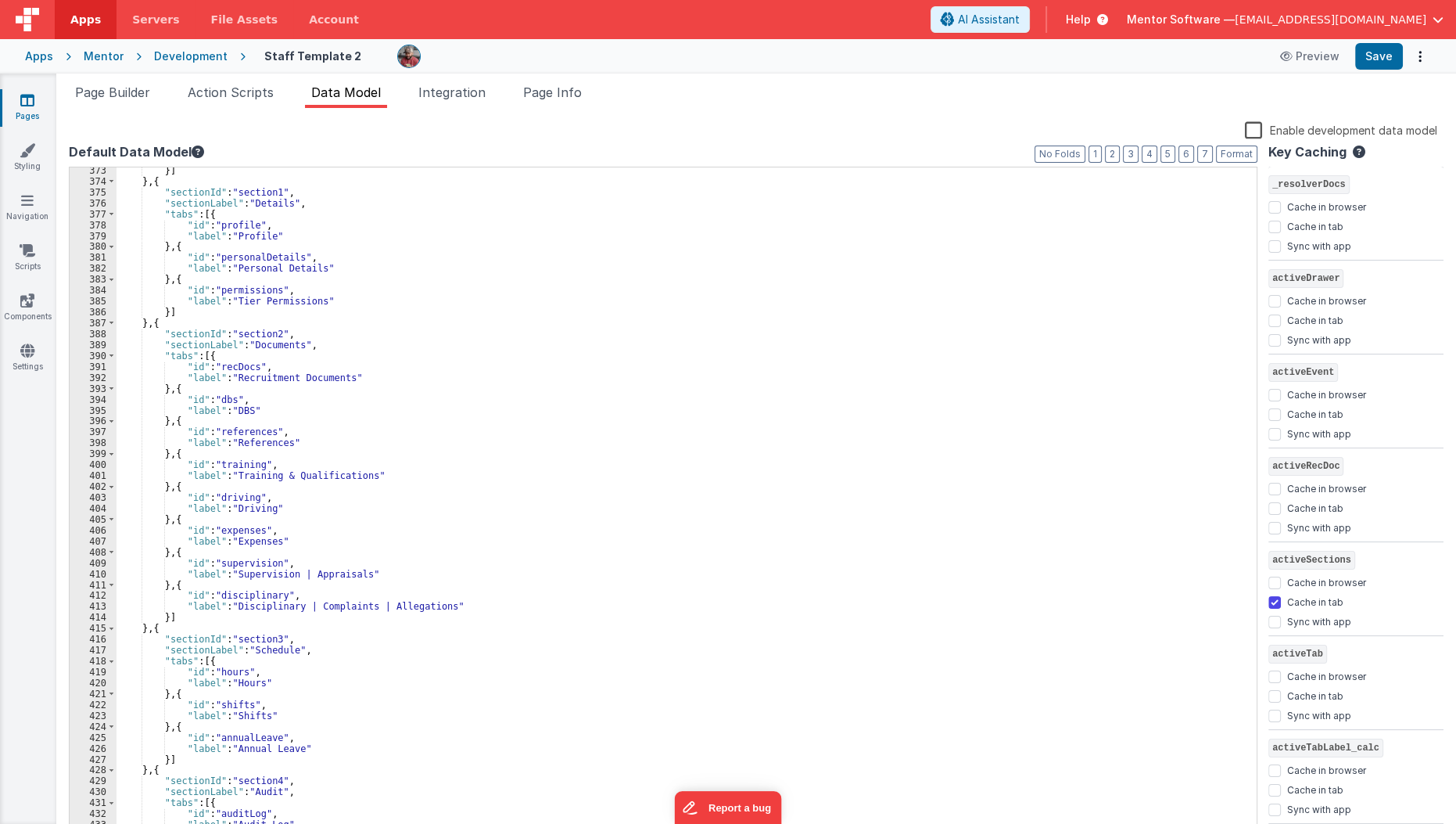
scroll to position [743, 0]
click at [239, 371] on div "}] } , { "sectionId" : "section1" , "sectionLabel" : "Details" , "tabs" : [{ "i…" at bounding box center [681, 511] width 1130 height 691
click at [546, 84] on span "Page Info" at bounding box center [552, 92] width 58 height 16
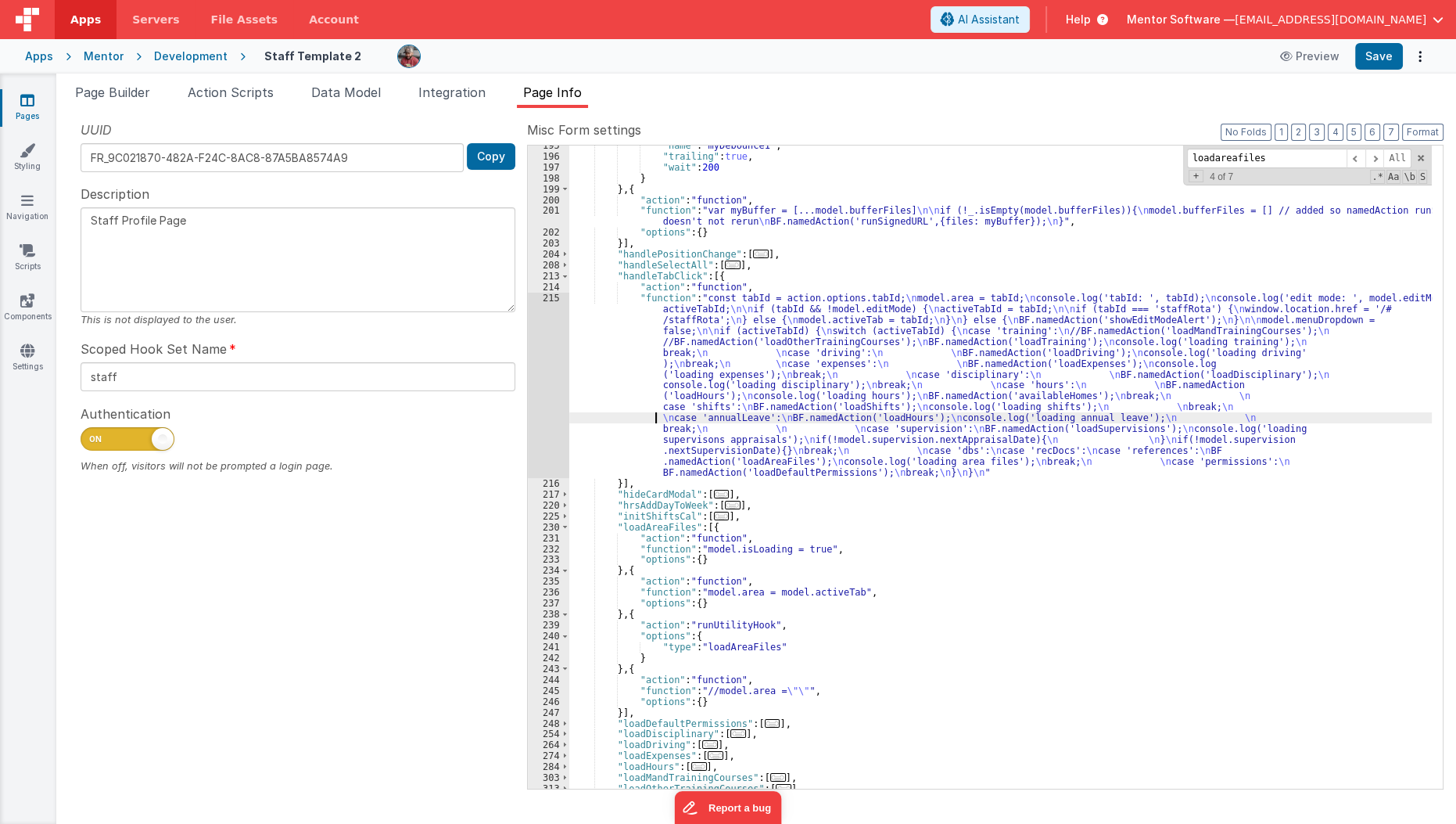
click at [632, 412] on div ""name" : "myDebounce1" , "trailing" : true , "wait" : 200 } } , { "action" : "f…" at bounding box center [1001, 472] width 863 height 665
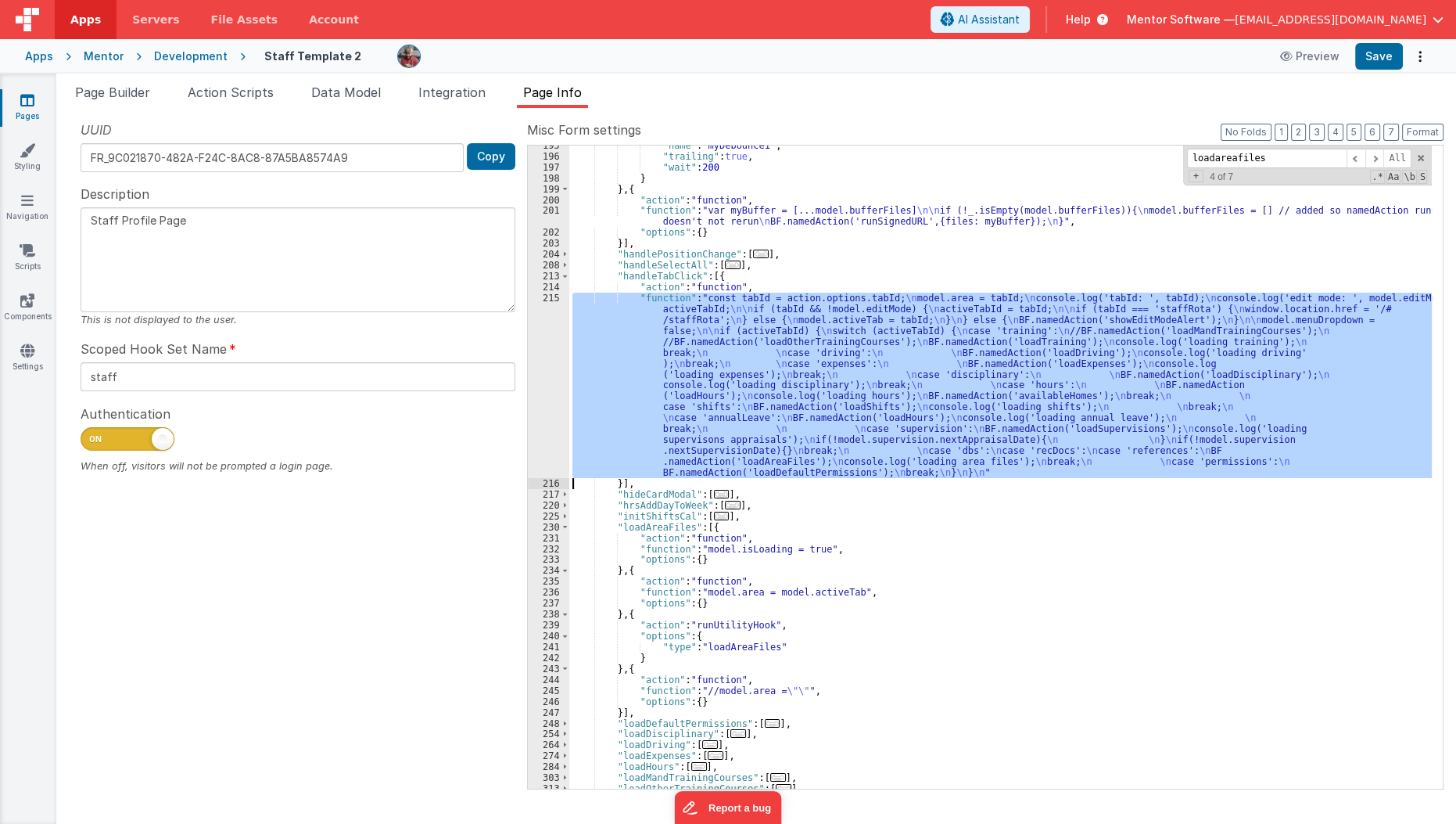
click at [533, 404] on div "215" at bounding box center [548, 385] width 42 height 185
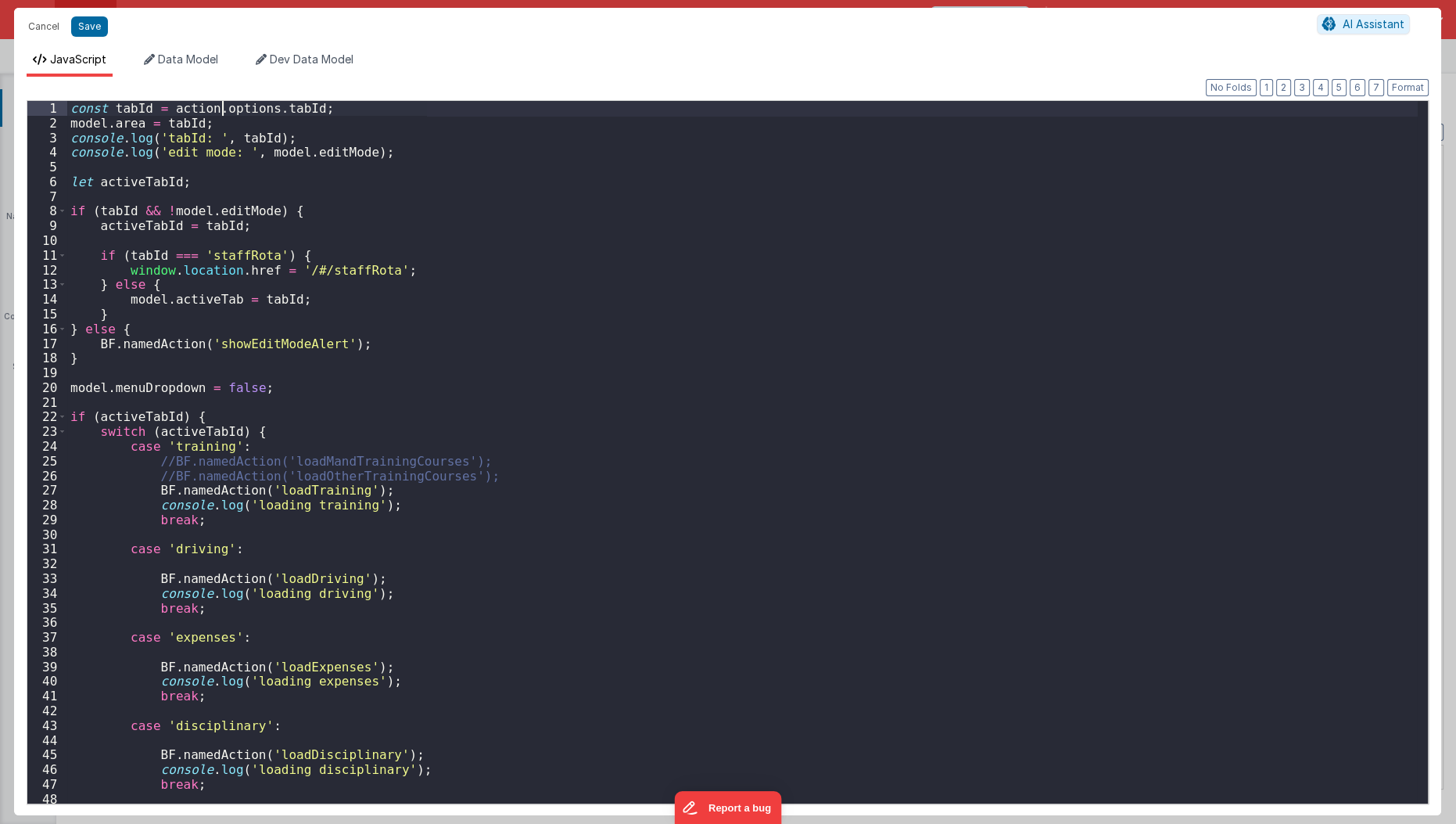
click at [224, 113] on div "const tabId = action . options . tabId ; model . area = tabId ; console . log (…" at bounding box center [742, 467] width 1351 height 733
click at [221, 125] on div "const tabId = action . options . tabId ; model . area = tabId ; console . log (…" at bounding box center [742, 467] width 1351 height 733
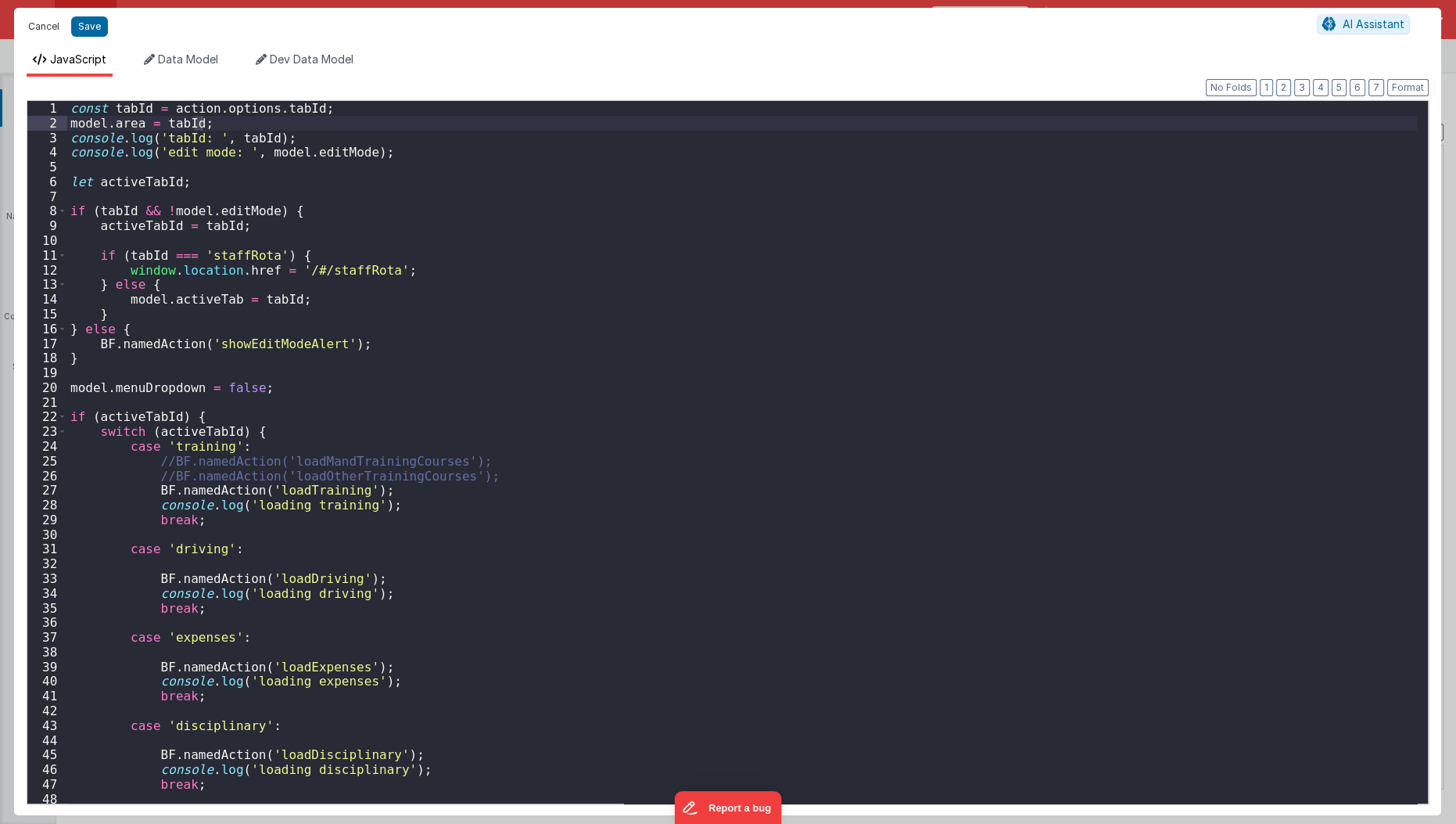
click at [46, 23] on button "Cancel" at bounding box center [43, 27] width 47 height 22
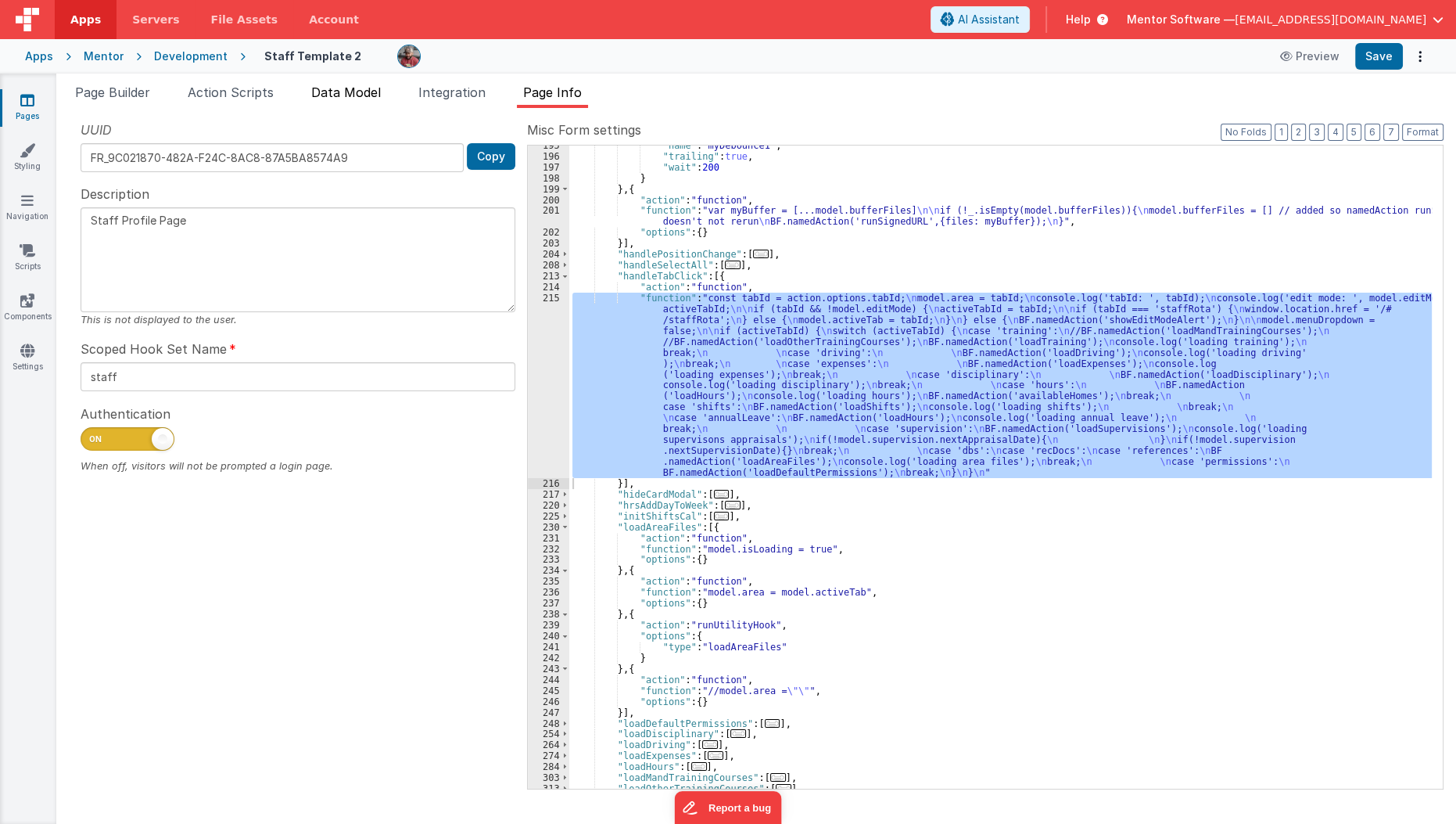
click at [341, 89] on span "Data Model" at bounding box center [346, 92] width 70 height 16
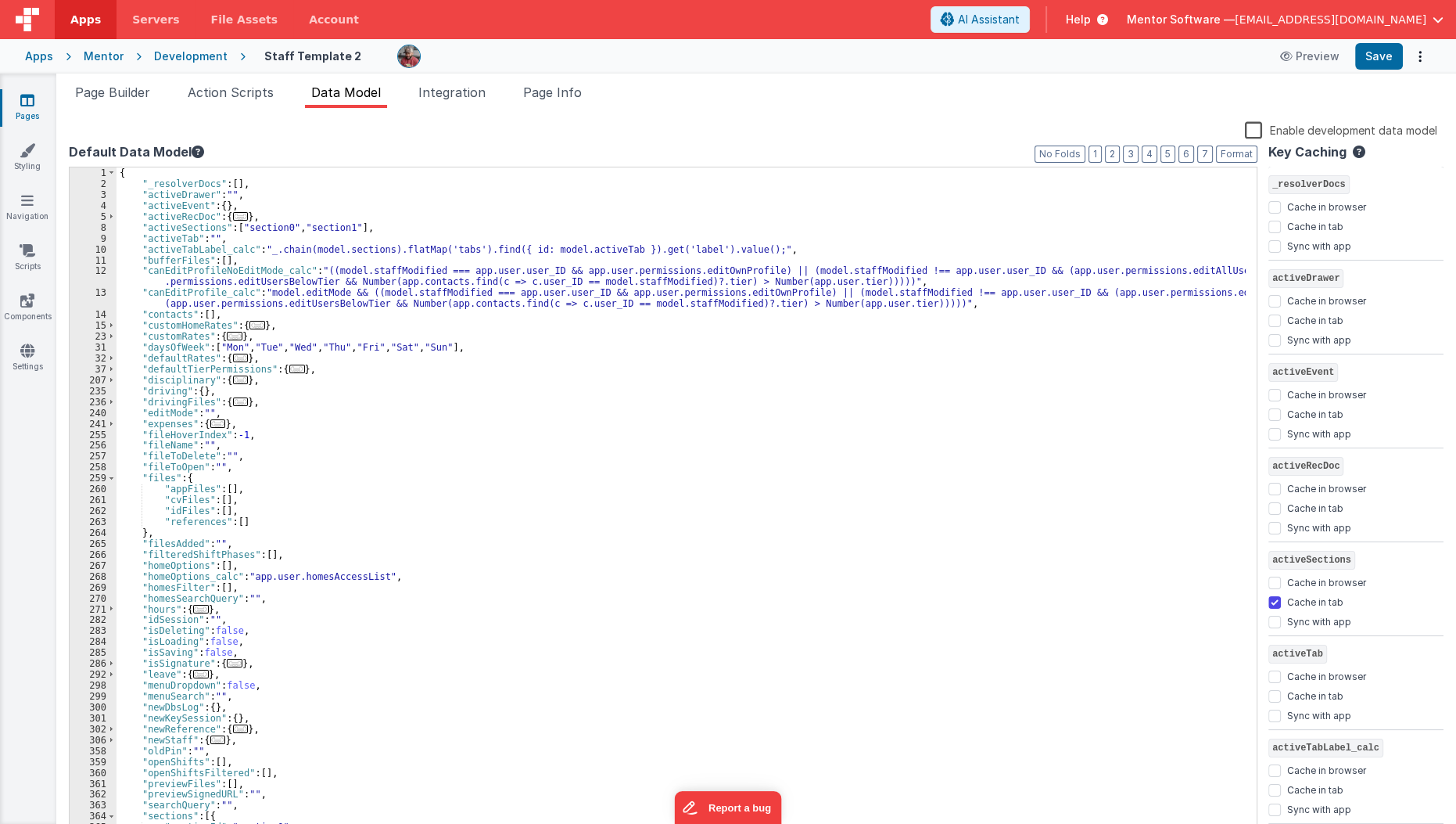
scroll to position [0, 0]
click at [1120, 161] on button "2" at bounding box center [1112, 153] width 15 height 17
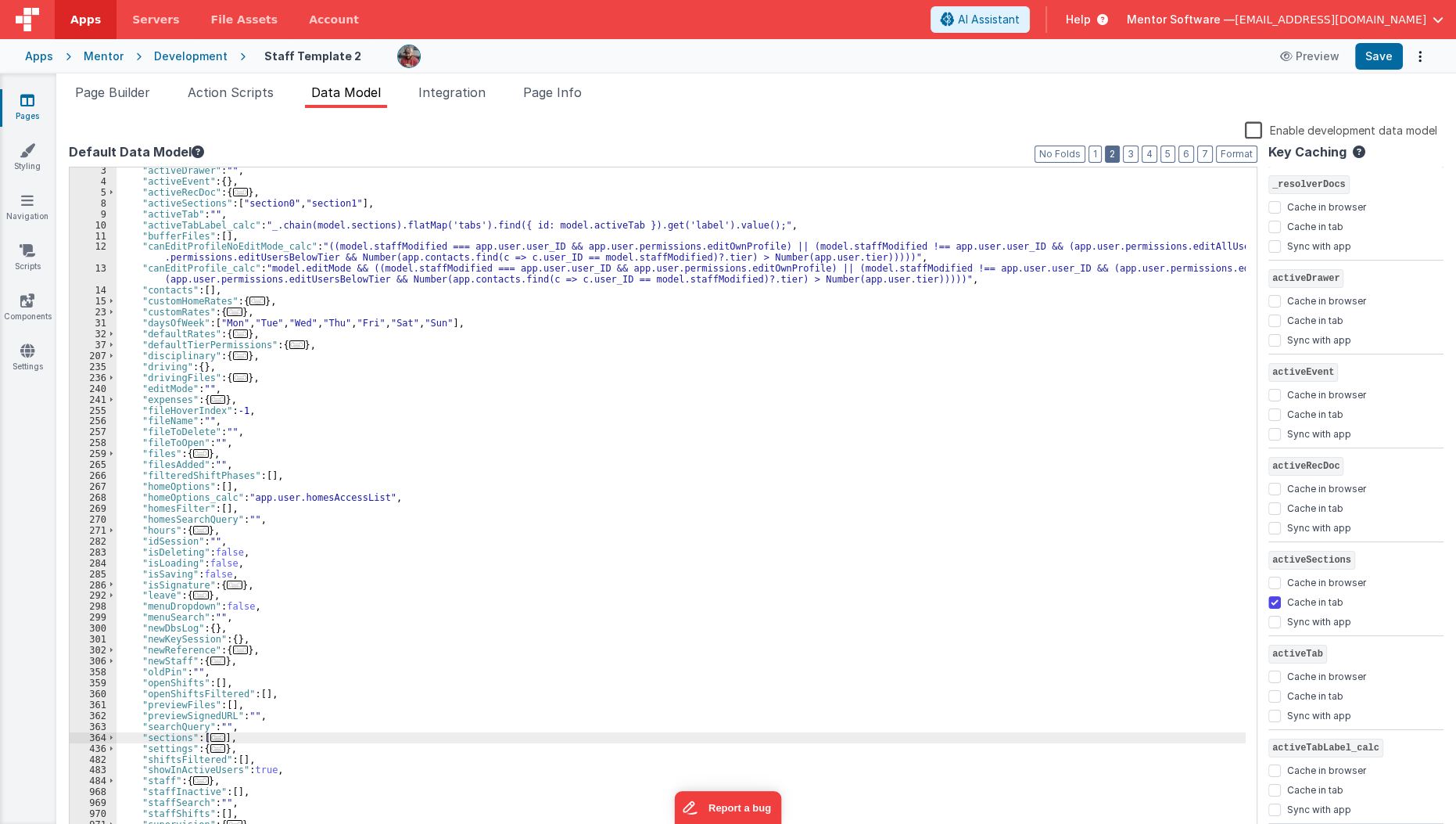
scroll to position [24, 0]
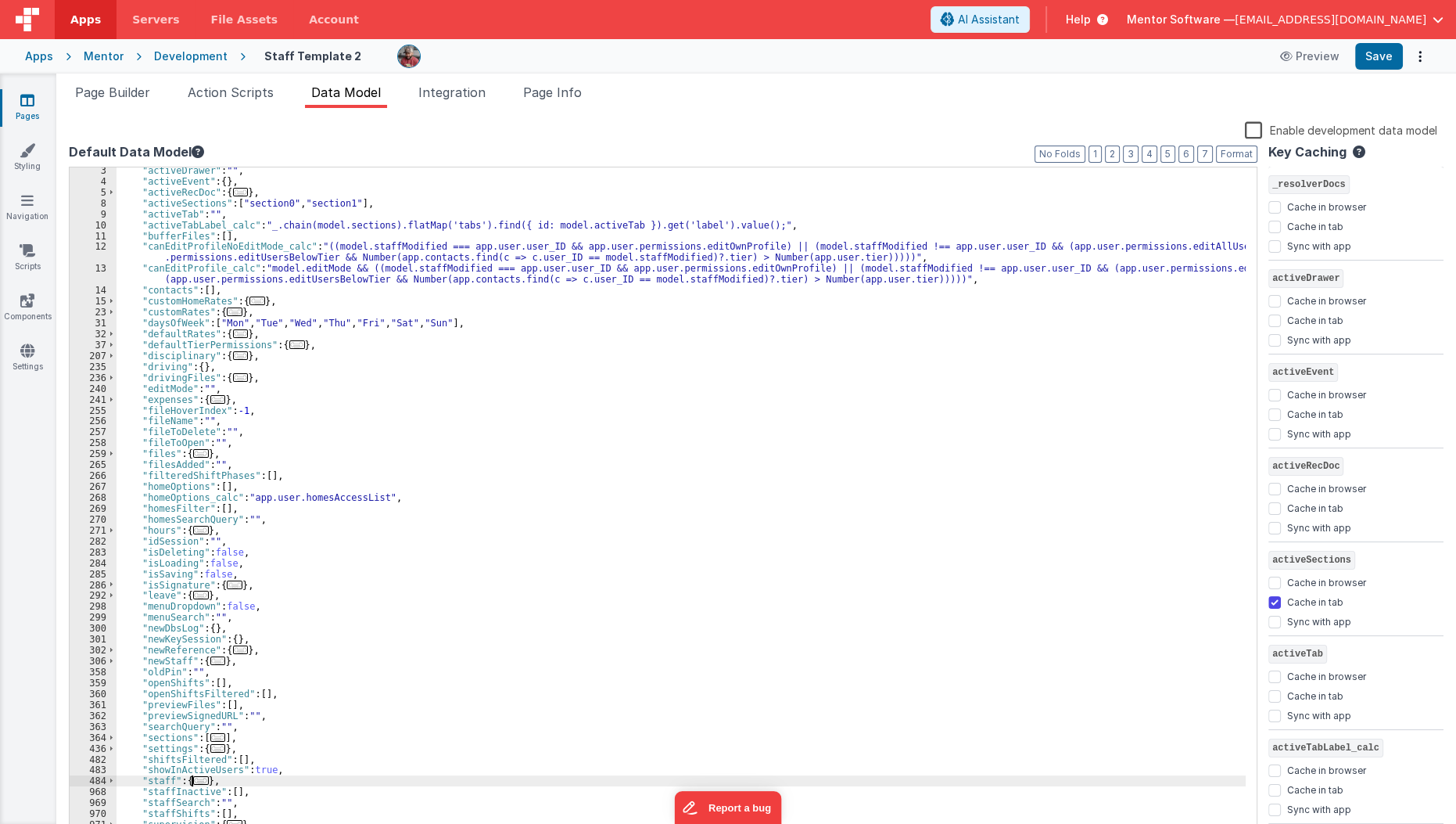
click at [202, 780] on span "..." at bounding box center [201, 781] width 16 height 9
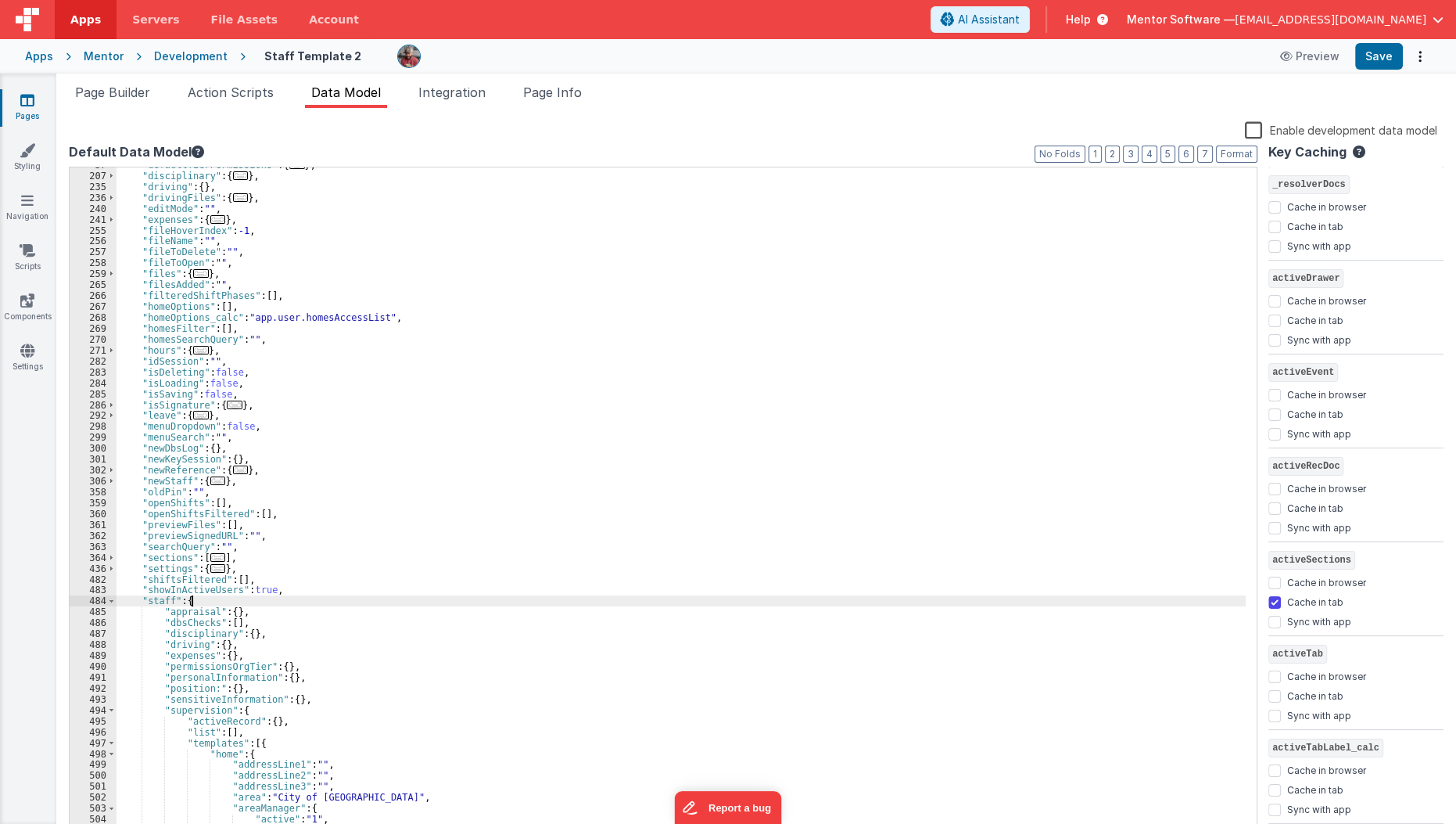
scroll to position [204, 0]
click at [161, 620] on div ""defaultTierPermissions" : { ... } , "disciplinary" : { ... } , "driving" : { }…" at bounding box center [681, 504] width 1130 height 691
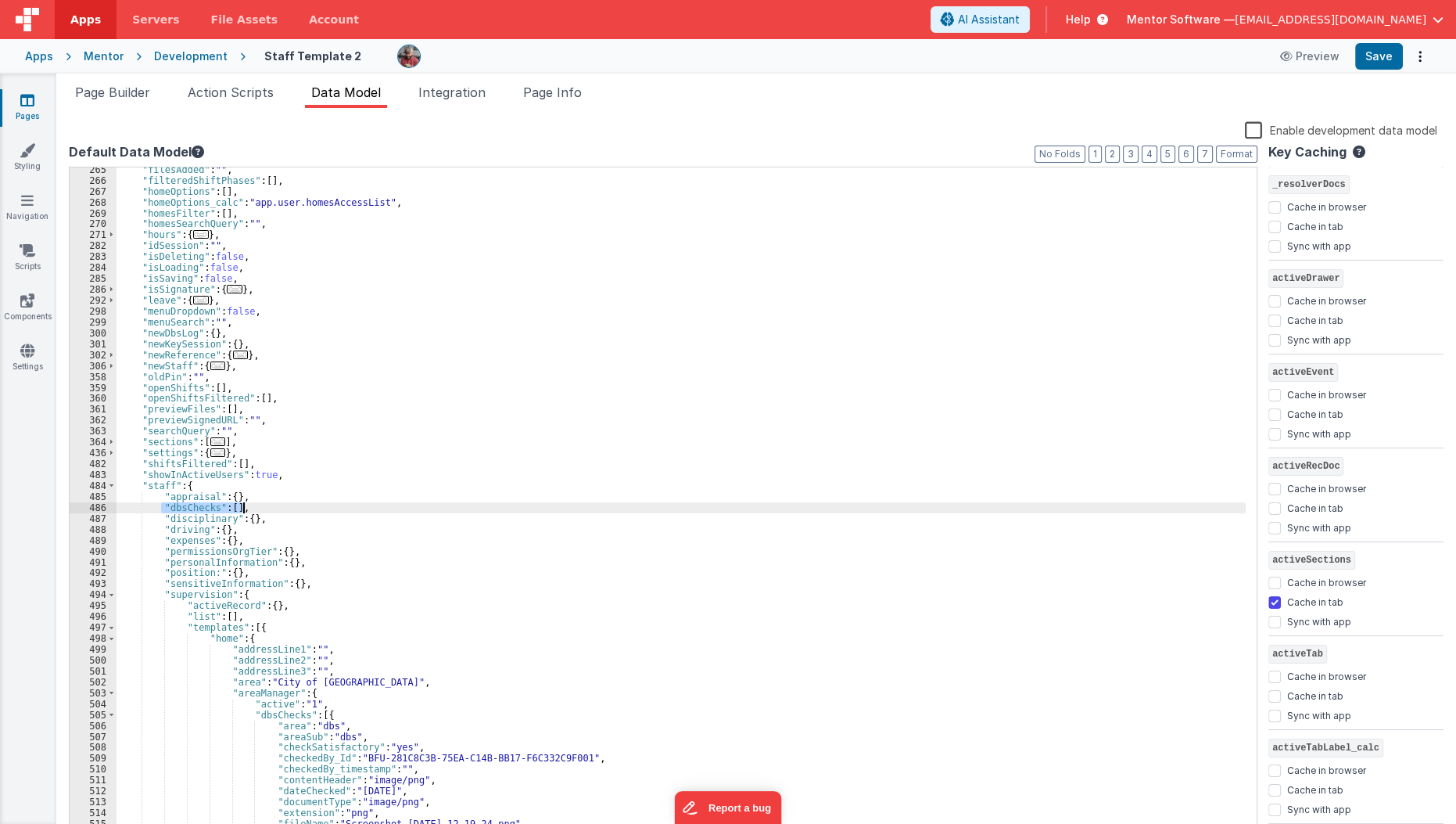
scroll to position [320, 0]
click at [110, 622] on span at bounding box center [111, 628] width 9 height 11
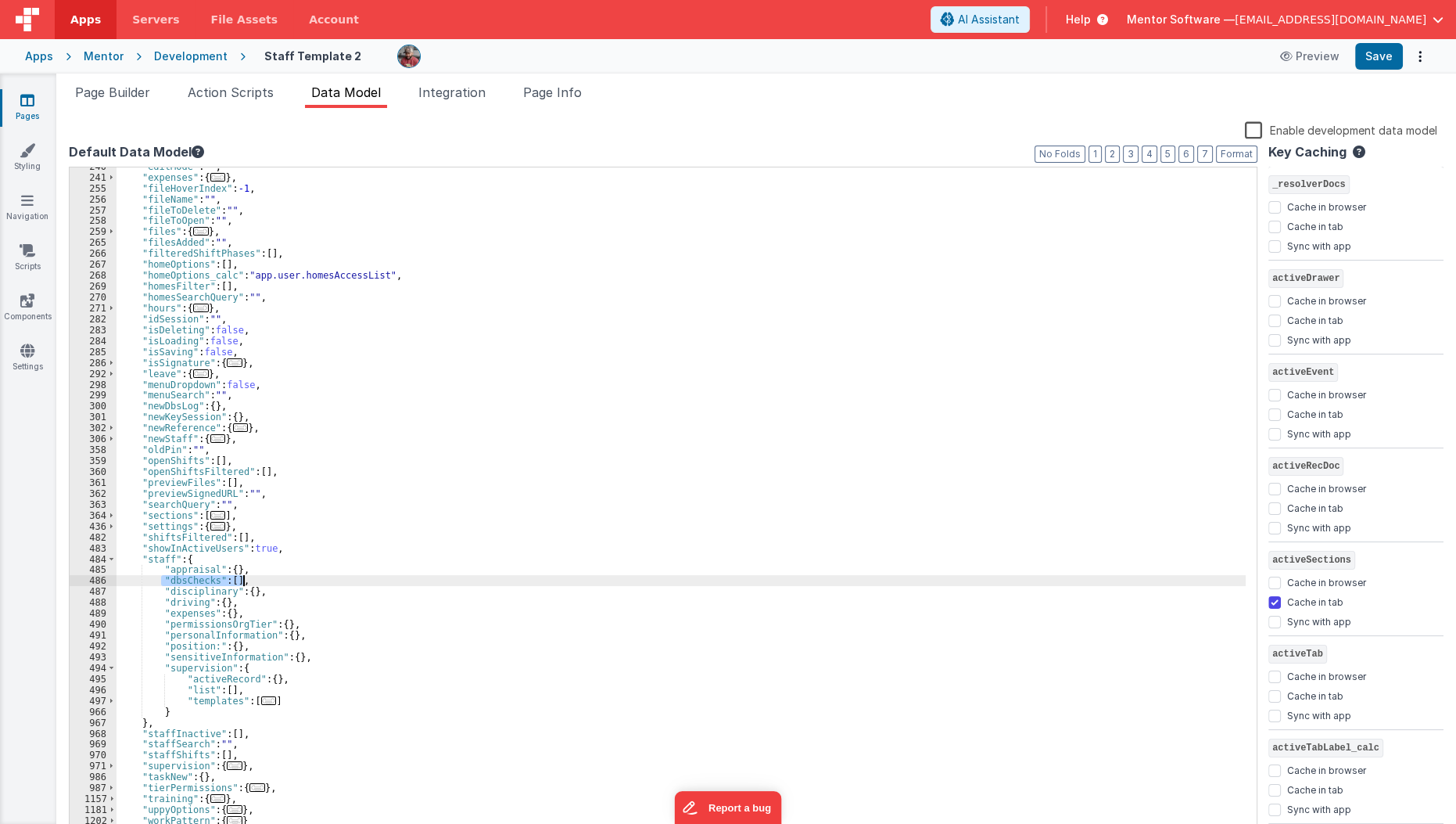
scroll to position [246, 0]
click at [179, 567] on div ""editMode" : "" , "expenses" : { ... } , "fileHoverIndex" : -1 , "fileName" : "…" at bounding box center [681, 506] width 1130 height 691
click at [164, 575] on div ""editMode" : "" , "expenses" : { ... } , "fileHoverIndex" : -1 , "fileName" : "…" at bounding box center [681, 506] width 1130 height 691
click at [158, 568] on div ""editMode" : "" , "expenses" : { ... } , "fileHoverIndex" : -1 , "fileName" : "…" at bounding box center [681, 506] width 1130 height 691
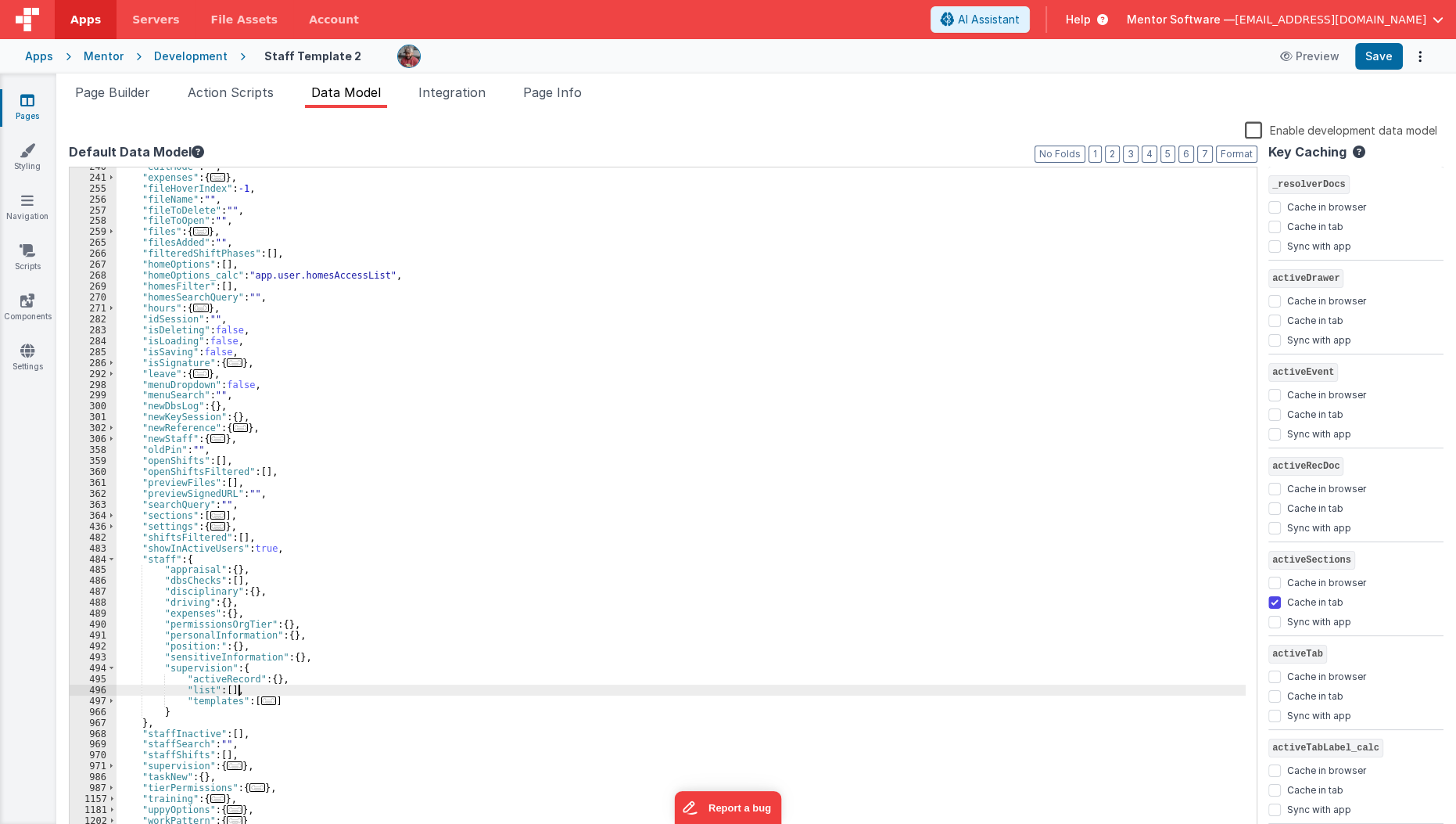
click at [260, 694] on div ""editMode" : "" , "expenses" : { ... } , "fileHoverIndex" : -1 , "fileName" : "…" at bounding box center [681, 506] width 1130 height 691
click at [261, 701] on span "..." at bounding box center [269, 701] width 16 height 9
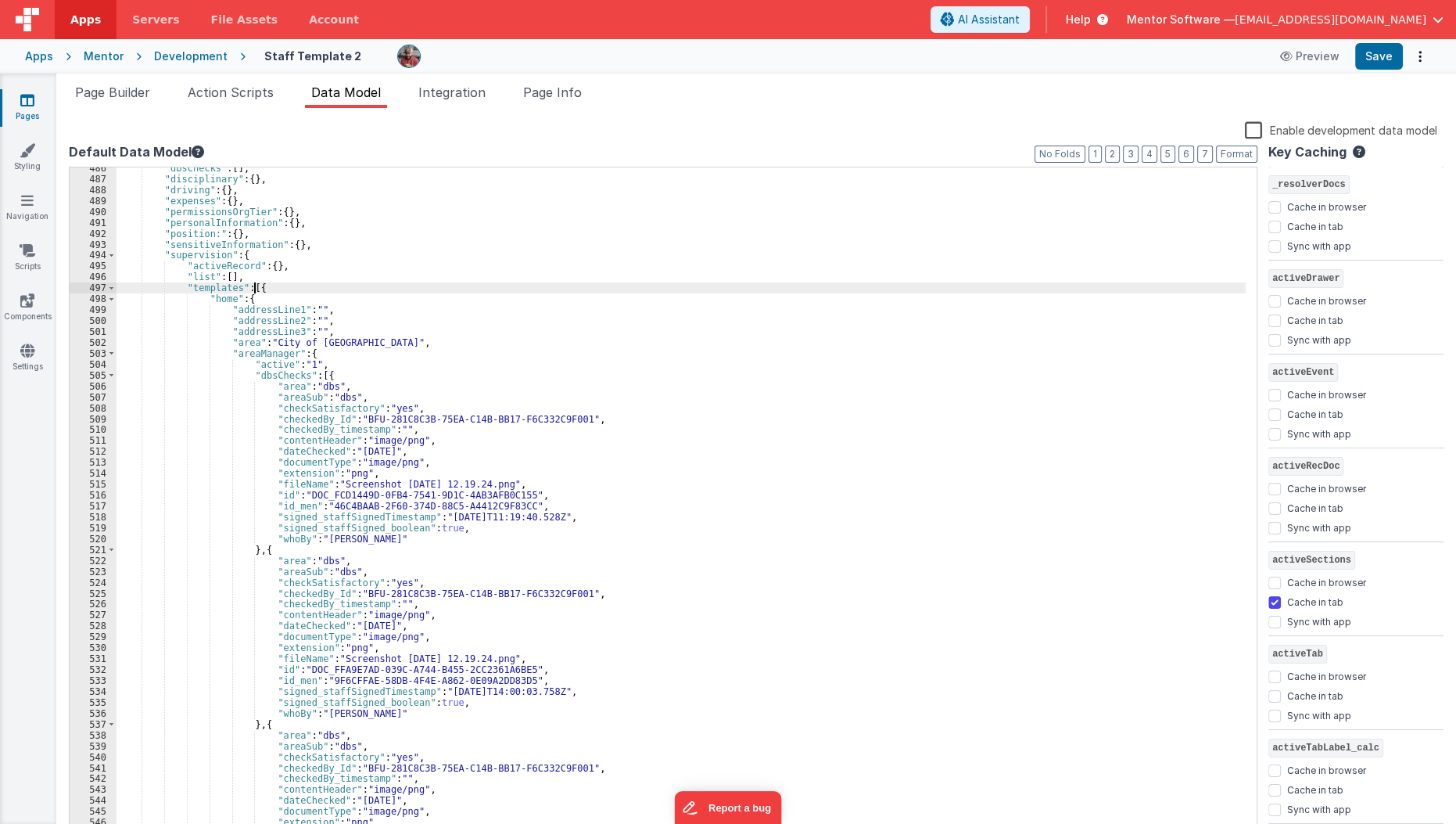
scroll to position [601, 0]
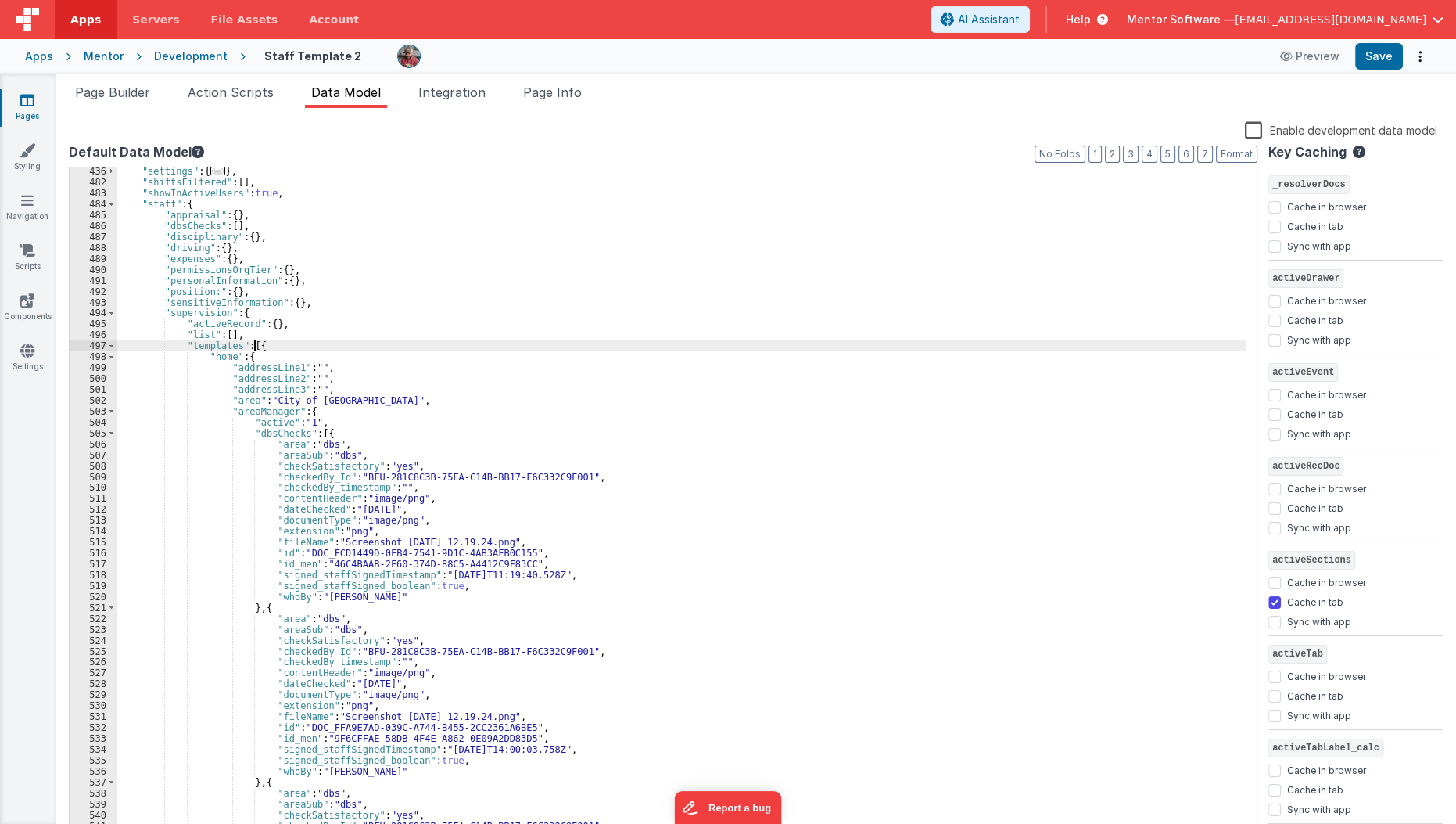
click at [314, 435] on div ""settings" : { ... } , "shiftsFiltered" : [ ] , "showInActiveUsers" : true , "s…" at bounding box center [681, 511] width 1130 height 691
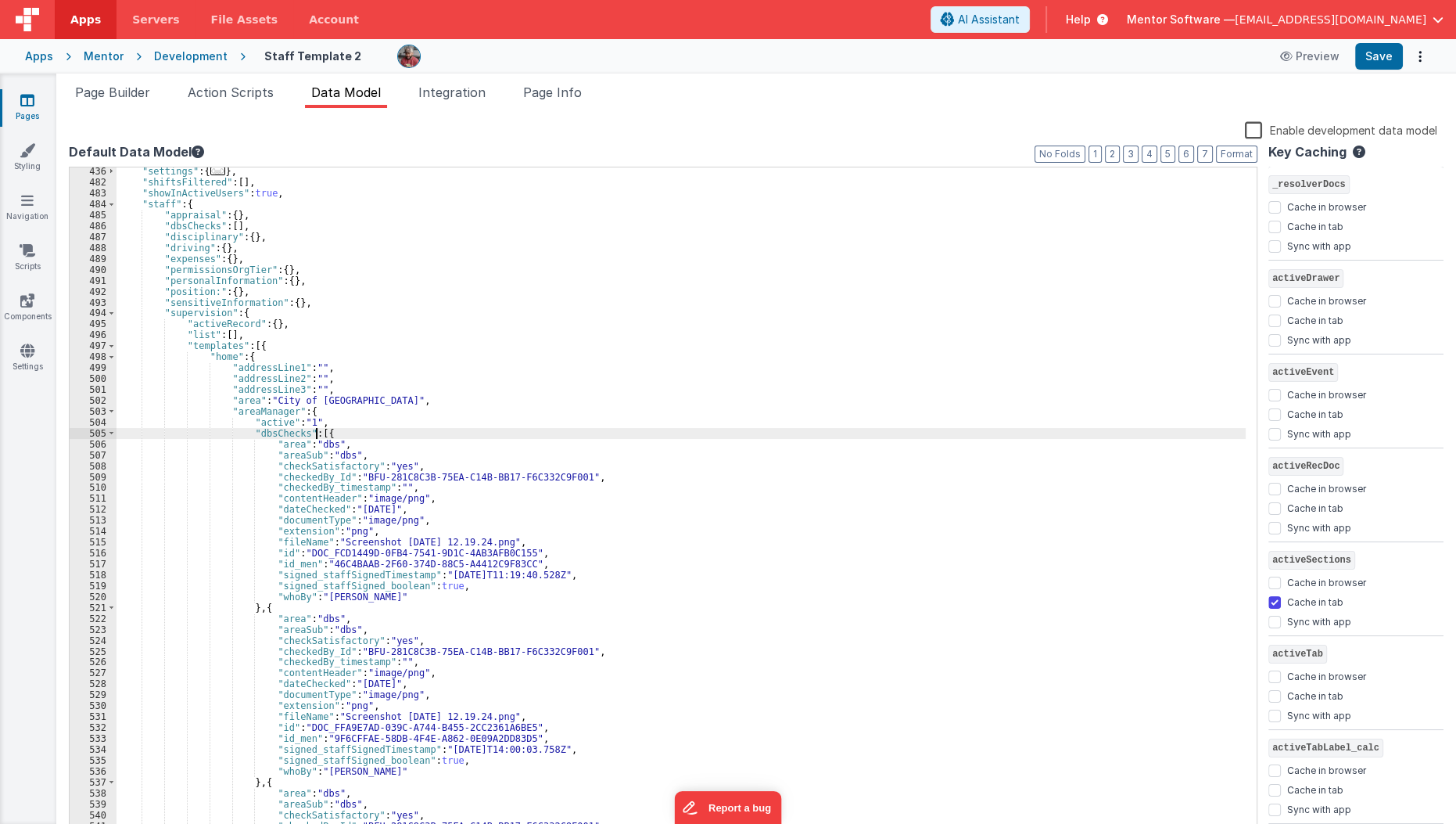
click at [314, 435] on div ""settings" : { ... } , "shiftsFiltered" : [ ] , "showInActiveUsers" : true , "s…" at bounding box center [681, 511] width 1130 height 691
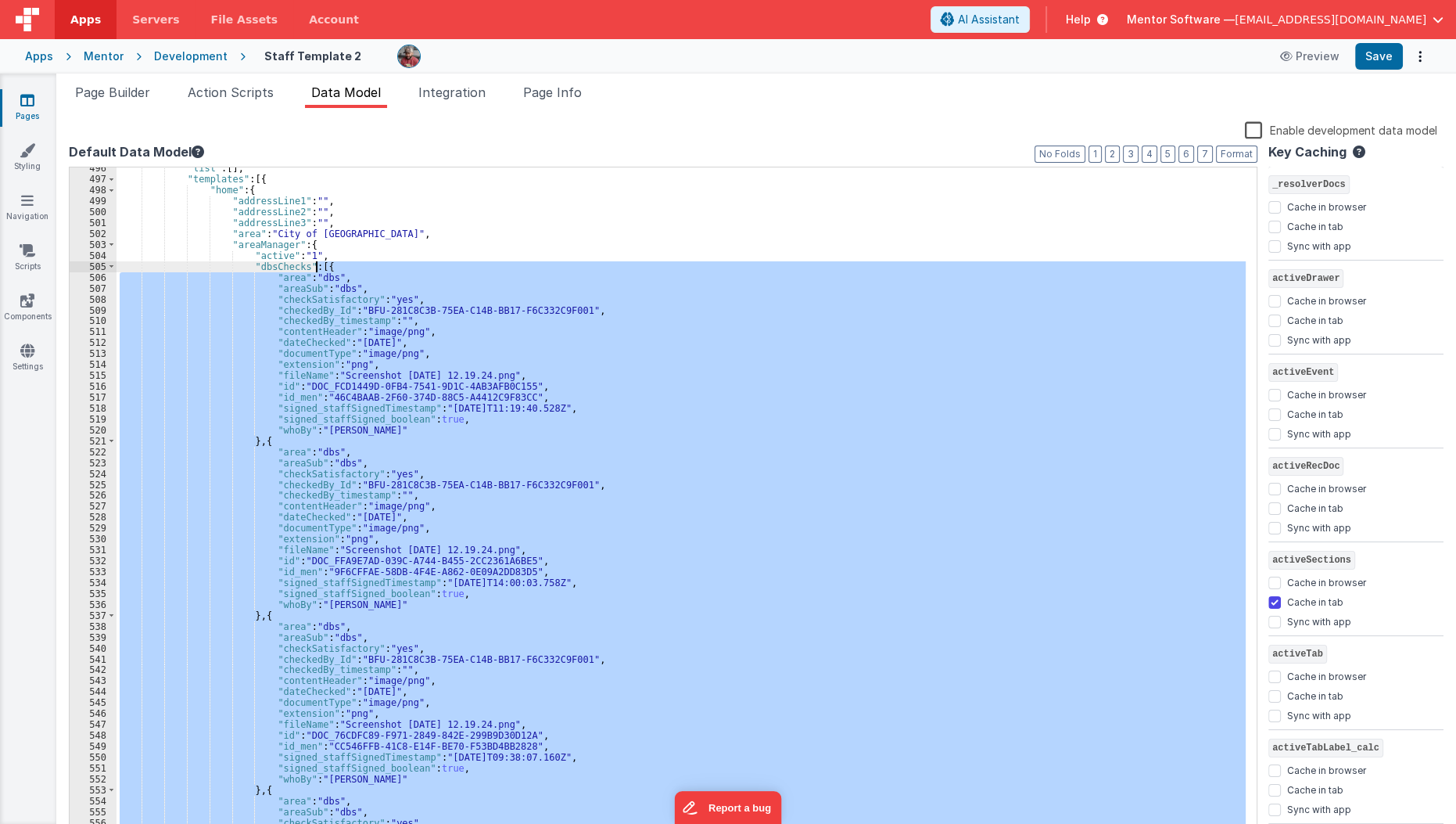
scroll to position [718, 0]
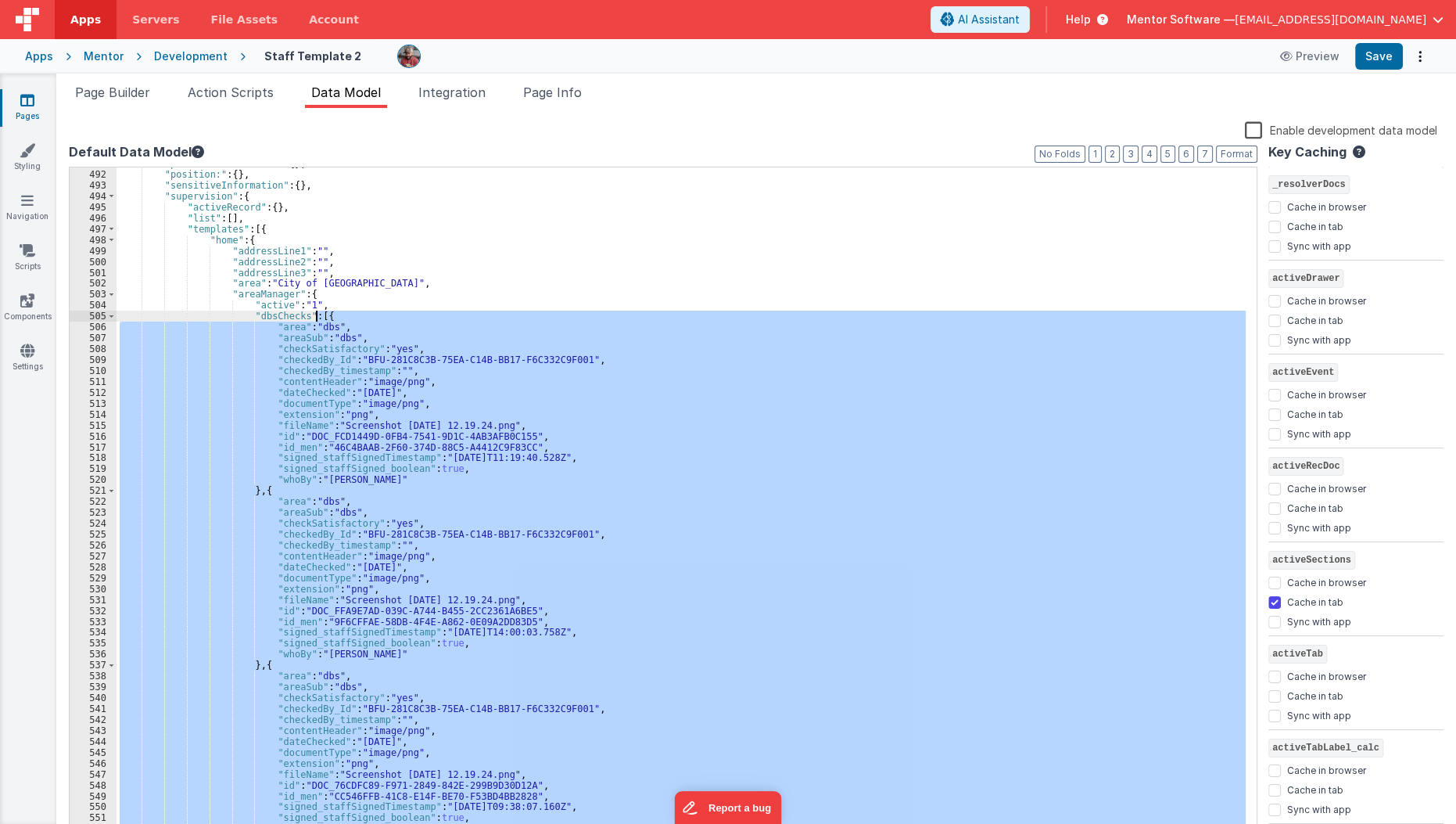
click at [745, 581] on div ""personalInformation" : { } , "position:" : { } , "sensitiveInformation" : { } …" at bounding box center [681, 502] width 1129 height 670
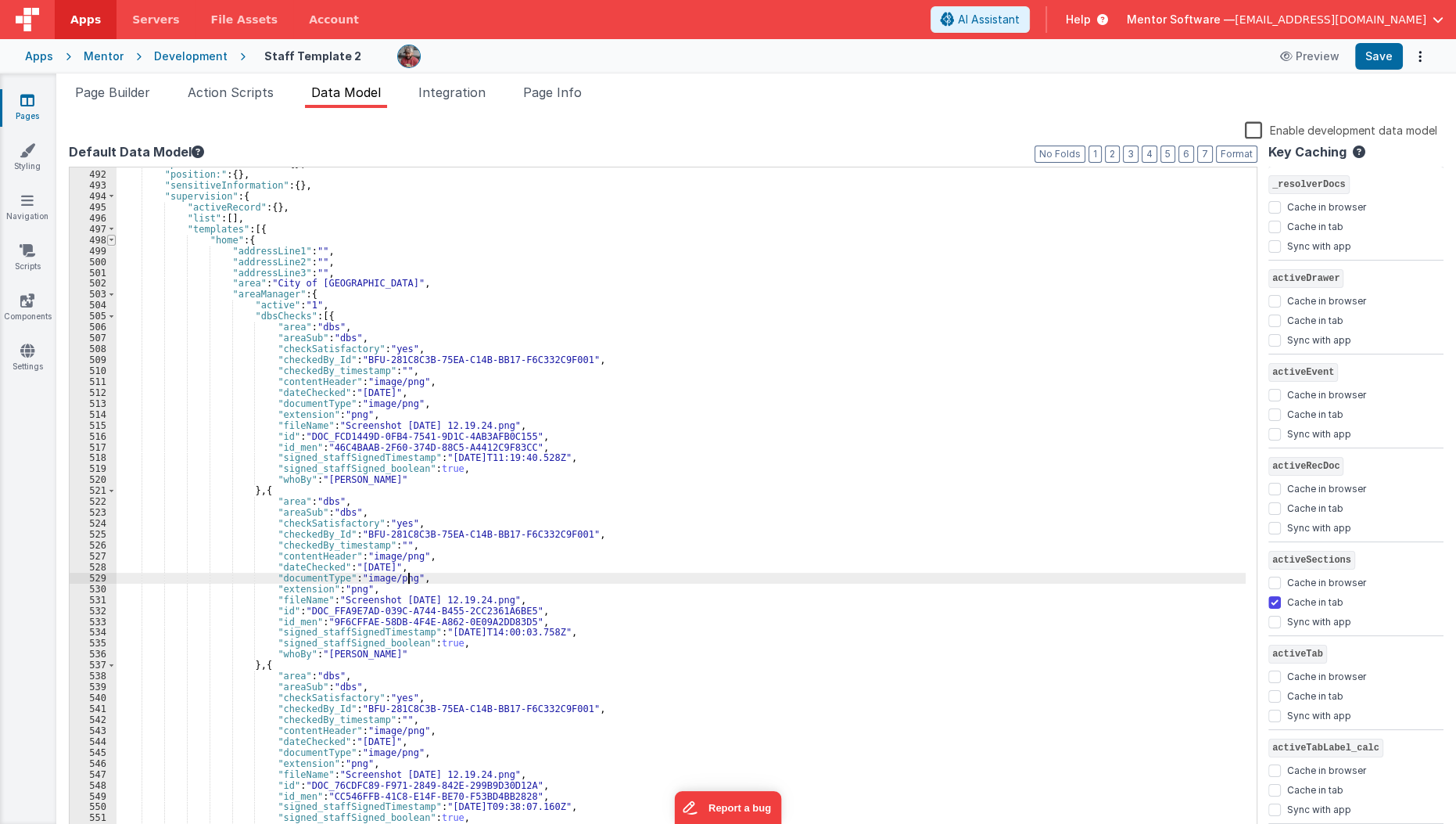
click at [111, 237] on span at bounding box center [111, 240] width 9 height 11
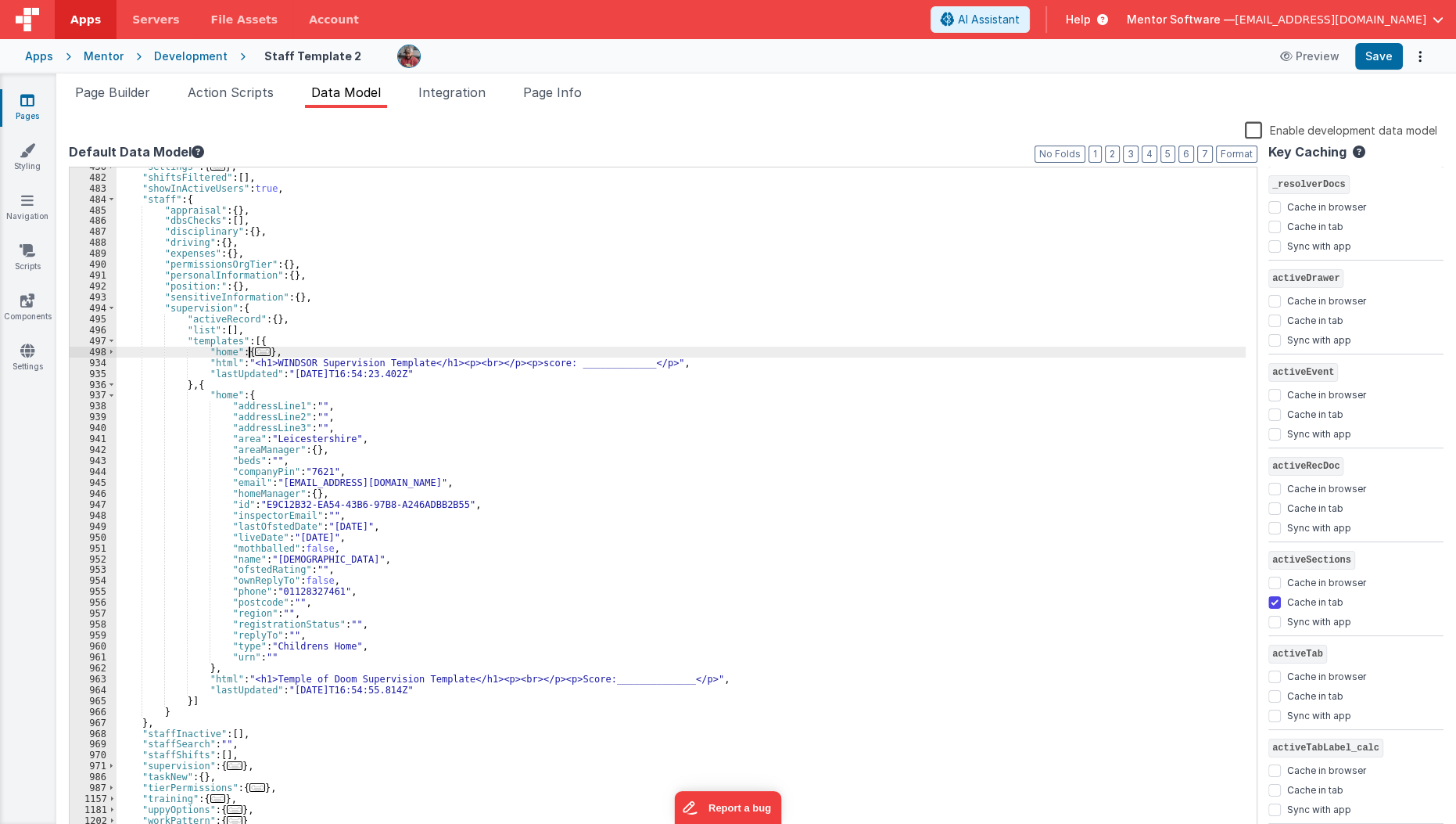
scroll to position [606, 0]
click at [111, 344] on span at bounding box center [111, 341] width 9 height 11
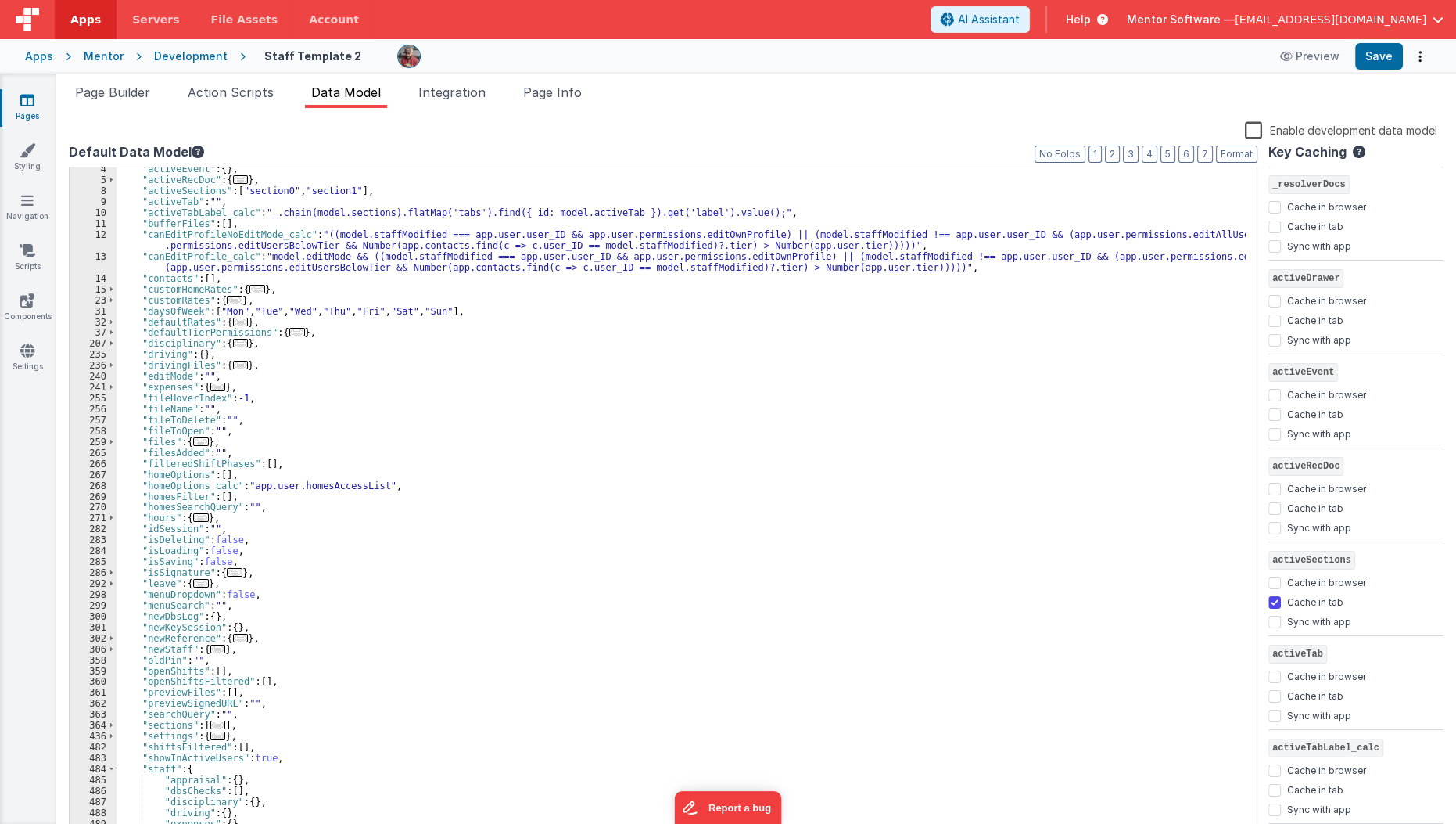
scroll to position [225, 0]
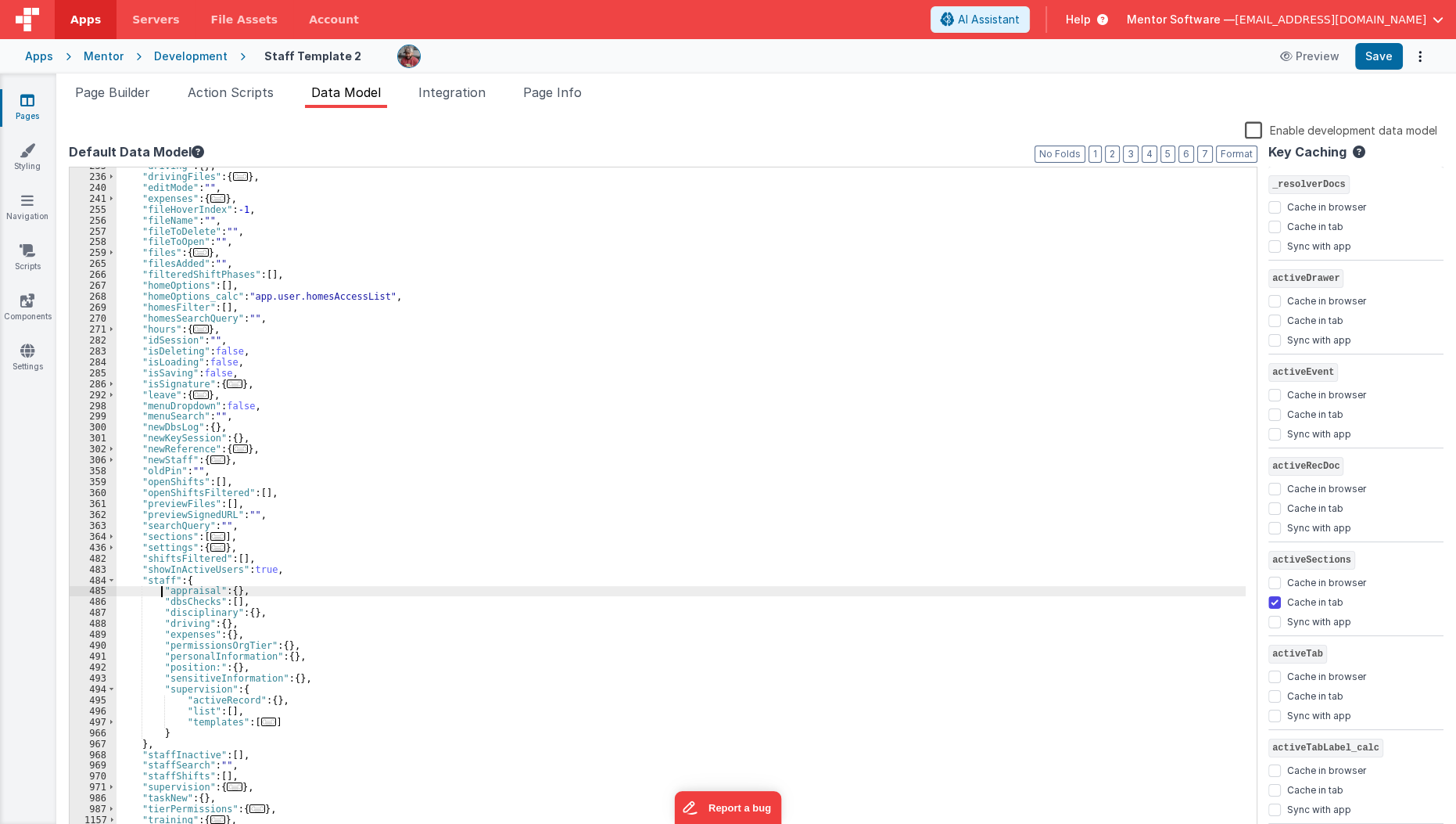
click at [158, 589] on div ""driving" : { } , "drivingFiles" : { ... } , "editMode" : "" , "expenses" : { .…" at bounding box center [681, 505] width 1130 height 691
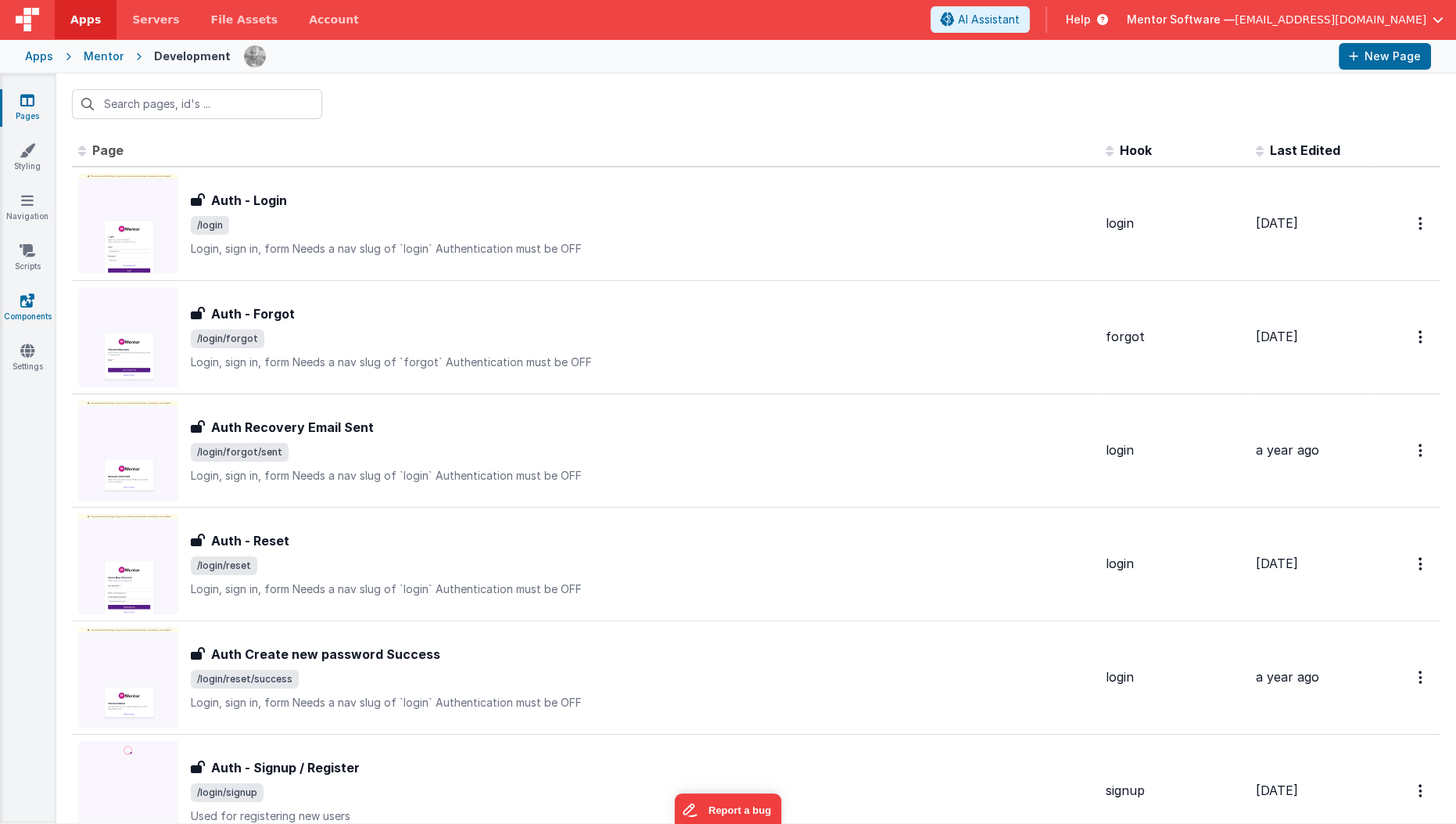
click at [34, 294] on link "Components" at bounding box center [27, 308] width 57 height 31
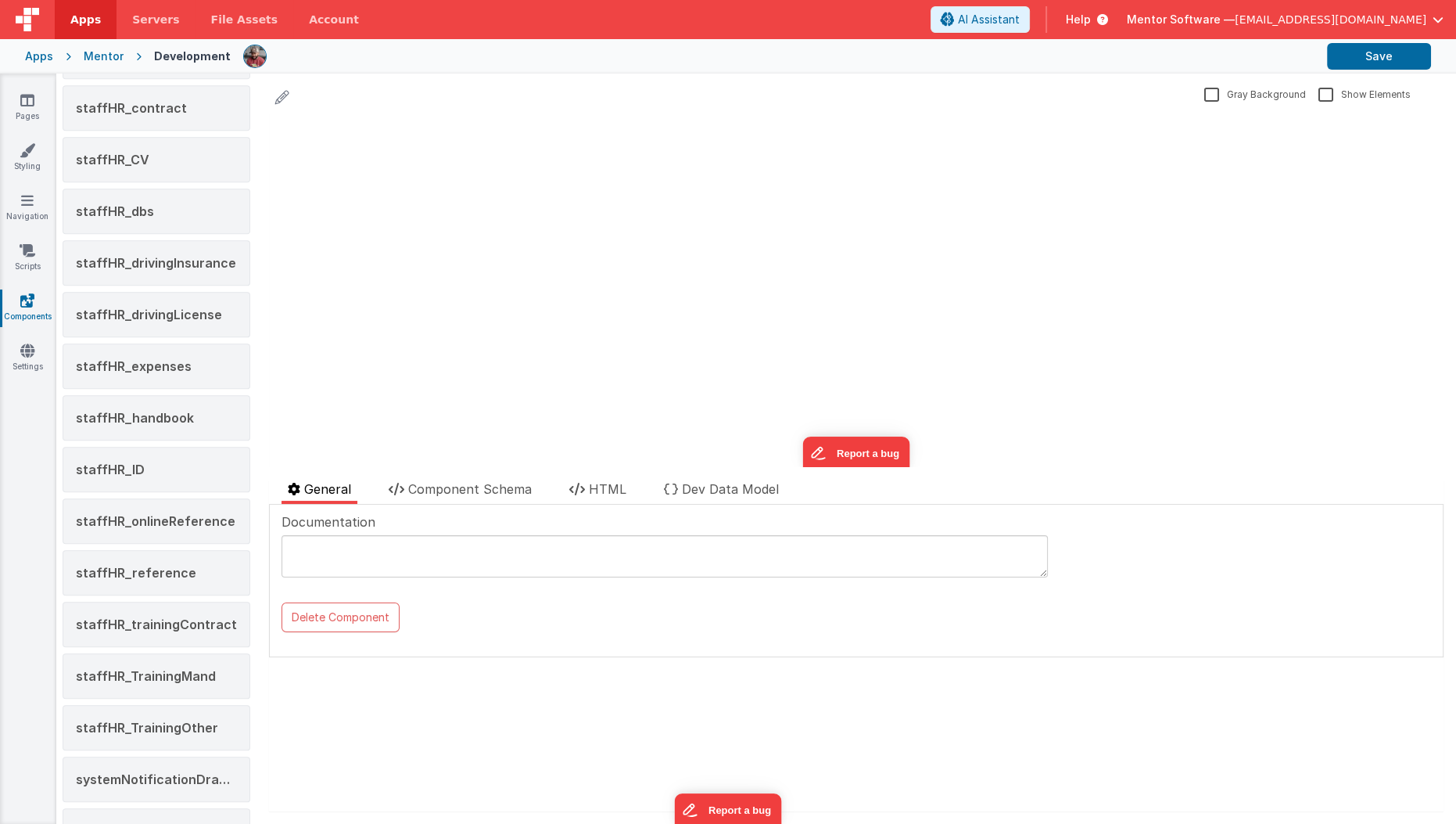
scroll to position [2160, 0]
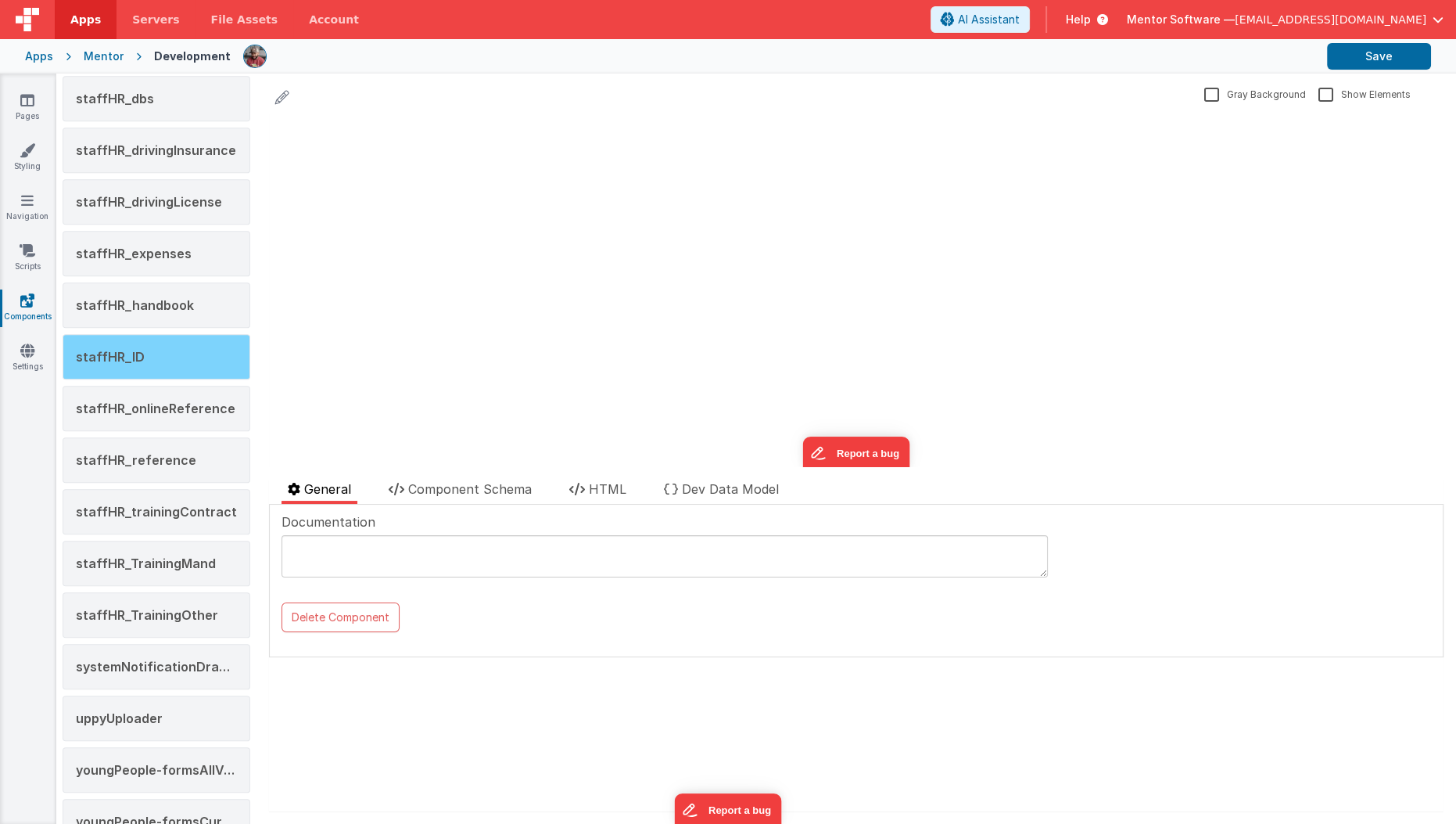
click at [140, 341] on div "staffHR_ID" at bounding box center [157, 356] width 188 height 45
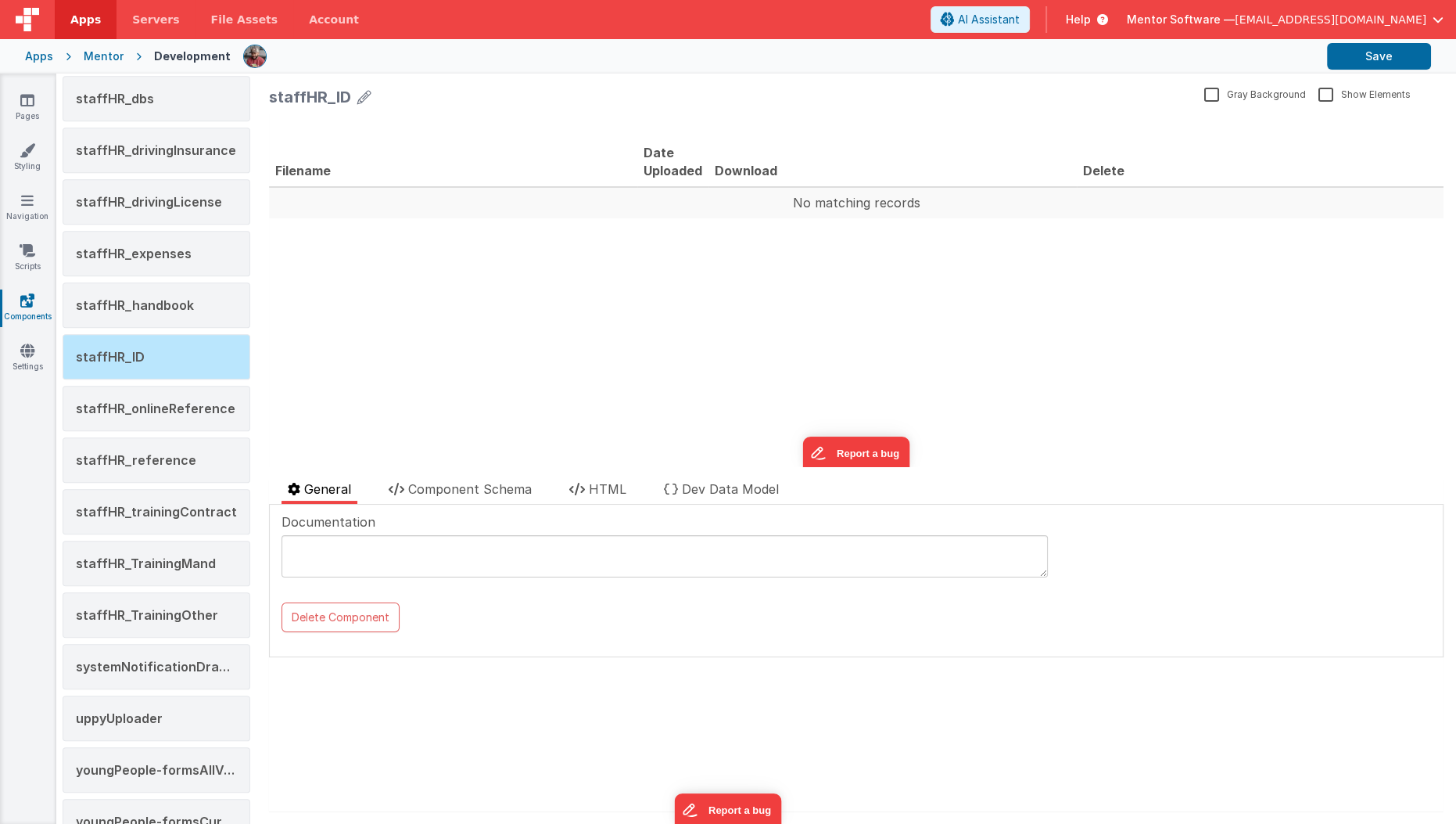
click at [450, 506] on div "Documentation Delete Component Data Model Format 7 6 5 4 3 2 1 No Folds XXXXXXX…" at bounding box center [856, 581] width 1175 height 152
click at [459, 502] on li "Component Schema" at bounding box center [460, 491] width 156 height 24
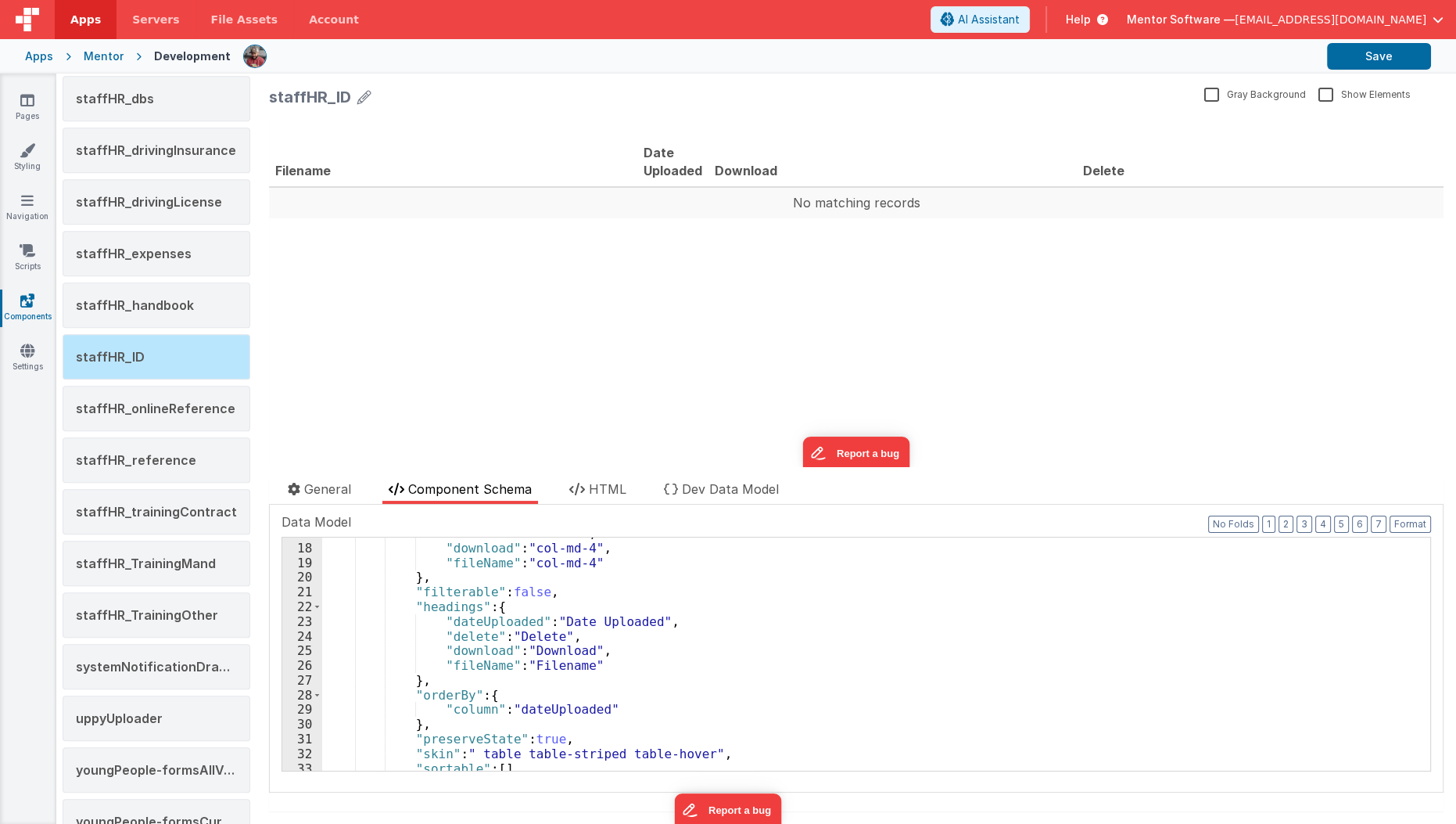
scroll to position [246, 0]
